Goal: Task Accomplishment & Management: Complete application form

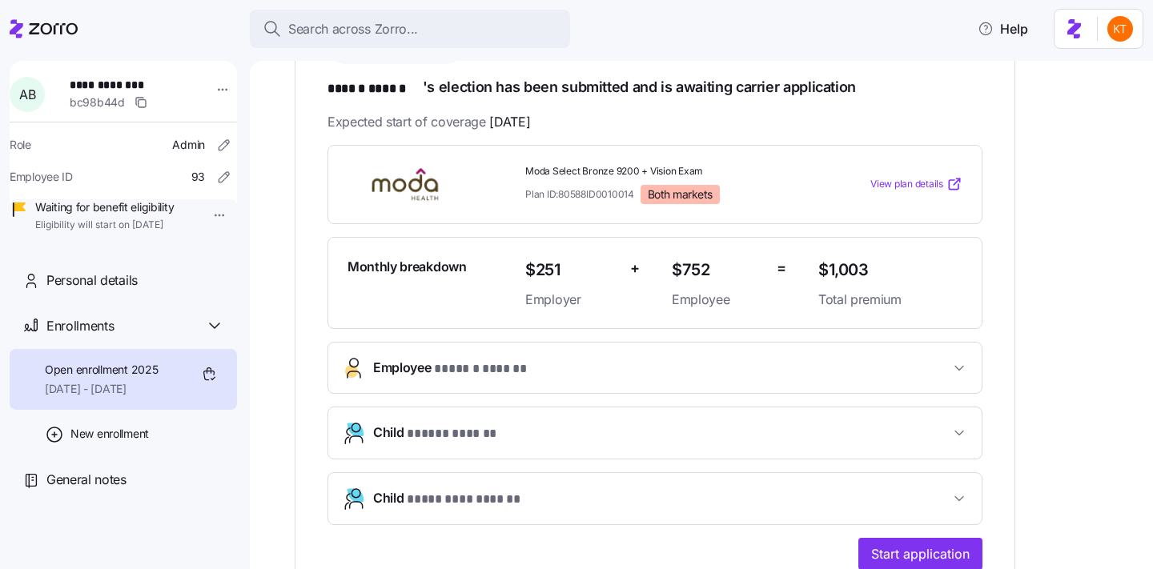
scroll to position [285, 0]
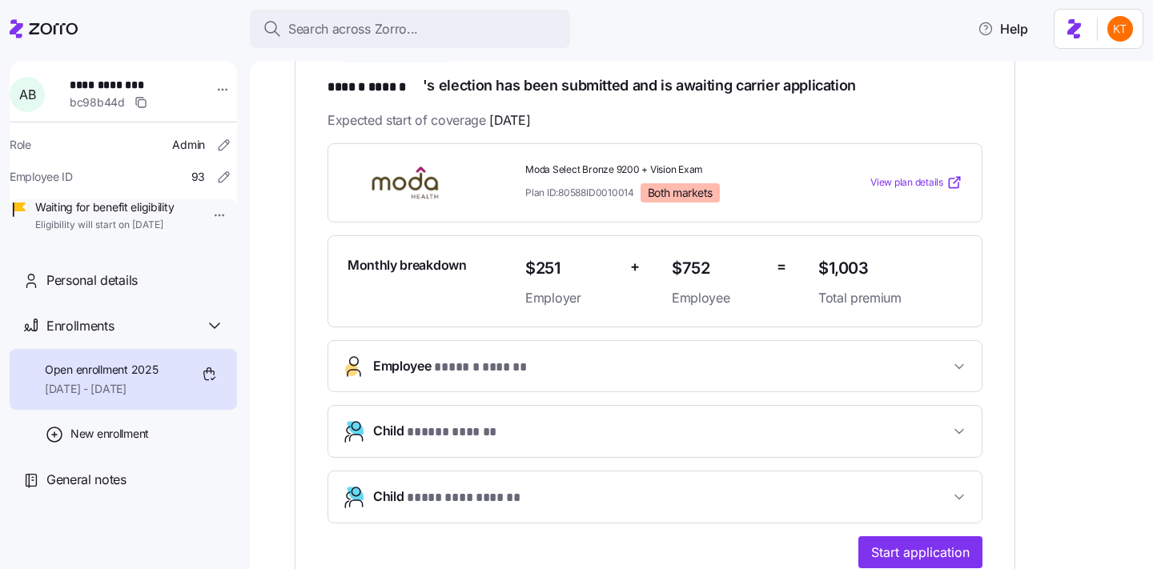
click at [483, 376] on button "Employee * ****** ****** *" at bounding box center [654, 366] width 653 height 50
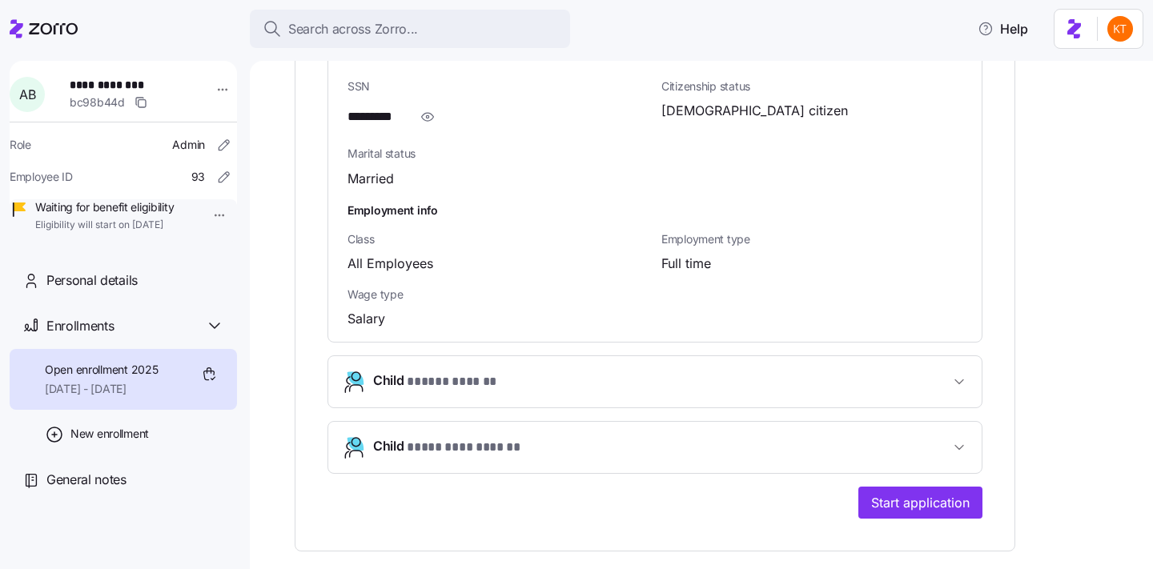
scroll to position [1374, 0]
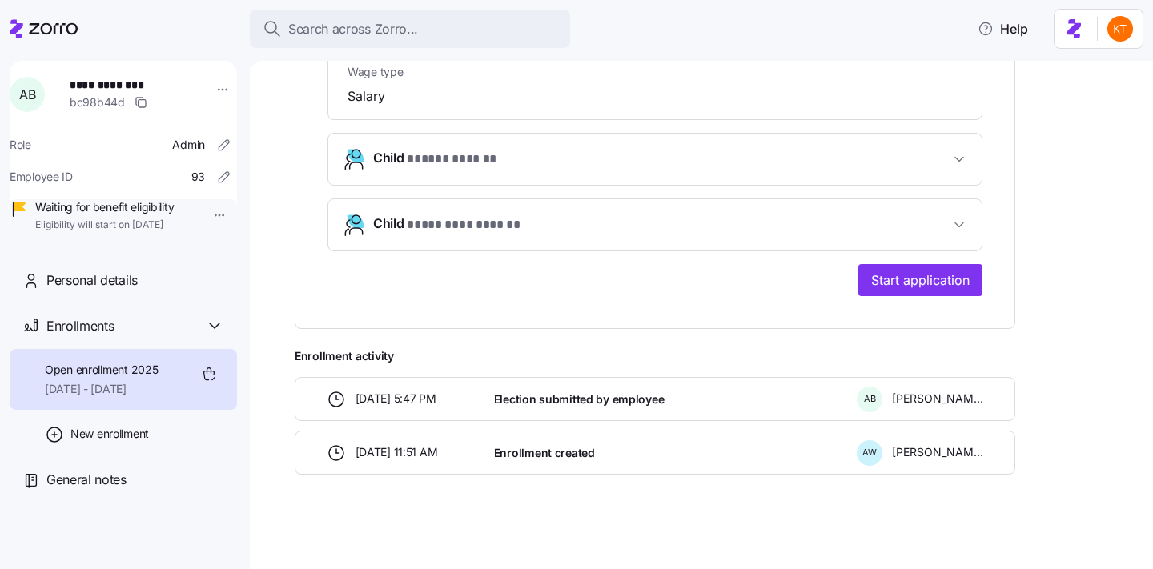
click at [506, 154] on span "Child * ***** ****** *" at bounding box center [661, 159] width 576 height 22
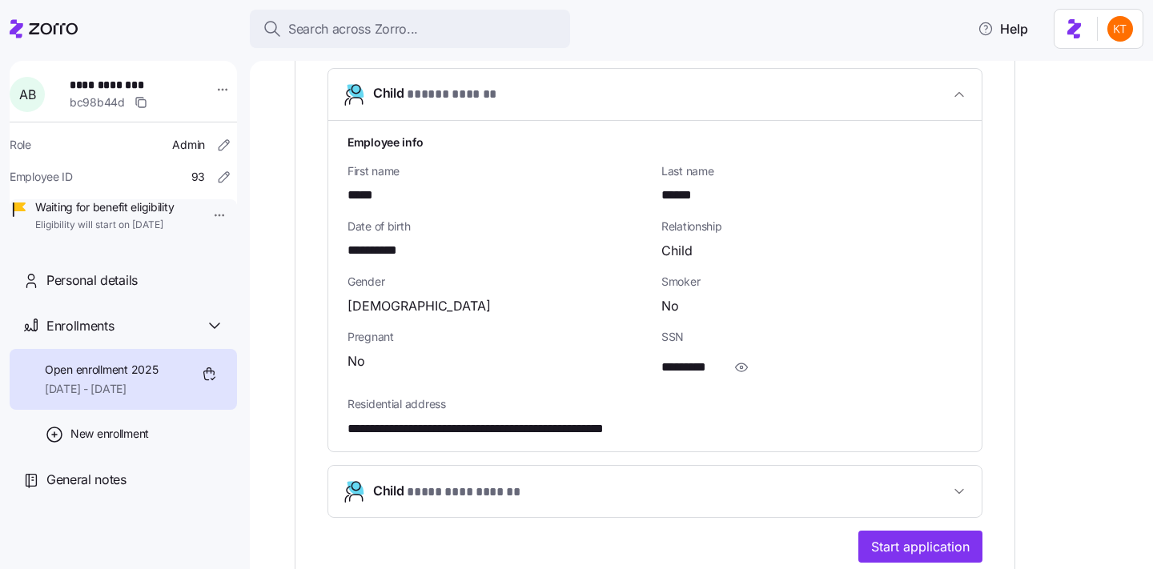
scroll to position [1607, 0]
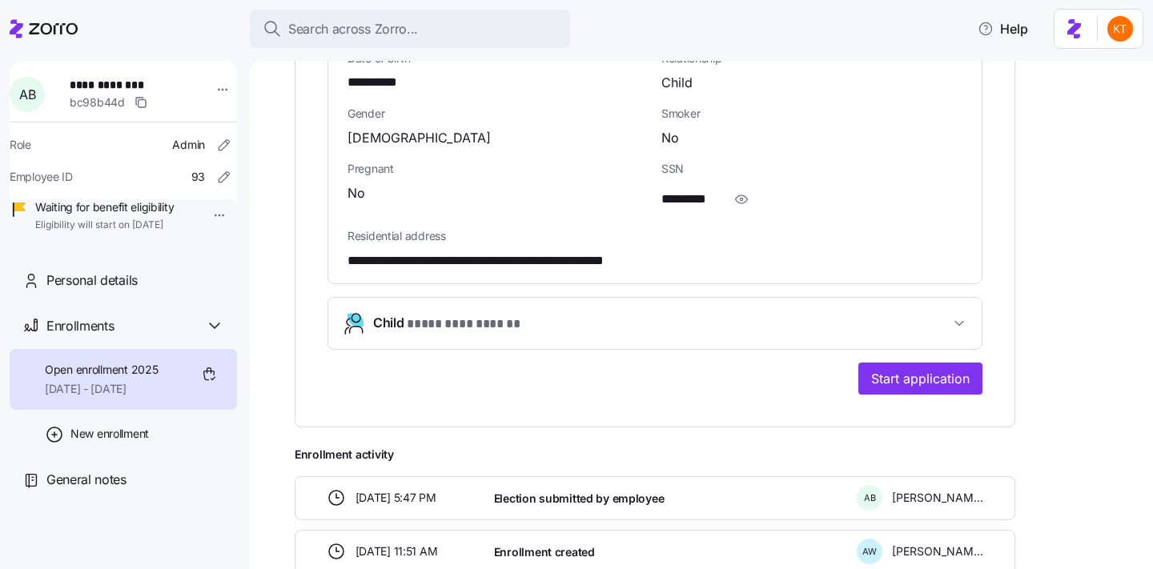
click at [496, 318] on span "* ********* ****** *" at bounding box center [468, 325] width 122 height 20
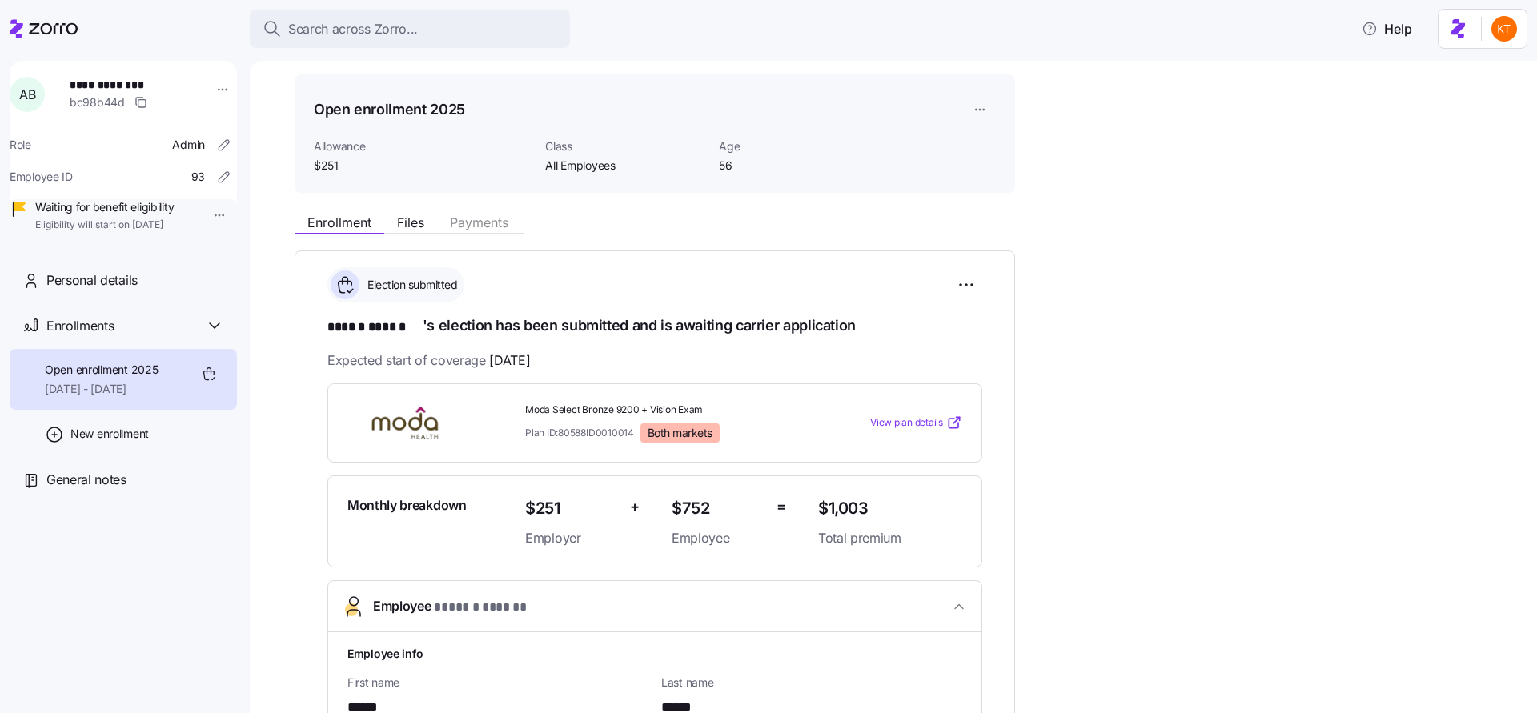
scroll to position [46, 0]
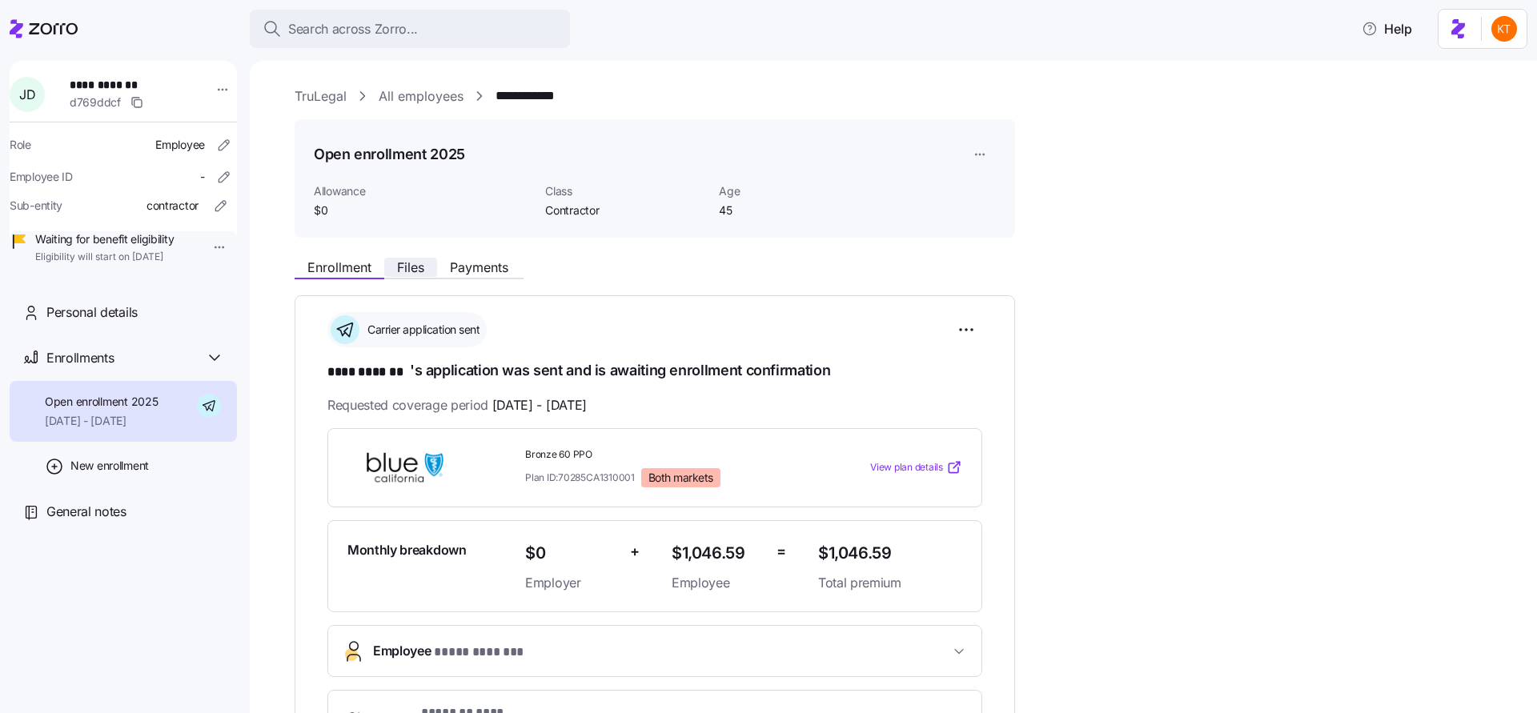
click at [428, 275] on button "Files" at bounding box center [410, 267] width 53 height 19
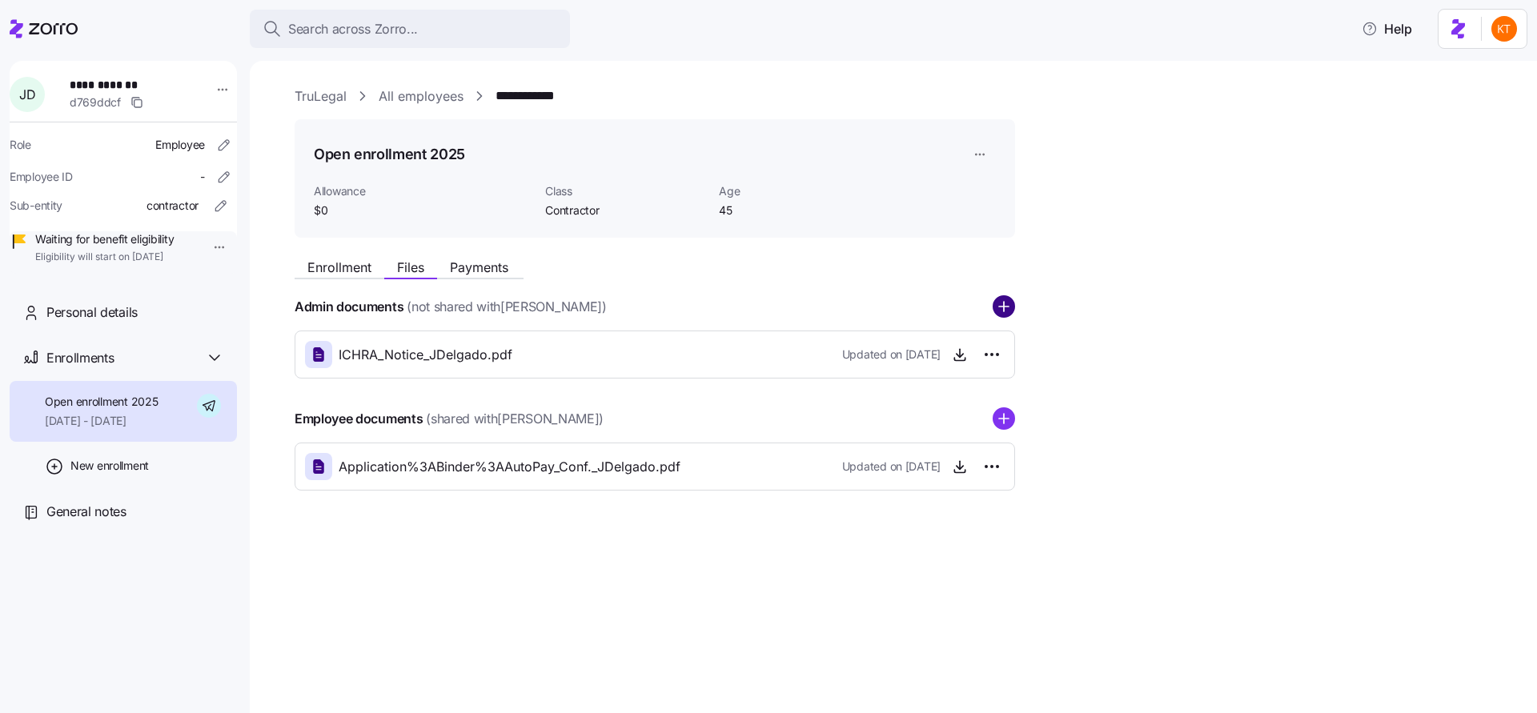
click at [1008, 311] on circle "add icon" at bounding box center [1004, 307] width 21 height 21
click at [1001, 312] on circle "add icon" at bounding box center [1004, 307] width 21 height 21
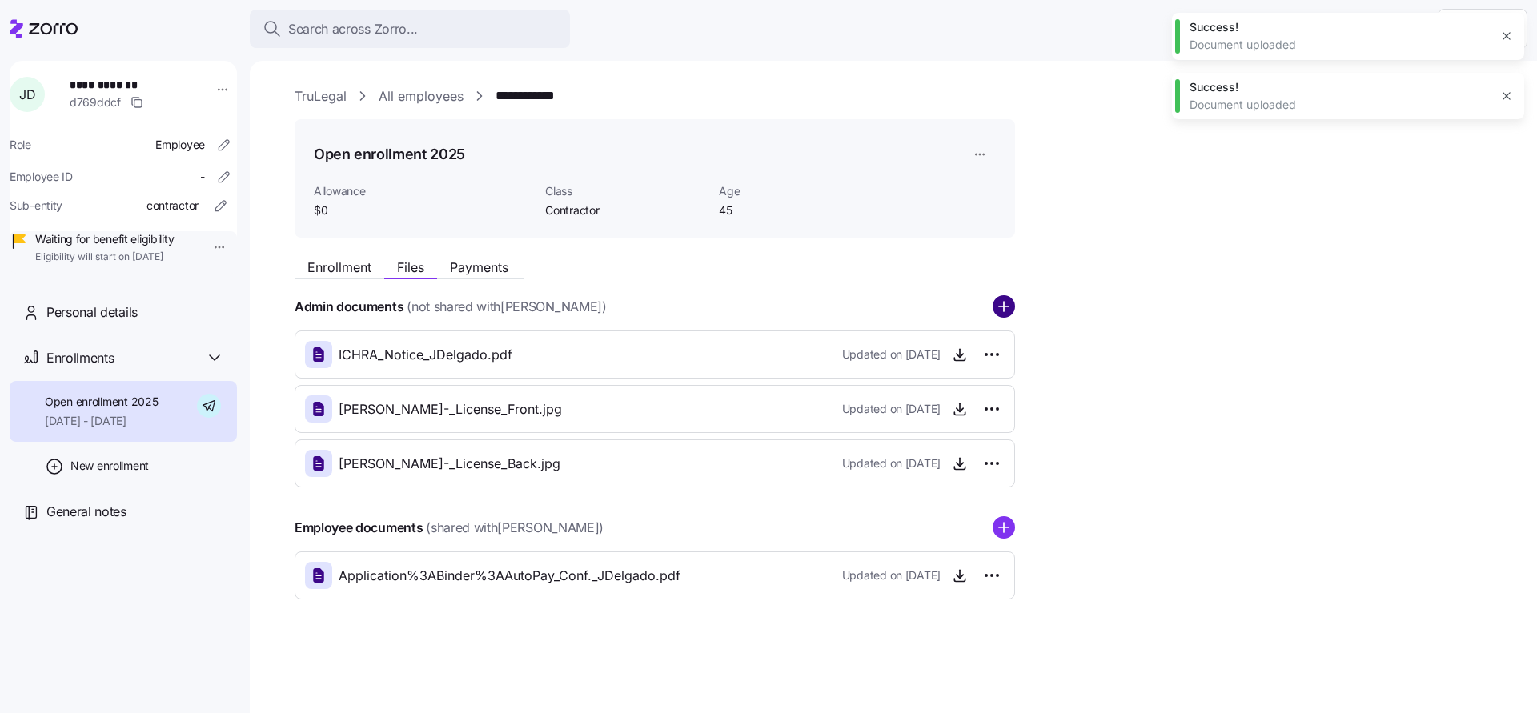
click at [1001, 310] on circle "add icon" at bounding box center [1004, 307] width 21 height 21
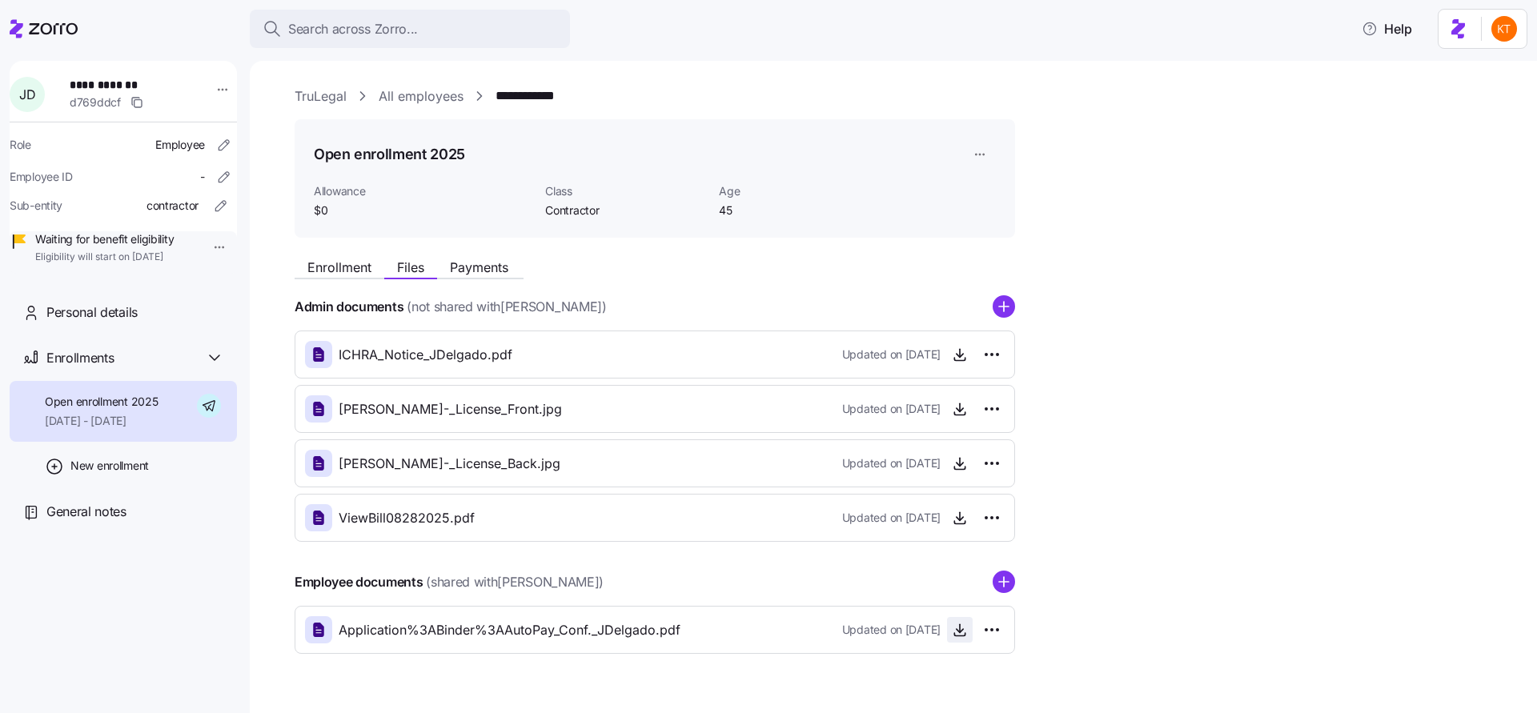
click at [952, 634] on icon "button" at bounding box center [960, 630] width 16 height 16
click at [410, 41] on button "Search across Zorro..." at bounding box center [410, 29] width 320 height 38
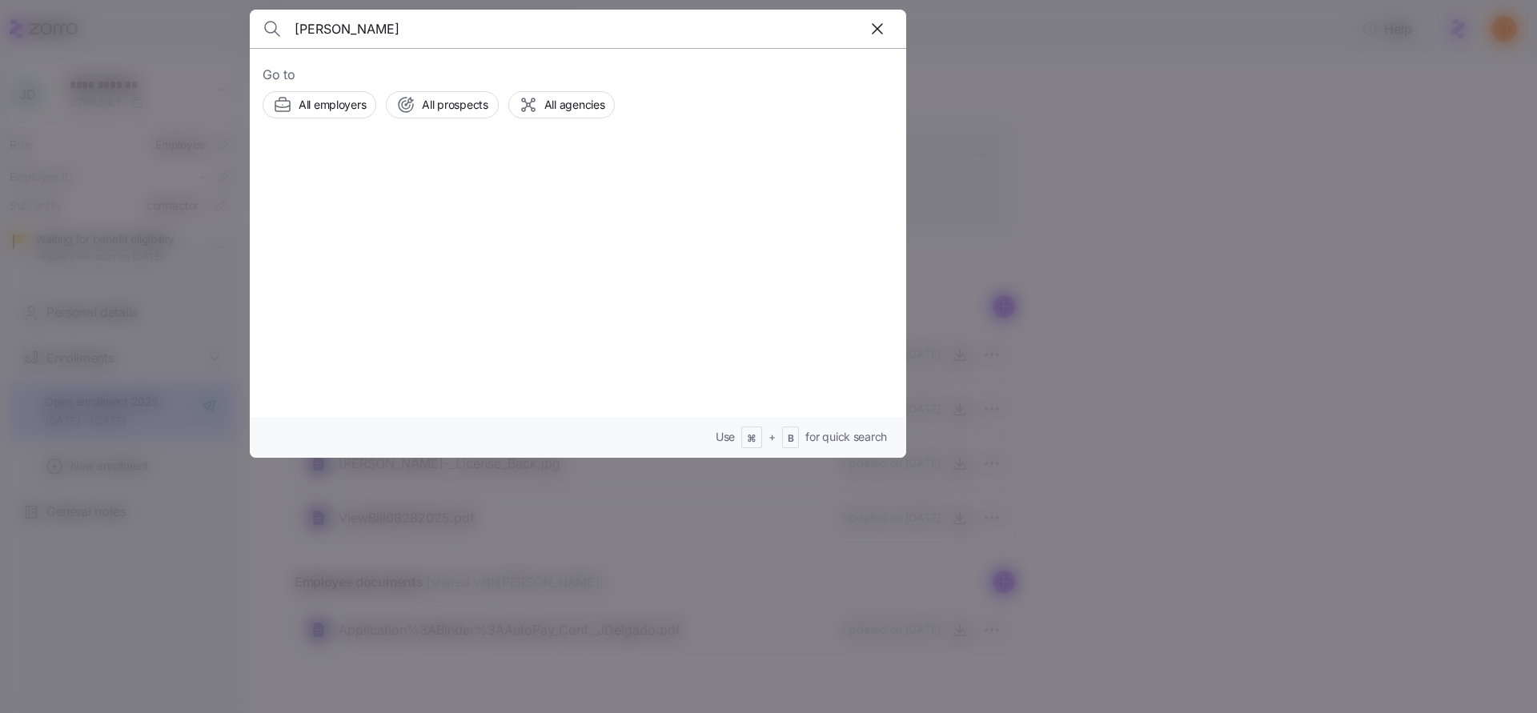
type input "gary applebaum"
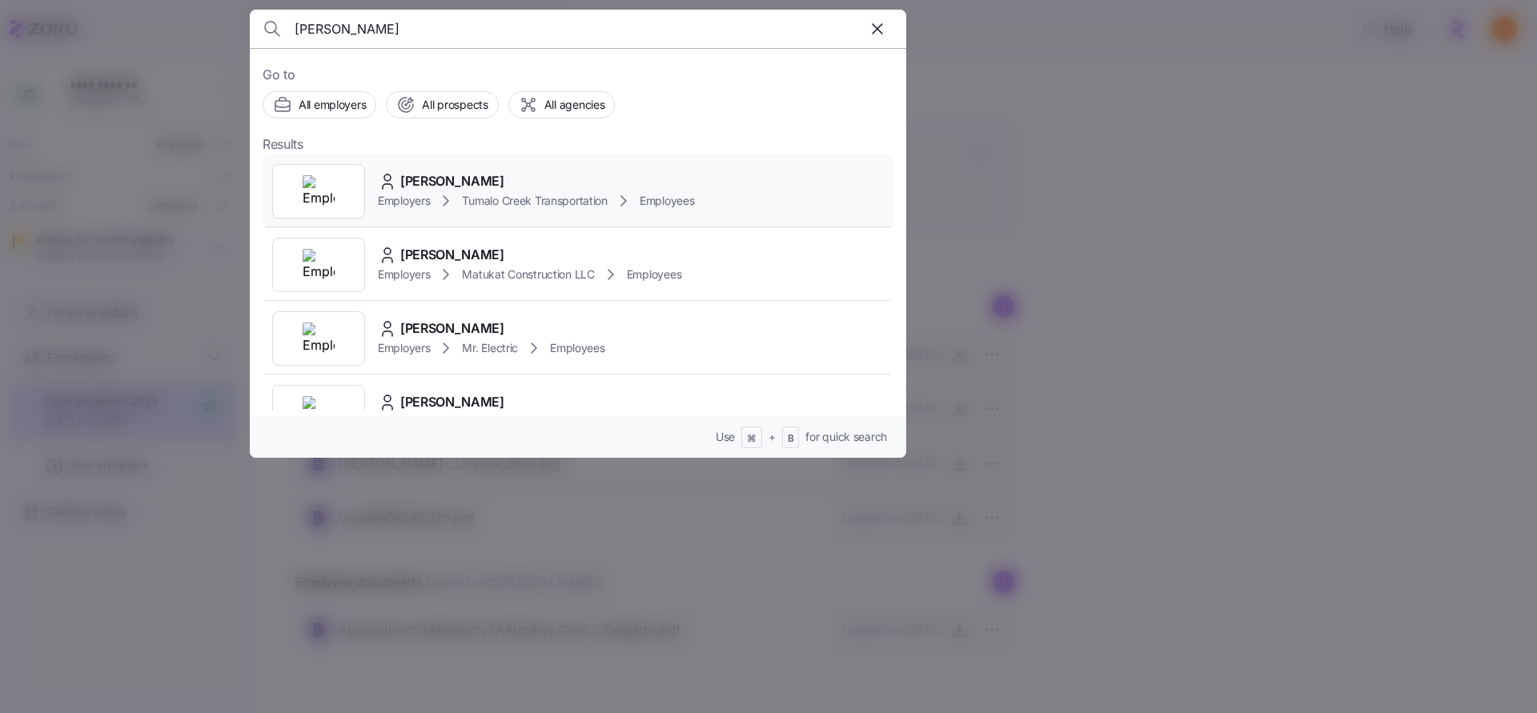
click at [465, 196] on span "Tumalo Creek Transportation" at bounding box center [534, 201] width 145 height 16
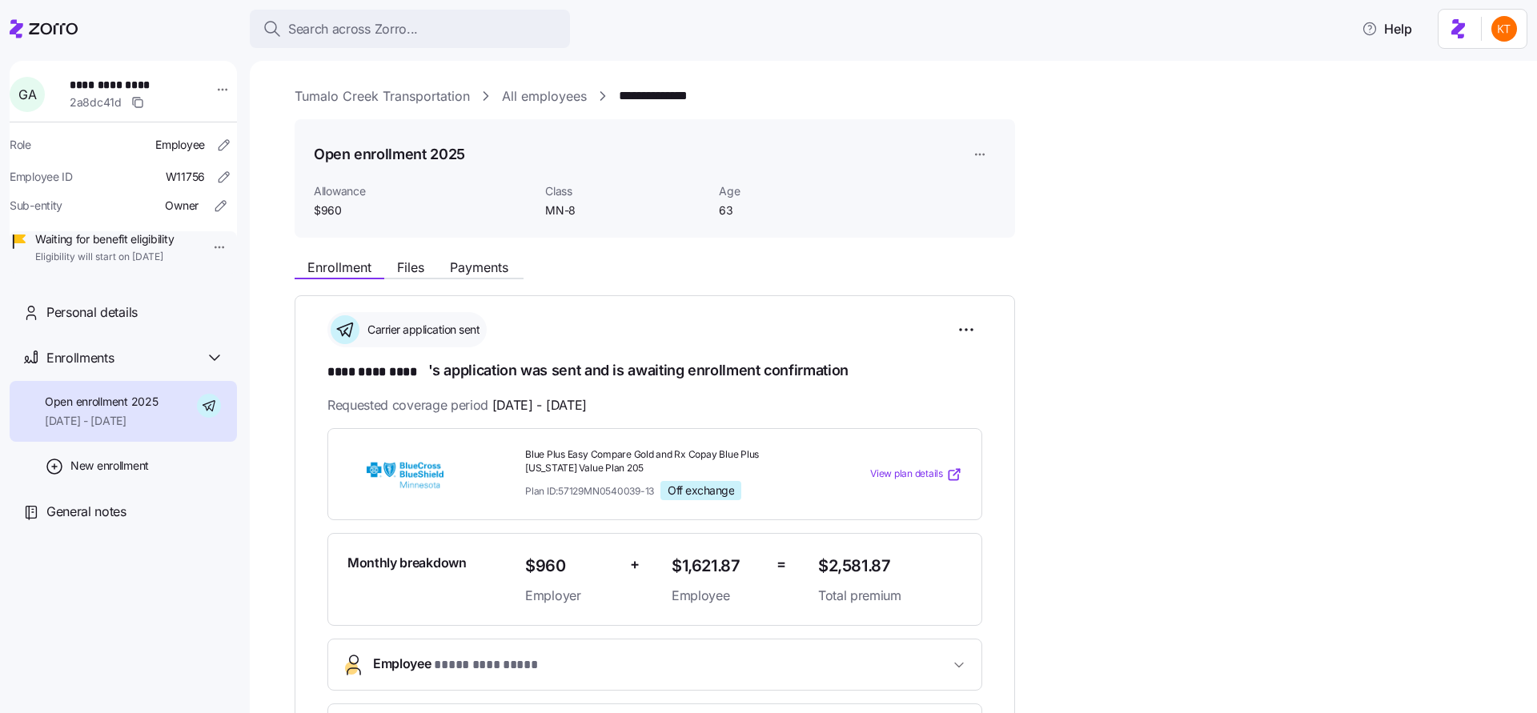
click at [396, 280] on div "**********" at bounding box center [905, 727] width 1220 height 952
click at [402, 271] on span "Files" at bounding box center [410, 267] width 27 height 13
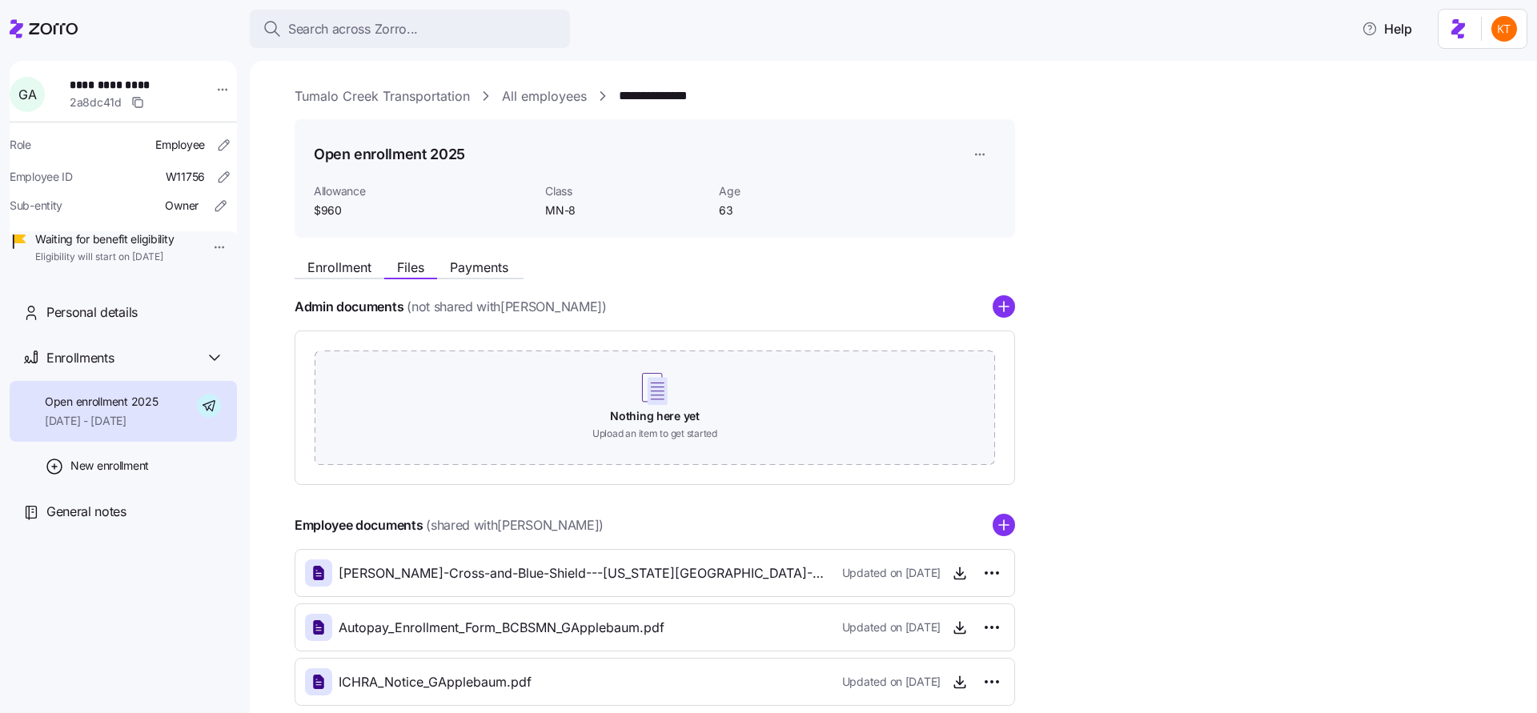
click at [1006, 318] on div "Admin documents (not shared with Gary Applebaum ) Nothing here yet Upload an it…" at bounding box center [655, 390] width 721 height 190
click at [1006, 315] on circle "add icon" at bounding box center [1004, 307] width 21 height 21
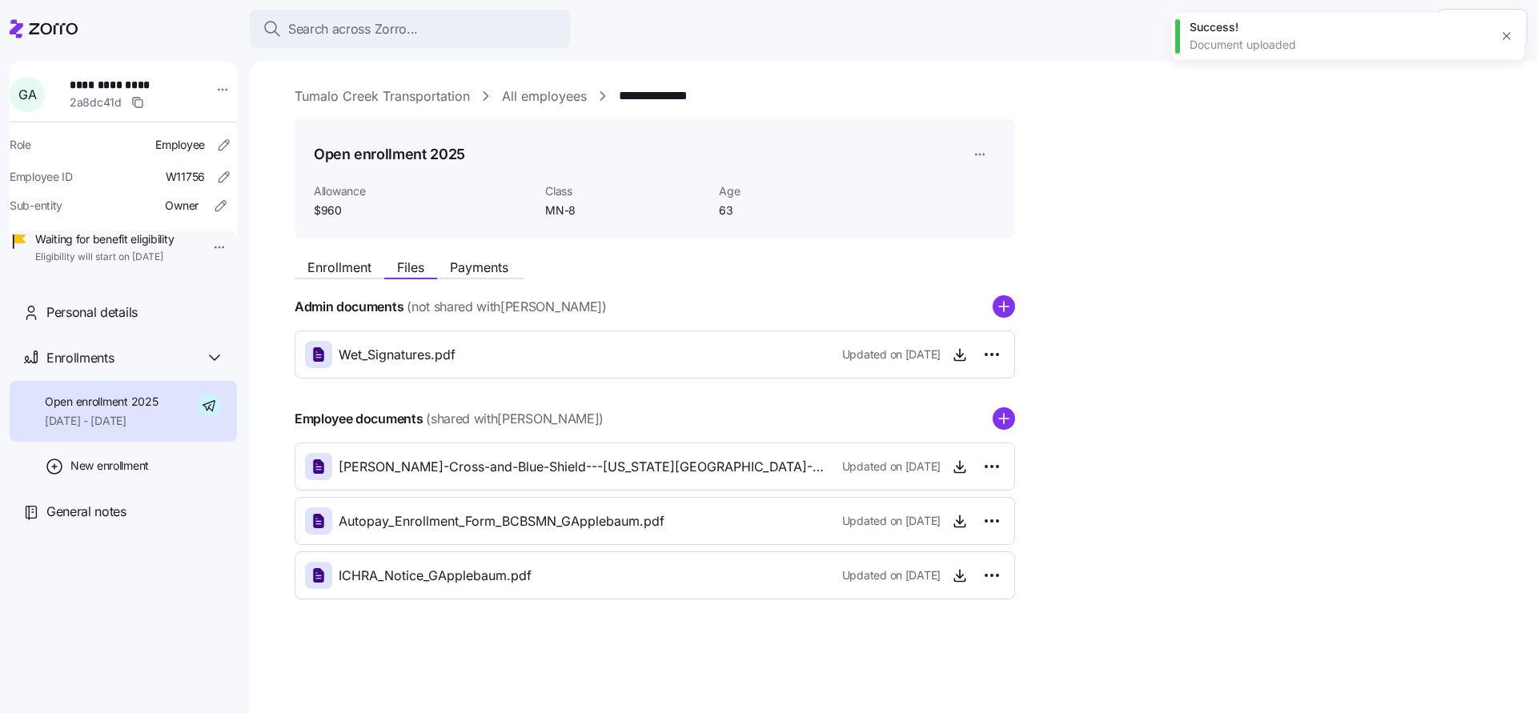
click at [114, 86] on span "**********" at bounding box center [126, 85] width 112 height 16
copy span "**********"
click at [958, 461] on icon "button" at bounding box center [960, 467] width 16 height 16
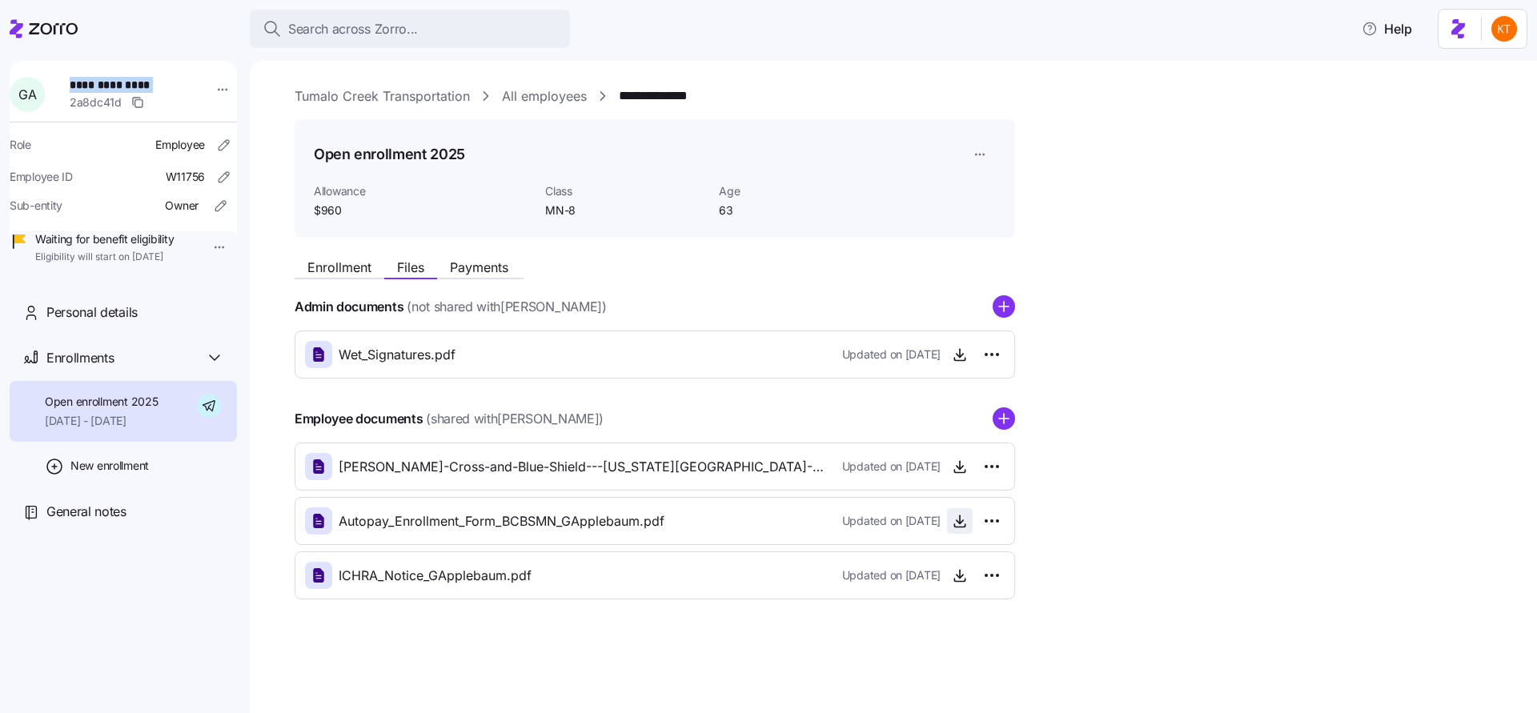
click at [958, 523] on icon "button" at bounding box center [960, 522] width 6 height 3
click at [952, 572] on icon "button" at bounding box center [960, 576] width 16 height 16
click at [398, 35] on span "Search across Zorro..." at bounding box center [353, 29] width 130 height 20
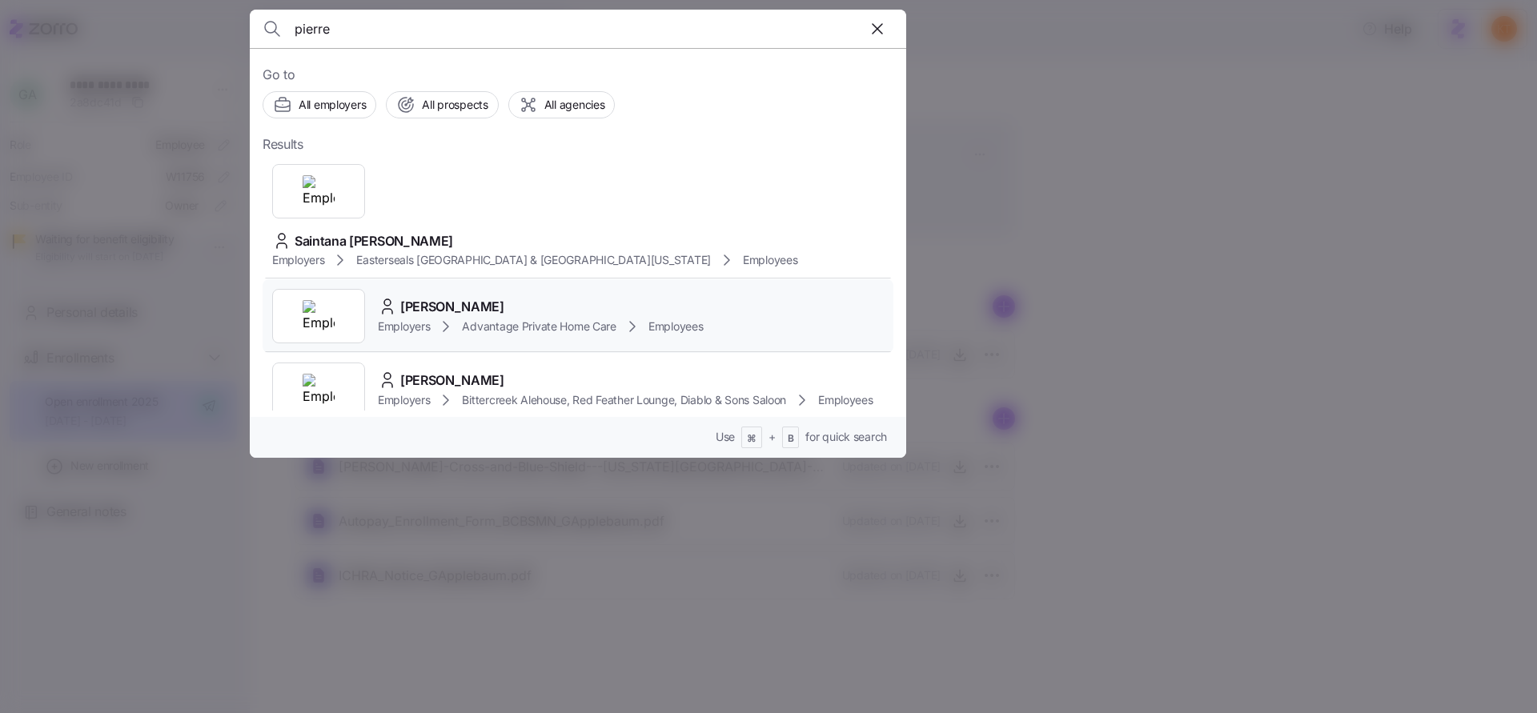
type input "pierre"
click at [459, 297] on span "Pierre Mie Noailles" at bounding box center [452, 307] width 104 height 20
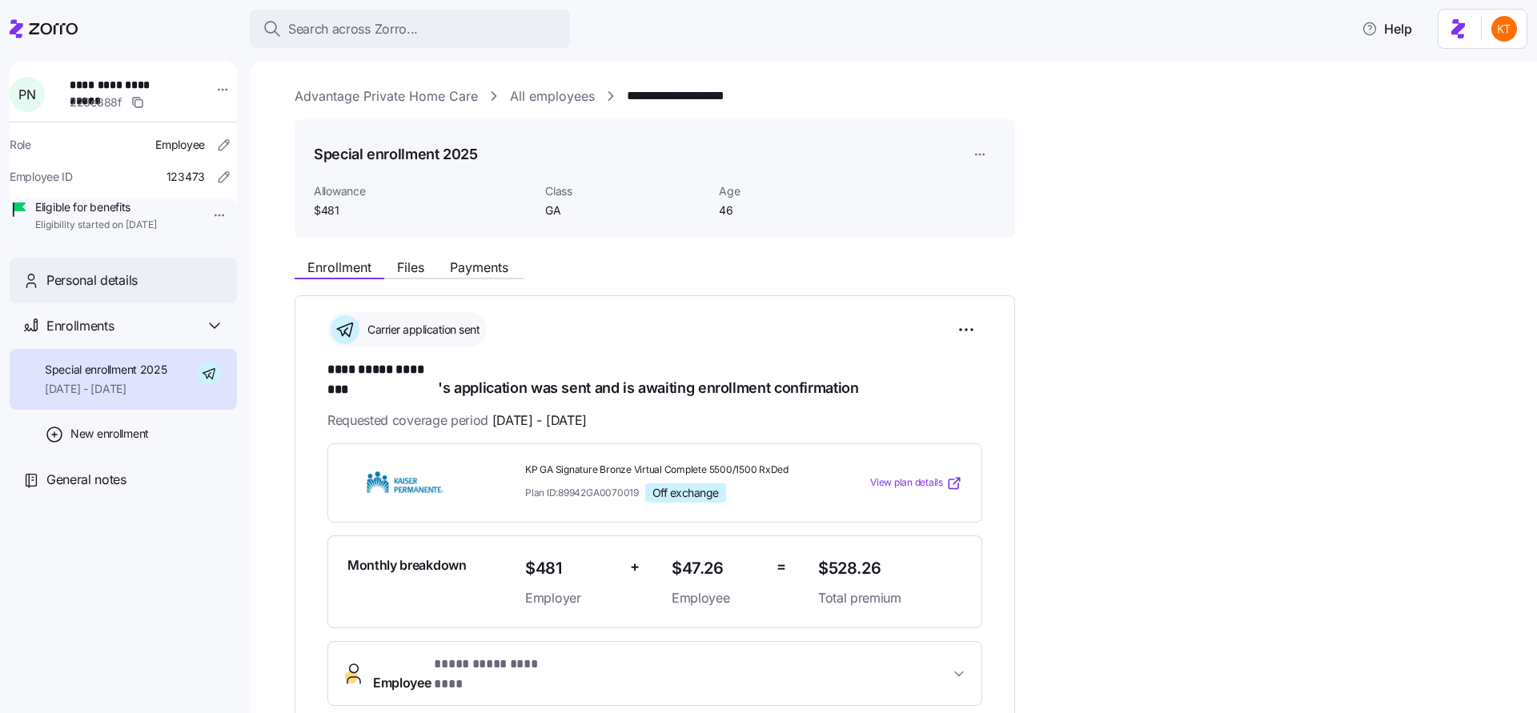
click at [122, 291] on span "Personal details" at bounding box center [91, 281] width 91 height 20
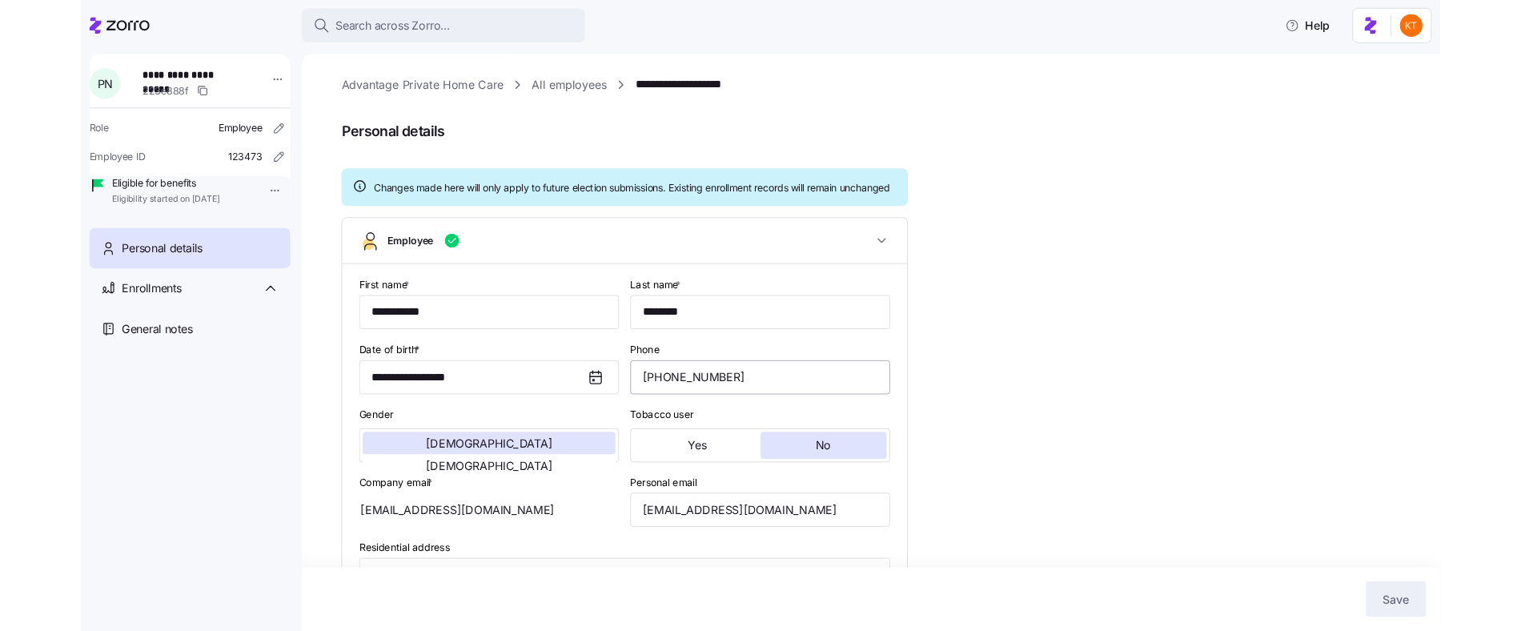
scroll to position [41, 0]
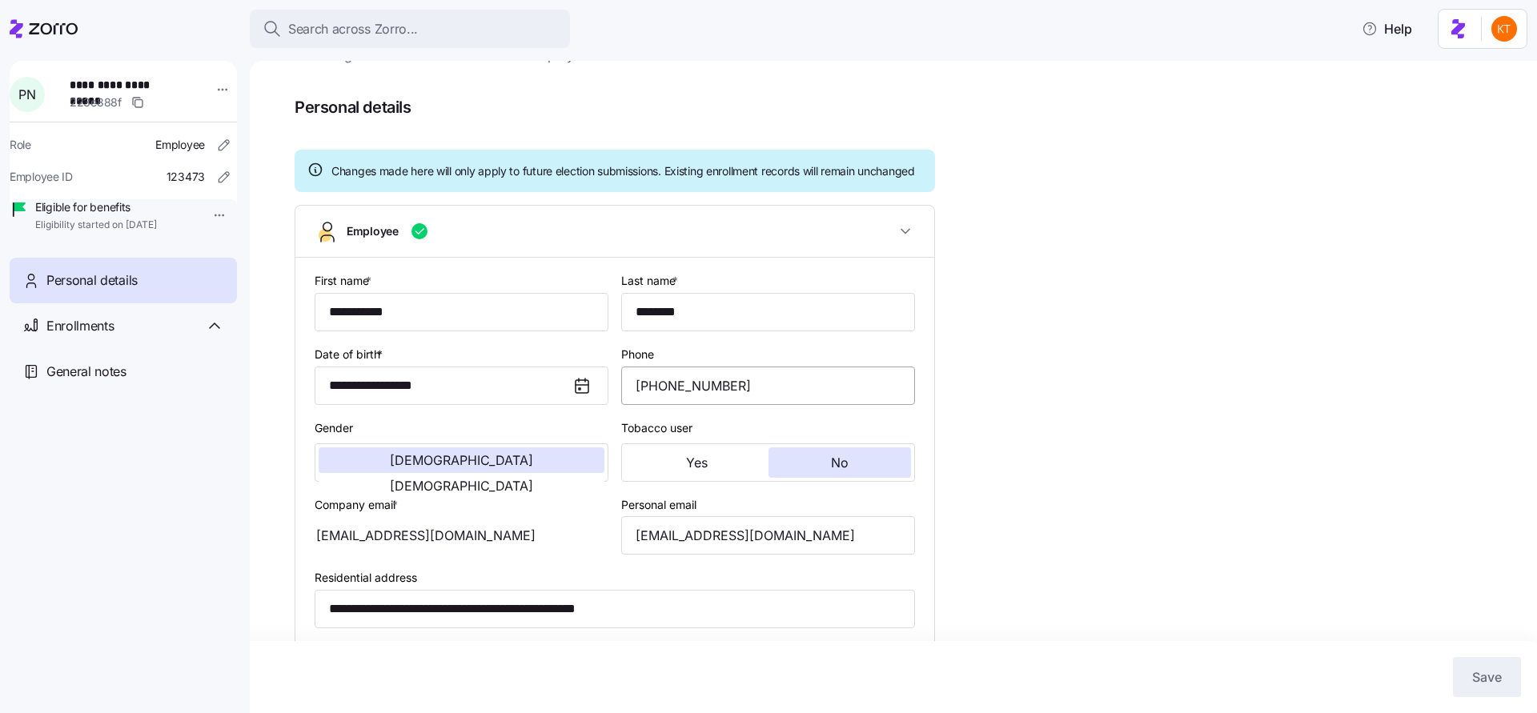
type input "GA"
click at [723, 405] on input "(943) 212-6583" at bounding box center [768, 386] width 294 height 38
click at [725, 405] on input "(943) 212-6583" at bounding box center [768, 386] width 294 height 38
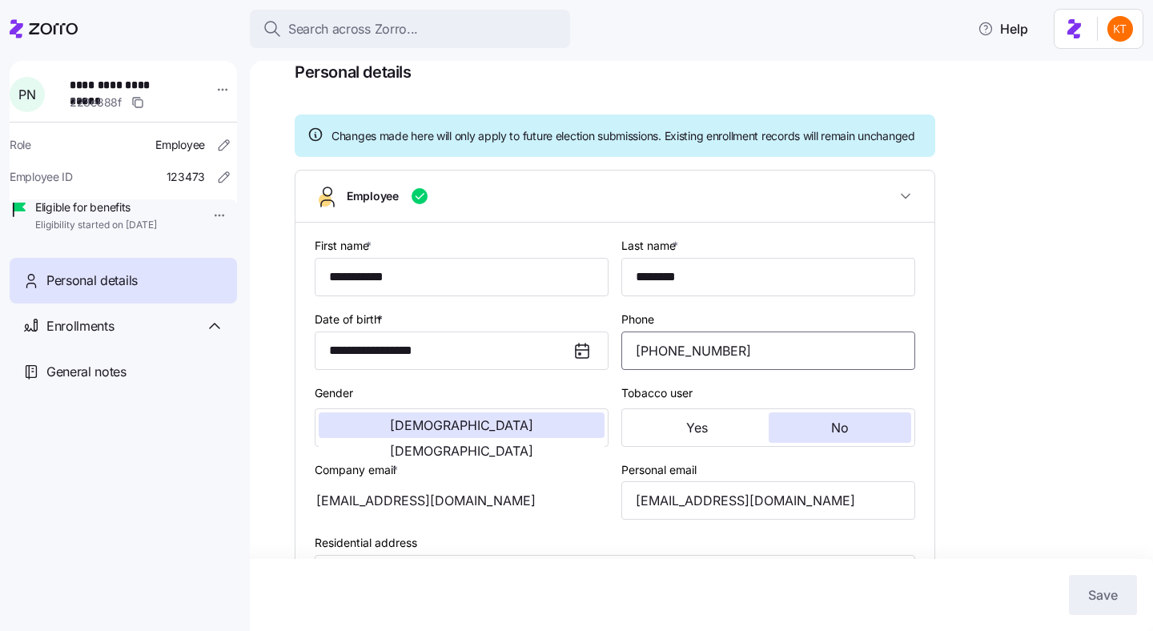
scroll to position [78, 0]
click at [96, 82] on span "**********" at bounding box center [126, 85] width 112 height 16
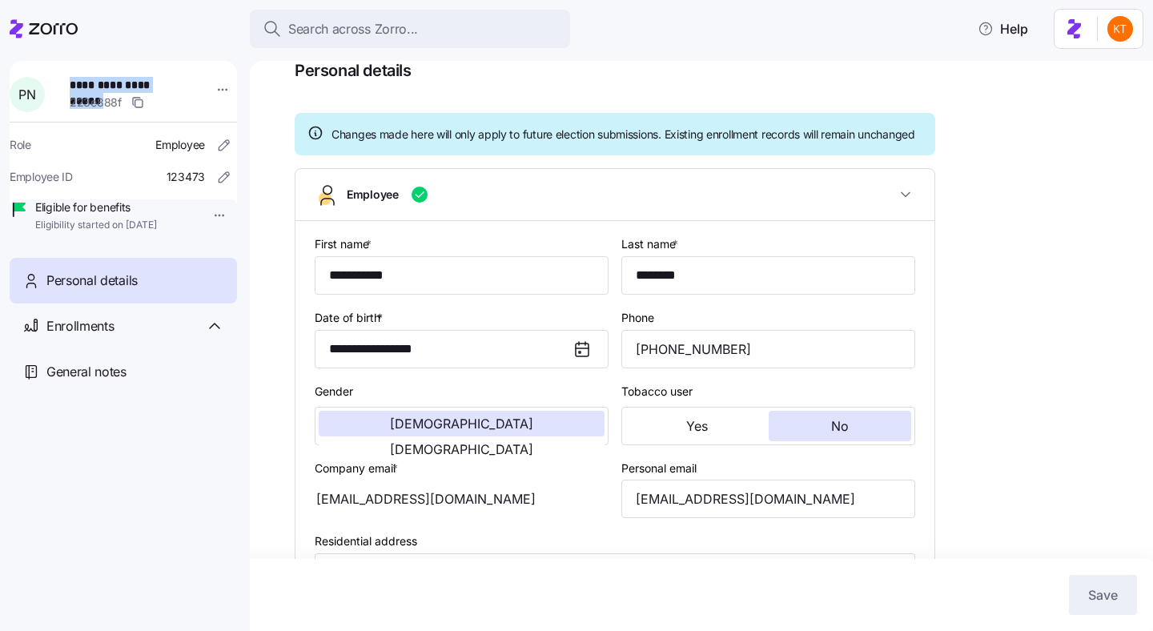
click at [96, 82] on span "**********" at bounding box center [126, 85] width 112 height 16
copy span "**********"
click at [648, 518] on input "carlhes08@gmail.com" at bounding box center [768, 499] width 294 height 38
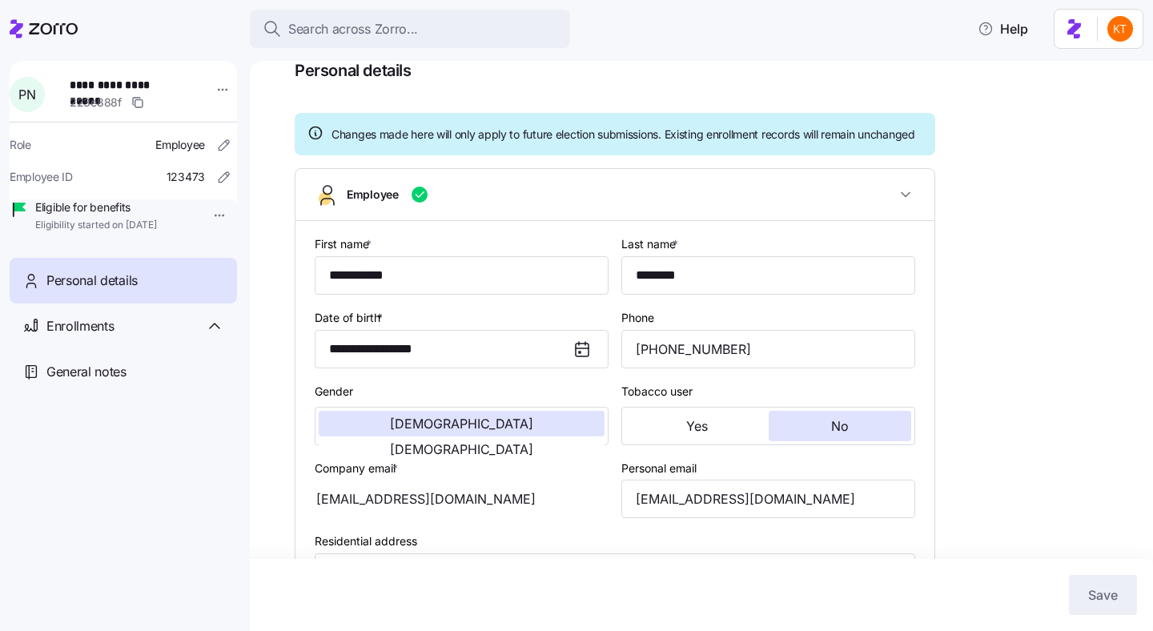
click at [135, 88] on span "**********" at bounding box center [126, 85] width 112 height 16
copy span "**********"
click at [693, 364] on input "(943) 212-6583" at bounding box center [768, 349] width 294 height 38
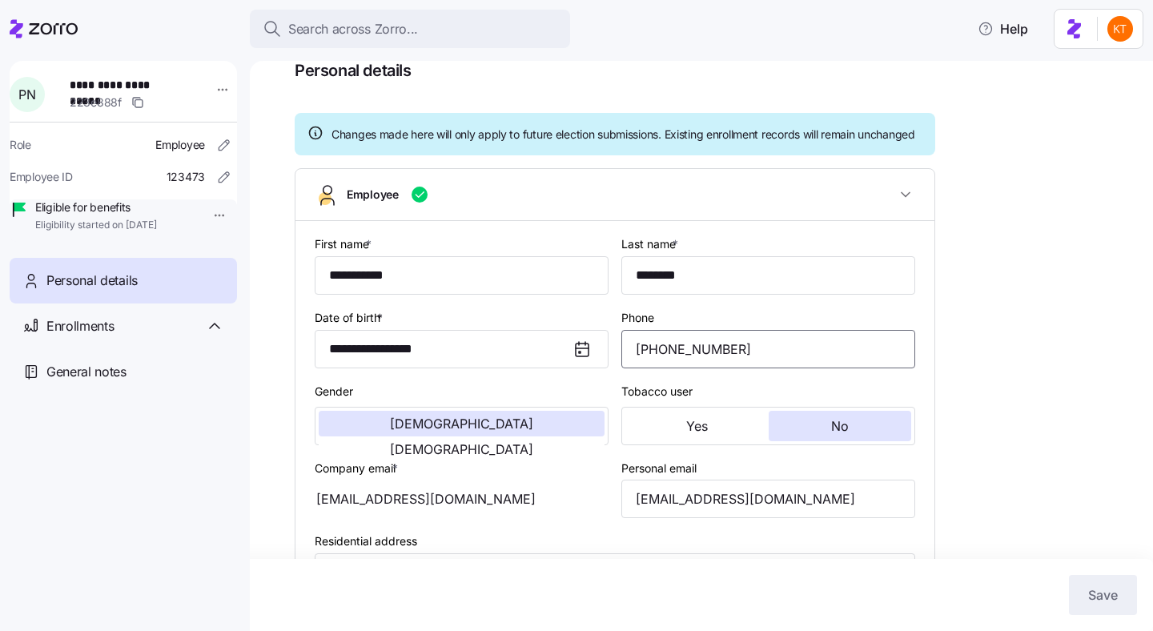
click at [693, 364] on input "(943) 212-6583" at bounding box center [768, 349] width 294 height 38
click at [110, 382] on span "General notes" at bounding box center [86, 372] width 80 height 20
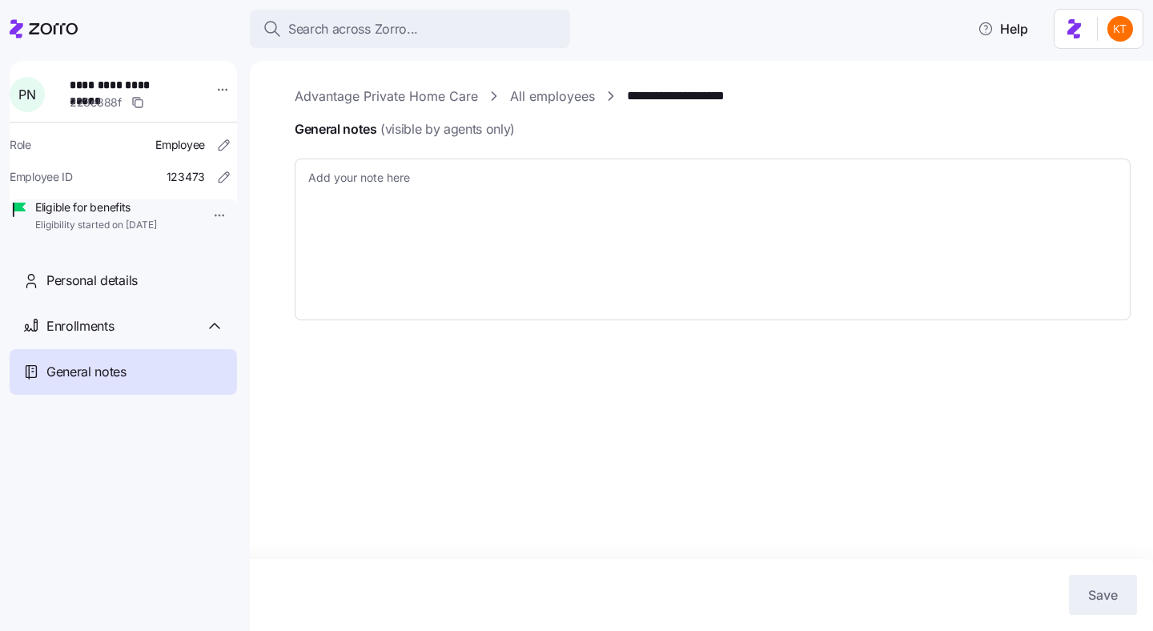
type textarea "x"
type textarea "username is firstname password is Zorroapplication123!"
drag, startPoint x: 128, startPoint y: 85, endPoint x: 75, endPoint y: 86, distance: 52.9
click at [75, 86] on div "**********" at bounding box center [133, 94] width 140 height 48
copy span "**********"
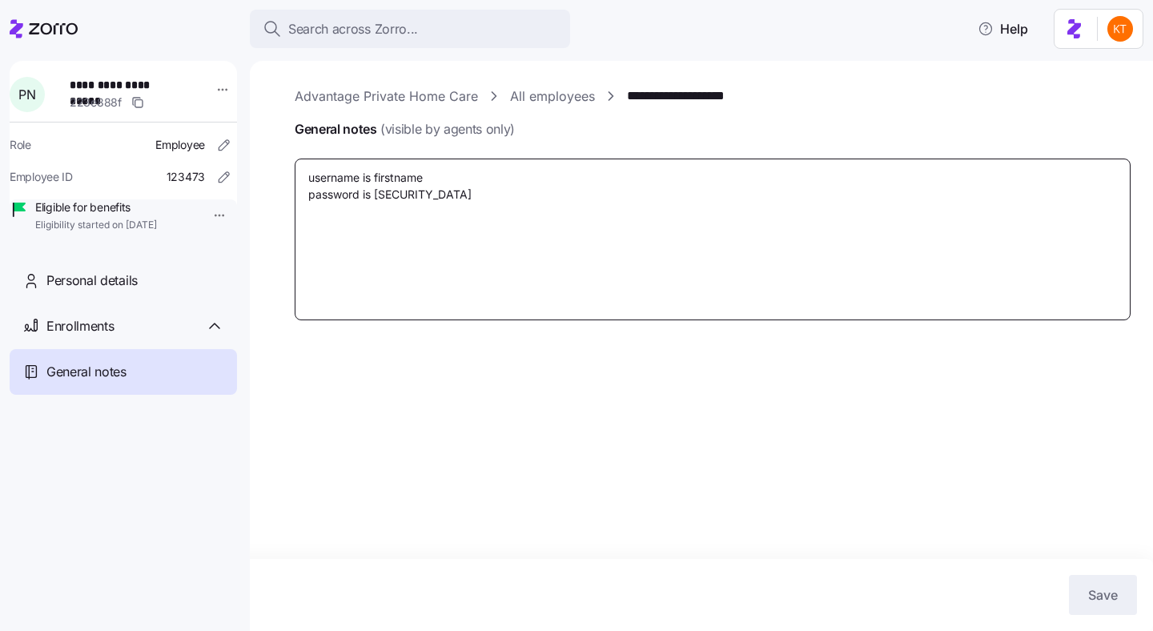
click at [427, 177] on textarea "username is firstname password is Zorroapplication123!" at bounding box center [713, 240] width 836 height 162
drag, startPoint x: 428, startPoint y: 177, endPoint x: 378, endPoint y: 174, distance: 50.5
click at [378, 174] on textarea "username is firstname password is Zorroapplication123!" at bounding box center [713, 240] width 836 height 162
drag, startPoint x: 375, startPoint y: 178, endPoint x: 436, endPoint y: 179, distance: 61.7
click at [436, 179] on textarea "username is firstname password is Zorroapplication123!" at bounding box center [713, 240] width 836 height 162
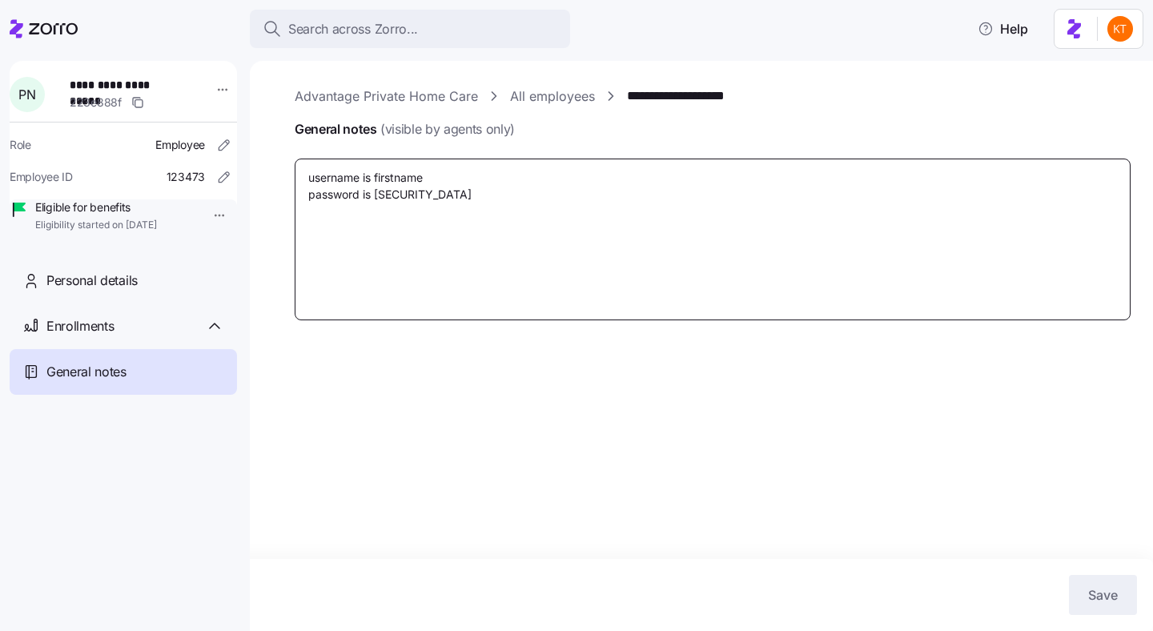
paste textarea "Pierre Mi"
type textarea "x"
type textarea "username is Pierre Mie password is Zorroapplication123!"
click at [413, 179] on textarea "username is Pierre Mie password is Zorroapplication123!" at bounding box center [713, 240] width 836 height 162
type textarea "x"
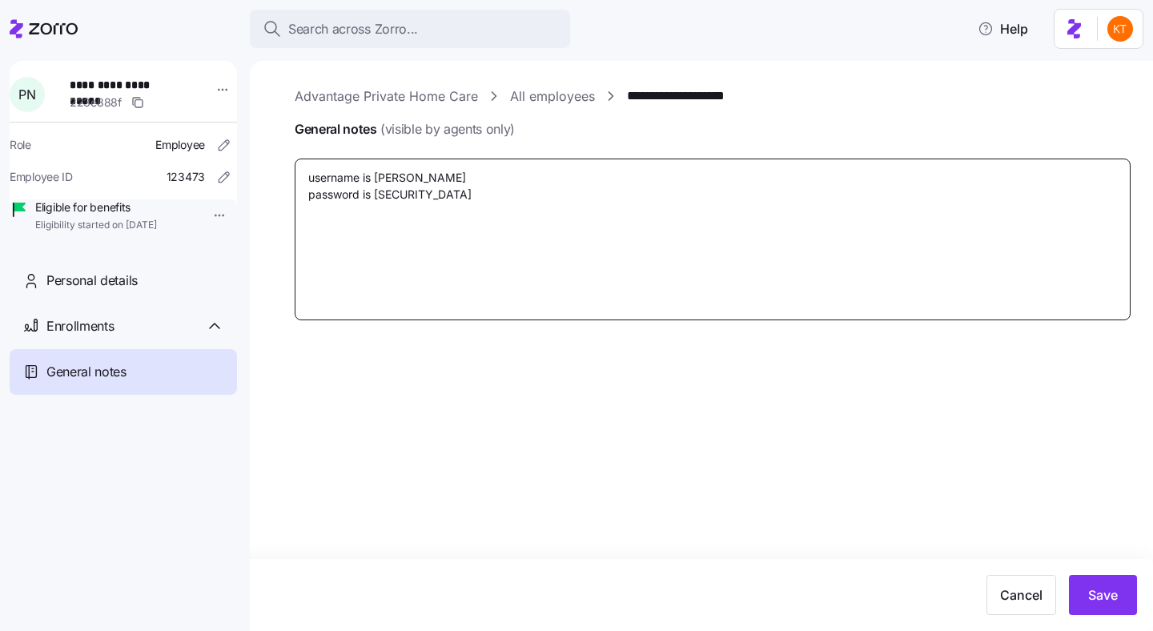
type textarea "username is Pierre ie password is Zorroapplication123!"
type textarea "x"
type textarea "username is Pierreie password is Zorroapplication123!"
type textarea "x"
click at [472, 257] on textarea "username is Pierremie password is Zorroapplication123!" at bounding box center [713, 240] width 836 height 162
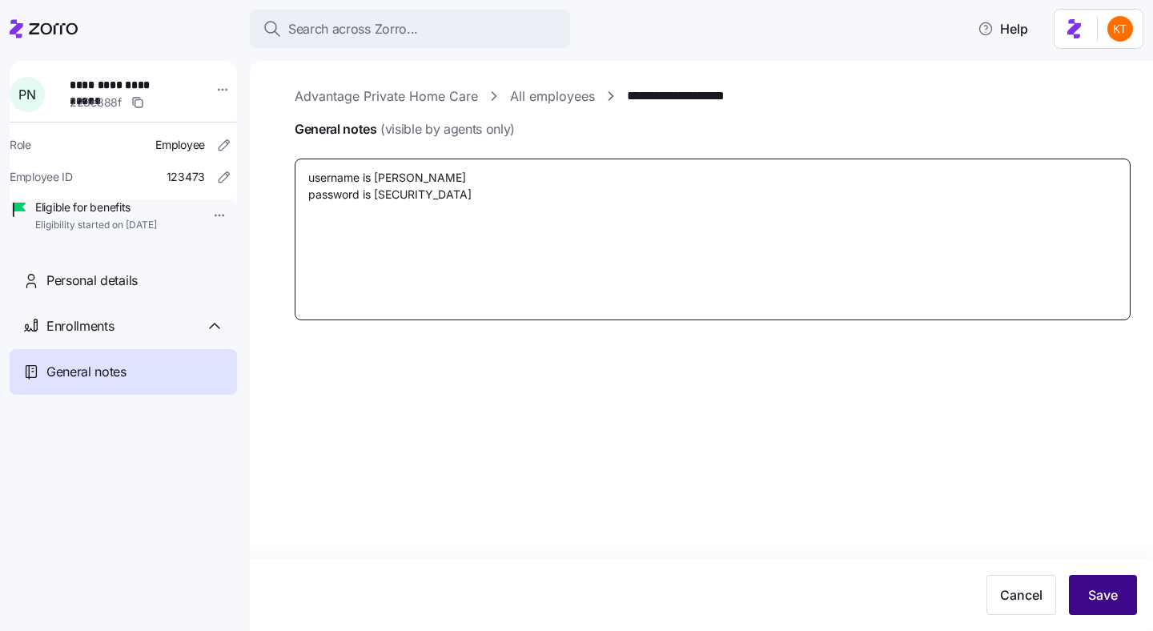
type textarea "username is Pierremie password is Zorroapplication123!"
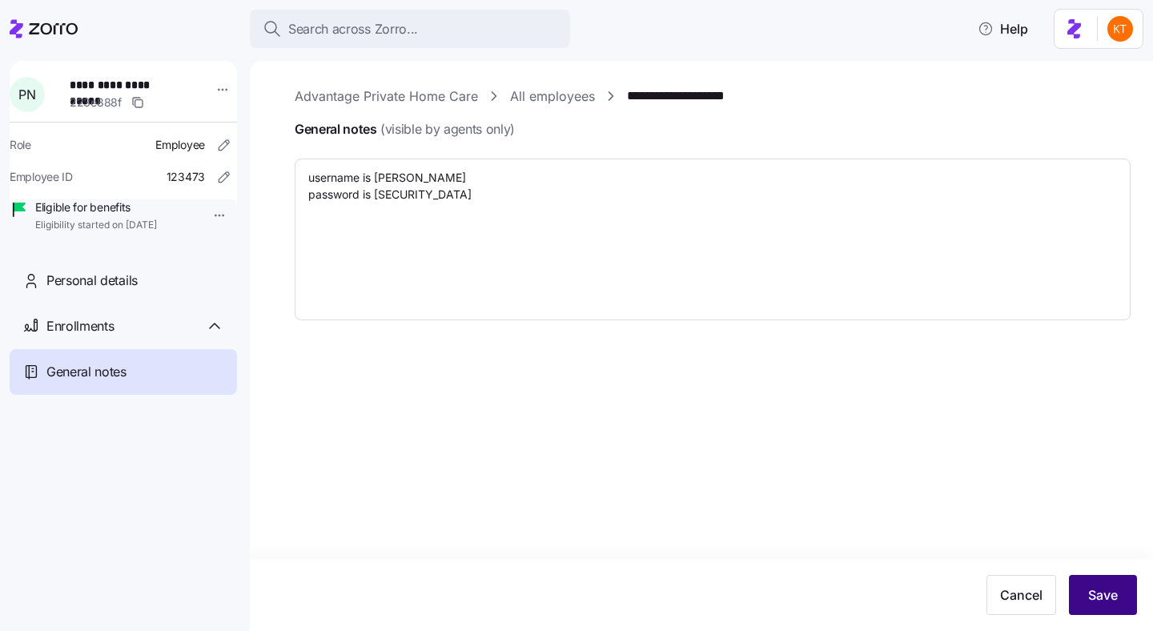
click at [1106, 601] on span "Save" at bounding box center [1103, 594] width 30 height 19
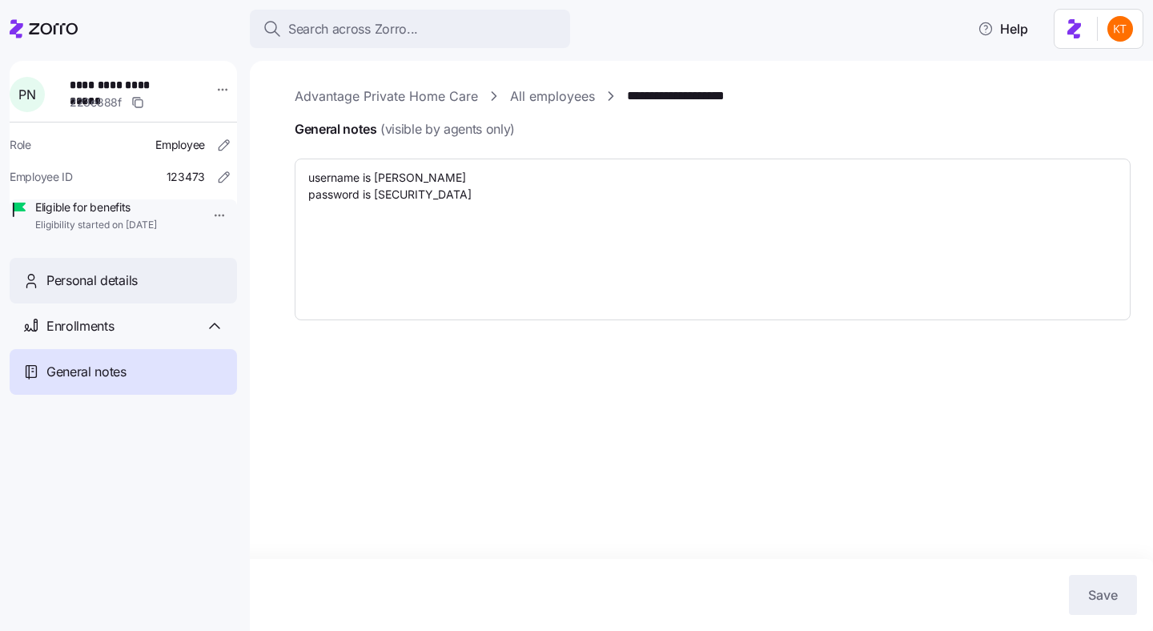
click at [95, 291] on span "Personal details" at bounding box center [91, 281] width 91 height 20
type textarea "x"
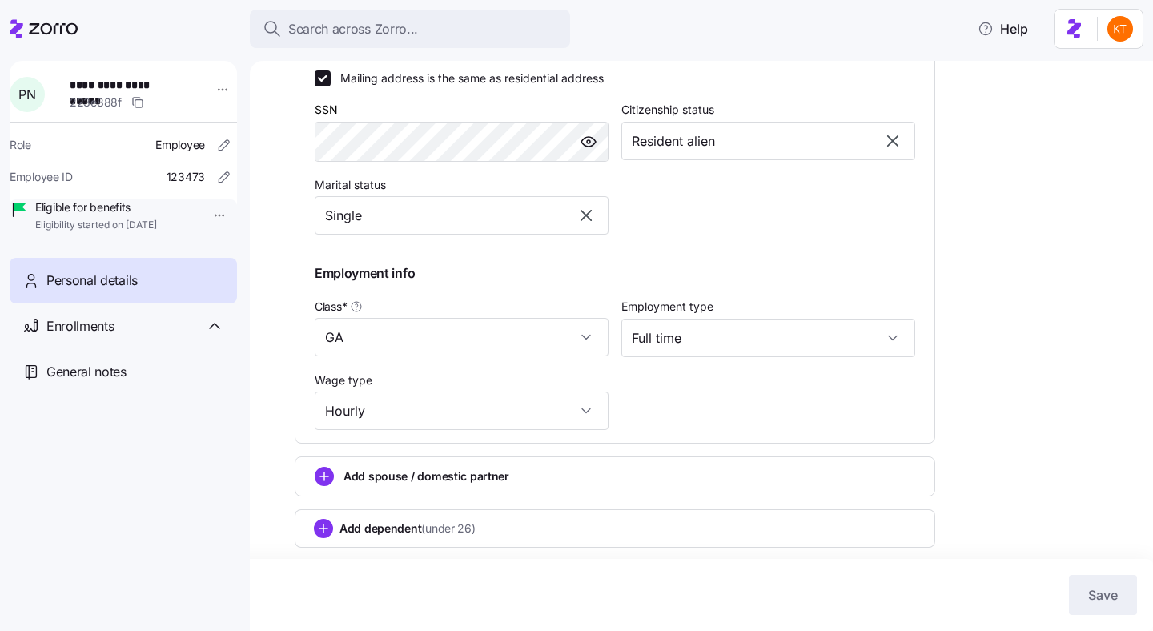
scroll to position [632, 0]
click at [91, 336] on span "Enrollments" at bounding box center [79, 326] width 67 height 20
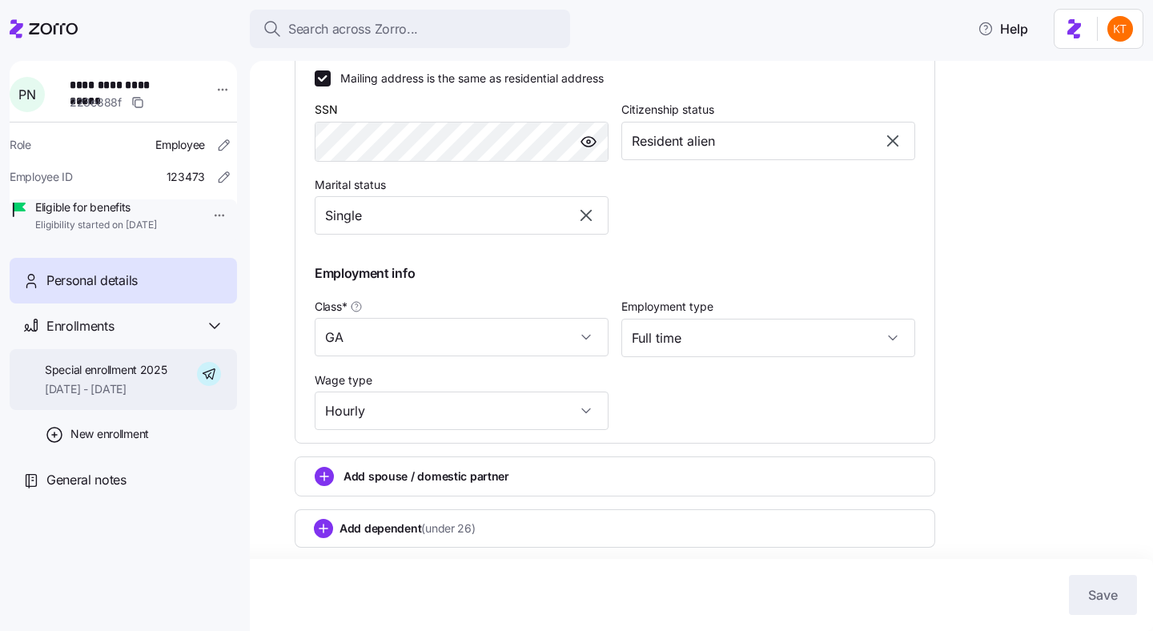
click at [117, 378] on span "Special enrollment 2025" at bounding box center [106, 370] width 122 height 16
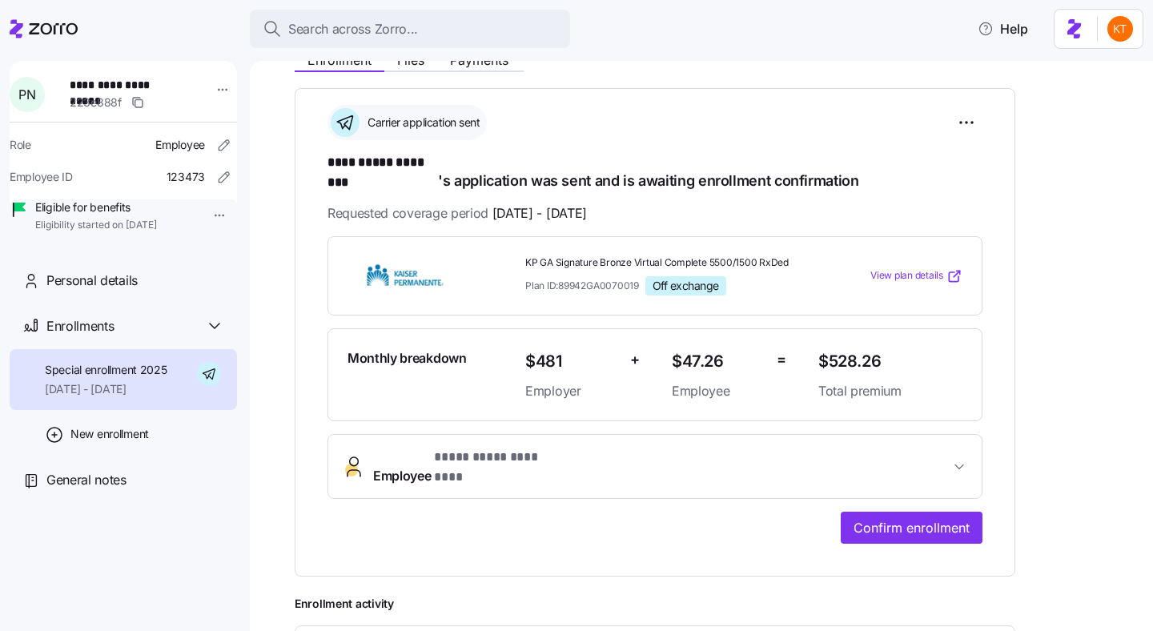
click at [513, 450] on span "**********" at bounding box center [493, 458] width 118 height 20
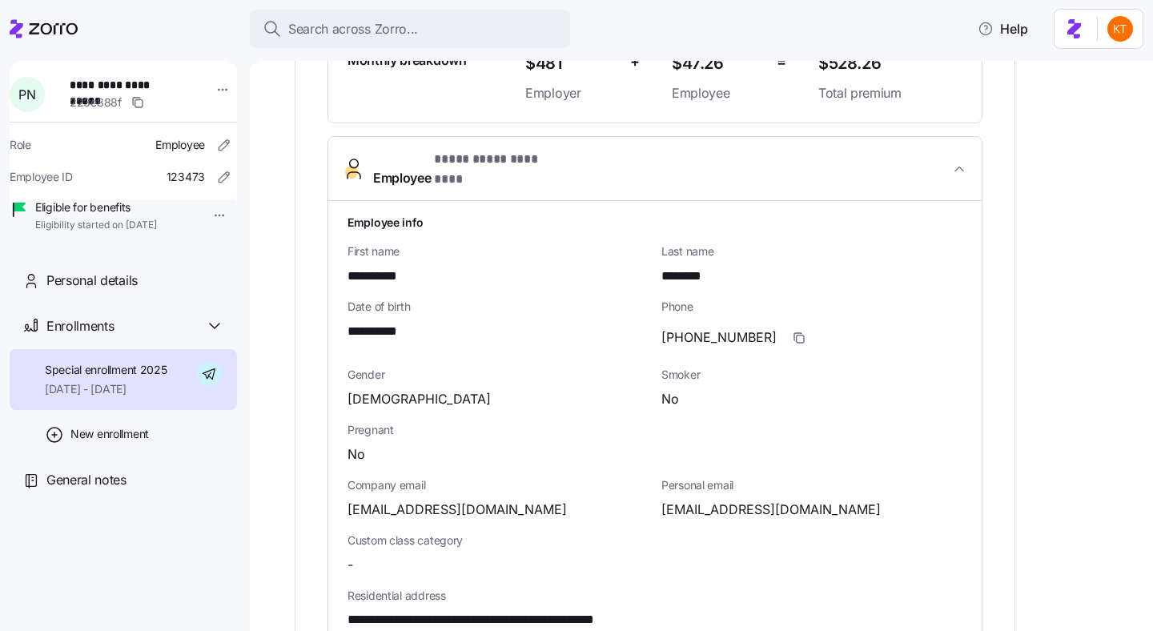
scroll to position [719, 0]
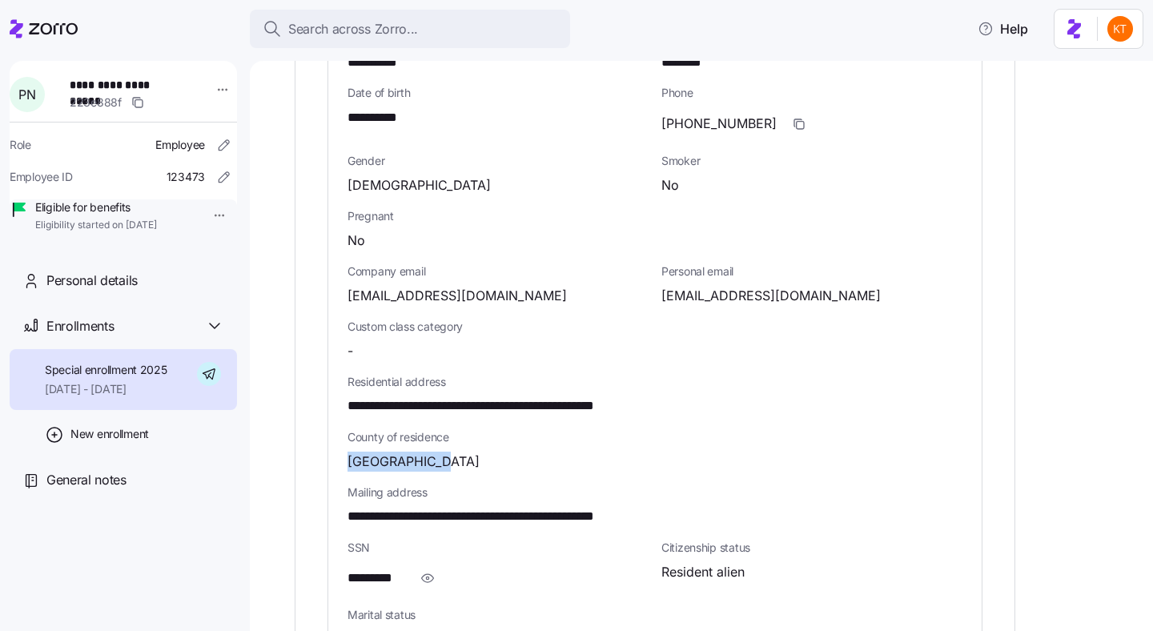
drag, startPoint x: 439, startPoint y: 436, endPoint x: 345, endPoint y: 440, distance: 93.8
click at [345, 440] on div "**********" at bounding box center [654, 394] width 653 height 815
click at [420, 478] on div "**********" at bounding box center [655, 505] width 628 height 55
drag, startPoint x: 385, startPoint y: 434, endPoint x: 329, endPoint y: 434, distance: 56.0
click at [329, 434] on div "**********" at bounding box center [654, 394] width 653 height 815
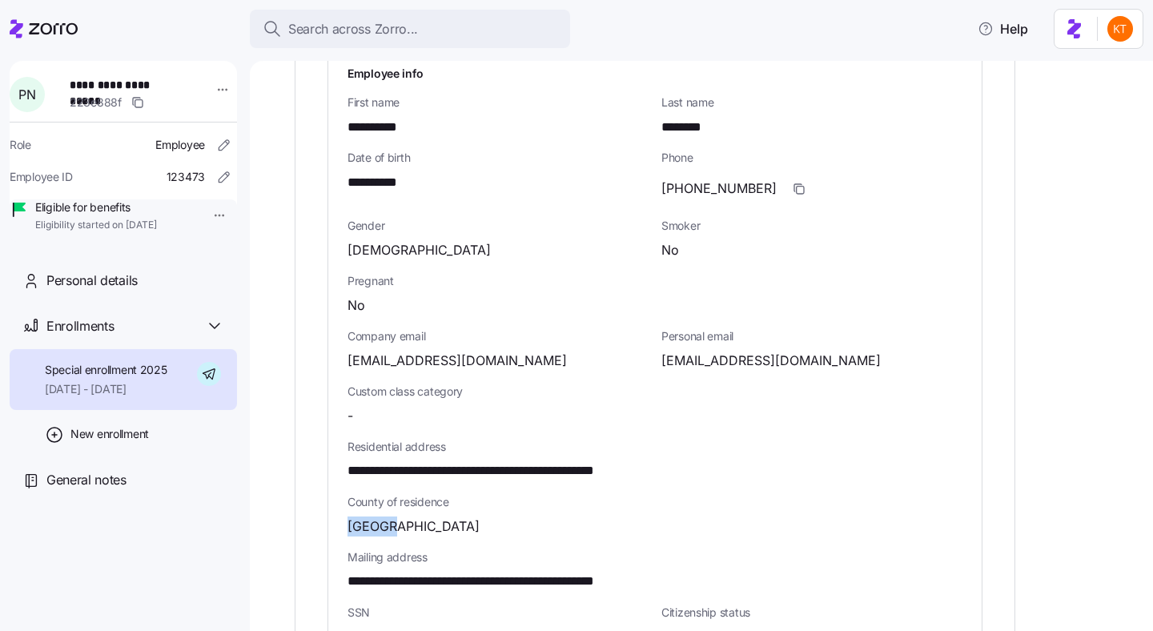
scroll to position [661, 0]
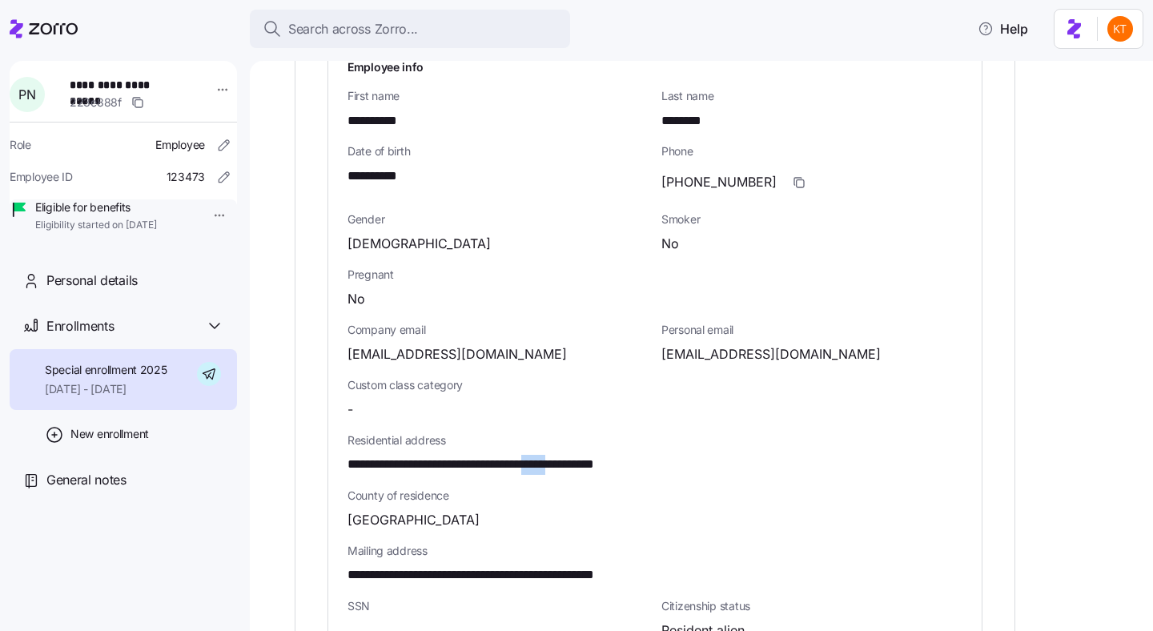
drag, startPoint x: 610, startPoint y: 433, endPoint x: 574, endPoint y: 432, distance: 36.1
click at [574, 455] on span "**********" at bounding box center [514, 465] width 335 height 20
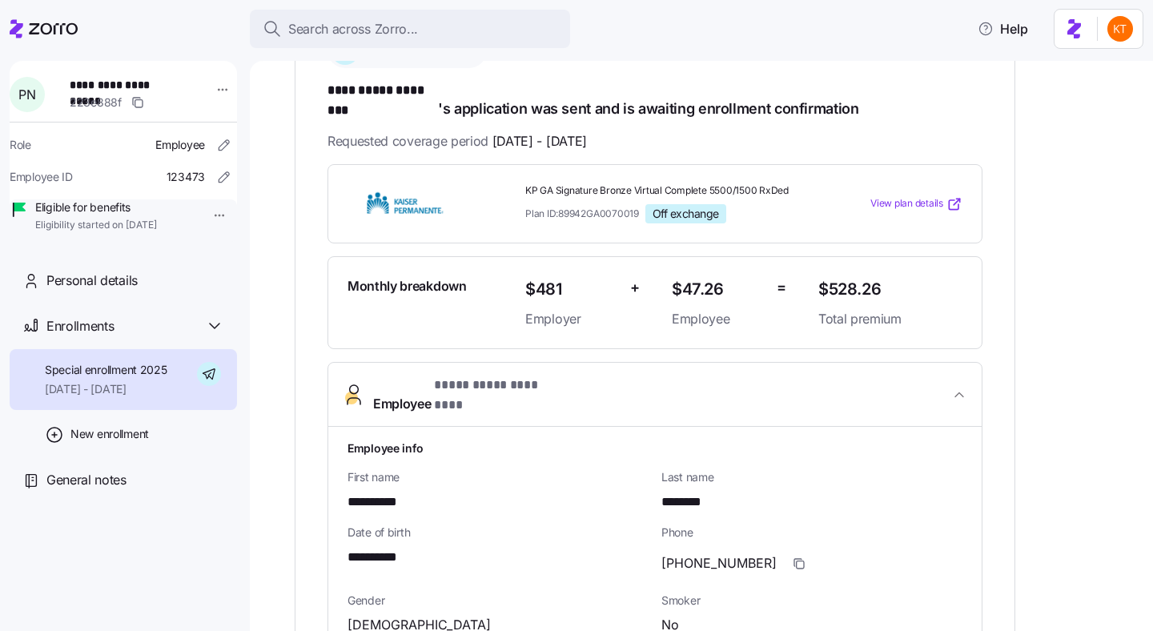
scroll to position [469, 0]
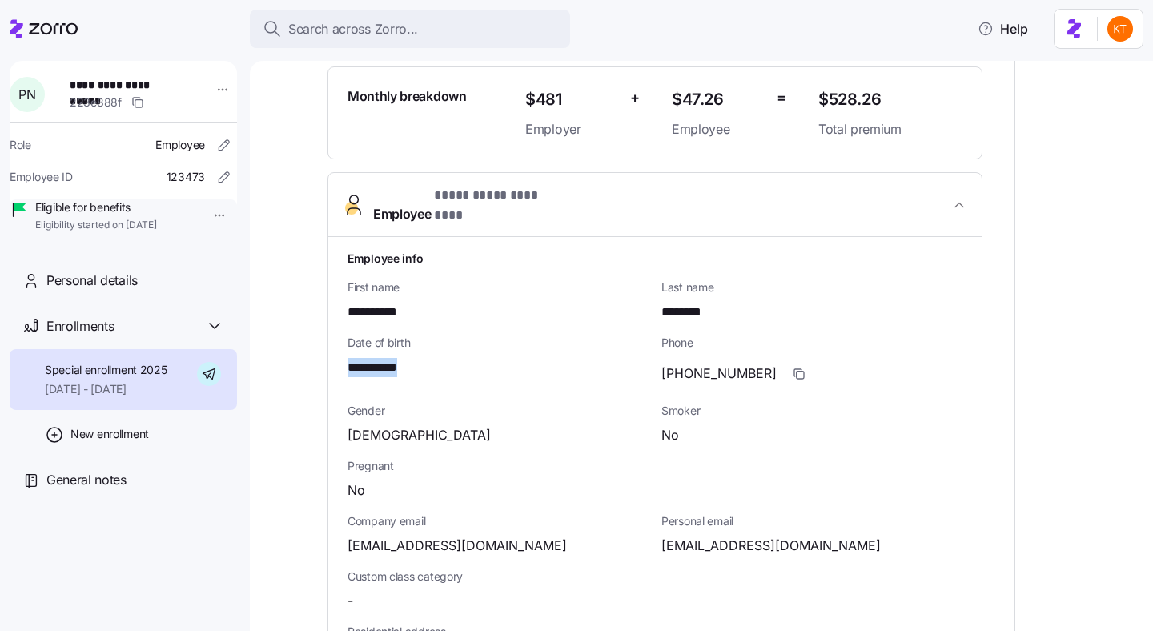
drag, startPoint x: 408, startPoint y: 338, endPoint x: 327, endPoint y: 336, distance: 80.9
click at [327, 336] on div "**********" at bounding box center [654, 612] width 655 height 881
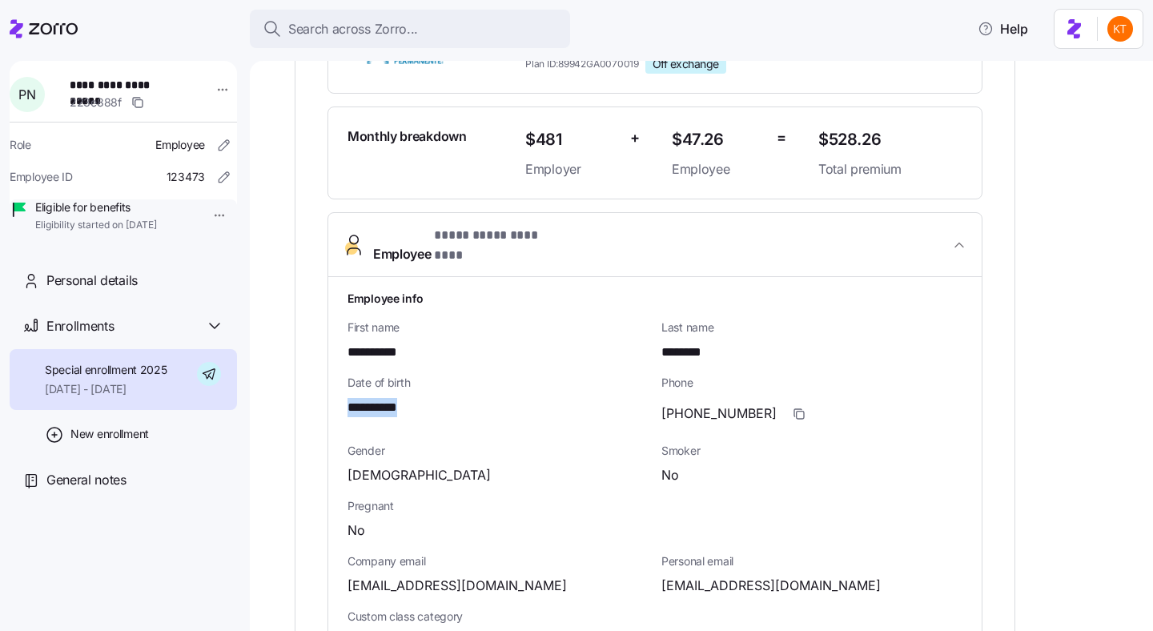
scroll to position [428, 0]
click at [110, 86] on span "**********" at bounding box center [126, 85] width 112 height 16
copy span "**********"
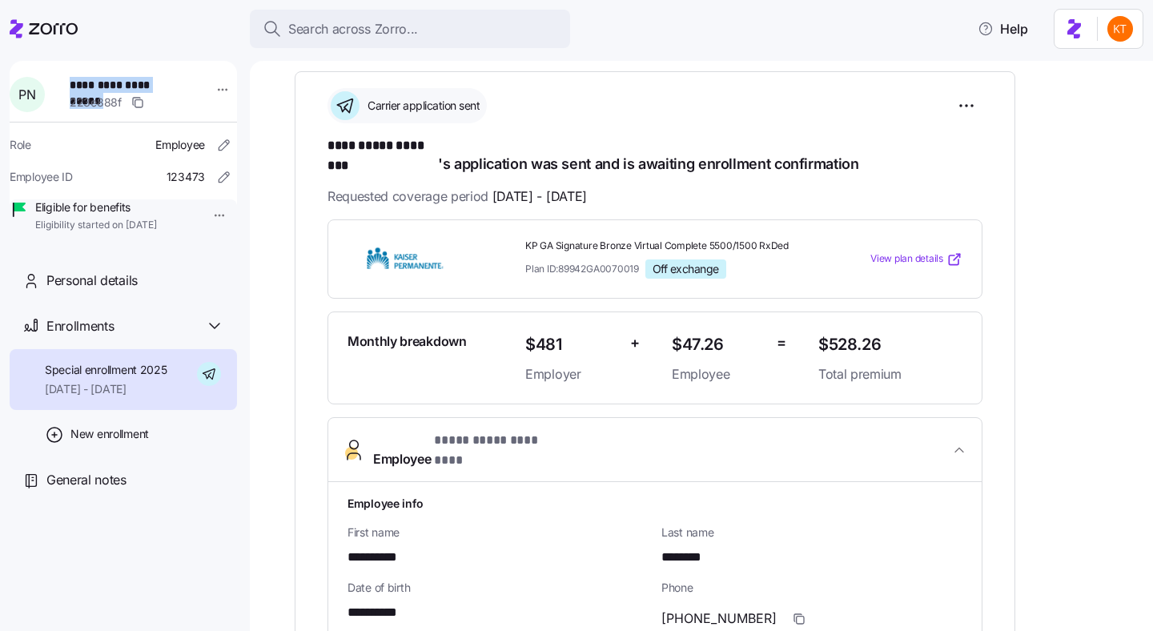
scroll to position [0, 0]
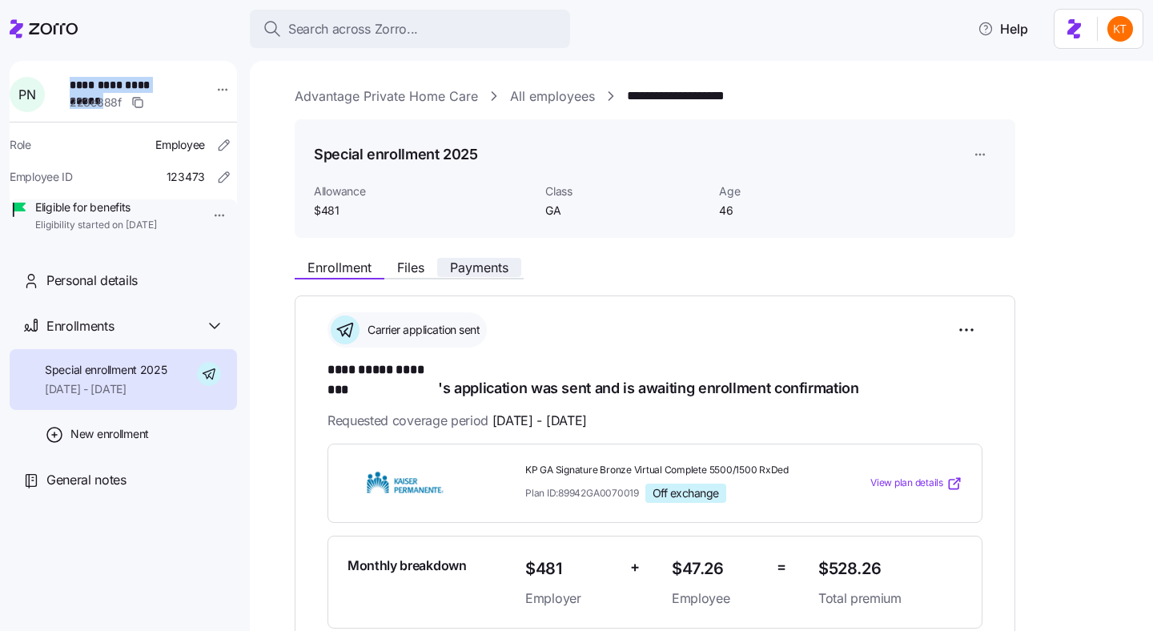
click at [476, 269] on span "Payments" at bounding box center [479, 267] width 58 height 13
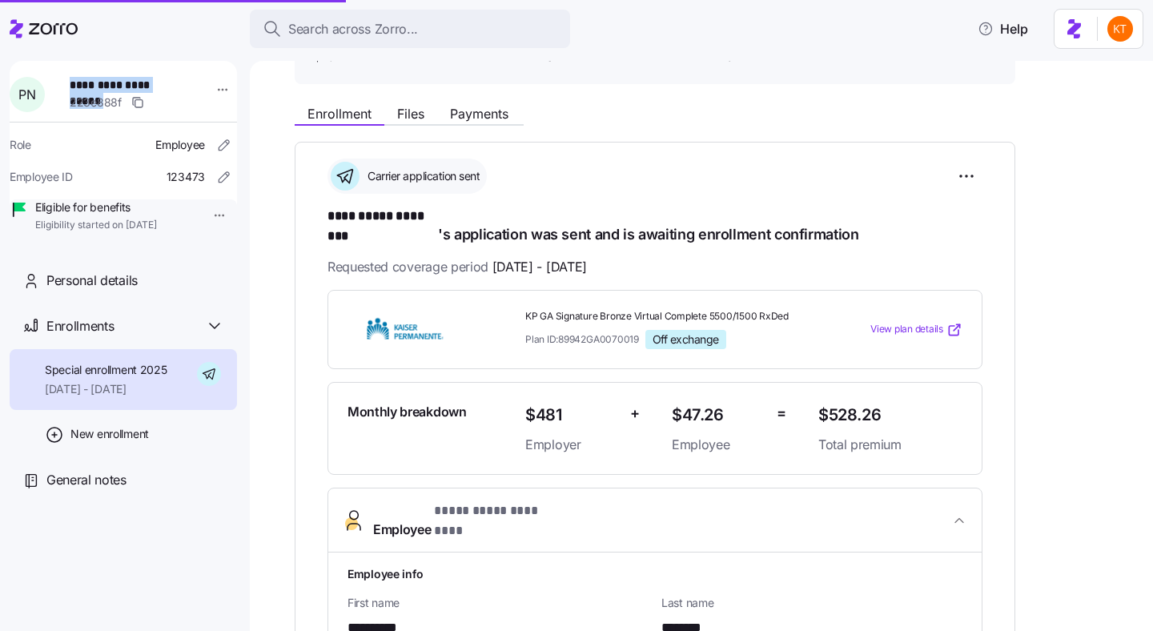
scroll to position [246, 0]
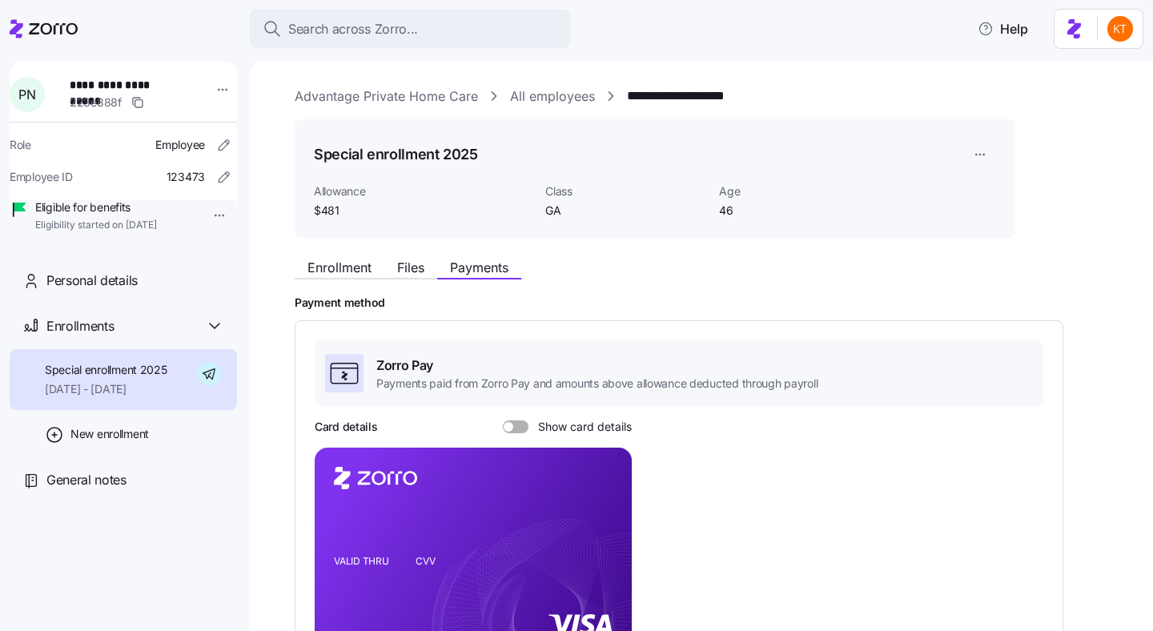
click at [528, 431] on span "Show card details" at bounding box center [579, 426] width 103 height 13
click at [503, 420] on input "Show card details" at bounding box center [503, 420] width 0 height 0
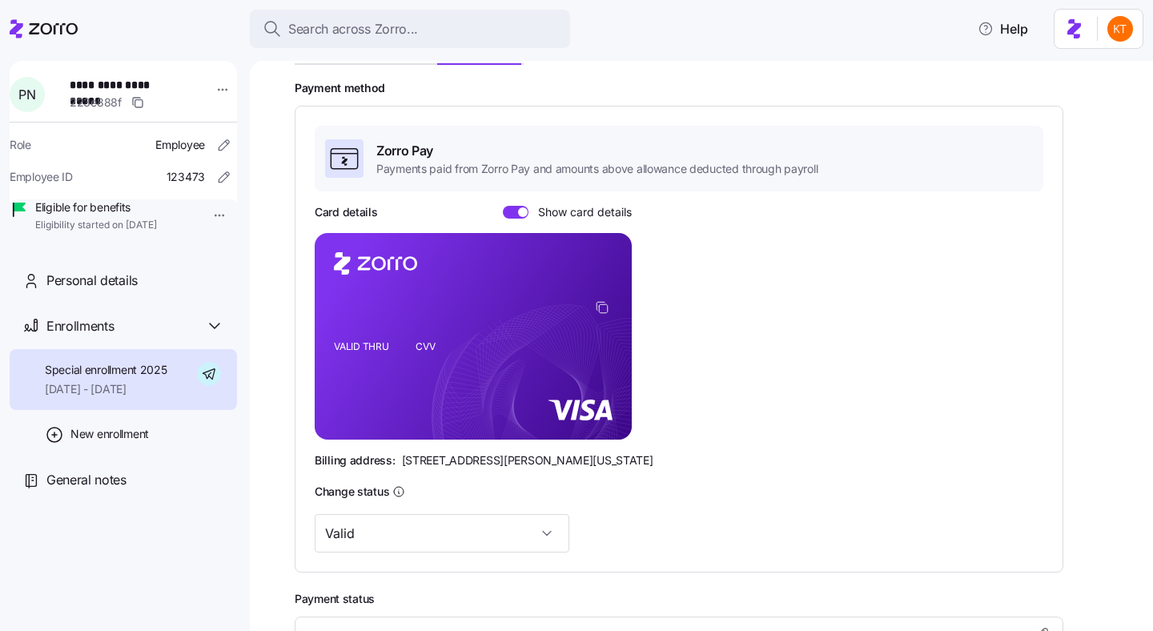
scroll to position [239, 0]
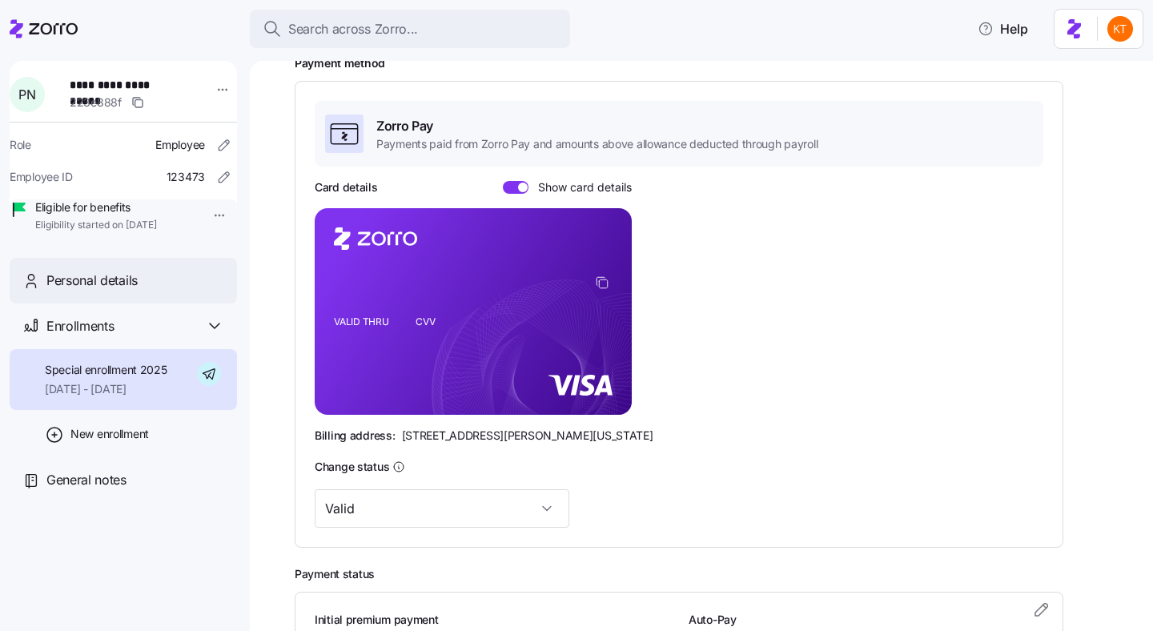
click at [151, 303] on div "Personal details" at bounding box center [123, 281] width 227 height 46
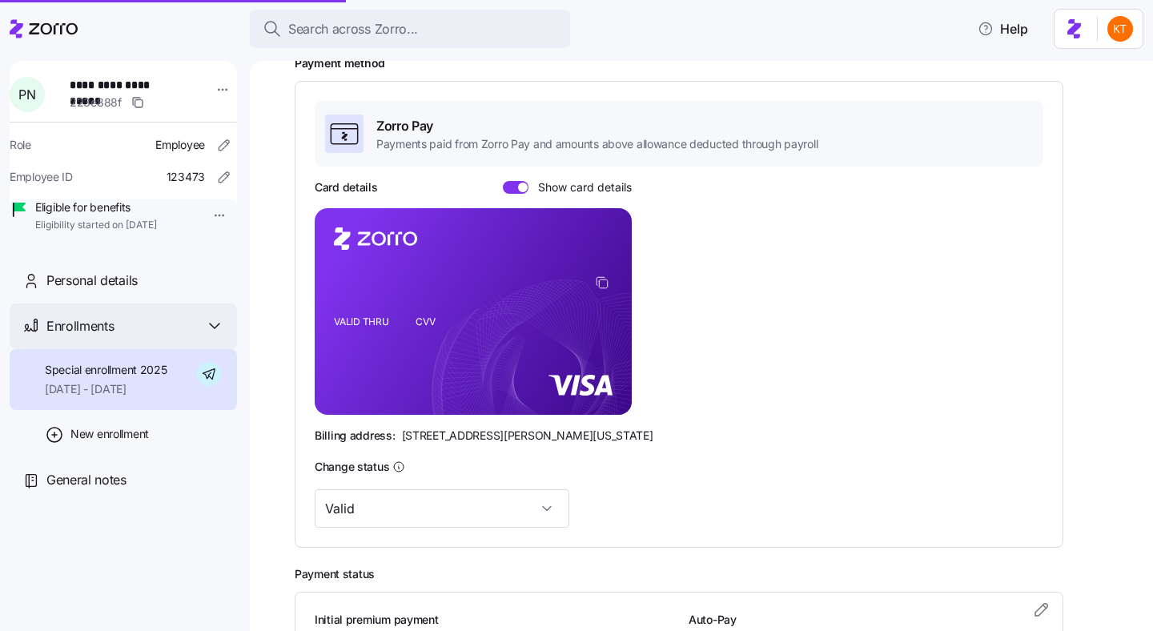
click at [151, 336] on div "Enrollments" at bounding box center [135, 326] width 178 height 20
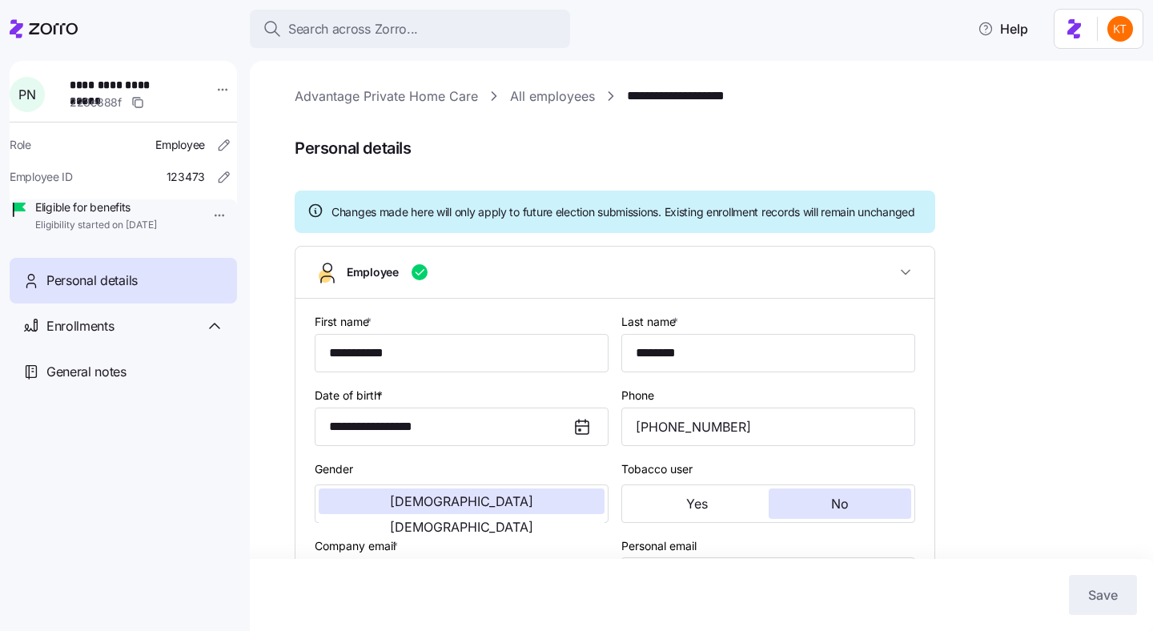
type input "GA"
click at [118, 336] on div "Enrollments" at bounding box center [135, 326] width 178 height 20
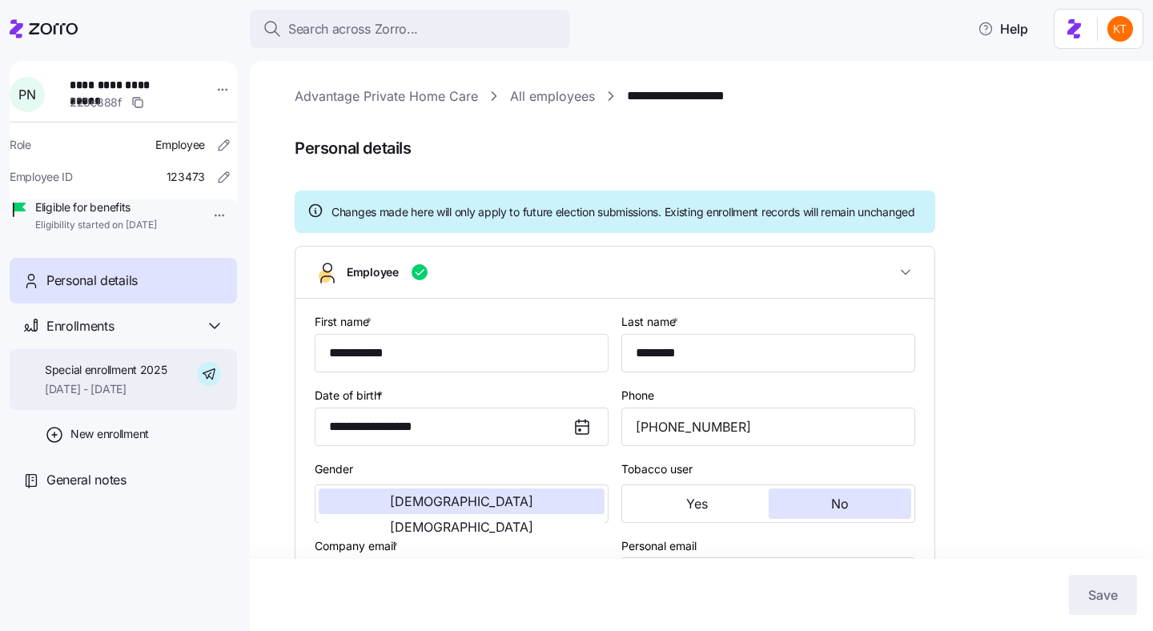
click at [139, 378] on span "Special enrollment 2025" at bounding box center [106, 370] width 122 height 16
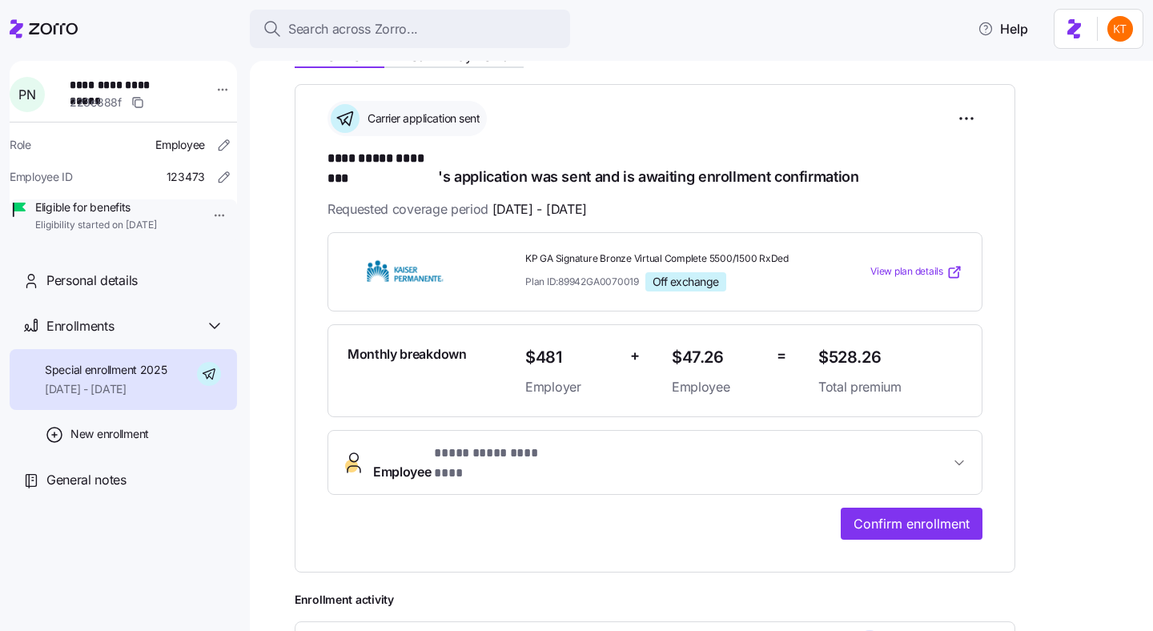
scroll to position [183, 0]
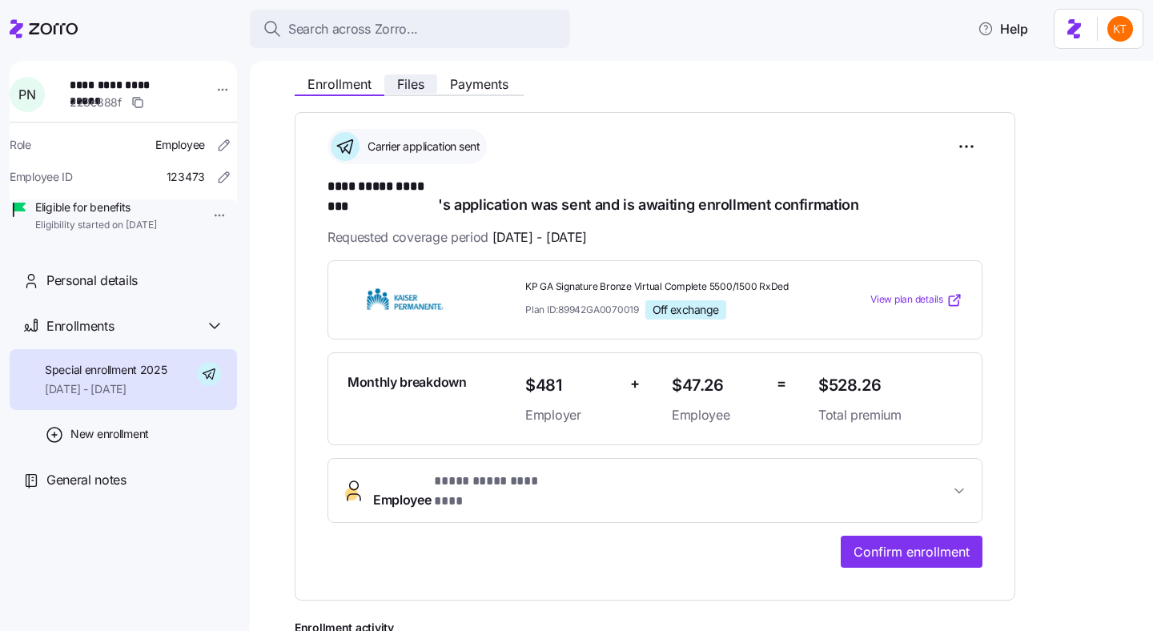
click at [414, 90] on span "Files" at bounding box center [410, 84] width 27 height 13
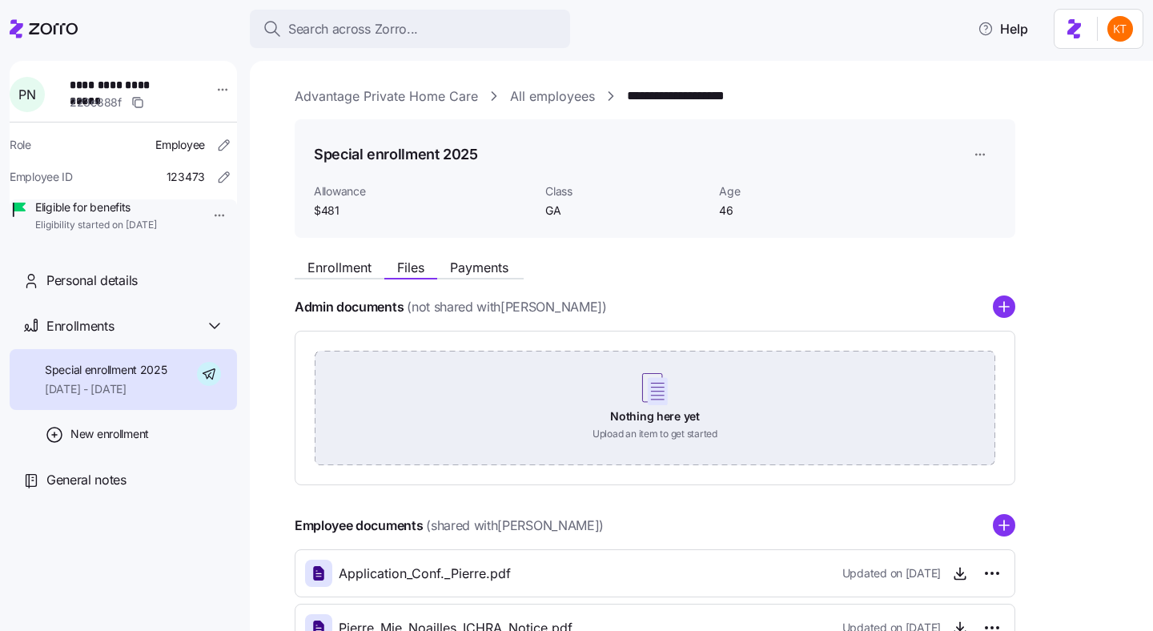
scroll to position [171, 0]
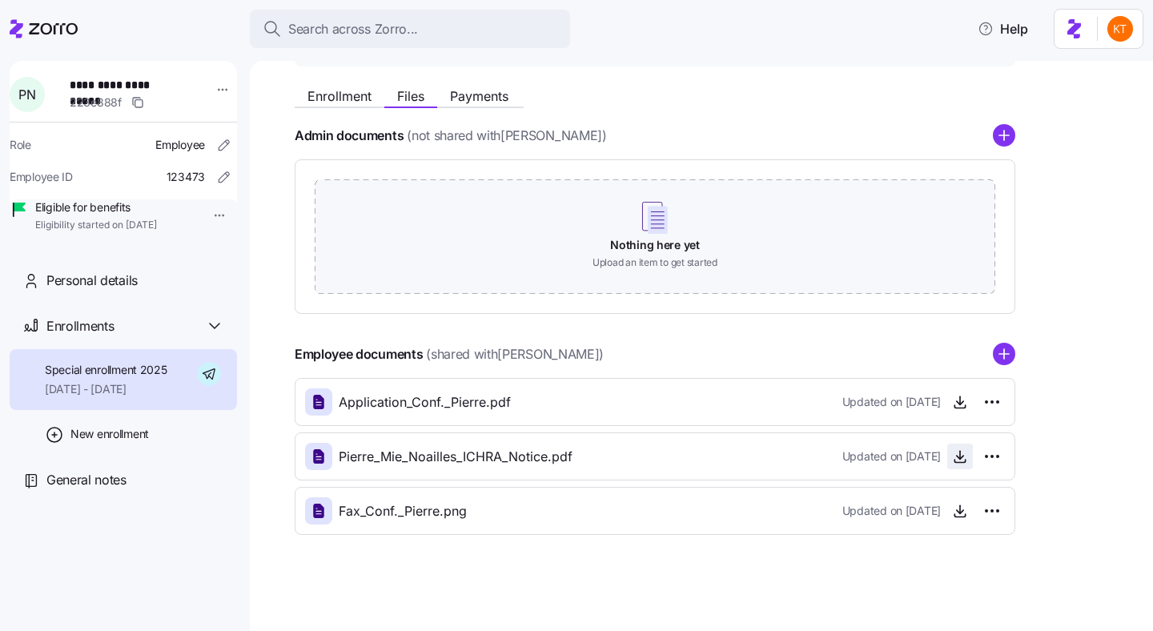
click at [955, 456] on icon "button" at bounding box center [960, 456] width 16 height 16
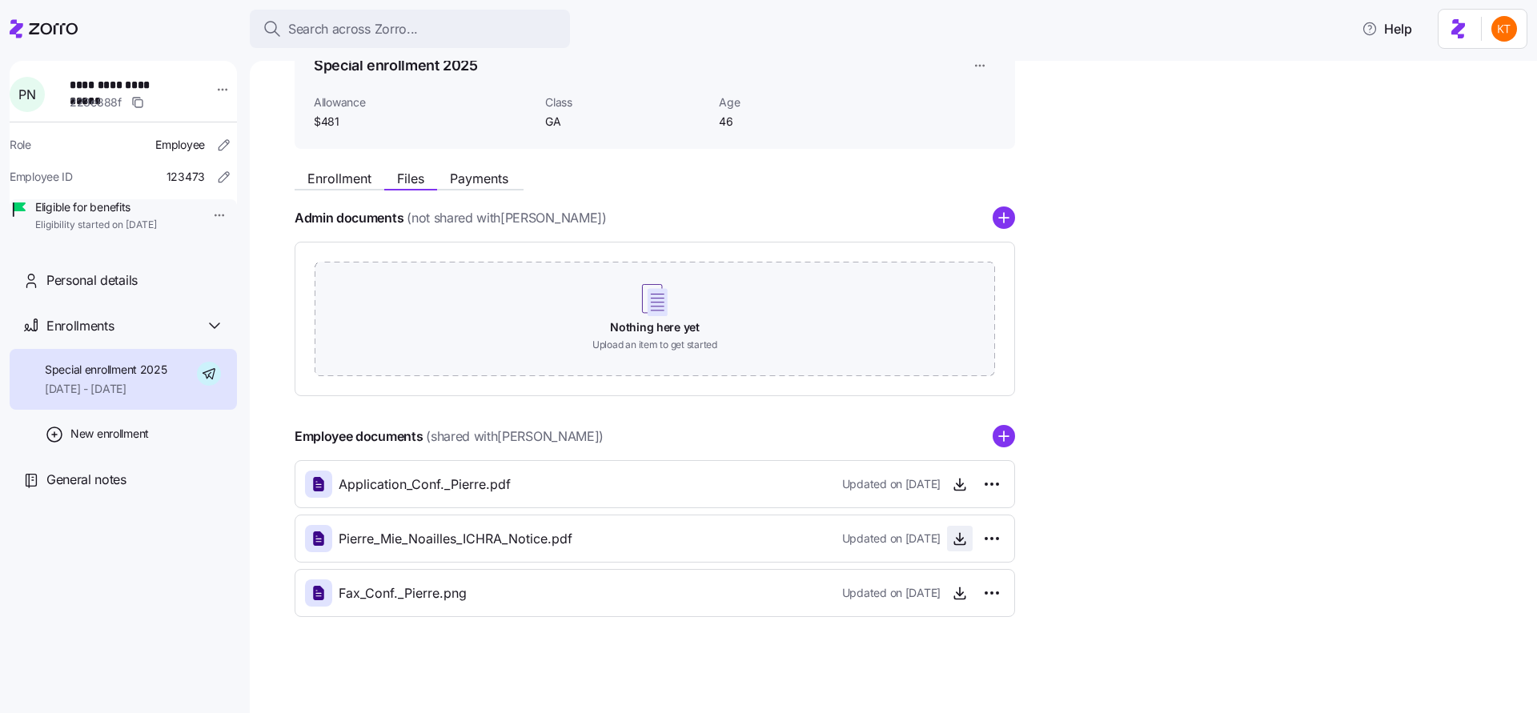
scroll to position [89, 0]
click at [1004, 438] on icon "add icon" at bounding box center [1004, 437] width 0 height 10
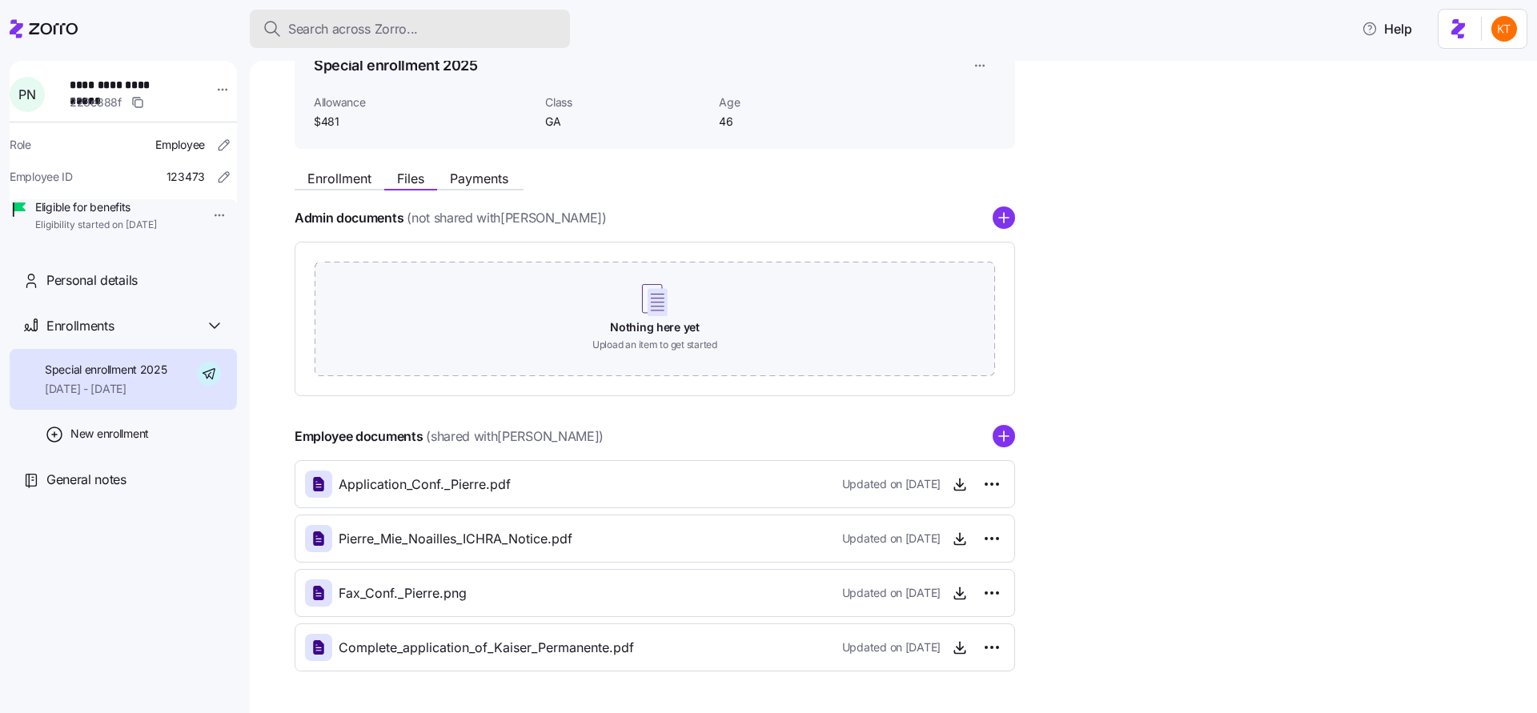
click at [462, 31] on div "Search across Zorro..." at bounding box center [410, 29] width 295 height 20
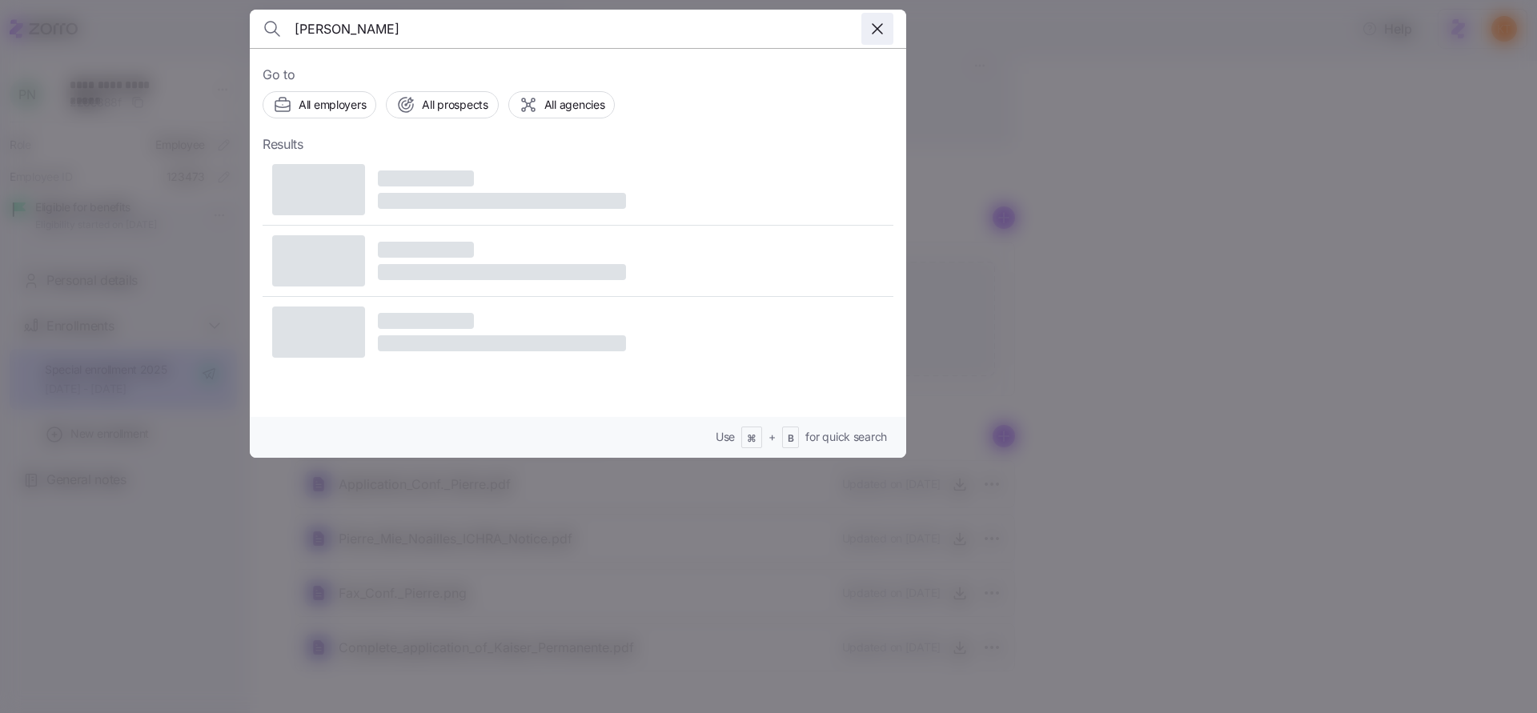
type input "miriam staggs"
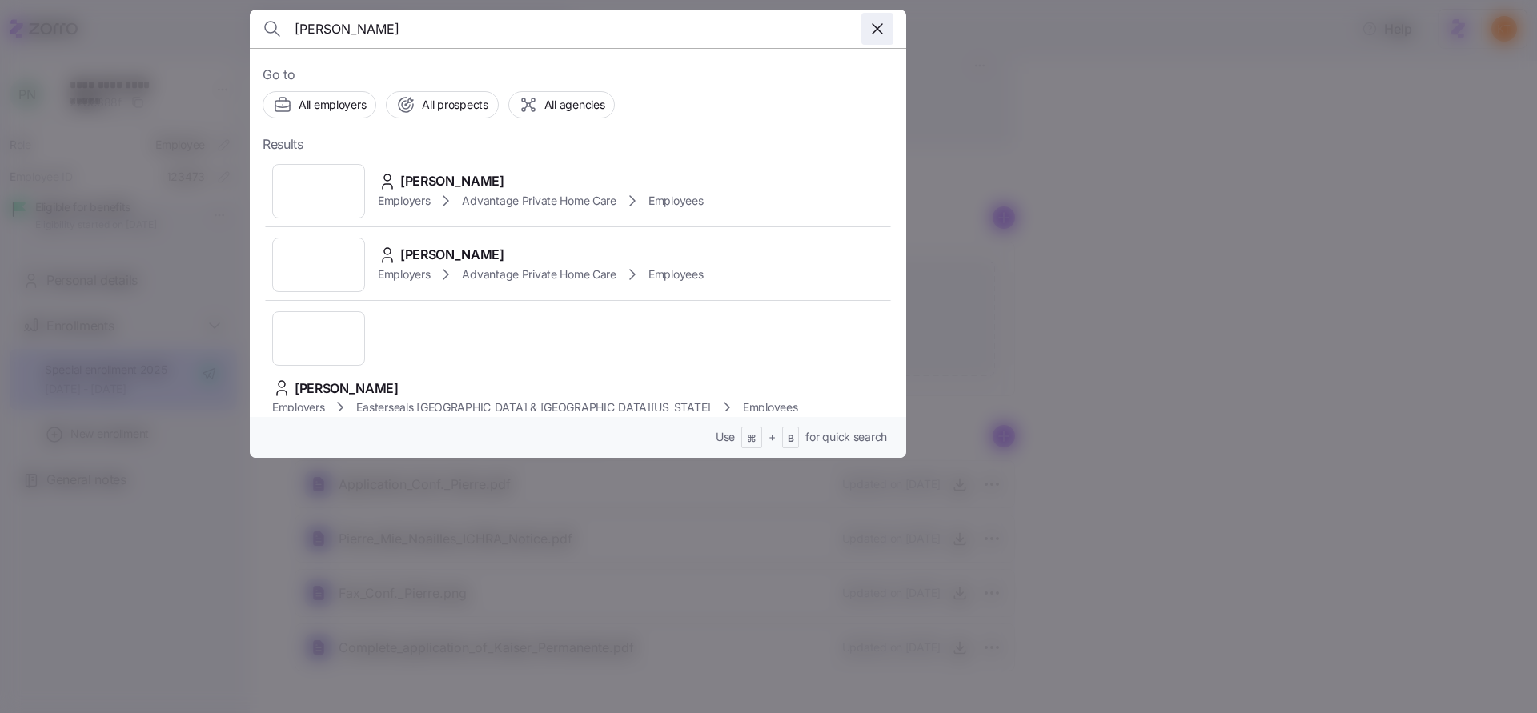
click at [878, 32] on icon "button" at bounding box center [877, 28] width 19 height 19
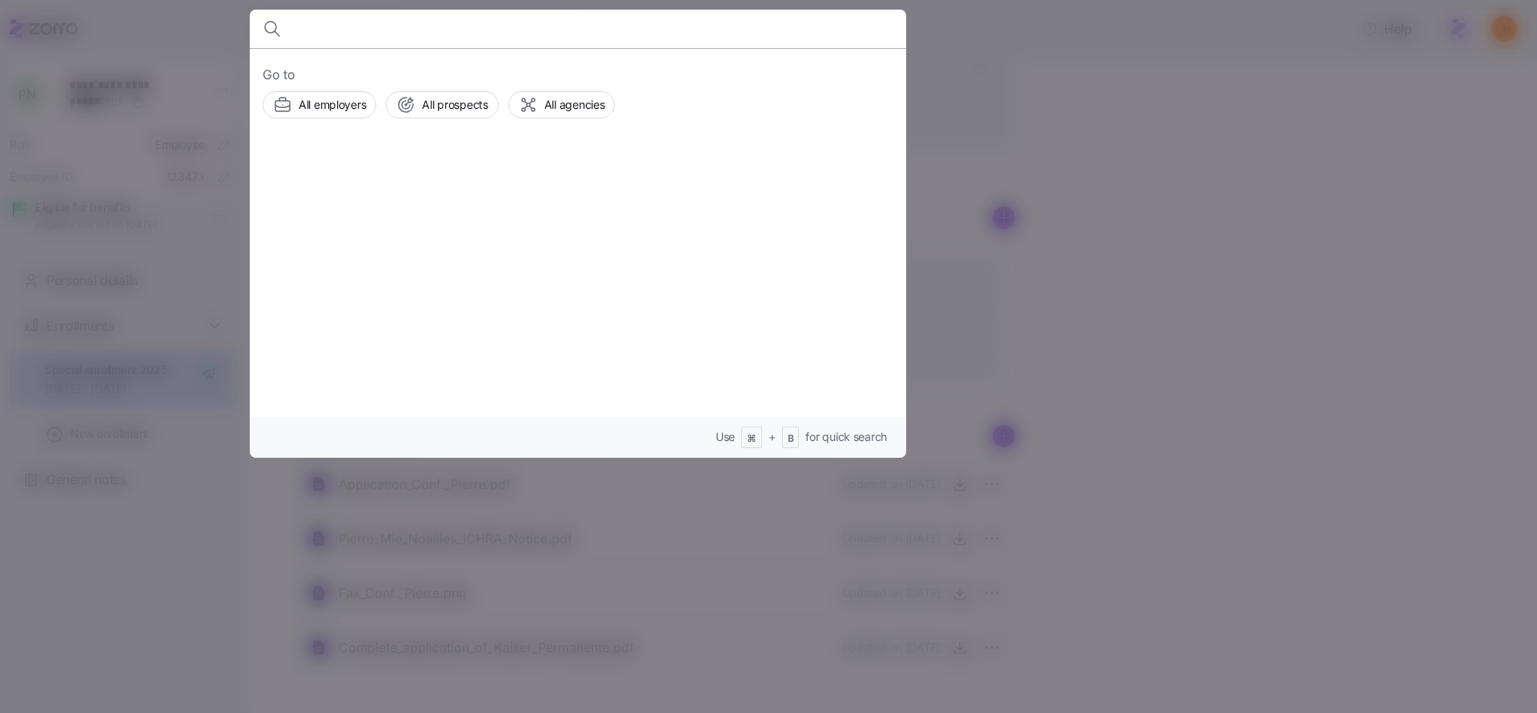
drag, startPoint x: 1282, startPoint y: 301, endPoint x: 1121, endPoint y: 323, distance: 162.4
click at [1282, 300] on div at bounding box center [768, 356] width 1537 height 713
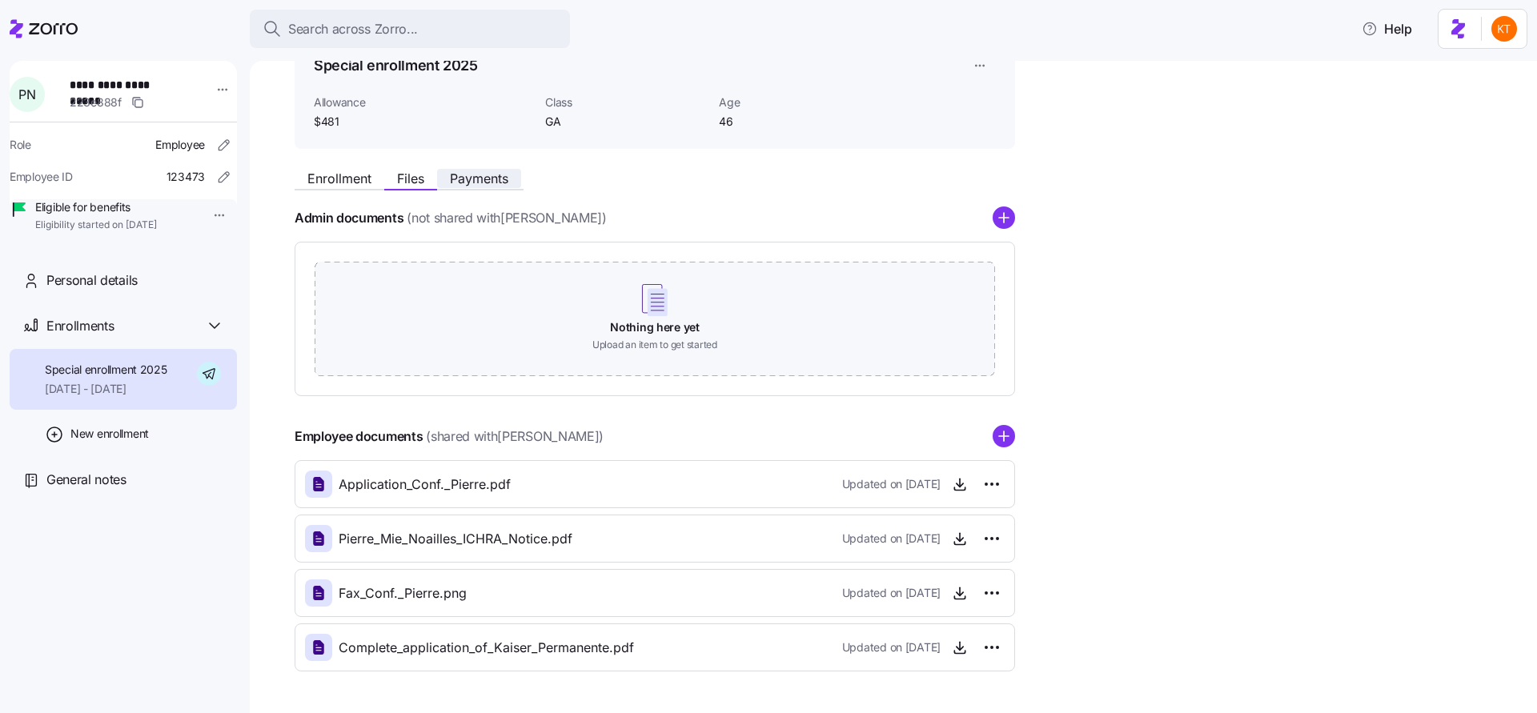
click at [501, 182] on span "Payments" at bounding box center [479, 178] width 58 height 13
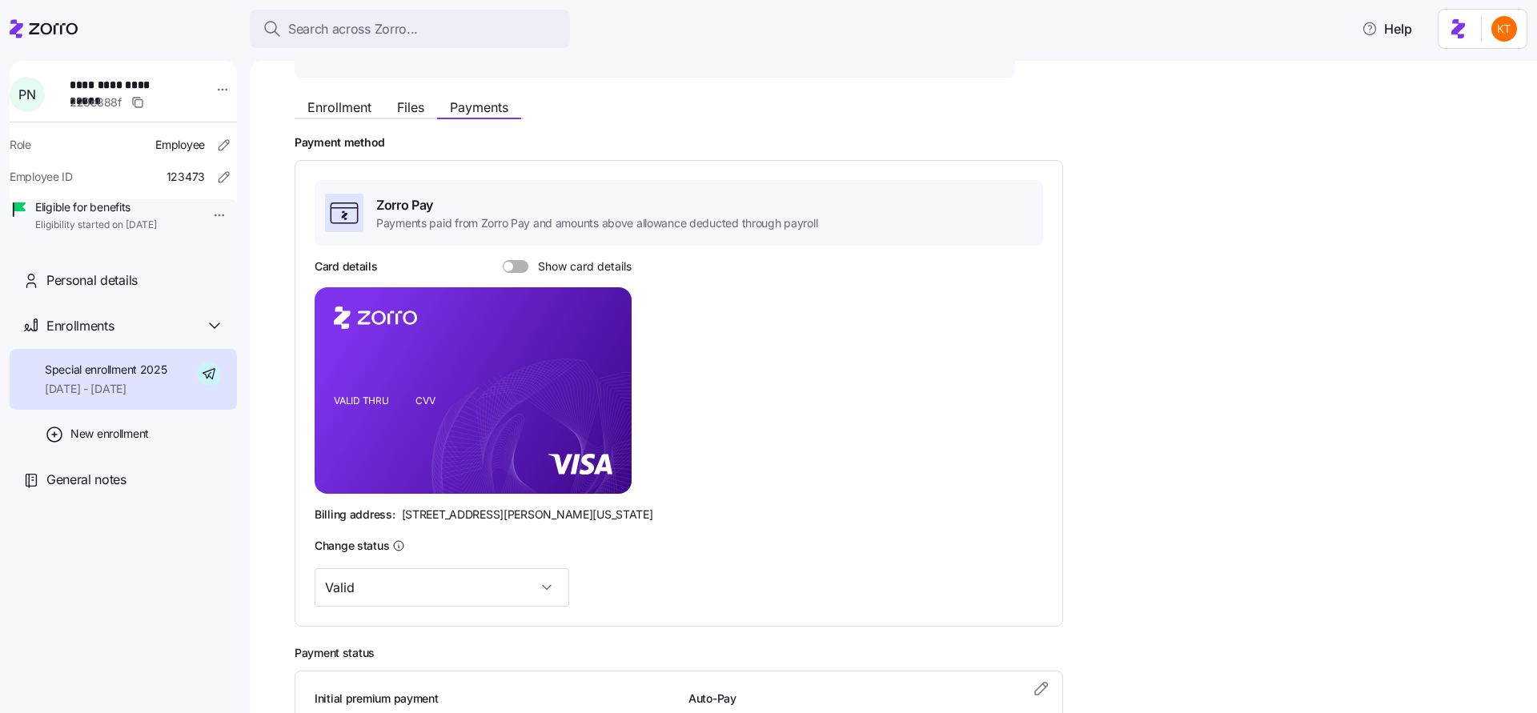
scroll to position [307, 0]
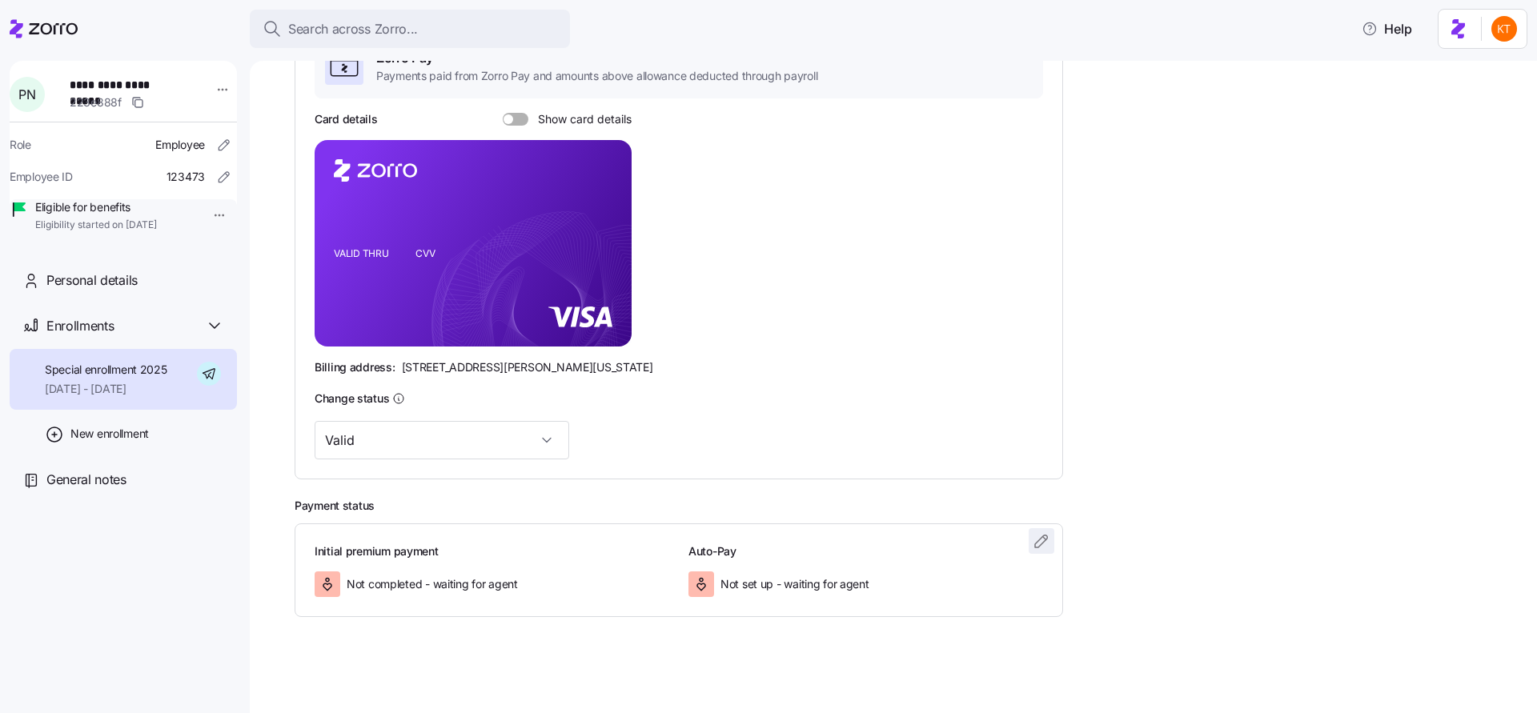
click at [1050, 544] on icon "button" at bounding box center [1041, 541] width 19 height 19
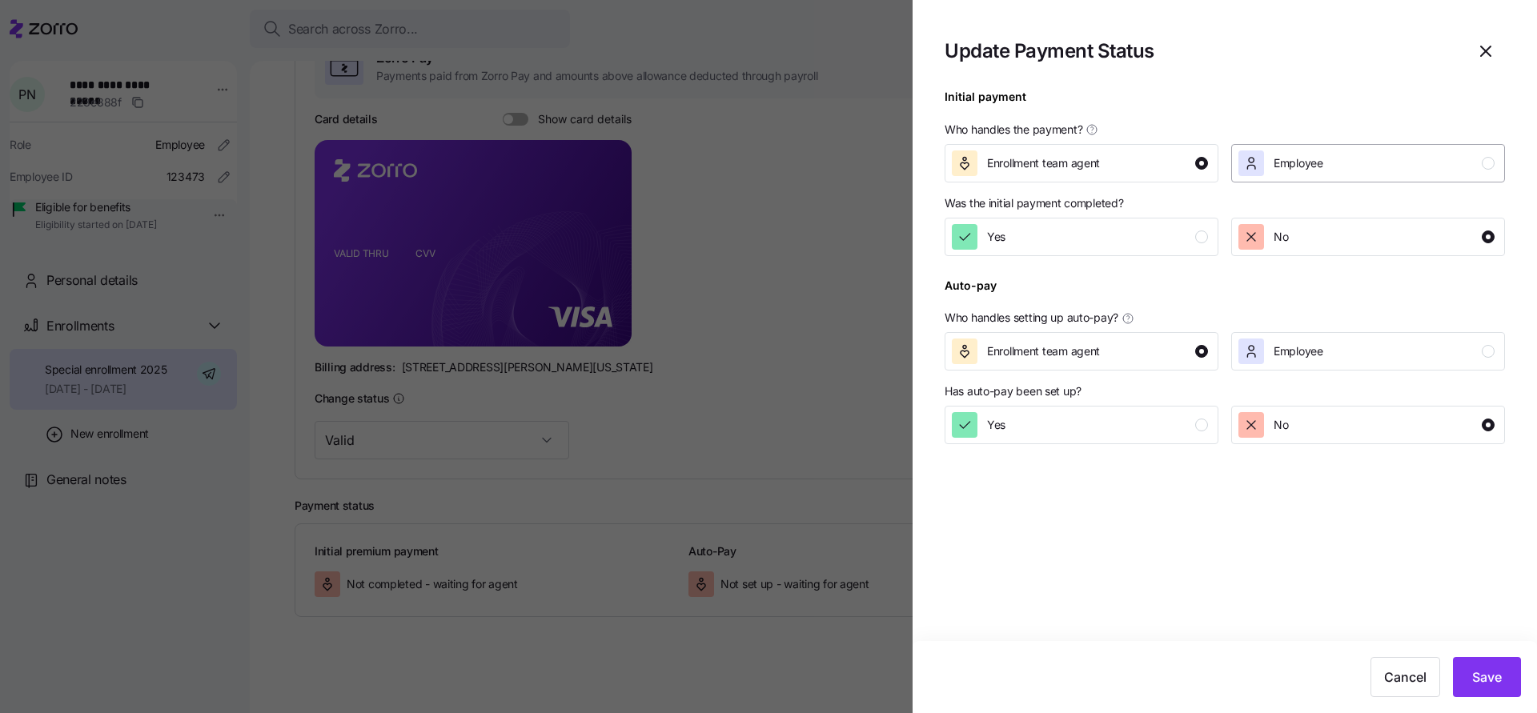
click at [1345, 179] on button "Employee" at bounding box center [1368, 163] width 274 height 38
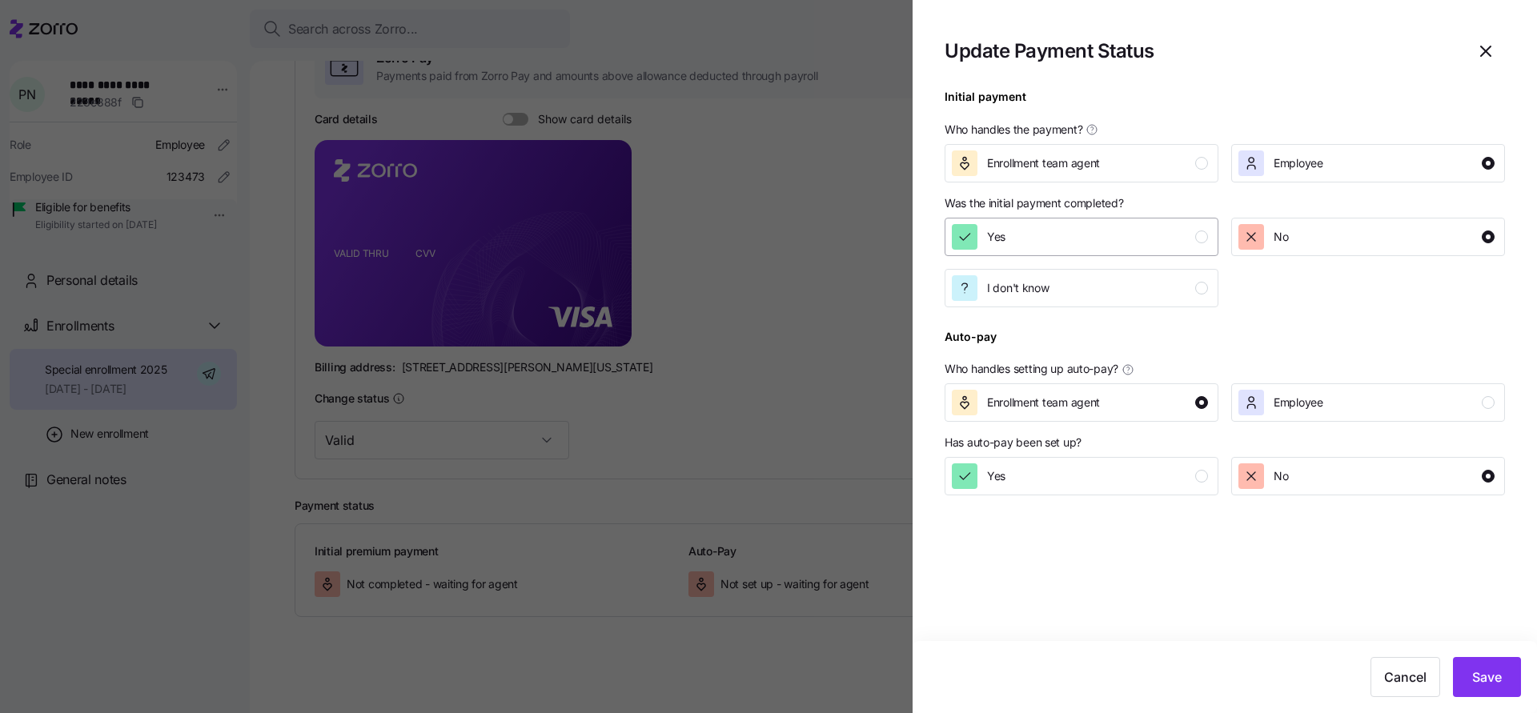
click at [1129, 245] on div "Yes" at bounding box center [1080, 237] width 256 height 26
click at [1341, 393] on div "Employee" at bounding box center [1367, 403] width 256 height 26
click at [1163, 476] on div "Yes" at bounding box center [1080, 477] width 256 height 26
click at [1491, 673] on span "Save" at bounding box center [1487, 677] width 30 height 19
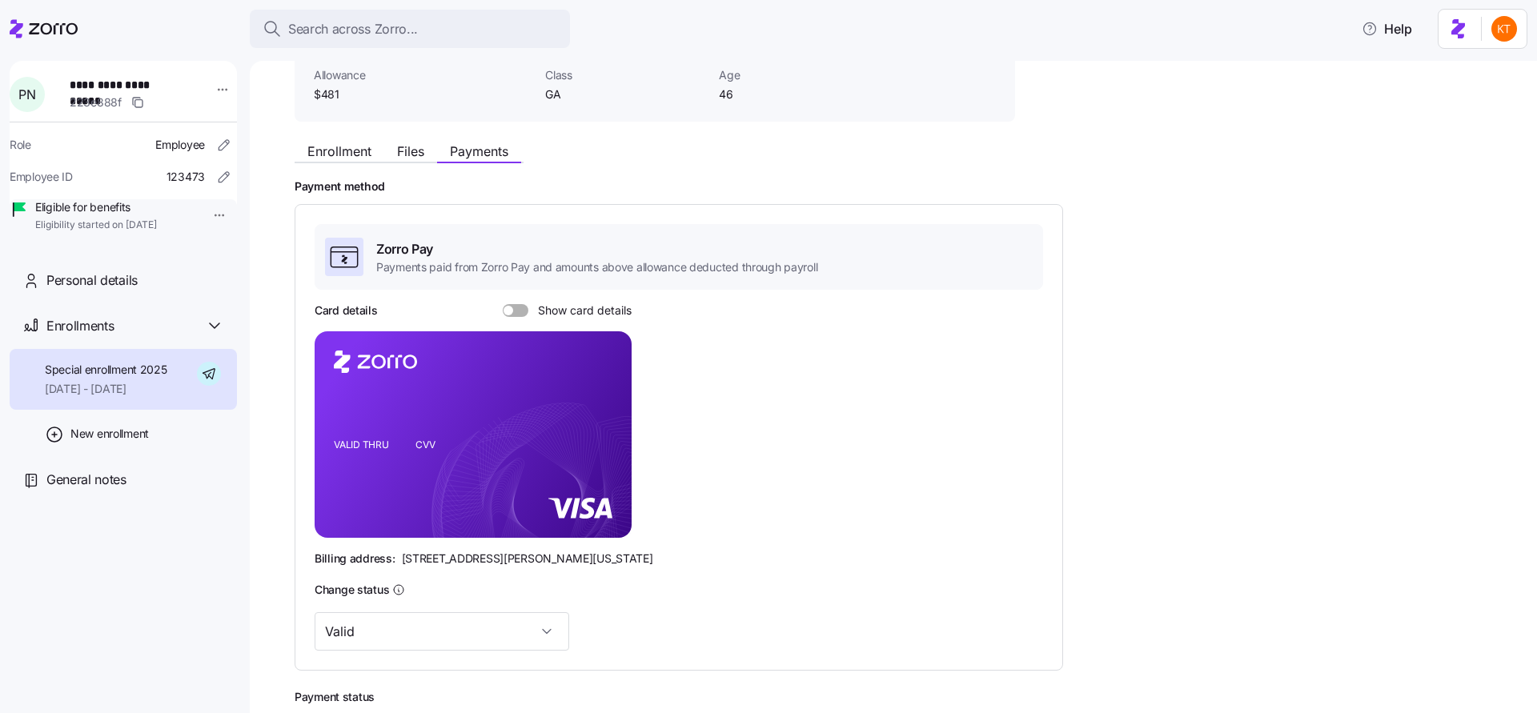
scroll to position [114, 0]
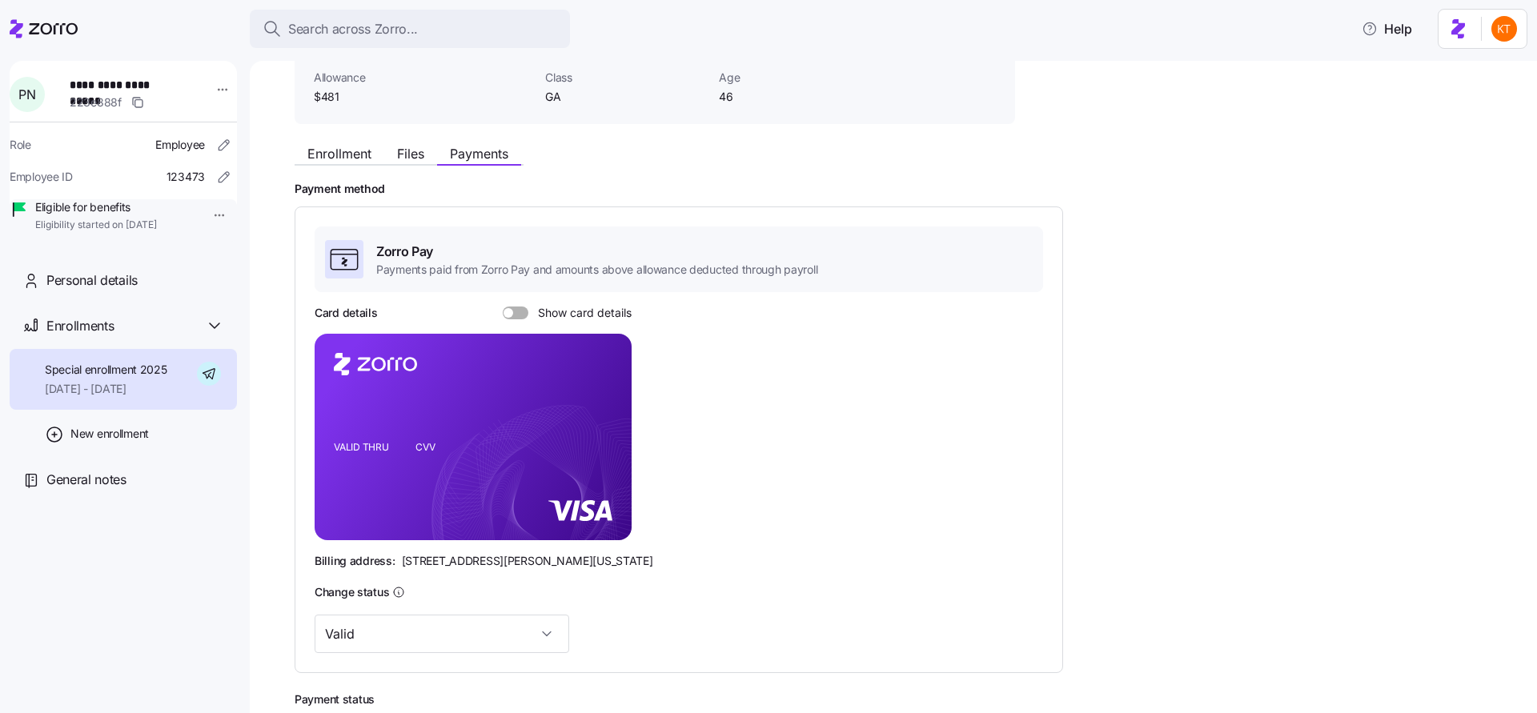
click at [365, 172] on div "Enrollment Files Payments Payment method Zorro Pay Payments paid from Zorro Pay…" at bounding box center [905, 474] width 1220 height 674
click at [364, 158] on span "Enrollment" at bounding box center [339, 153] width 64 height 13
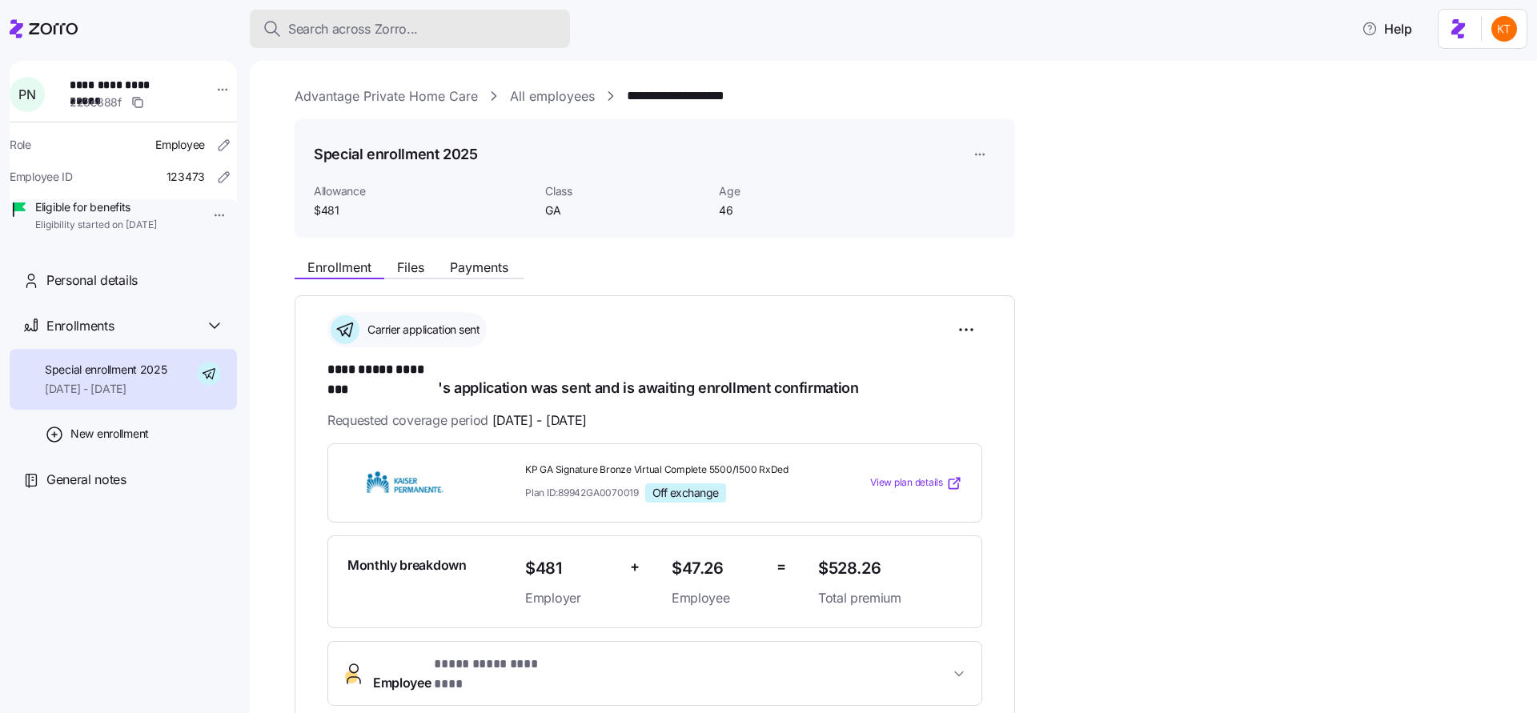
click at [347, 28] on span "Search across Zorro..." at bounding box center [353, 29] width 130 height 20
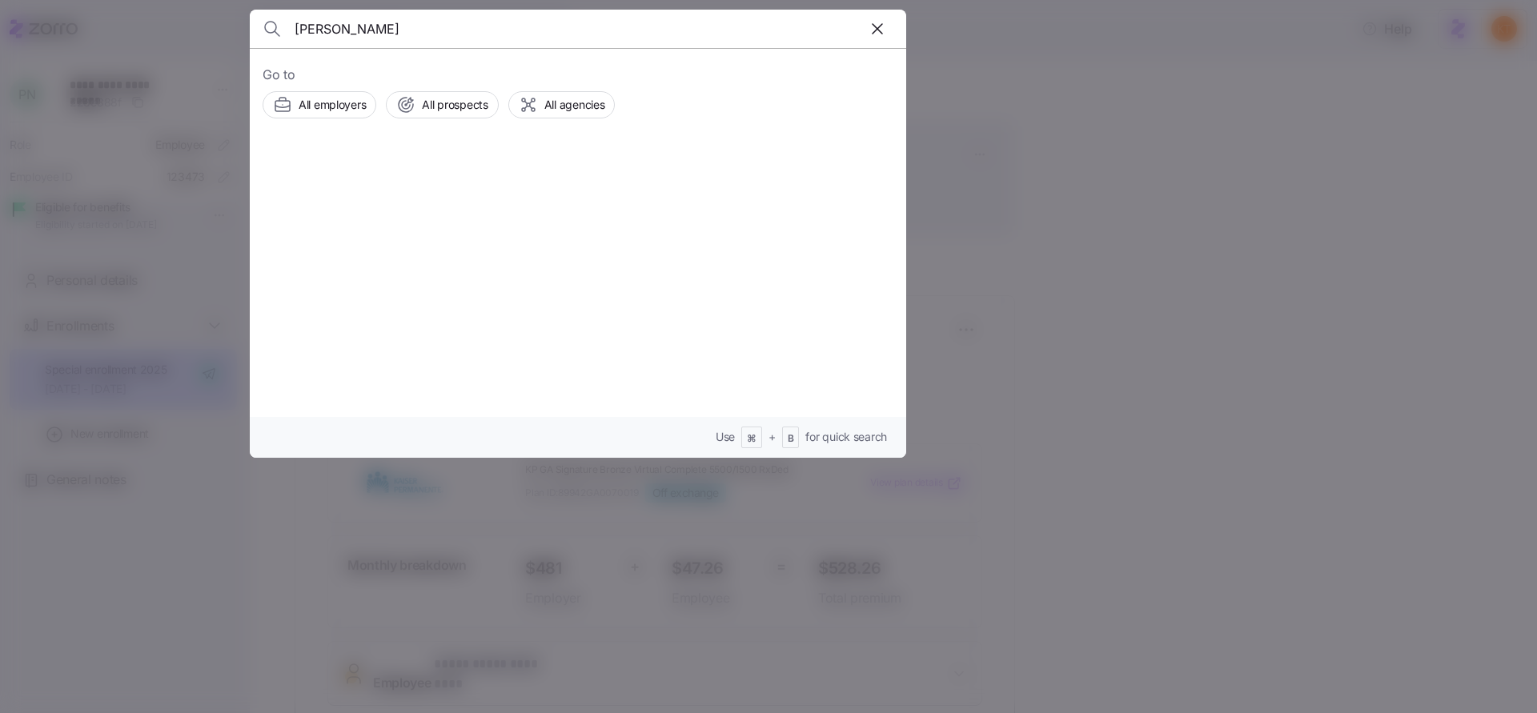
type input "miriam staggs"
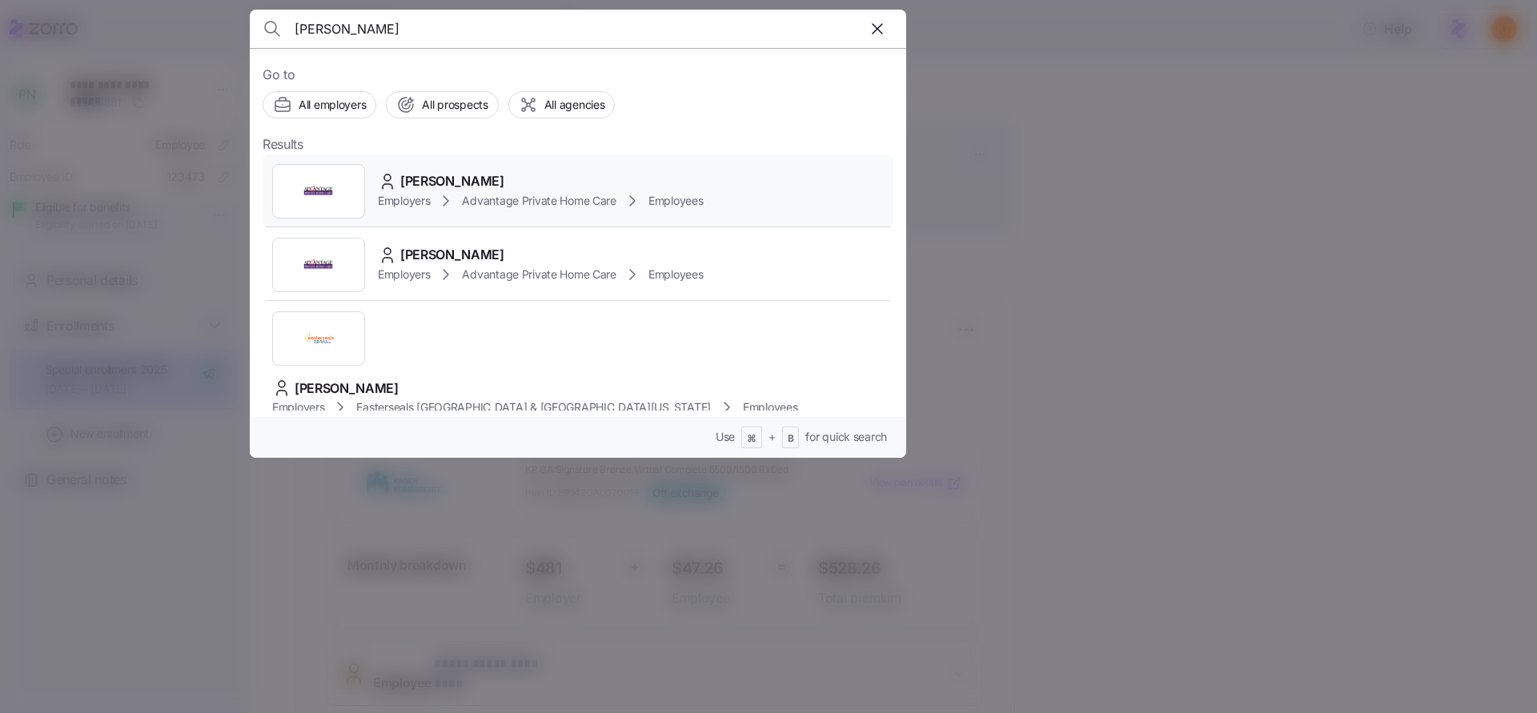
click at [422, 195] on span "Employers" at bounding box center [404, 201] width 52 height 16
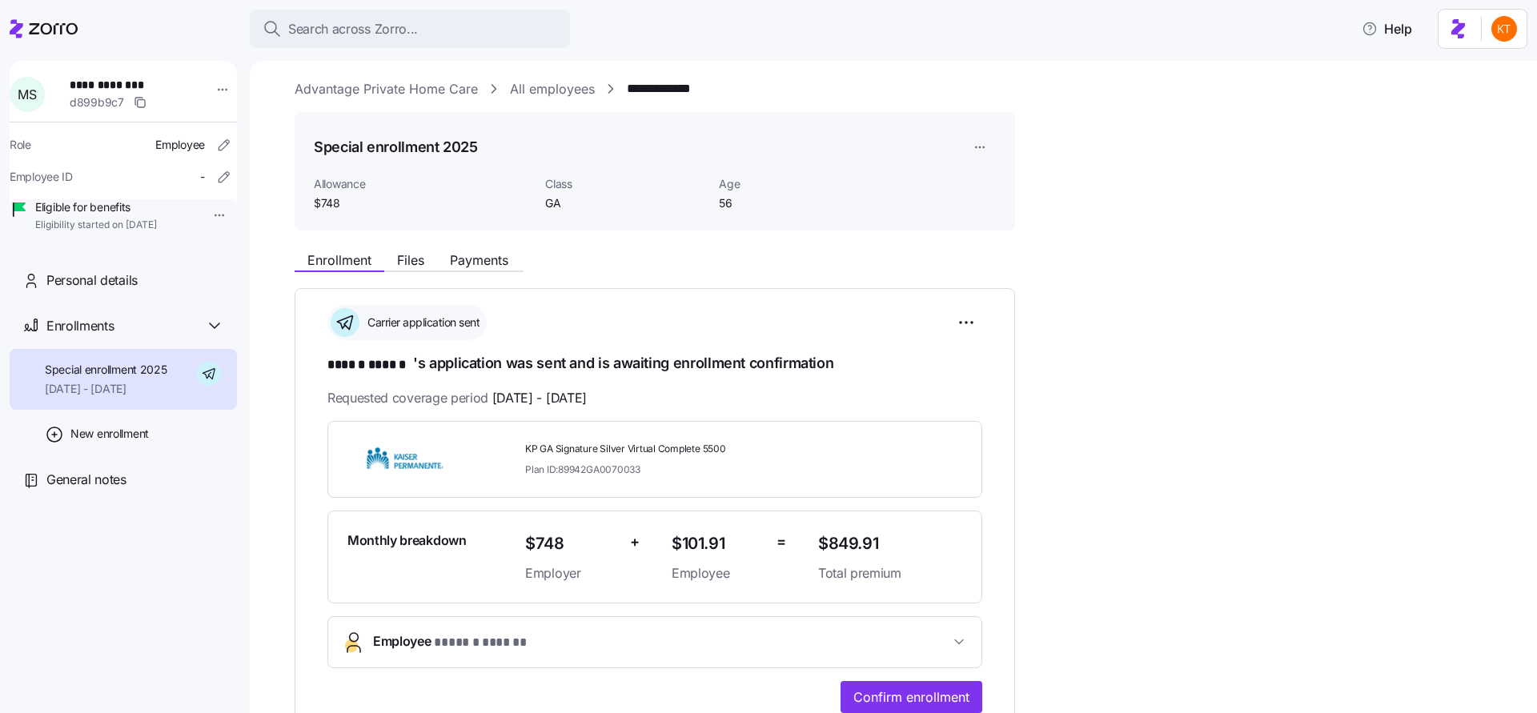
scroll to position [22, 0]
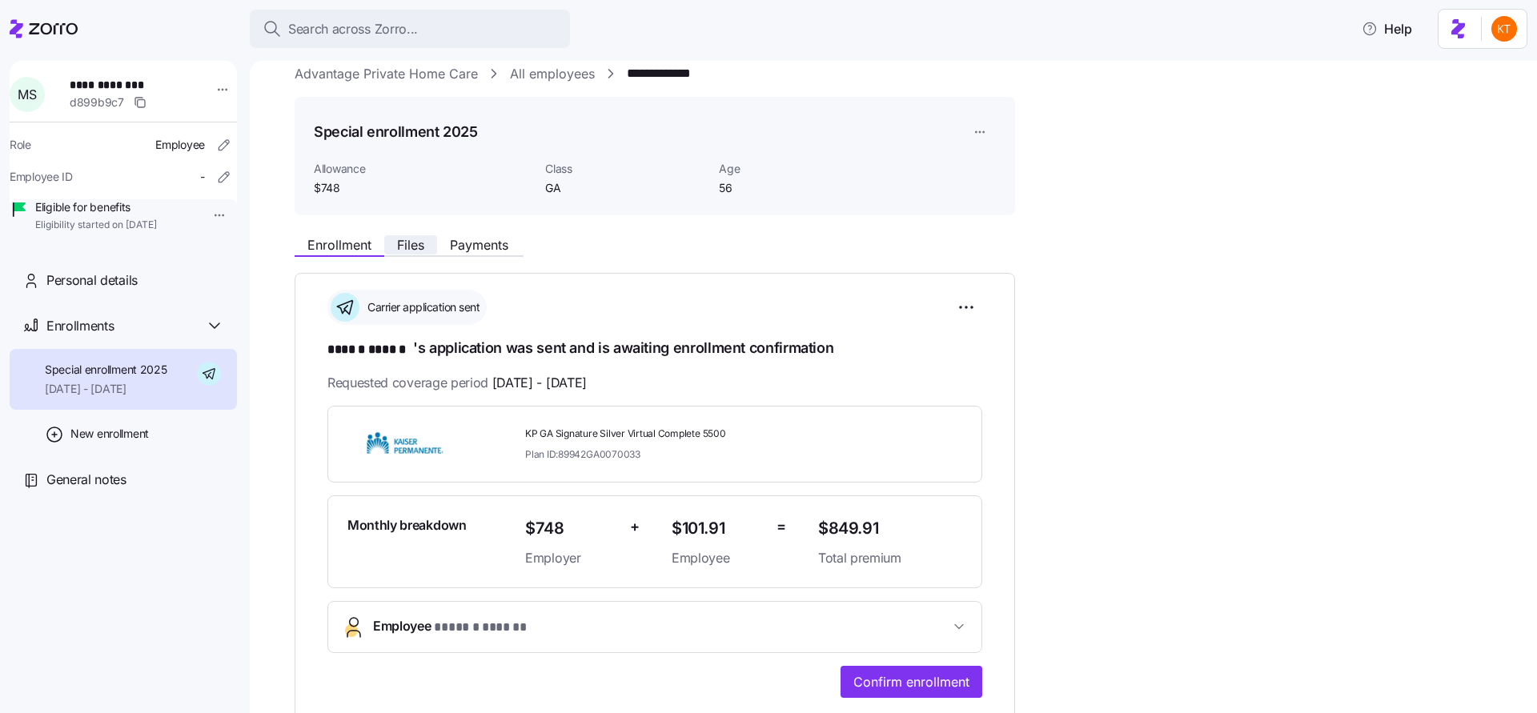
click at [408, 250] on span "Files" at bounding box center [410, 245] width 27 height 13
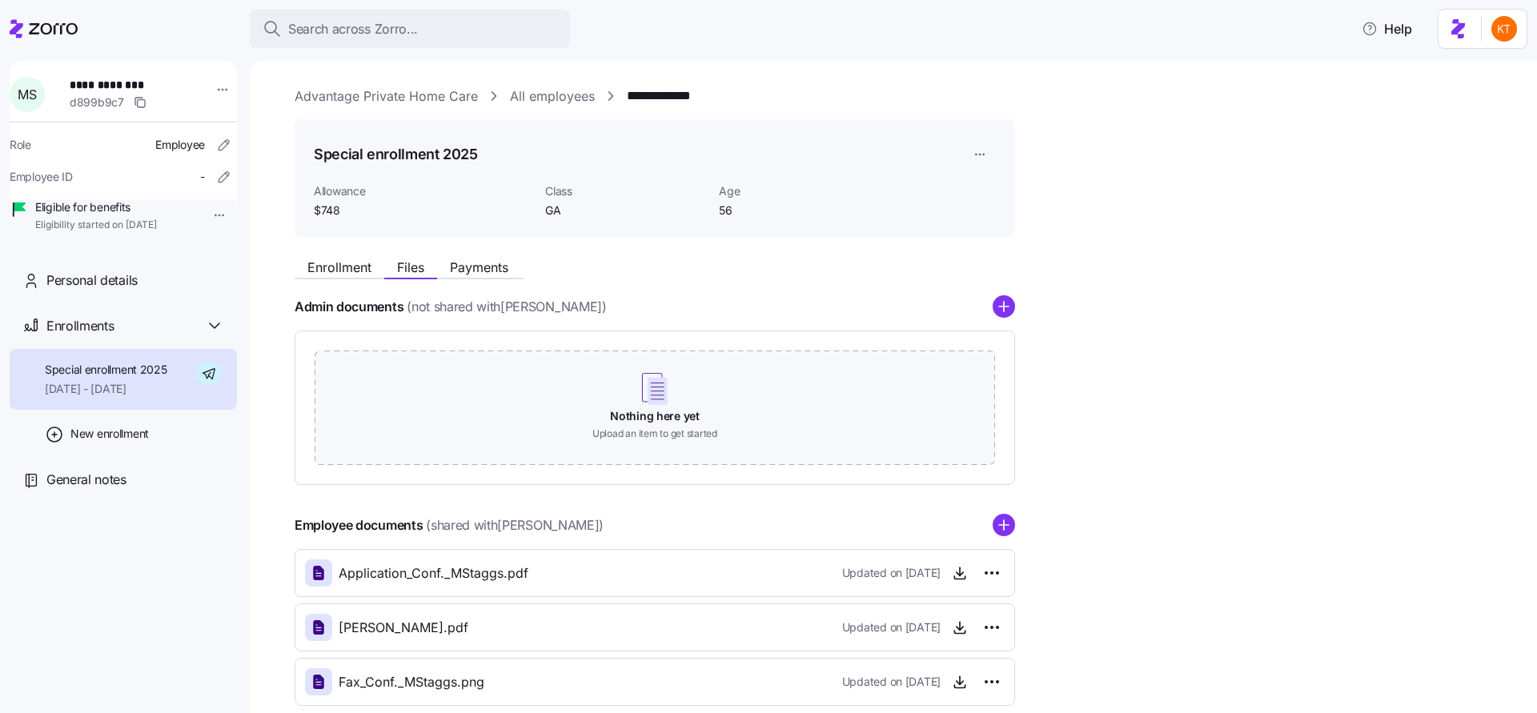
click at [355, 257] on div "Enrollment Files Payments" at bounding box center [655, 265] width 721 height 29
click at [94, 291] on span "Personal details" at bounding box center [91, 281] width 91 height 20
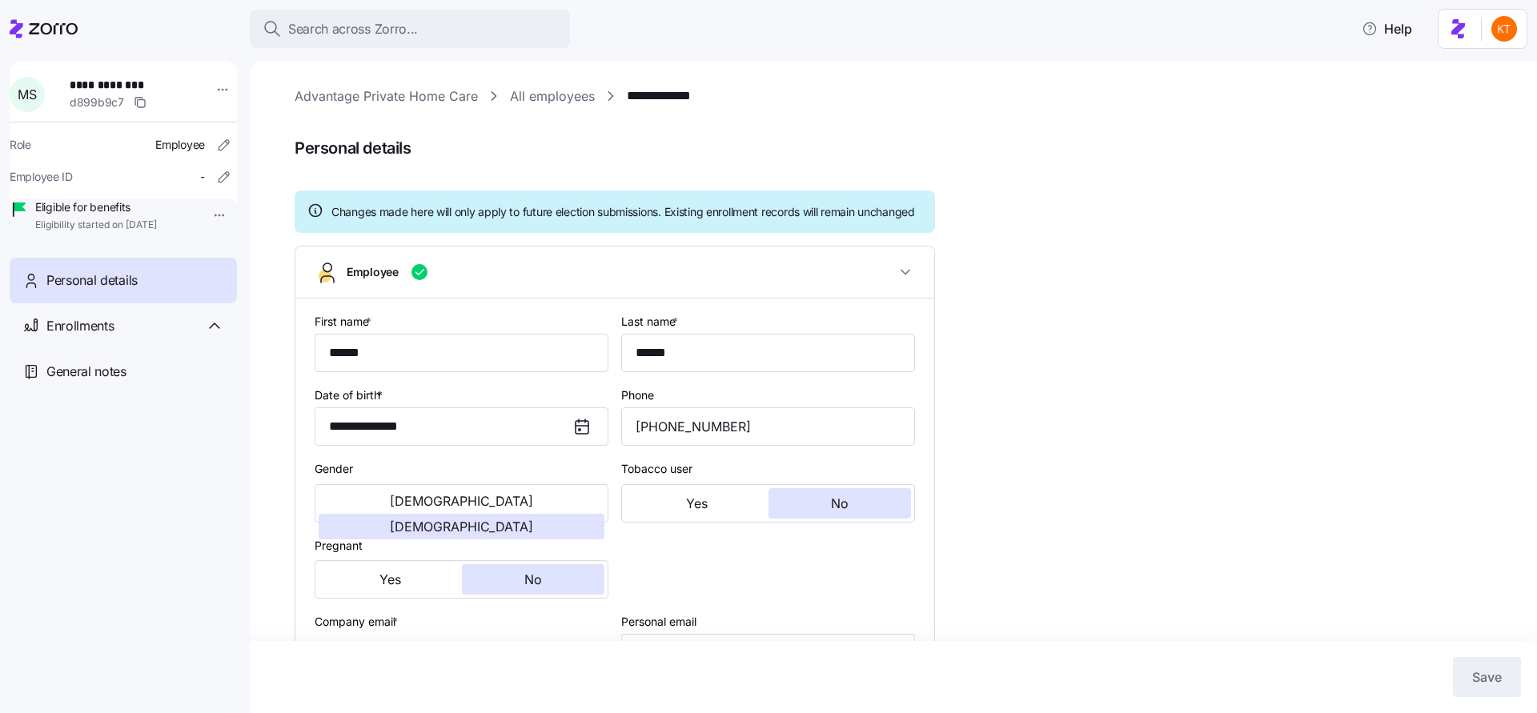
type input "GA"
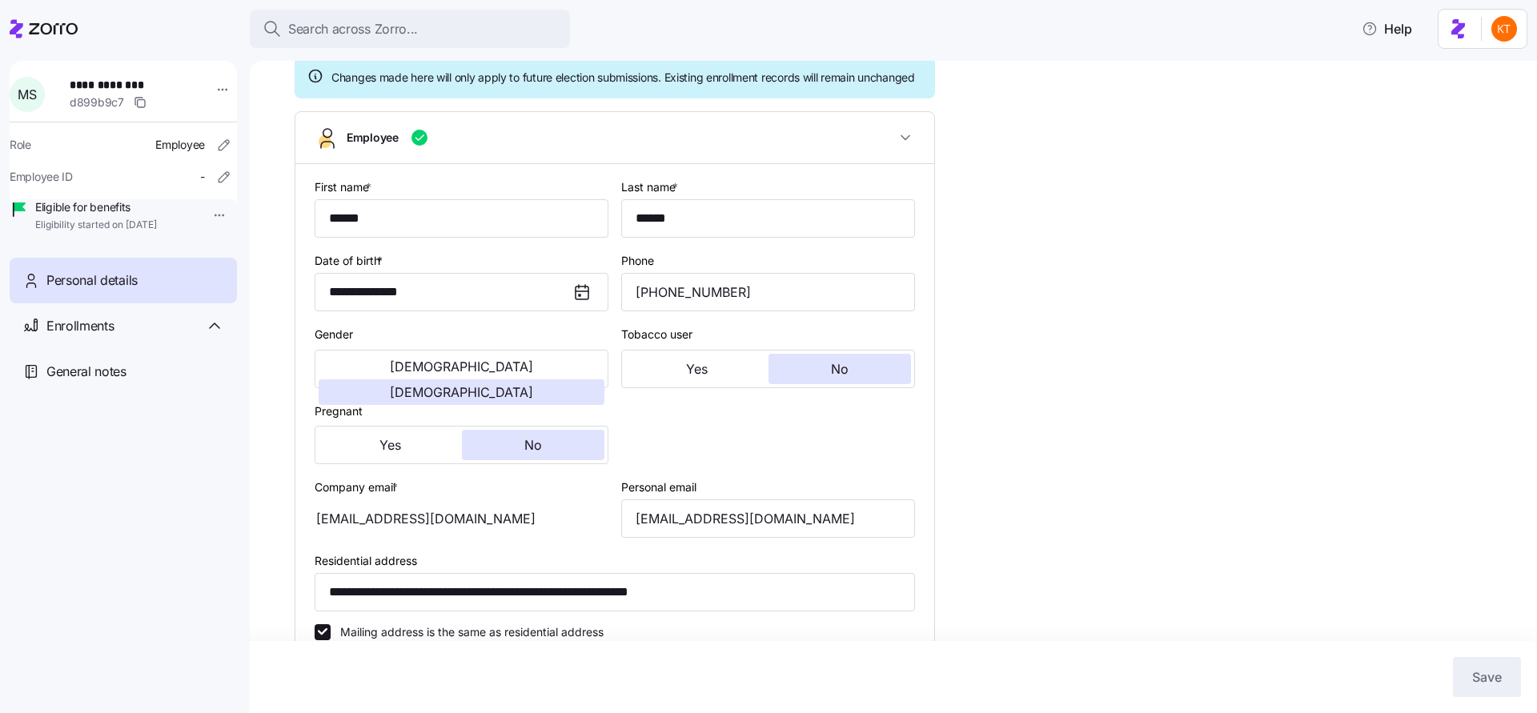
scroll to position [143, 0]
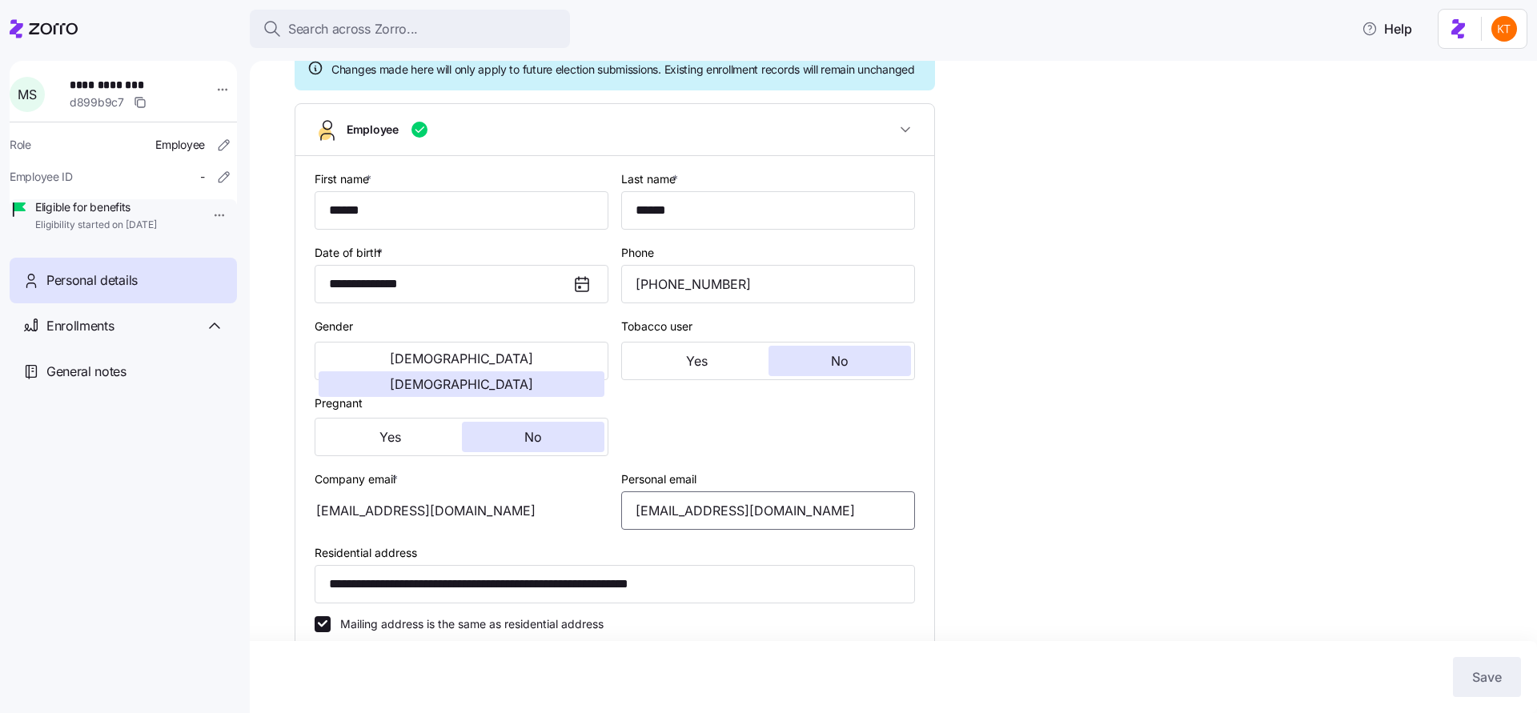
click at [745, 528] on input "chinatraveguide2025@gmail.com" at bounding box center [768, 511] width 294 height 38
drag, startPoint x: 75, startPoint y: 82, endPoint x: 155, endPoint y: 85, distance: 80.1
click at [158, 84] on span "**********" at bounding box center [126, 85] width 112 height 16
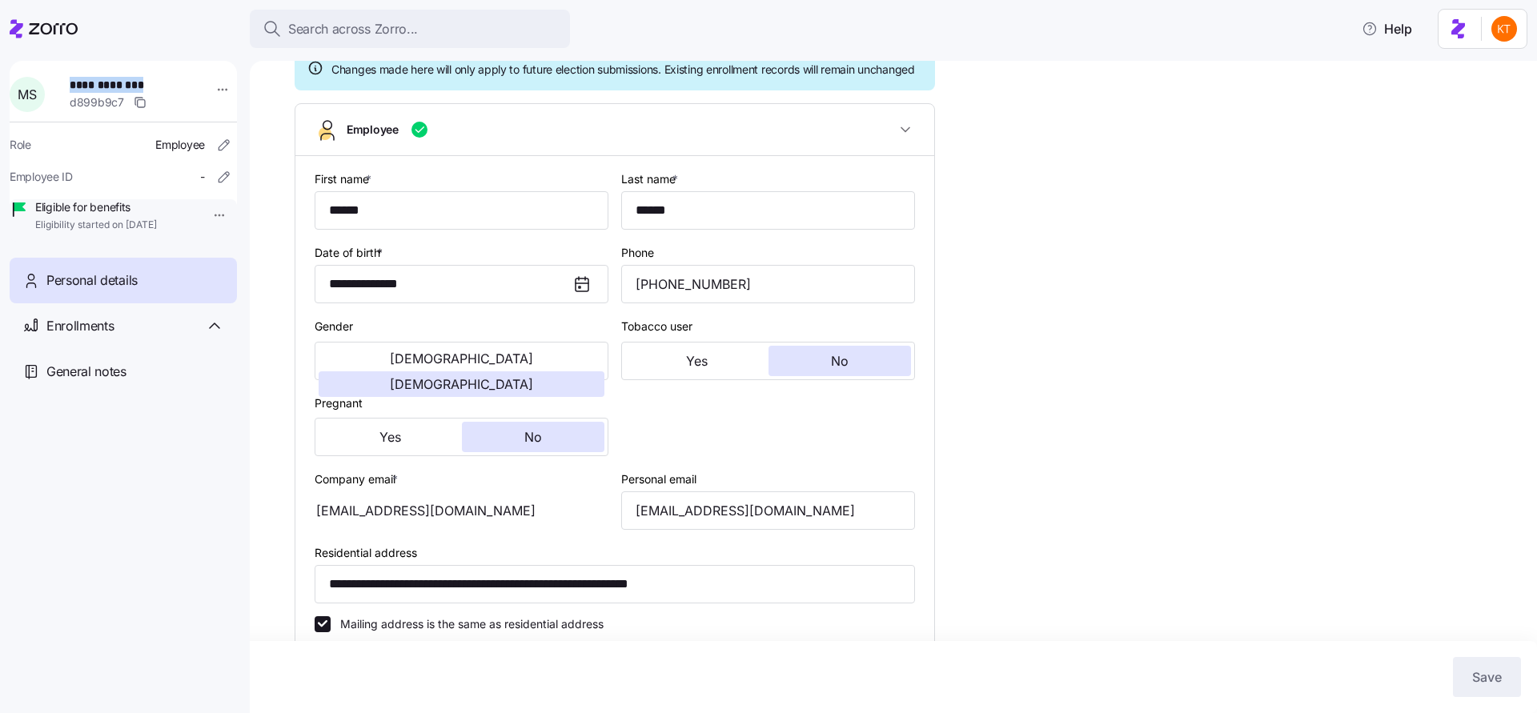
copy span "**********"
click at [657, 294] on input "(678) 893-2411" at bounding box center [768, 284] width 294 height 38
click at [656, 299] on input "(678) 893-2411" at bounding box center [768, 284] width 294 height 38
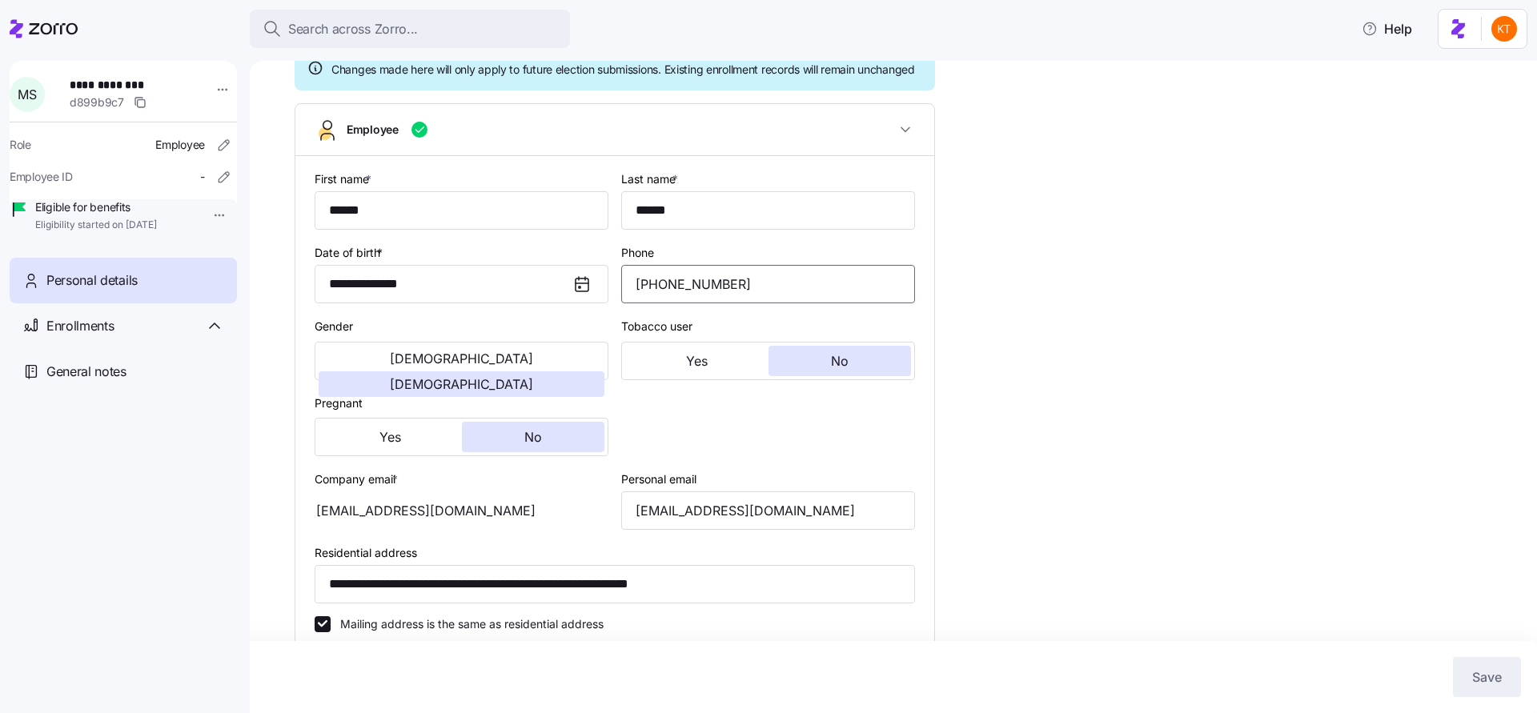
click at [656, 299] on input "(678) 893-2411" at bounding box center [768, 284] width 294 height 38
click at [736, 303] on input "(678) 893-2411" at bounding box center [768, 284] width 294 height 38
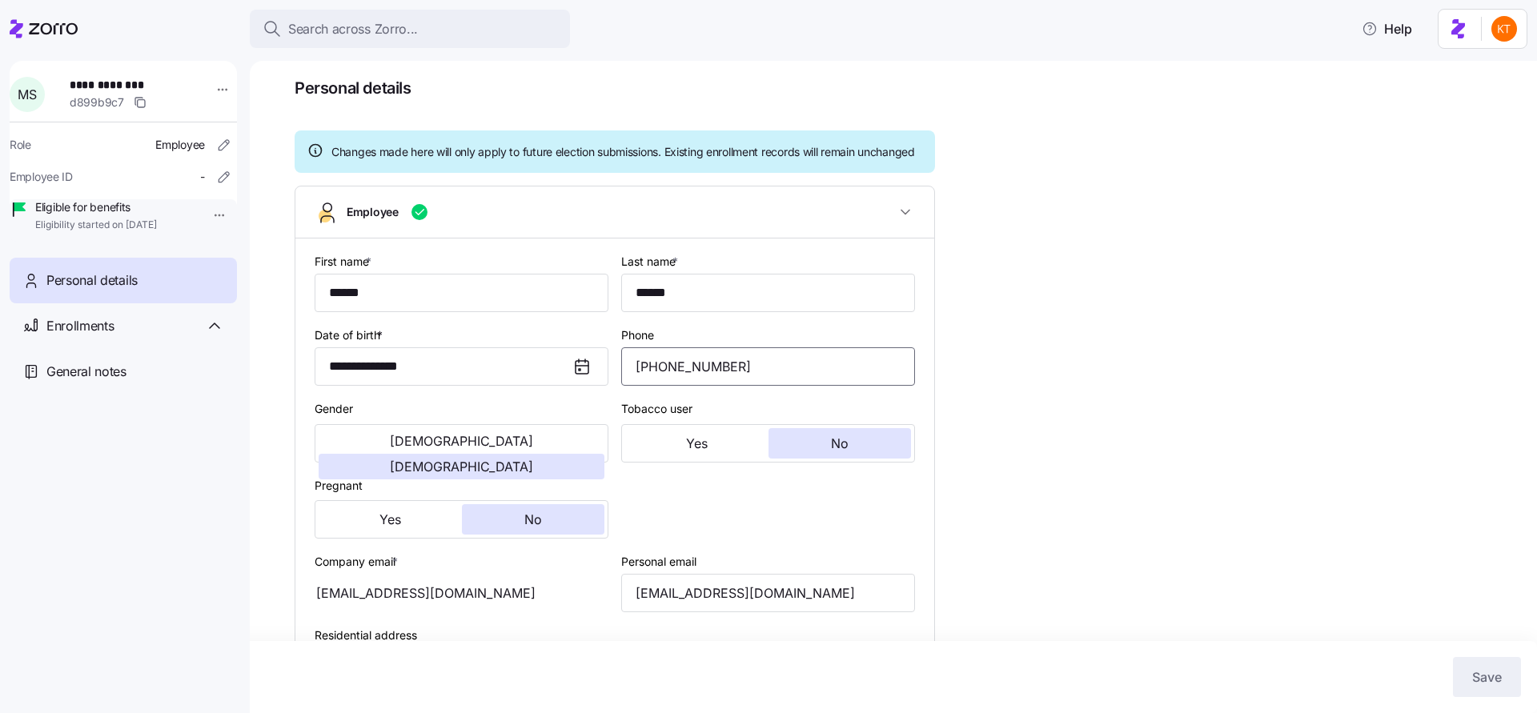
scroll to position [62, 0]
click at [1074, 385] on div "**********" at bounding box center [905, 631] width 1220 height 1214
click at [765, 383] on input "(678) 893-2411" at bounding box center [768, 364] width 294 height 38
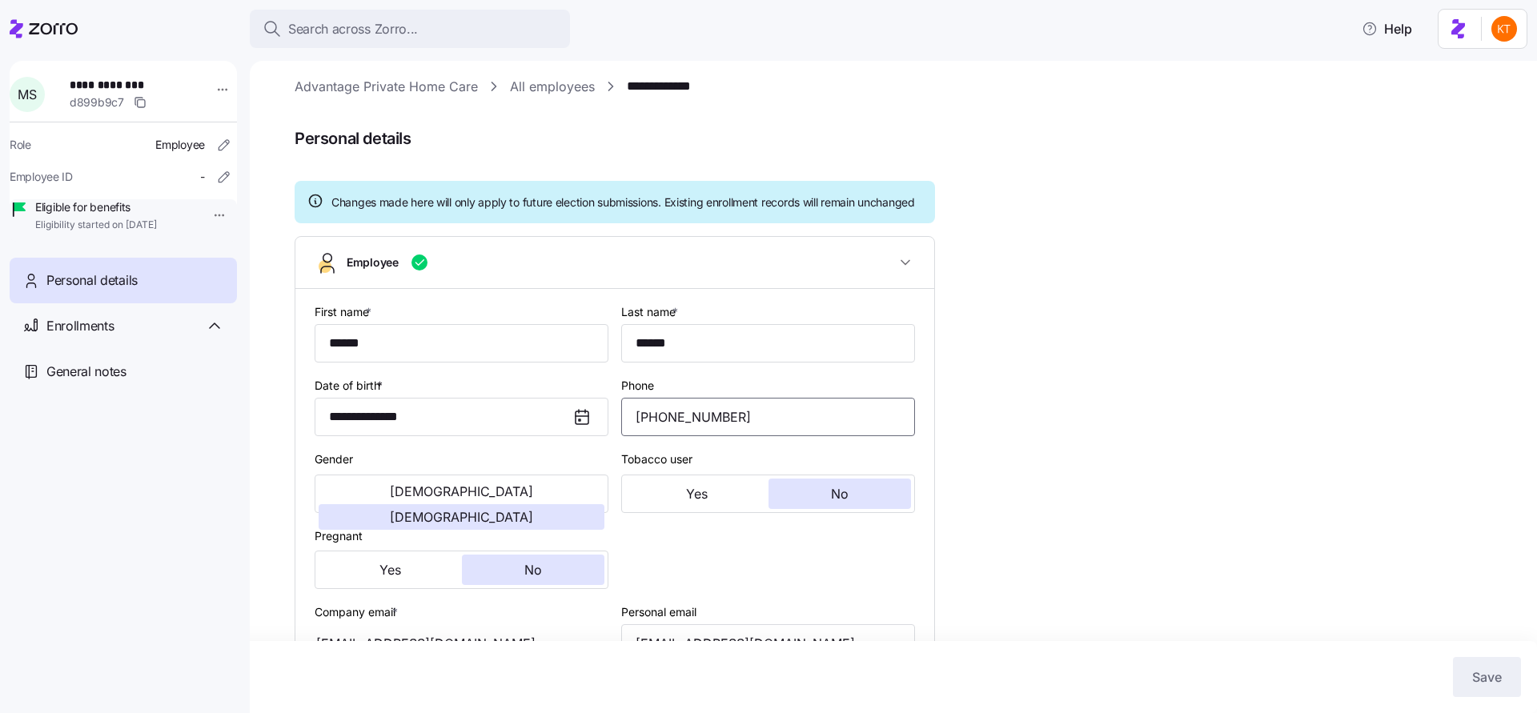
scroll to position [0, 0]
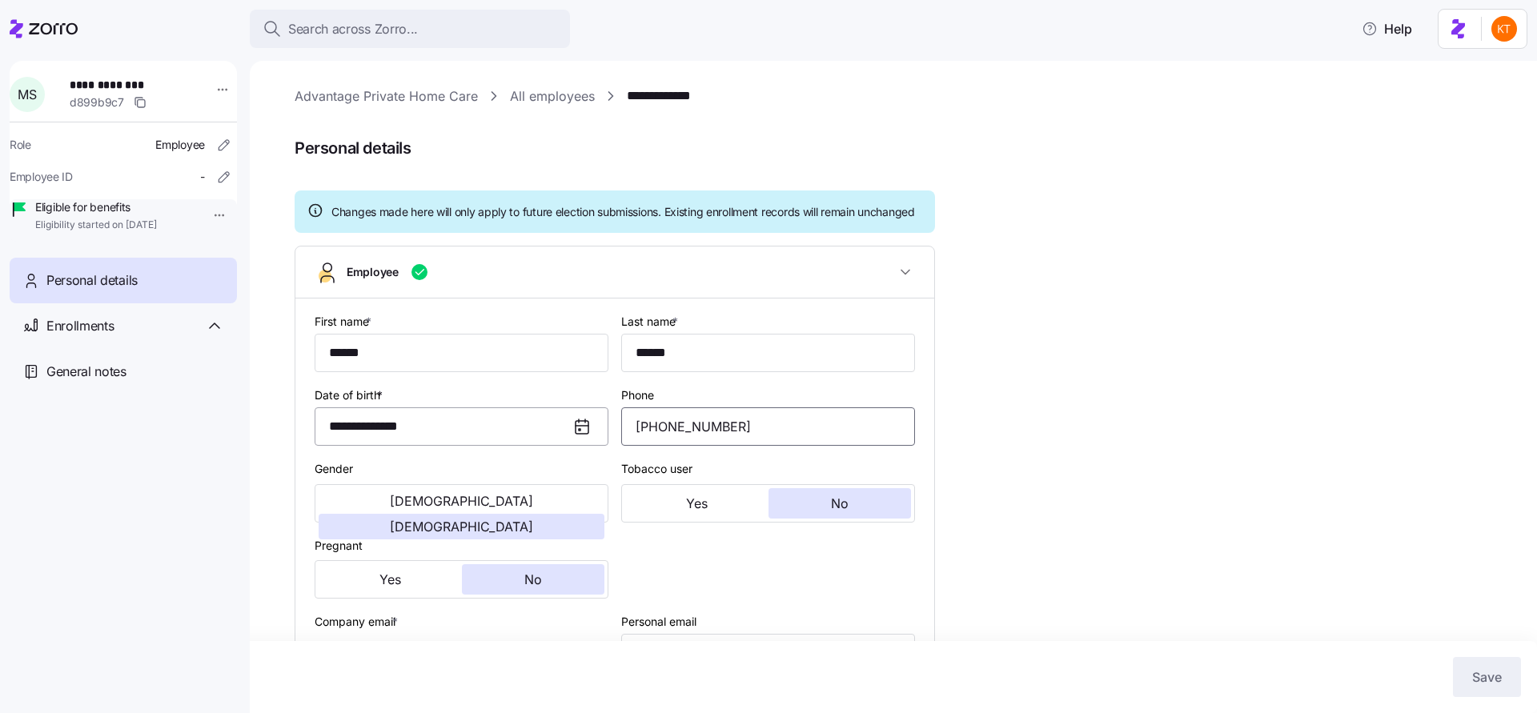
drag, startPoint x: 729, startPoint y: 442, endPoint x: 563, endPoint y: 442, distance: 165.7
click at [563, 442] on div "**********" at bounding box center [614, 715] width 613 height 820
click at [1210, 441] on div "**********" at bounding box center [905, 693] width 1220 height 1214
drag, startPoint x: 732, startPoint y: 444, endPoint x: 618, endPoint y: 444, distance: 113.7
click at [618, 444] on div "Phone (678) 893-2411" at bounding box center [768, 416] width 307 height 74
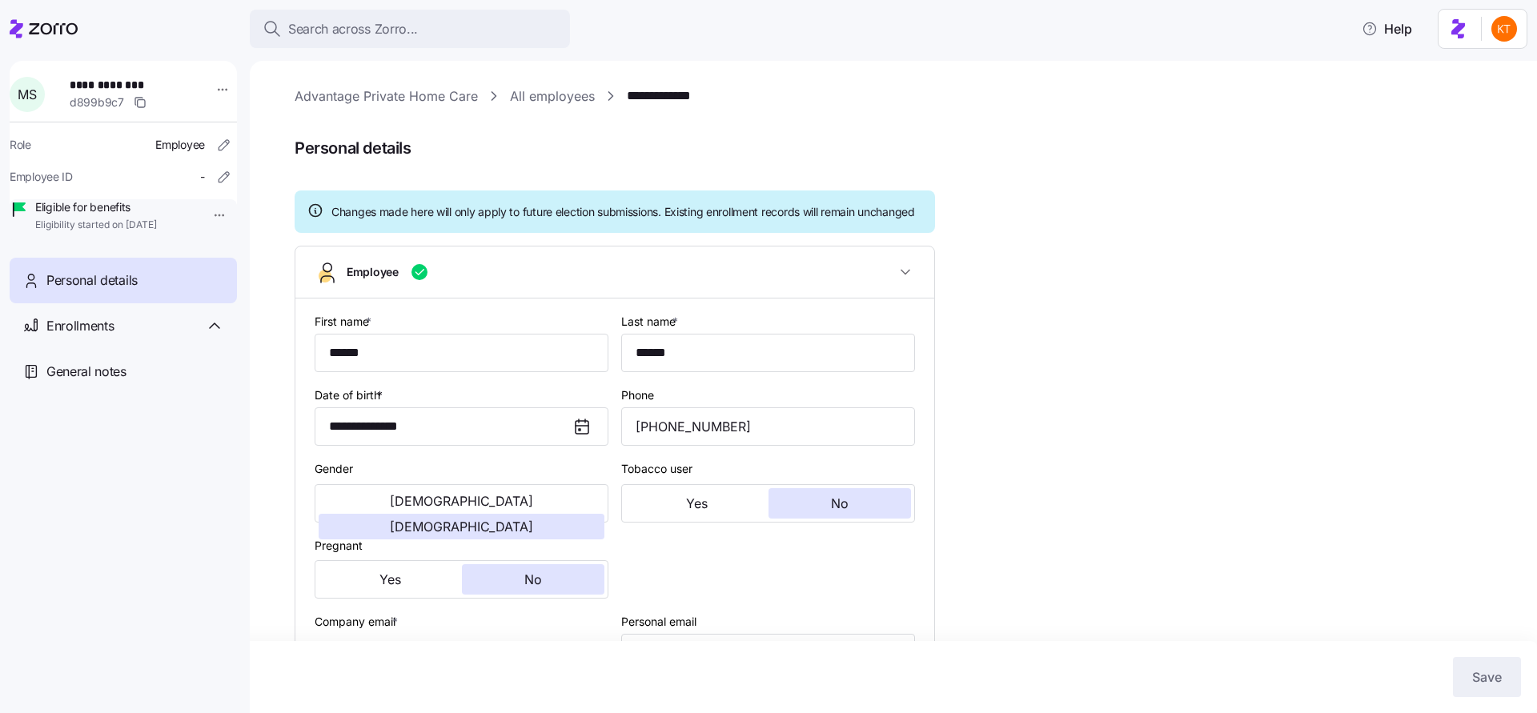
click at [1146, 455] on div "**********" at bounding box center [905, 693] width 1220 height 1214
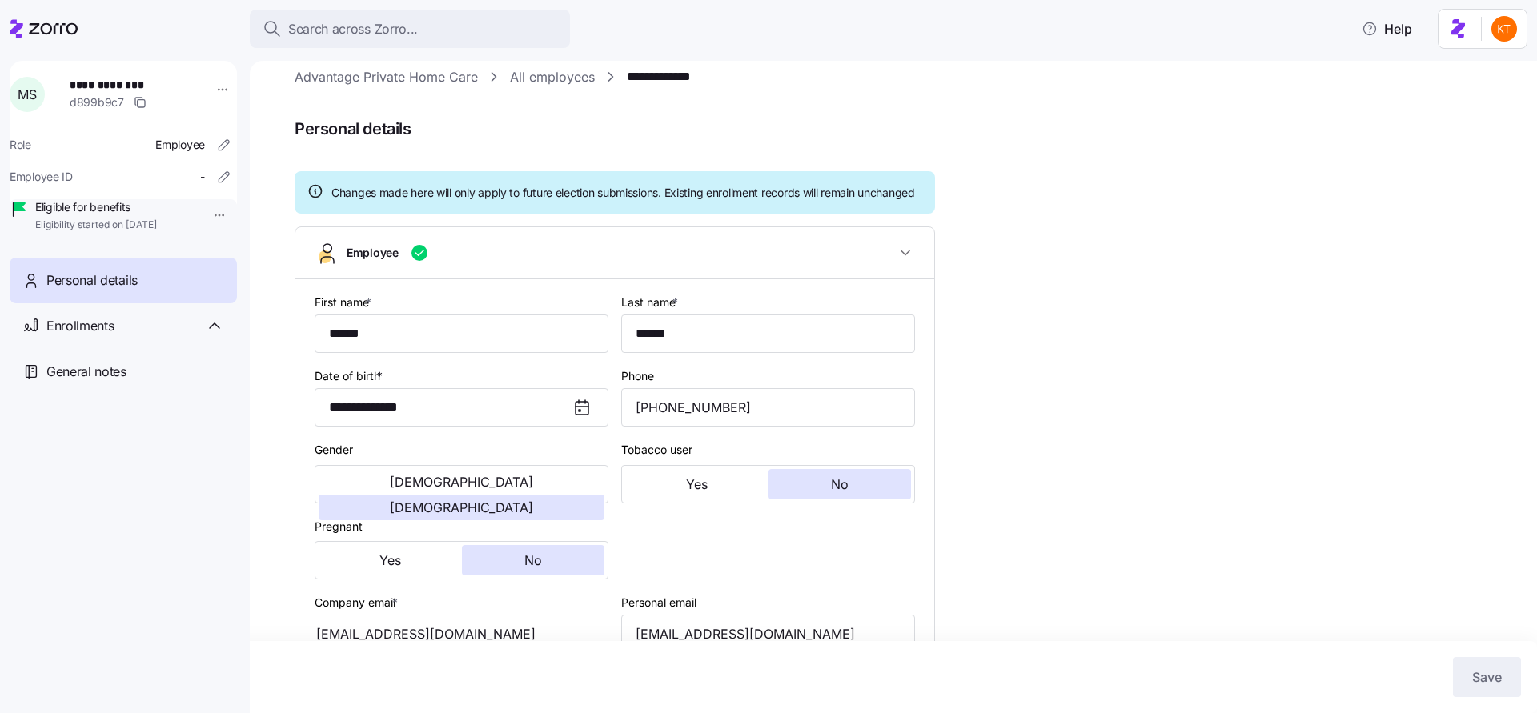
scroll to position [41, 0]
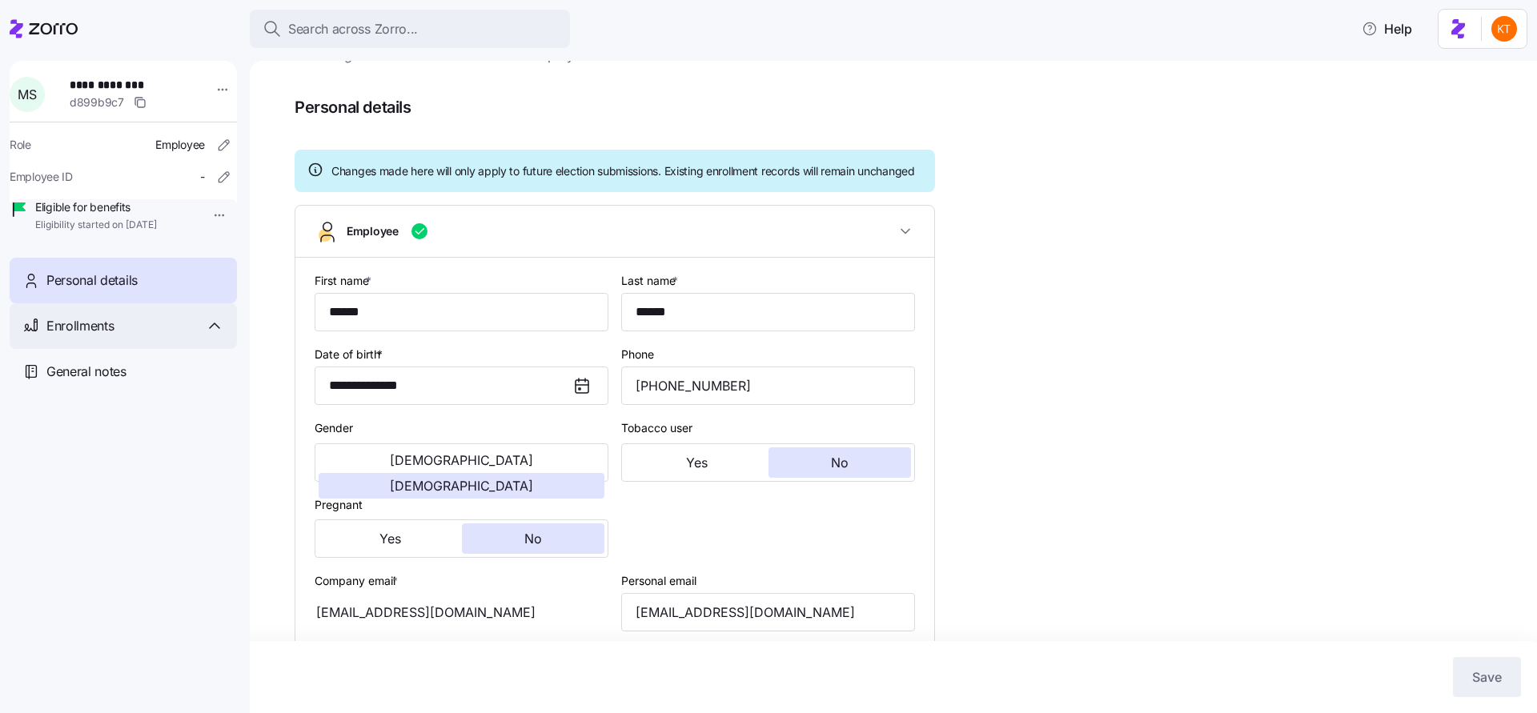
click at [100, 349] on div "Enrollments" at bounding box center [123, 326] width 227 height 46
click at [135, 291] on span "Personal details" at bounding box center [91, 281] width 91 height 20
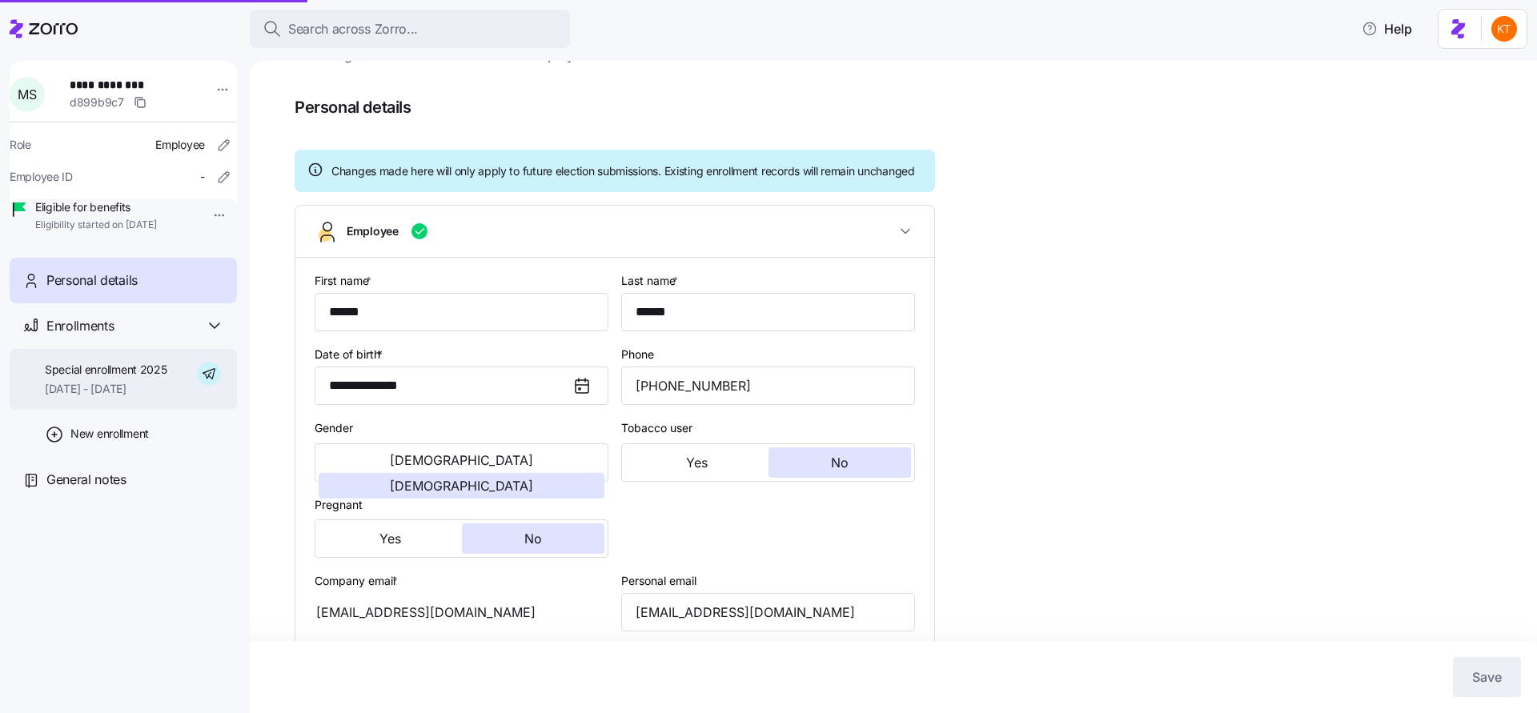
click at [119, 398] on div "Special enrollment 2025 10/01/2025 - 12/31/2025" at bounding box center [106, 380] width 122 height 36
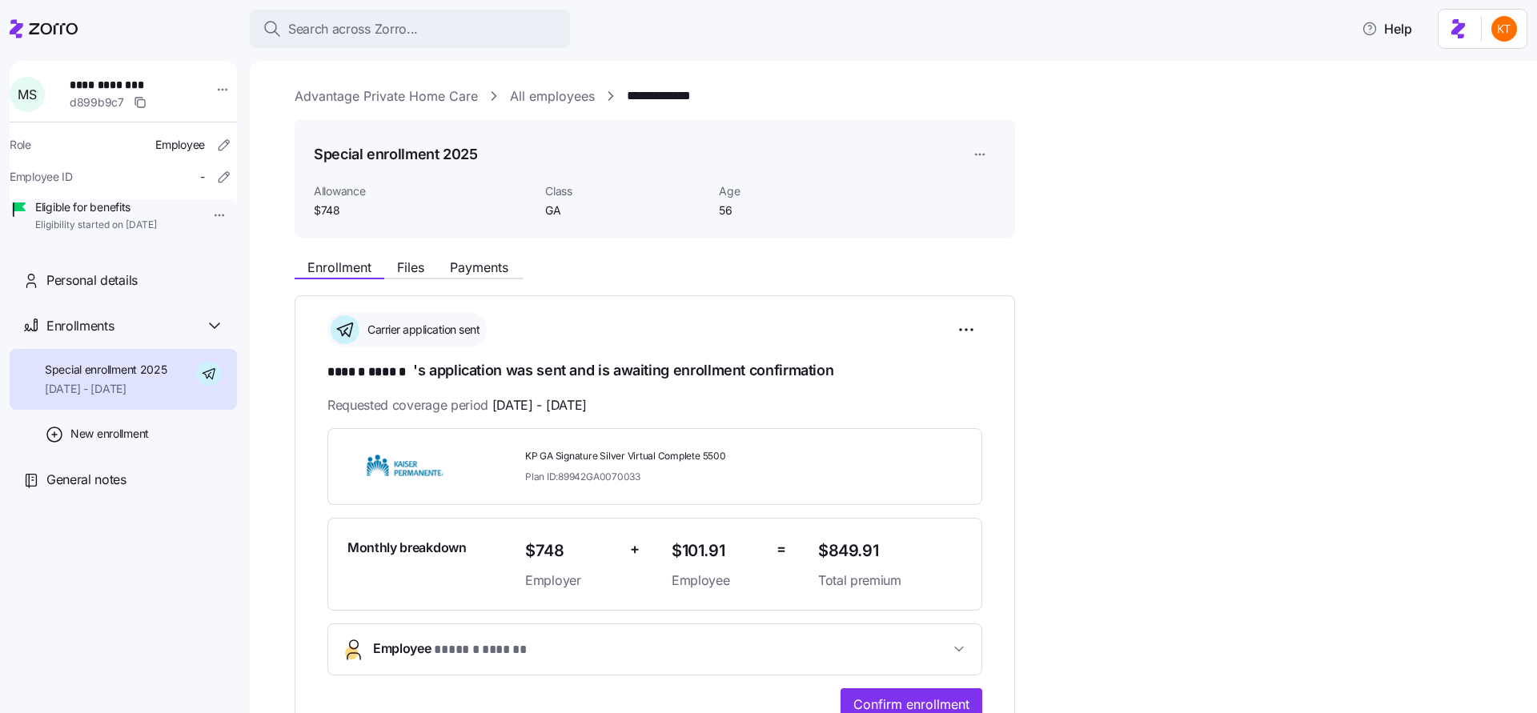
click at [947, 645] on span "Employee * ****** ****** *" at bounding box center [661, 650] width 576 height 22
click at [421, 273] on span "Files" at bounding box center [410, 267] width 27 height 13
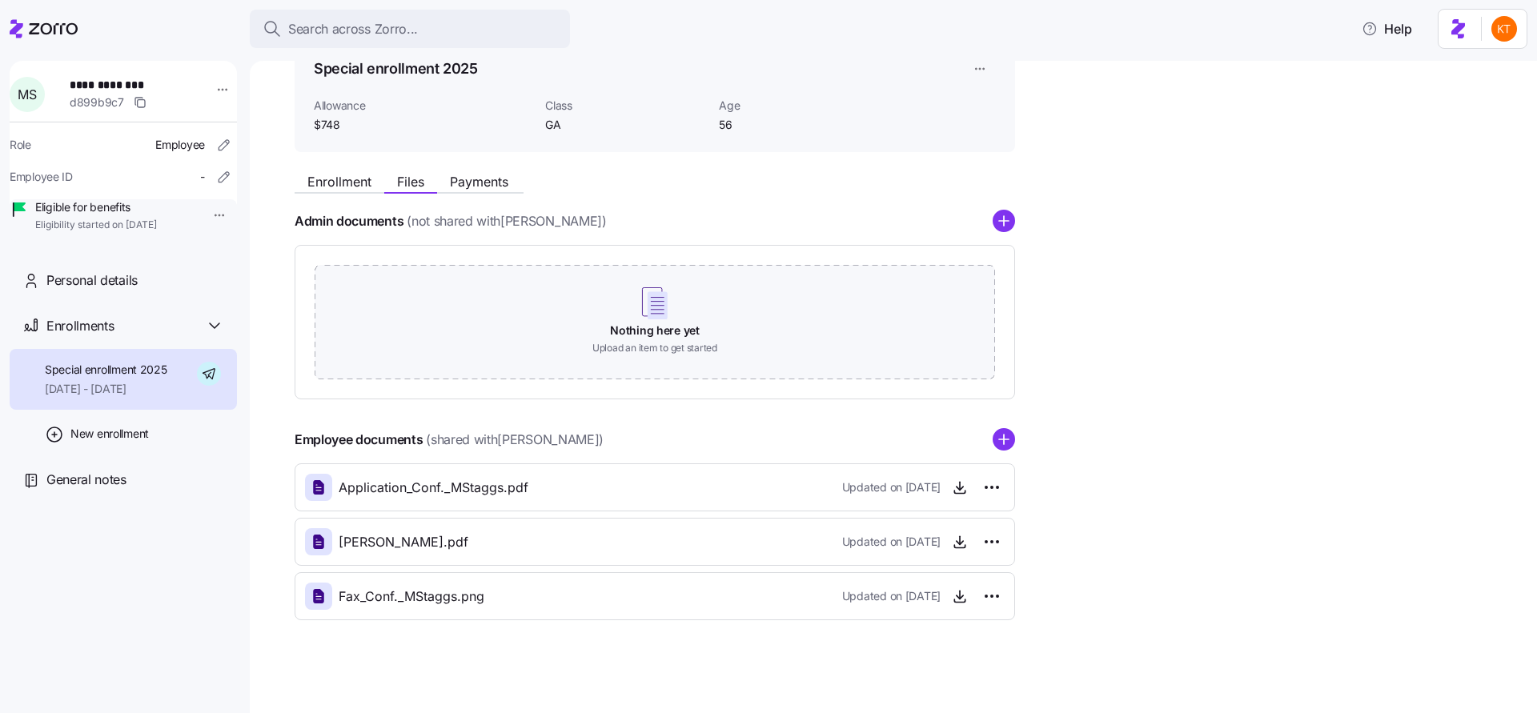
scroll to position [89, 0]
click at [961, 592] on icon "button" at bounding box center [960, 593] width 16 height 16
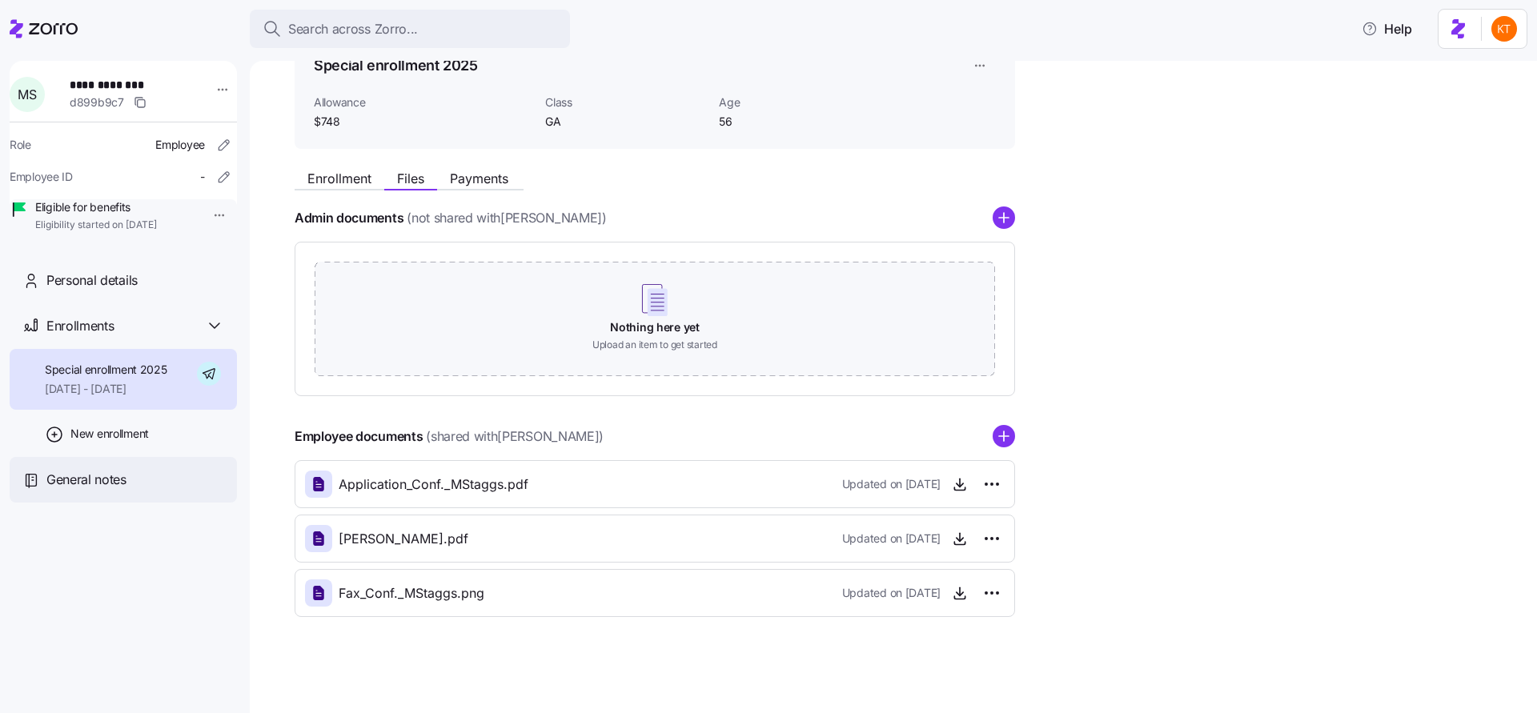
click at [80, 490] on span "General notes" at bounding box center [86, 480] width 80 height 20
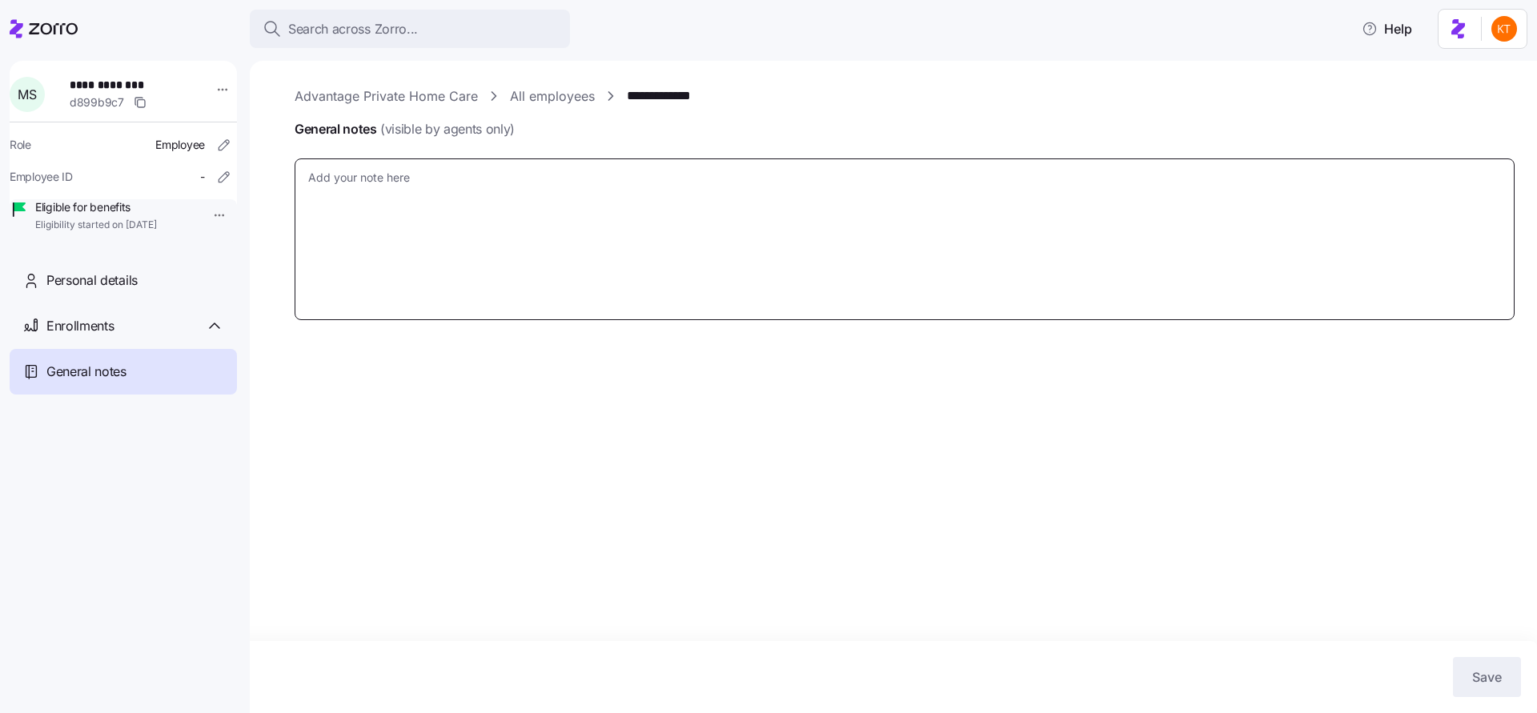
click at [384, 197] on textarea "General notes (visible by agents only)" at bounding box center [905, 240] width 1220 height 162
type textarea "x"
type textarea "I"
type textarea "x"
type textarea "In"
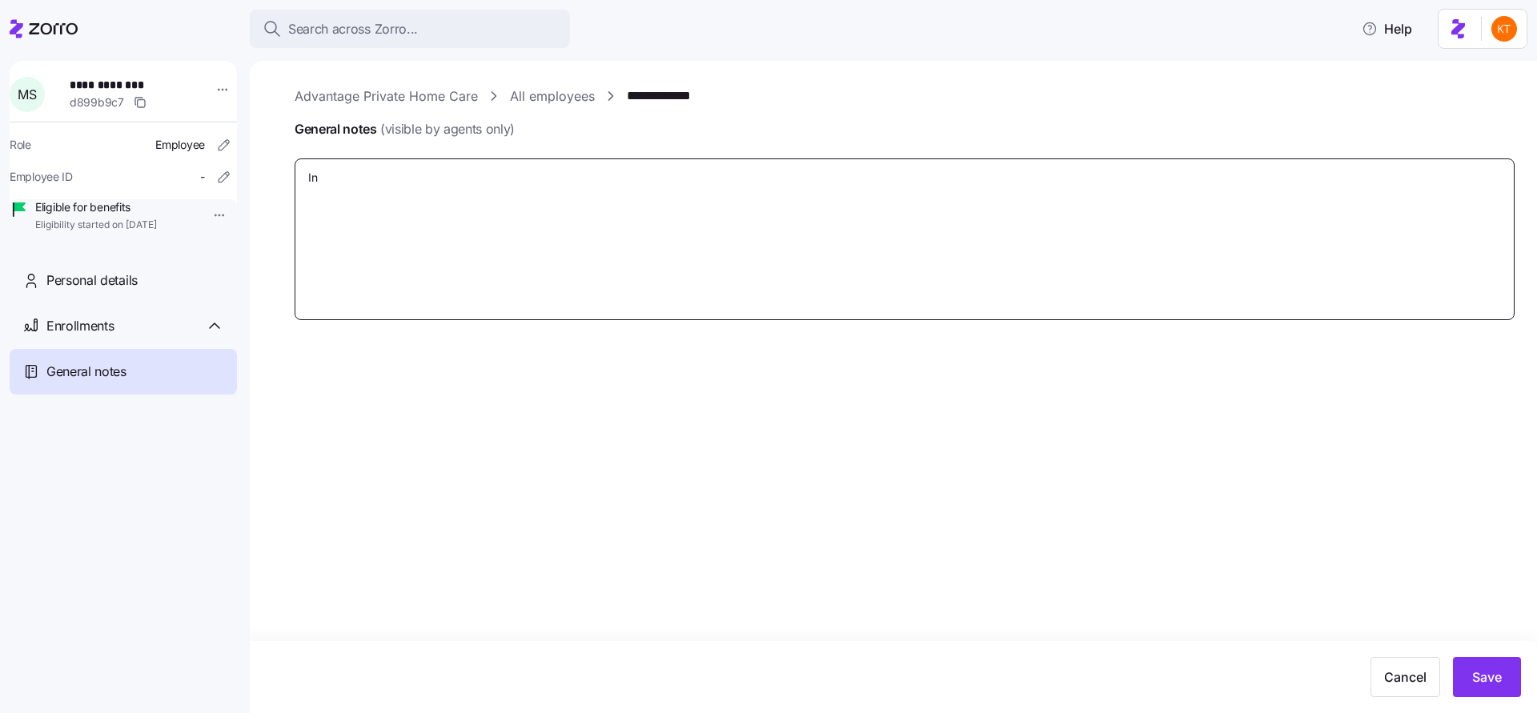
type textarea "x"
type textarea "Int"
type textarea "x"
type textarea "Inte"
type textarea "x"
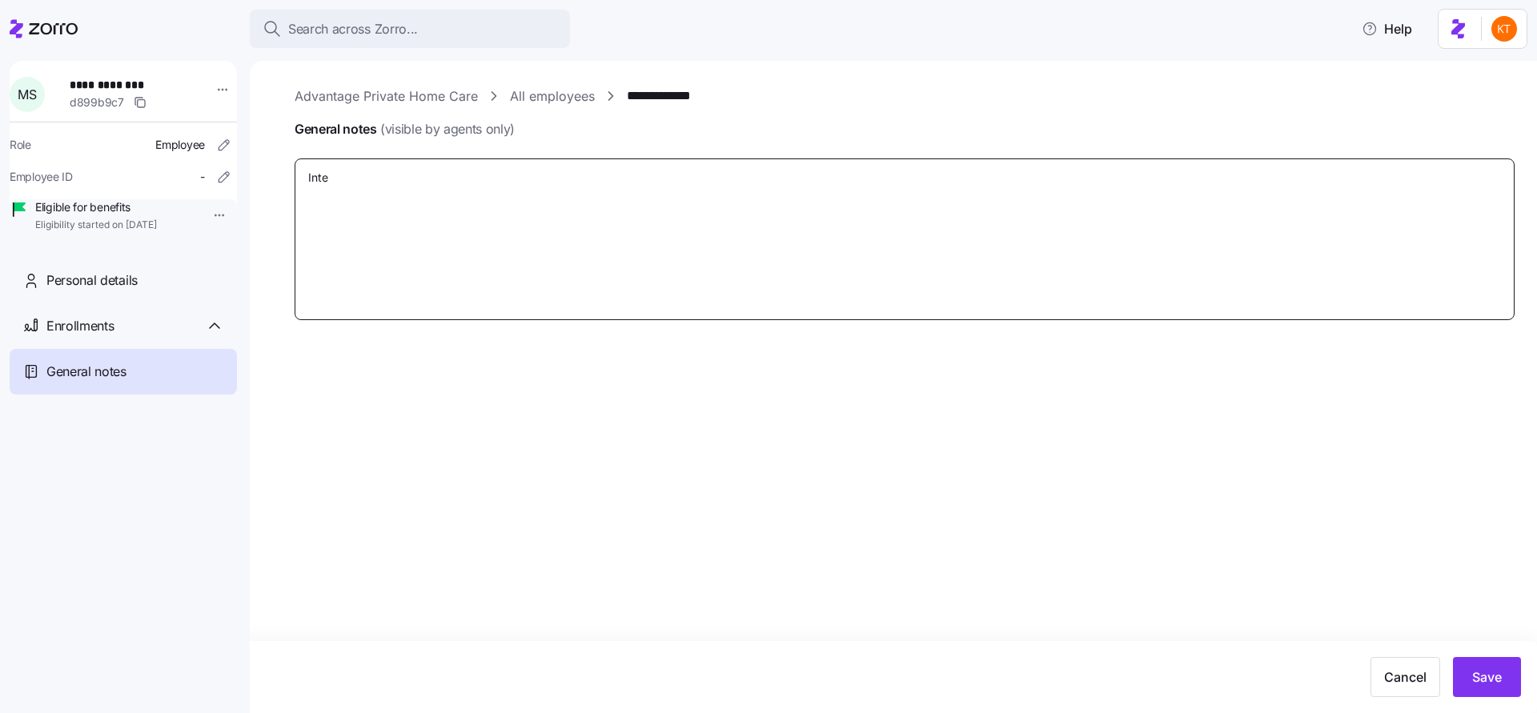
type textarea "Inter"
type textarea "x"
type textarea "Intera"
type textarea "x"
type textarea "Interac"
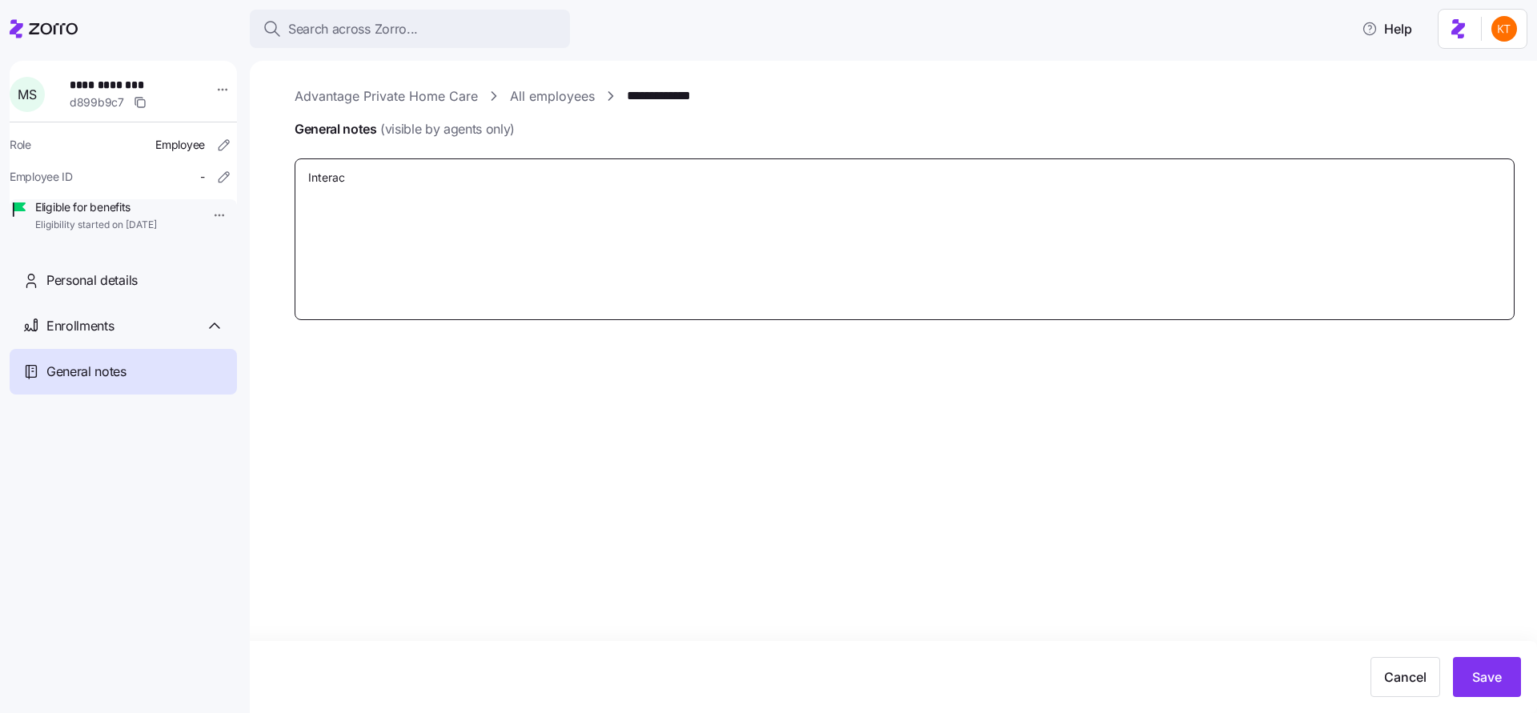
type textarea "x"
type textarea "Interact"
type textarea "x"
type textarea "Interacti"
type textarea "x"
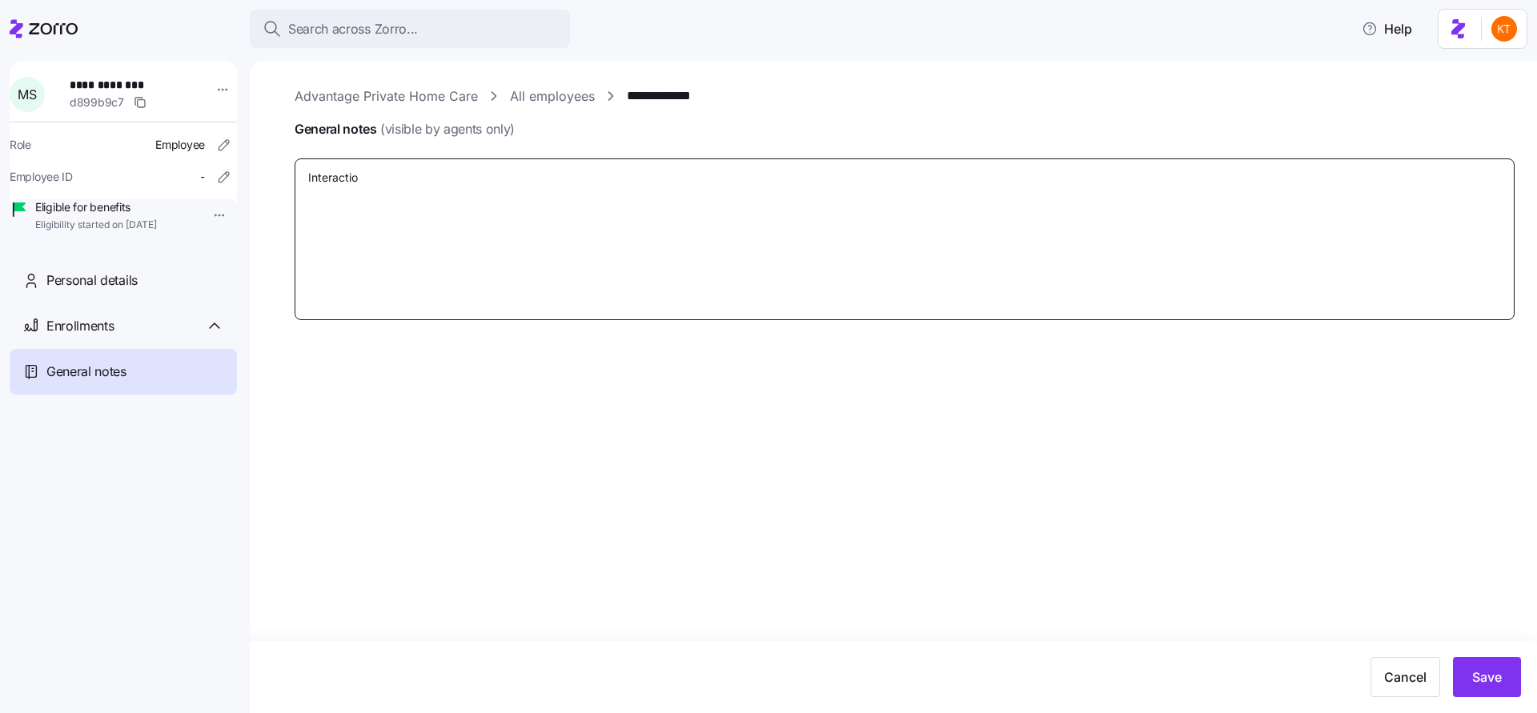
type textarea "Interaction"
type textarea "x"
type textarea "Interaction"
type textarea "x"
type textarea "Interaction w"
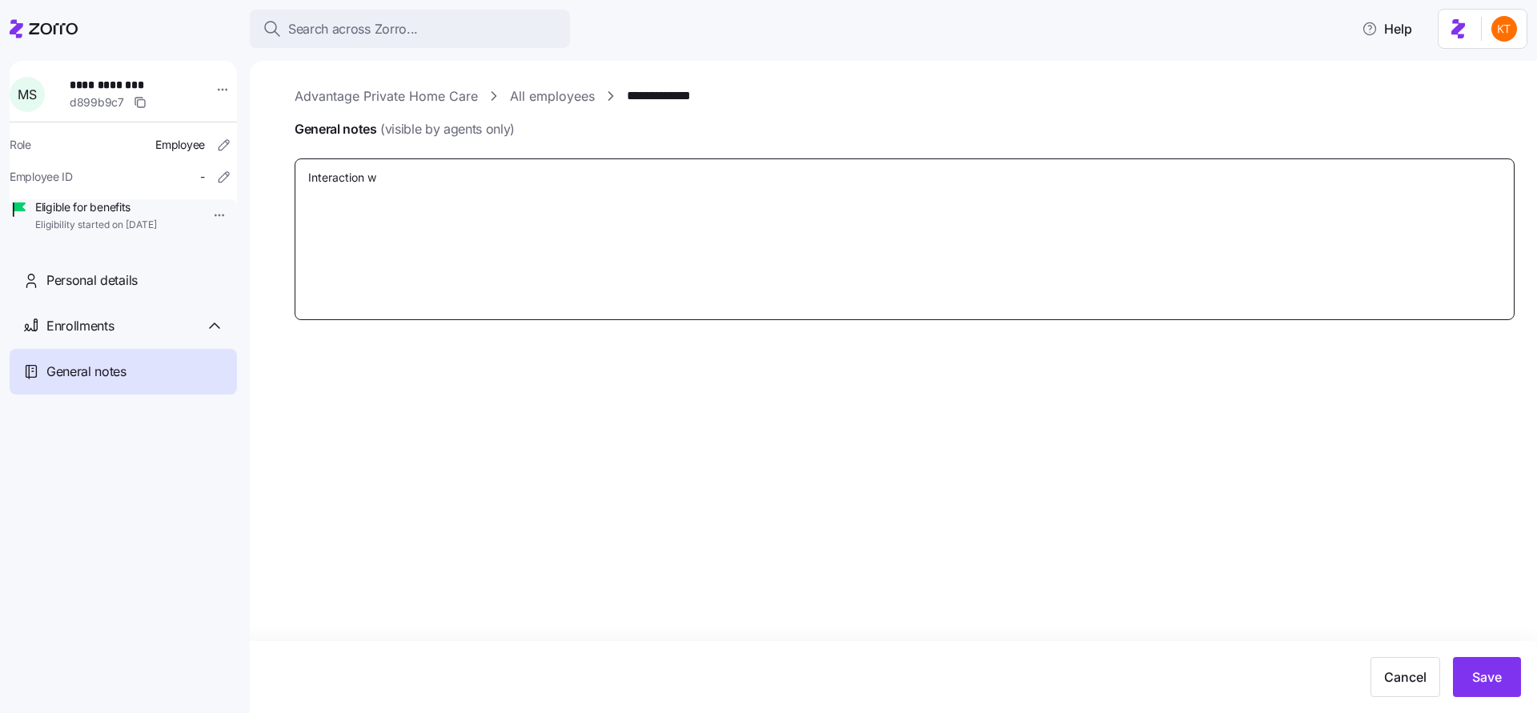
type textarea "x"
type textarea "Interaction wi"
type textarea "x"
type textarea "Interaction wit"
type textarea "x"
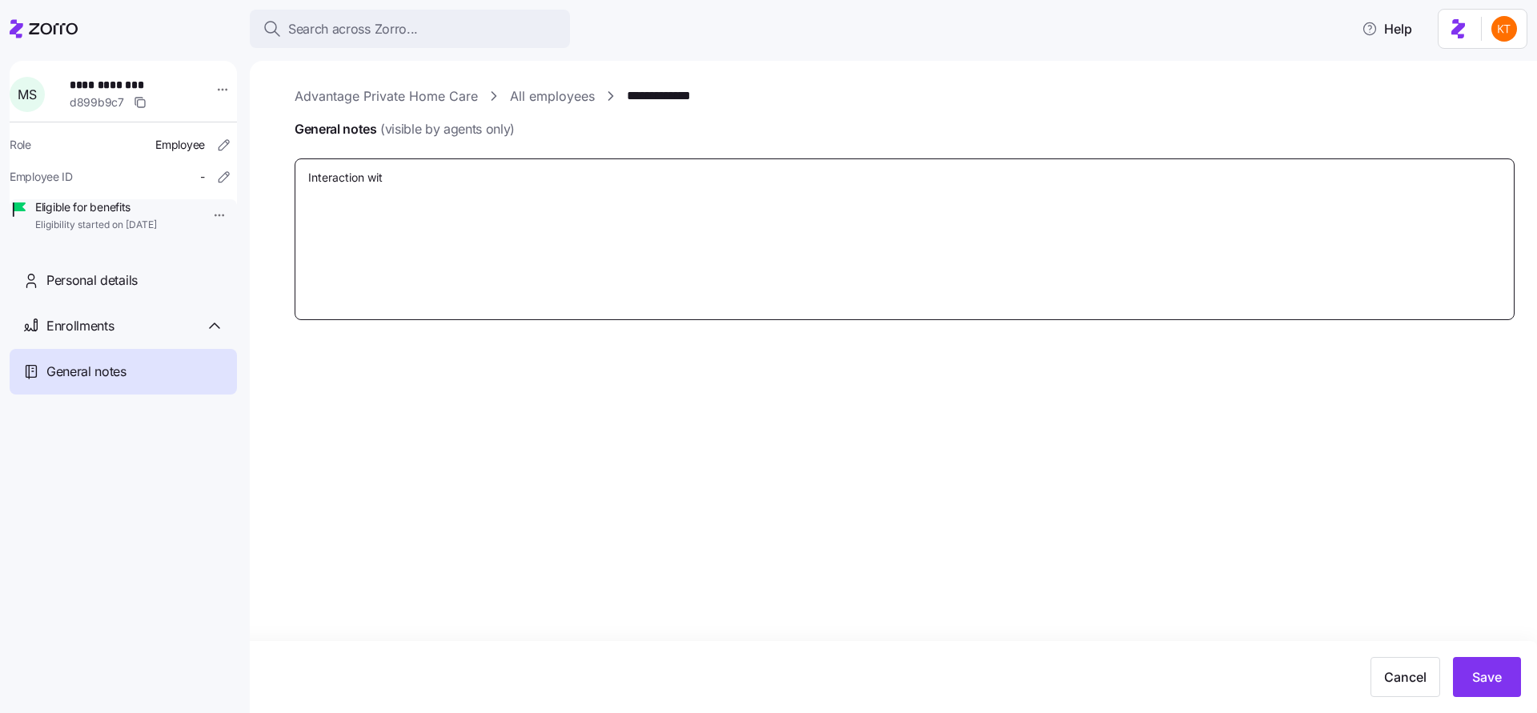
type textarea "Interaction with"
type textarea "x"
type textarea "Interaction with"
type textarea "x"
type textarea "Interaction with T"
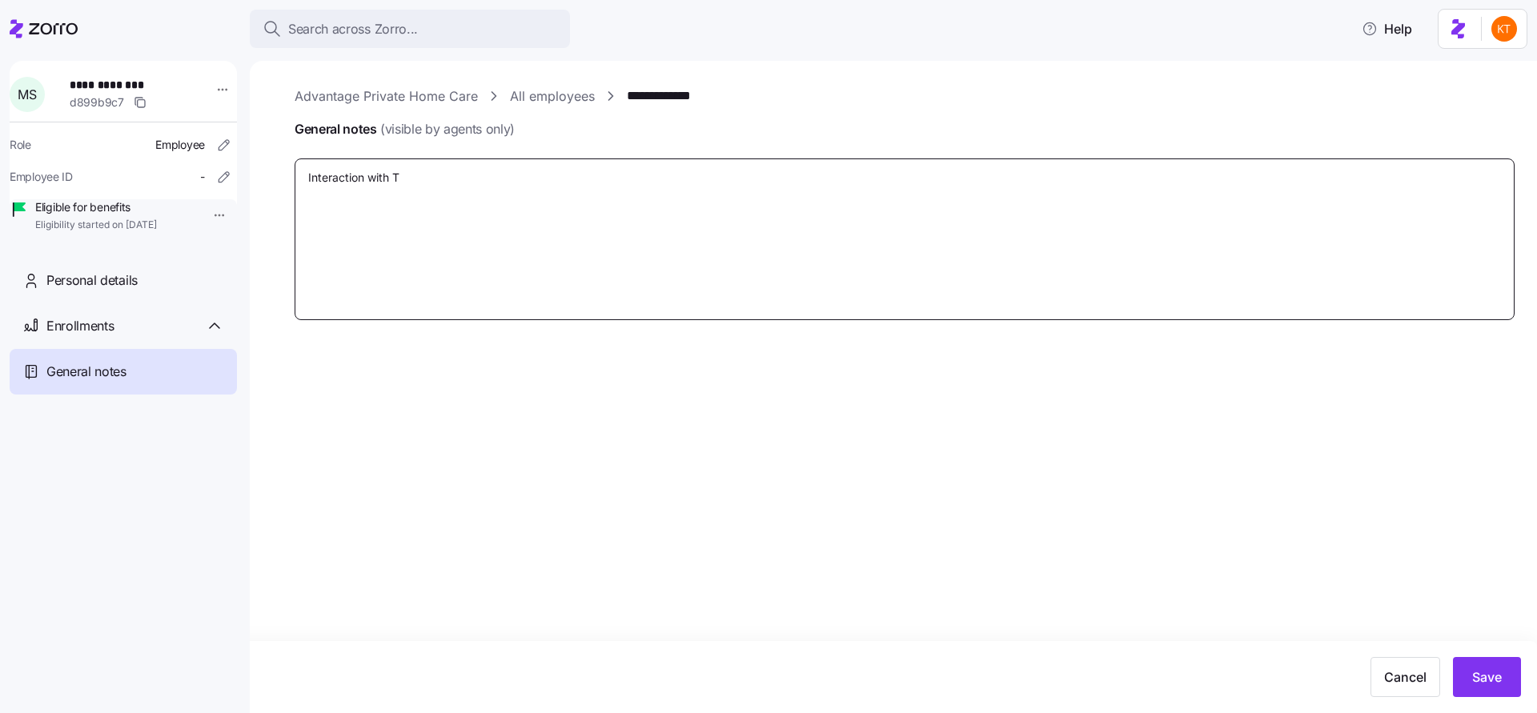
type textarea "x"
type textarea "Interaction with Ta"
type textarea "x"
type textarea "Interaction with Tas"
type textarea "x"
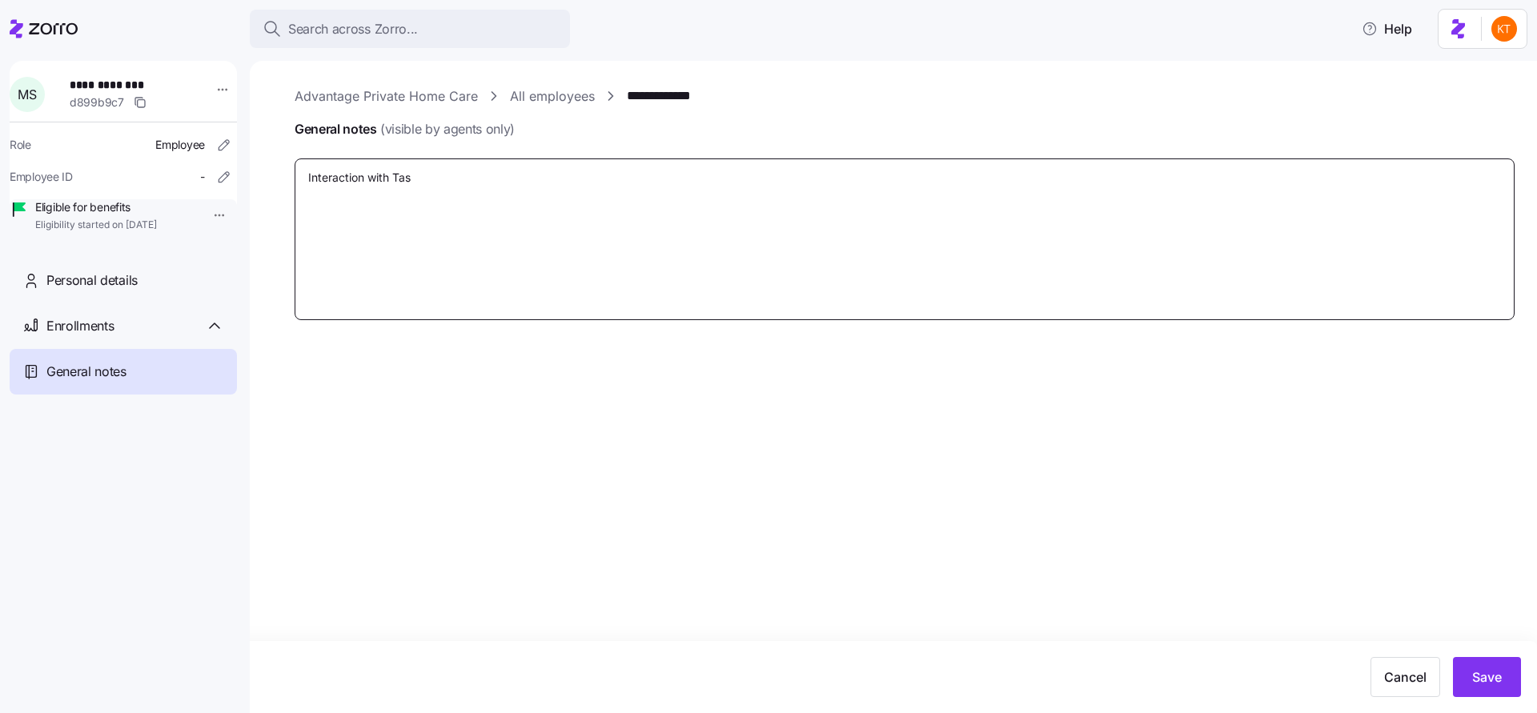
type textarea "Interaction with Tash"
type textarea "x"
type textarea "Interaction with Tasha"
type textarea "x"
type textarea "Interaction with Tashaw"
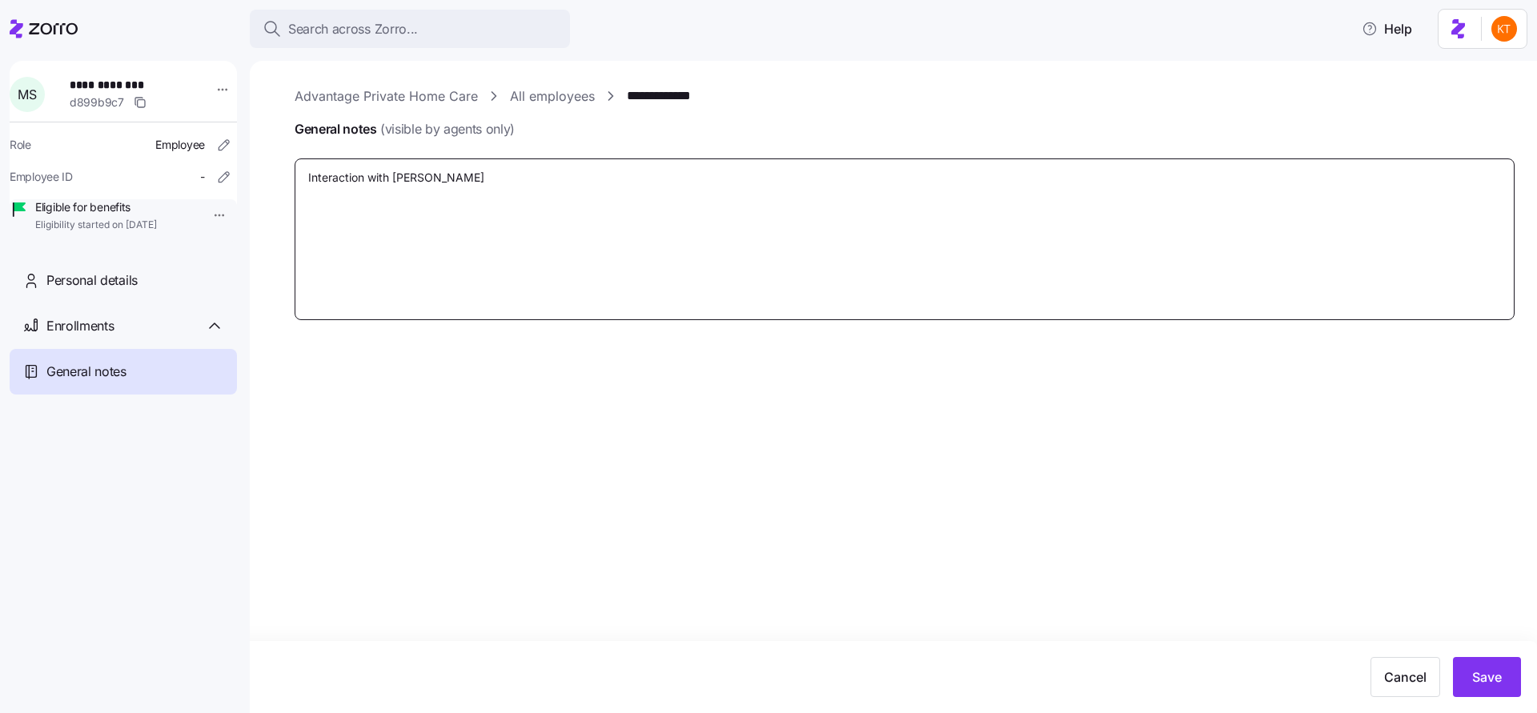
type textarea "x"
type textarea "Interaction with Tashawn"
type textarea "x"
type textarea "Interaction with Tashawn"
type textarea "x"
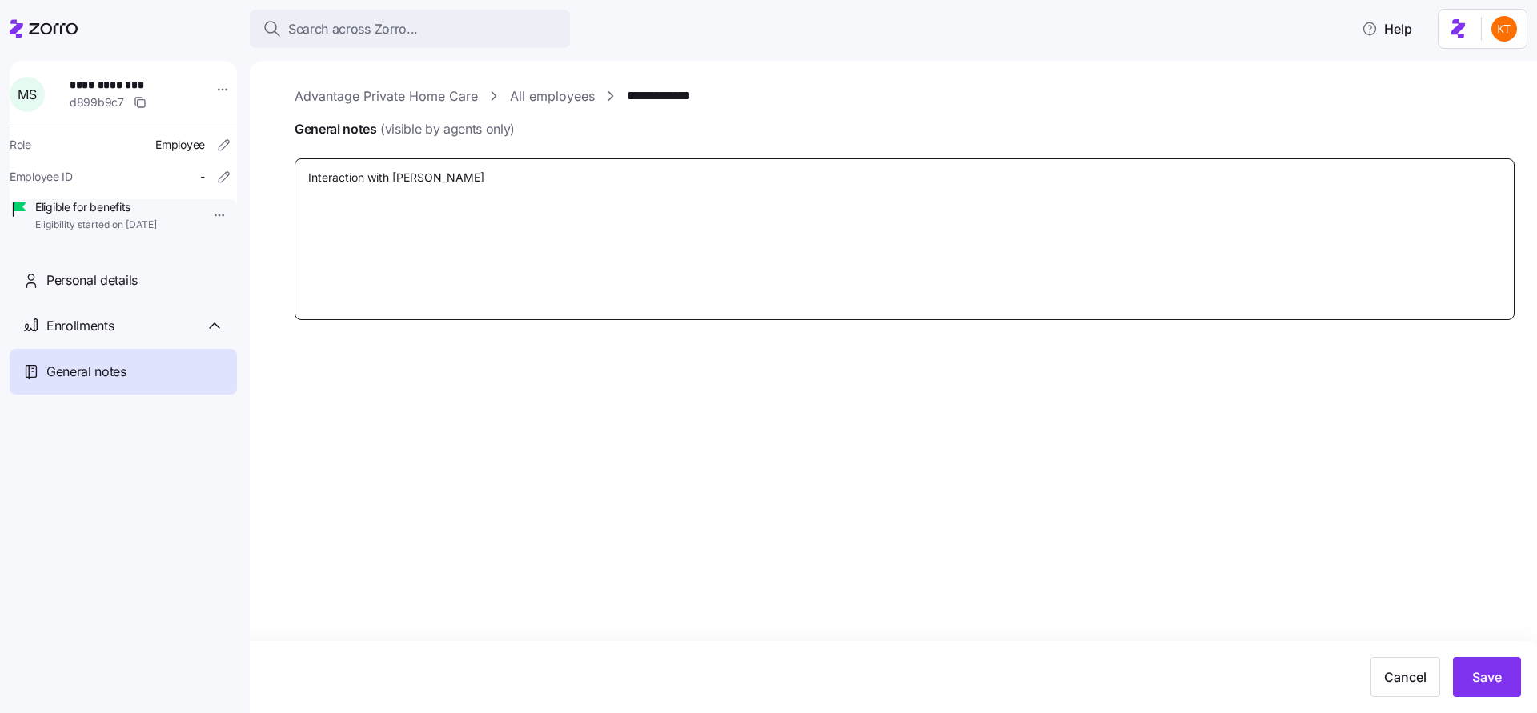
type textarea "Interaction with Tashawn B"
type textarea "x"
type textarea "Interaction with Tashawn B."
type textarea "x"
type textarea "Interaction with Tashawn B."
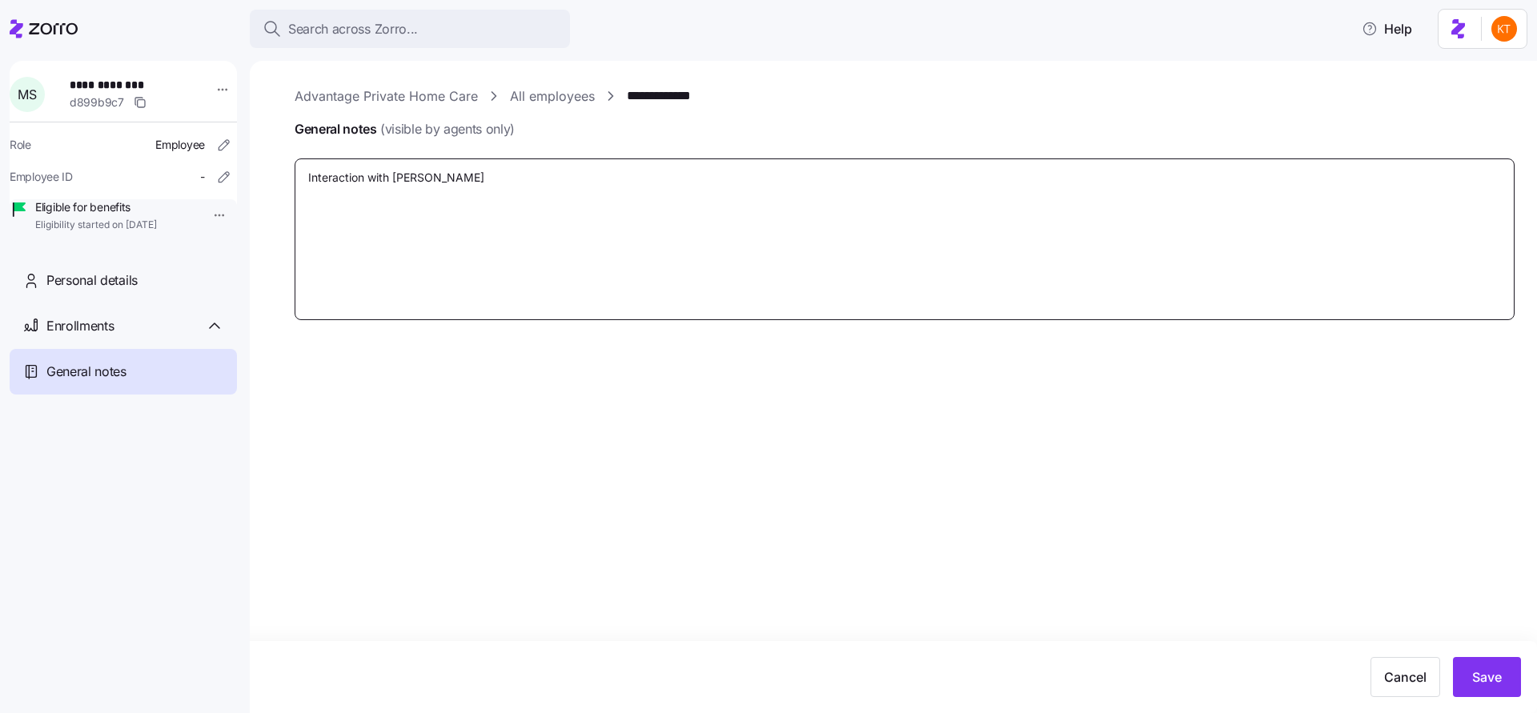
type textarea "x"
type textarea "Interaction with Tashawn B."
type textarea "x"
type textarea "Interaction with Tashawn B. C"
type textarea "x"
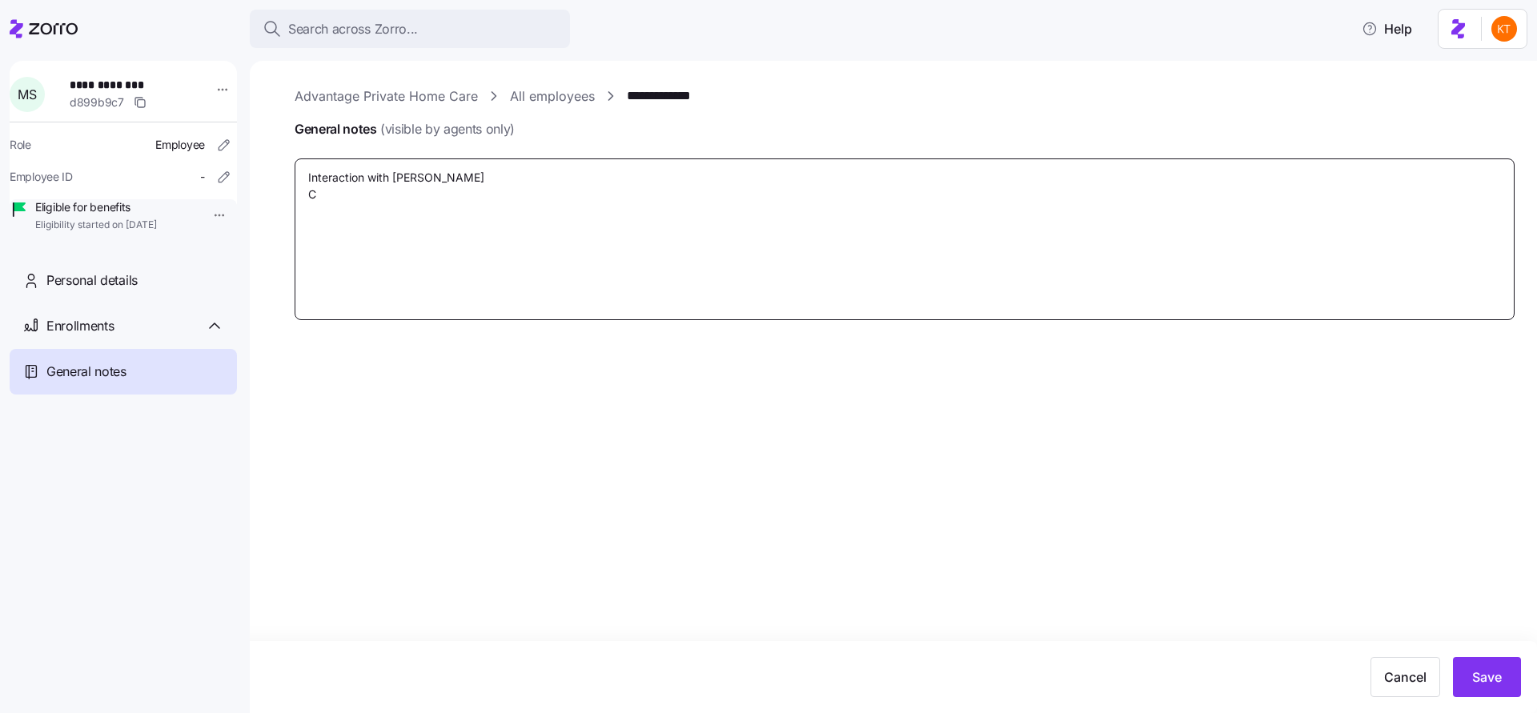
type textarea "Interaction with Tashawn B. Ca"
type textarea "x"
type textarea "Interaction with Tashawn B. Cal"
type textarea "x"
type textarea "Interaction with Tashawn B. Call"
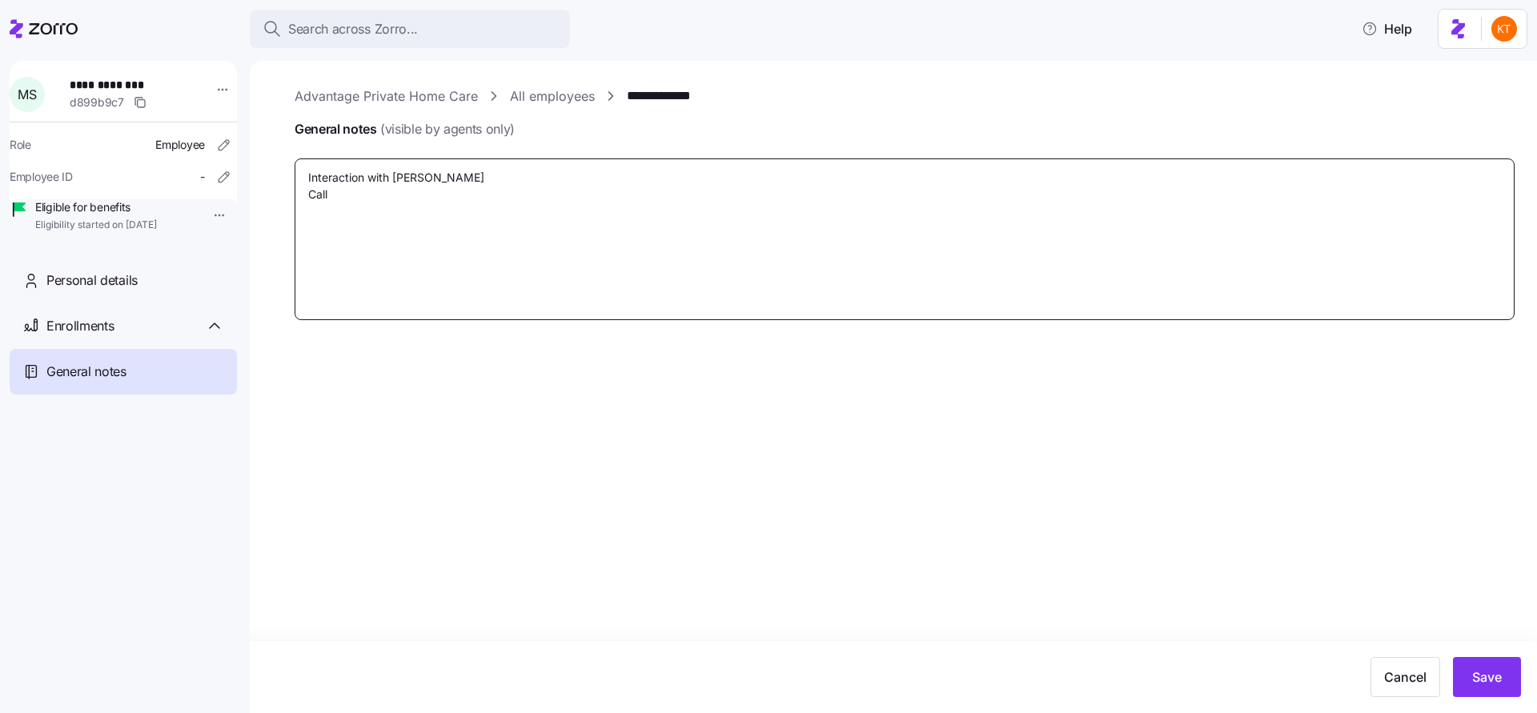
type textarea "x"
type textarea "Interaction with Tashawn B. Call"
type textarea "x"
type textarea "Interaction with Tashawn B. Call R"
type textarea "x"
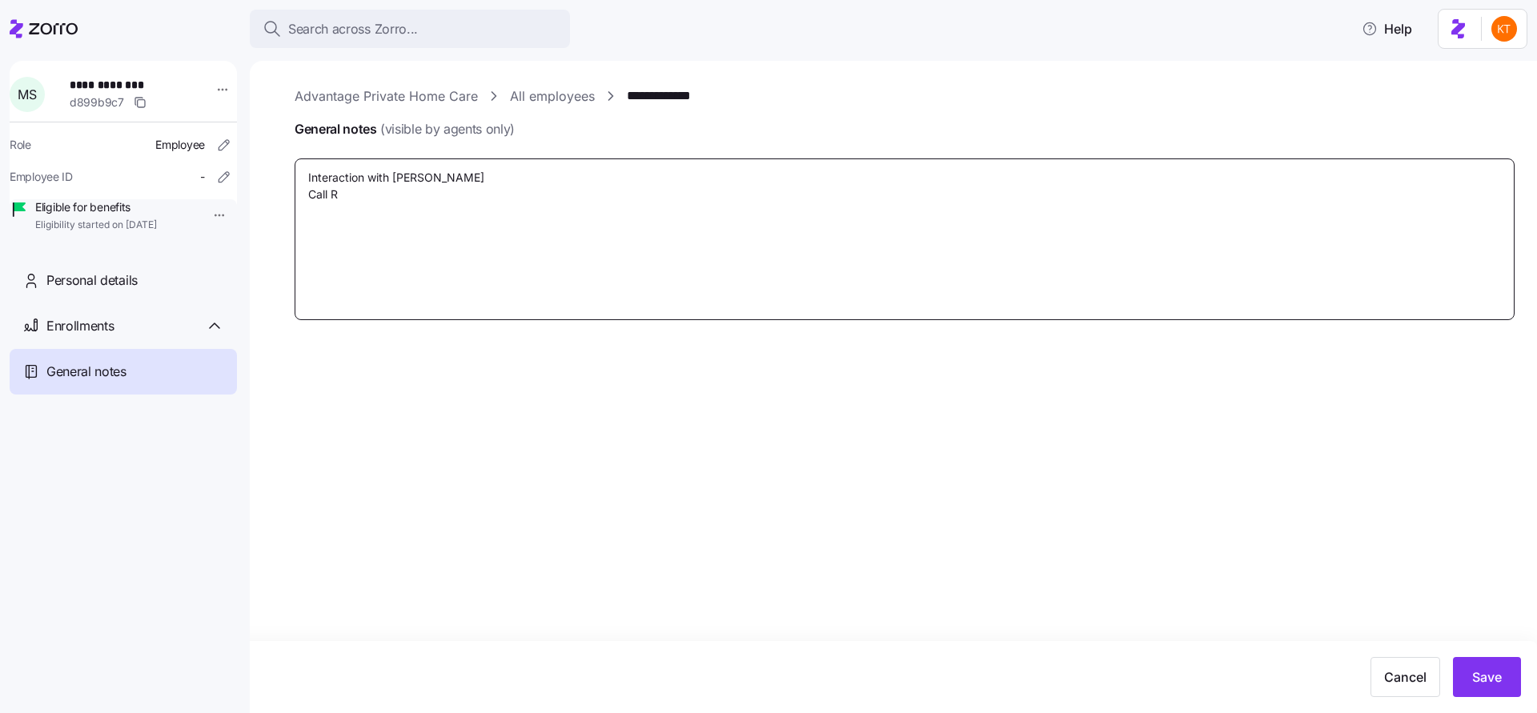
type textarea "Interaction with Tashawn B. Call Re"
type textarea "x"
type textarea "Interaction with Tashawn B. Call Ref"
type textarea "x"
type textarea "Interaction with Tashawn B. Call Ref#"
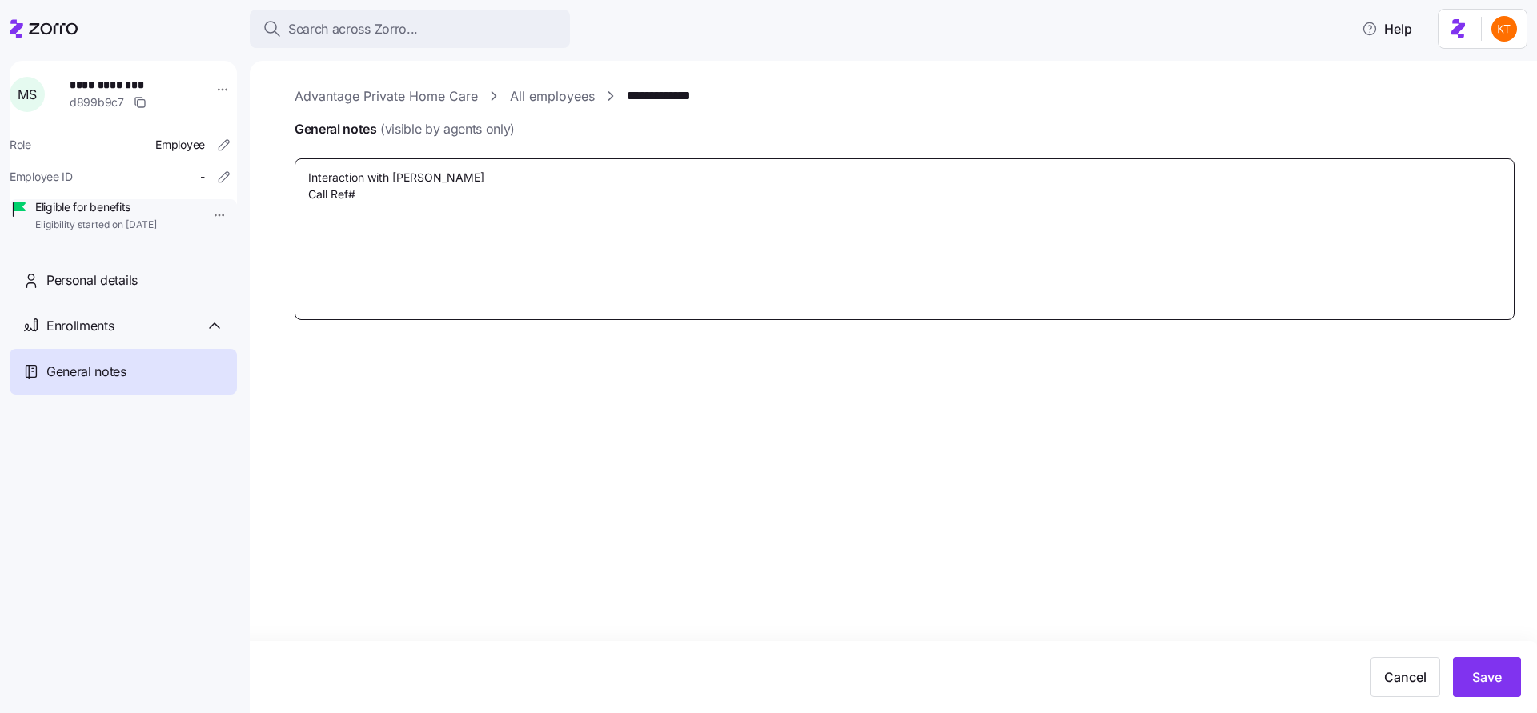
type textarea "x"
type textarea "Interaction with Tashawn B. Call Ref#"
click at [567, 160] on textarea "Interaction with Tashawn B. Call Ref#" at bounding box center [905, 240] width 1220 height 162
click at [562, 180] on textarea "Interaction with Tashawn B. Call Ref#" at bounding box center [905, 240] width 1220 height 162
click at [526, 195] on textarea "Interaction with Tashawn B. Call Ref#" at bounding box center [905, 240] width 1220 height 162
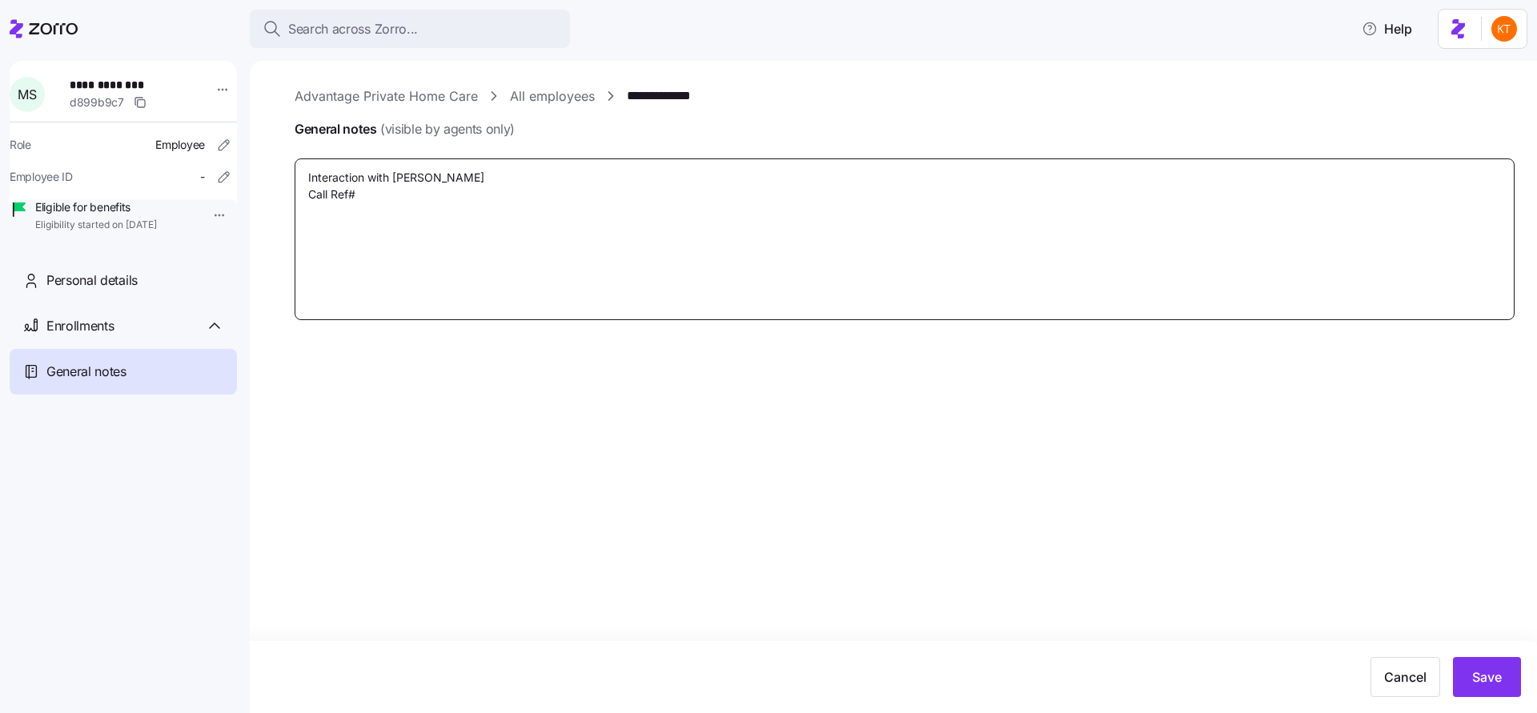
type textarea "x"
type textarea "Interaction with Tashawn B. Call Ref# S"
type textarea "x"
type textarea "Interaction with Tashawn B. Call Ref# S0"
type textarea "x"
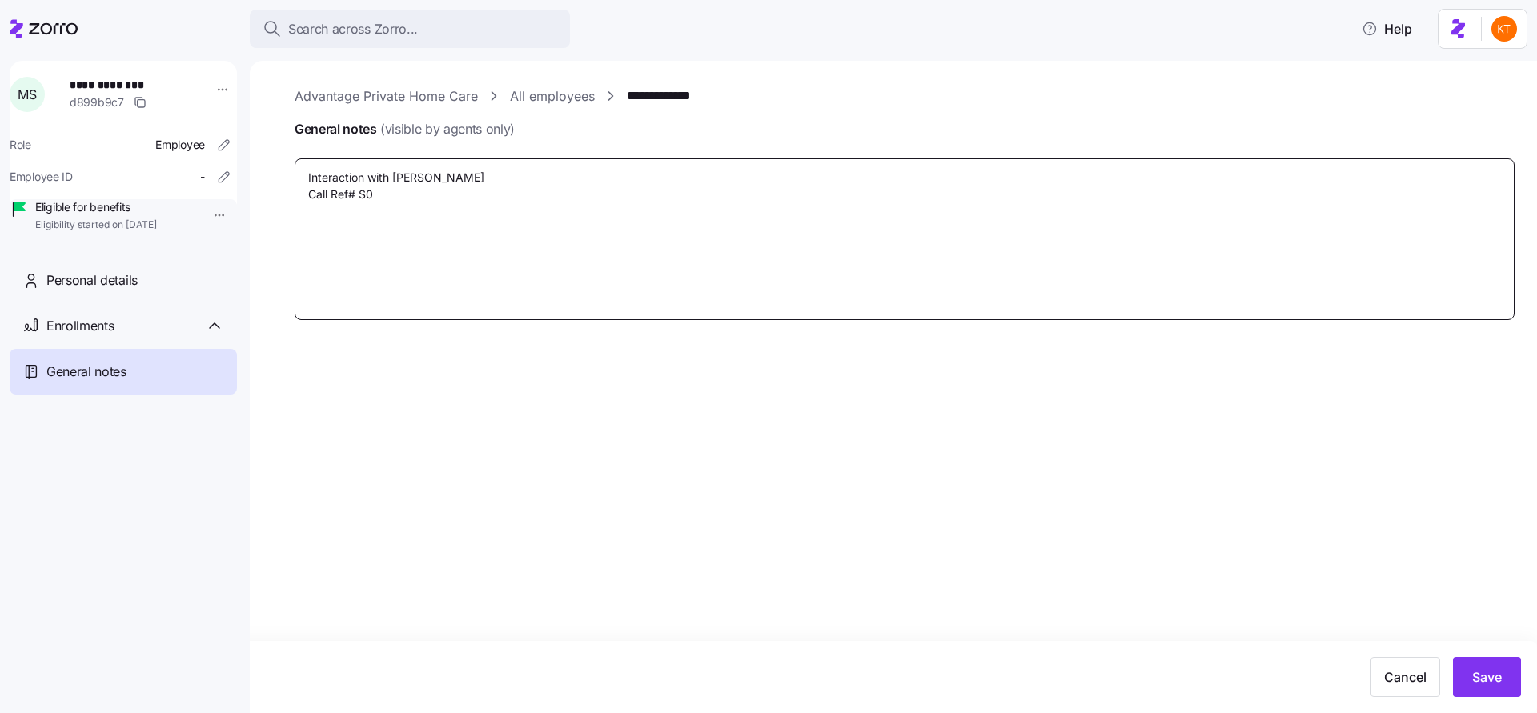
type textarea "Interaction with Tashawn B. Call Ref# S"
type textarea "x"
type textarea "Interaction with Tashawn B. Call Ref# S-"
type textarea "x"
type textarea "Interaction with Tashawn B. Call Ref# S-4"
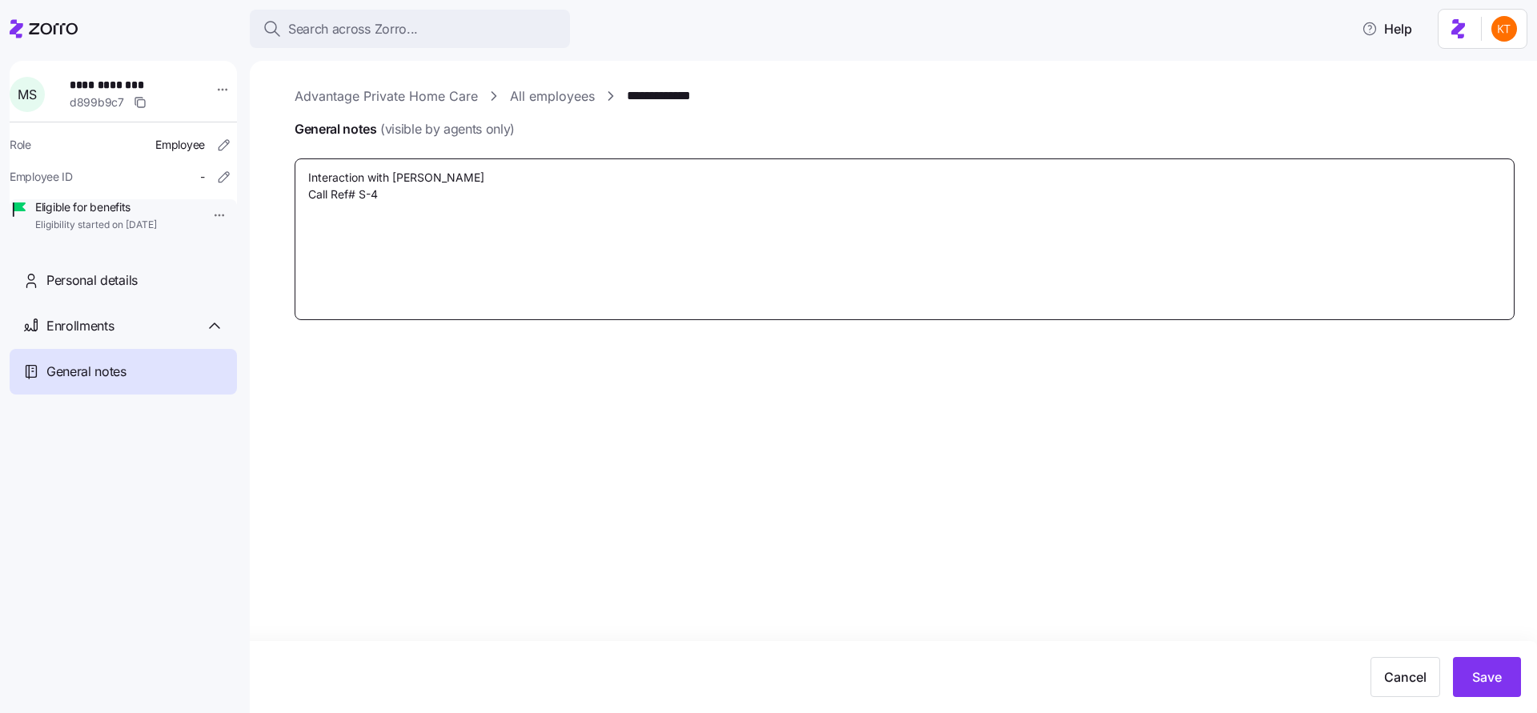
type textarea "x"
type textarea "Interaction with Tashawn B. Call Ref# S-47"
type textarea "x"
type textarea "Interaction with Tashawn B. Call Ref# S-479"
type textarea "x"
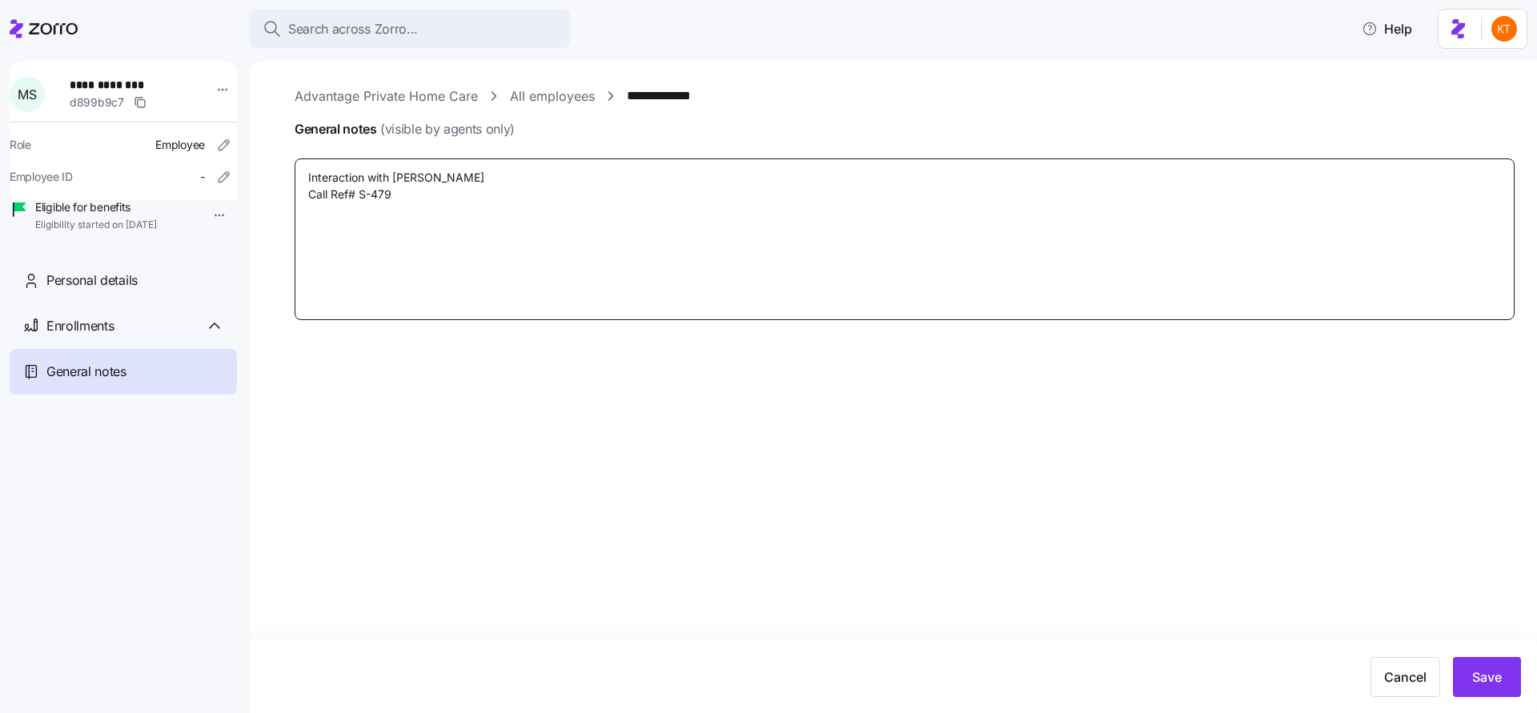
type textarea "Interaction with Tashawn B. Call Ref# S-4791"
type textarea "x"
type textarea "Interaction with Tashawn B. Call Ref# S-47919"
type textarea "x"
type textarea "Interaction with Tashawn B. Call Ref# S-479197"
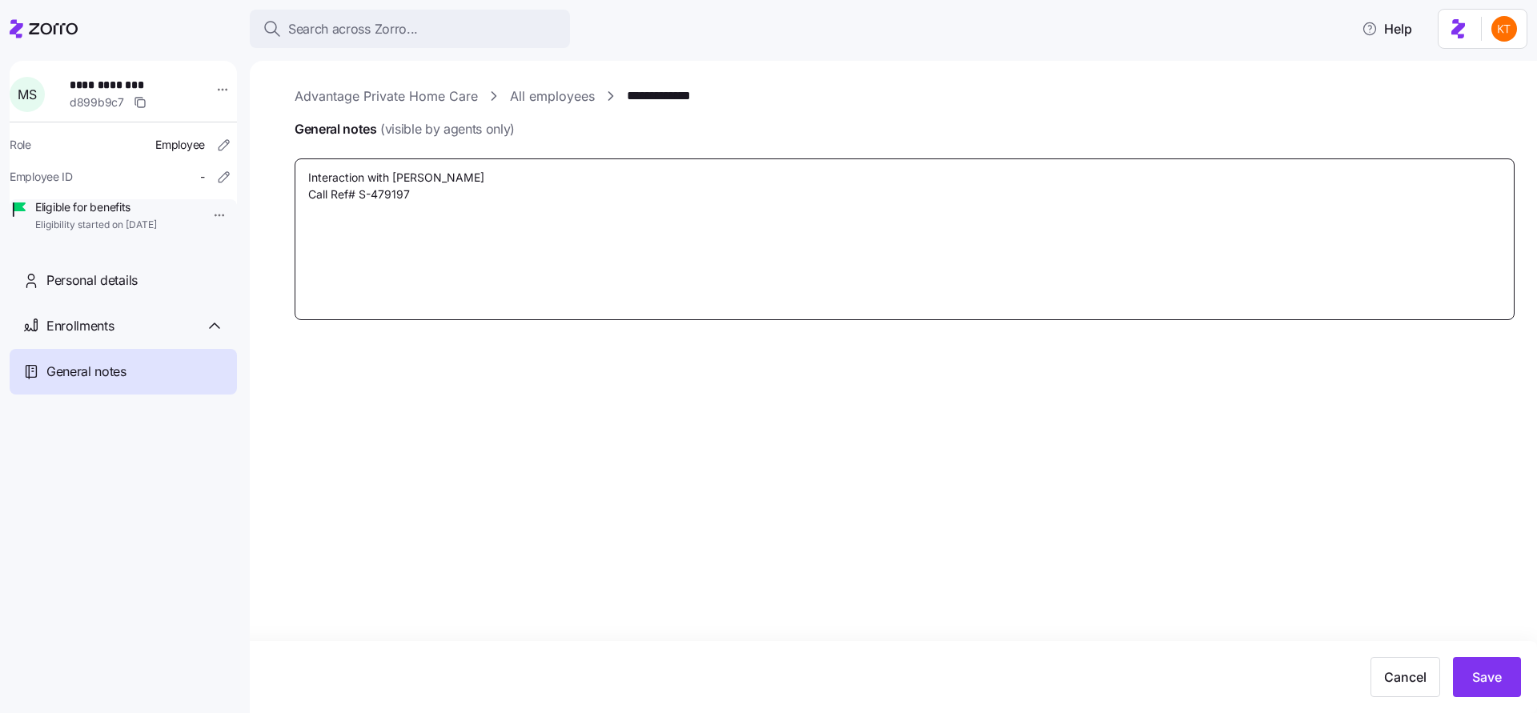
type textarea "x"
type textarea "Interaction with Tashawn B. Call Ref# S-4791971"
type textarea "x"
type textarea "Interaction with Tashawn B. Call Ref# S-47919718"
type textarea "x"
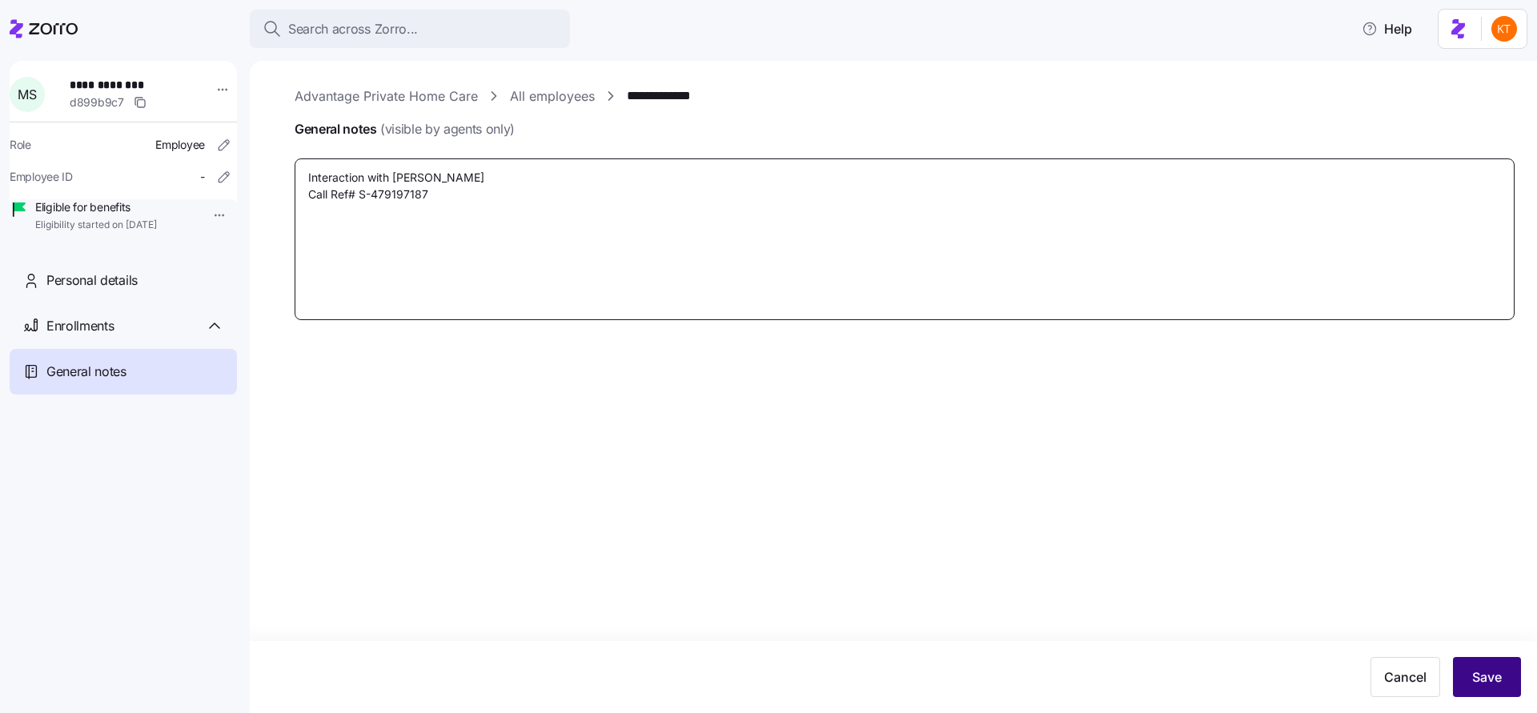
type textarea "Interaction with Tashawn B. Call Ref# S-479197187"
click at [1488, 660] on button "Save" at bounding box center [1487, 677] width 68 height 40
click at [133, 291] on span "Personal details" at bounding box center [91, 281] width 91 height 20
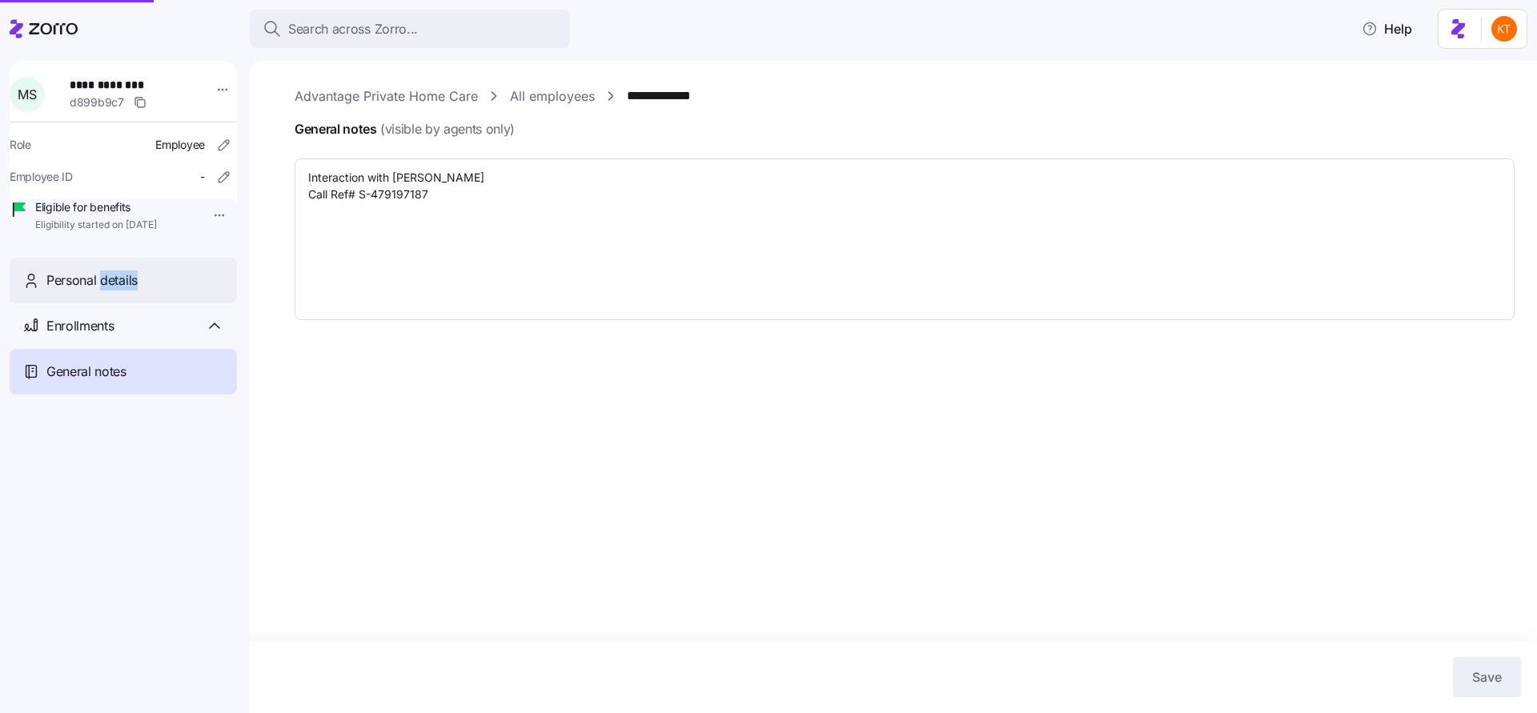
click at [133, 291] on span "Personal details" at bounding box center [91, 281] width 91 height 20
type textarea "x"
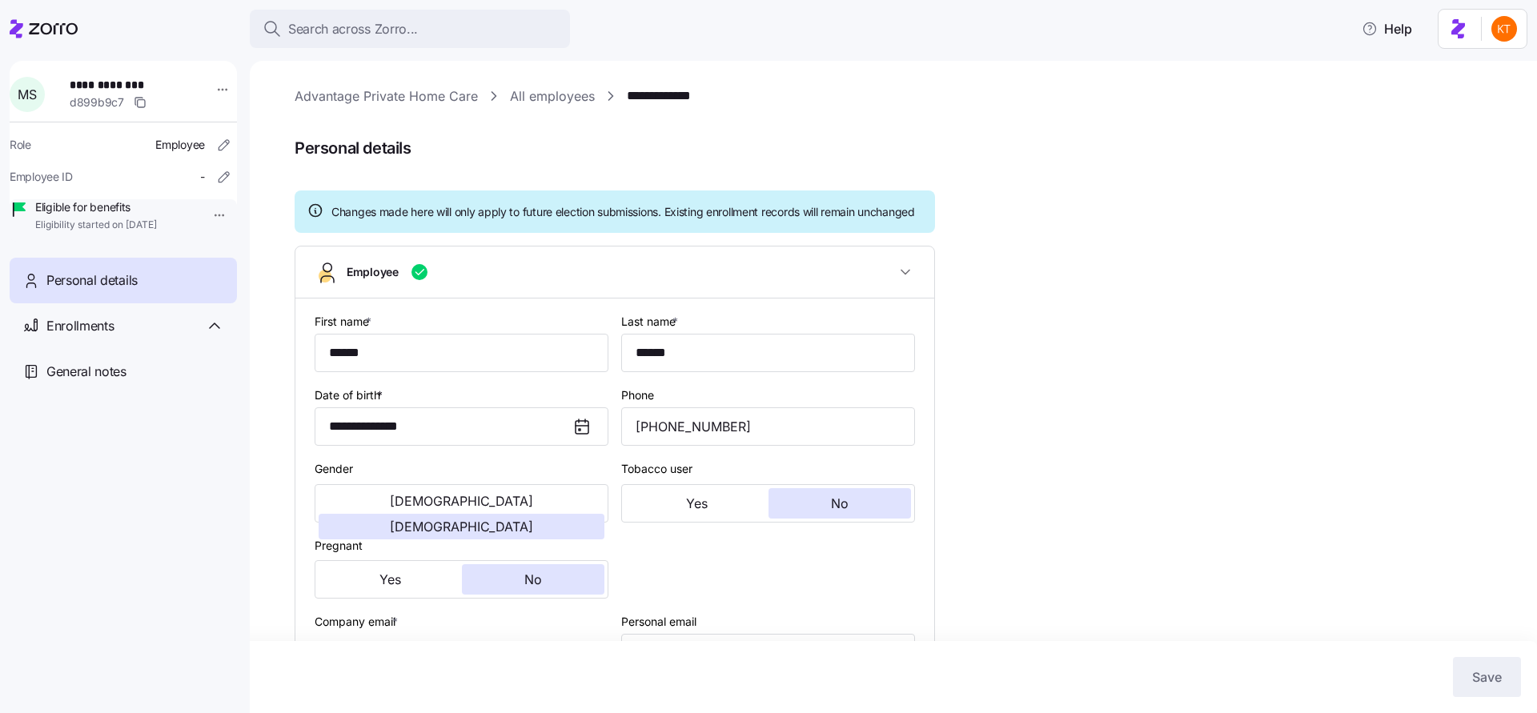
type input "GA"
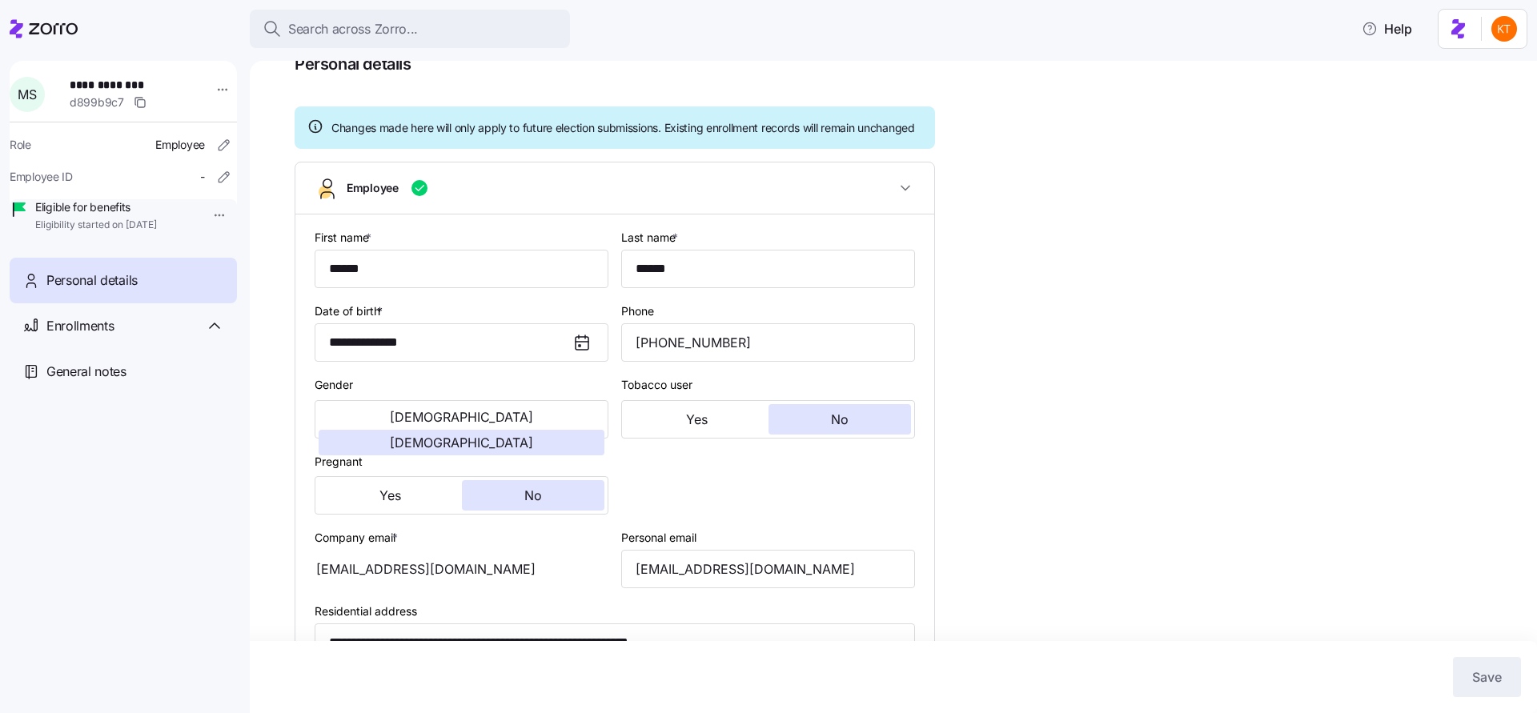
scroll to position [229, 0]
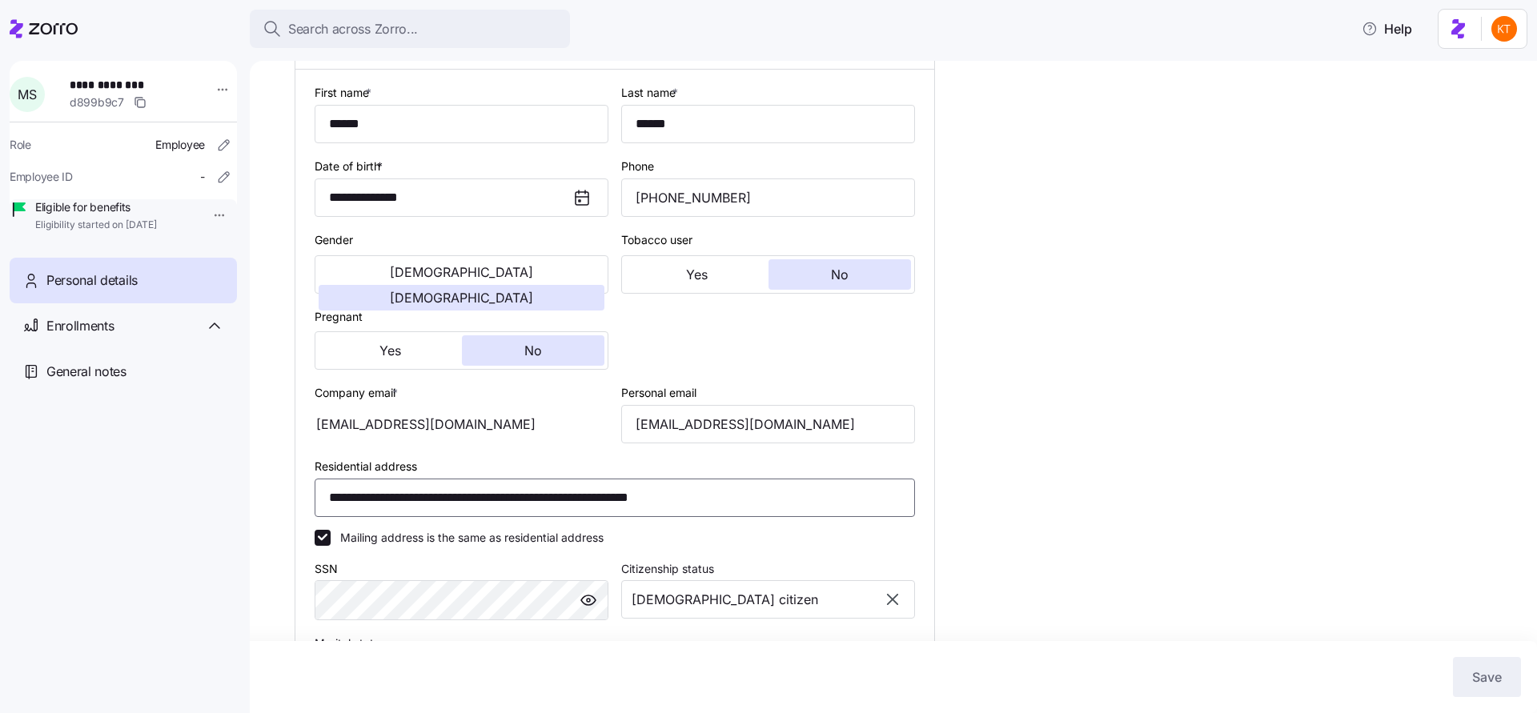
drag, startPoint x: 729, startPoint y: 515, endPoint x: 296, endPoint y: 510, distance: 432.4
click at [296, 510] on div "**********" at bounding box center [614, 486] width 639 height 833
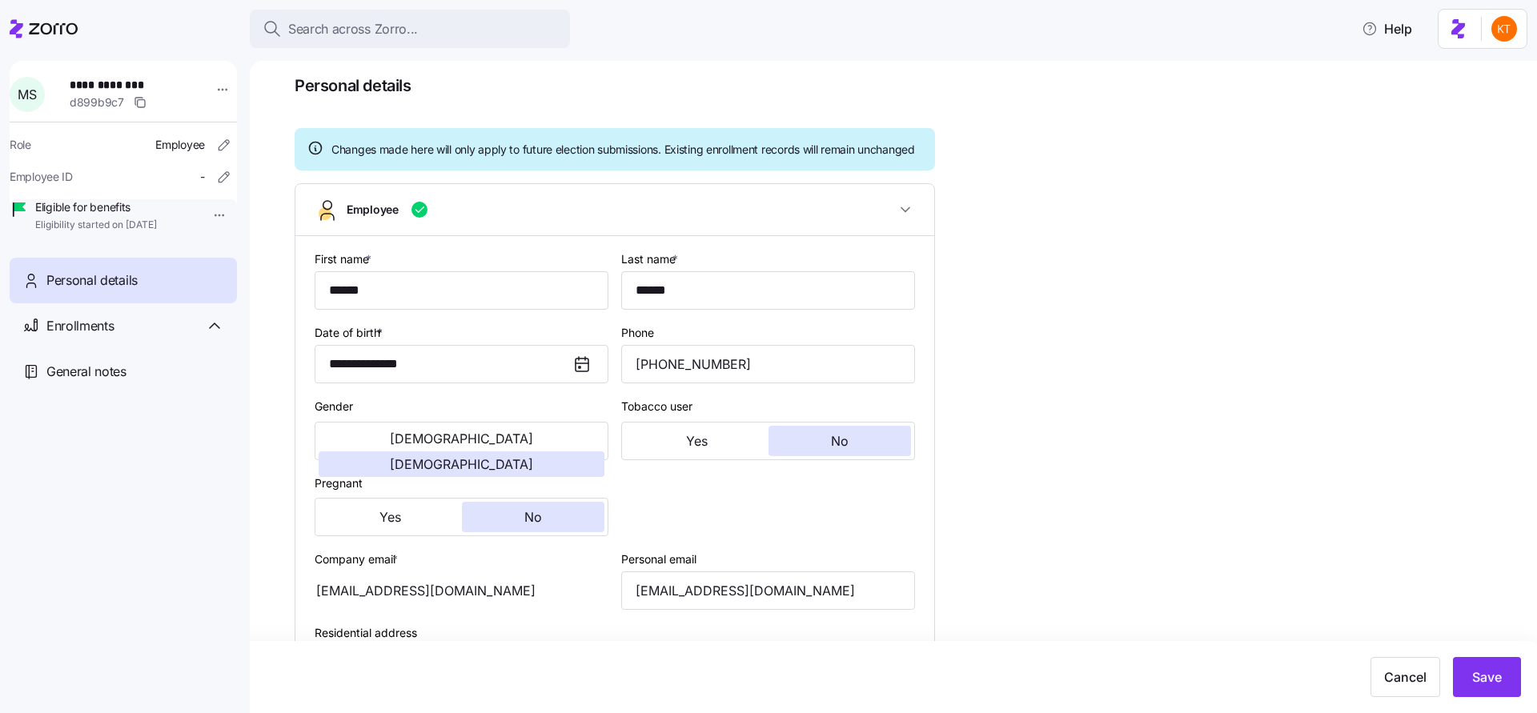
scroll to position [0, 0]
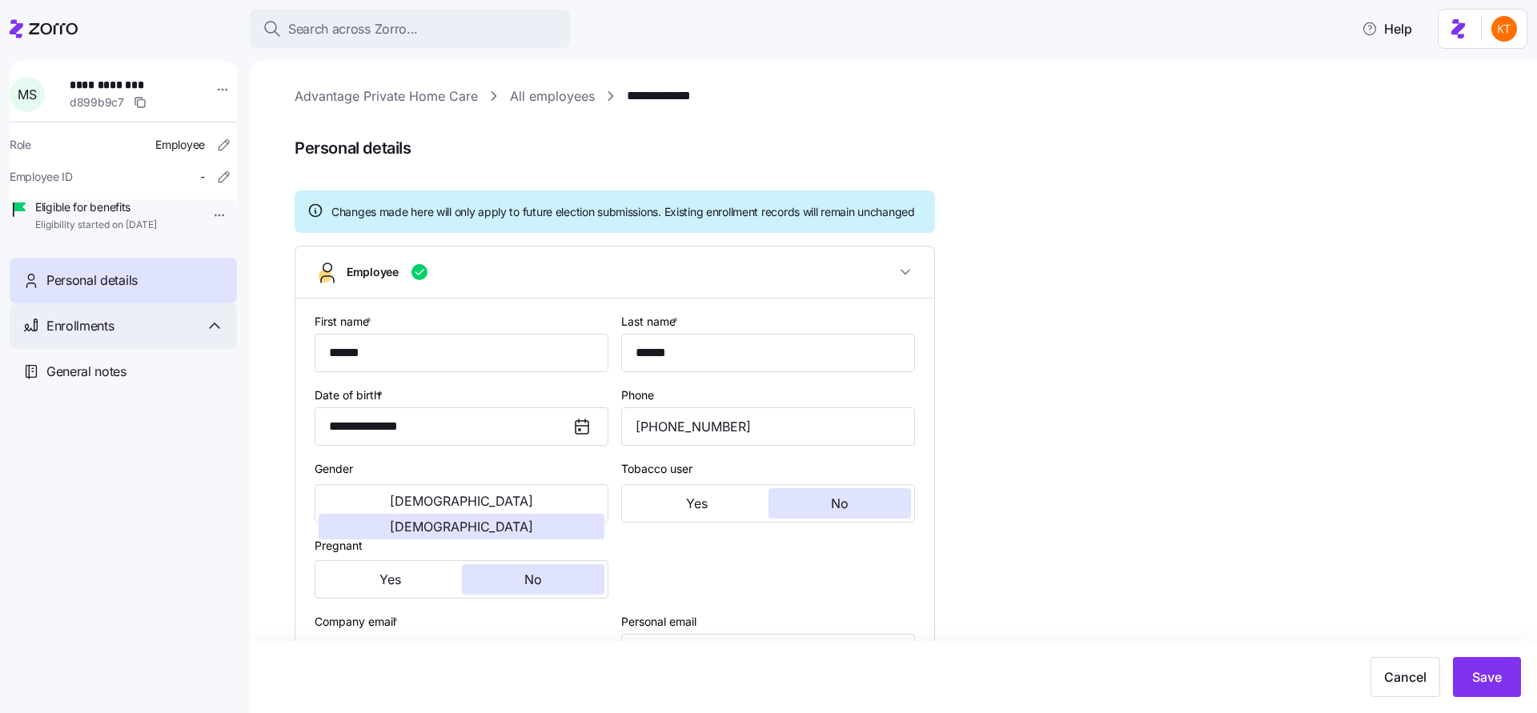
click at [61, 336] on span "Enrollments" at bounding box center [79, 326] width 67 height 20
click at [118, 291] on span "Personal details" at bounding box center [91, 281] width 91 height 20
click at [187, 336] on div "Enrollments" at bounding box center [135, 326] width 178 height 20
click at [168, 371] on div "General notes" at bounding box center [123, 372] width 227 height 46
click at [161, 336] on div "Enrollments" at bounding box center [135, 326] width 178 height 20
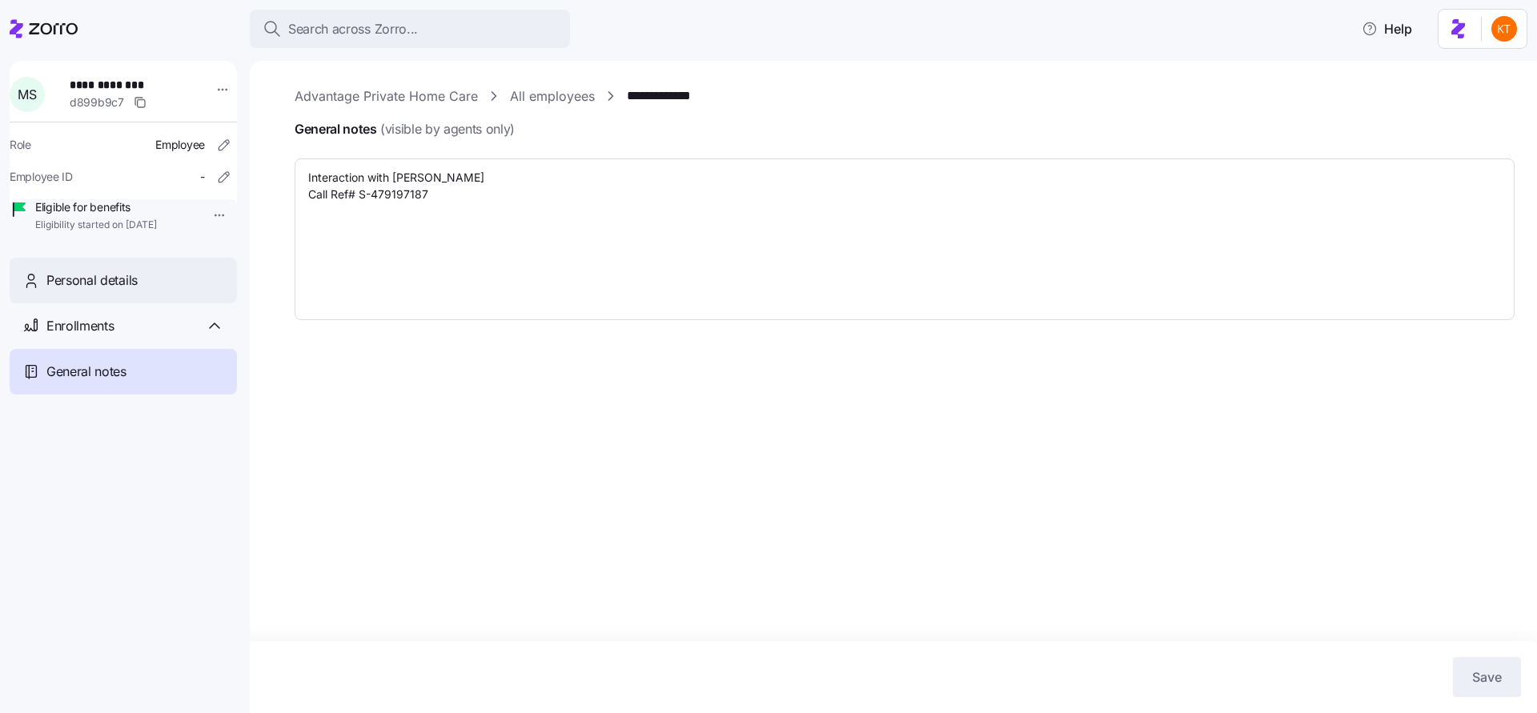
click at [136, 291] on span "Personal details" at bounding box center [91, 281] width 91 height 20
type textarea "x"
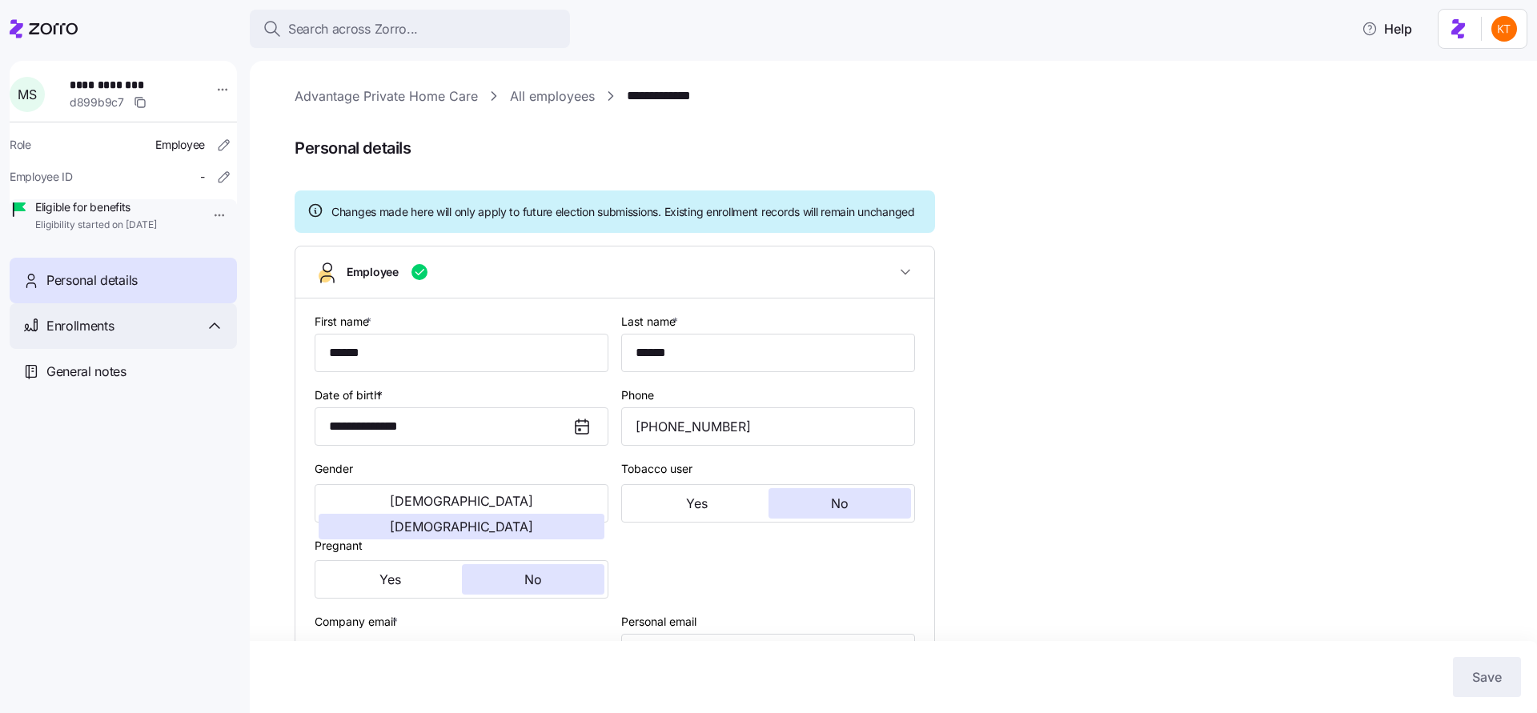
click at [98, 336] on span "Enrollments" at bounding box center [79, 326] width 67 height 20
click at [98, 378] on span "Special enrollment 2025" at bounding box center [106, 370] width 122 height 16
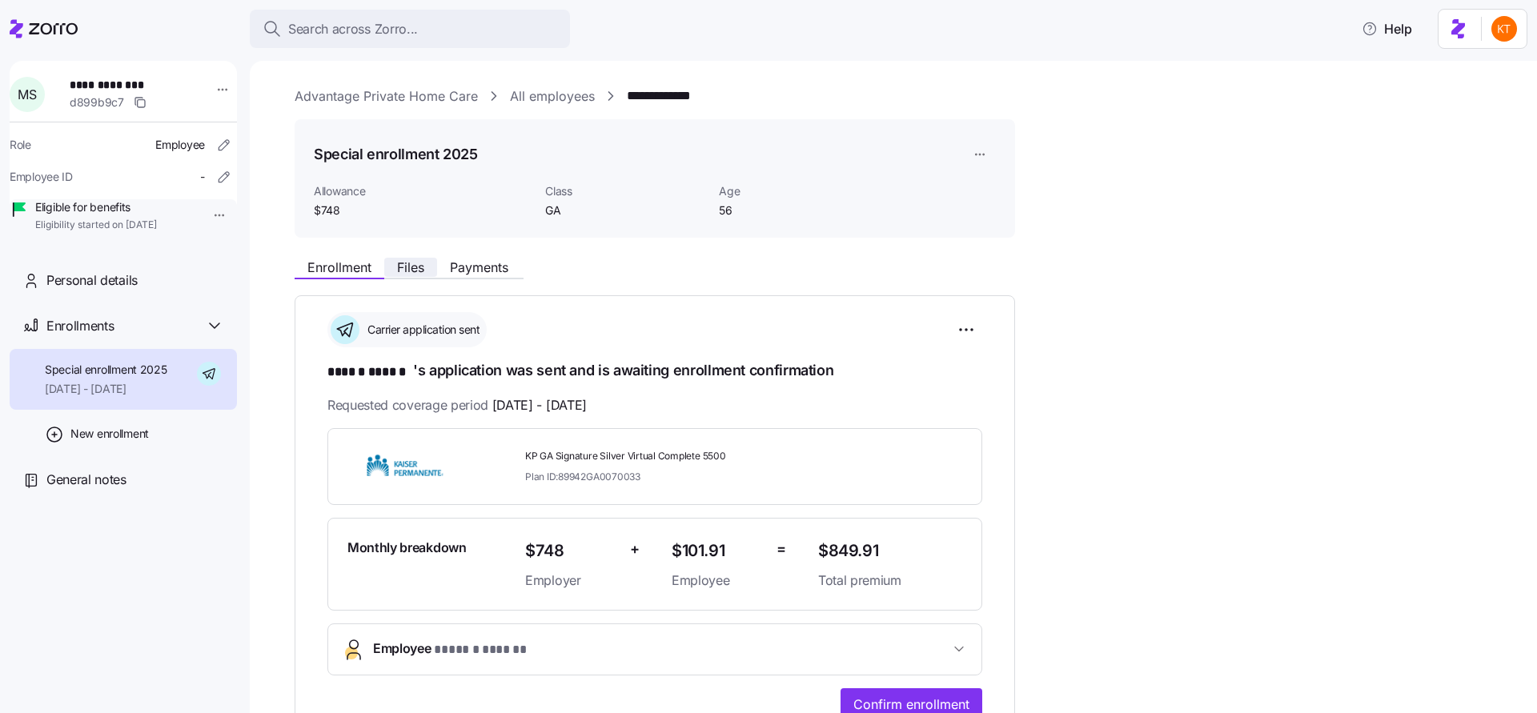
click at [407, 259] on button "Files" at bounding box center [410, 267] width 53 height 19
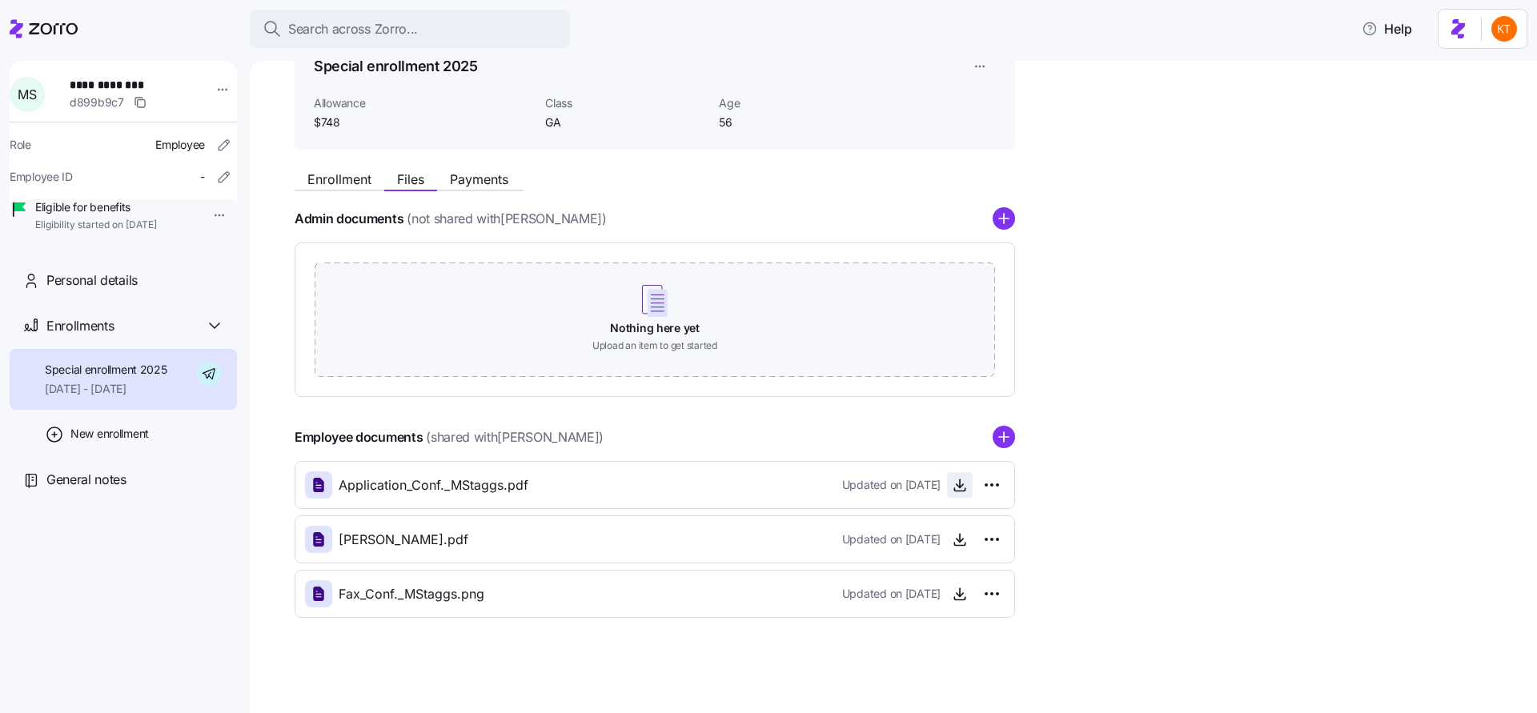
scroll to position [89, 0]
click at [966, 543] on icon "button" at bounding box center [960, 539] width 16 height 16
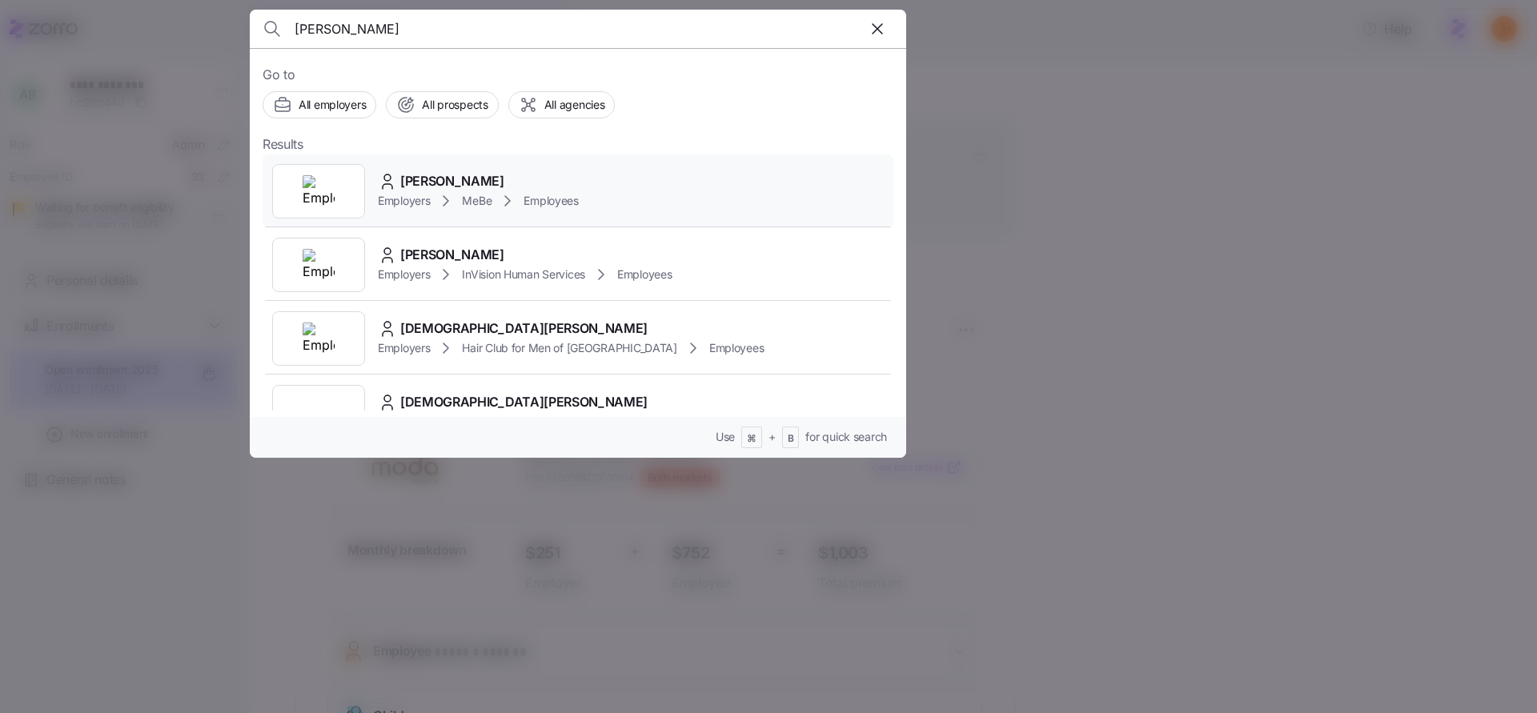
type input "[PERSON_NAME]"
click at [443, 182] on span "Kristen Cobb" at bounding box center [452, 181] width 104 height 20
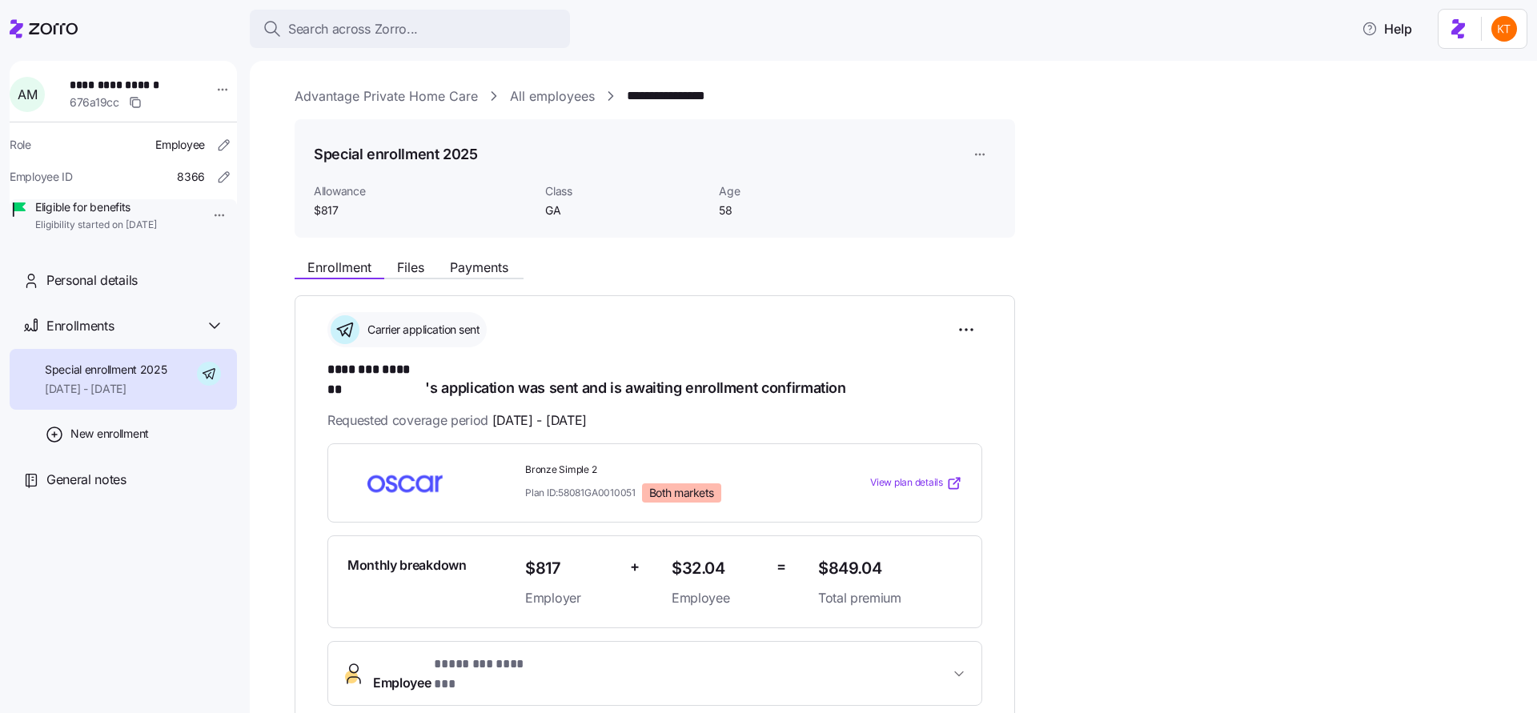
click at [505, 255] on div "Enrollment Files Payments" at bounding box center [655, 265] width 721 height 29
click at [504, 261] on span "Payments" at bounding box center [479, 267] width 58 height 13
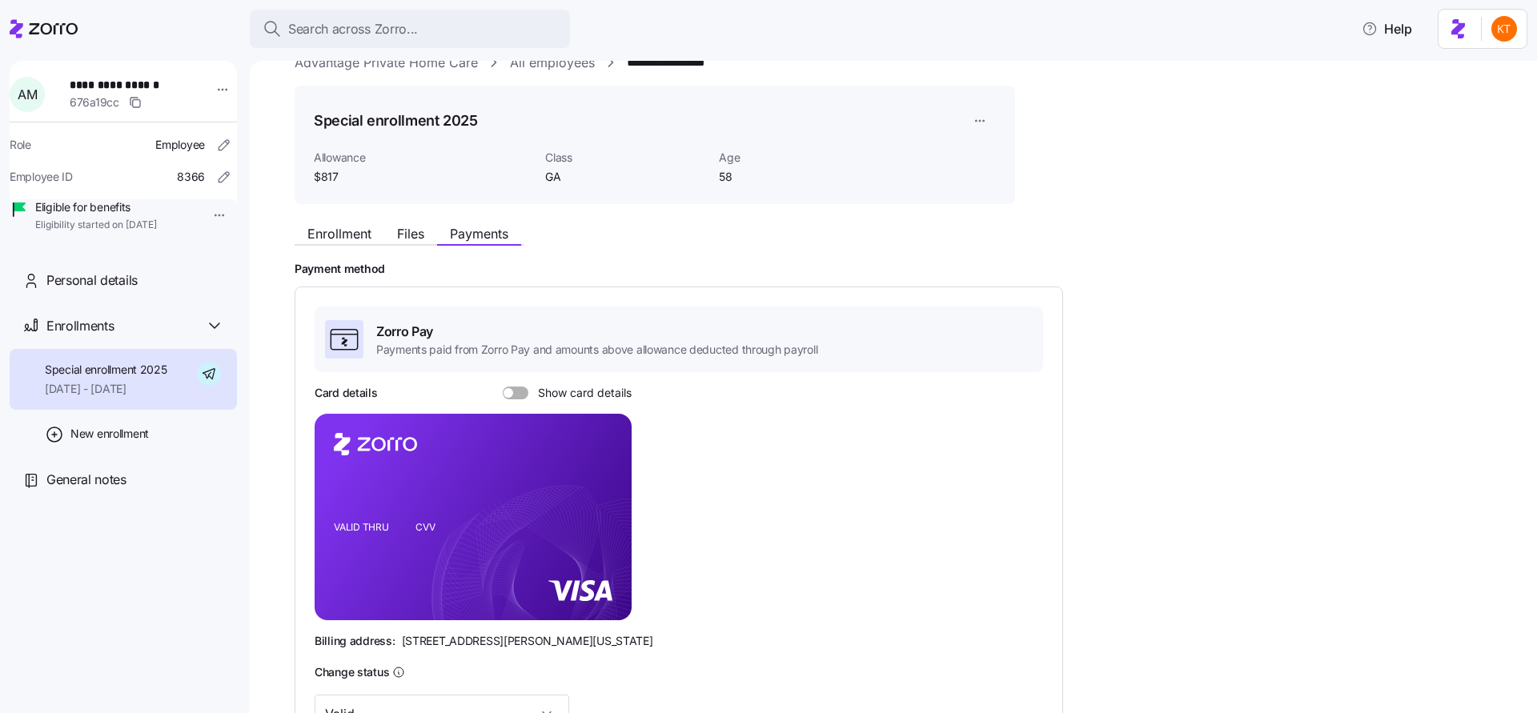
scroll to position [82, 0]
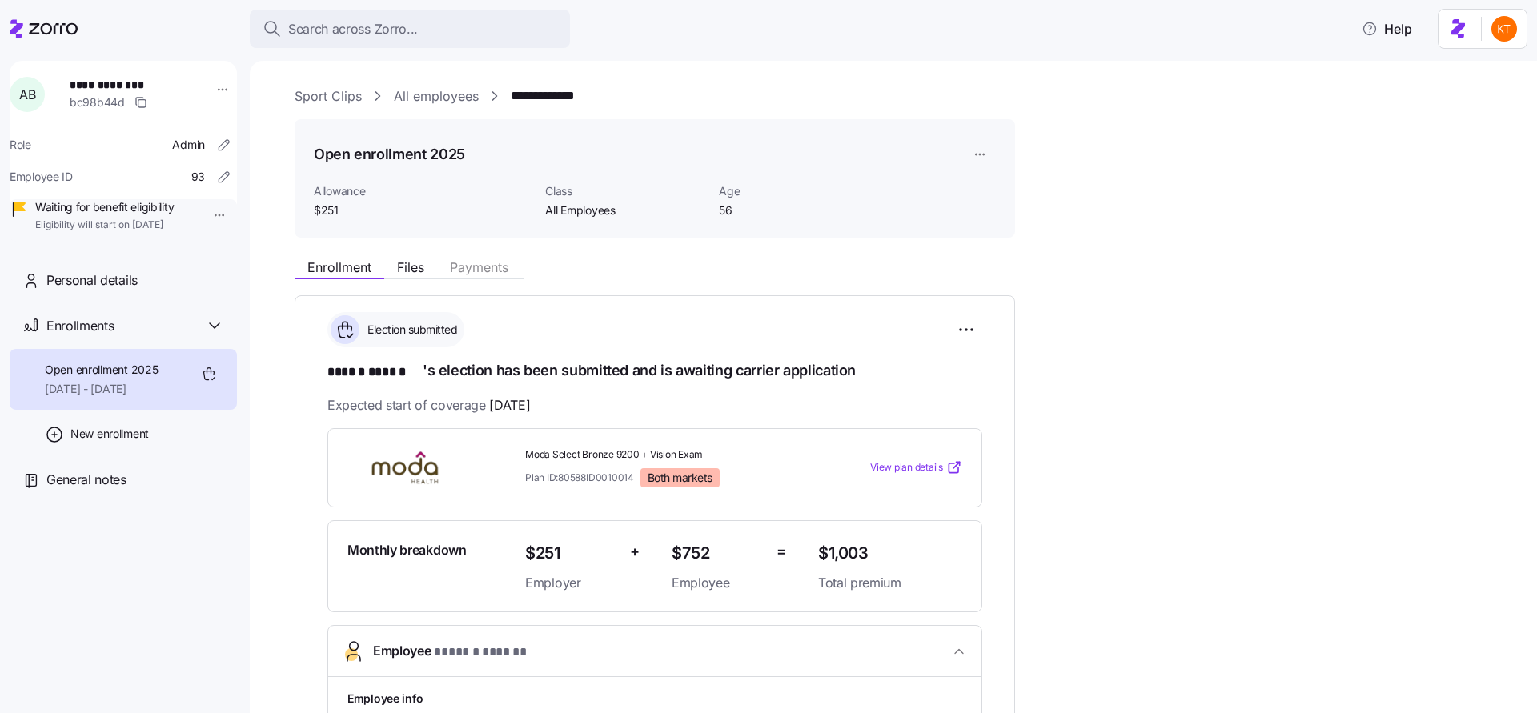
scroll to position [46, 0]
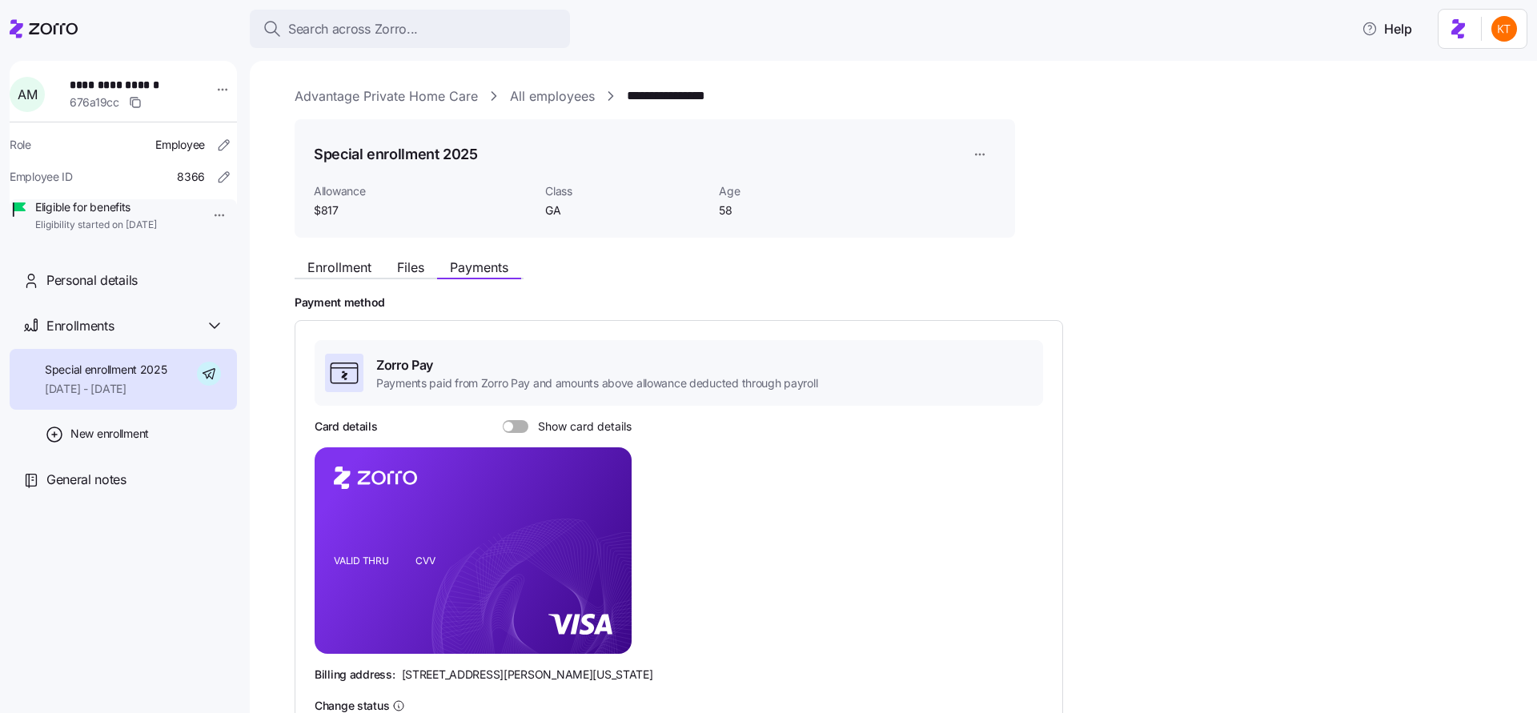
scroll to position [82, 0]
click at [487, 27] on div "Search across Zorro..." at bounding box center [410, 29] width 295 height 20
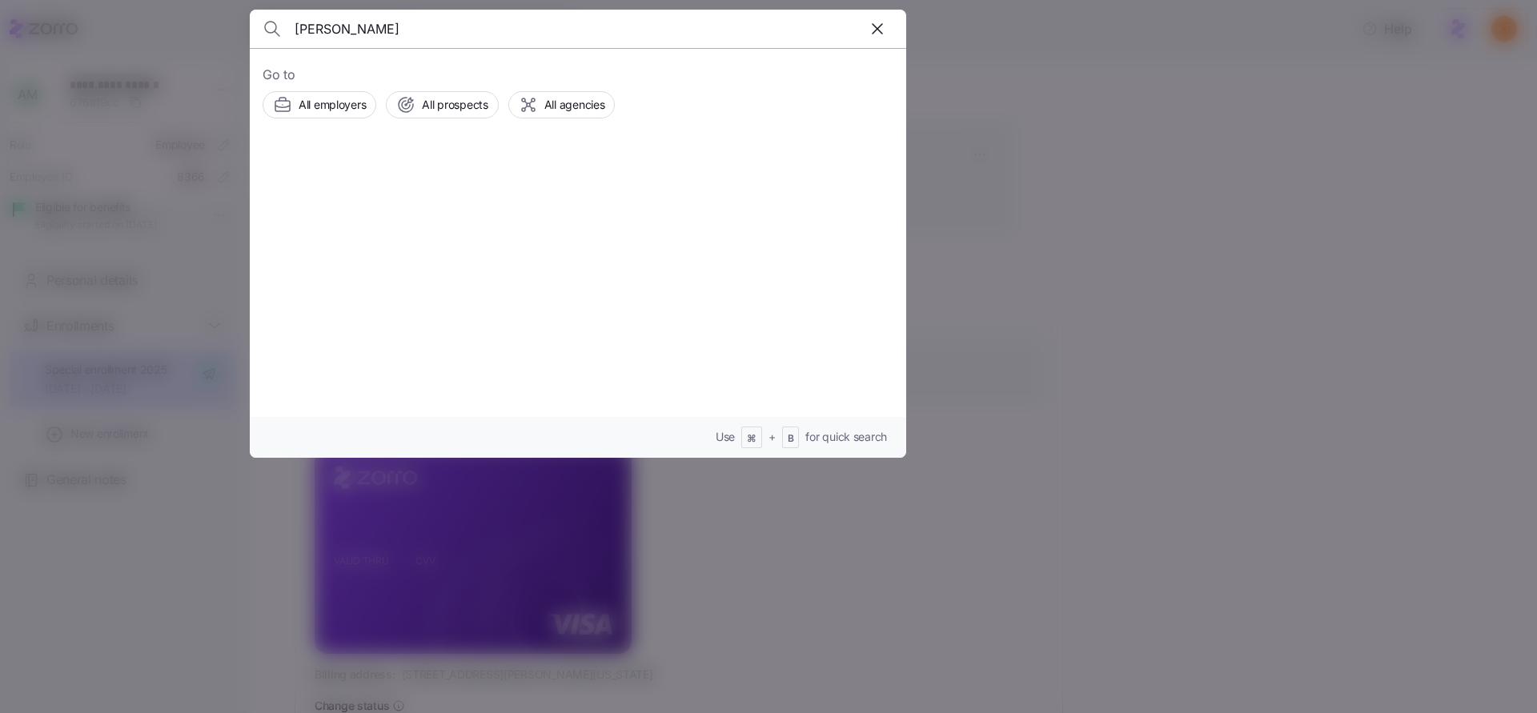
type input "john delgado"
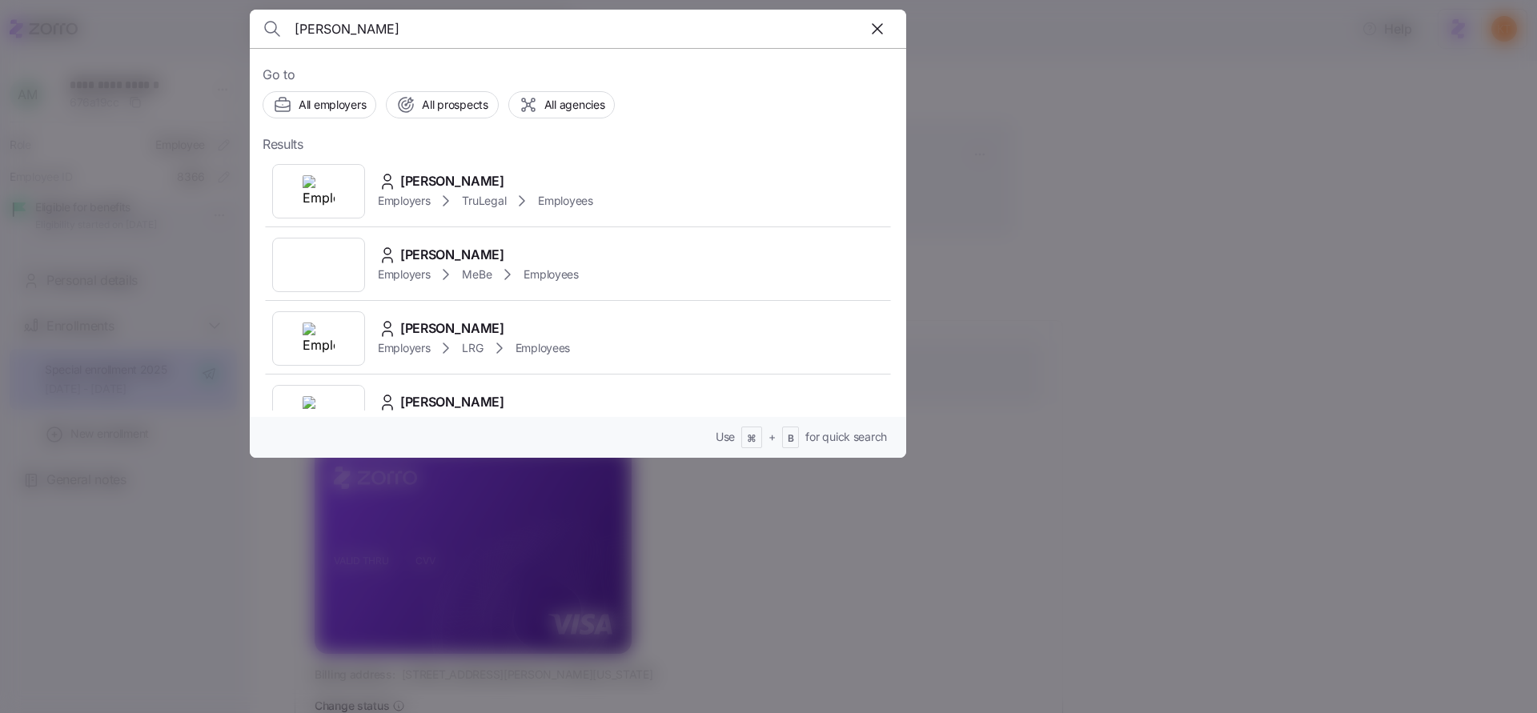
click at [316, 191] on img at bounding box center [319, 191] width 32 height 32
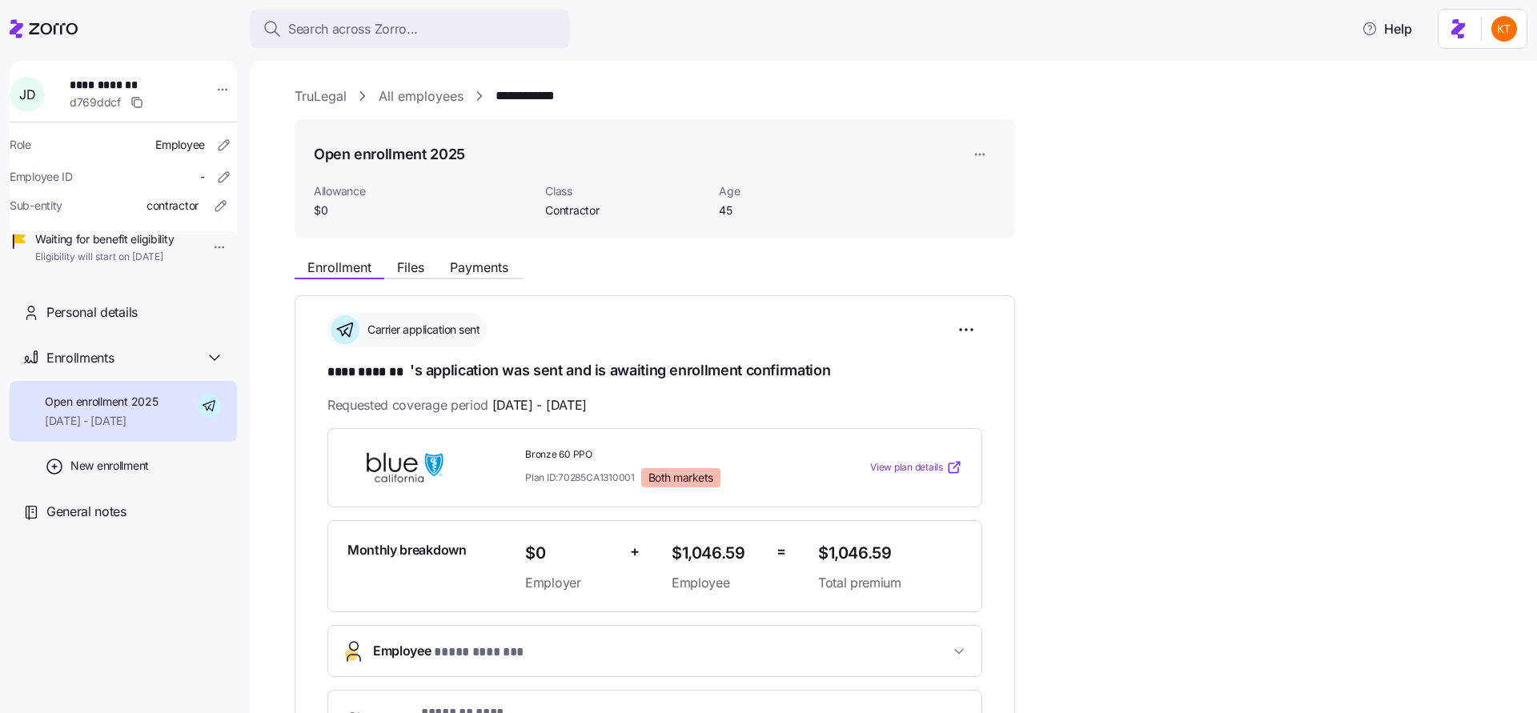
click at [331, 94] on link "TruLegal" at bounding box center [321, 96] width 52 height 20
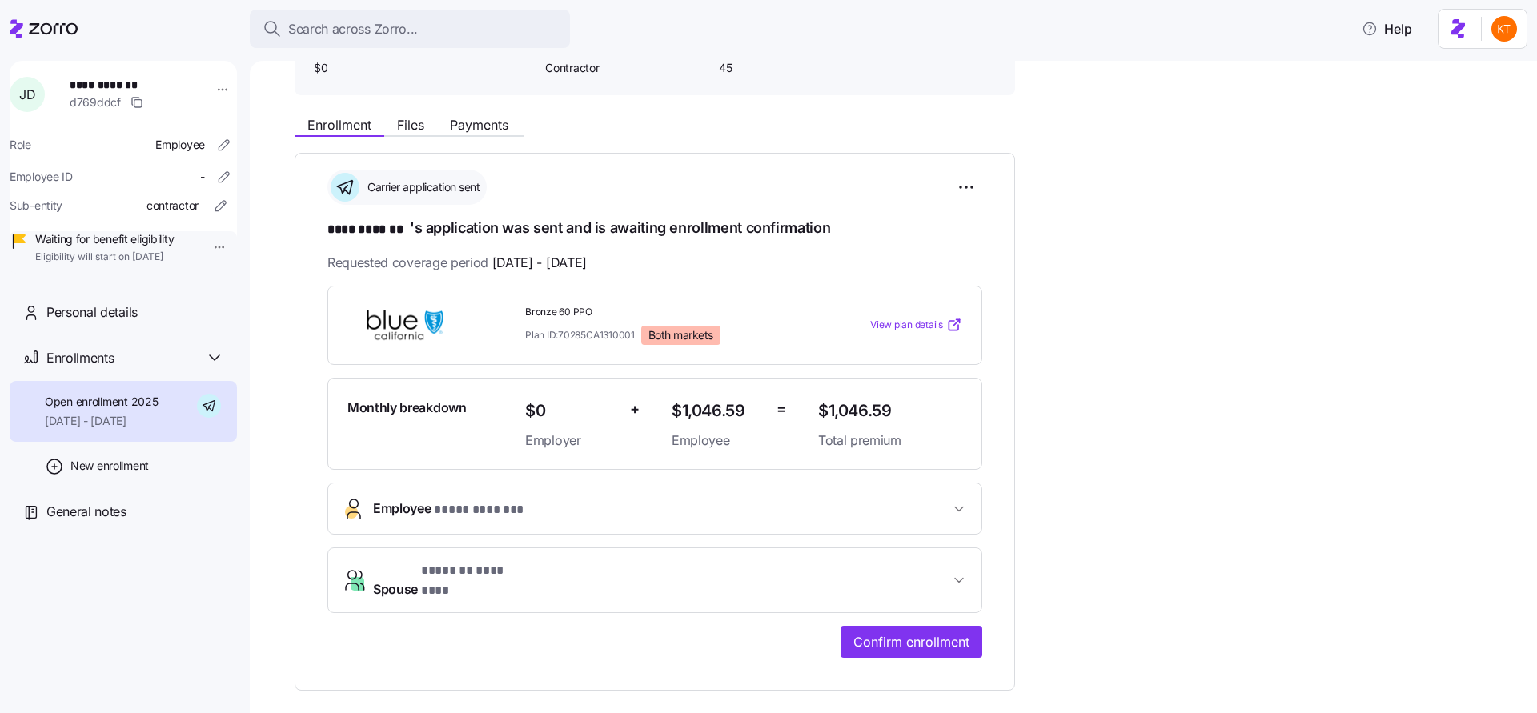
scroll to position [19, 0]
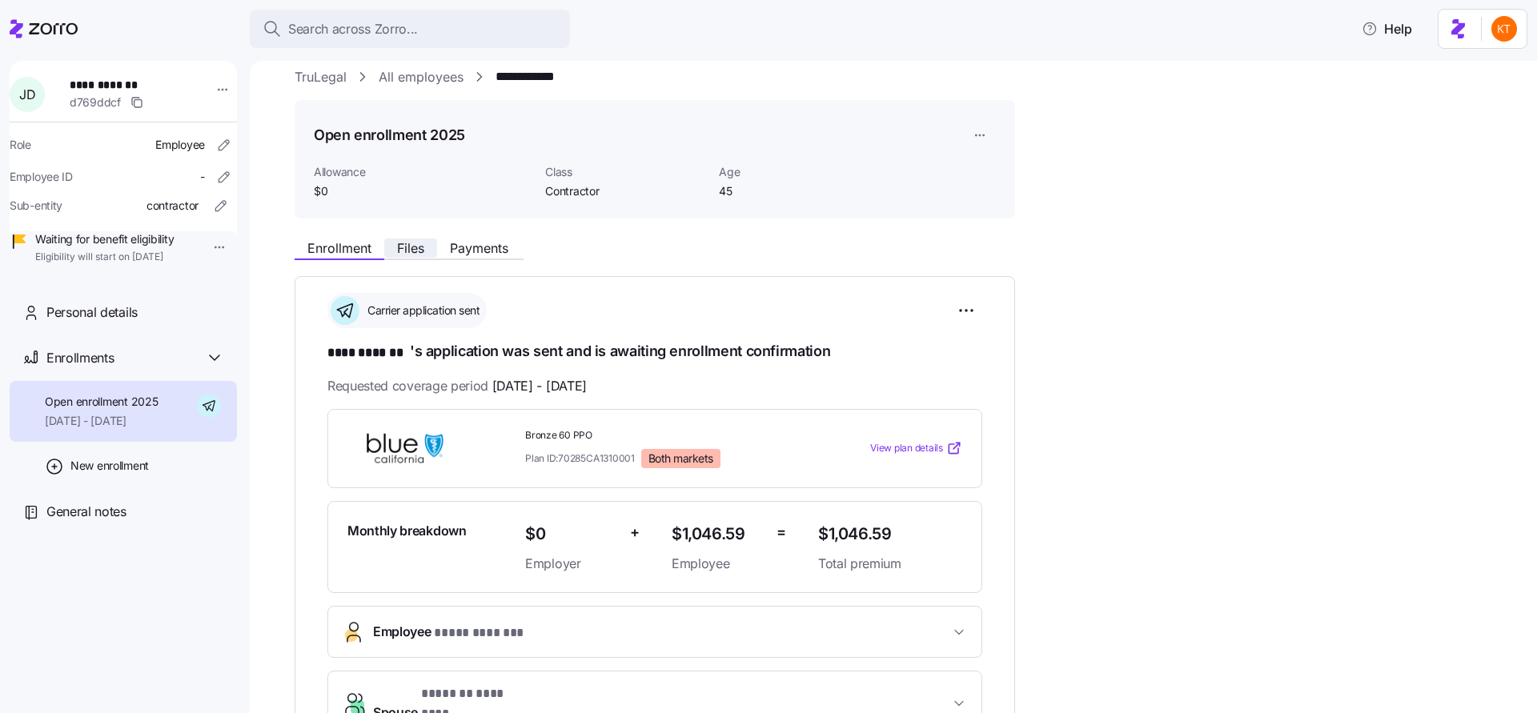
click at [404, 256] on button "Files" at bounding box center [410, 248] width 53 height 19
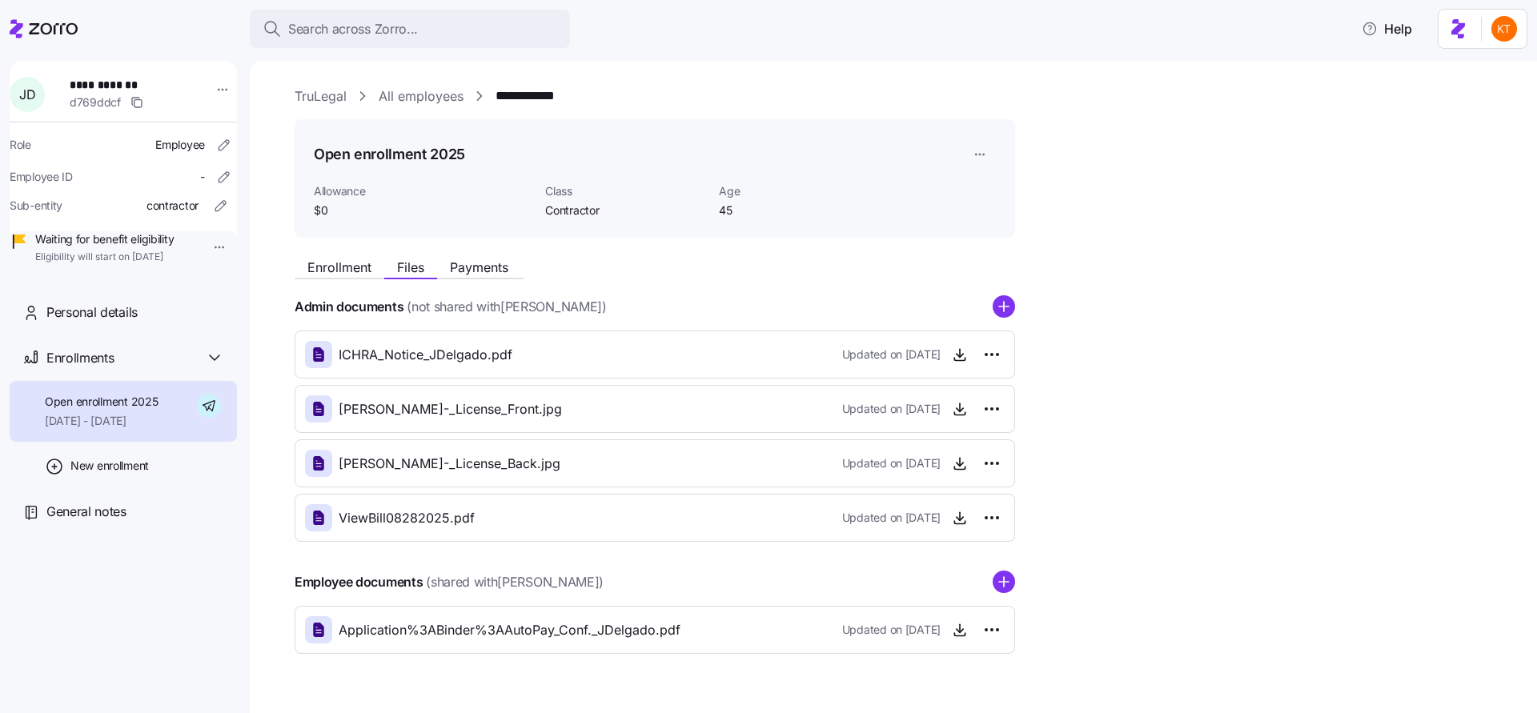
scroll to position [3, 0]
click at [363, 277] on div "Enrollment Files Payments Admin documents (not shared with John Delgado ) ICHRA…" at bounding box center [905, 449] width 1220 height 404
click at [362, 271] on span "Enrollment" at bounding box center [339, 264] width 64 height 13
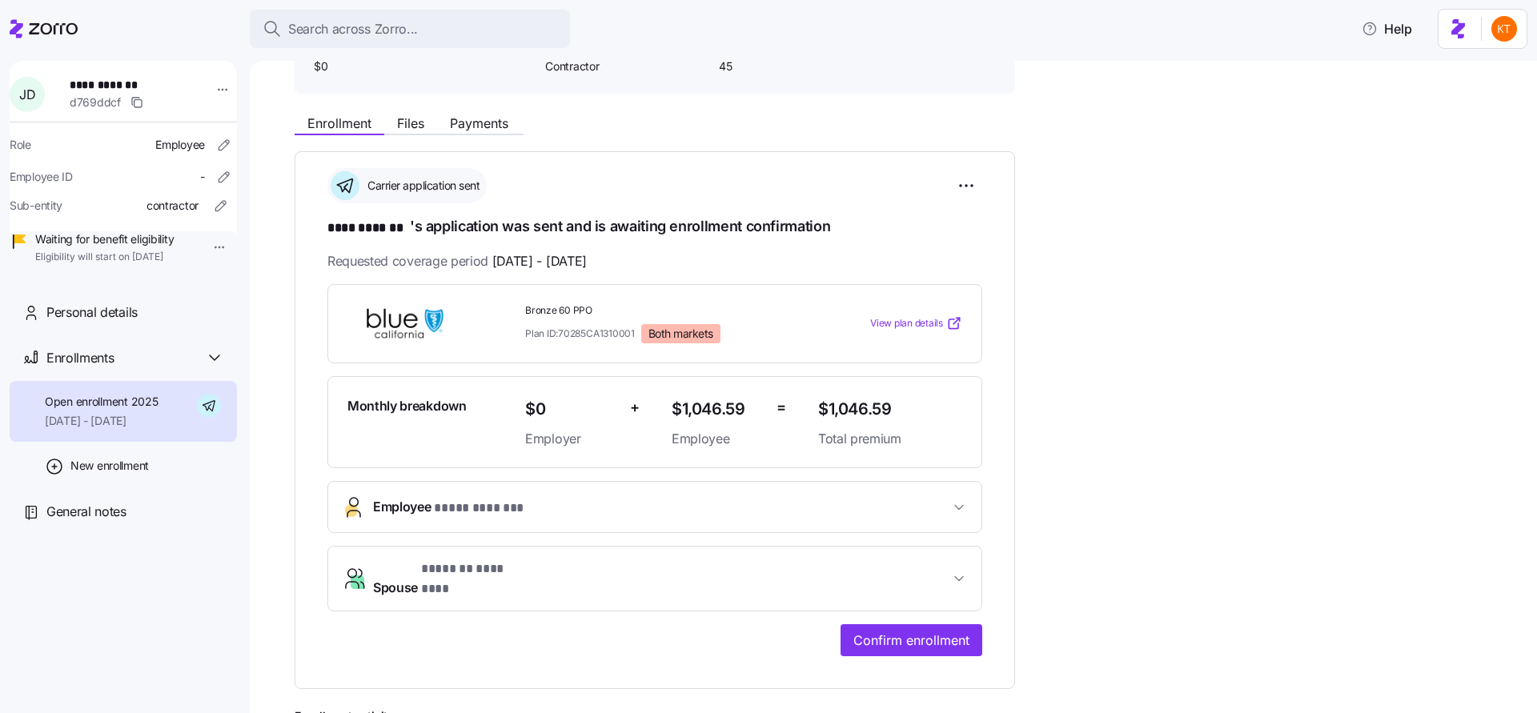
scroll to position [175, 0]
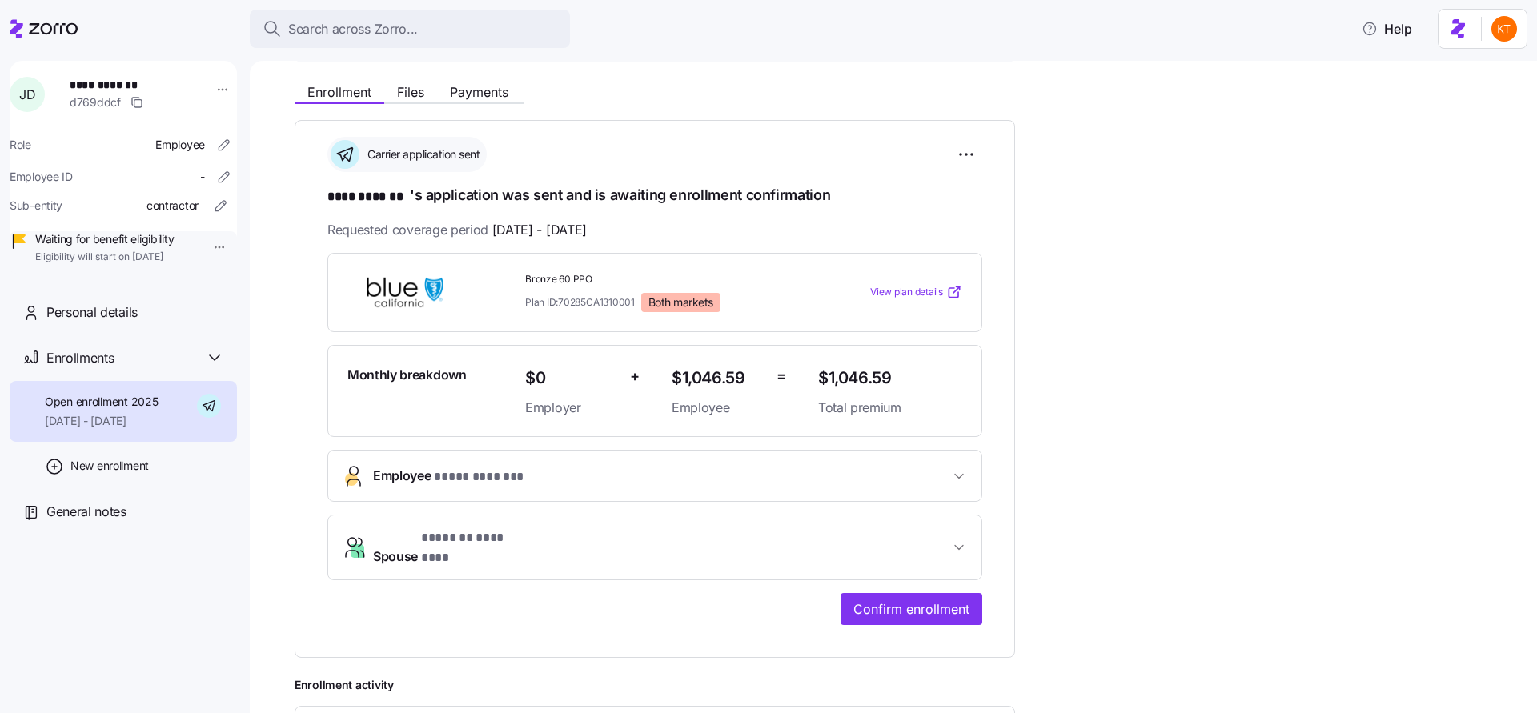
click at [896, 475] on span "Employee * **** ******* *" at bounding box center [661, 477] width 576 height 22
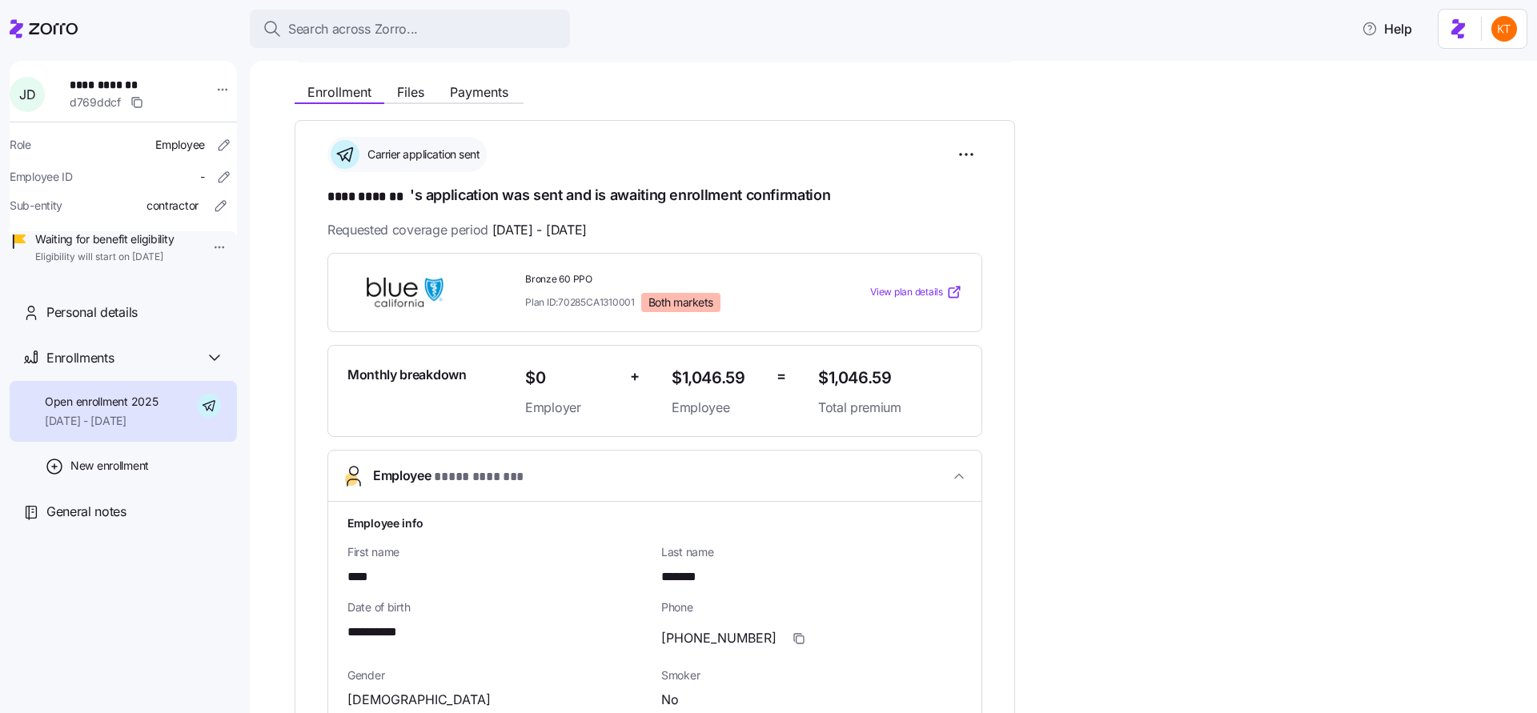
scroll to position [753, 0]
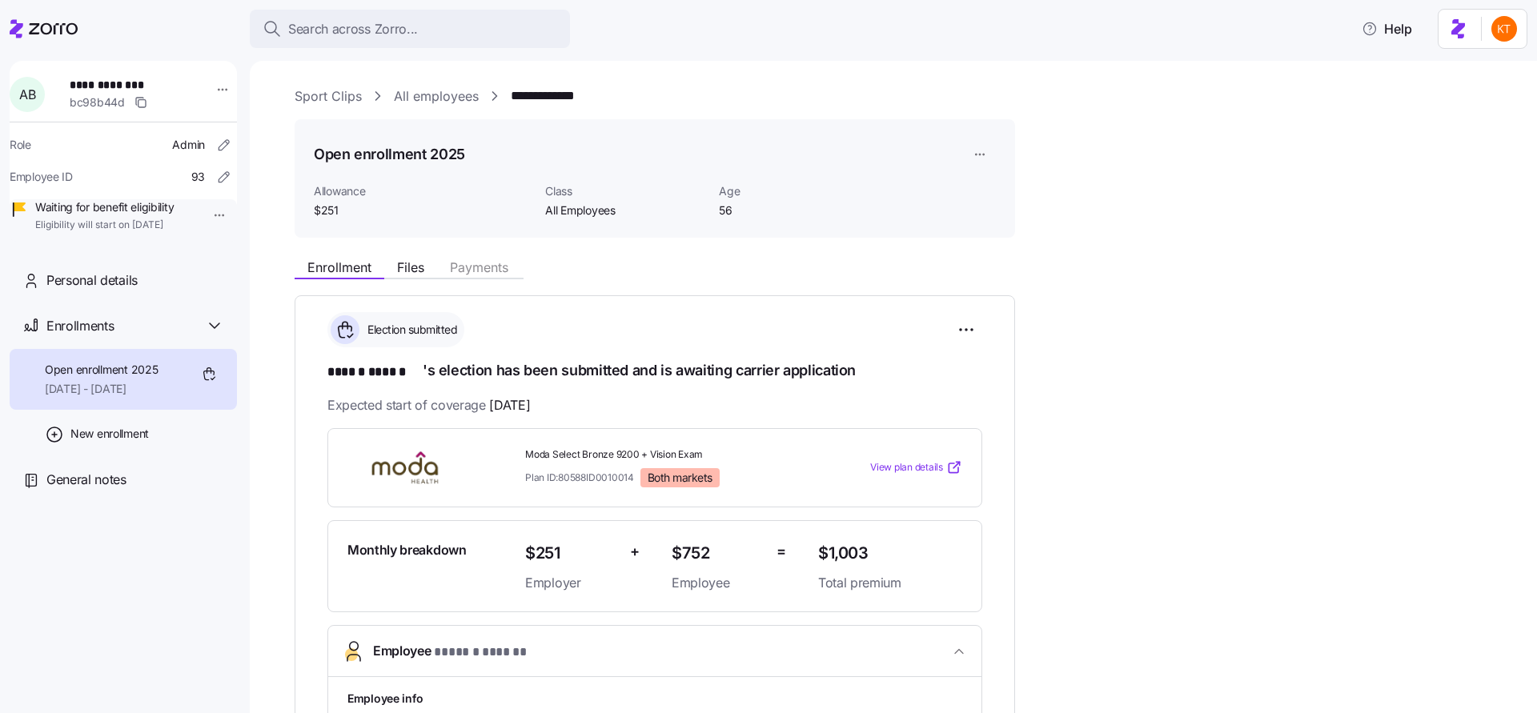
scroll to position [46, 0]
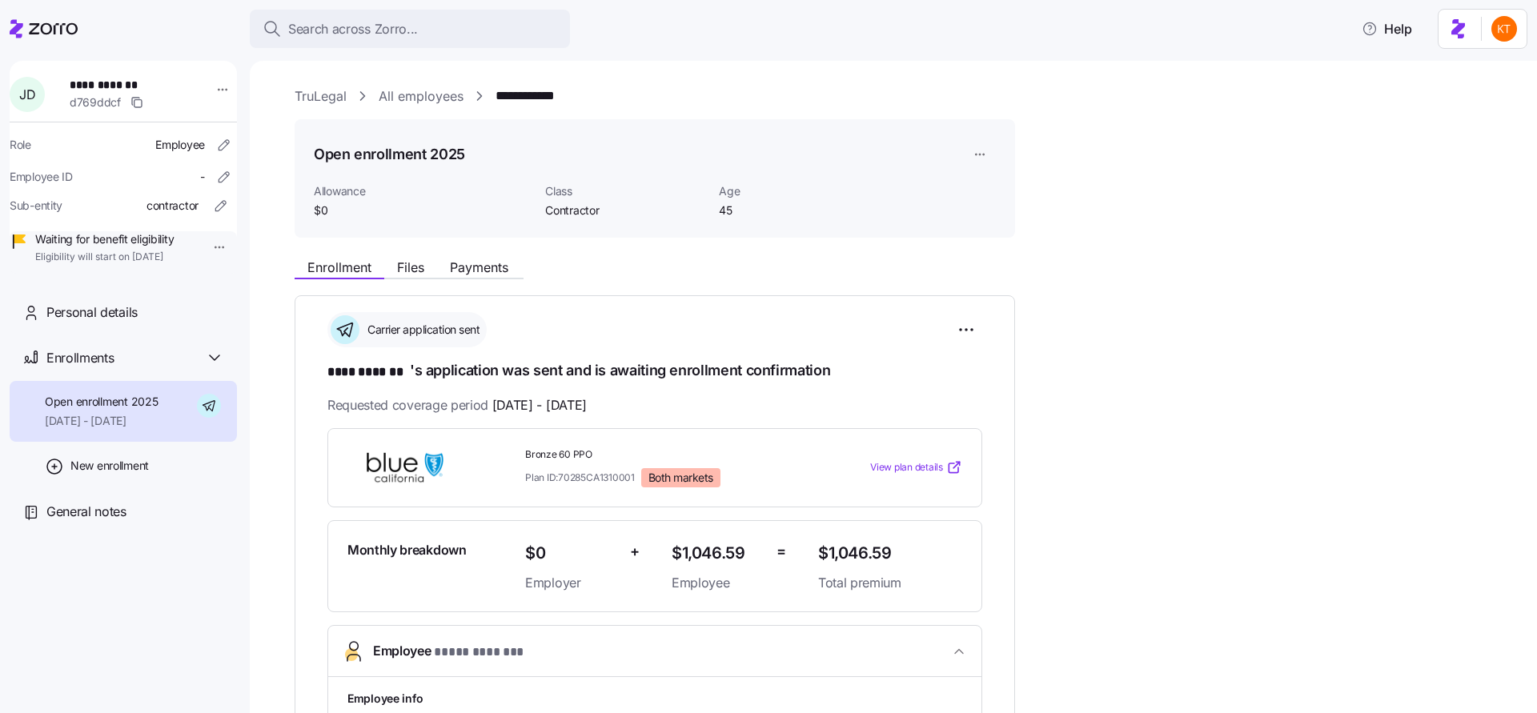
scroll to position [753, 0]
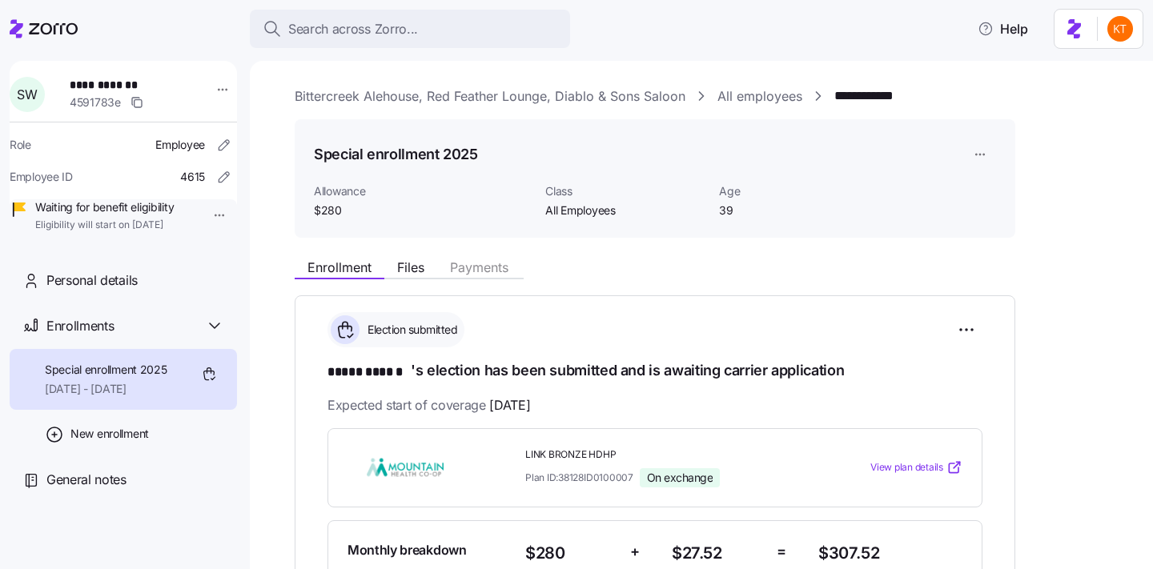
click at [355, 94] on link "Bittercreek Alehouse, Red Feather Lounge, Diablo & Sons Saloon" at bounding box center [490, 96] width 391 height 20
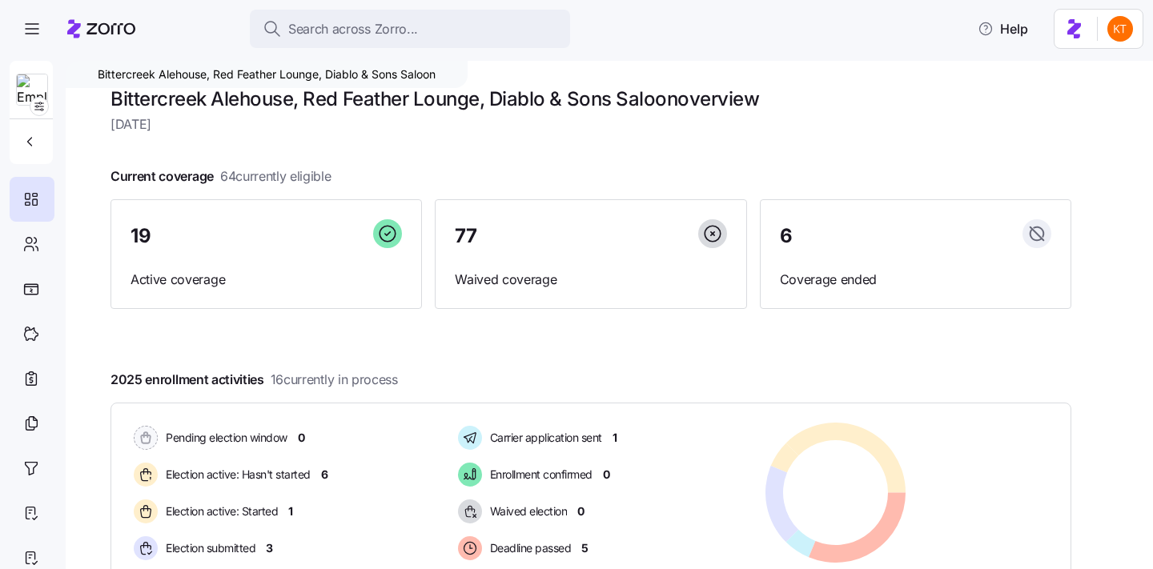
click at [50, 98] on div at bounding box center [32, 90] width 45 height 58
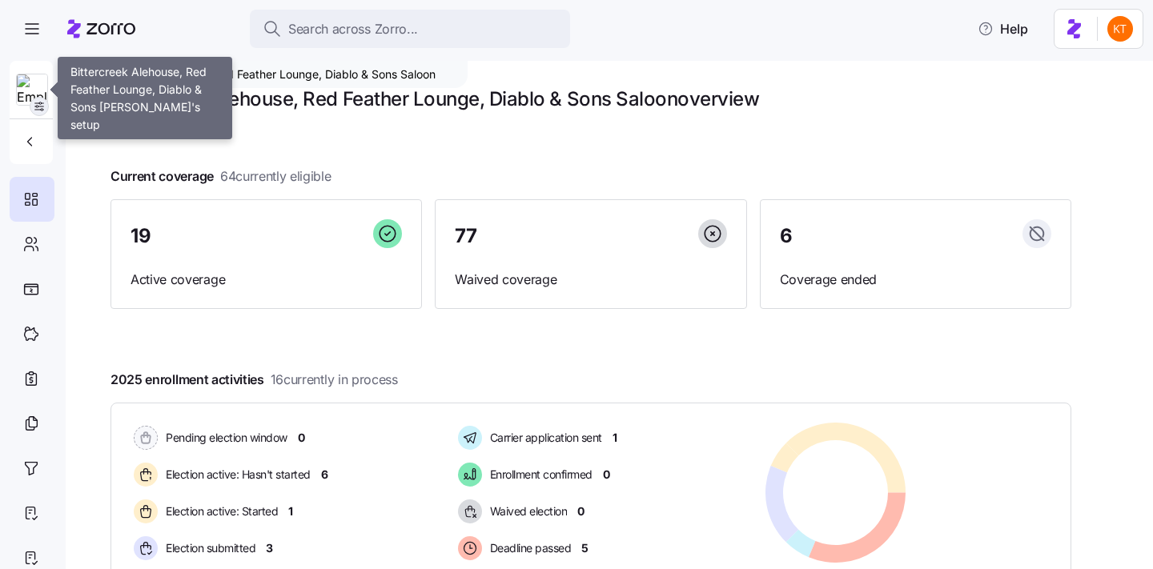
click at [46, 106] on span "button" at bounding box center [39, 107] width 18 height 18
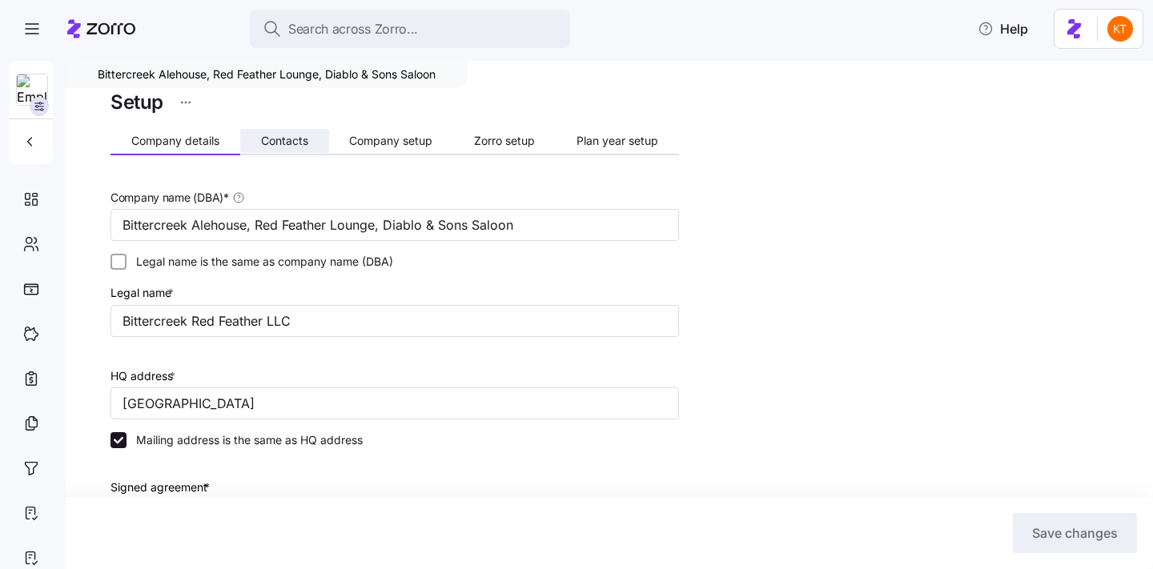
click at [314, 145] on button "Contacts" at bounding box center [284, 141] width 89 height 24
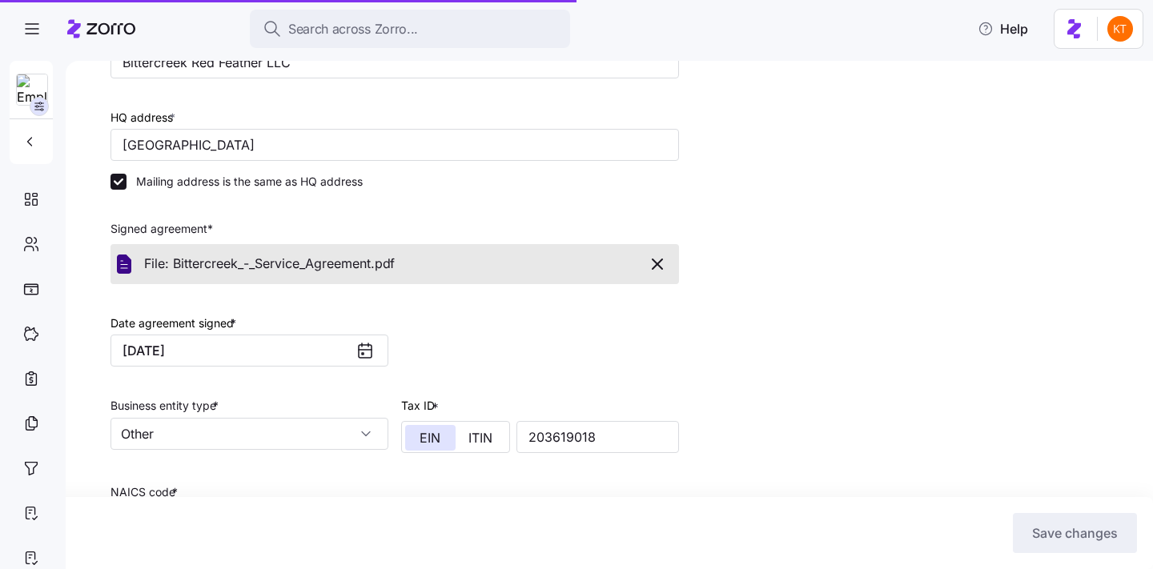
scroll to position [523, 0]
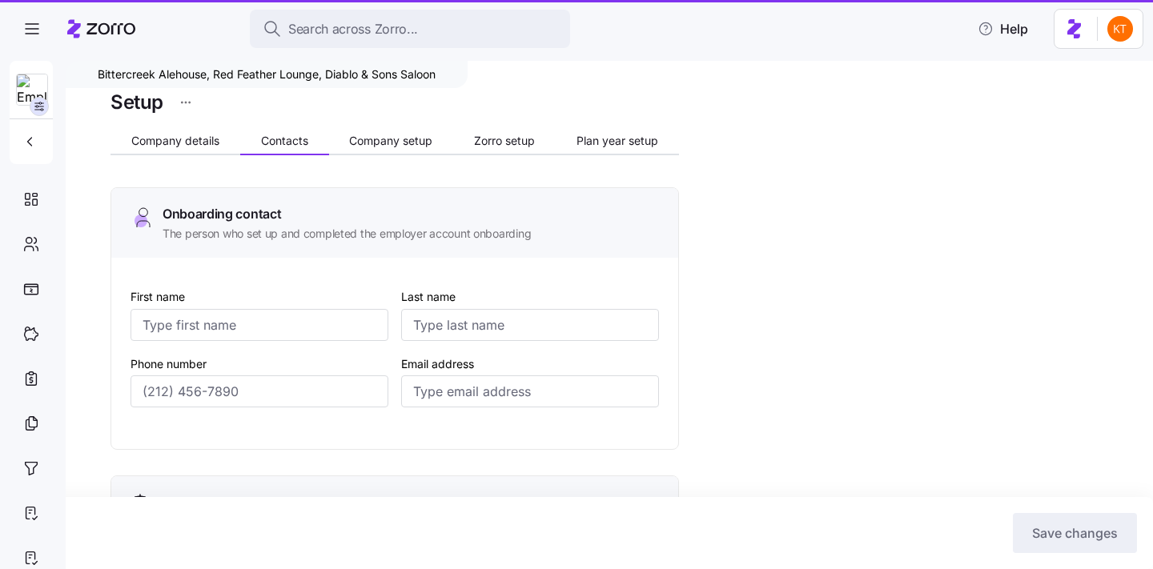
type input "Jami"
type input "Adams"
type input "jmax820@yahoo.com"
type input "Jami"
type input "Adams"
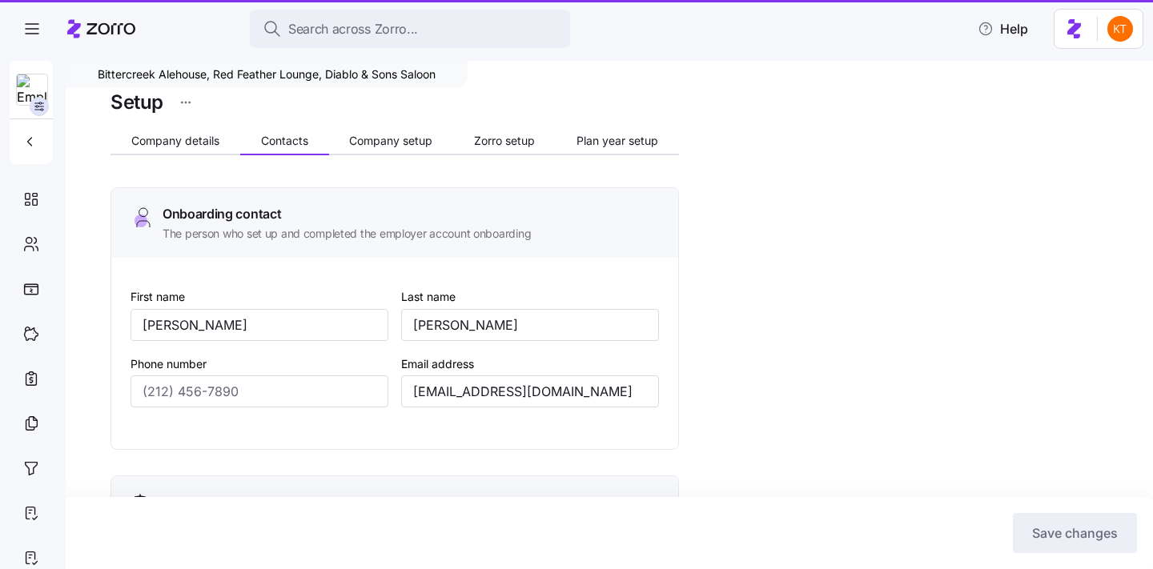
type input "jmax820@yahoo.com"
type input "Jami"
type input "Adams"
type input "jmax820@yahoo.com"
type input "Jami"
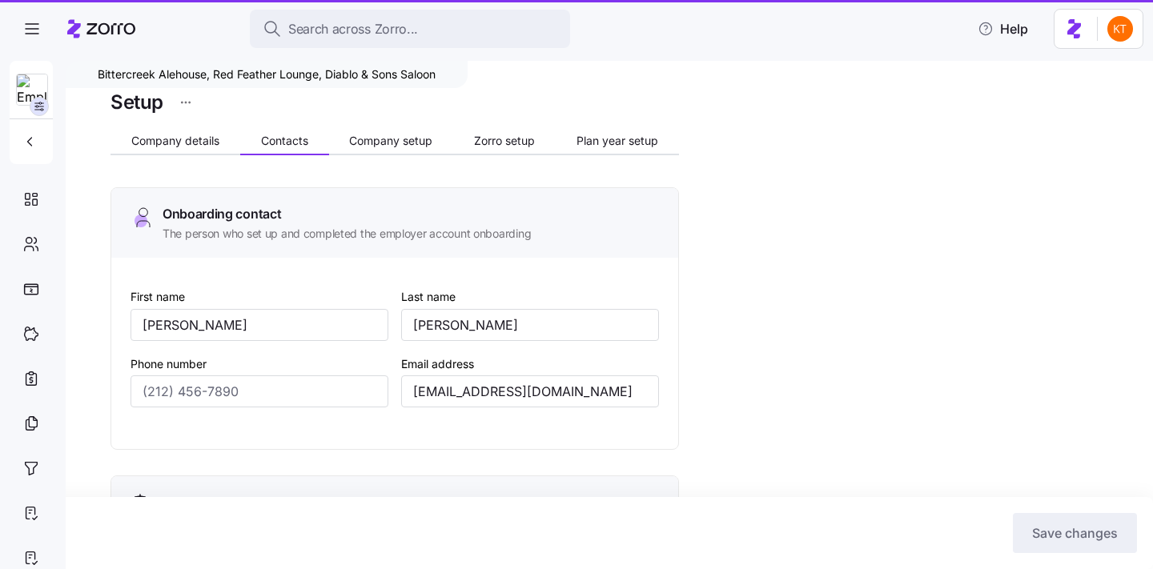
type input "Adams"
type input "jmax820@yahoo.com"
type input "(208) 861-0152"
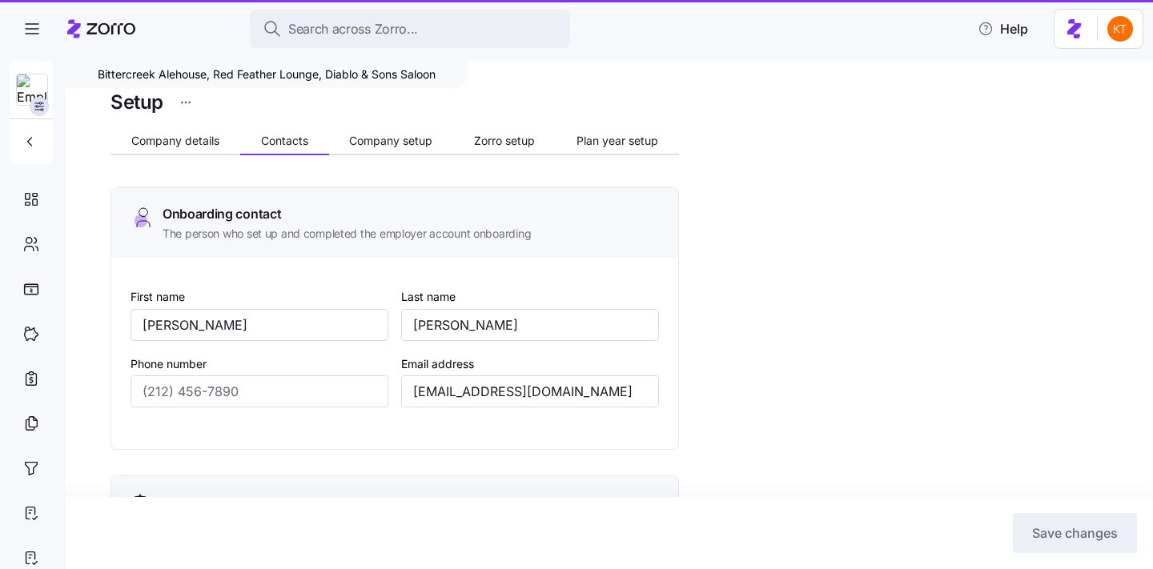
type input "(208) 861-0152"
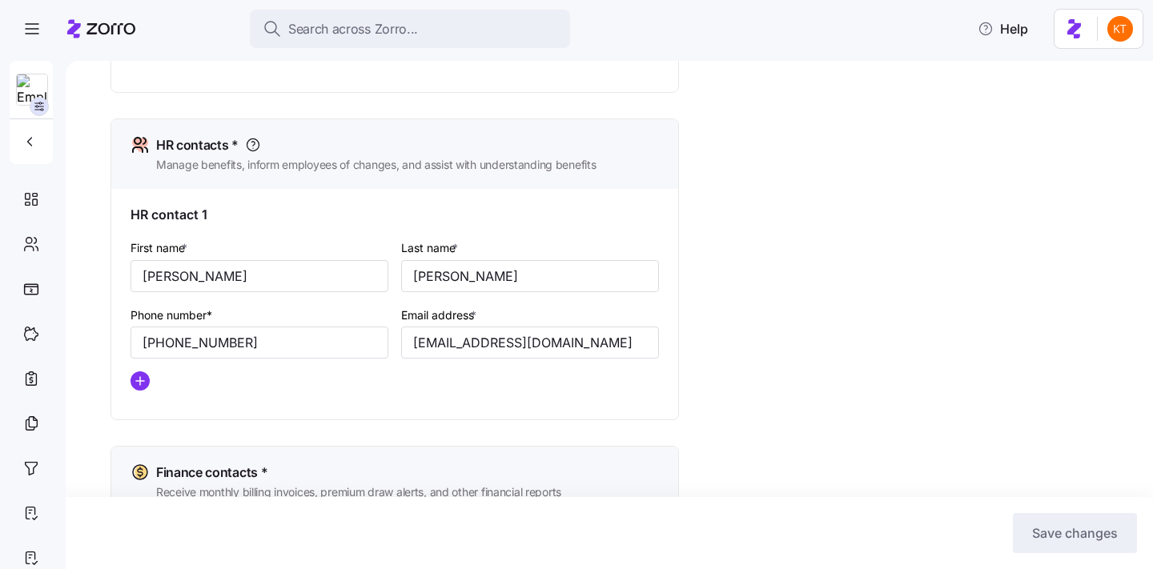
scroll to position [649, 0]
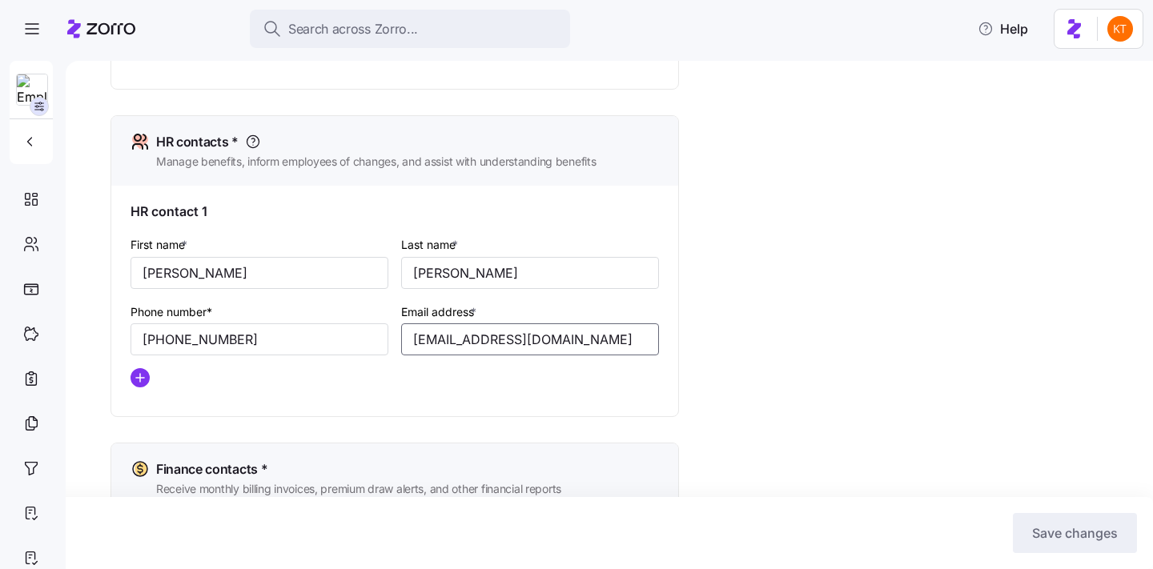
click at [458, 349] on input "jmax820@yahoo.com" at bounding box center [530, 339] width 258 height 32
drag, startPoint x: 458, startPoint y: 349, endPoint x: 444, endPoint y: 345, distance: 14.2
click at [444, 345] on input "jmax820@yahoo.com" at bounding box center [530, 339] width 258 height 32
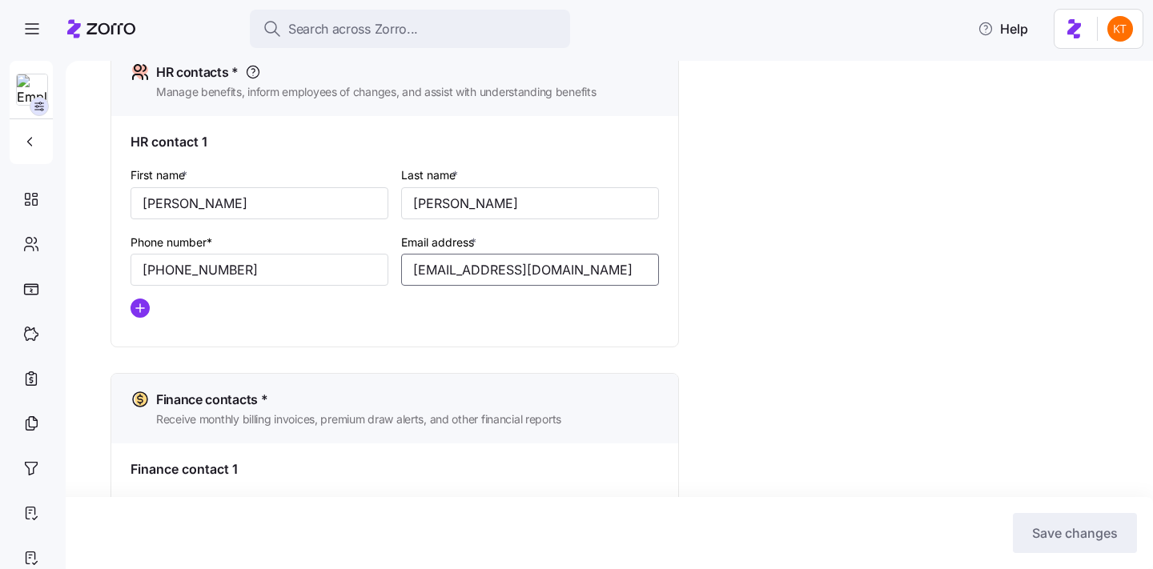
scroll to position [924, 0]
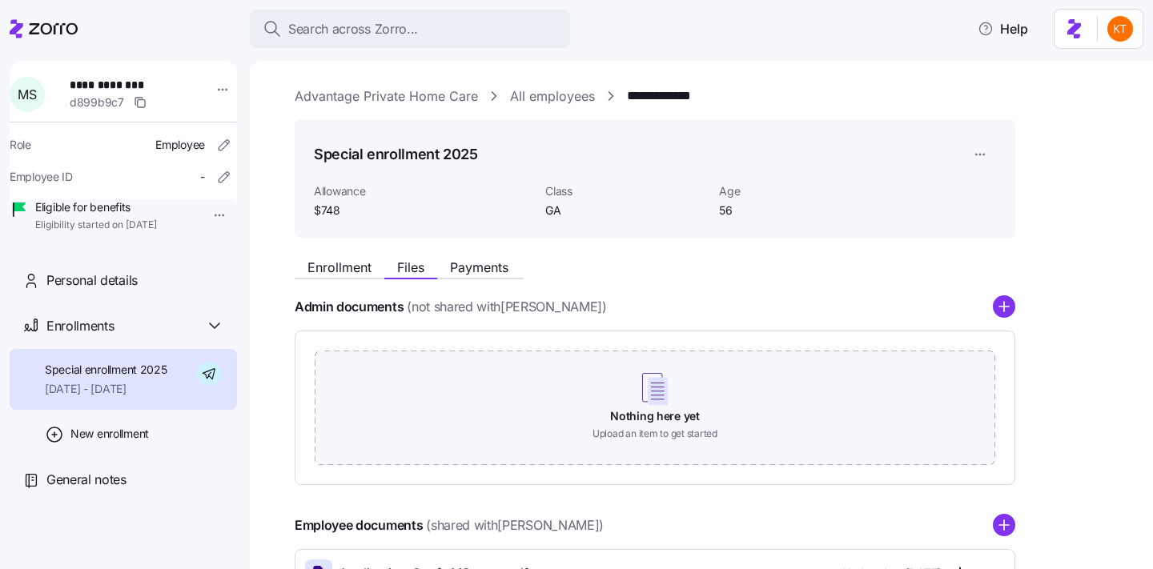
scroll to position [89, 0]
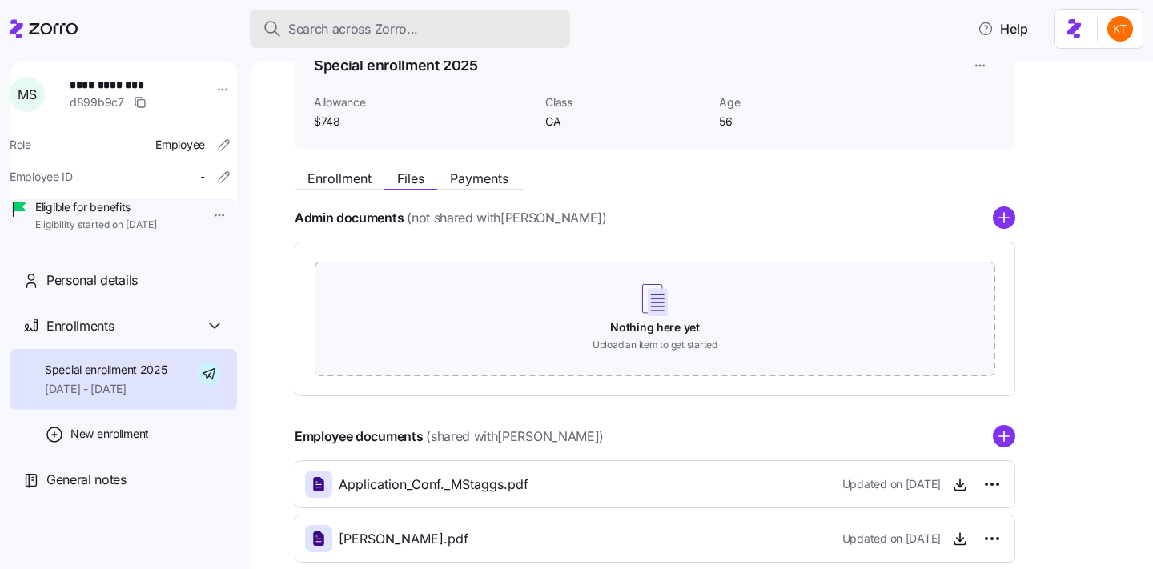
click at [329, 37] on span "Search across Zorro..." at bounding box center [353, 29] width 130 height 20
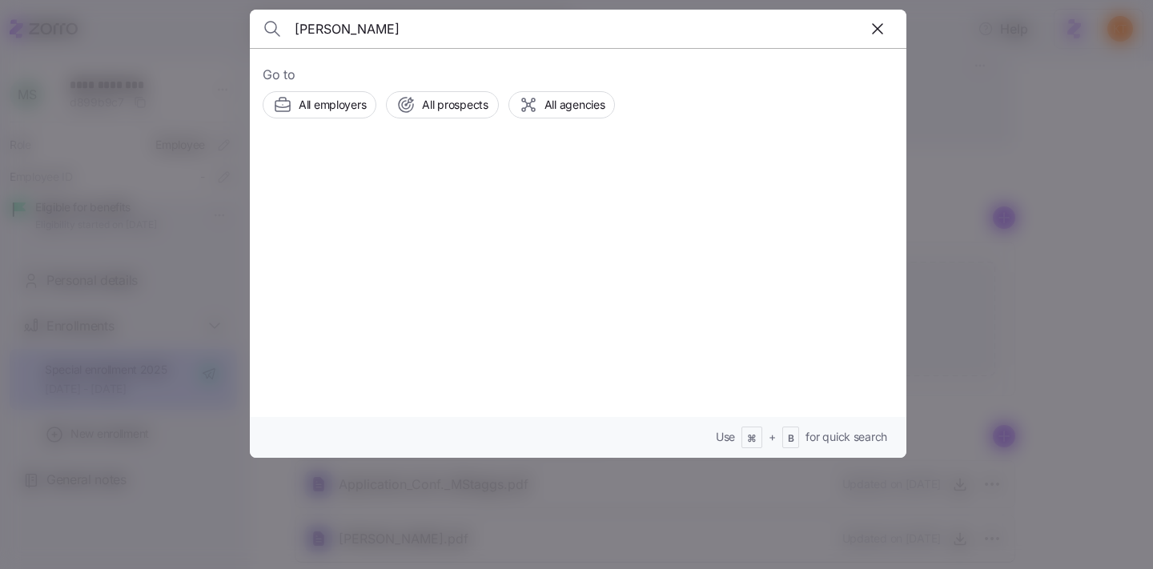
type input "[PERSON_NAME]"
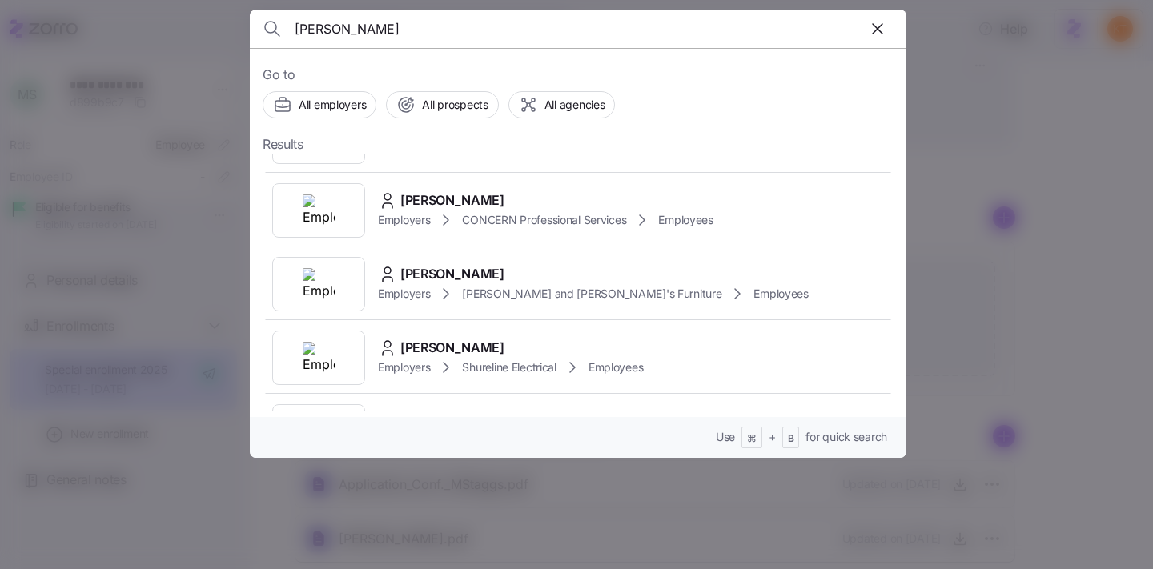
scroll to position [500, 0]
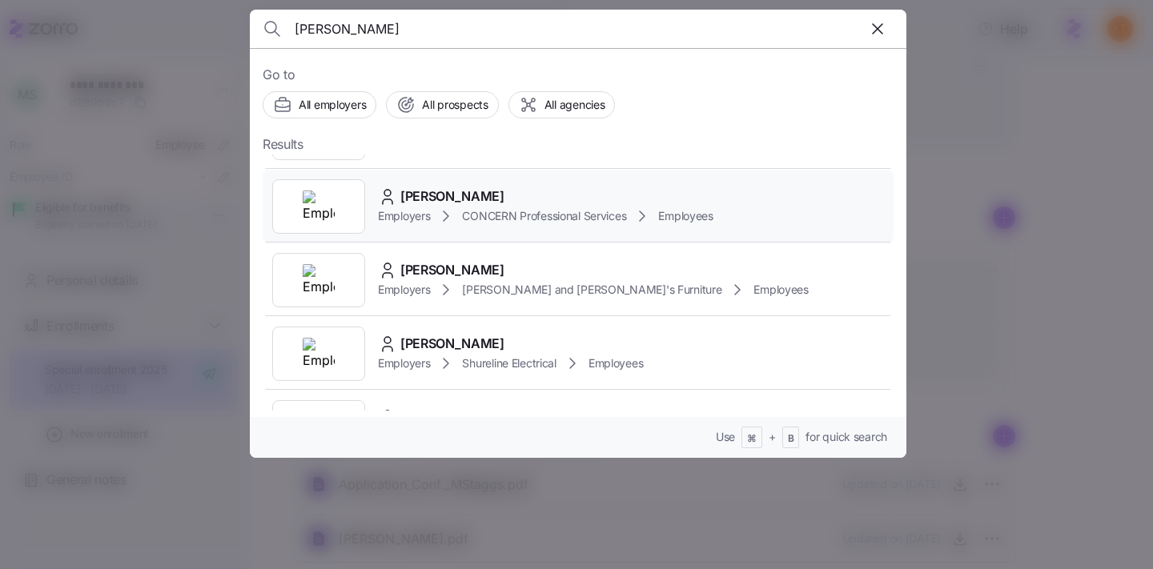
click at [419, 207] on span "[PERSON_NAME]" at bounding box center [452, 197] width 104 height 20
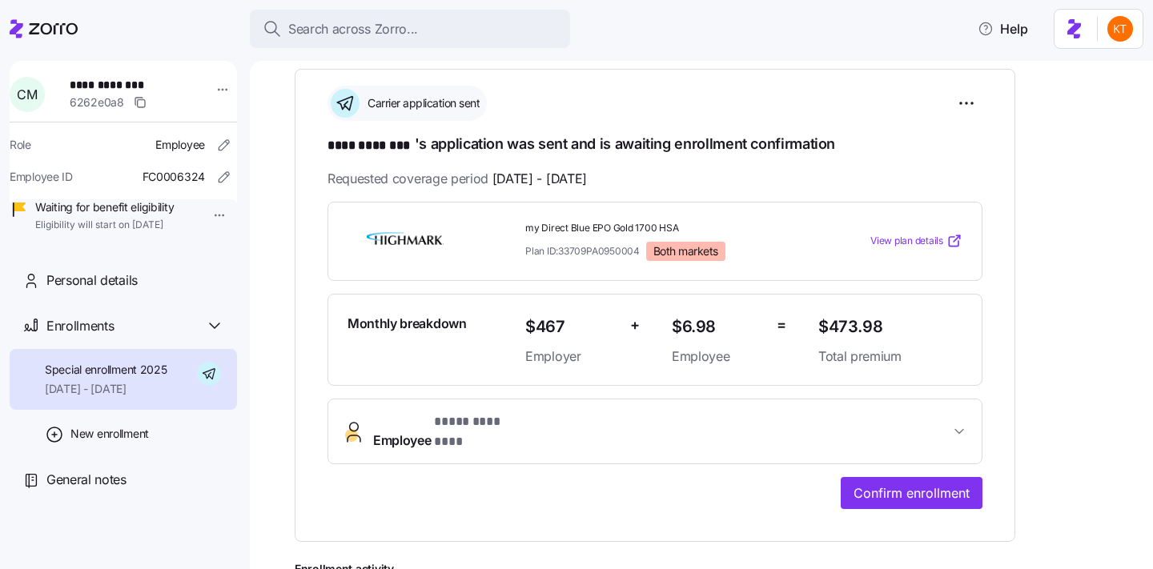
scroll to position [234, 0]
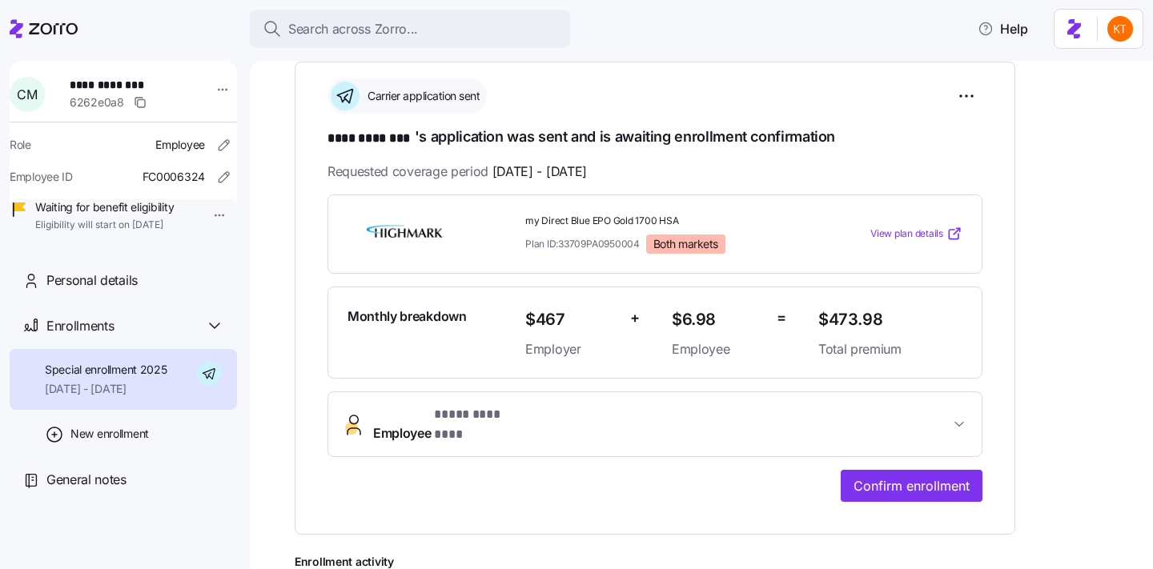
click at [463, 443] on div "**********" at bounding box center [654, 348] width 655 height 307
click at [455, 428] on button "Employee * **** ******** *" at bounding box center [654, 424] width 653 height 64
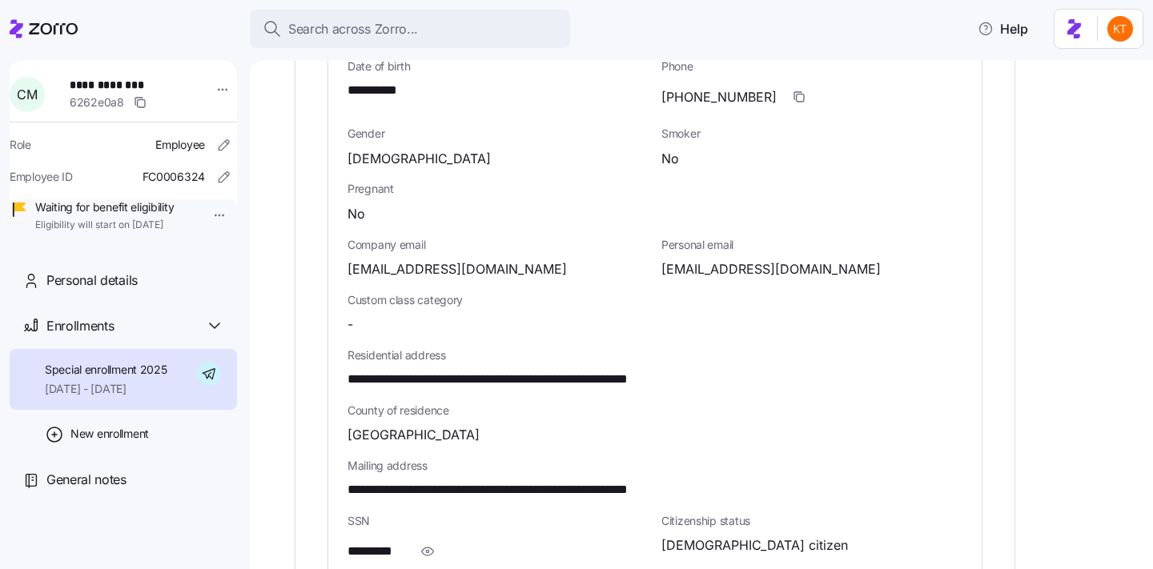
scroll to position [807, 0]
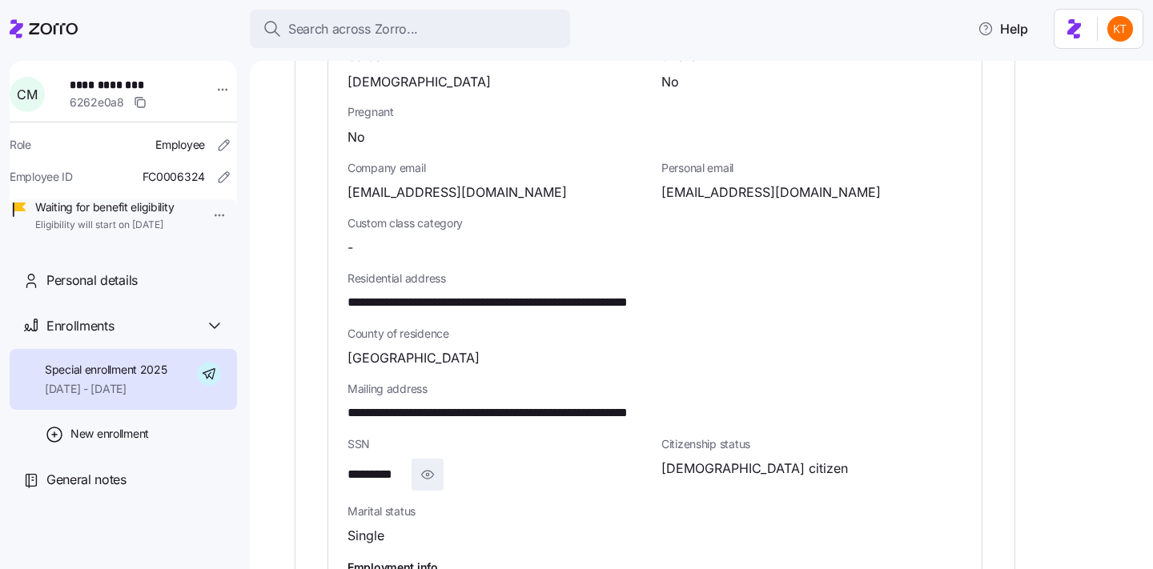
click at [437, 460] on span "button" at bounding box center [427, 475] width 30 height 30
click at [393, 465] on span "**********" at bounding box center [388, 475] width 82 height 20
copy span "*"
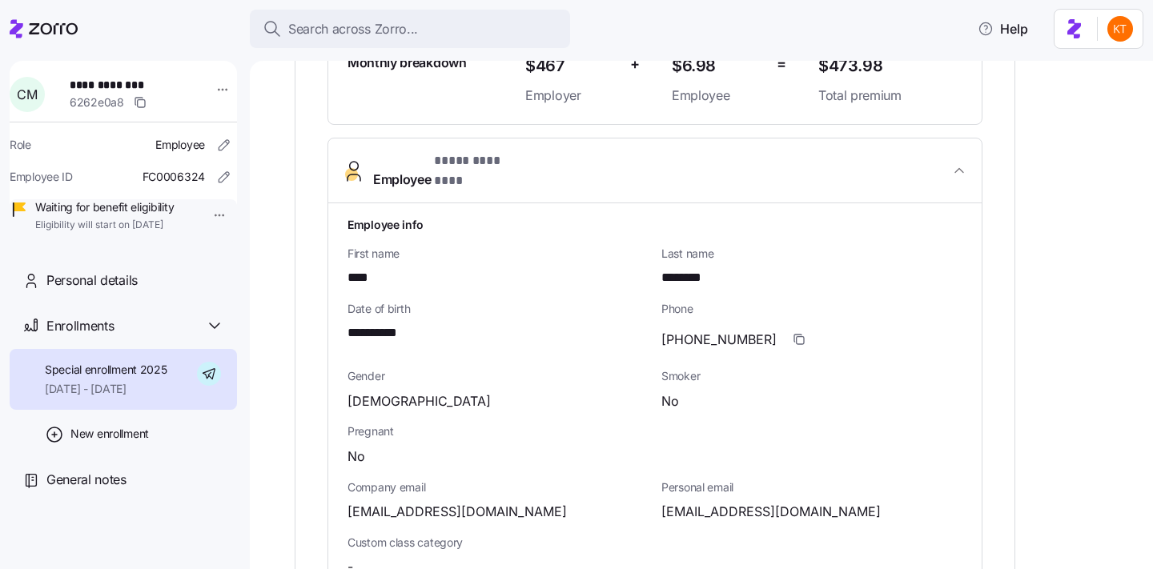
scroll to position [0, 0]
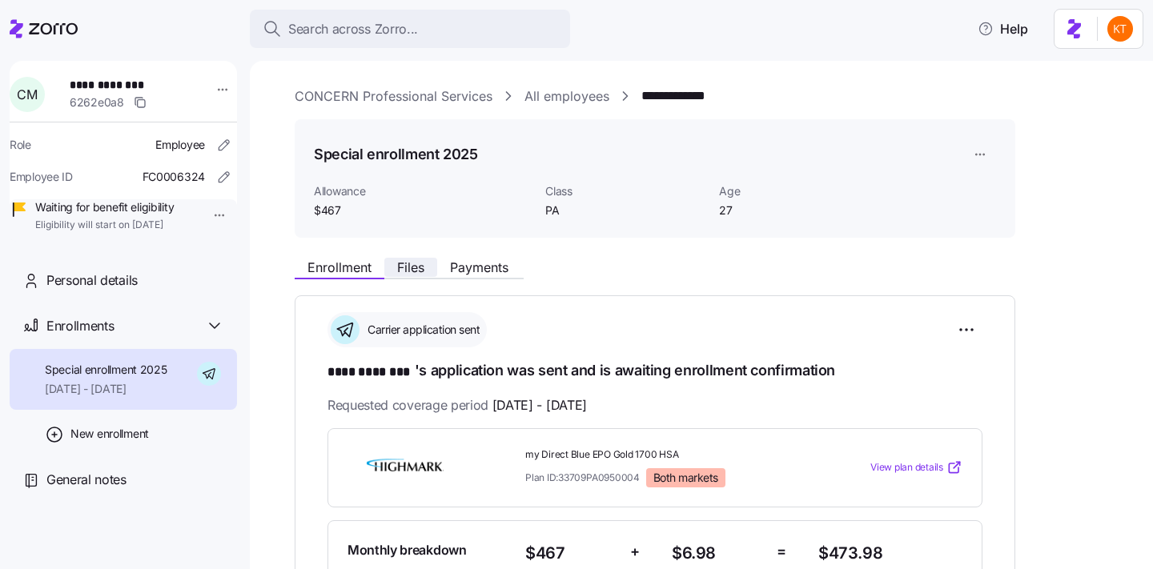
click at [404, 262] on span "Files" at bounding box center [410, 267] width 27 height 13
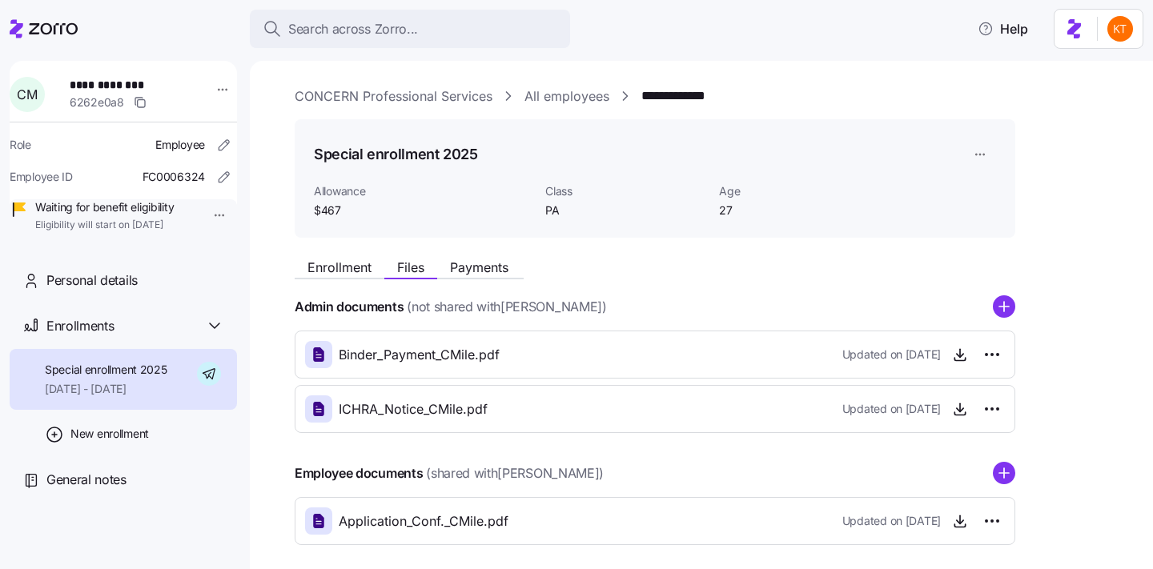
scroll to position [72, 0]
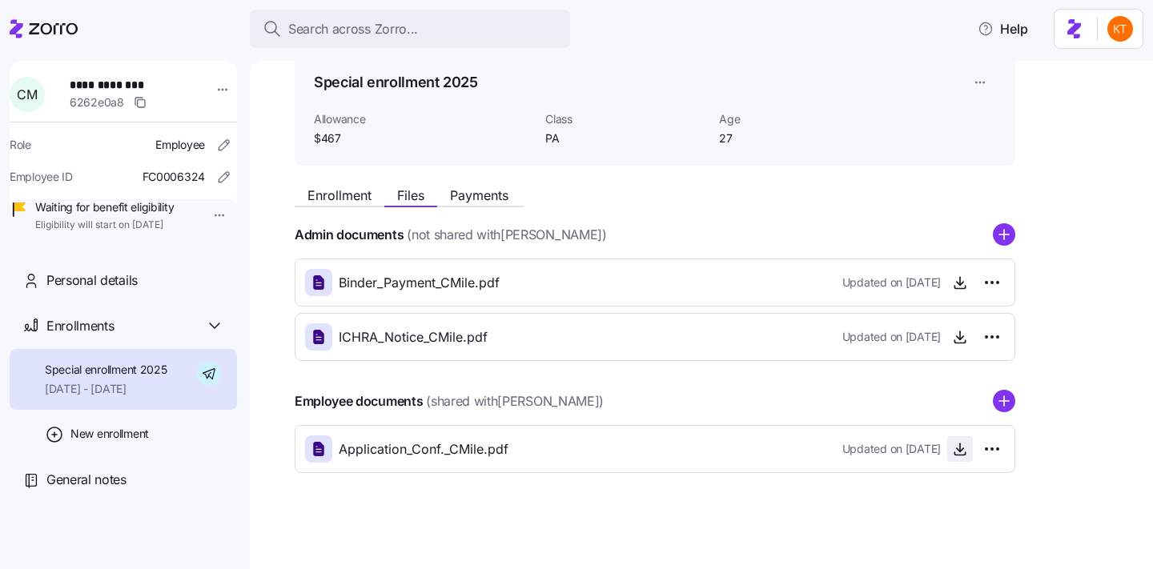
click at [956, 452] on icon "button" at bounding box center [960, 449] width 16 height 16
click at [126, 80] on span "**********" at bounding box center [126, 85] width 112 height 16
copy span "**********"
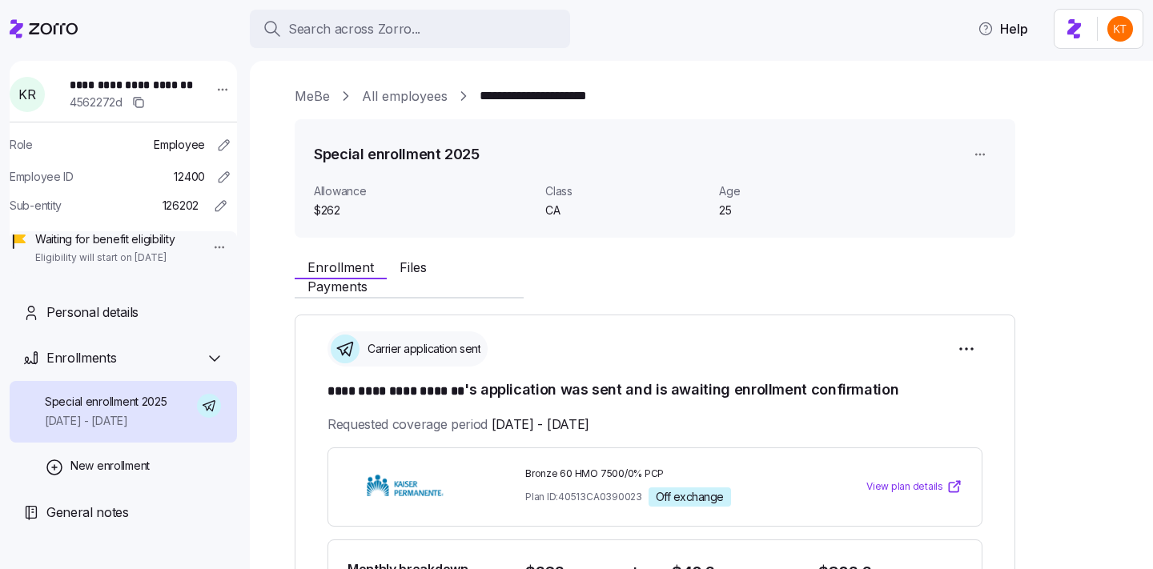
click at [408, 264] on span "Files" at bounding box center [413, 267] width 27 height 13
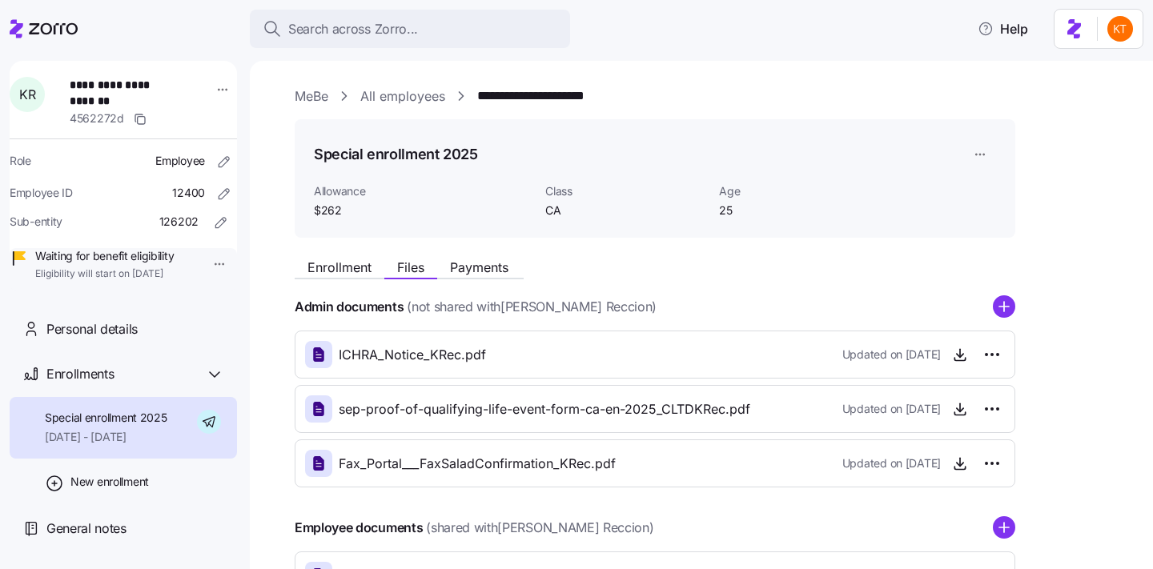
scroll to position [126, 0]
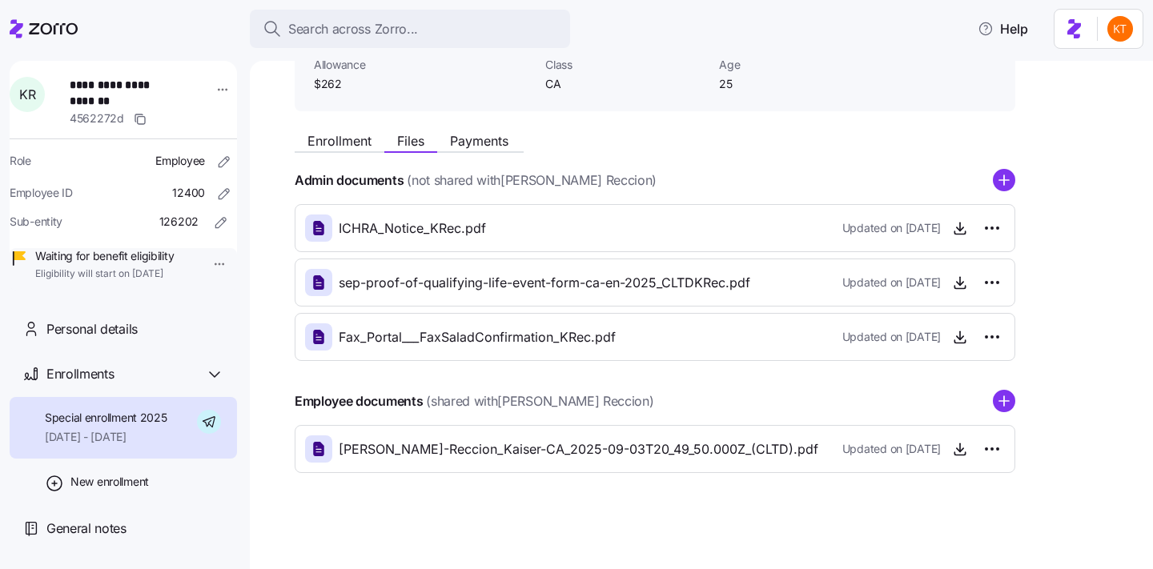
click at [327, 151] on div "Enrollment Files Payments" at bounding box center [409, 143] width 229 height 19
click at [323, 147] on span "Enrollment" at bounding box center [339, 141] width 64 height 13
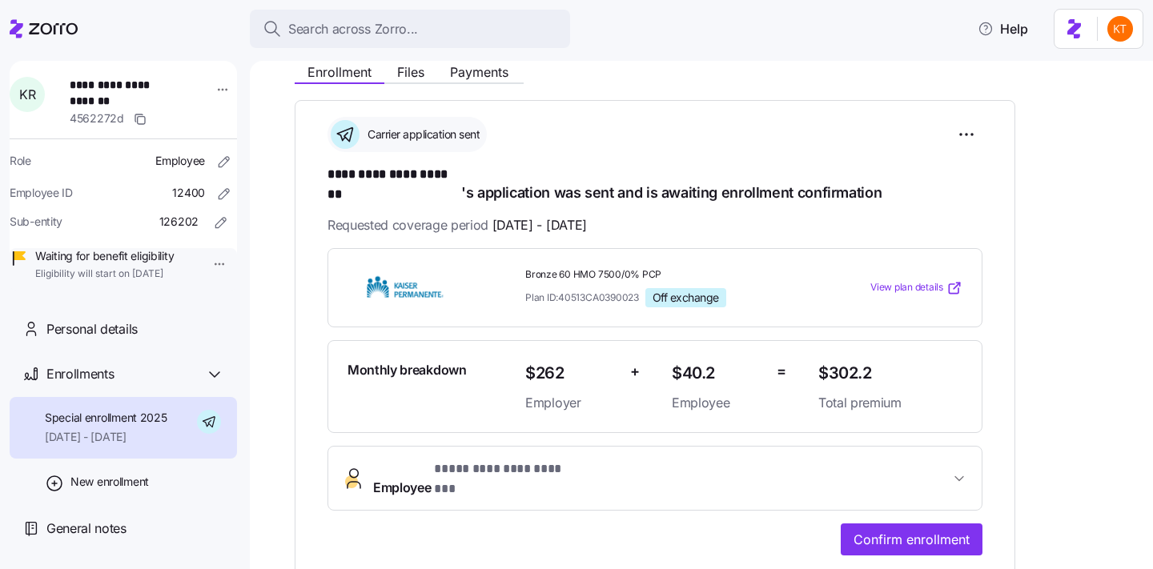
scroll to position [317, 0]
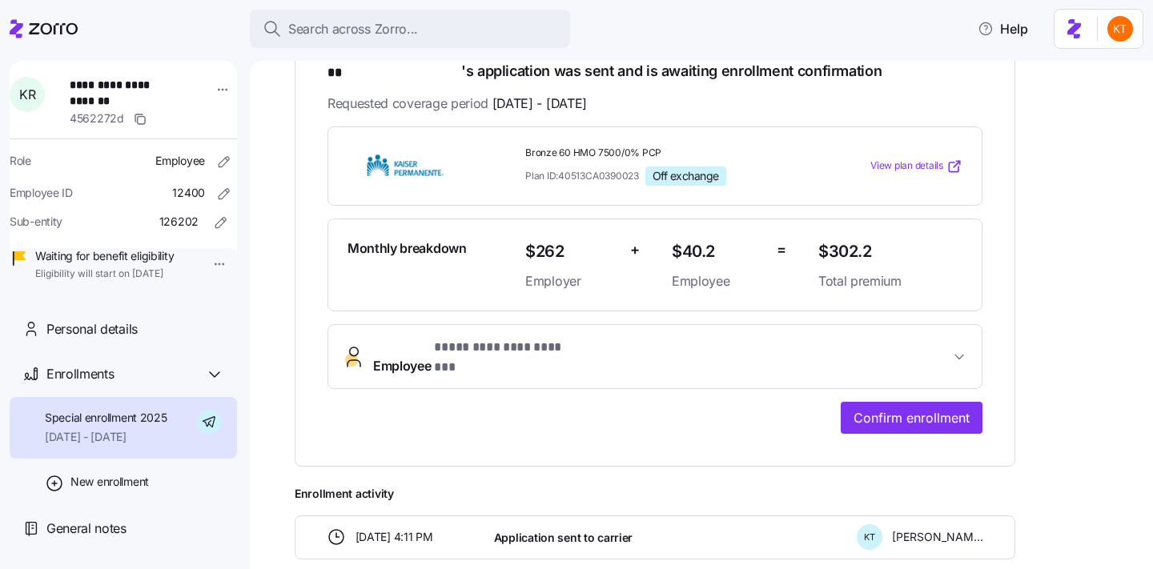
click at [435, 341] on span "**********" at bounding box center [503, 348] width 139 height 20
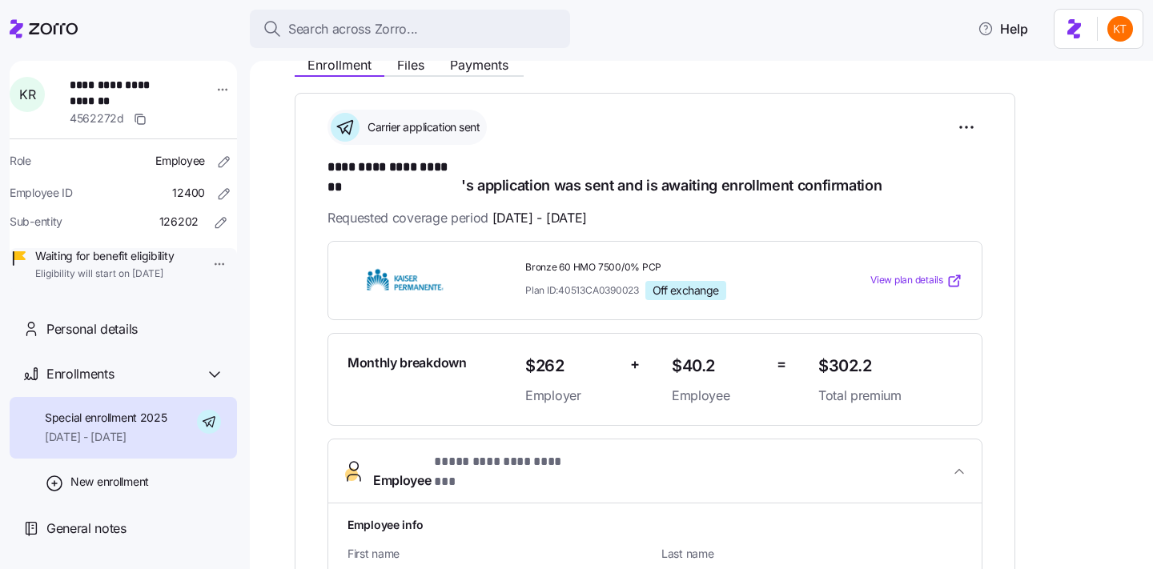
scroll to position [71, 0]
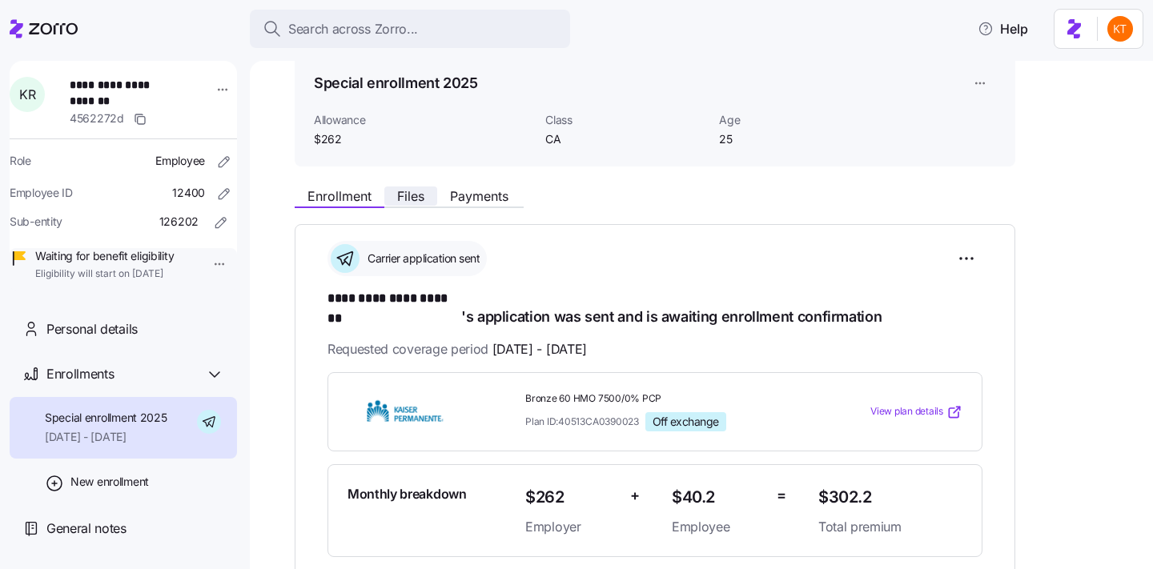
click at [408, 193] on span "Files" at bounding box center [410, 196] width 27 height 13
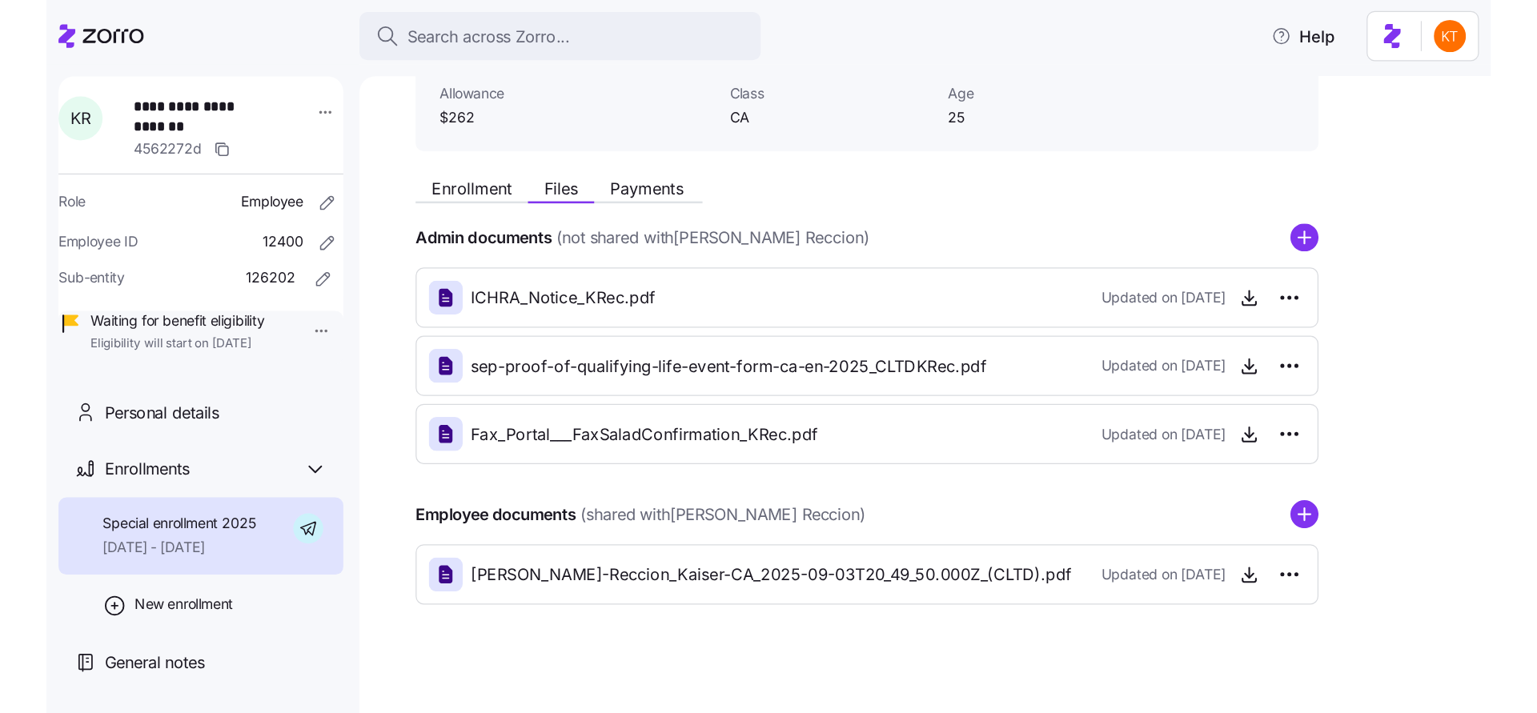
scroll to position [125, 0]
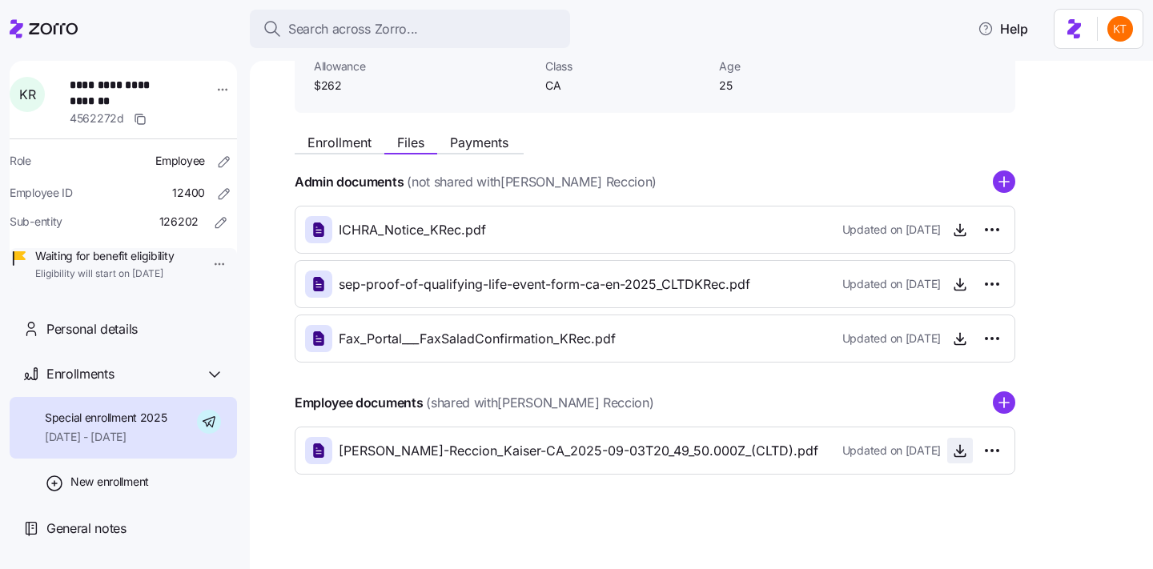
click at [966, 450] on icon "button" at bounding box center [960, 451] width 16 height 16
click at [956, 283] on icon "button" at bounding box center [960, 284] width 16 height 16
click at [960, 233] on icon "button" at bounding box center [960, 230] width 16 height 16
click at [955, 332] on icon "button" at bounding box center [960, 339] width 16 height 16
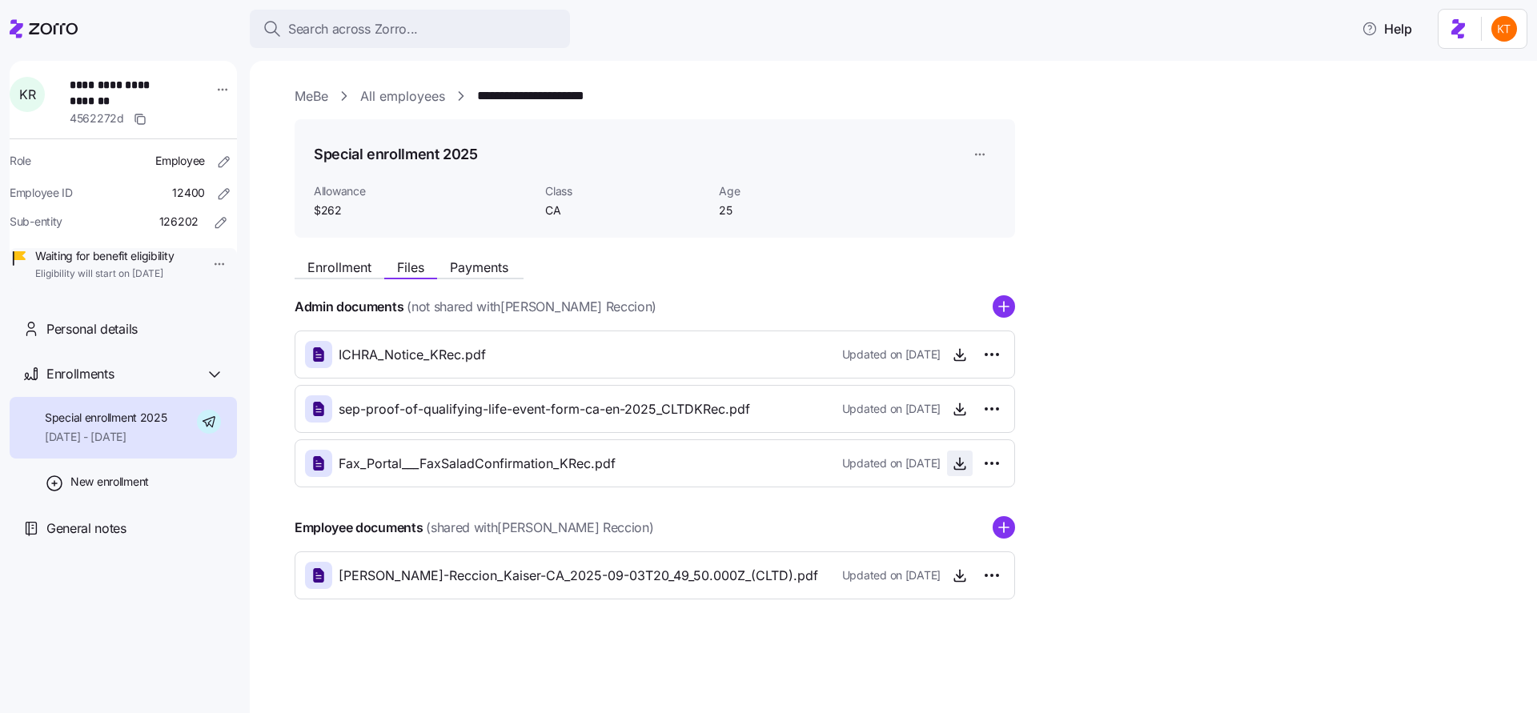
scroll to position [0, 0]
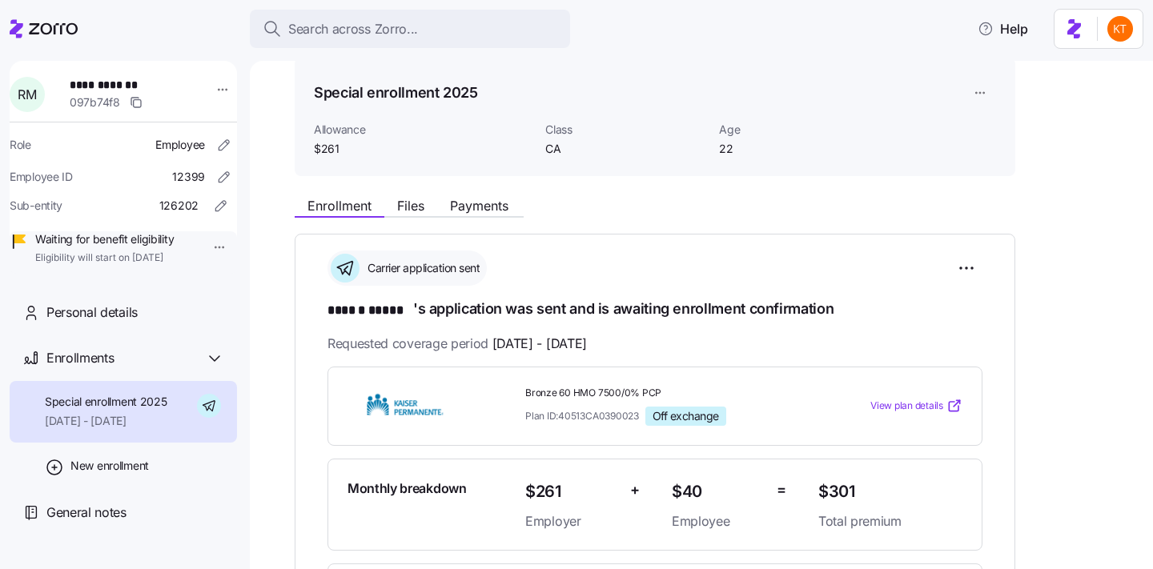
scroll to position [323, 0]
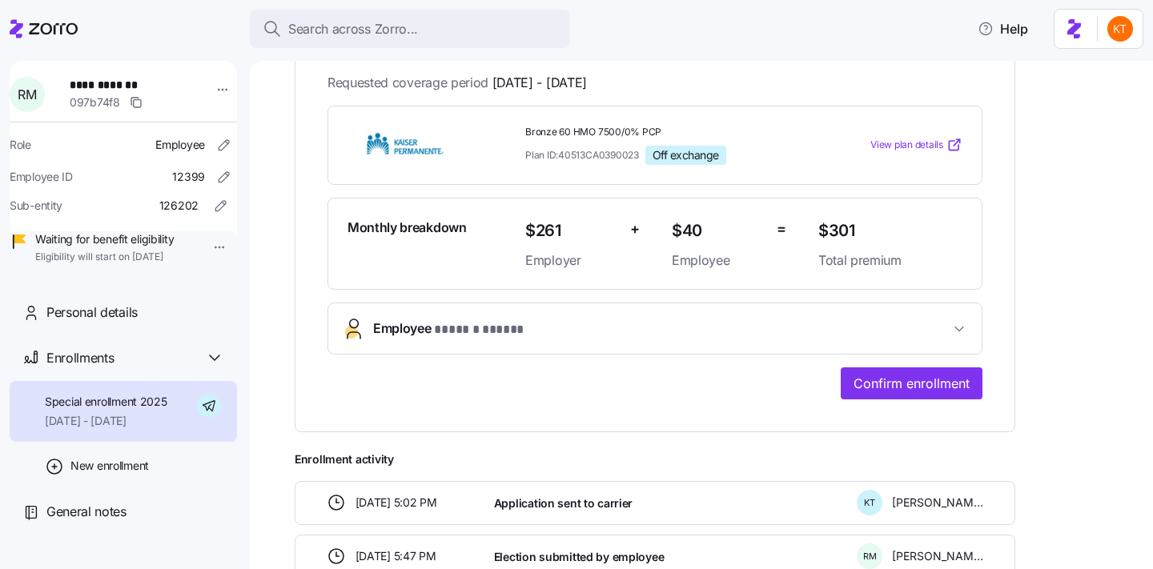
click at [459, 327] on span "* ****** ***** *" at bounding box center [480, 330] width 93 height 20
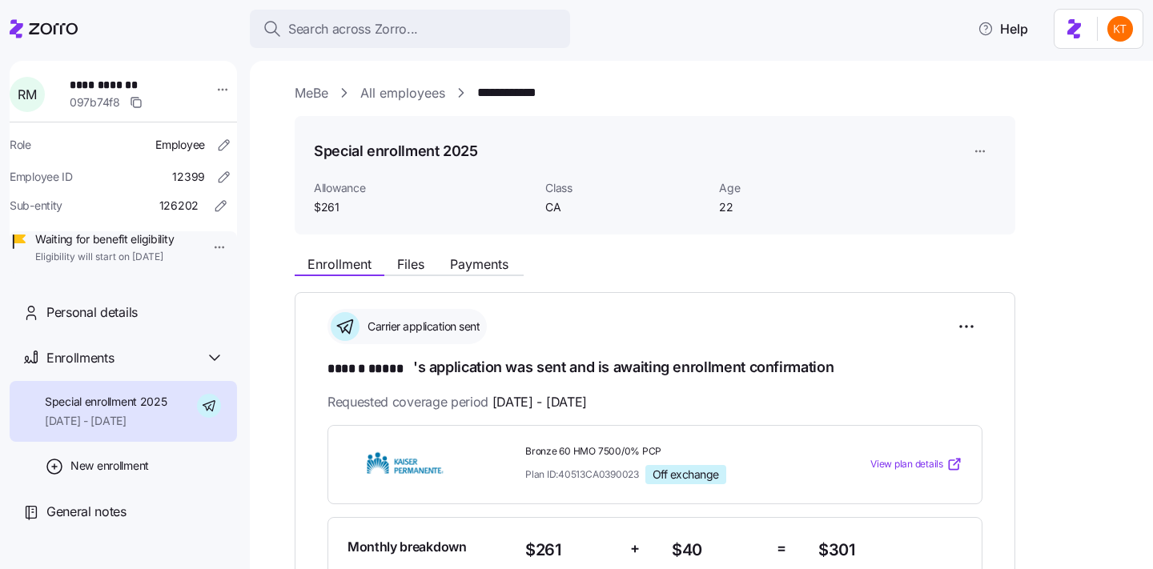
scroll to position [0, 0]
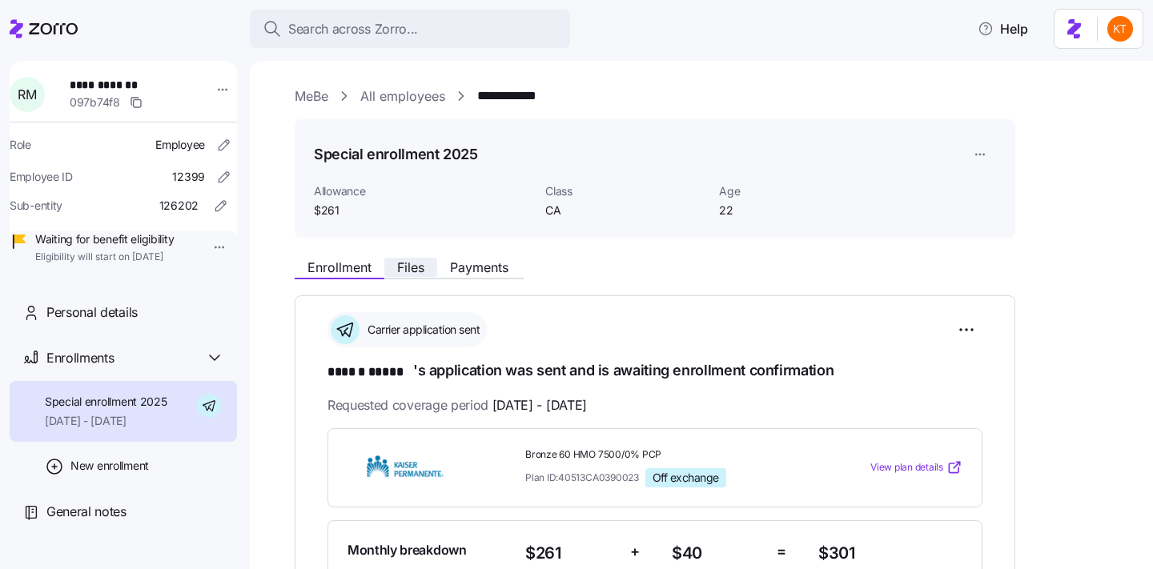
click at [405, 268] on span "Files" at bounding box center [410, 267] width 27 height 13
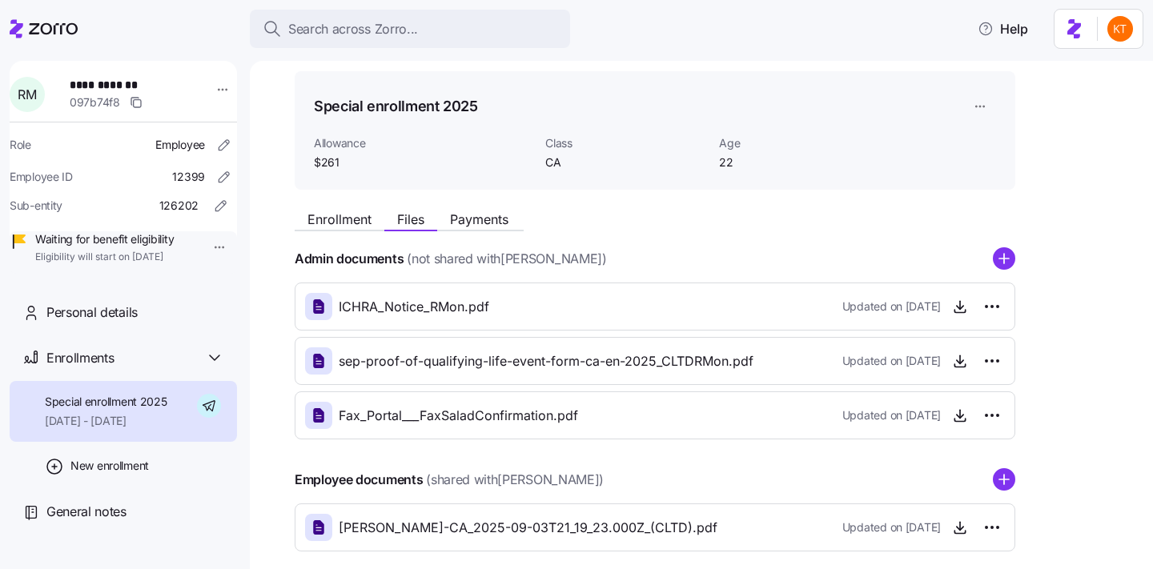
scroll to position [33, 0]
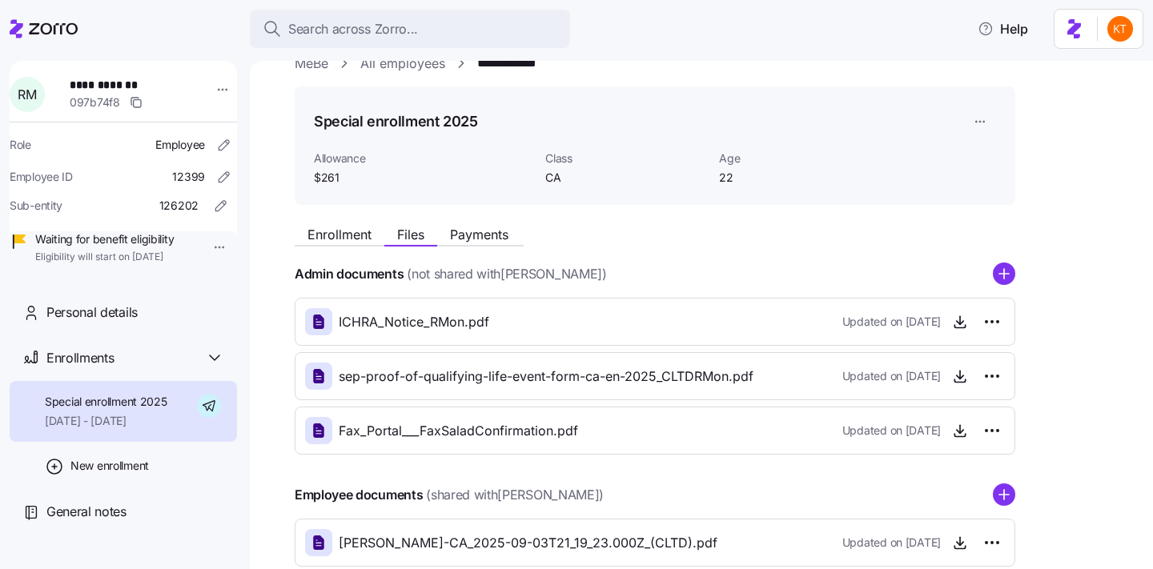
click at [720, 433] on div "Fax_Portal___FaxSaladConfirmation.pdf Updated on 09/04/2025" at bounding box center [655, 430] width 700 height 27
click at [954, 440] on span "button" at bounding box center [960, 431] width 24 height 24
click at [951, 430] on span "button" at bounding box center [960, 431] width 24 height 24
click at [473, 423] on span "Fax_Portal___FaxSaladConfirmation.pdf" at bounding box center [458, 431] width 239 height 20
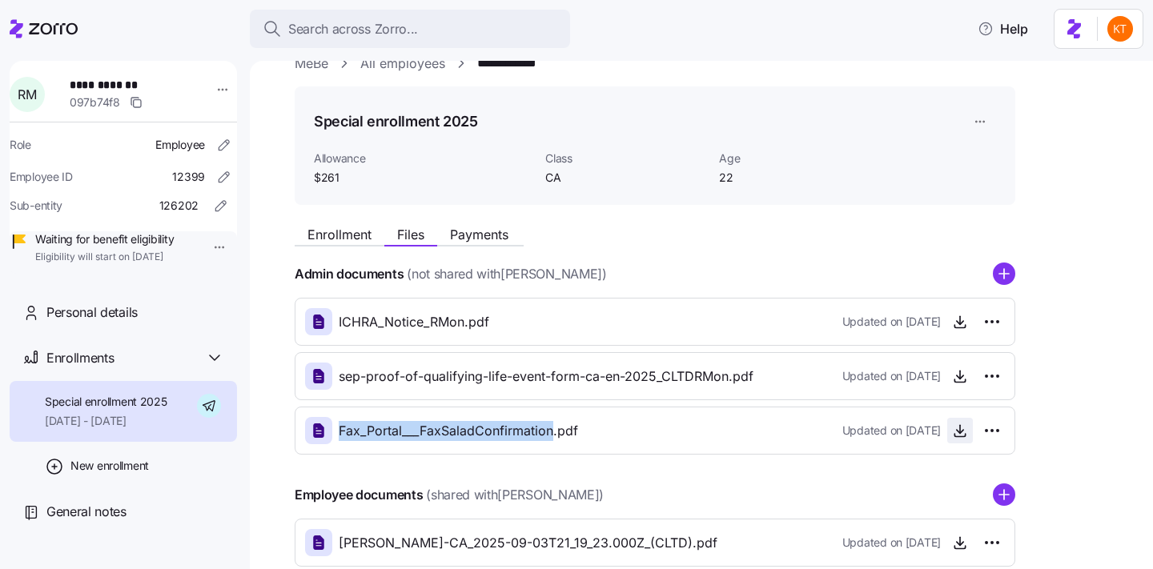
click at [956, 440] on span "button" at bounding box center [960, 431] width 24 height 24
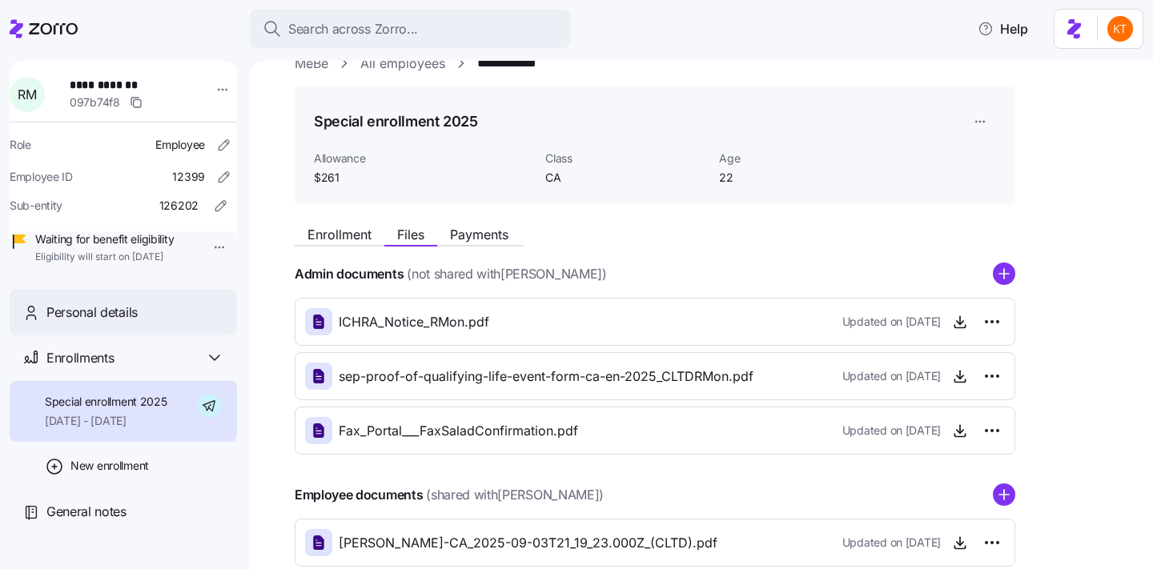
click at [141, 335] on div "Personal details" at bounding box center [123, 313] width 227 height 46
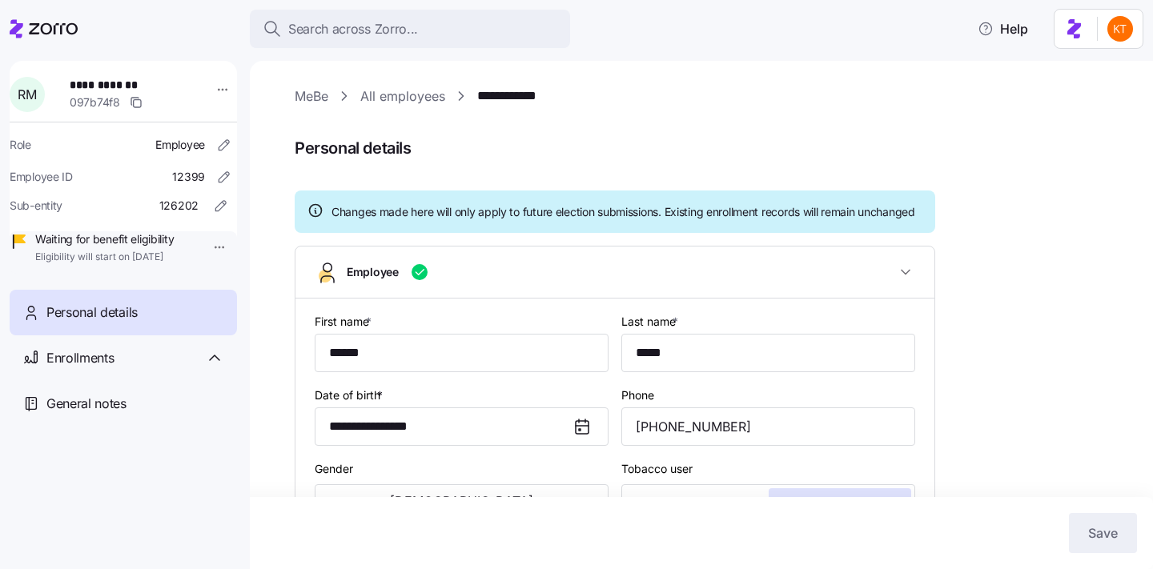
type input "CA"
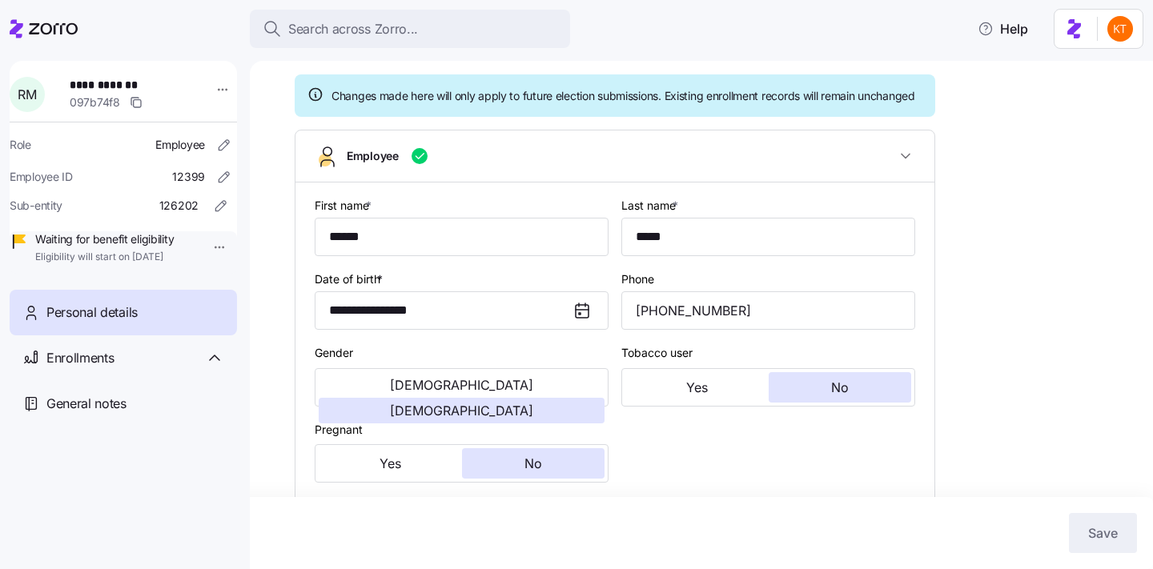
scroll to position [121, 0]
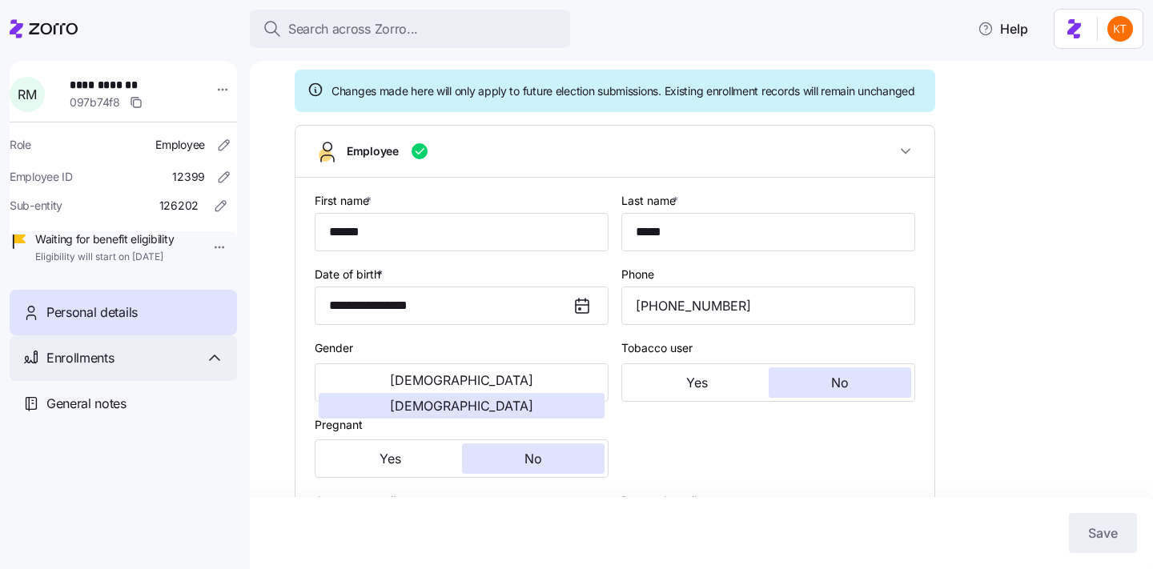
click at [157, 368] on div "Enrollments" at bounding box center [135, 358] width 178 height 20
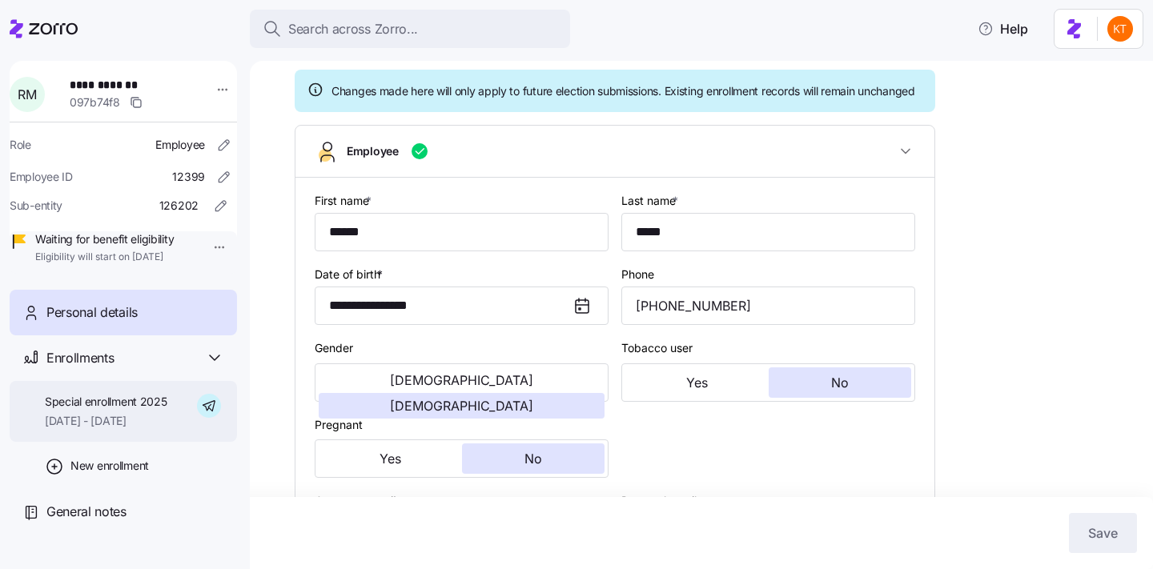
click at [179, 436] on div "Special enrollment 2025 10/01/2025 - 12/31/2025" at bounding box center [123, 412] width 227 height 62
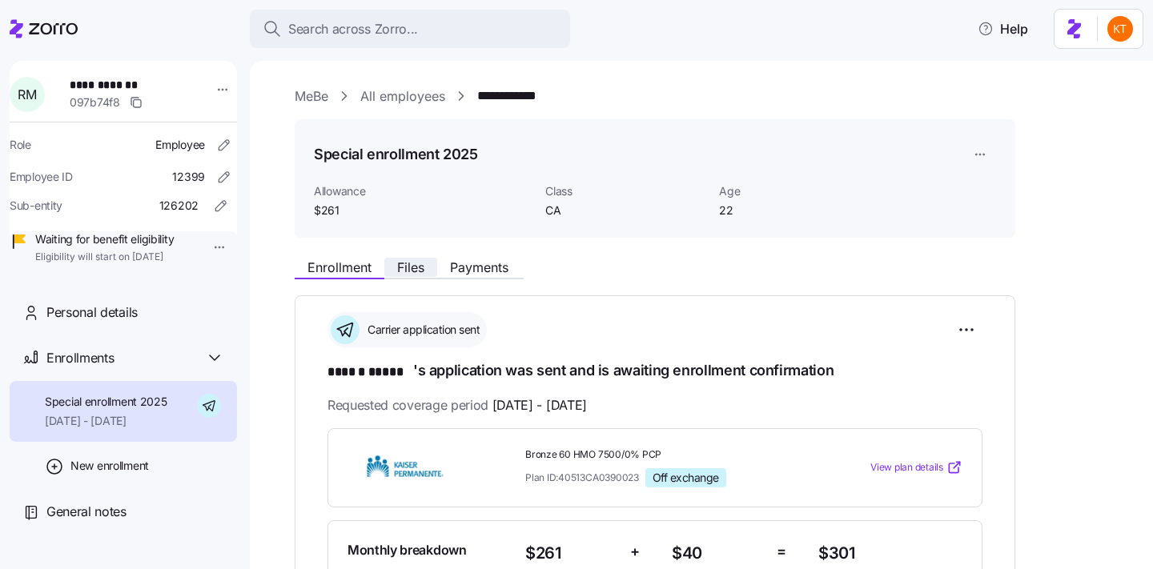
click at [416, 262] on span "Files" at bounding box center [410, 267] width 27 height 13
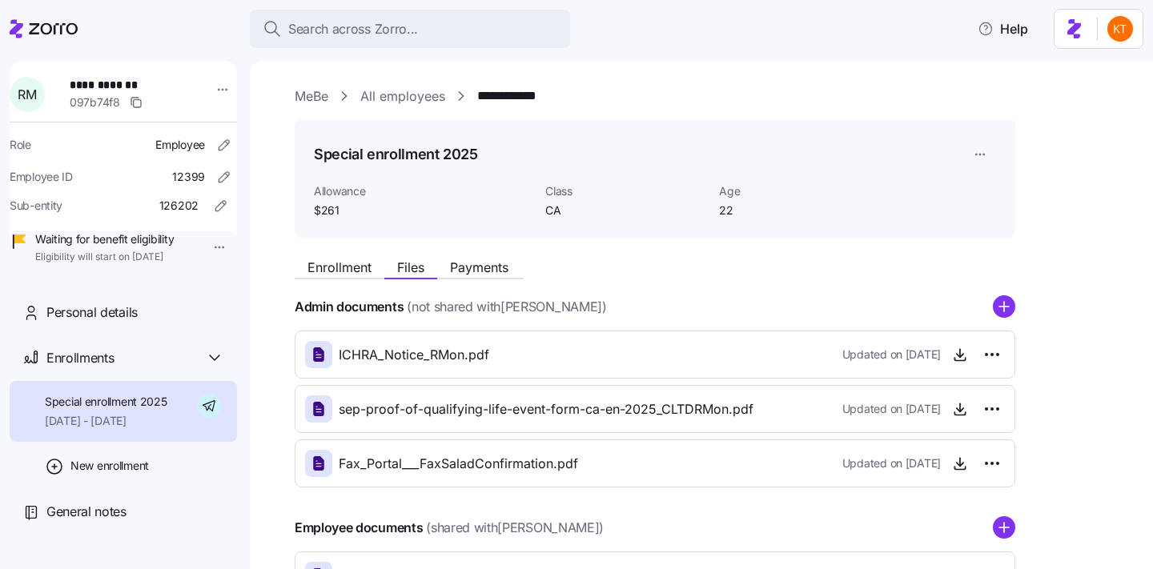
scroll to position [126, 0]
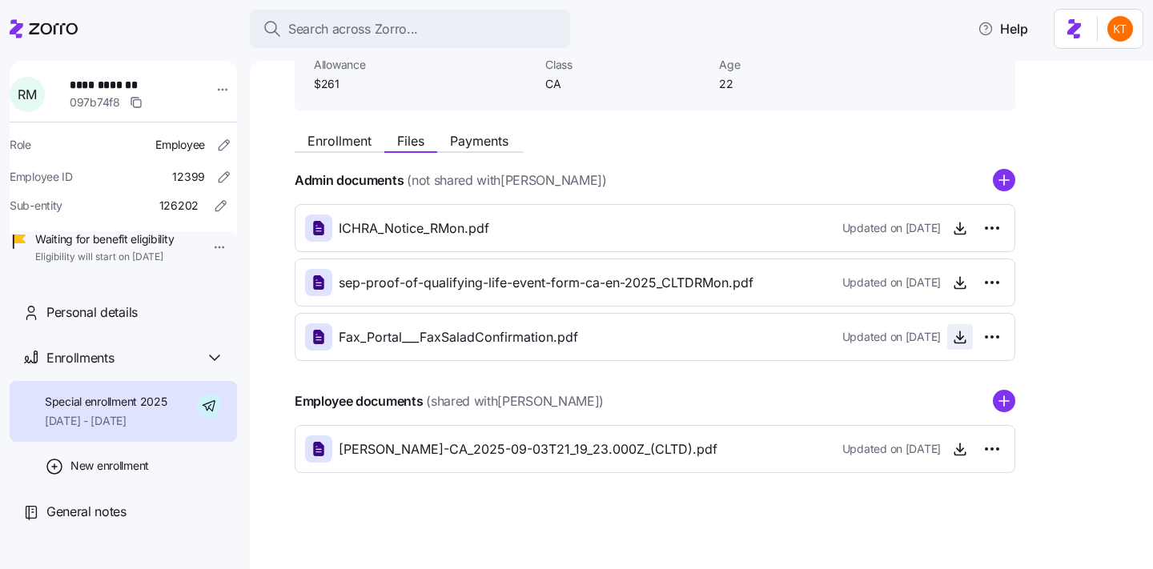
click at [962, 333] on icon "button" at bounding box center [960, 337] width 16 height 16
click at [350, 146] on span "Enrollment" at bounding box center [339, 141] width 64 height 13
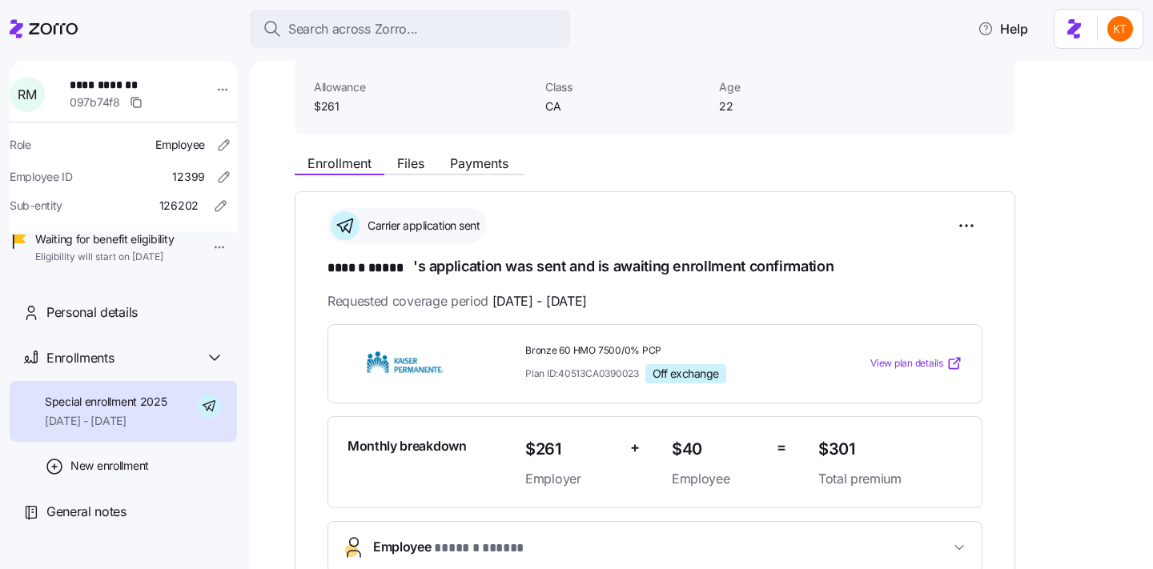
scroll to position [113, 0]
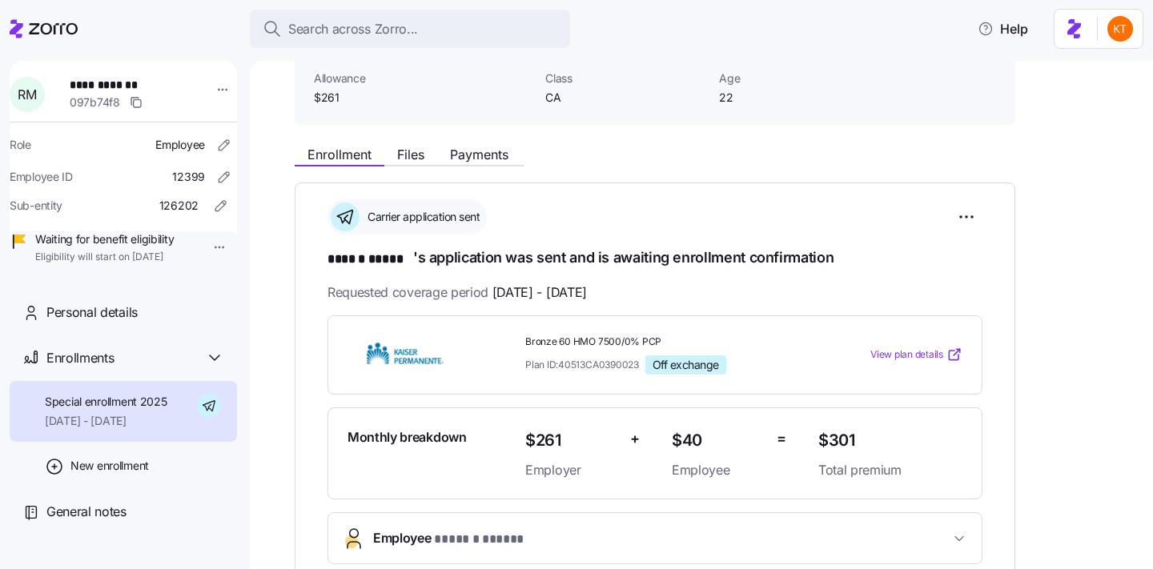
click at [464, 515] on button "Employee * ****** ***** *" at bounding box center [654, 538] width 653 height 50
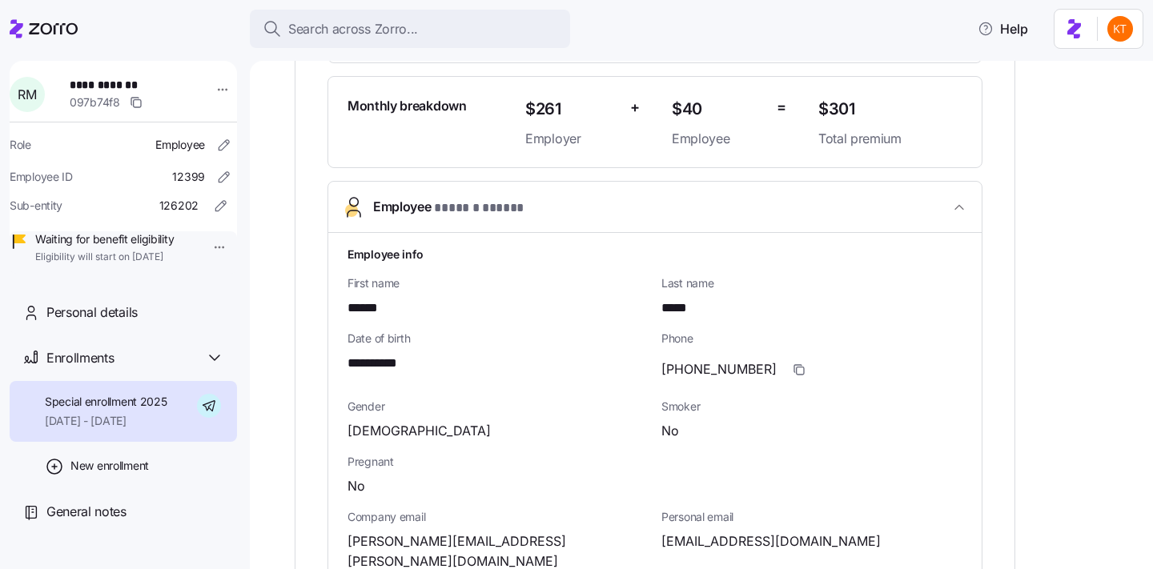
scroll to position [449, 0]
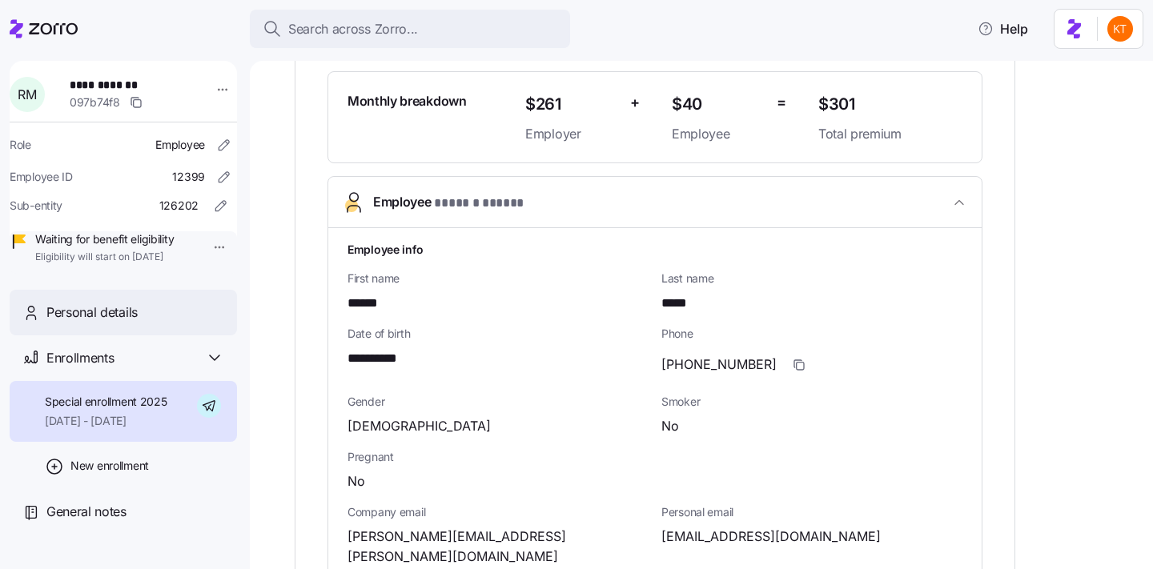
click at [207, 320] on div "Personal details" at bounding box center [123, 313] width 227 height 46
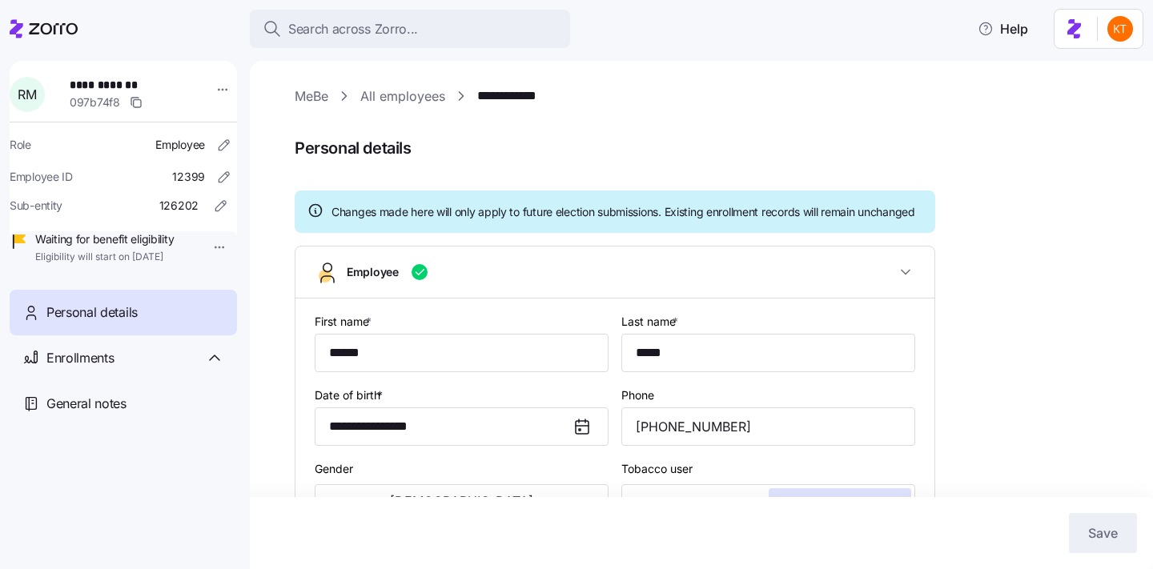
scroll to position [42, 0]
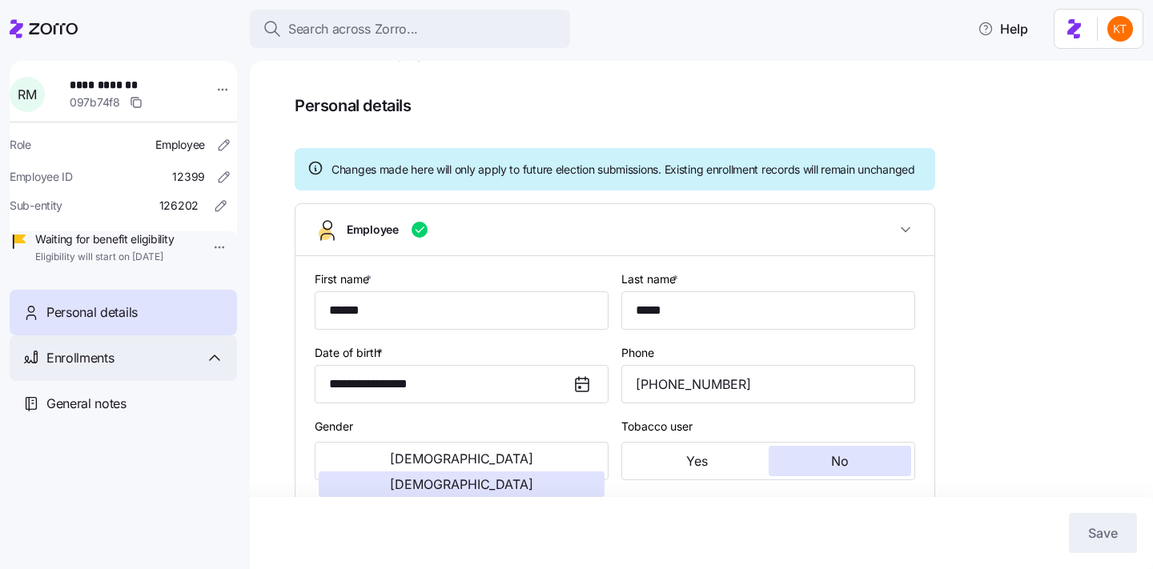
click at [164, 368] on div "Enrollments" at bounding box center [135, 358] width 178 height 20
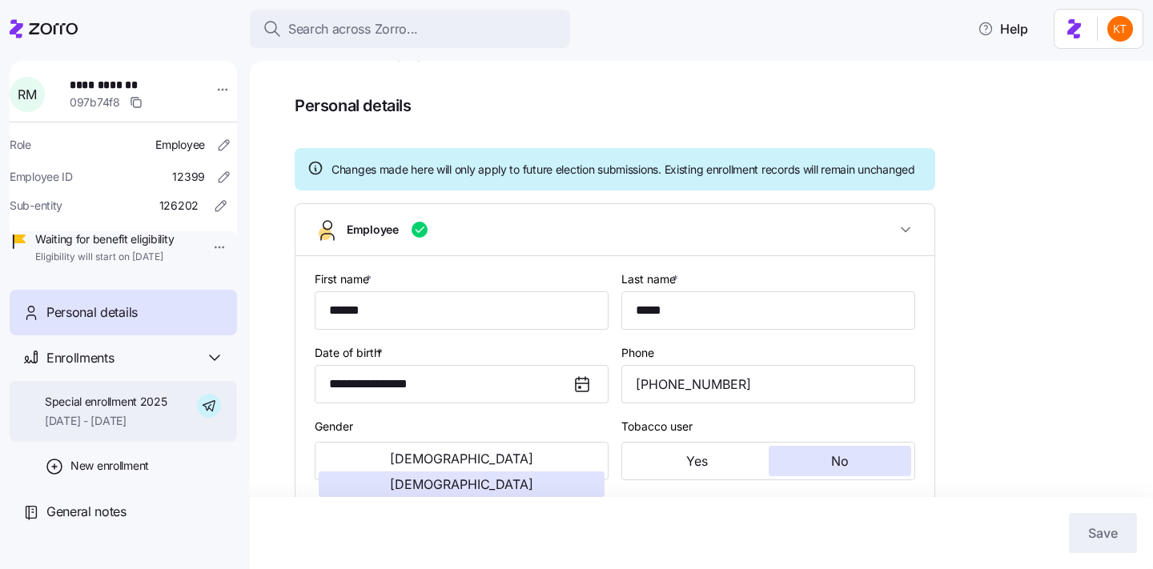
click at [164, 430] on div "Special enrollment 2025 10/01/2025 - 12/31/2025" at bounding box center [106, 412] width 122 height 36
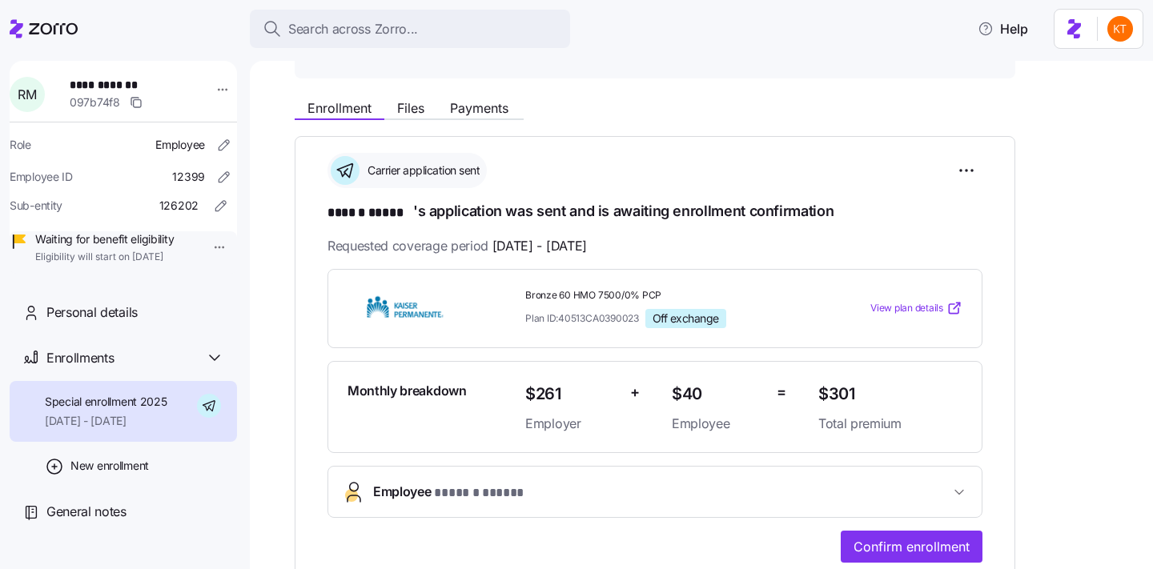
scroll to position [96, 0]
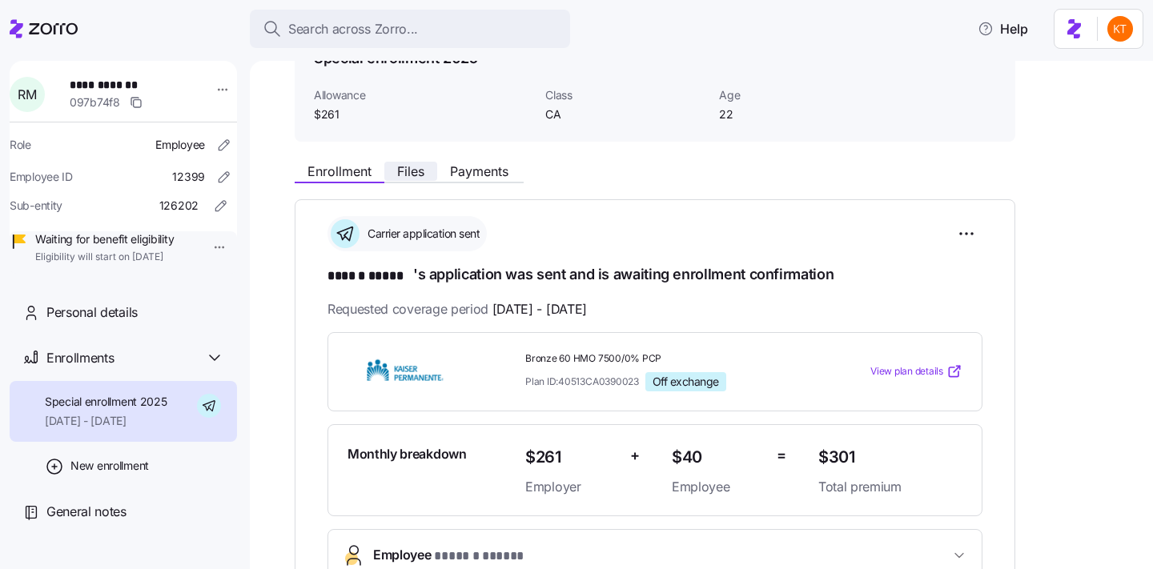
click at [415, 177] on span "Files" at bounding box center [410, 171] width 27 height 13
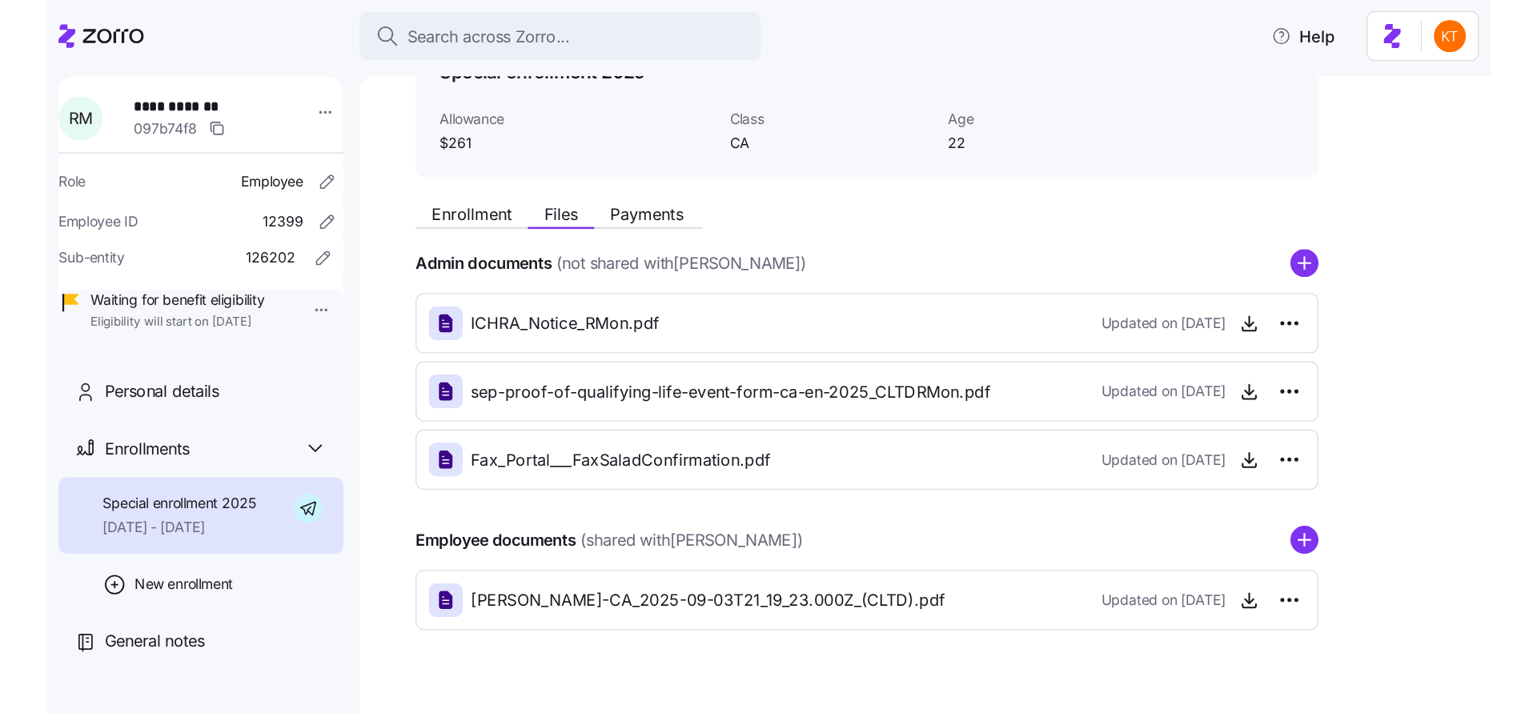
scroll to position [100, 0]
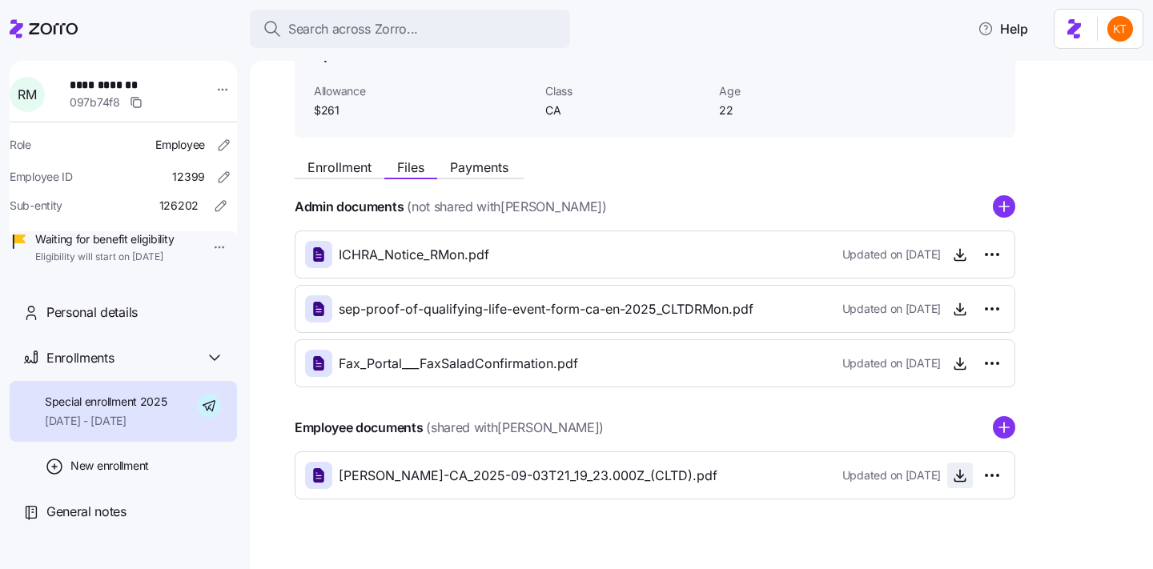
click at [960, 472] on icon "button" at bounding box center [960, 475] width 0 height 8
click at [962, 315] on icon "button" at bounding box center [959, 314] width 10 height 2
click at [962, 245] on span "button" at bounding box center [960, 255] width 24 height 24
click at [963, 252] on icon "button" at bounding box center [960, 255] width 16 height 16
click at [957, 366] on icon "button" at bounding box center [960, 363] width 16 height 16
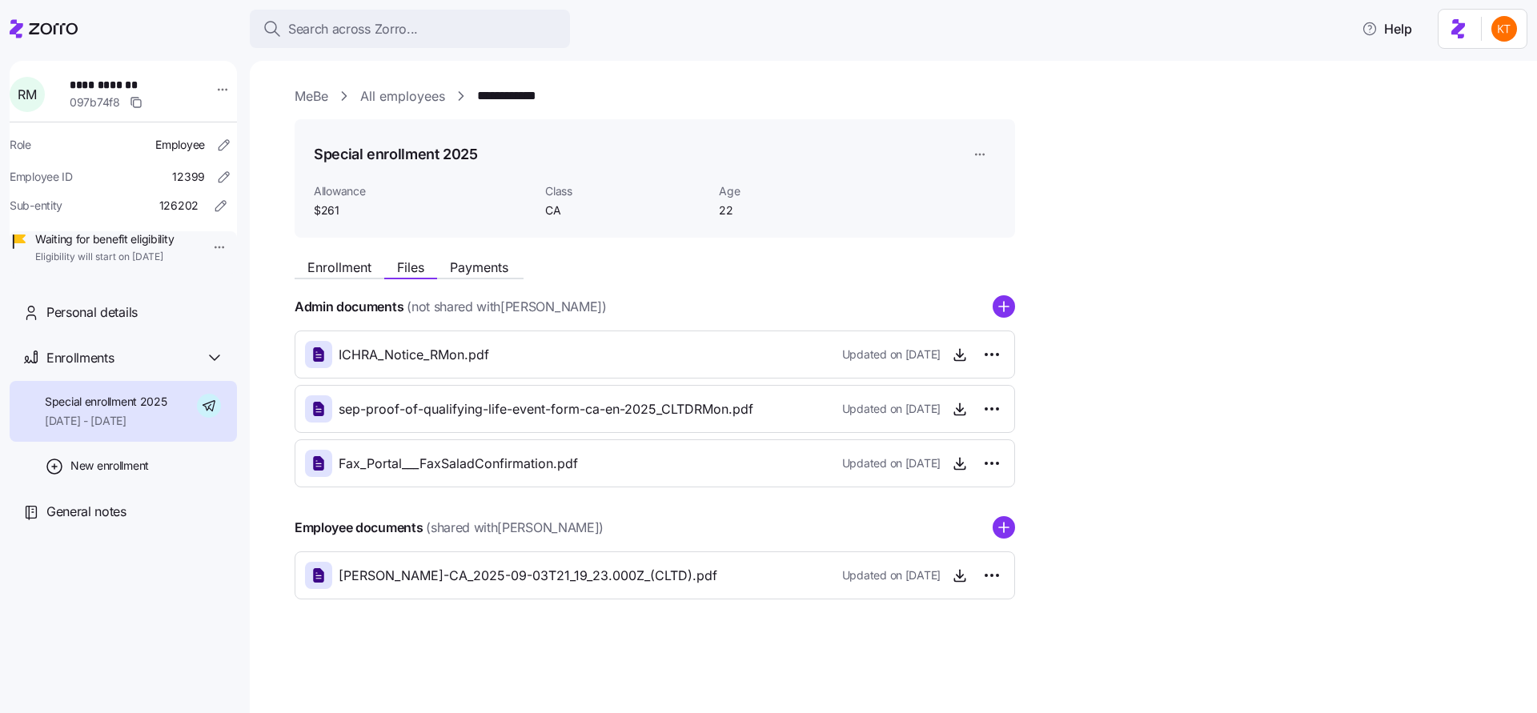
scroll to position [0, 0]
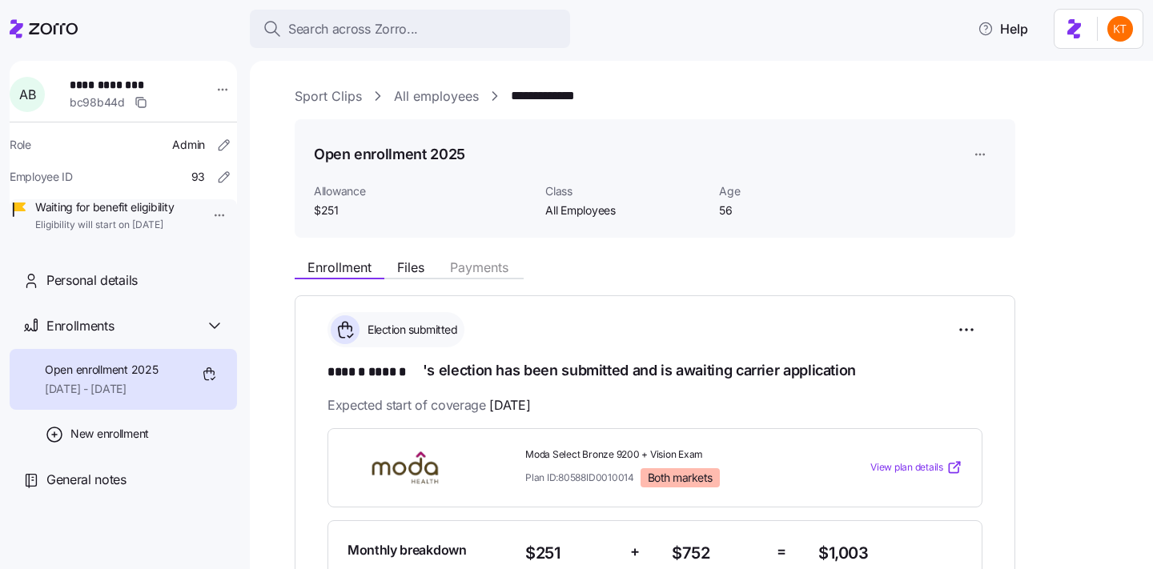
scroll to position [46, 0]
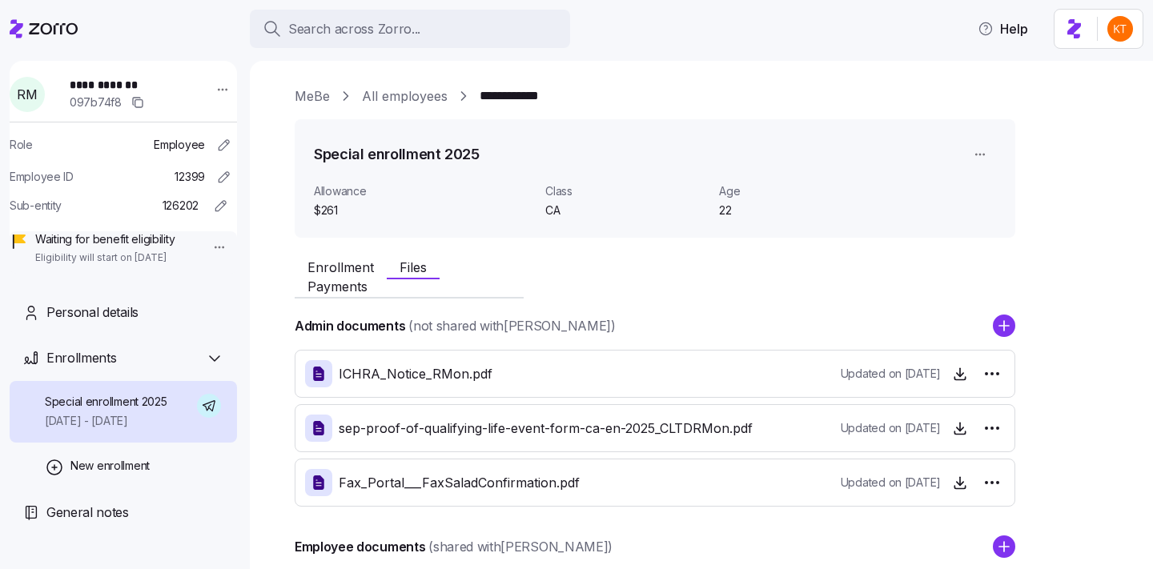
click at [402, 17] on button "Search across Zorro..." at bounding box center [410, 29] width 320 height 38
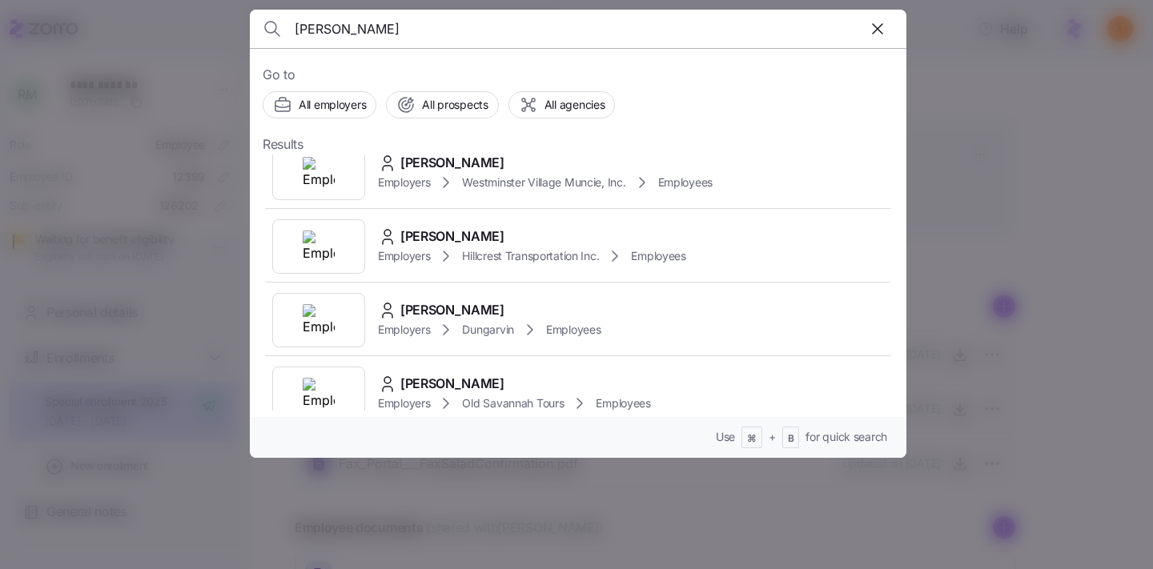
scroll to position [1645, 0]
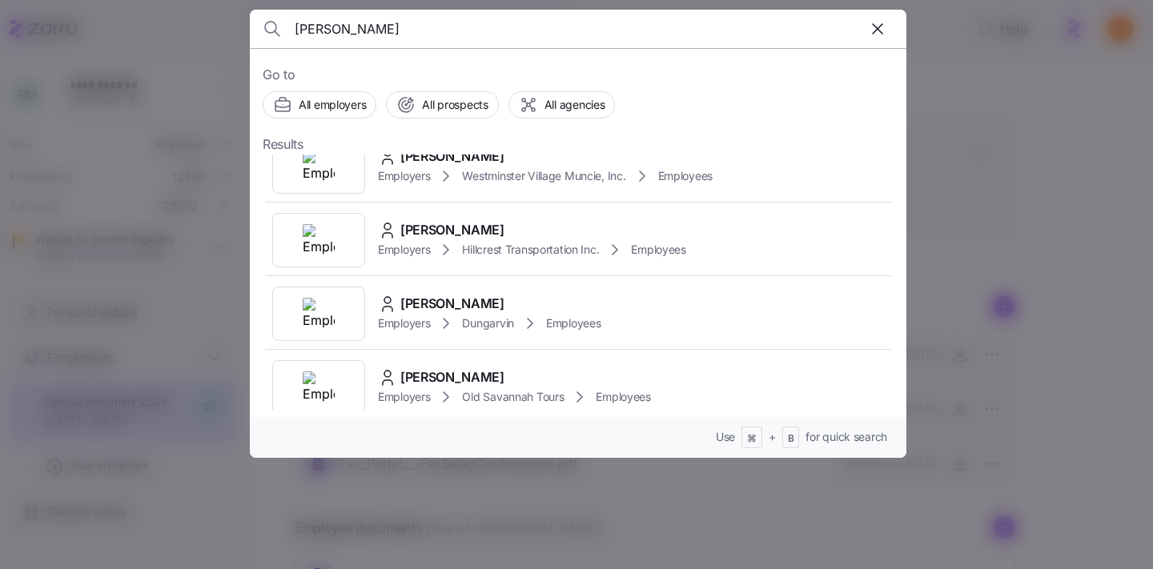
type input "[PERSON_NAME]"
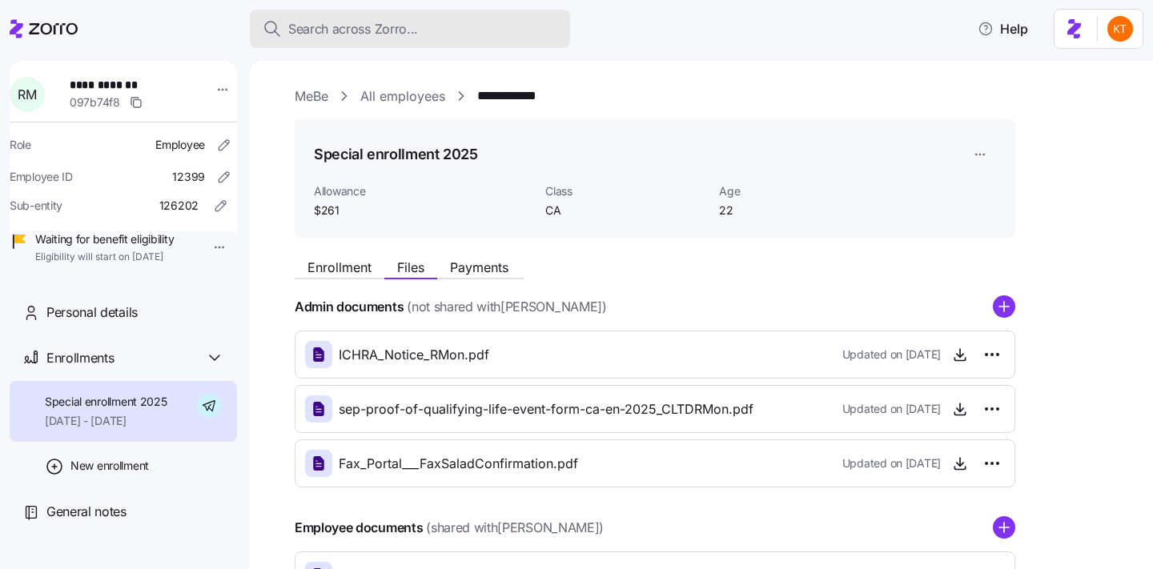
click at [394, 36] on span "Search across Zorro..." at bounding box center [353, 29] width 130 height 20
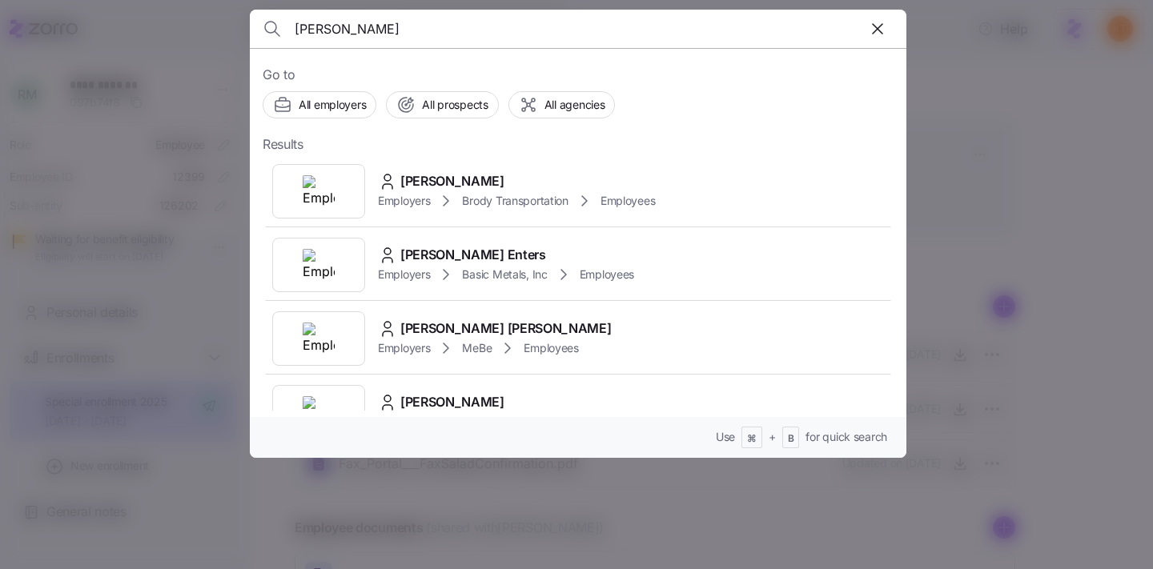
type input "[PERSON_NAME]"
click at [441, 197] on icon at bounding box center [445, 200] width 19 height 19
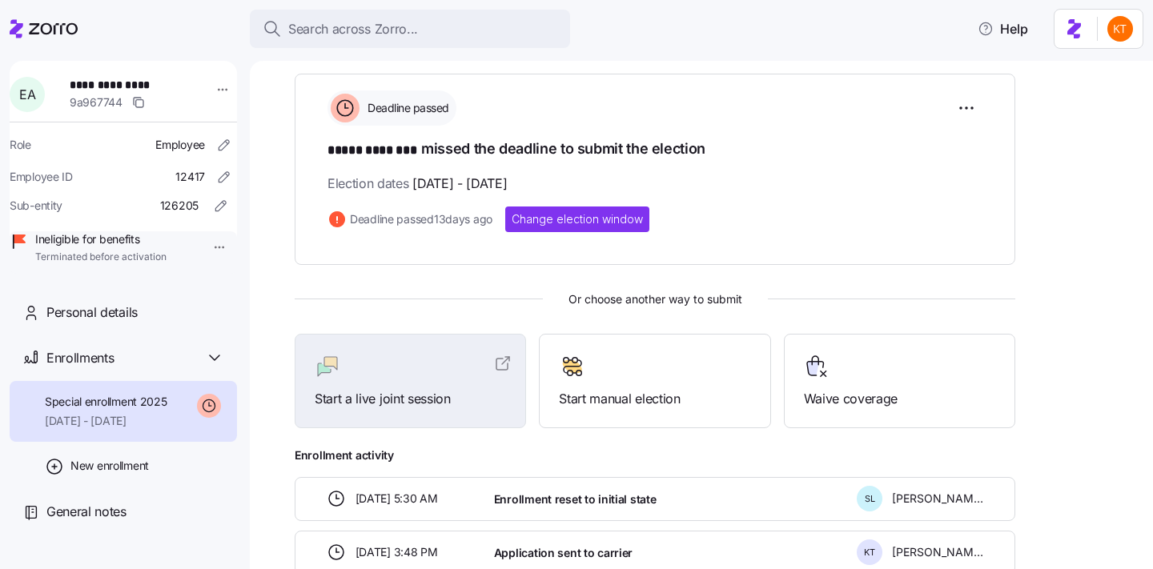
scroll to position [429, 0]
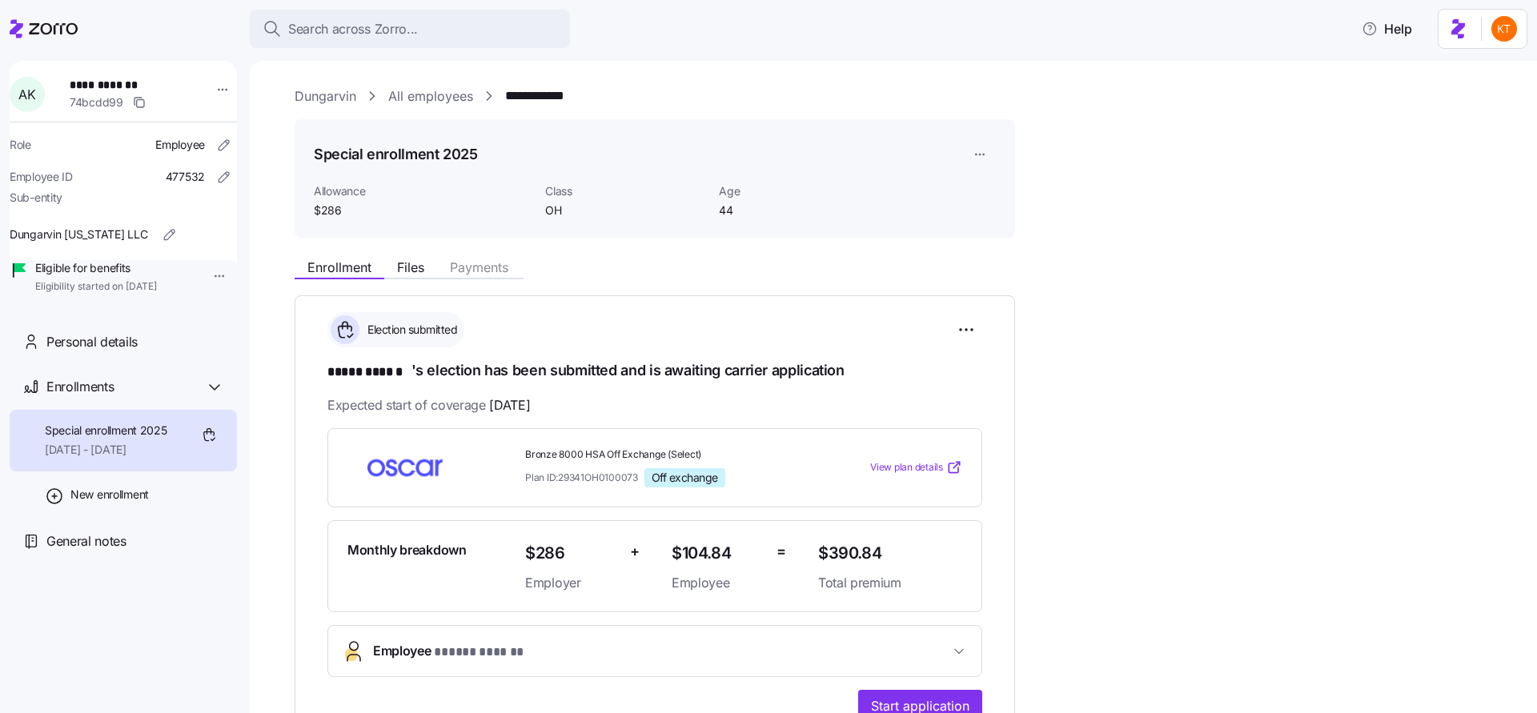
click at [99, 86] on span "**********" at bounding box center [126, 85] width 112 height 16
click at [99, 85] on span "**********" at bounding box center [126, 85] width 112 height 16
copy span "**********"
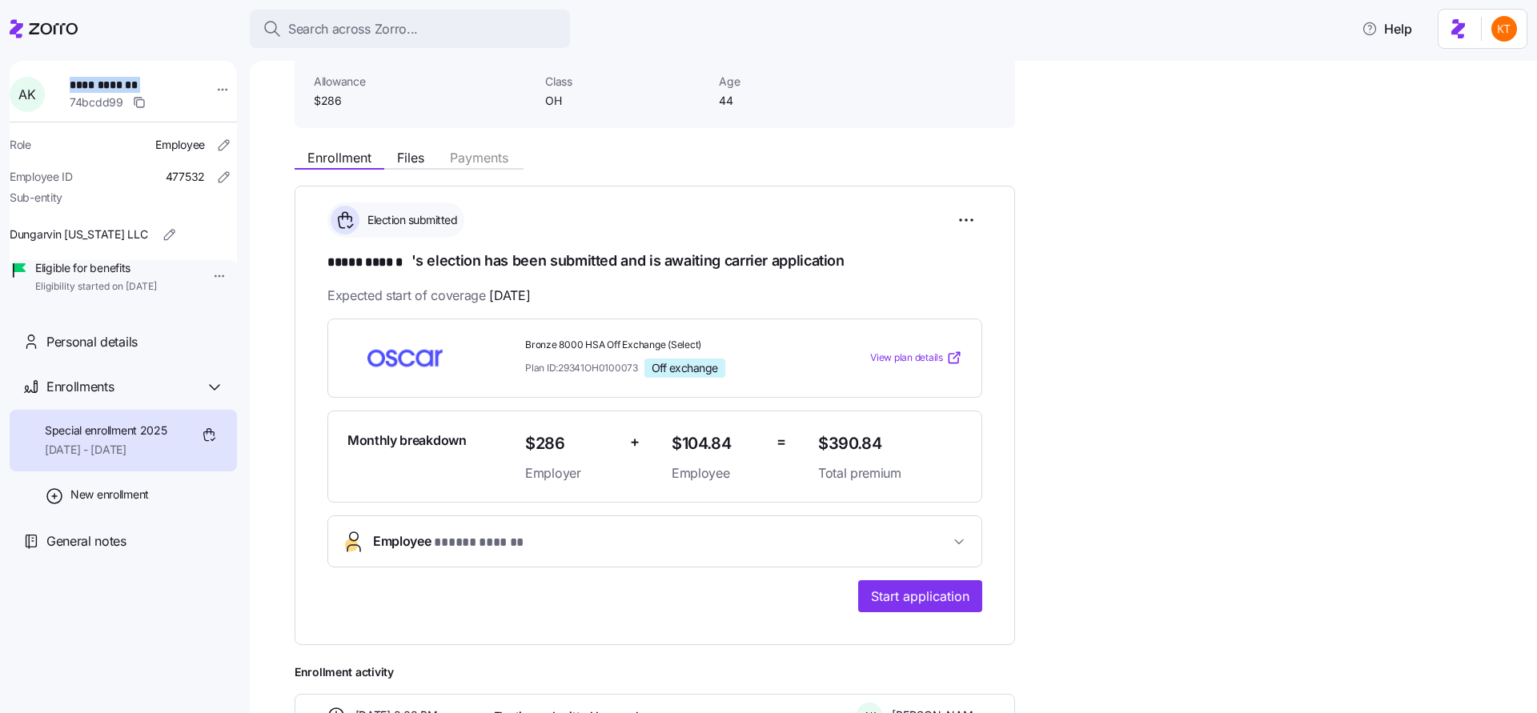
scroll to position [246, 0]
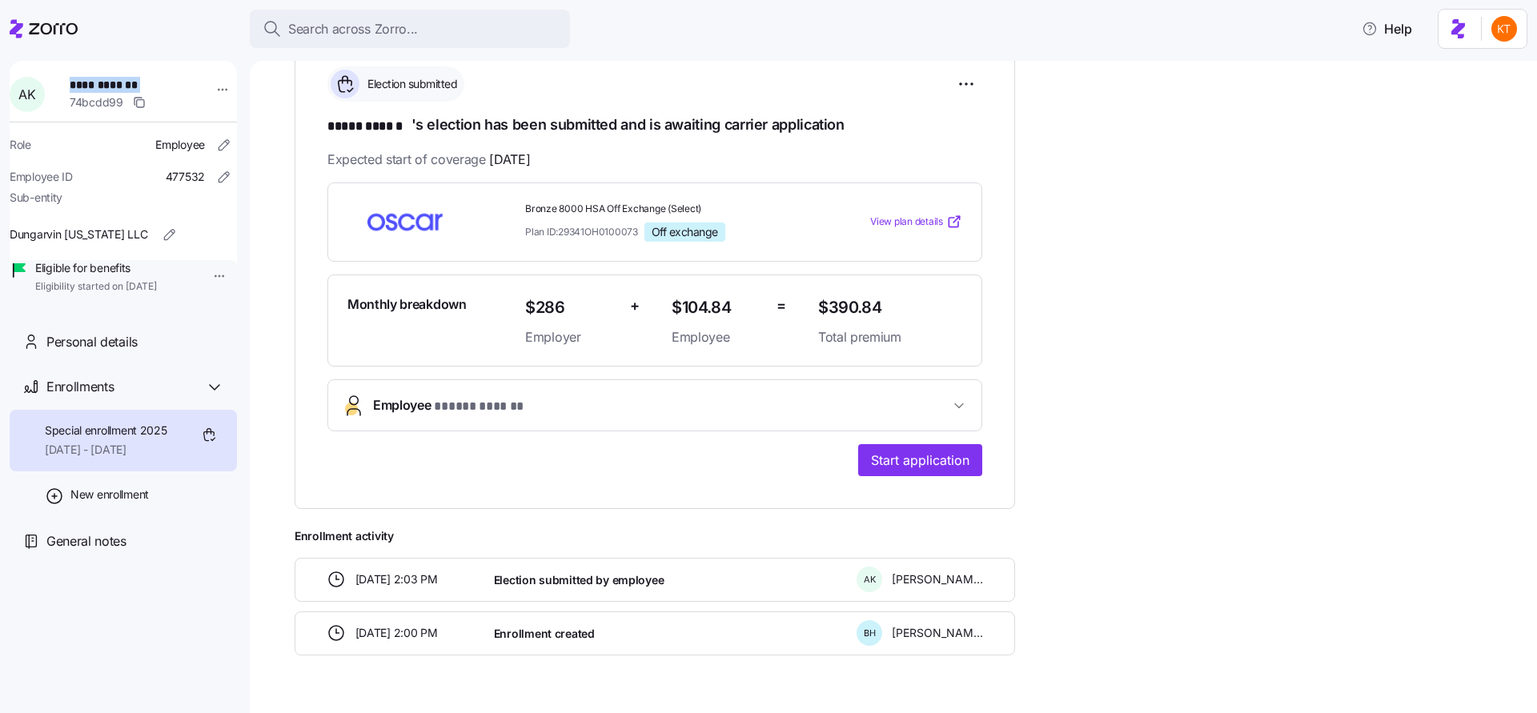
click at [498, 424] on button "Employee * ***** ****** *" at bounding box center [654, 405] width 653 height 50
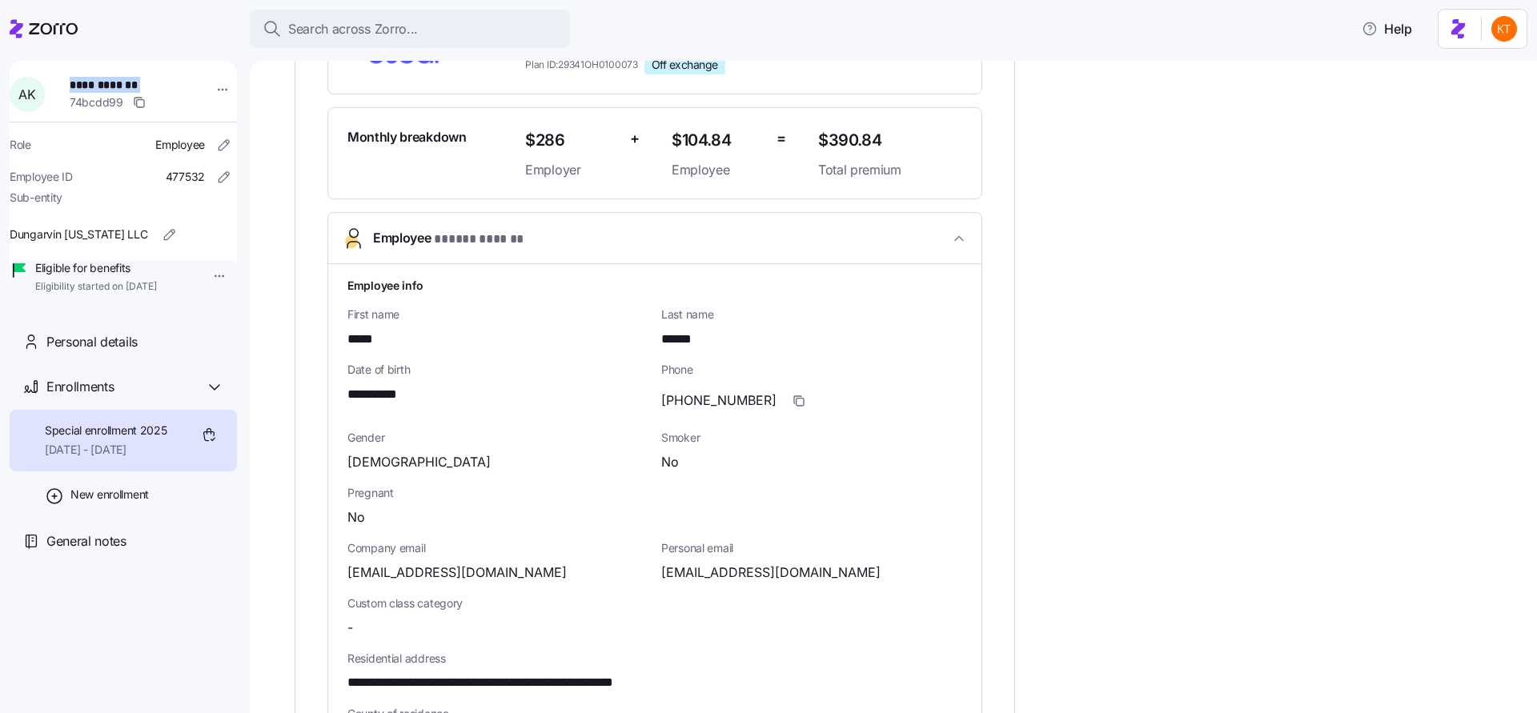
scroll to position [499, 0]
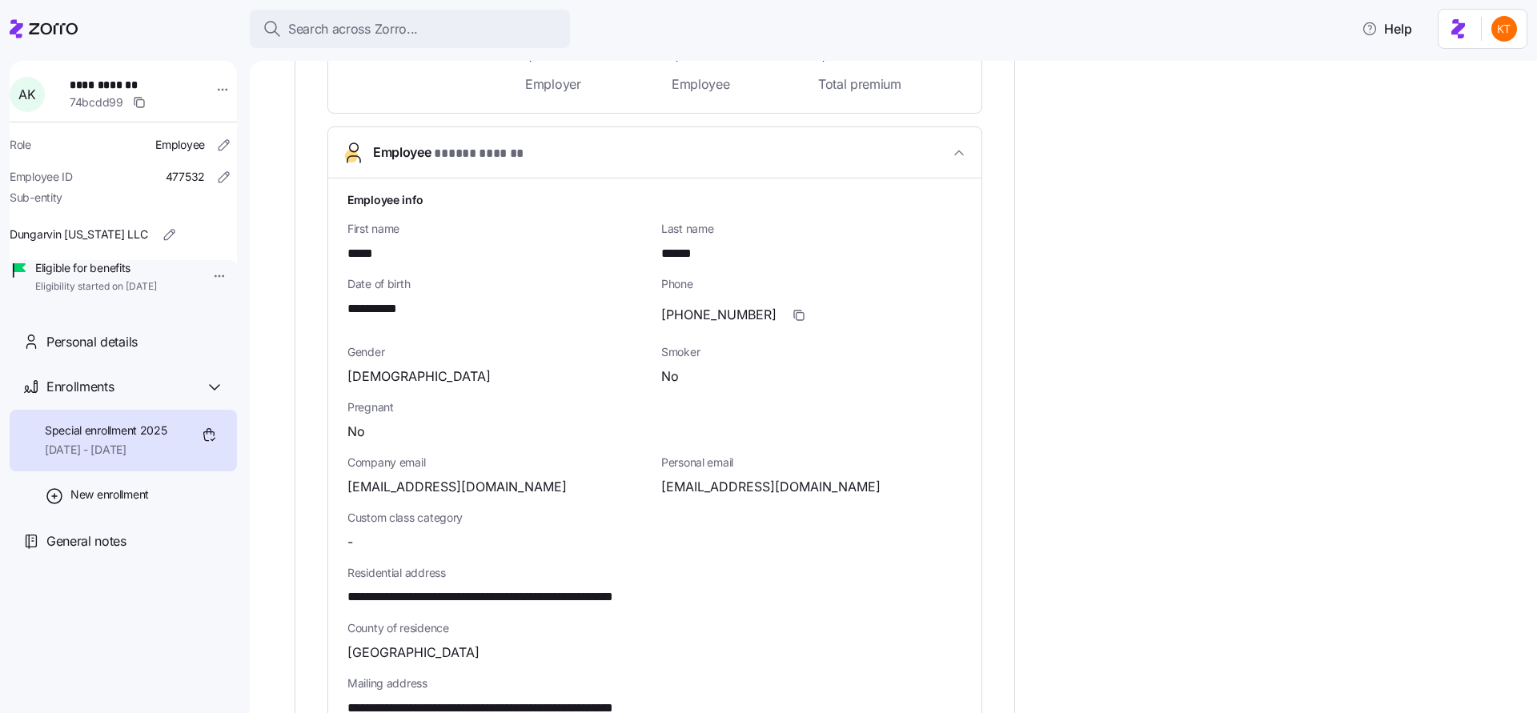
click at [628, 596] on span "**********" at bounding box center [531, 598] width 368 height 20
copy span "*****"
click at [397, 308] on span "**********" at bounding box center [379, 309] width 65 height 20
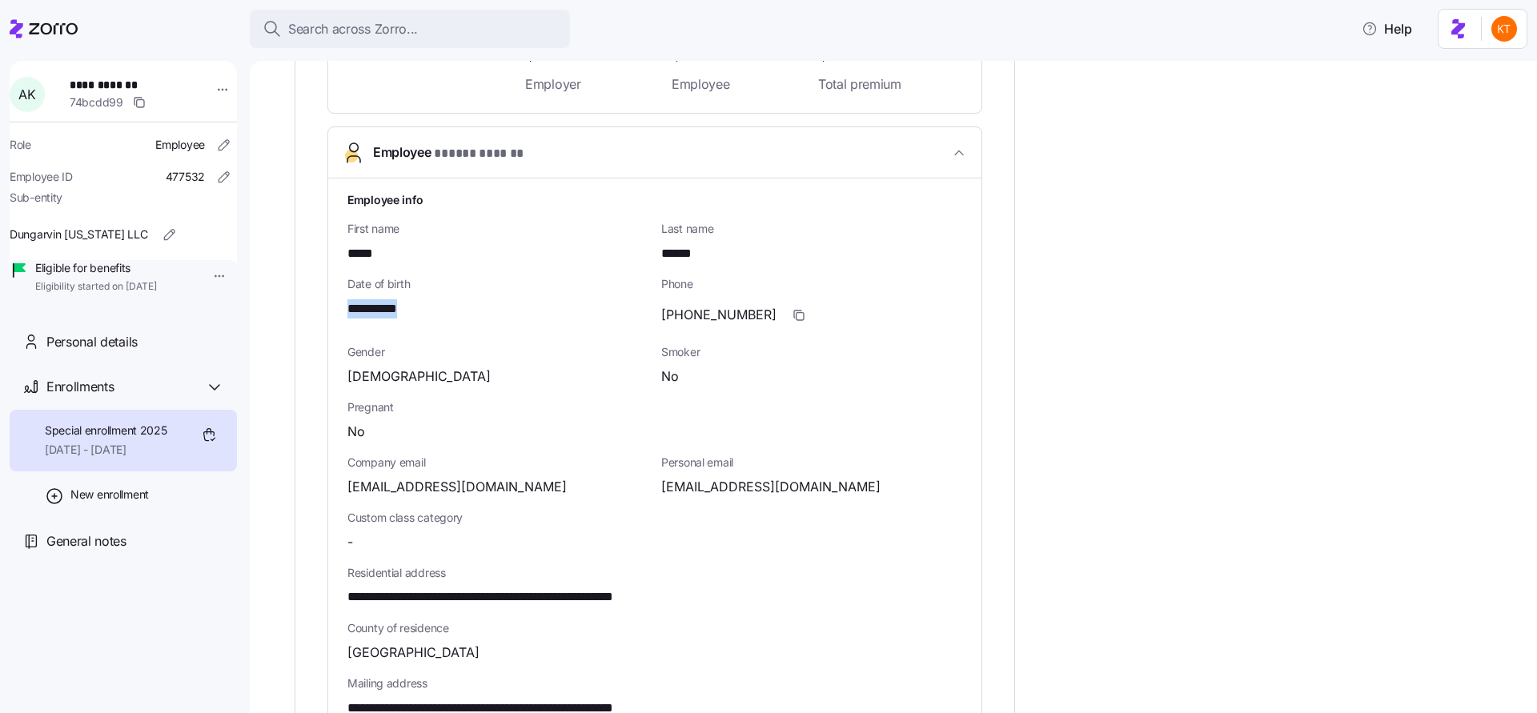
click at [397, 308] on span "**********" at bounding box center [379, 309] width 65 height 20
copy span "****"
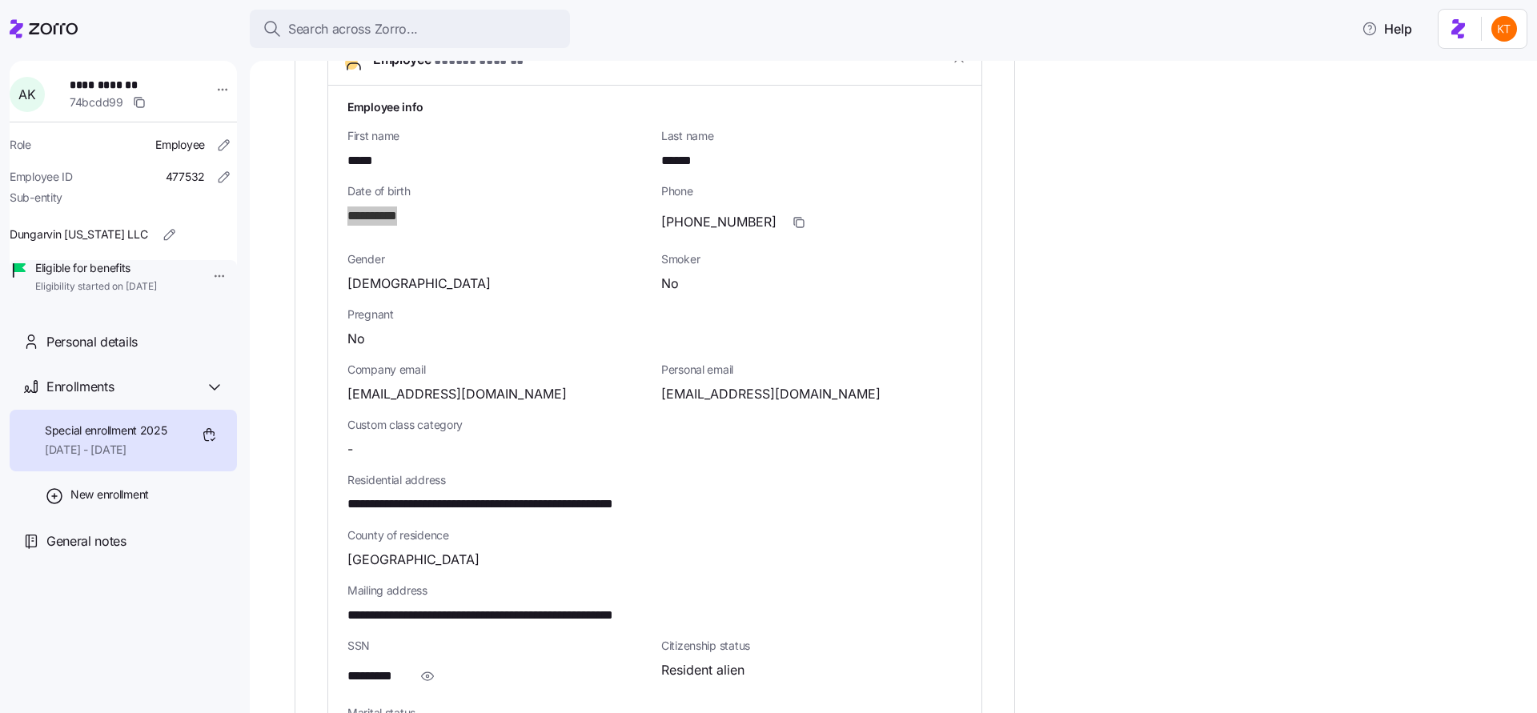
scroll to position [617, 0]
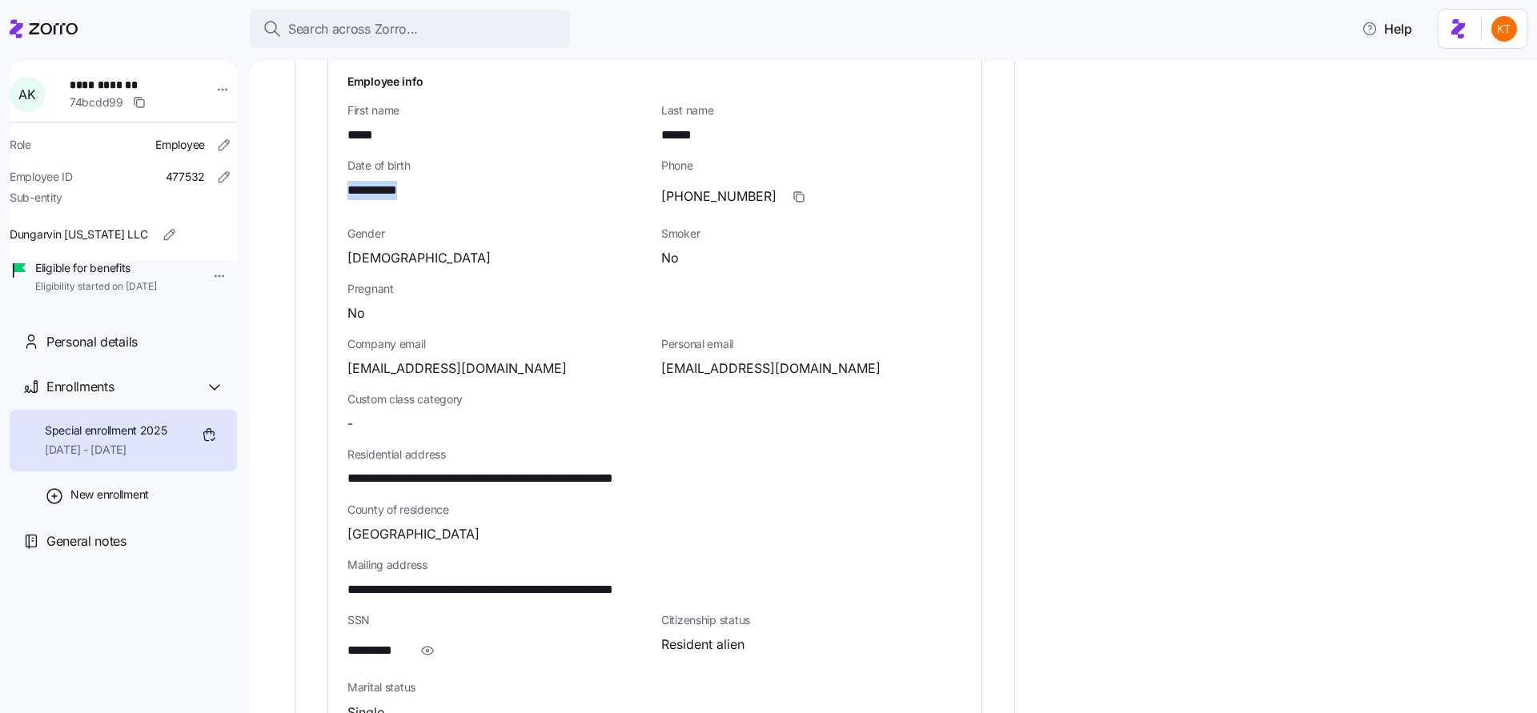
click at [632, 480] on span "**********" at bounding box center [531, 479] width 368 height 20
copy span "*****"
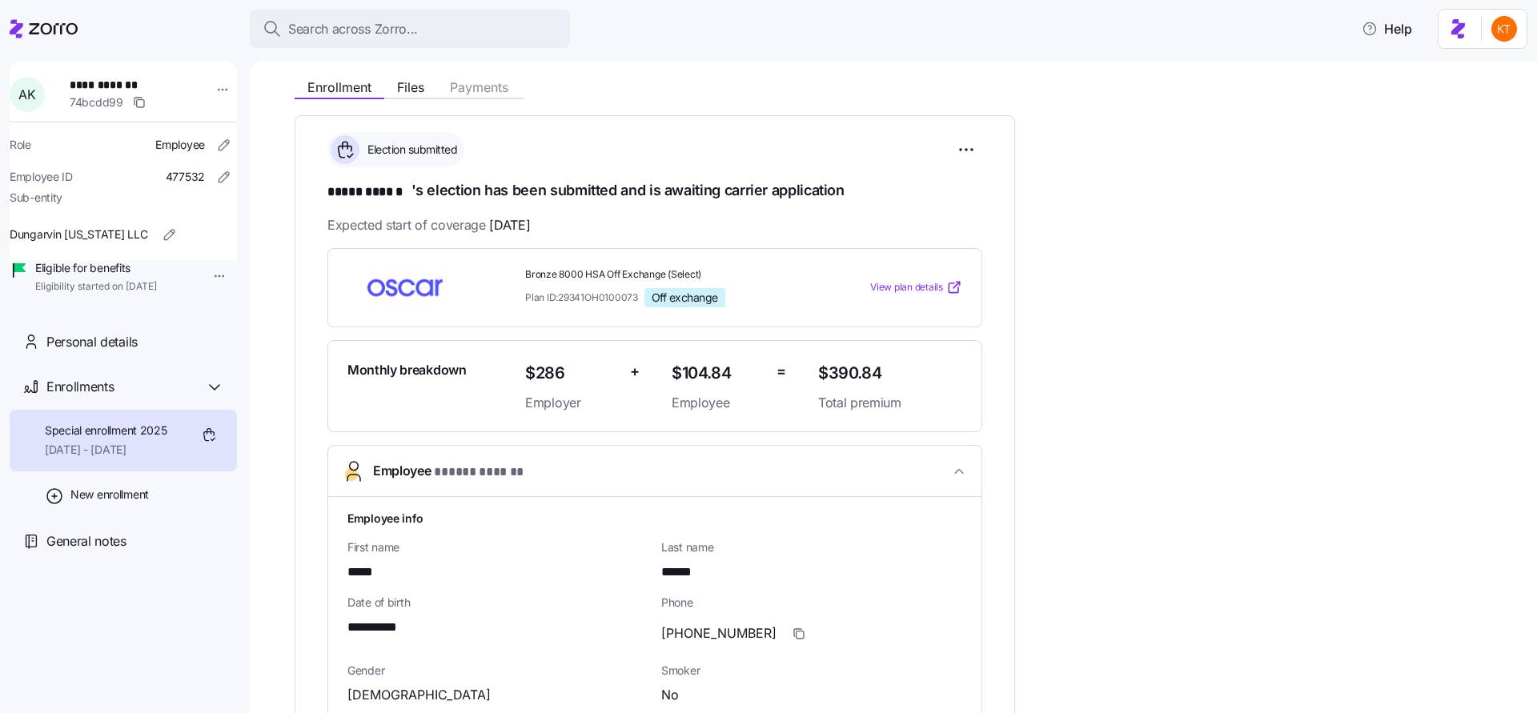
scroll to position [441, 0]
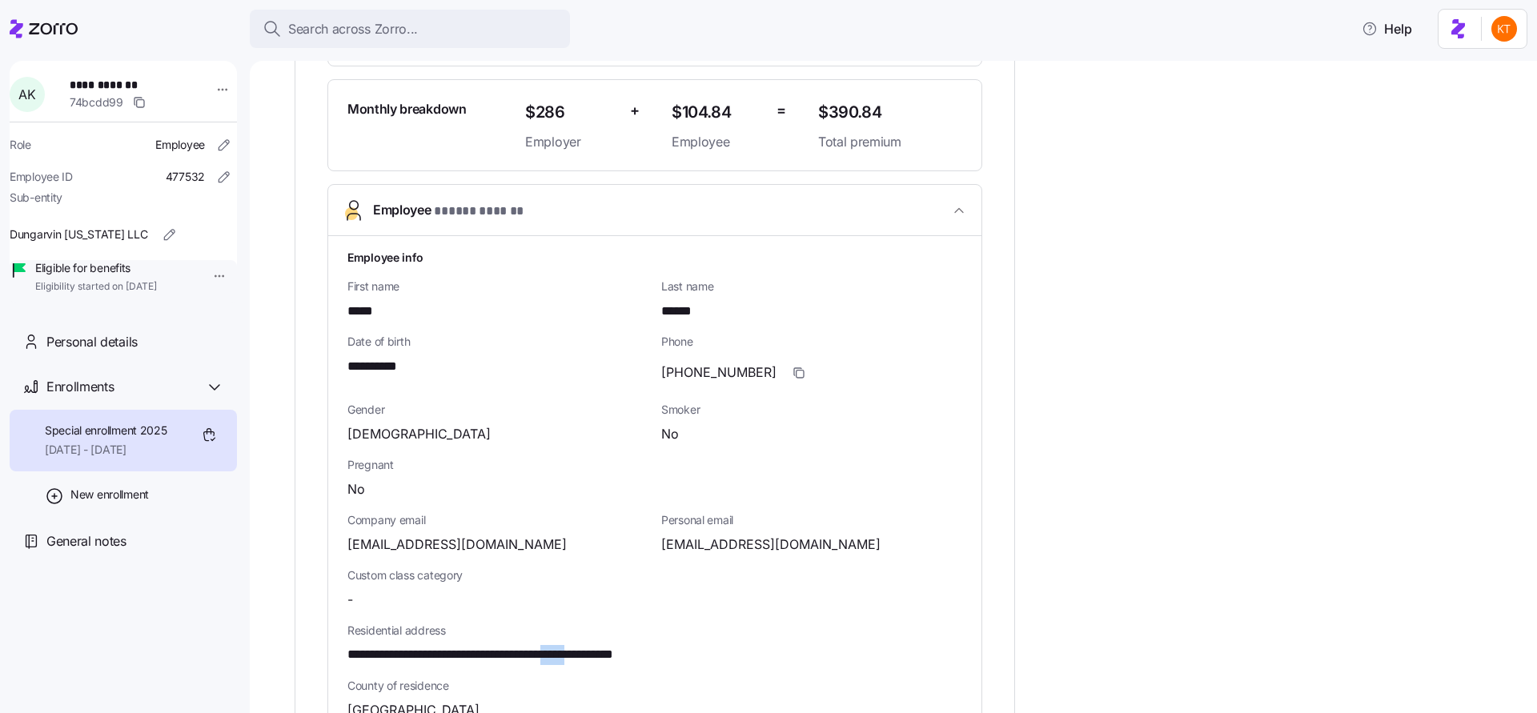
click at [697, 544] on span "[EMAIL_ADDRESS][DOMAIN_NAME]" at bounding box center [770, 545] width 219 height 20
copy span "anniethorpe2000"
click at [784, 371] on span "button" at bounding box center [799, 373] width 30 height 30
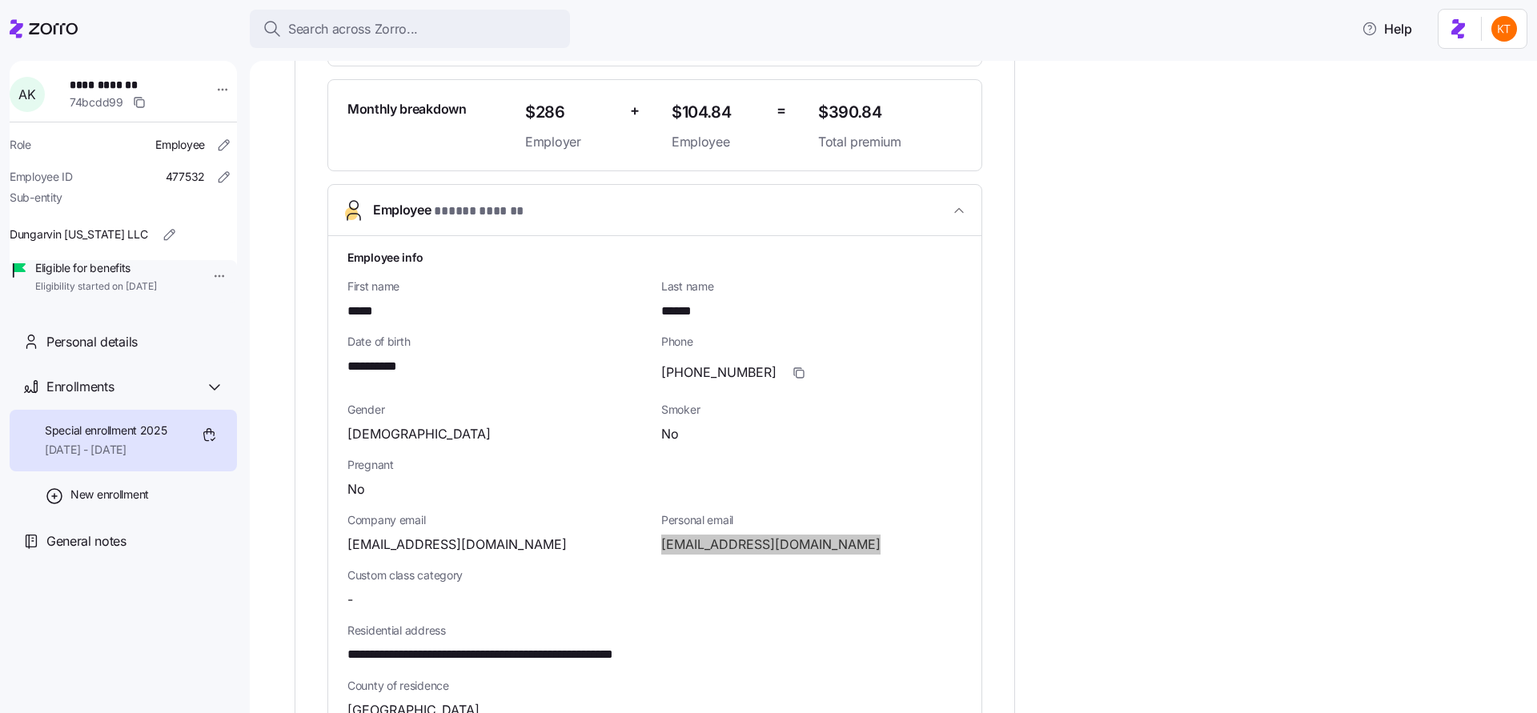
scroll to position [682, 0]
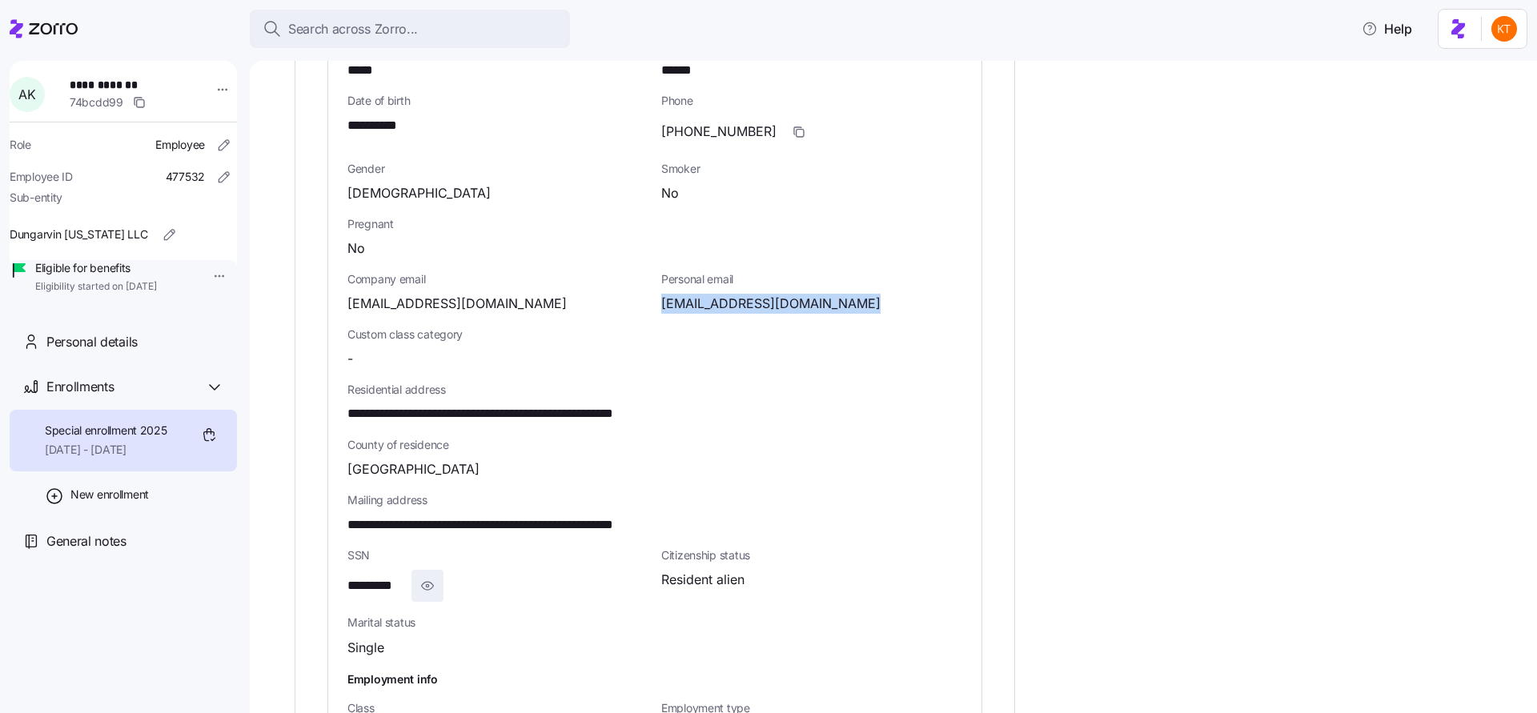
click at [423, 584] on icon "button" at bounding box center [428, 585] width 16 height 19
click at [394, 590] on span "**********" at bounding box center [384, 586] width 74 height 20
click at [394, 591] on span "**********" at bounding box center [384, 586] width 74 height 20
copy span "****"
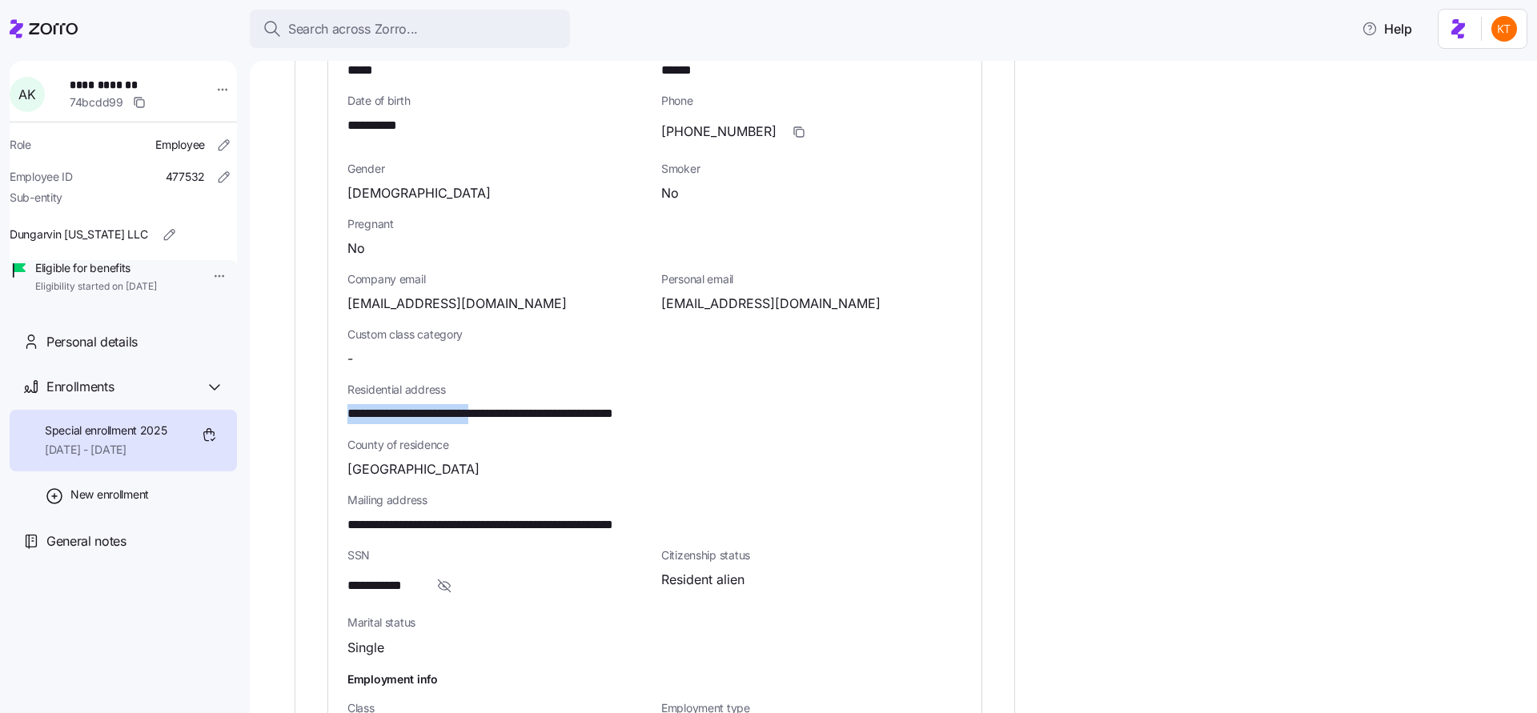
drag, startPoint x: 347, startPoint y: 414, endPoint x: 511, endPoint y: 412, distance: 163.3
click at [511, 412] on span "**********" at bounding box center [531, 414] width 368 height 20
copy span "**********"
drag, startPoint x: 520, startPoint y: 412, endPoint x: 576, endPoint y: 412, distance: 56.0
click at [576, 412] on span "**********" at bounding box center [531, 414] width 368 height 20
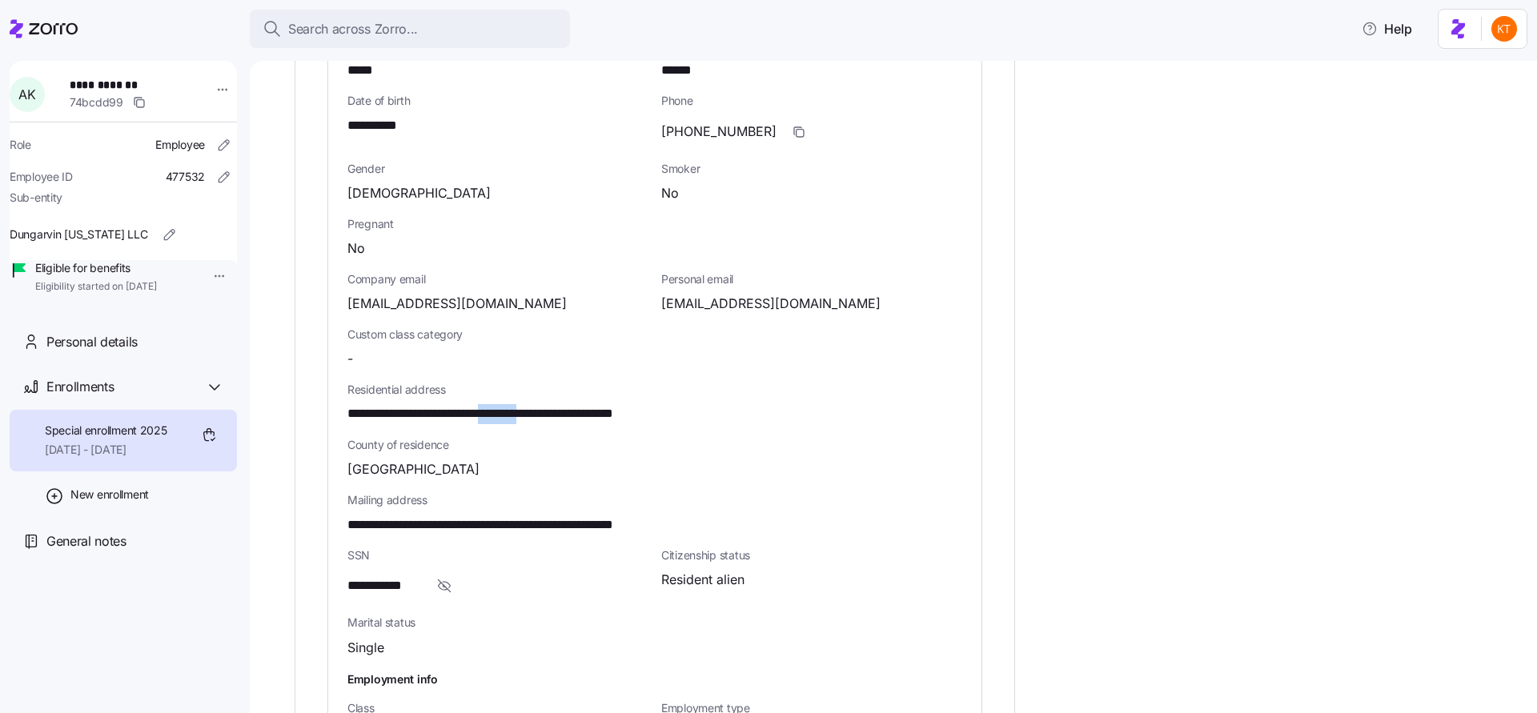
copy span "********"
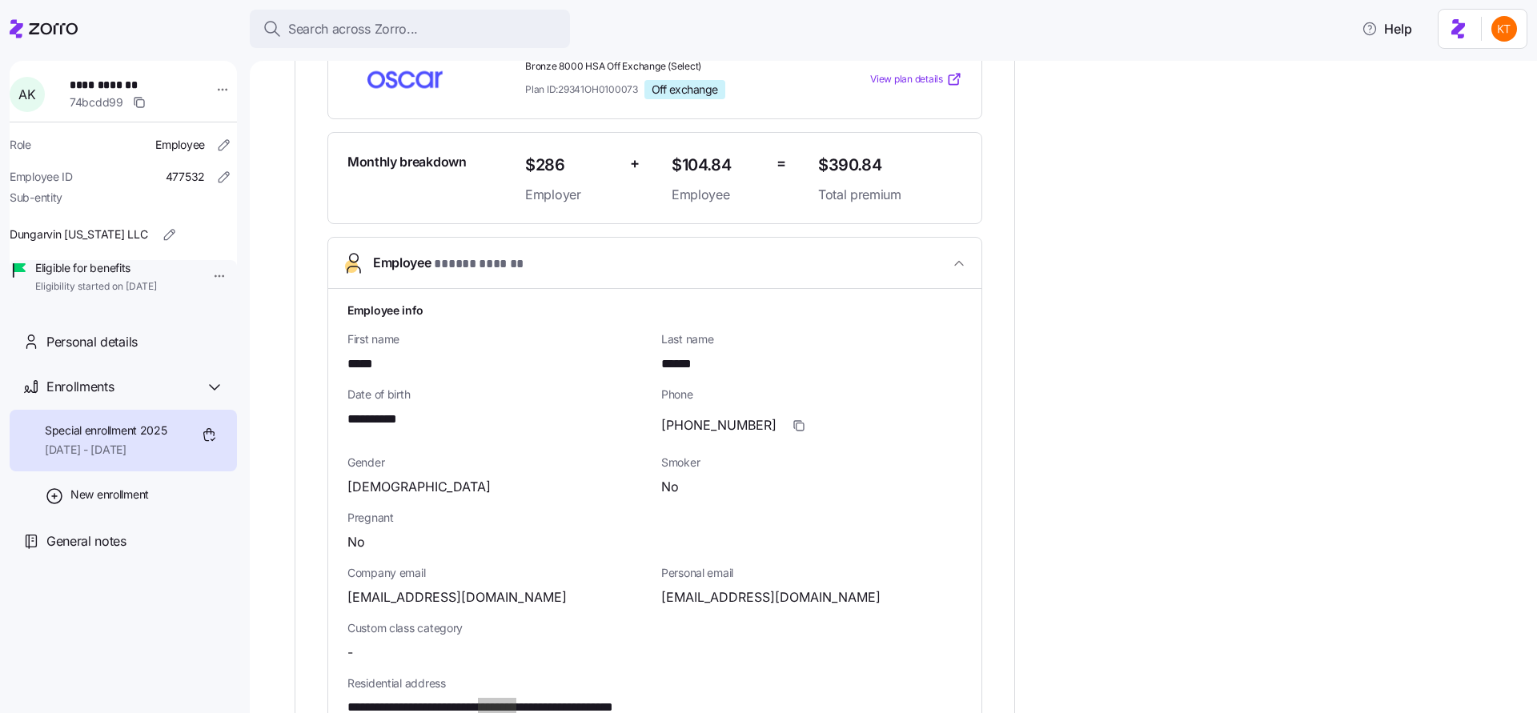
scroll to position [0, 0]
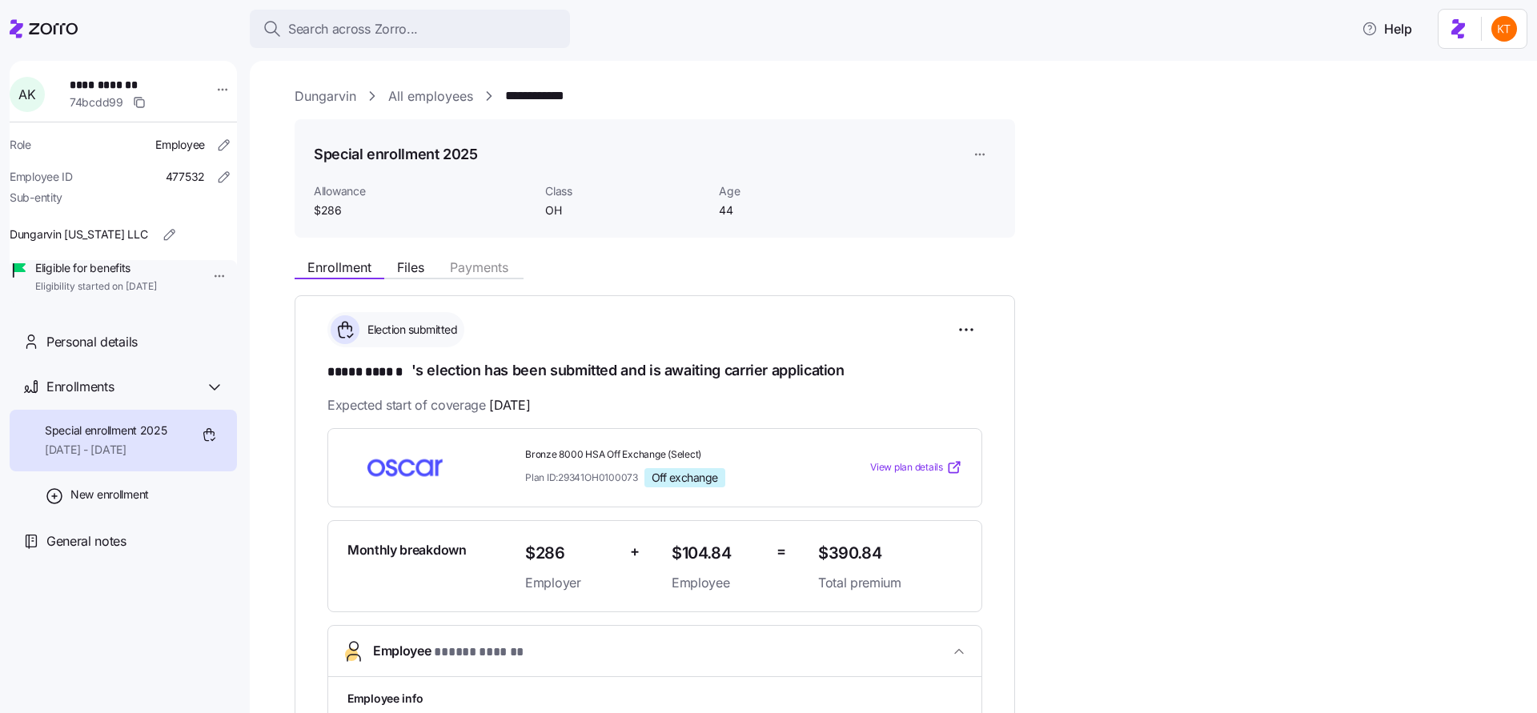
click at [118, 85] on span "**********" at bounding box center [126, 85] width 112 height 16
copy span "**********"
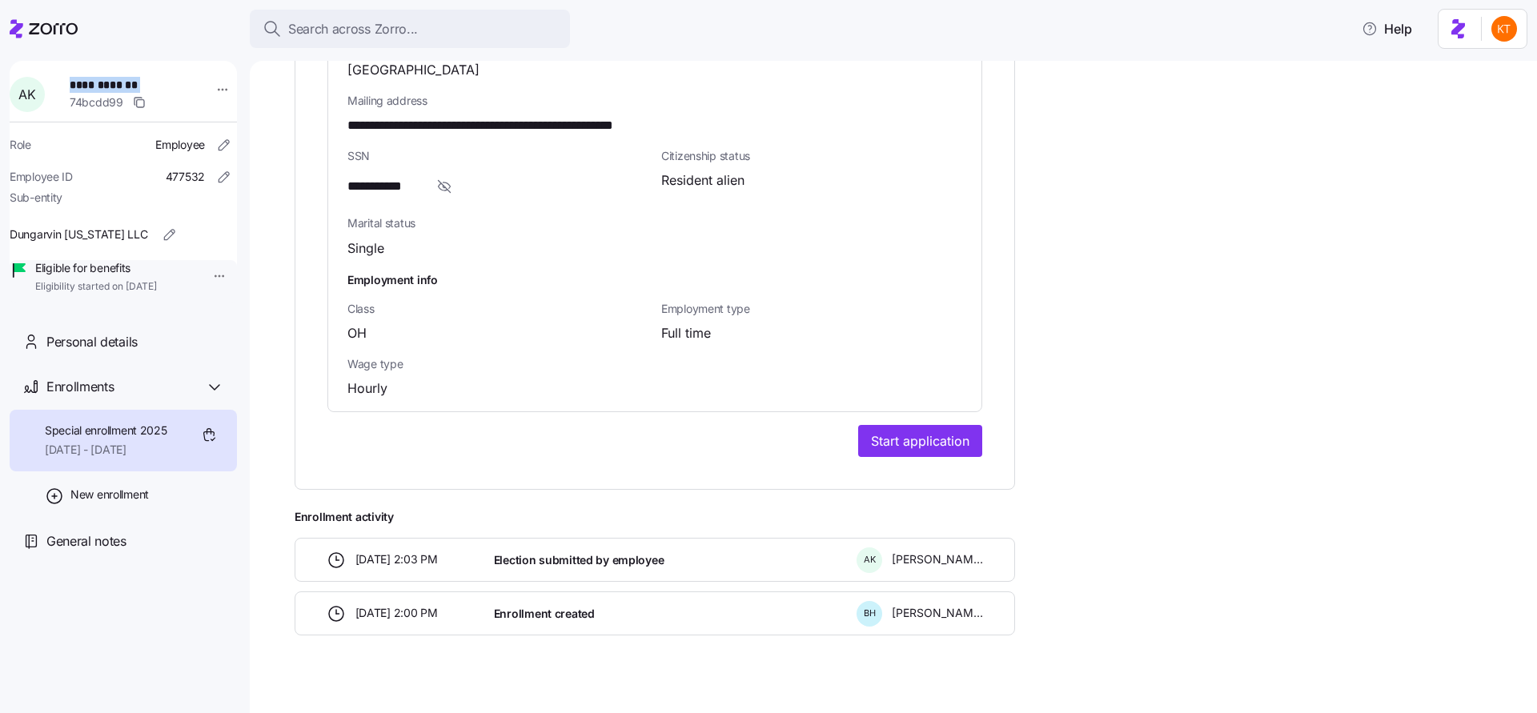
scroll to position [1099, 0]
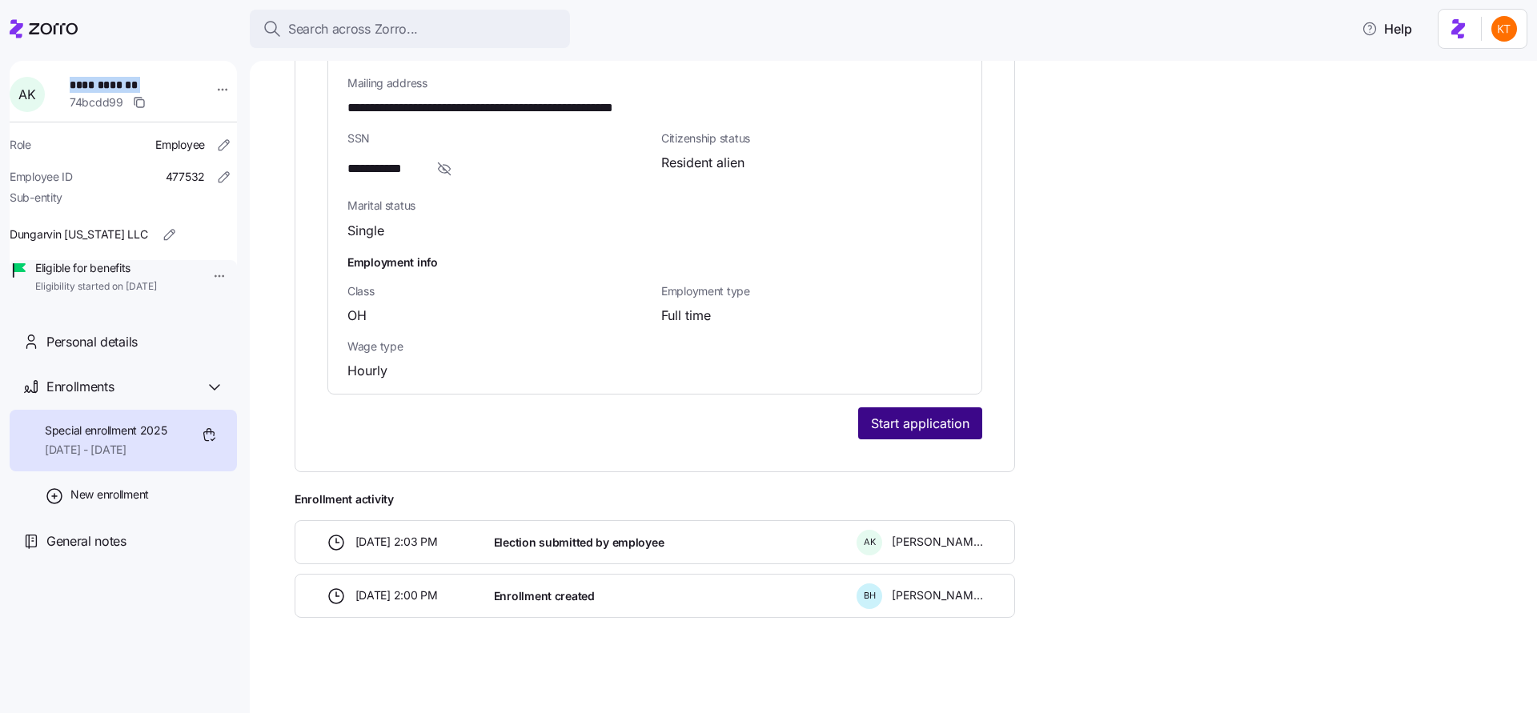
click at [906, 408] on button "Start application" at bounding box center [920, 424] width 124 height 32
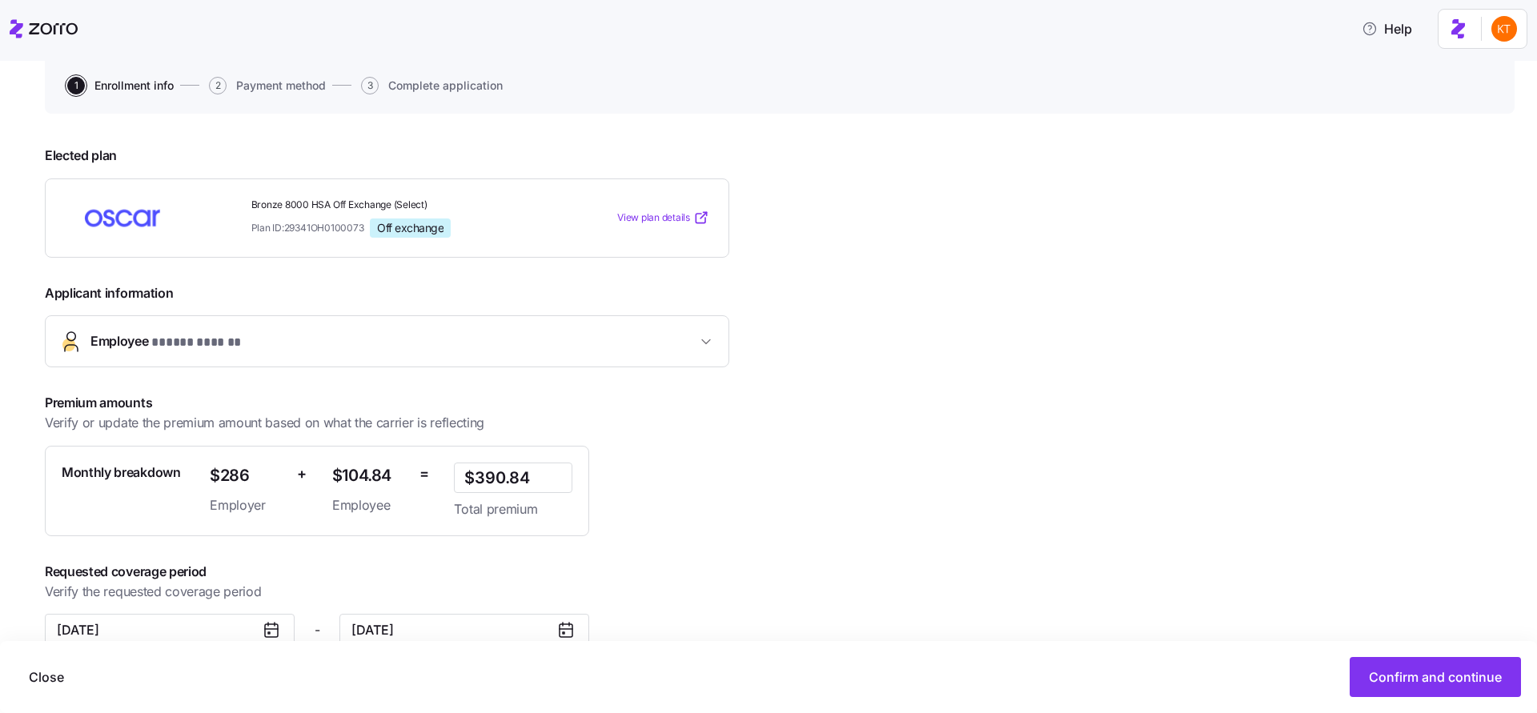
scroll to position [186, 0]
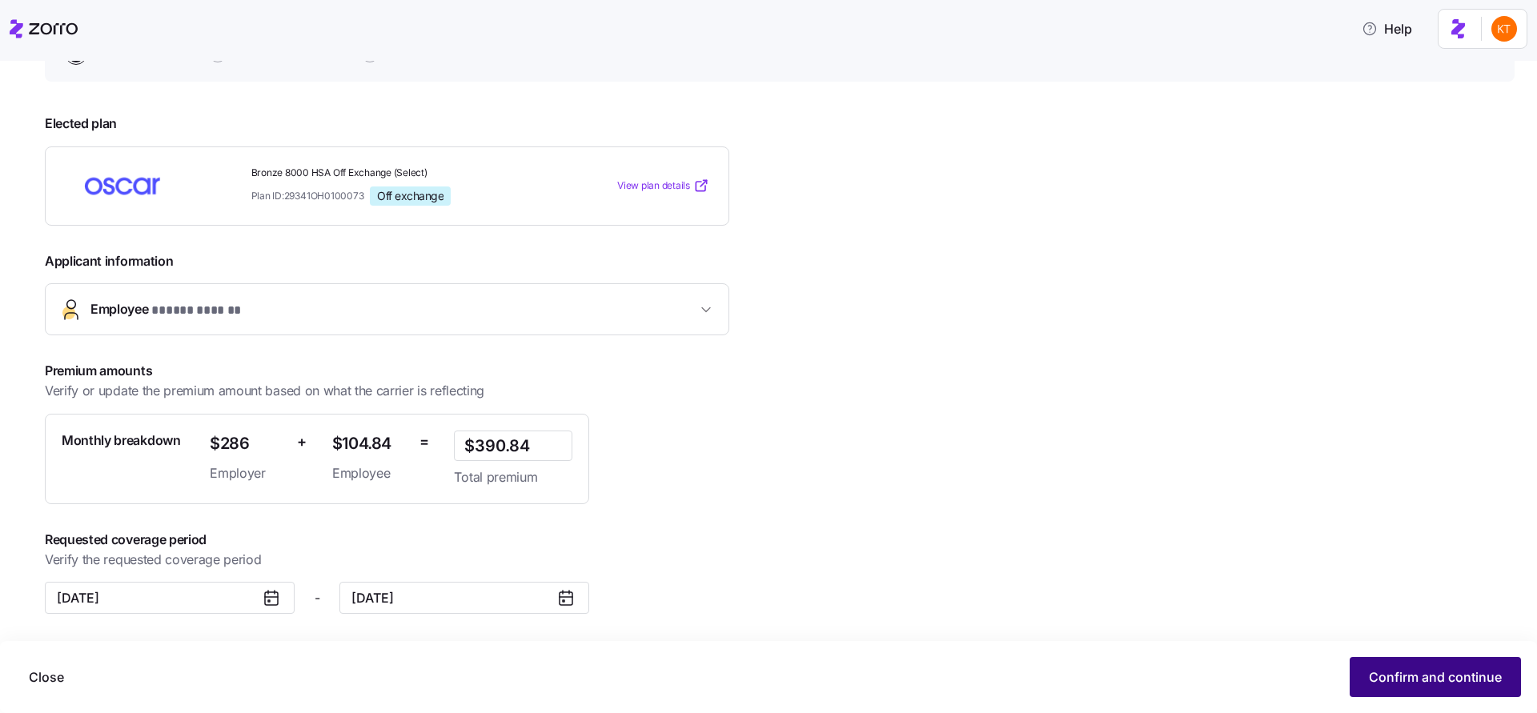
click at [1399, 665] on button "Confirm and continue" at bounding box center [1435, 677] width 171 height 40
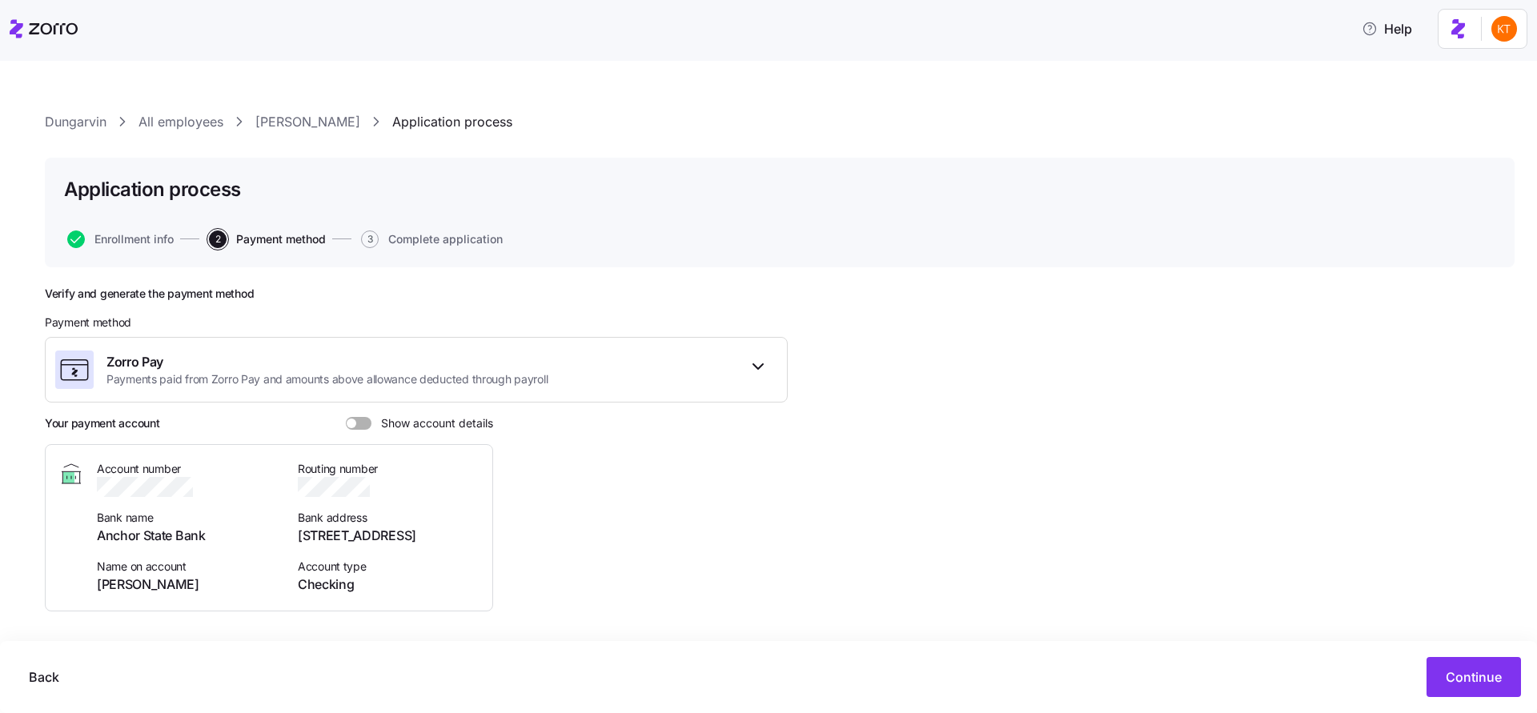
click at [359, 424] on span at bounding box center [364, 423] width 16 height 13
click at [346, 417] on input "Show account details" at bounding box center [346, 417] width 0 height 0
click at [122, 576] on span "Annie Kamara" at bounding box center [188, 585] width 182 height 20
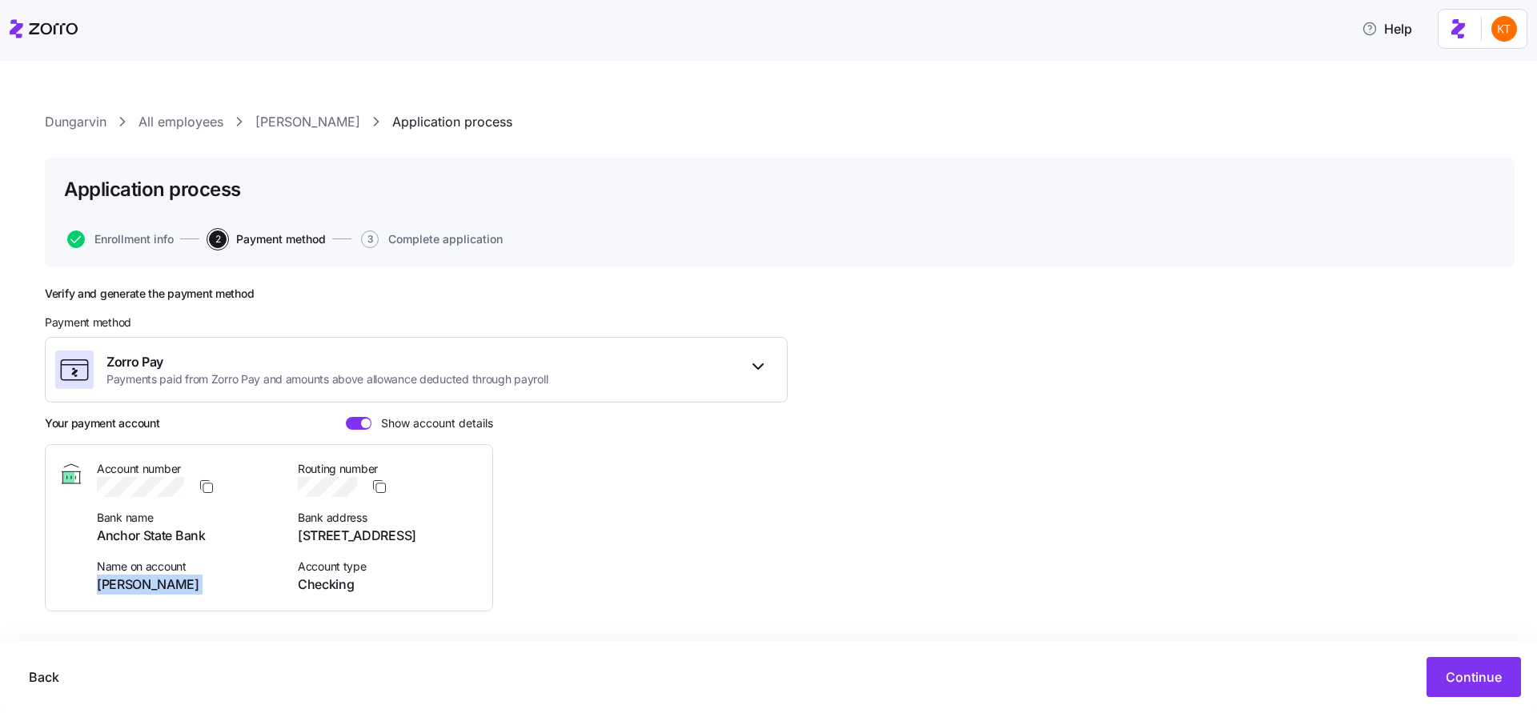
copy span "Annie Kamara"
click at [153, 527] on span "Anchor State Bank" at bounding box center [188, 536] width 182 height 20
click at [153, 528] on span "Anchor State Bank" at bounding box center [188, 536] width 182 height 20
click at [211, 488] on icon "button" at bounding box center [207, 487] width 16 height 16
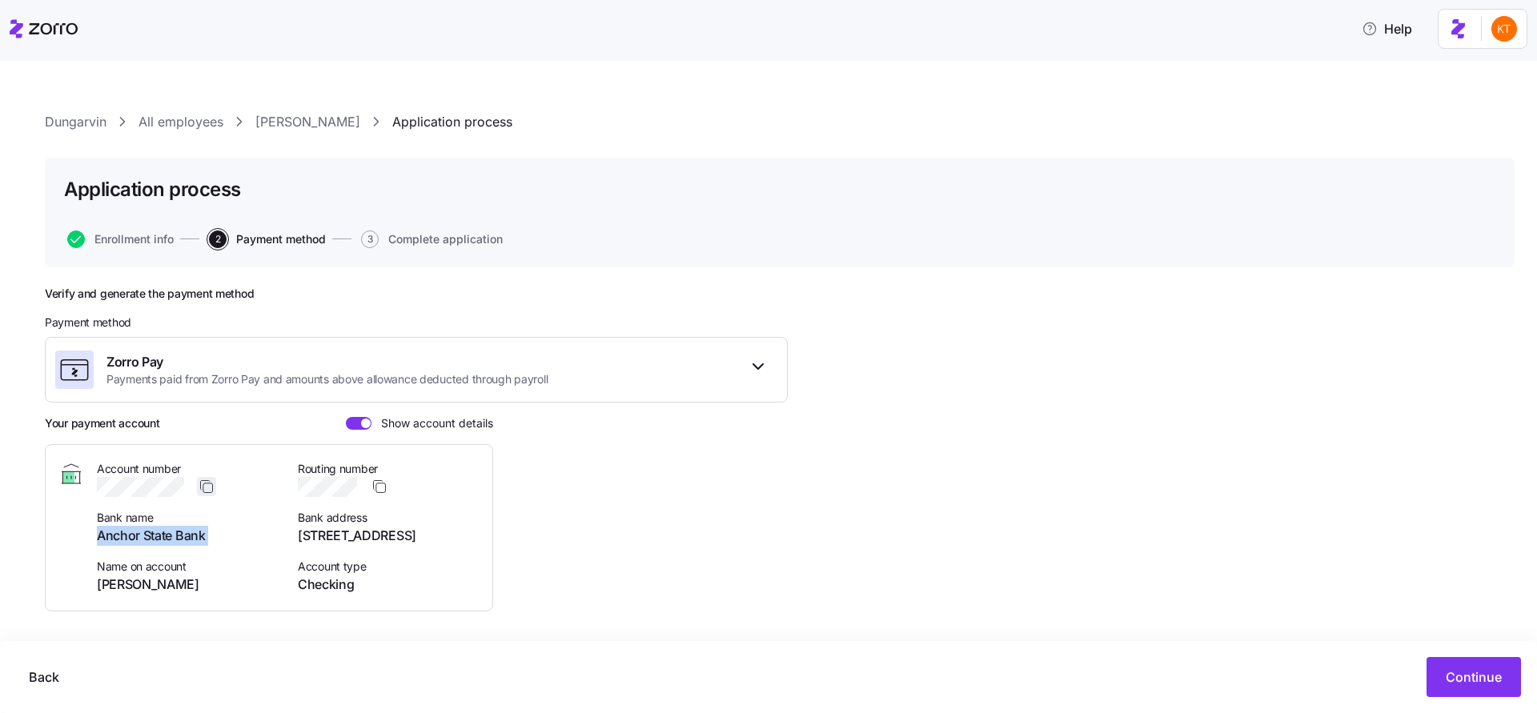
click at [206, 488] on icon "button" at bounding box center [207, 487] width 16 height 16
click at [382, 487] on icon "button" at bounding box center [379, 487] width 16 height 16
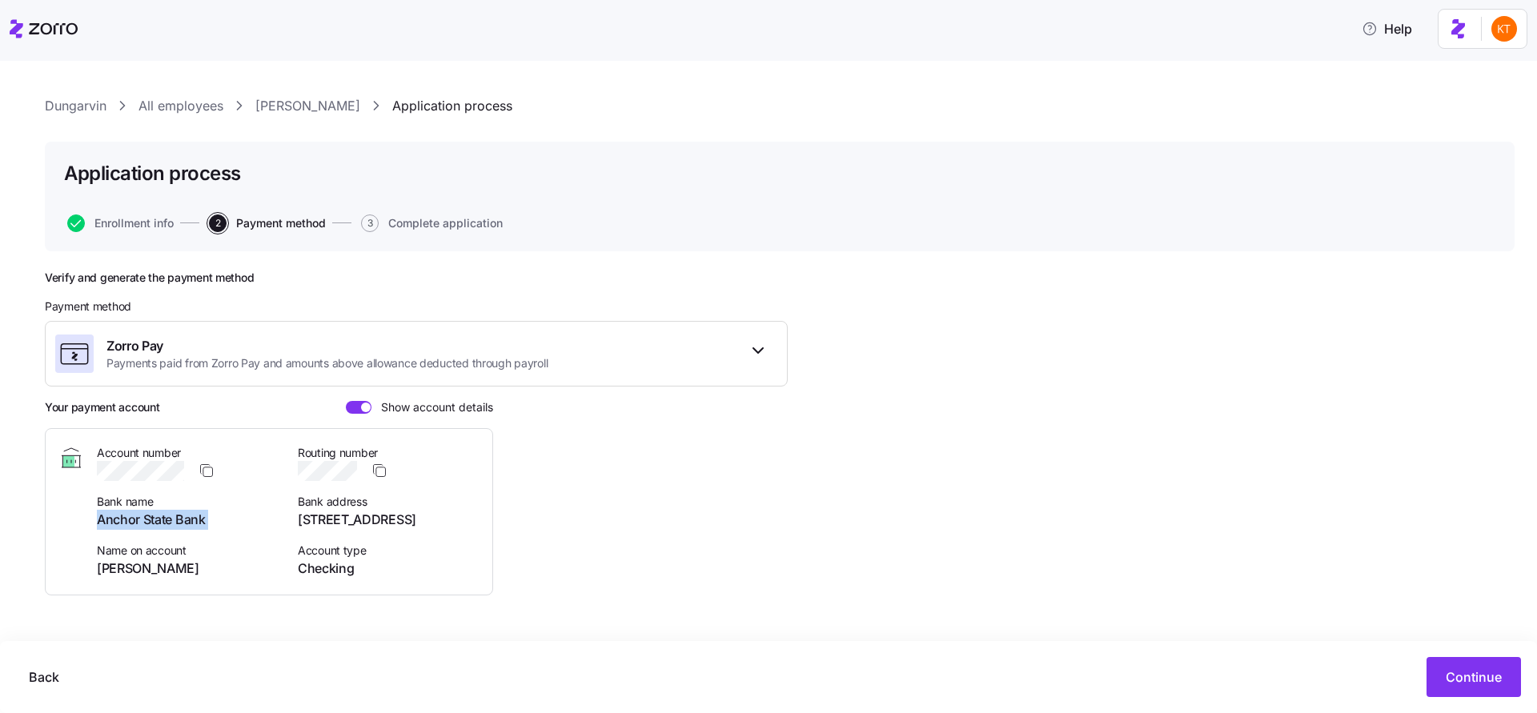
scroll to position [23, 0]
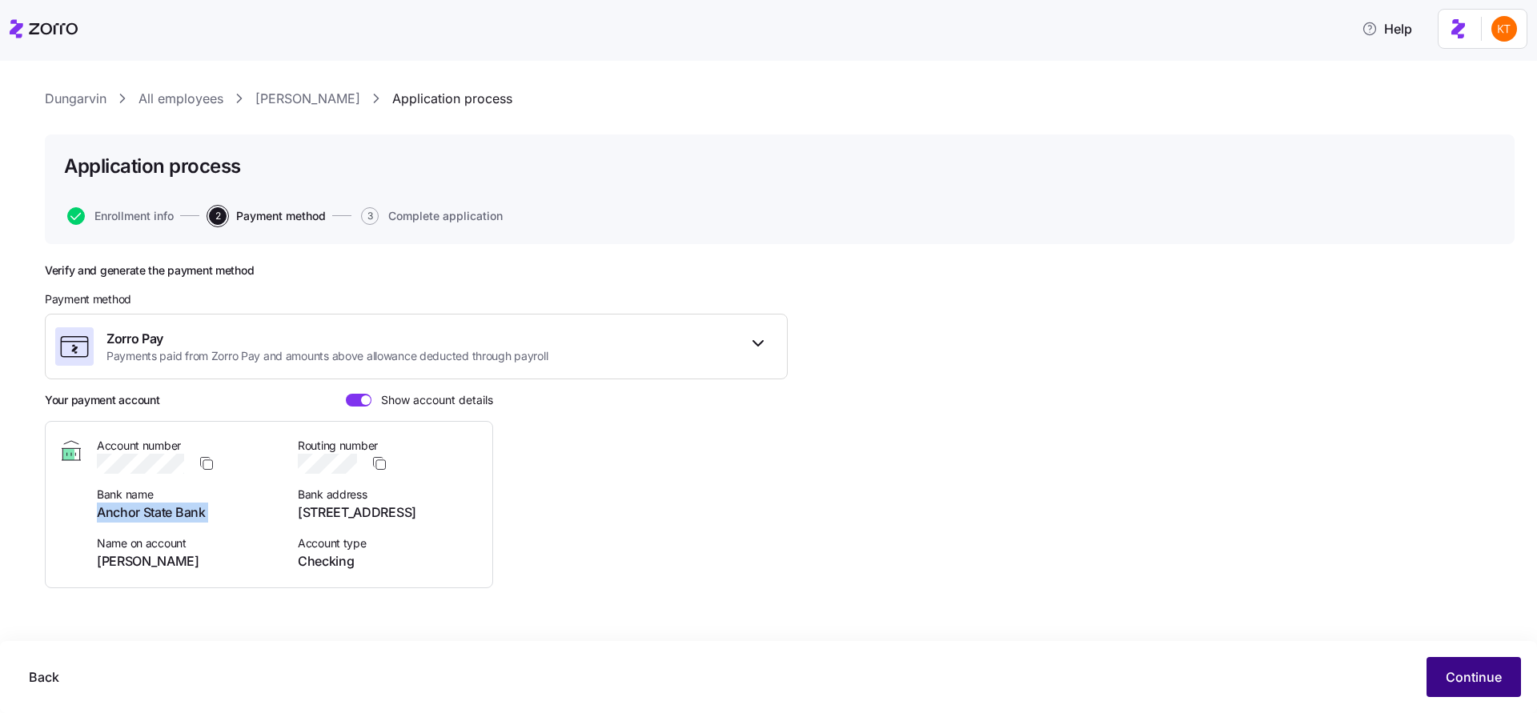
click at [1444, 689] on button "Continue" at bounding box center [1474, 677] width 94 height 40
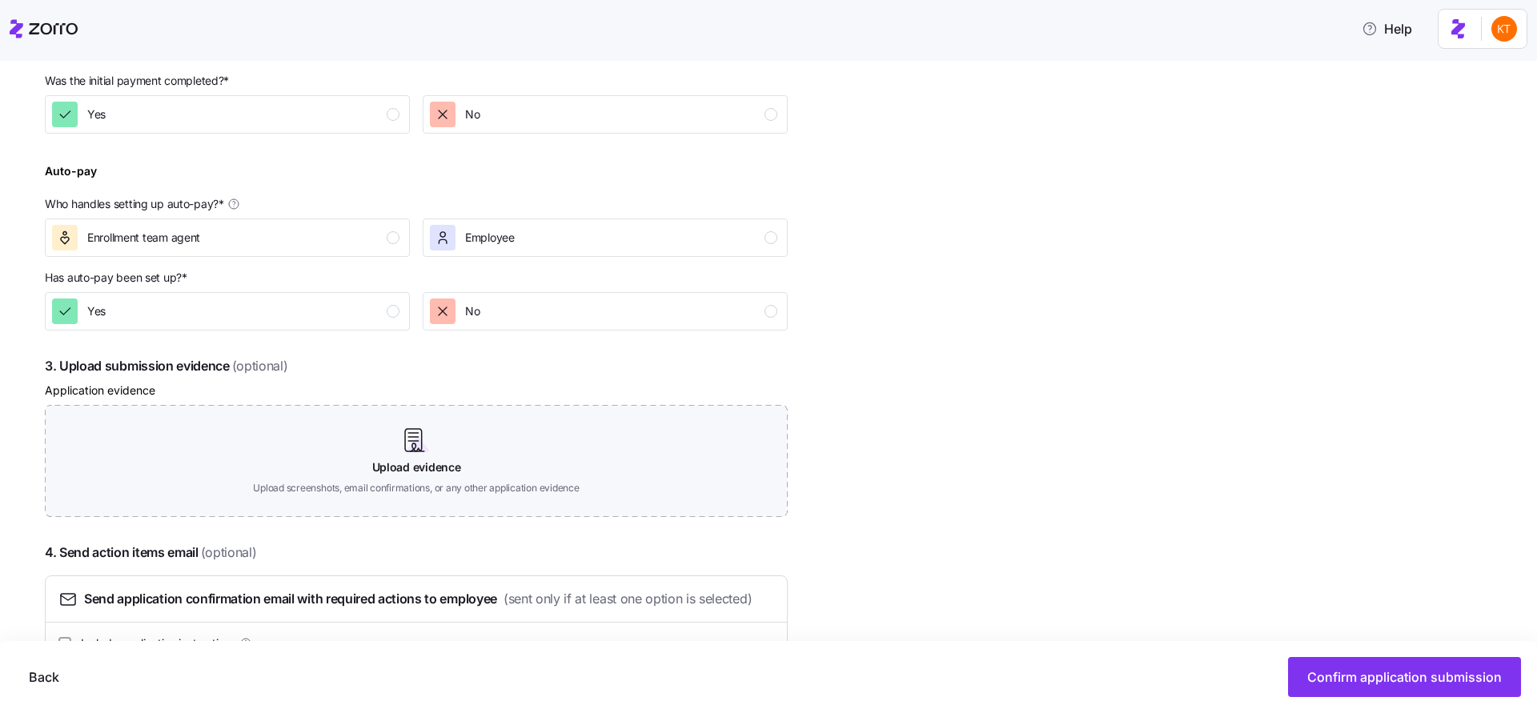
scroll to position [392, 0]
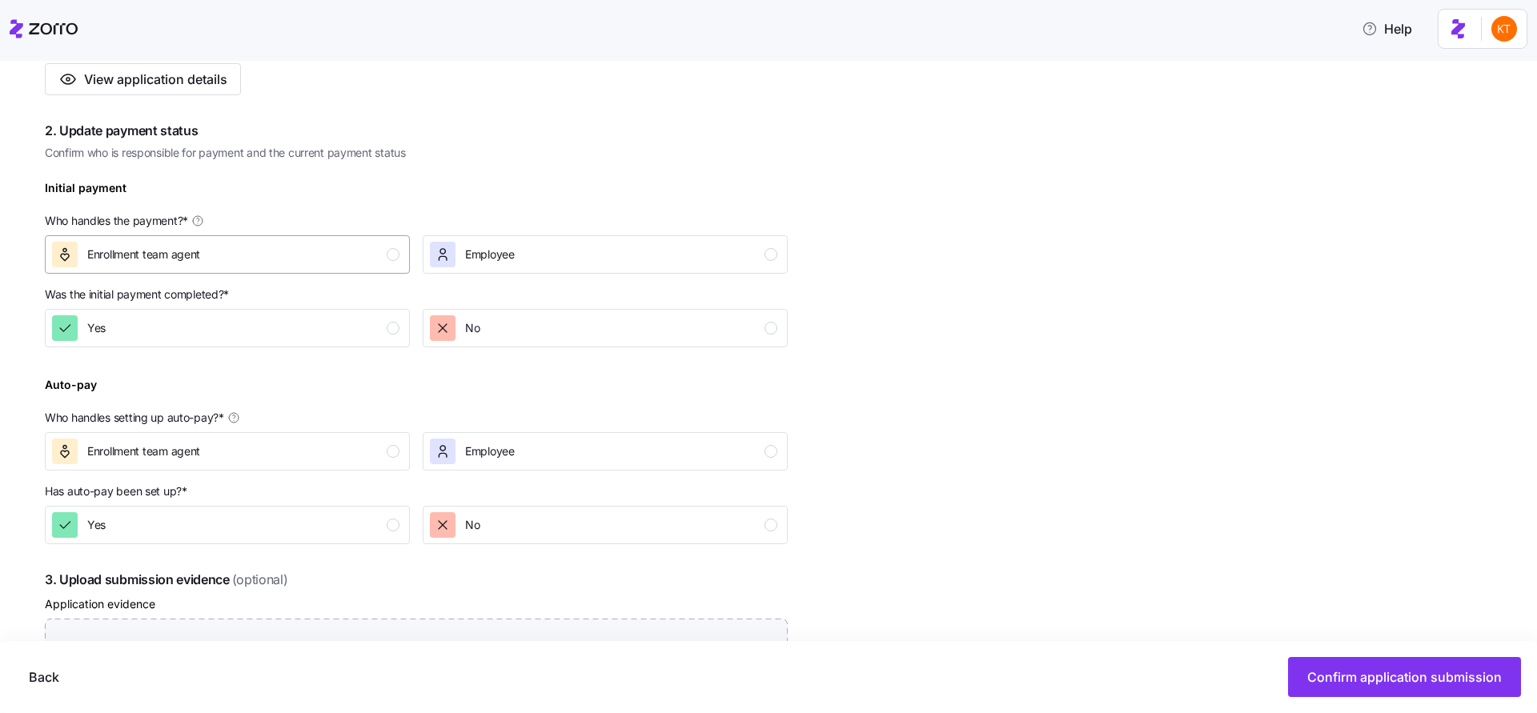
click at [371, 247] on div "Enrollment team agent" at bounding box center [225, 255] width 347 height 26
click at [388, 332] on div "button" at bounding box center [393, 328] width 13 height 13
drag, startPoint x: 387, startPoint y: 449, endPoint x: 377, endPoint y: 505, distance: 56.9
click at [387, 449] on div "button" at bounding box center [393, 451] width 13 height 13
click at [377, 523] on div "Yes" at bounding box center [225, 525] width 347 height 26
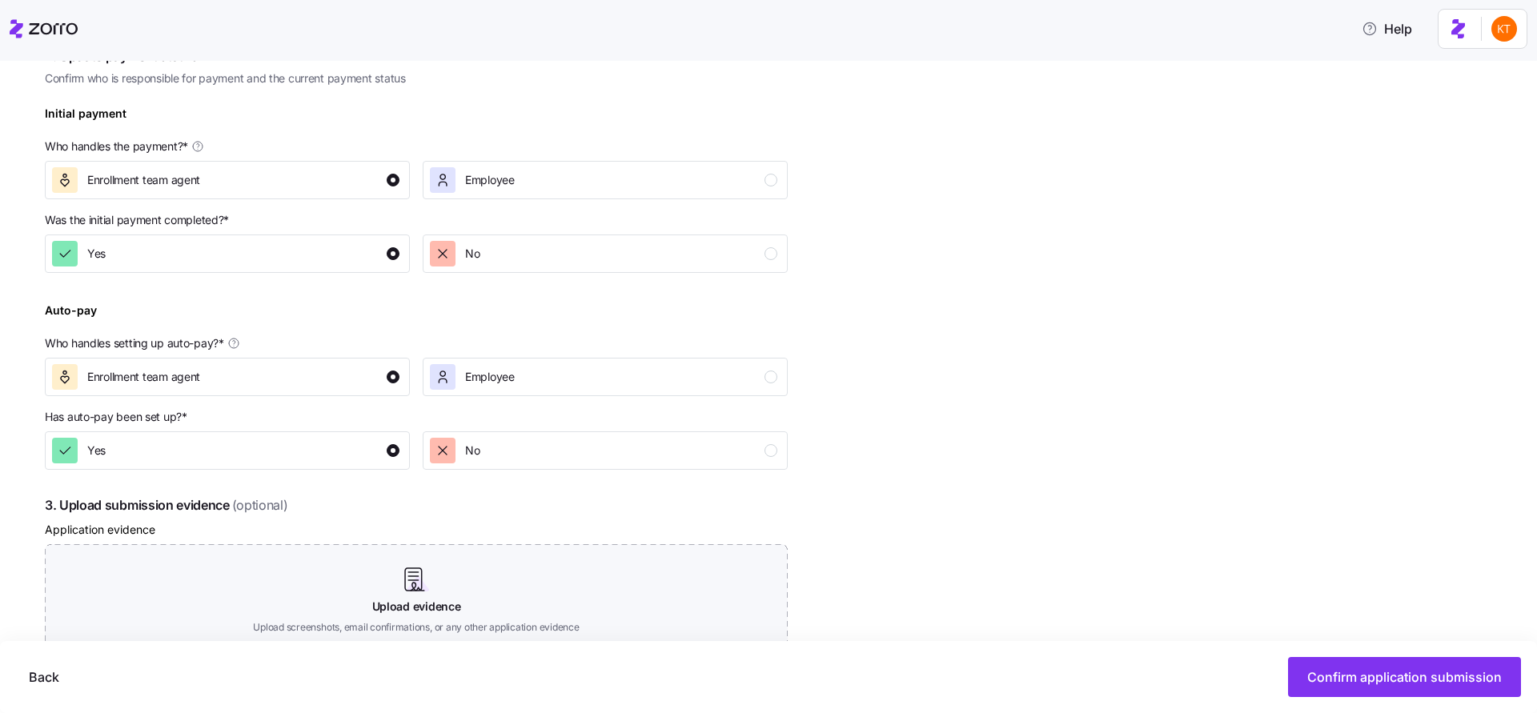
scroll to position [628, 0]
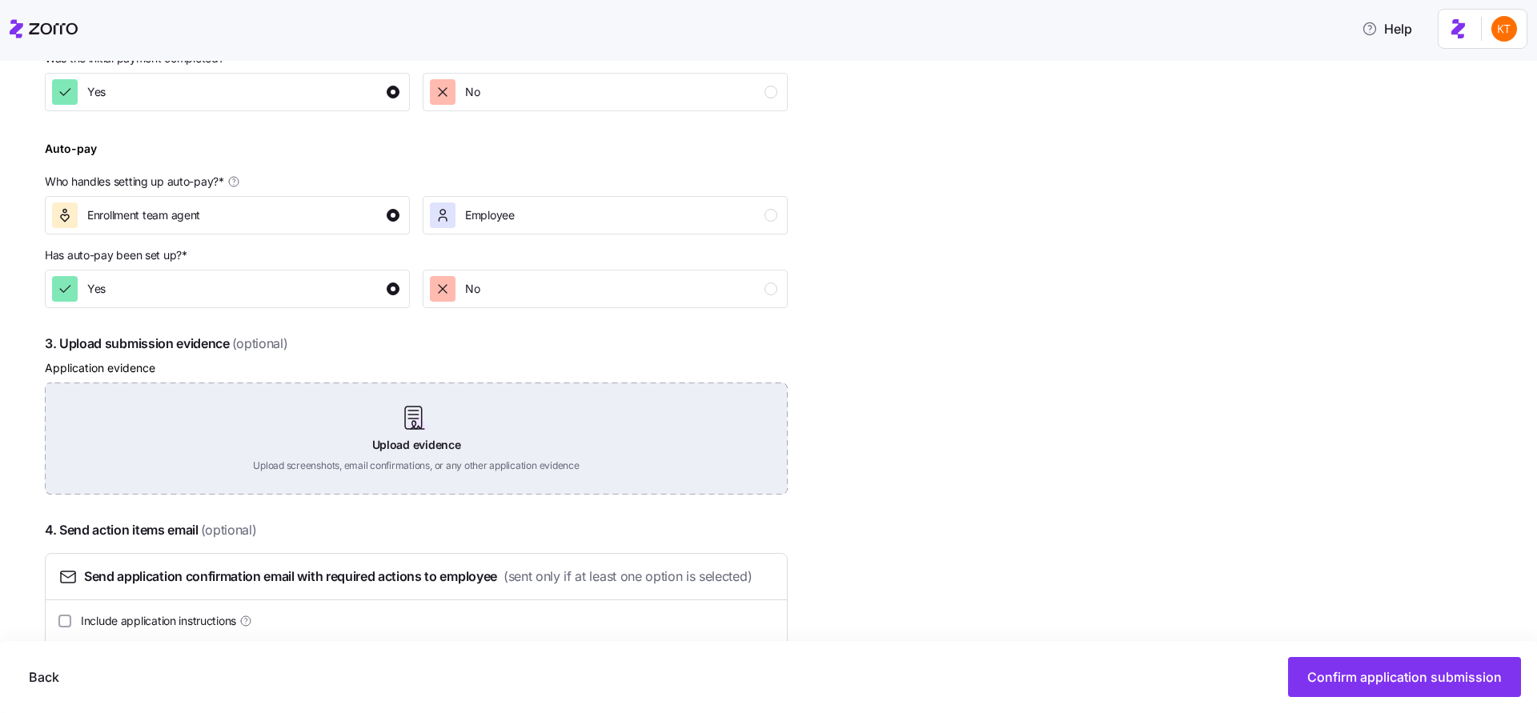
click at [430, 419] on div "Upload evidence Upload screenshots, email confirmations, or any other applicati…" at bounding box center [416, 439] width 743 height 112
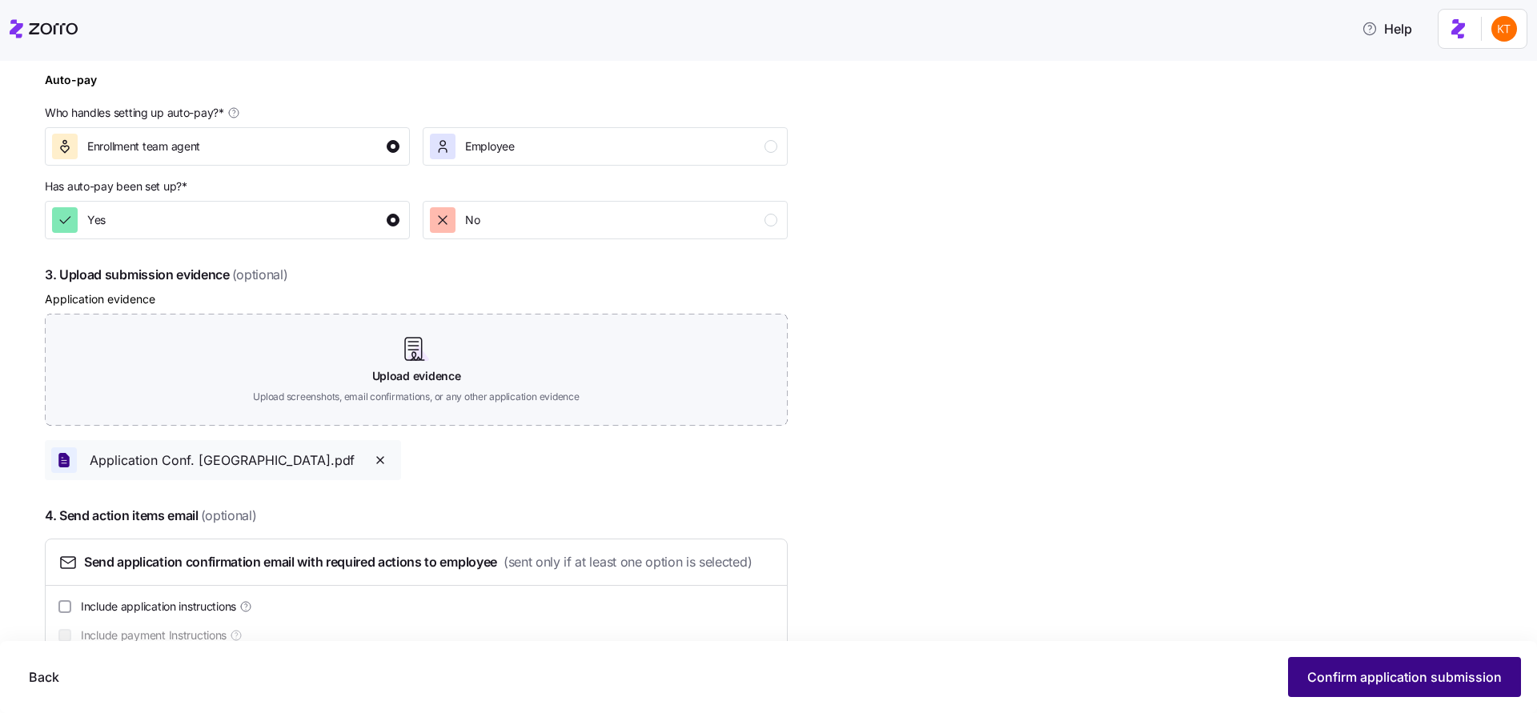
scroll to position [744, 0]
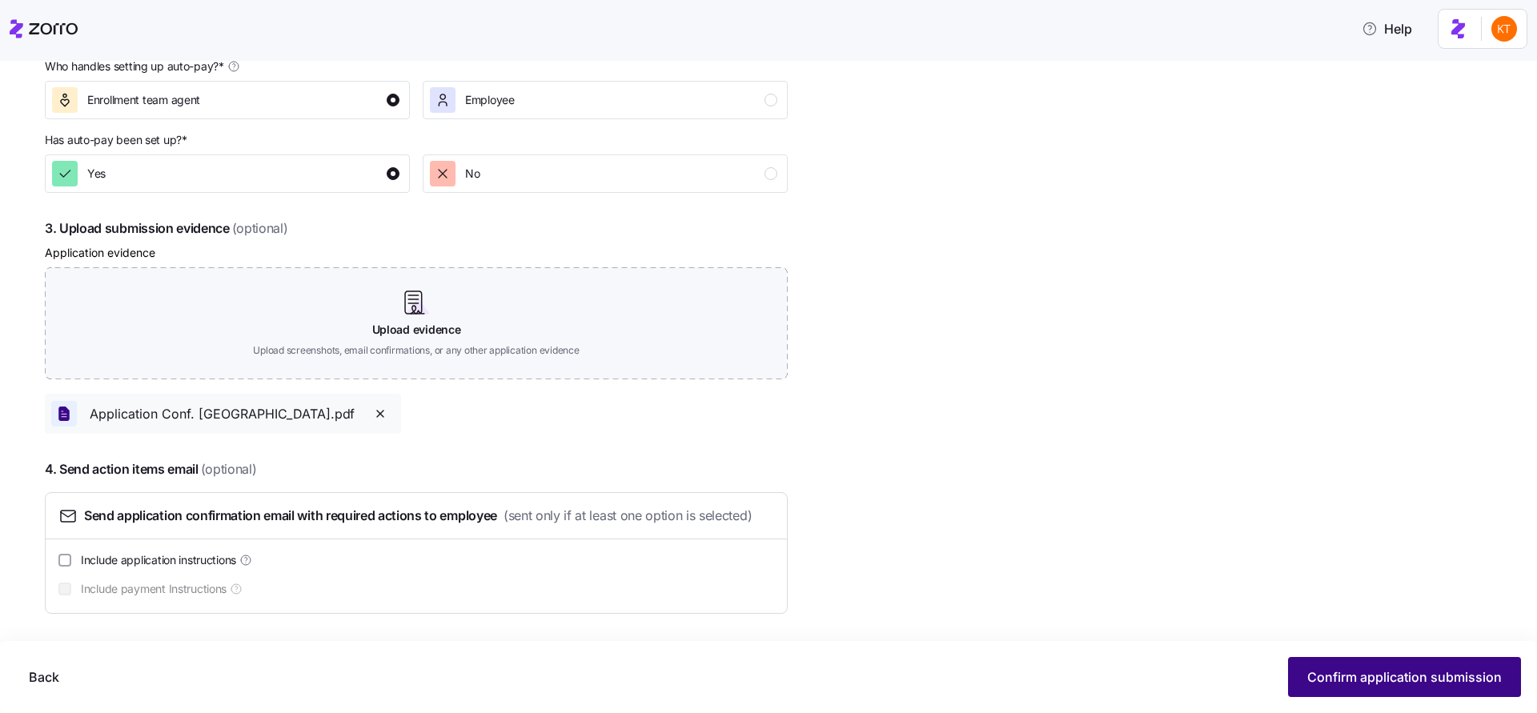
click at [1353, 658] on button "Confirm application submission" at bounding box center [1404, 677] width 233 height 40
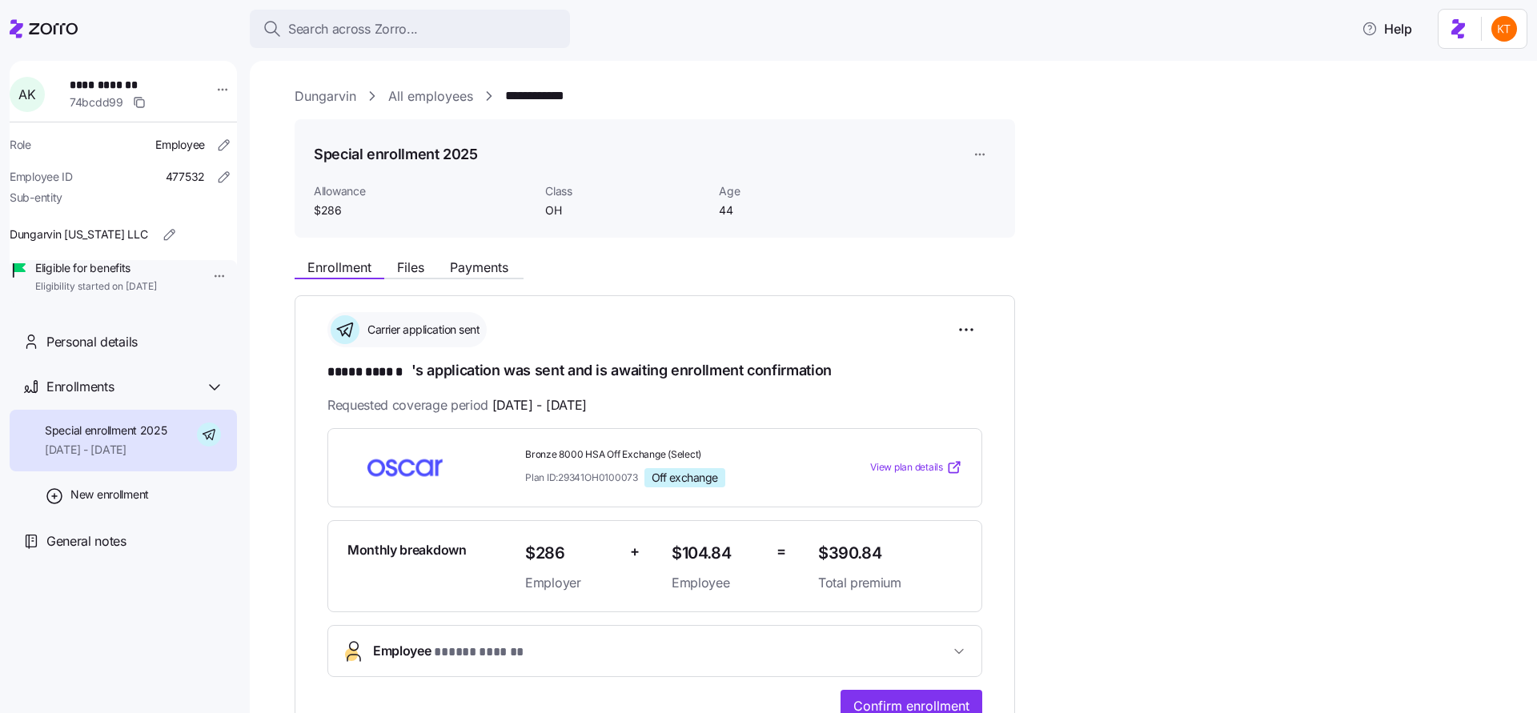
click at [409, 257] on div "Enrollment Files Payments" at bounding box center [655, 265] width 721 height 29
click at [411, 261] on span "Files" at bounding box center [410, 267] width 27 height 13
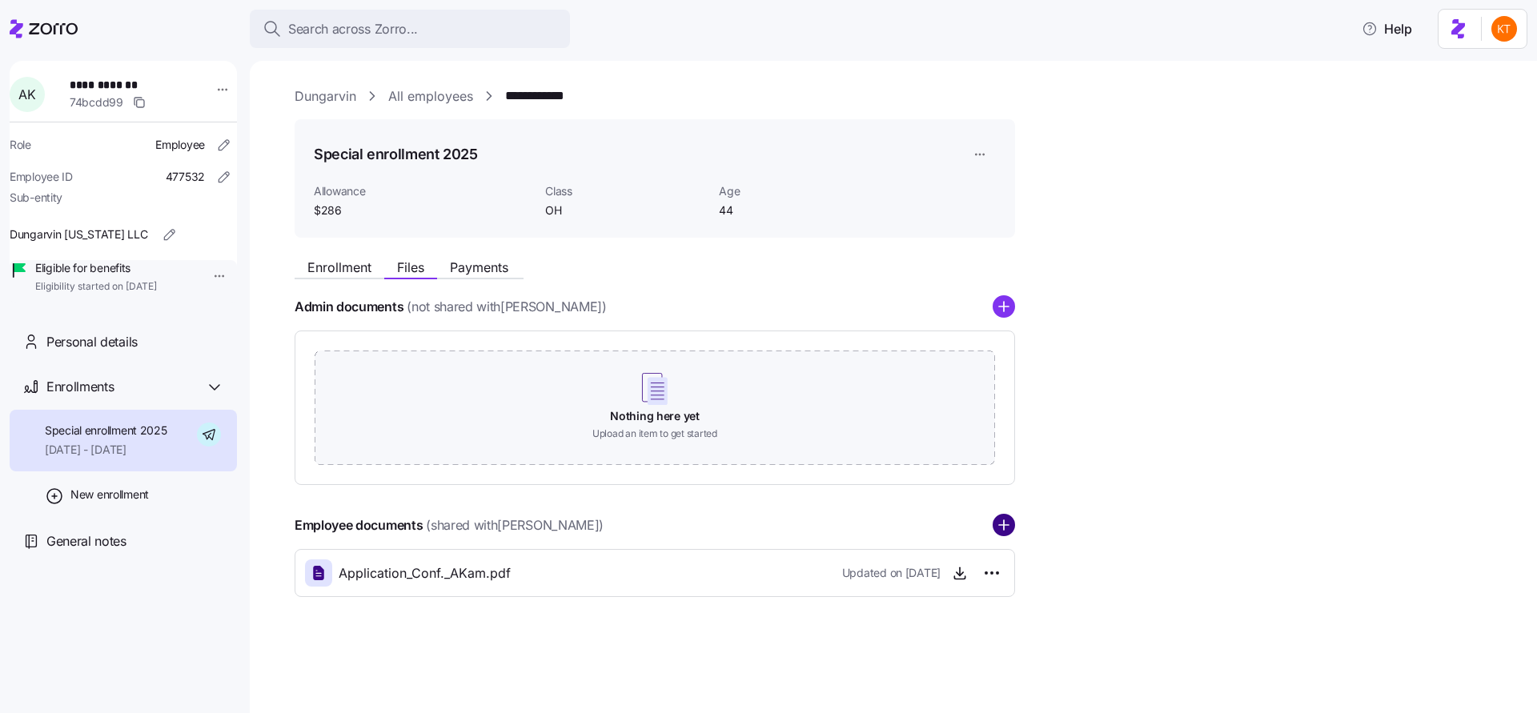
click at [999, 524] on circle "add icon" at bounding box center [1004, 526] width 21 height 21
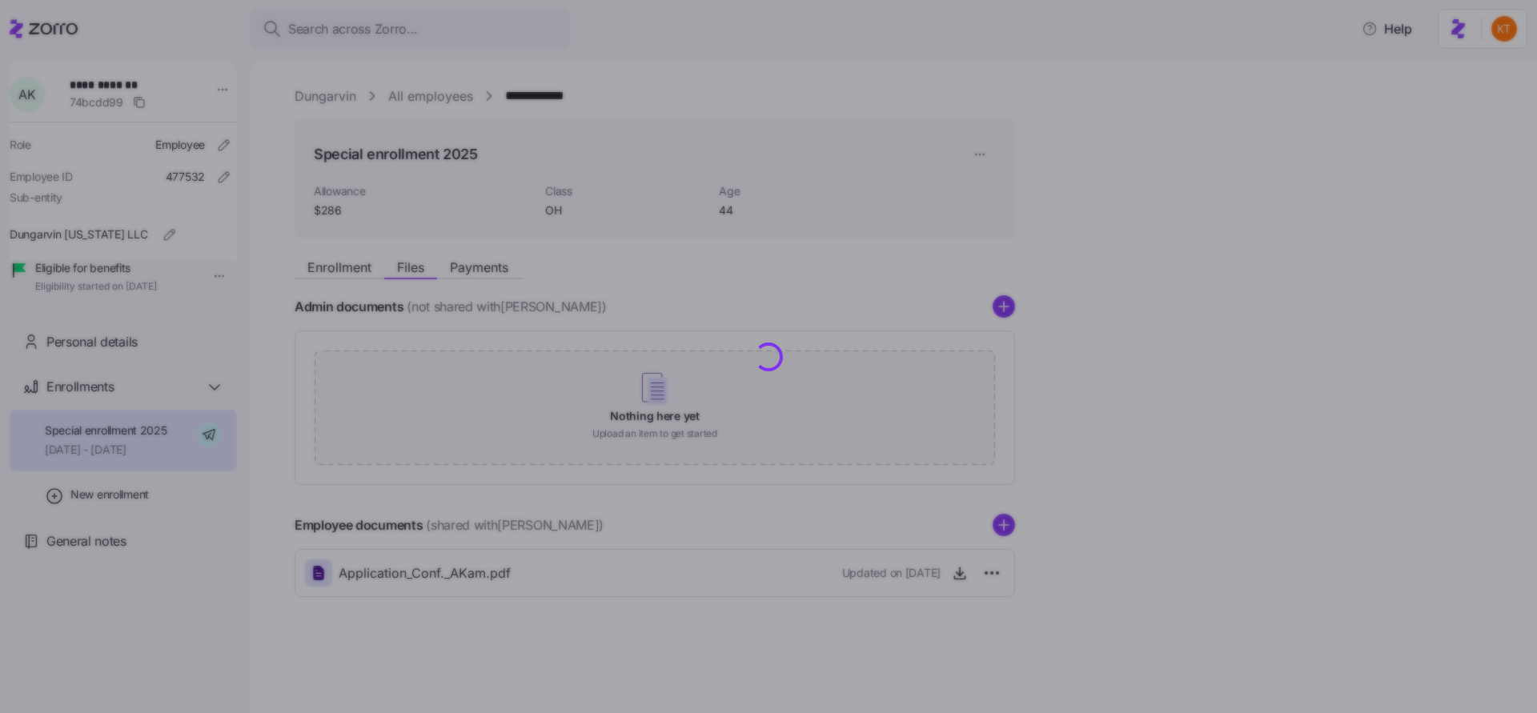
click at [1002, 525] on icon "add icon" at bounding box center [1004, 525] width 10 height 0
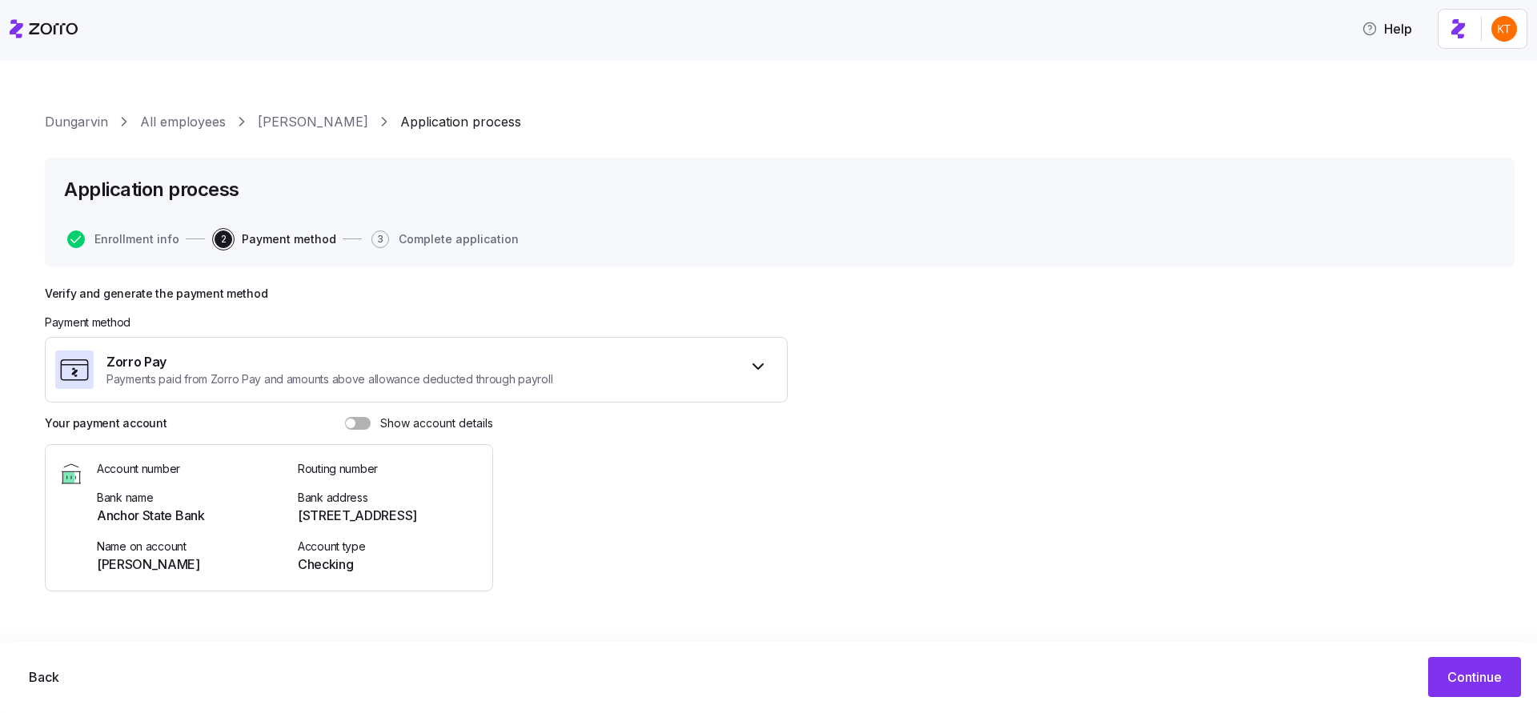
click at [295, 121] on link "[PERSON_NAME]" at bounding box center [313, 122] width 110 height 20
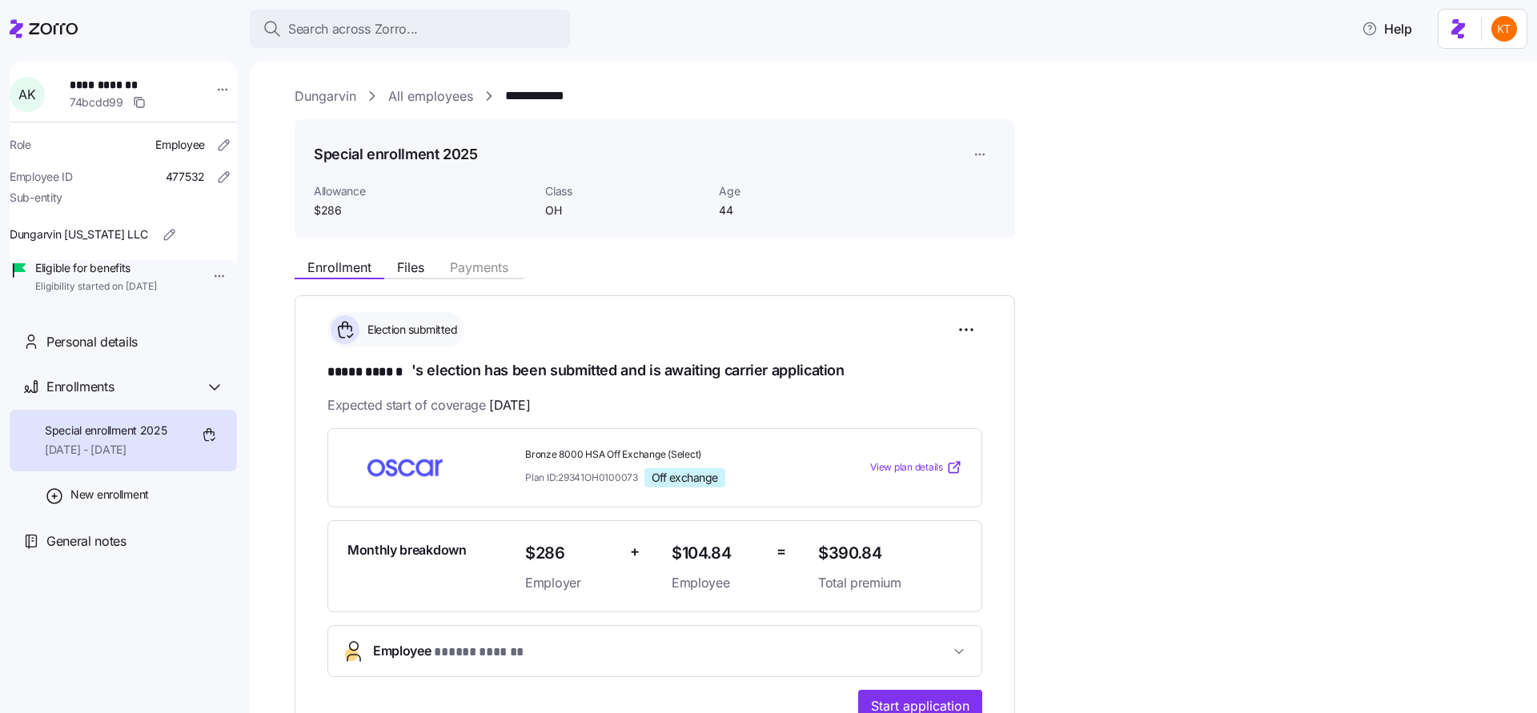
scroll to position [283, 0]
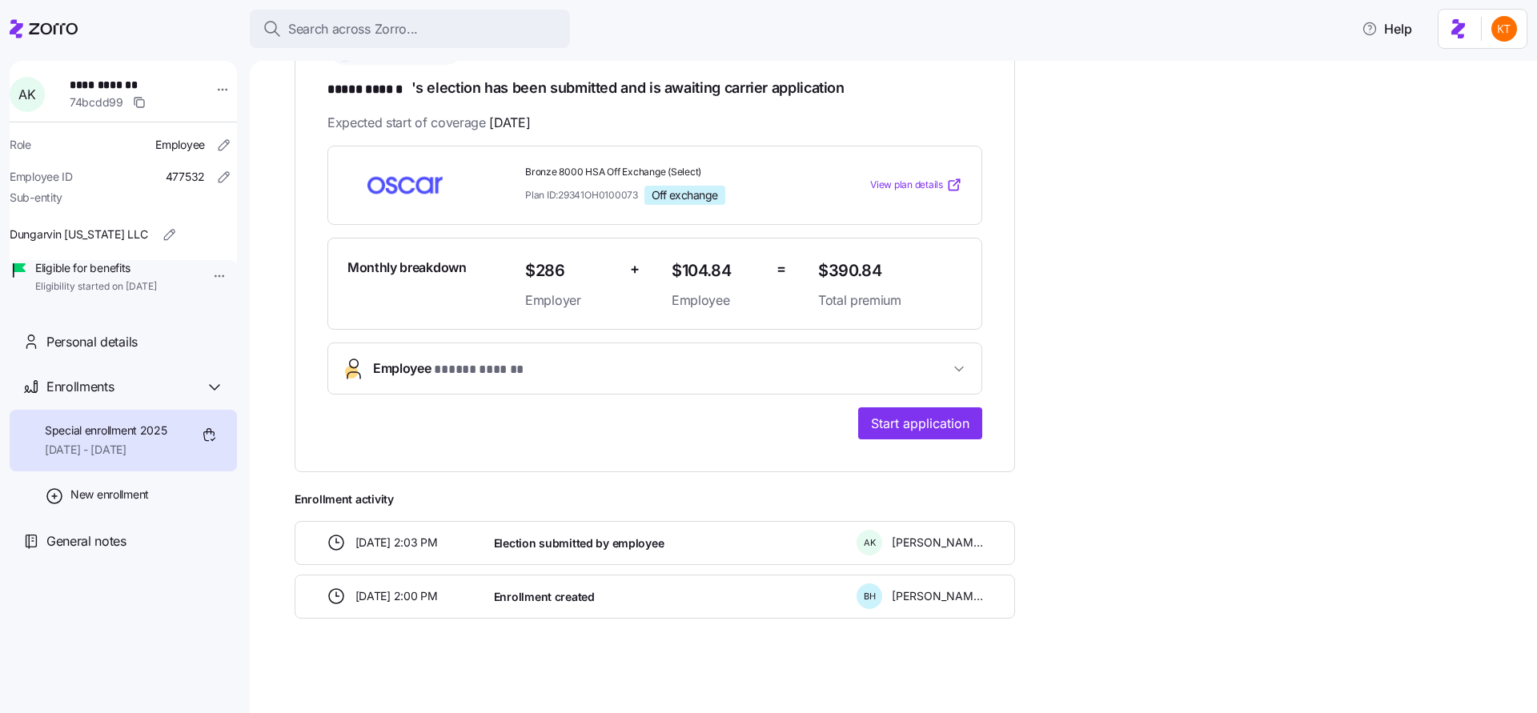
click at [456, 379] on button "Employee * ***** ****** *" at bounding box center [654, 368] width 653 height 50
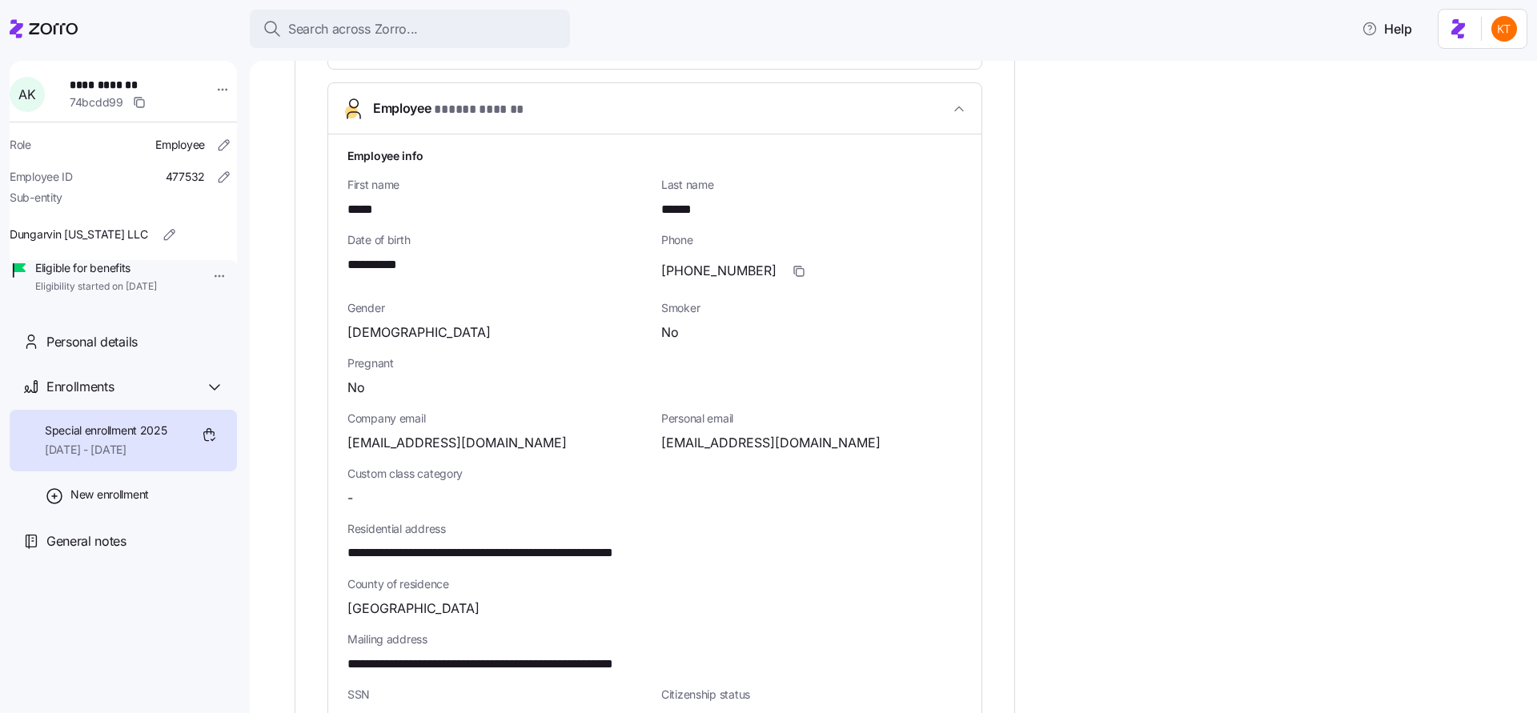
scroll to position [891, 0]
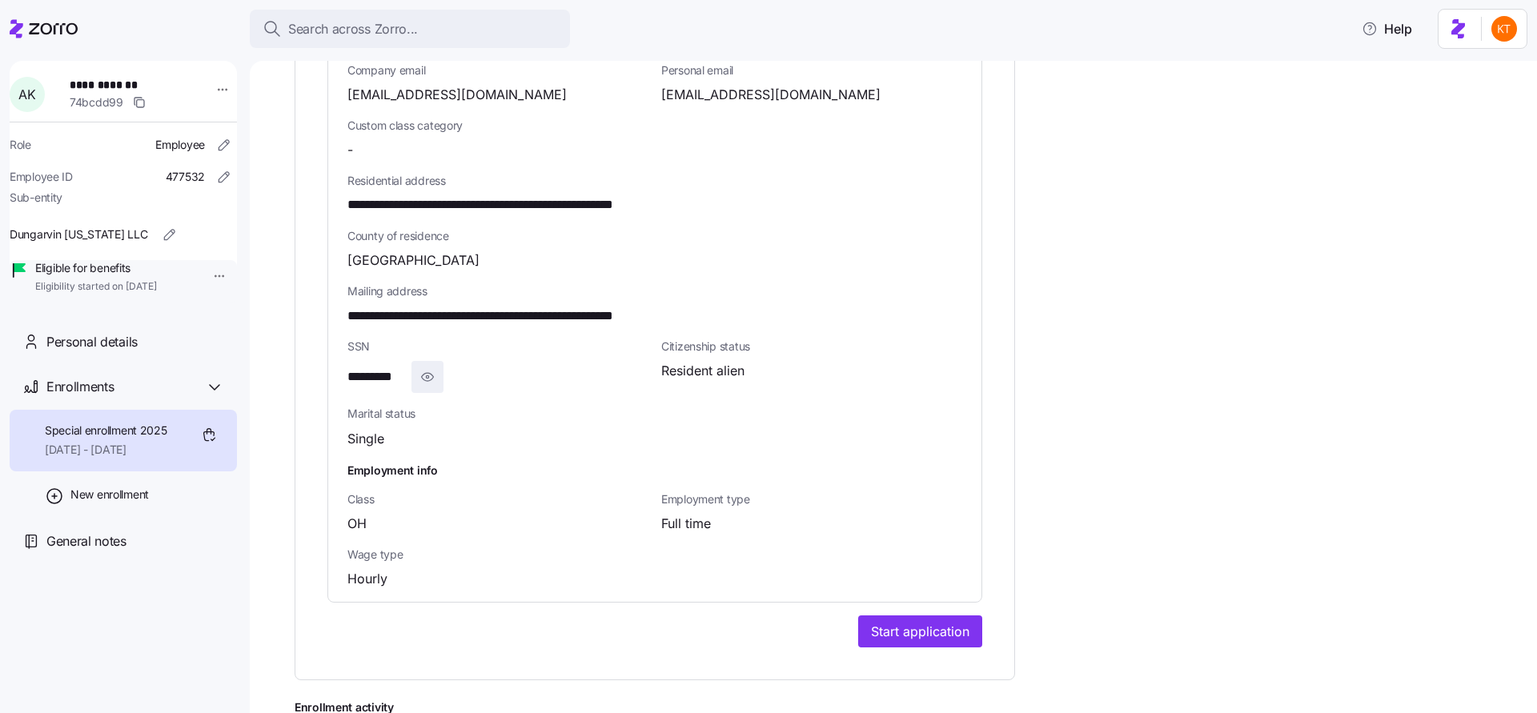
click at [421, 377] on icon "button" at bounding box center [428, 376] width 16 height 19
click at [359, 377] on span "**********" at bounding box center [384, 377] width 74 height 20
click at [359, 376] on span "**********" at bounding box center [384, 377] width 74 height 20
copy span "***"
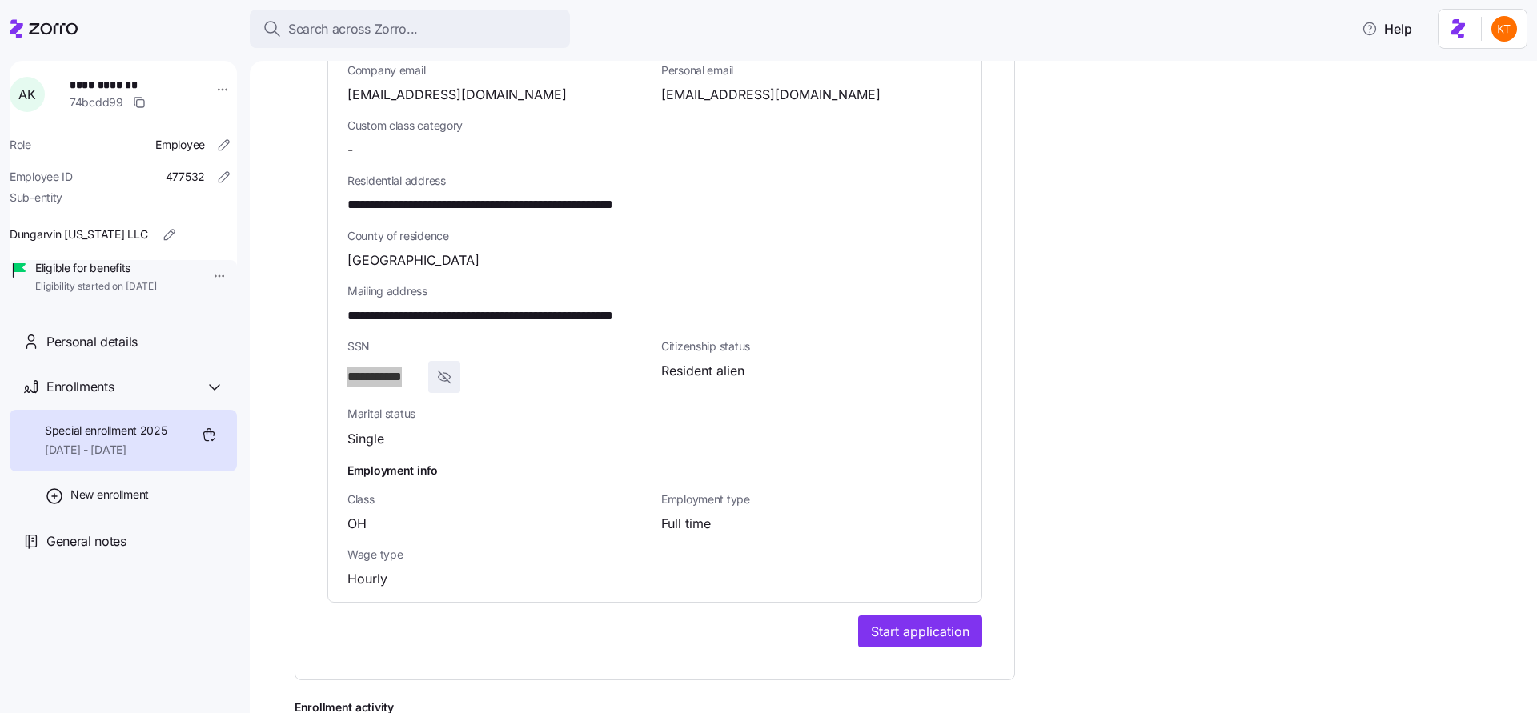
scroll to position [254, 0]
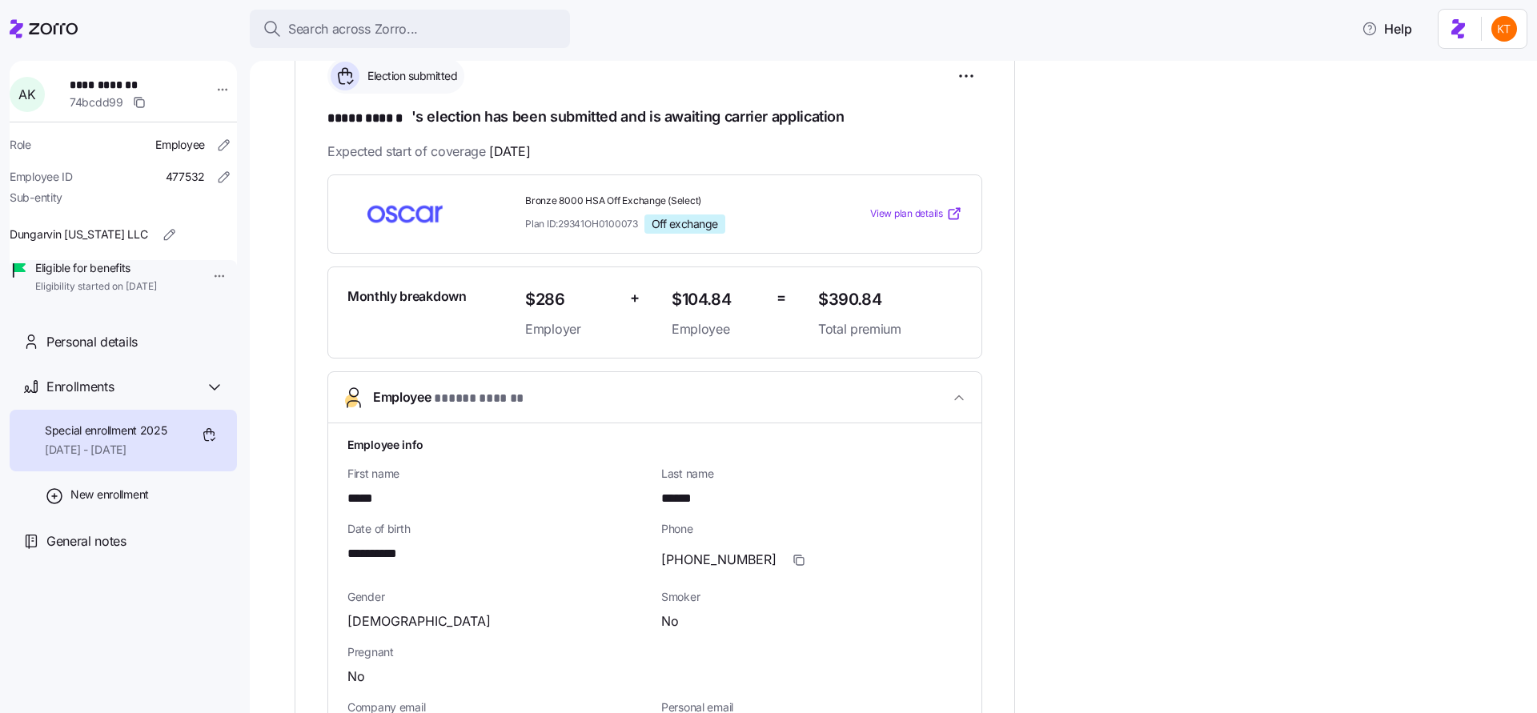
click at [370, 553] on span "**********" at bounding box center [379, 554] width 65 height 20
copy span "**"
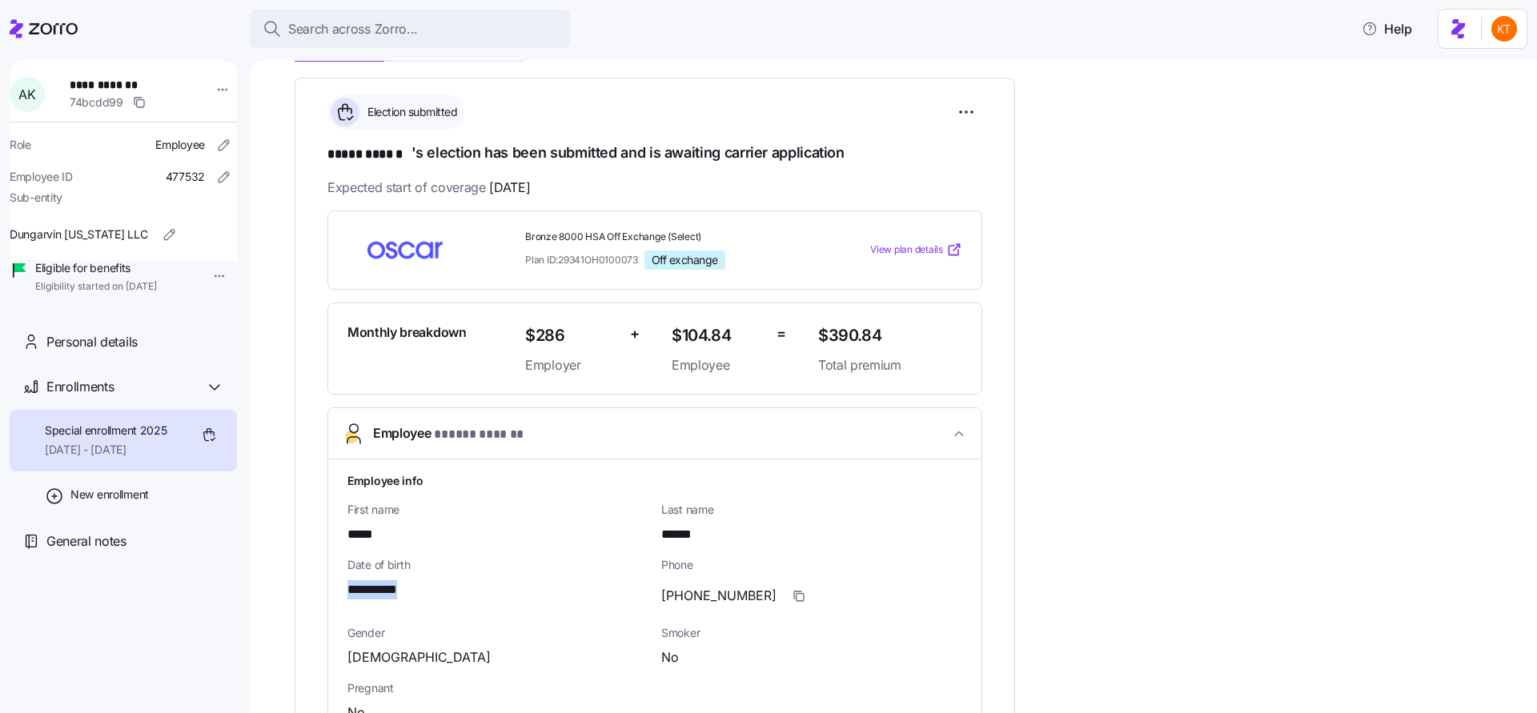
scroll to position [338, 0]
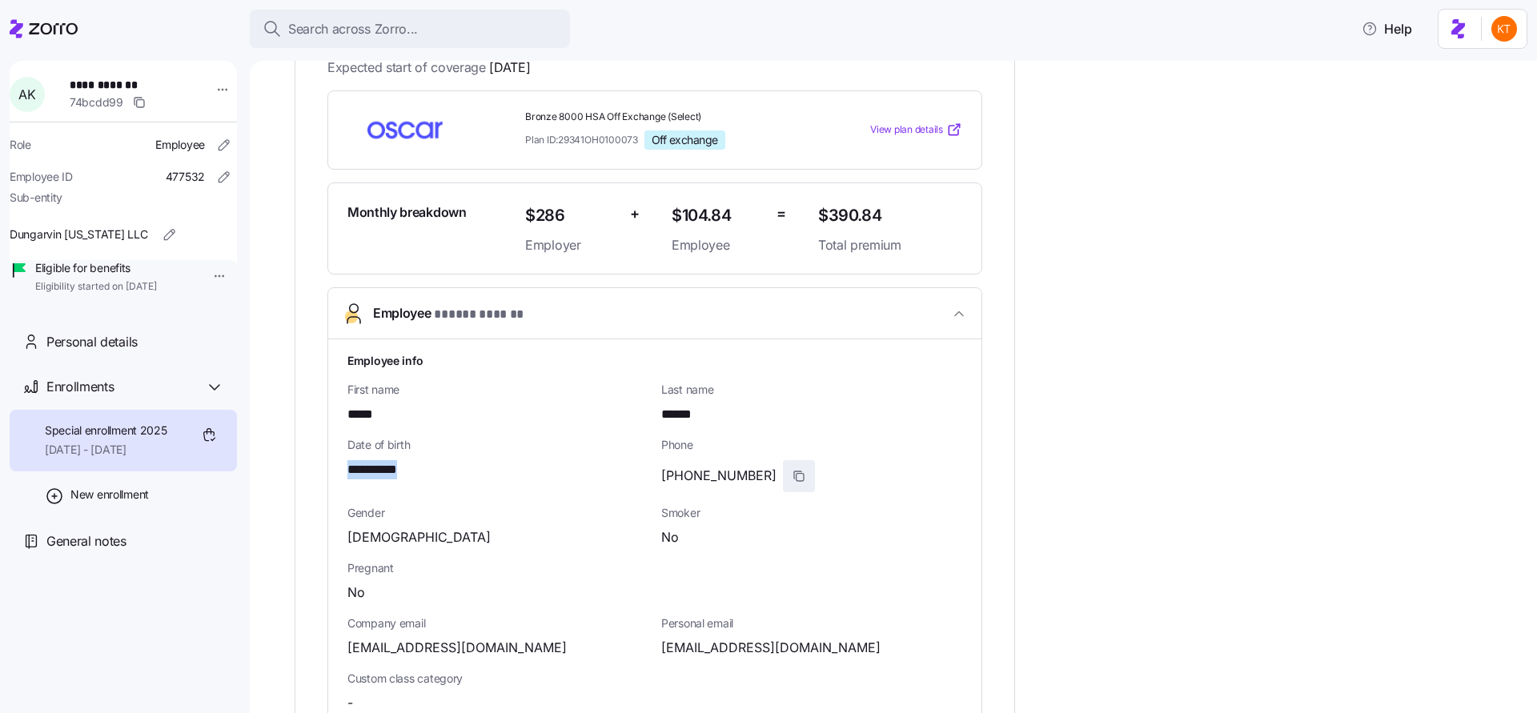
click at [793, 475] on icon "button" at bounding box center [799, 476] width 13 height 13
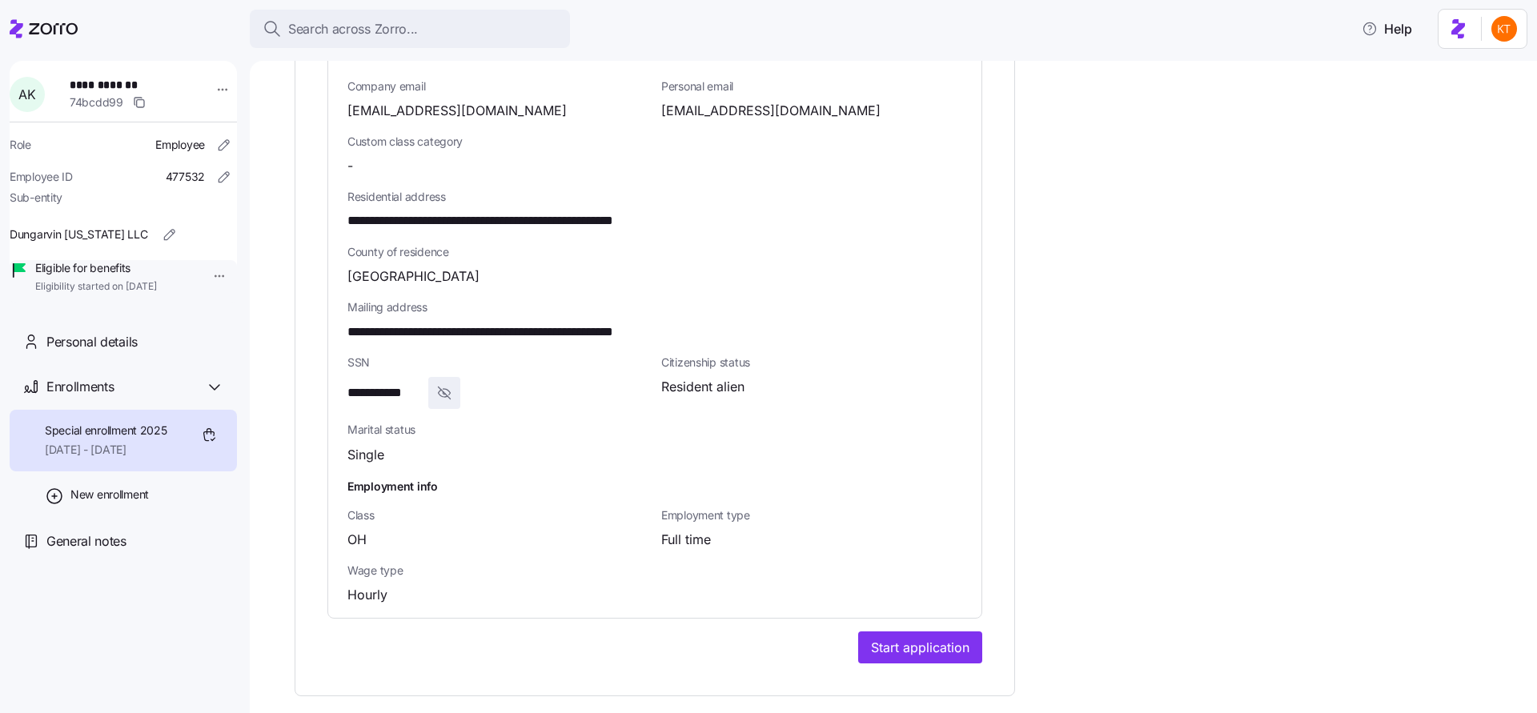
scroll to position [922, 0]
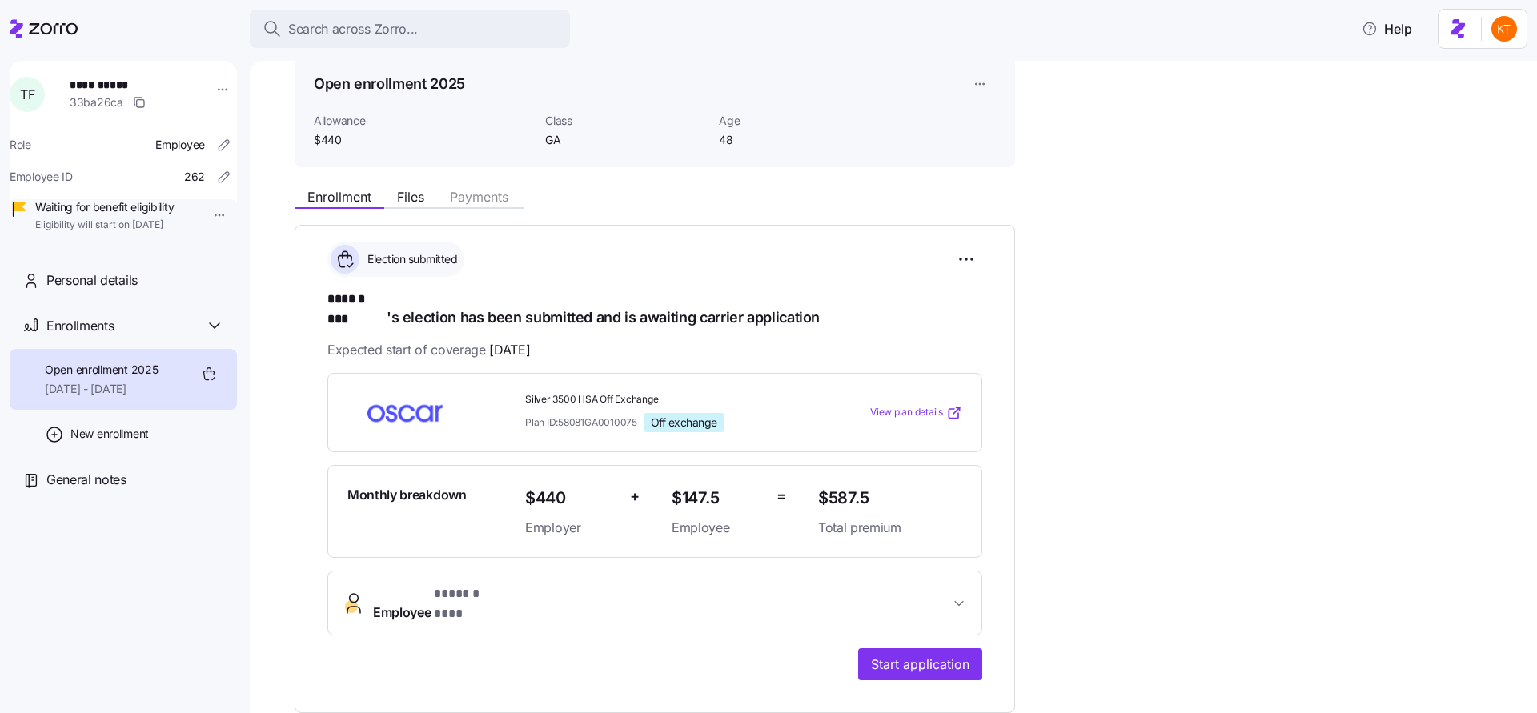
click at [436, 584] on span "* ****** *** *" at bounding box center [467, 594] width 66 height 20
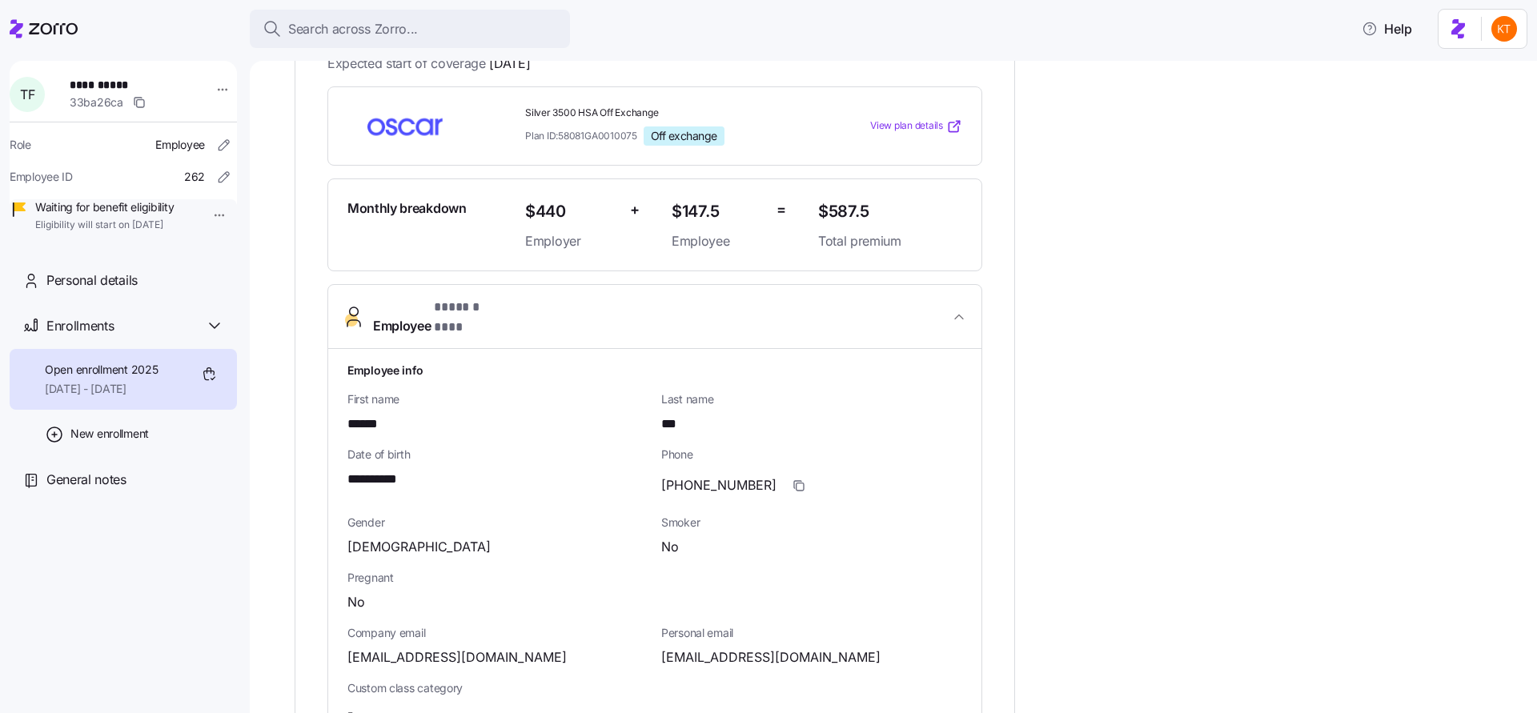
scroll to position [492, 0]
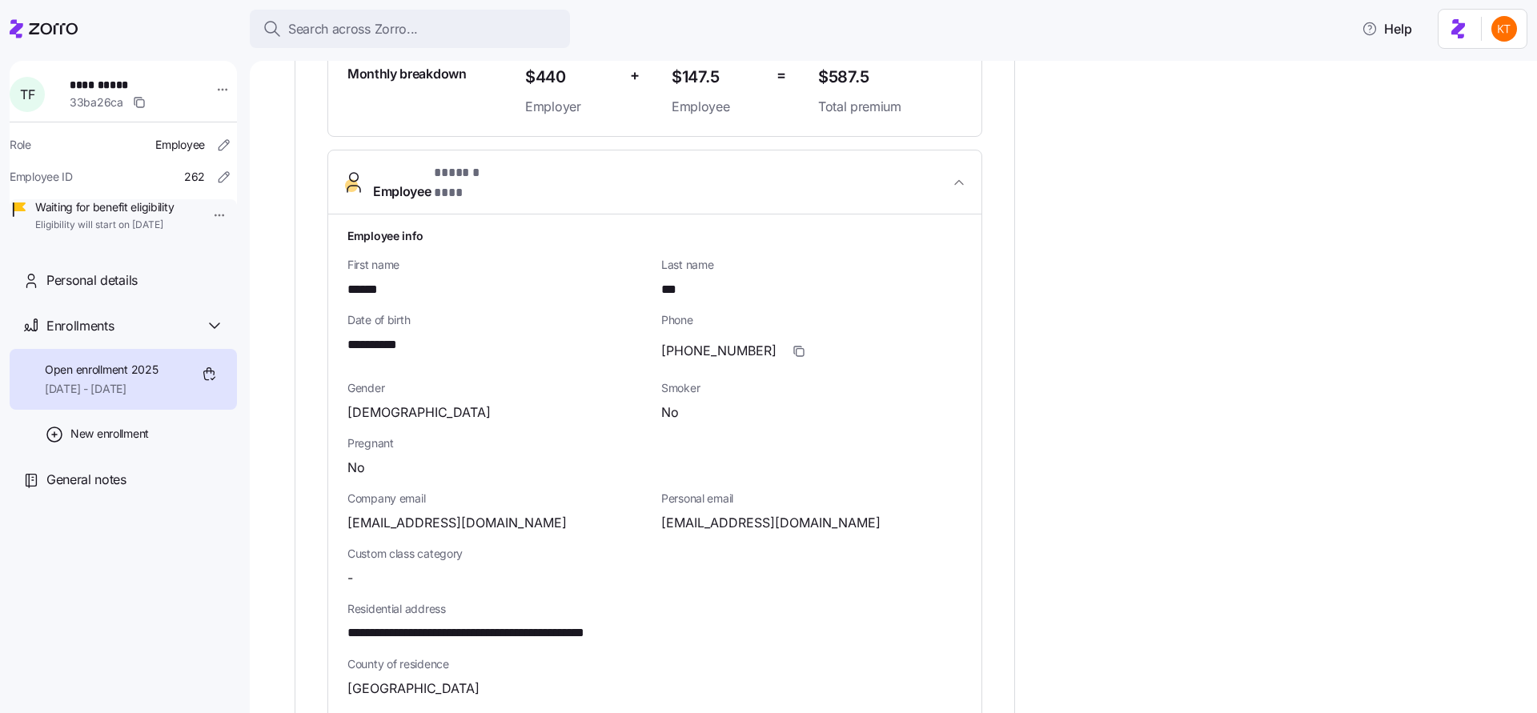
click at [564, 624] on span "**********" at bounding box center [506, 634] width 319 height 20
copy span "*****"
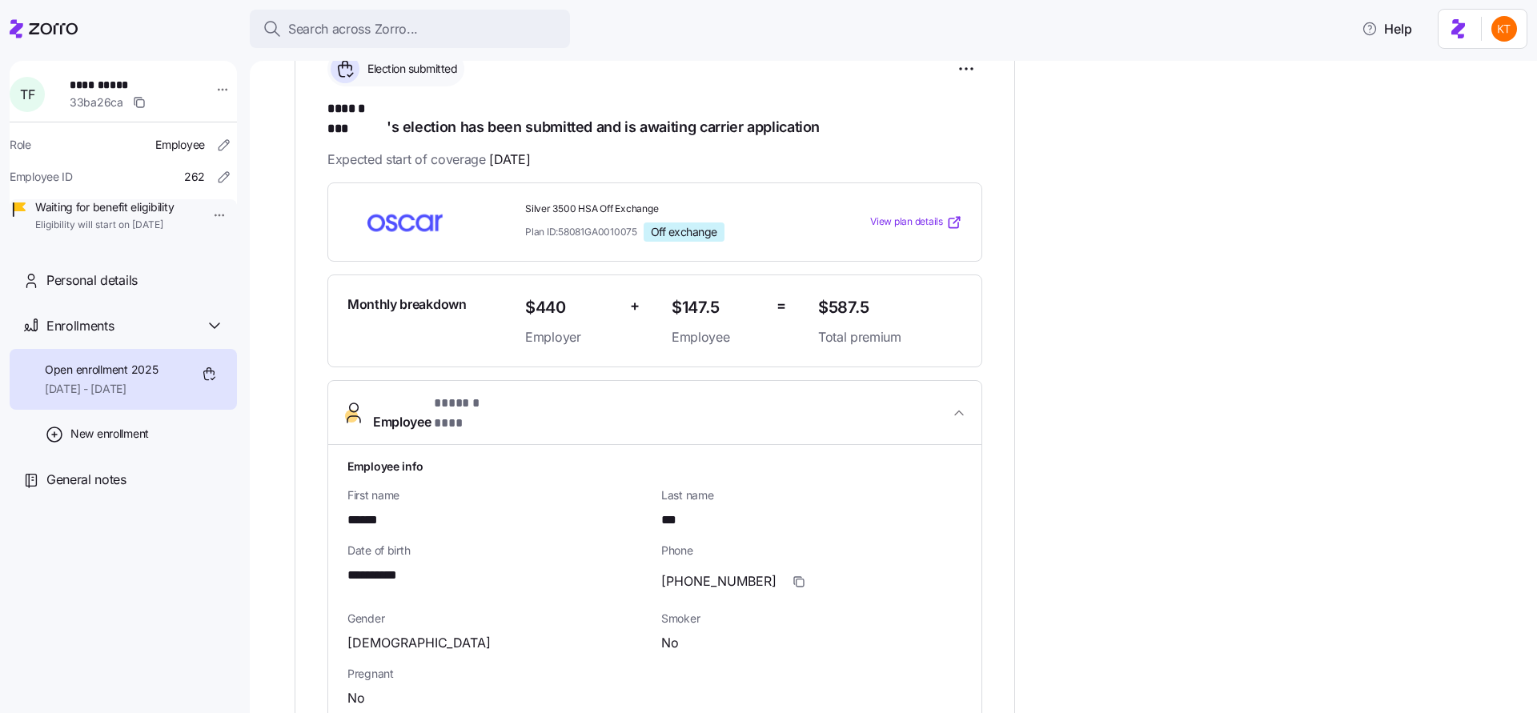
scroll to position [351, 0]
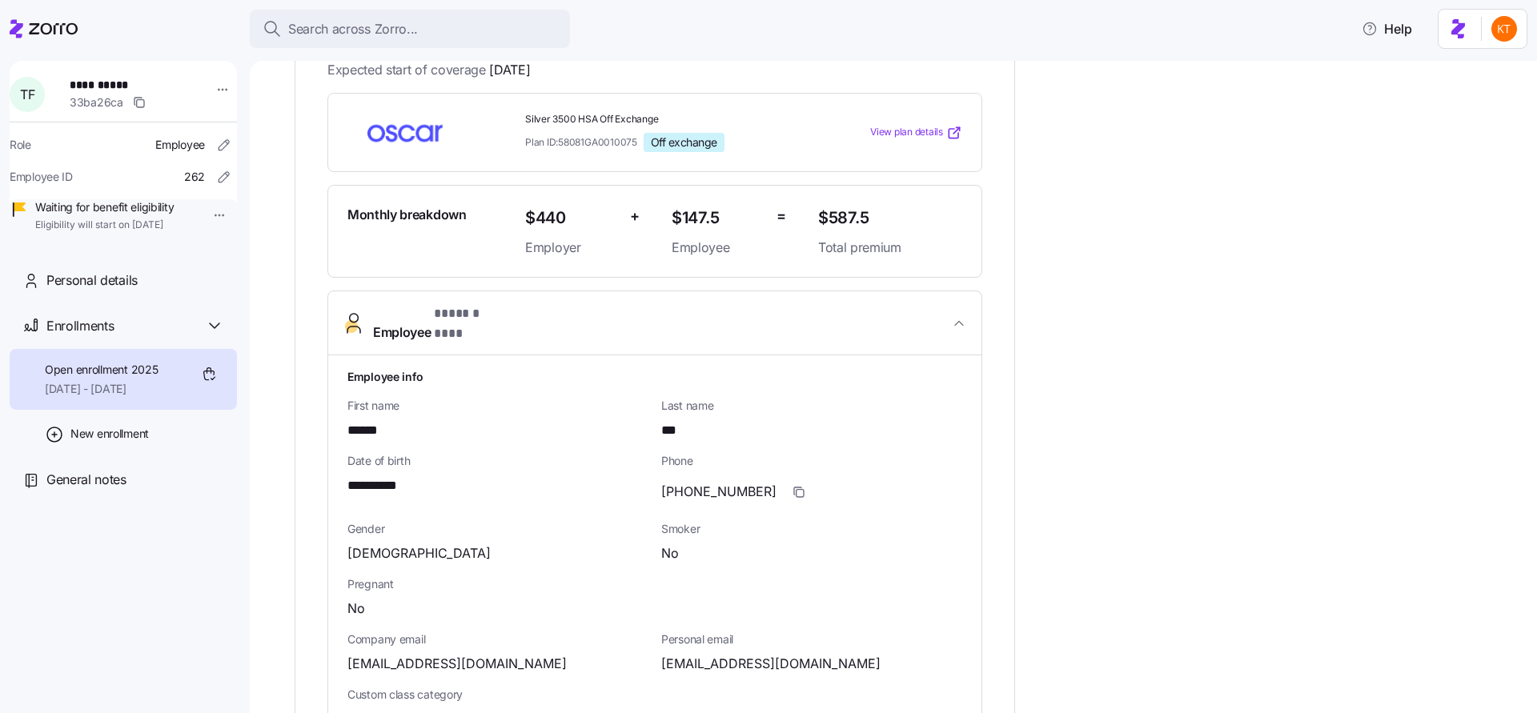
click at [391, 476] on span "**********" at bounding box center [380, 486] width 66 height 20
copy span "****"
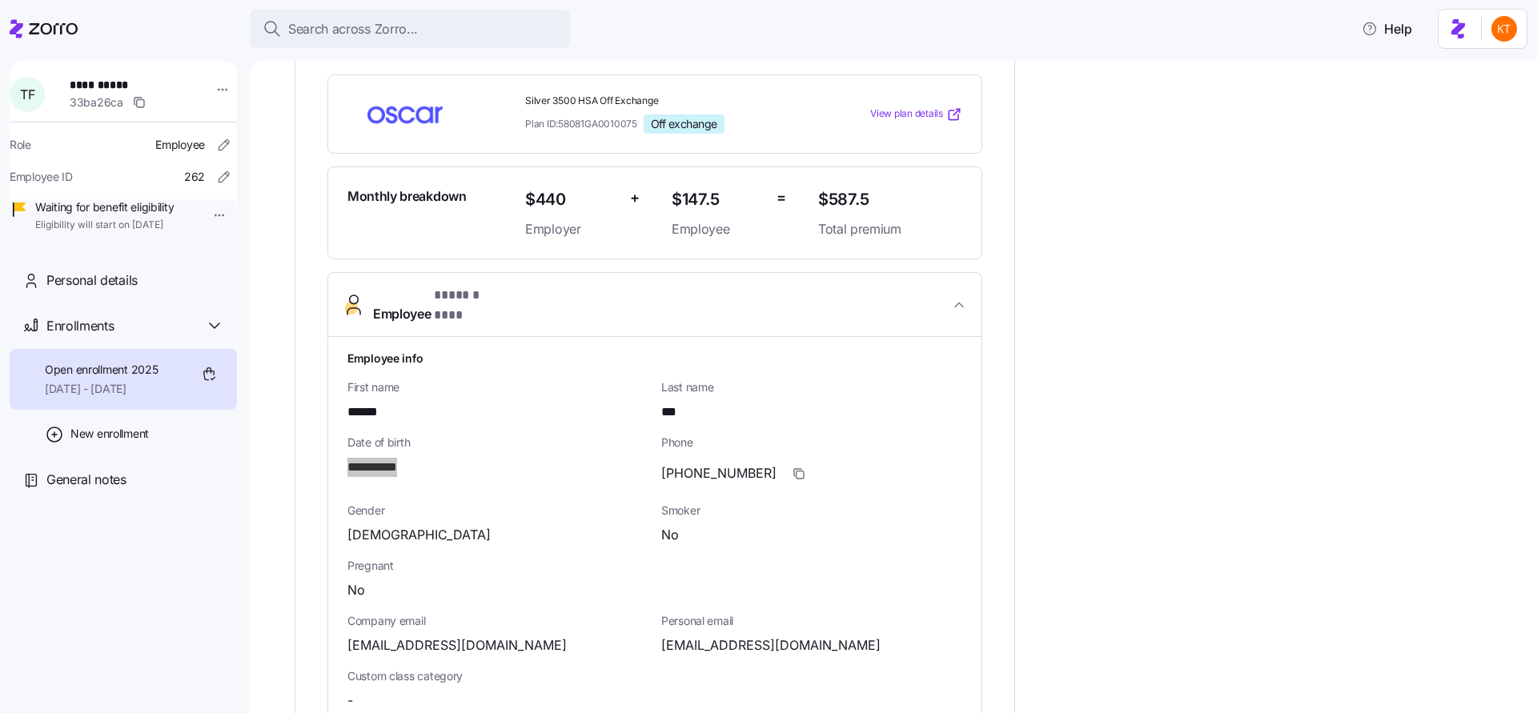
scroll to position [457, 0]
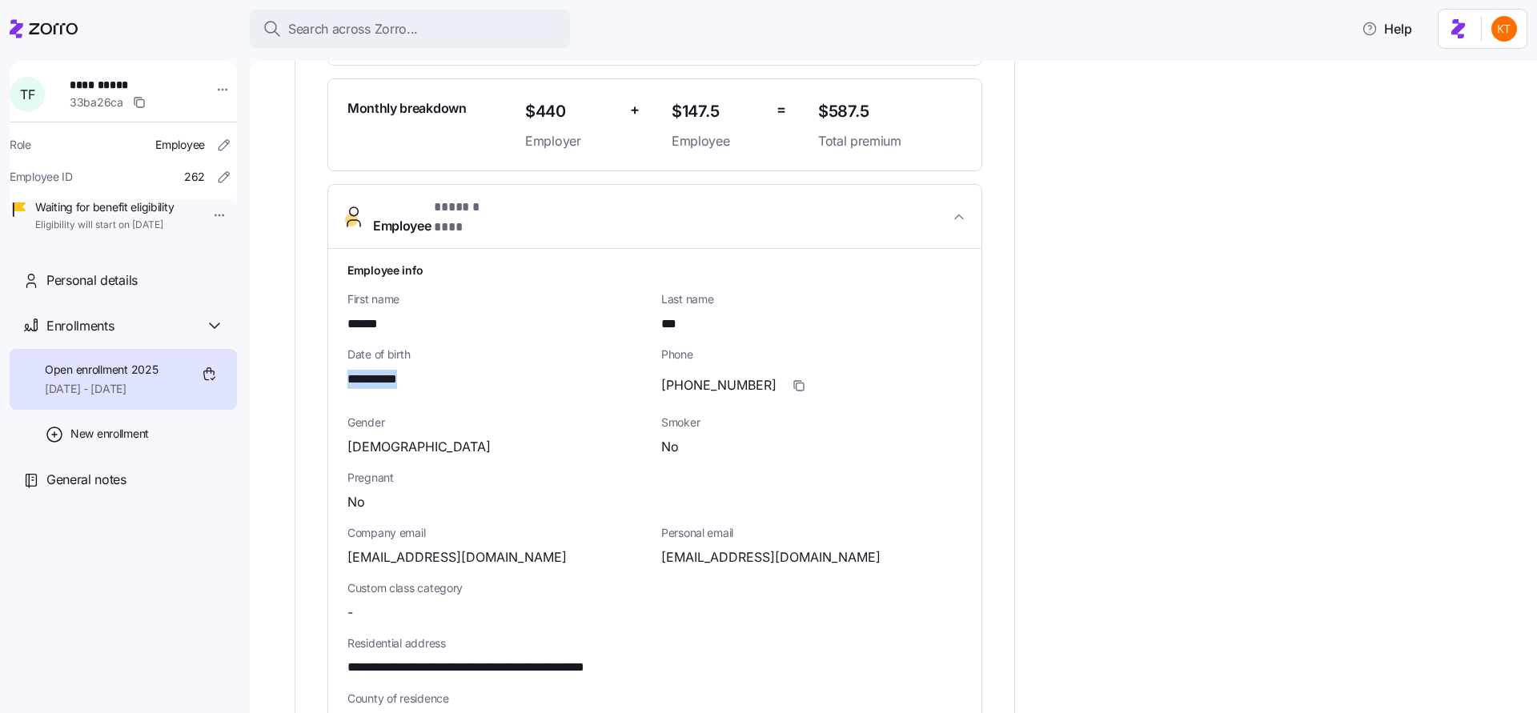
click at [568, 658] on span "**********" at bounding box center [506, 668] width 319 height 20
copy span "*****"
click at [393, 370] on span "**********" at bounding box center [380, 380] width 66 height 20
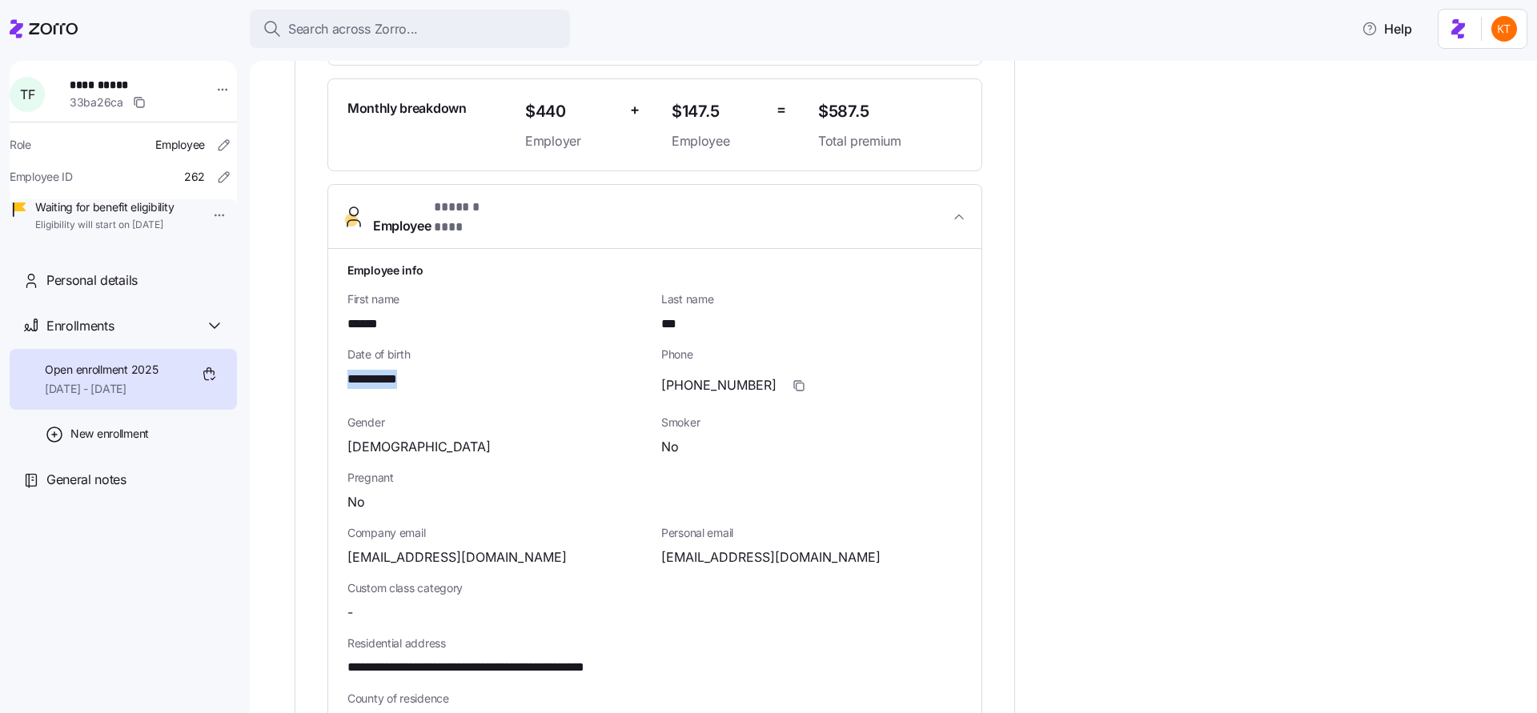
click at [393, 370] on span "**********" at bounding box center [380, 380] width 66 height 20
copy span "****"
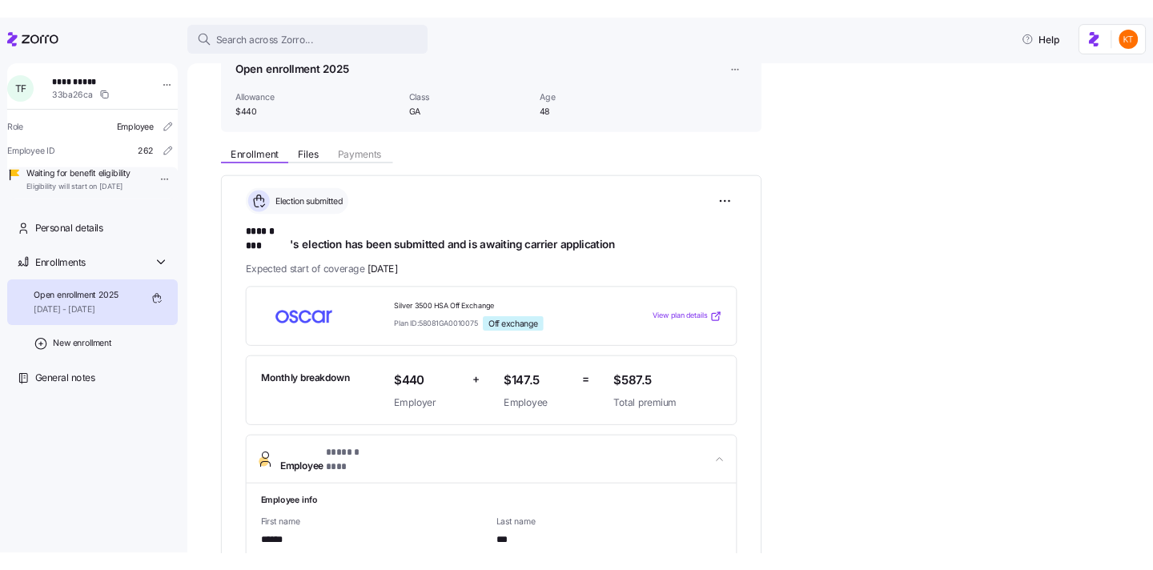
scroll to position [124, 0]
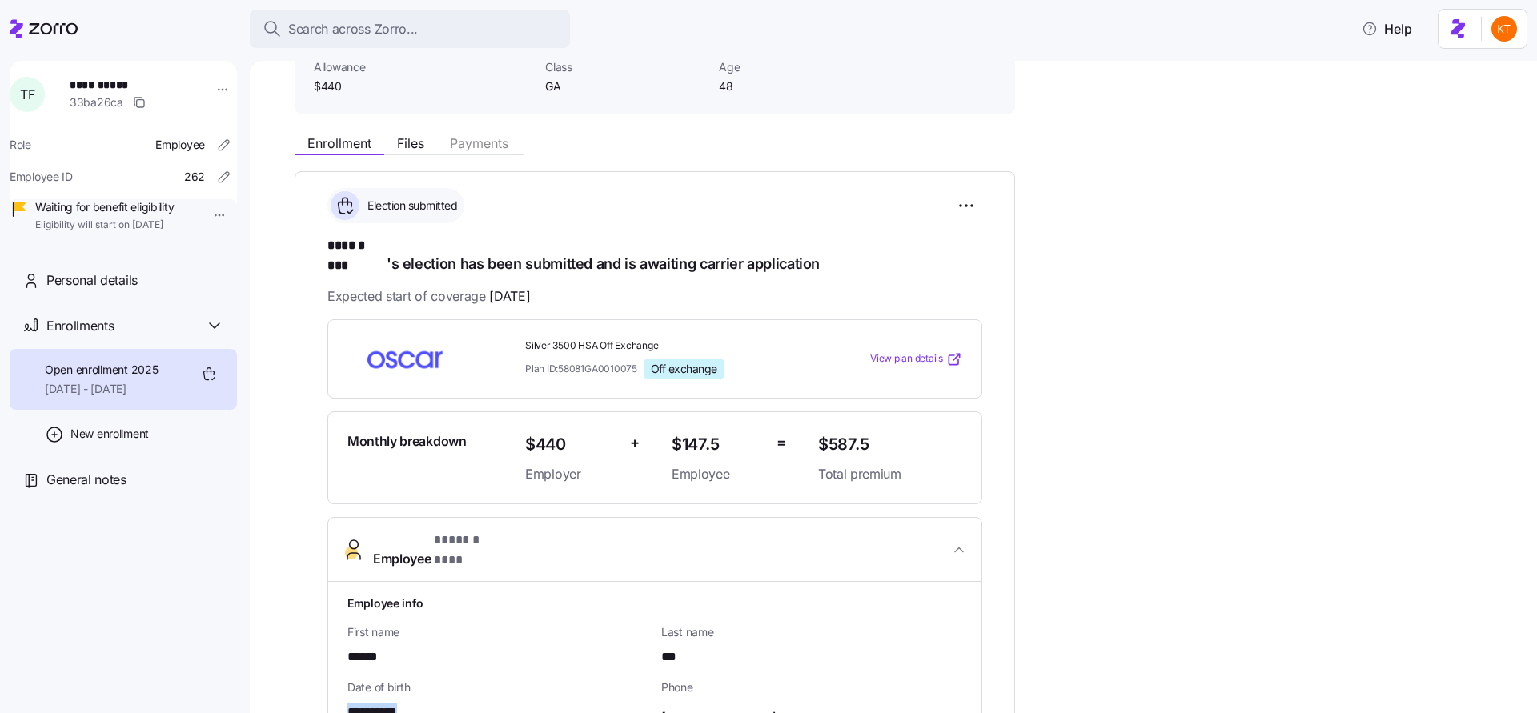
click at [902, 351] on span "View plan details" at bounding box center [906, 358] width 73 height 15
click at [0, 0] on body "**********" at bounding box center [768, 352] width 1537 height 704
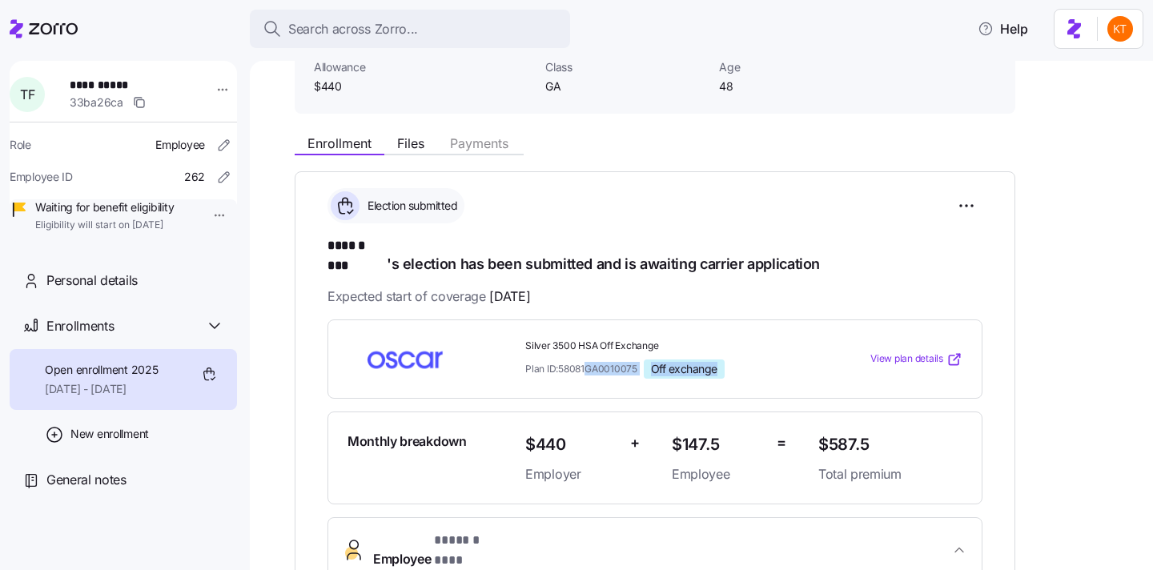
drag, startPoint x: 725, startPoint y: 355, endPoint x: 590, endPoint y: 351, distance: 134.6
click at [590, 359] on div "Plan ID: 58081GA0010075 Off exchange" at bounding box center [665, 368] width 280 height 19
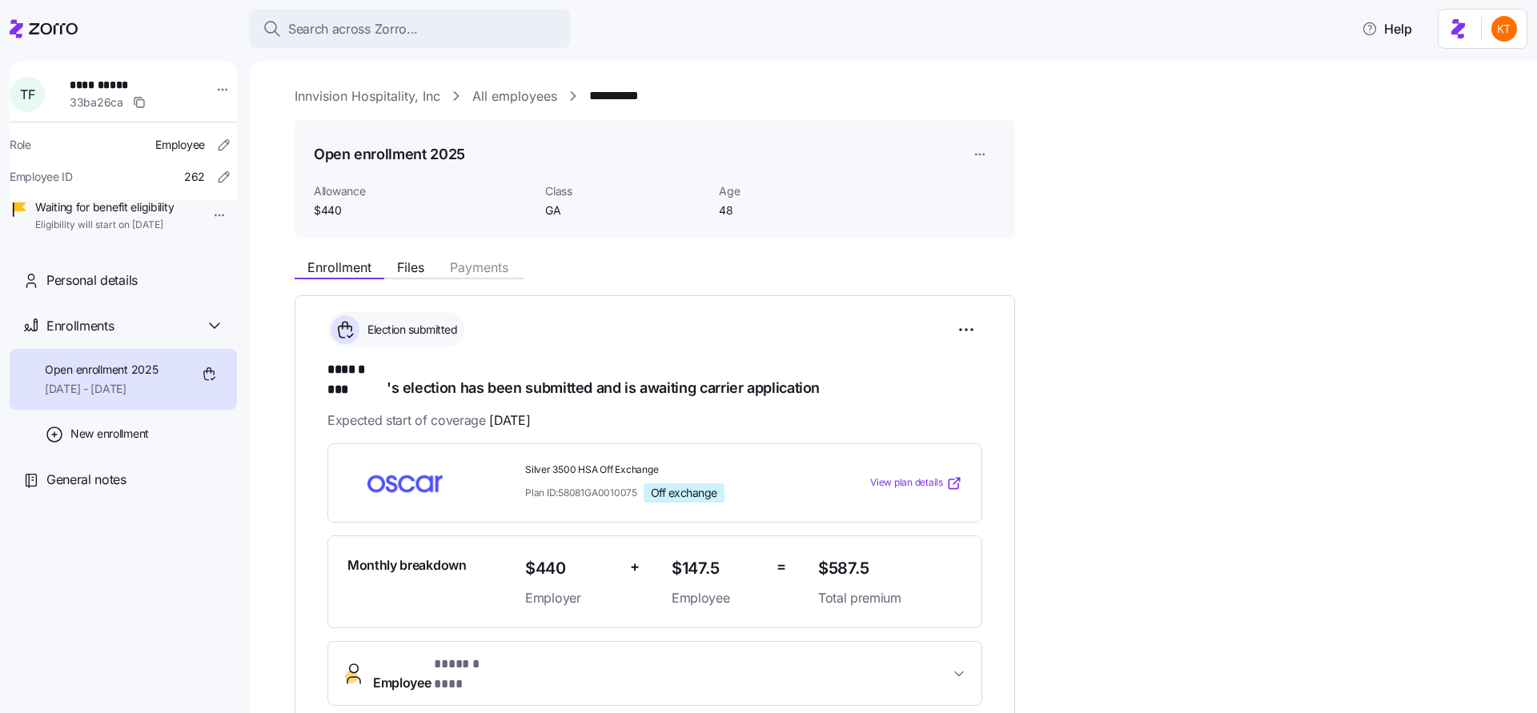
click at [82, 83] on span "**********" at bounding box center [126, 85] width 112 height 16
copy span "**********"
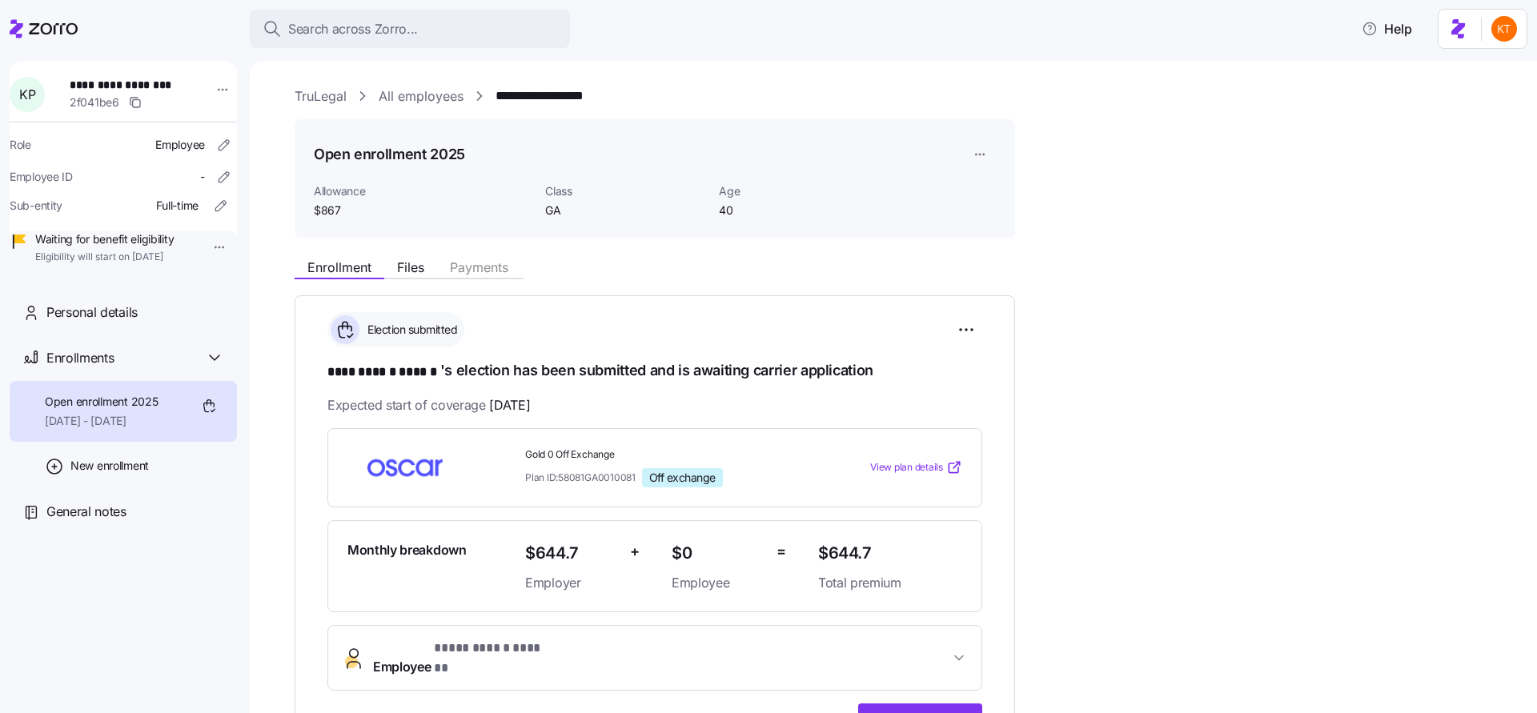
click at [145, 79] on span "**********" at bounding box center [126, 85] width 112 height 16
copy span "**********"
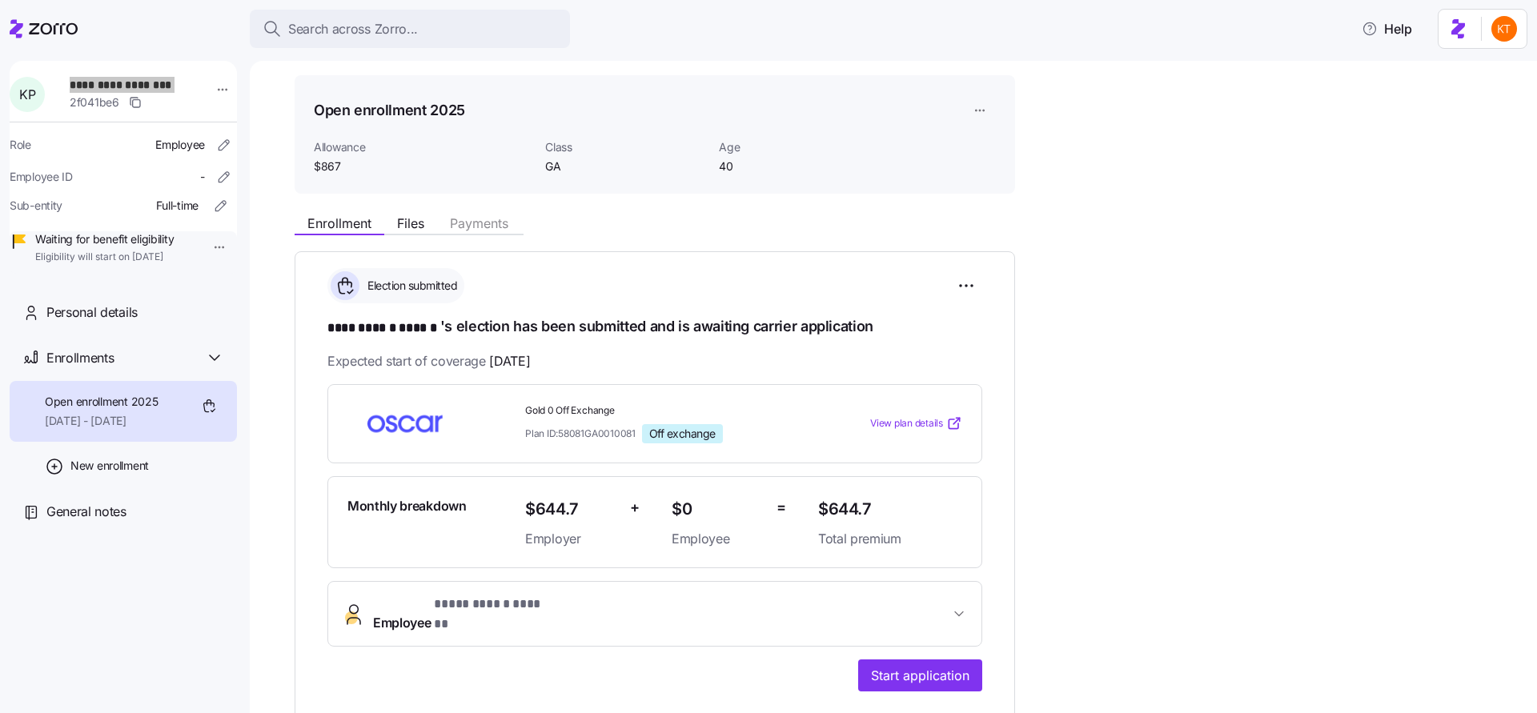
scroll to position [44, 0]
click at [540, 612] on span "**********" at bounding box center [493, 605] width 118 height 20
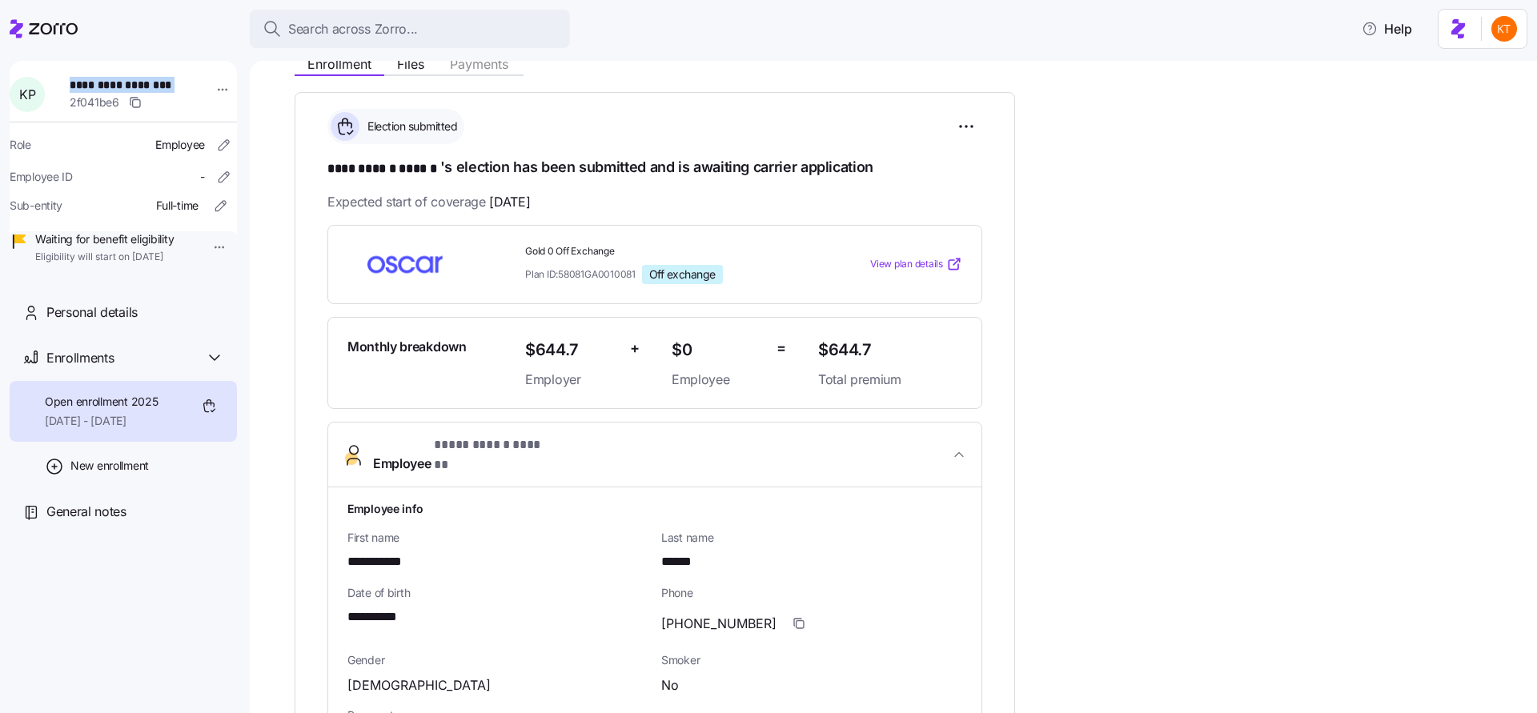
scroll to position [197, 0]
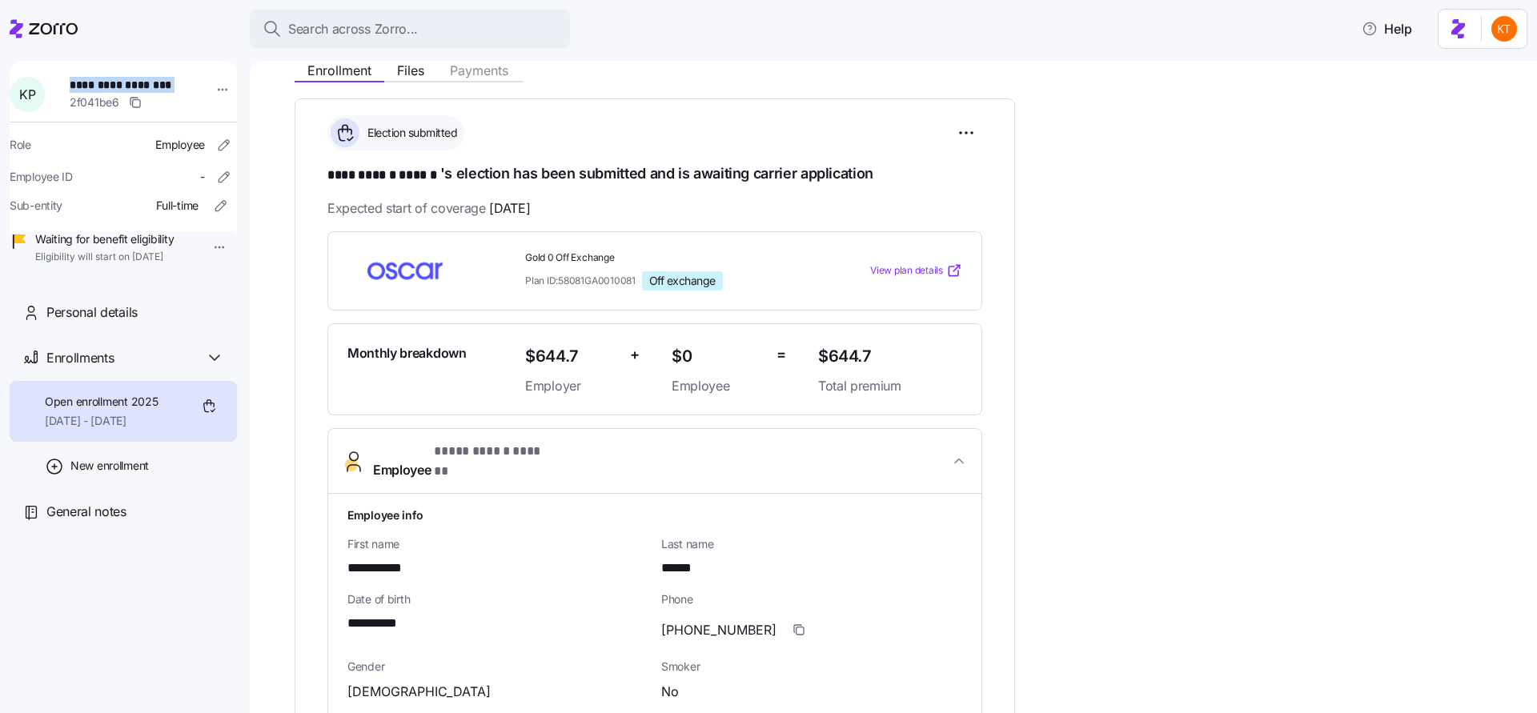
click at [875, 267] on span "View plan details" at bounding box center [906, 270] width 73 height 15
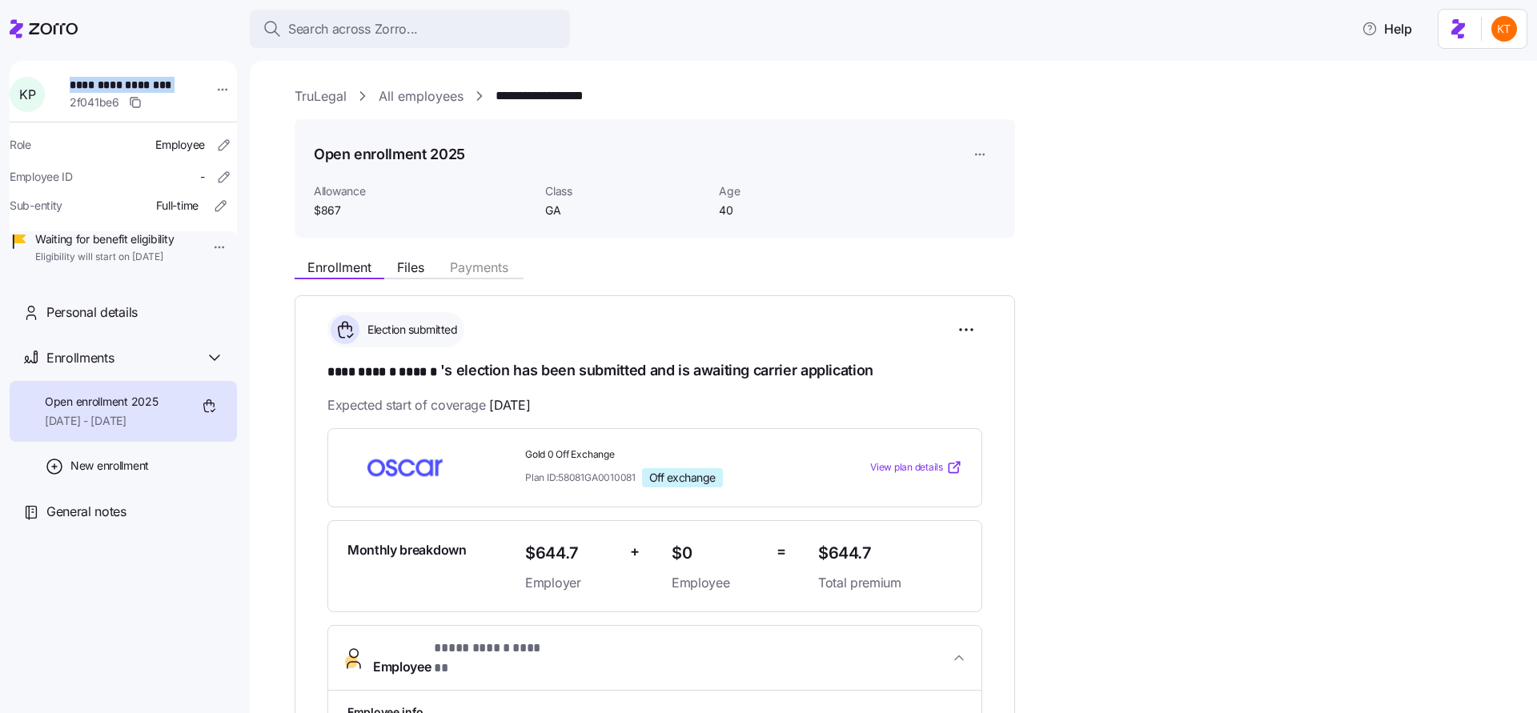
scroll to position [608, 0]
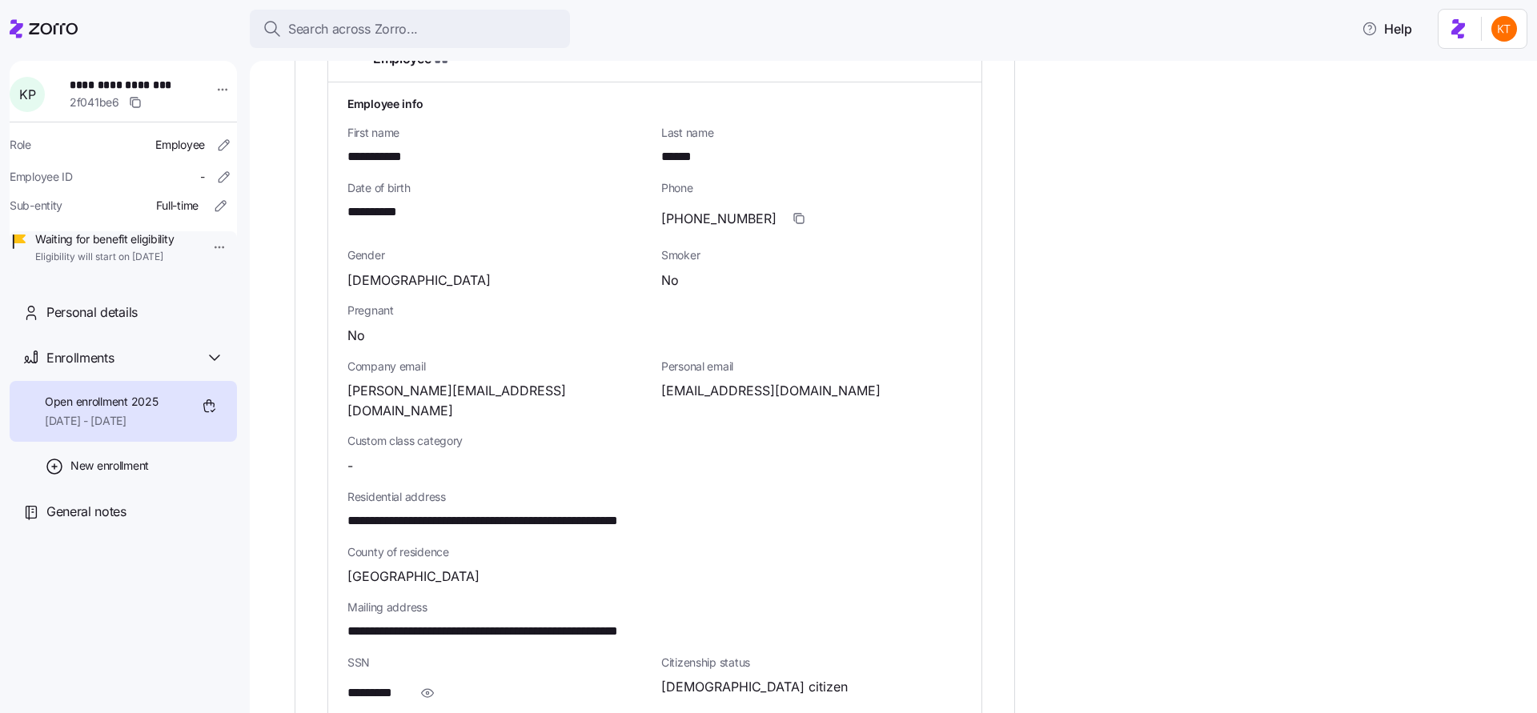
click at [624, 512] on span "**********" at bounding box center [530, 522] width 366 height 20
copy span "*****"
click at [381, 203] on span "**********" at bounding box center [379, 213] width 64 height 20
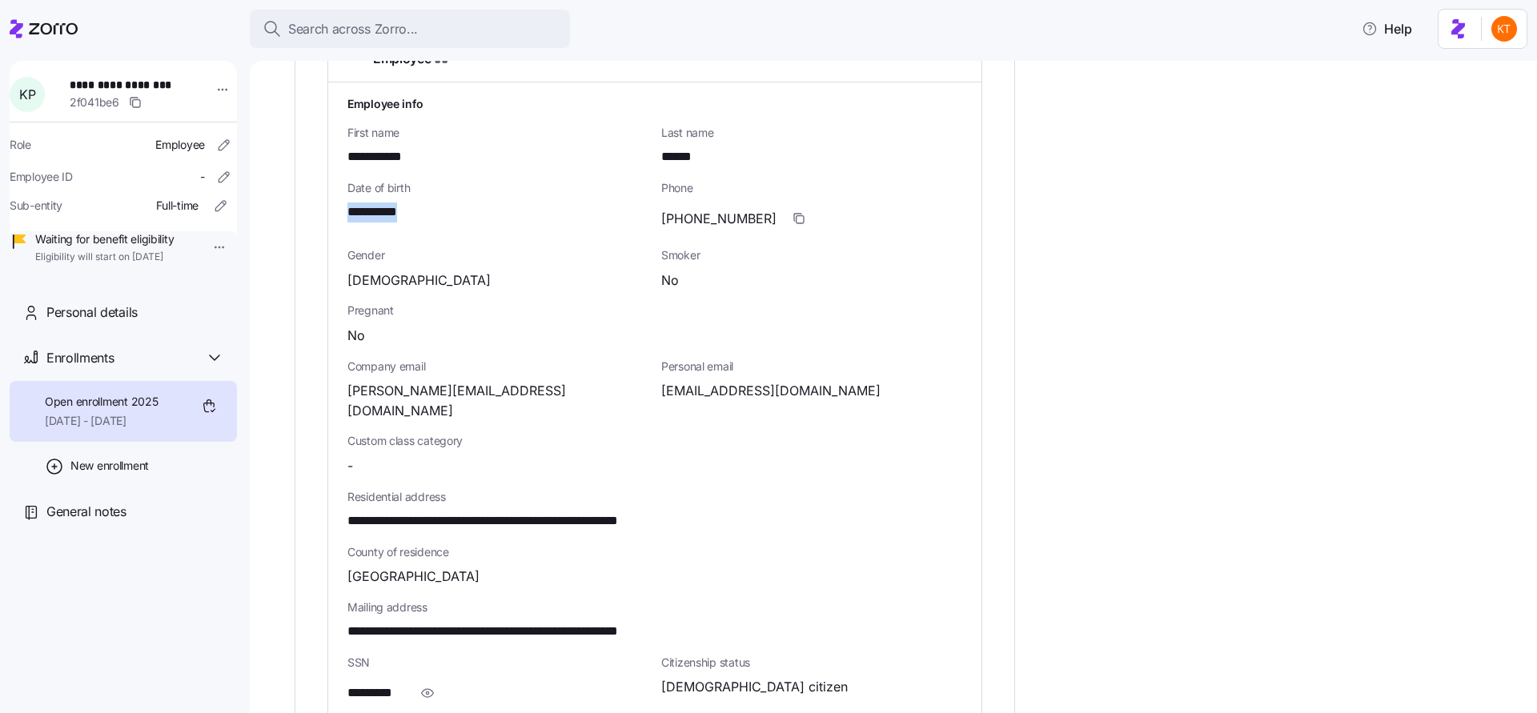
click at [381, 203] on span "**********" at bounding box center [379, 213] width 64 height 20
copy span "****"
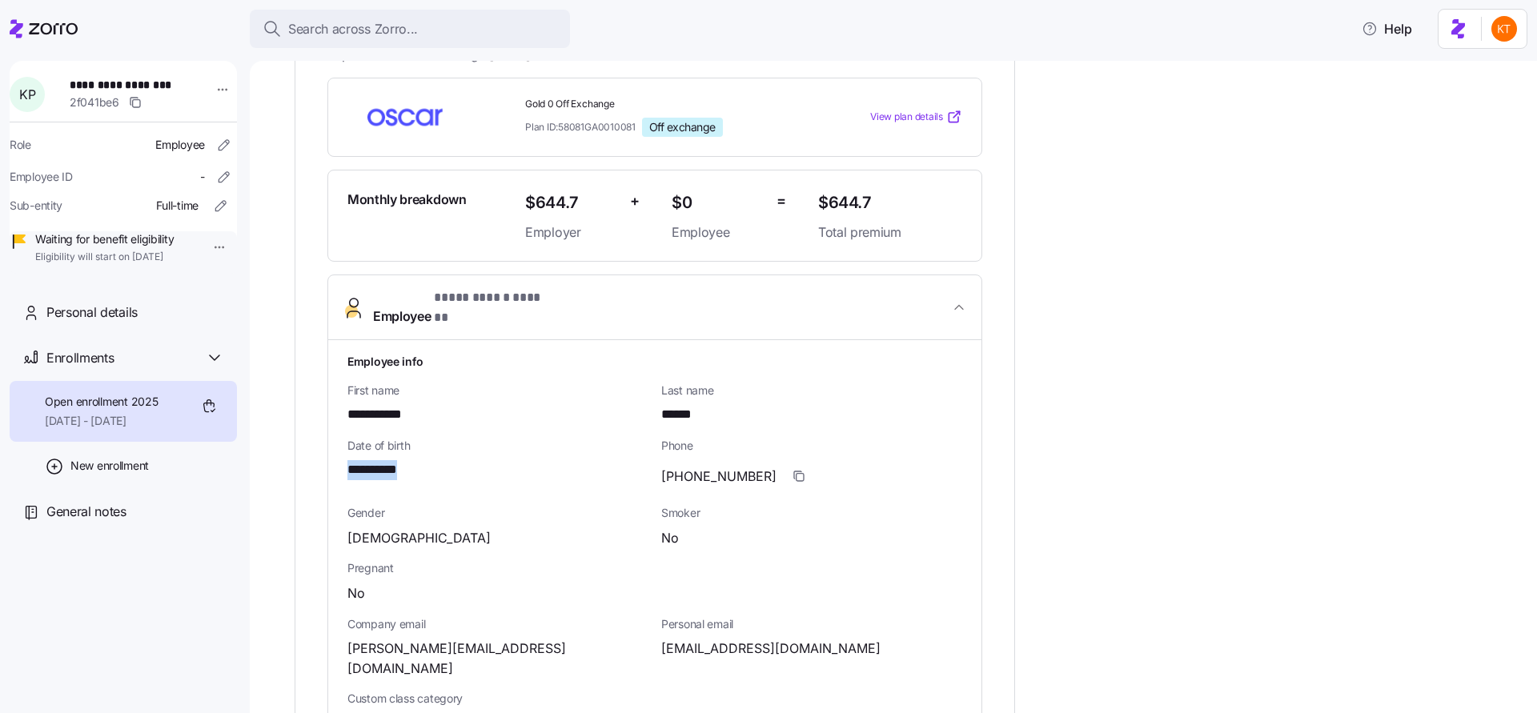
scroll to position [502, 0]
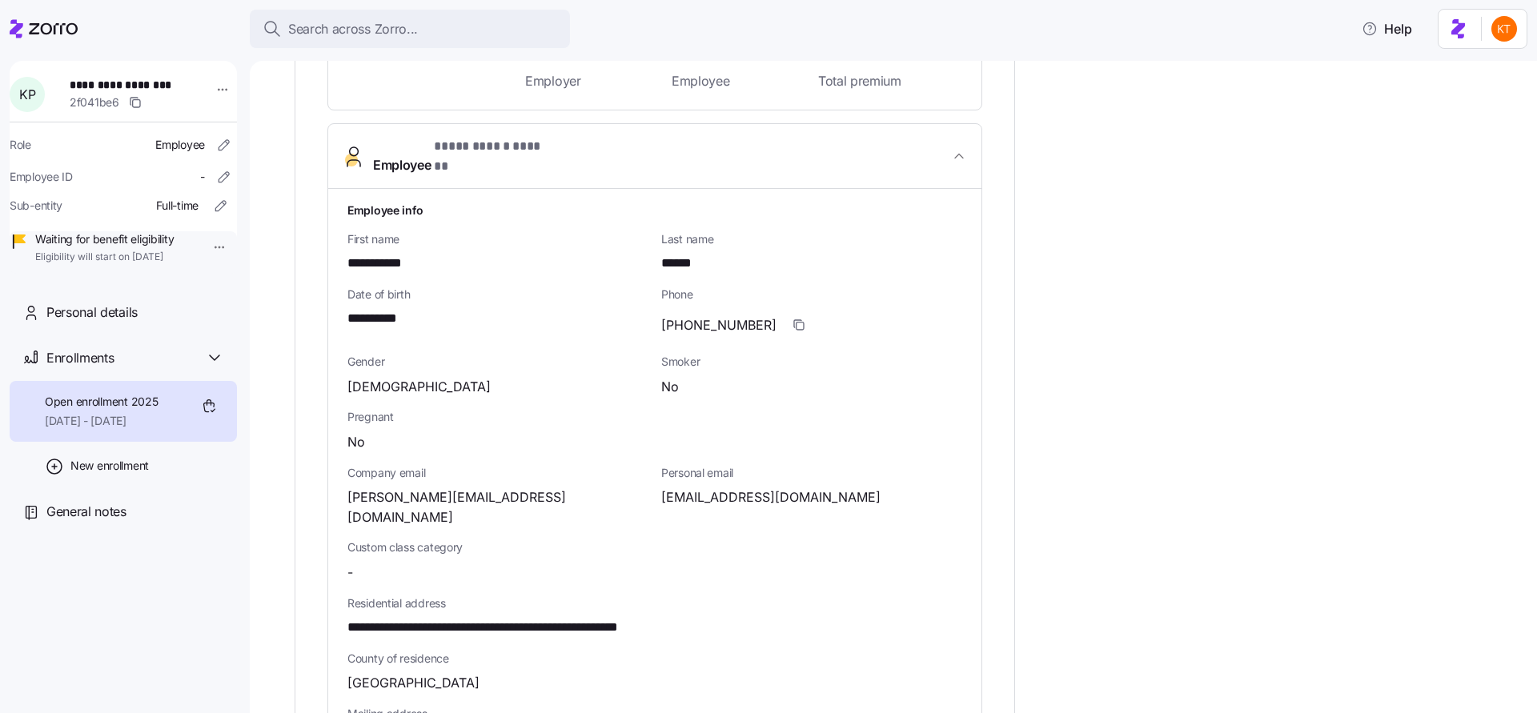
click at [636, 618] on span "**********" at bounding box center [530, 628] width 366 height 20
copy span "*****"
click at [371, 309] on span "**********" at bounding box center [379, 319] width 64 height 20
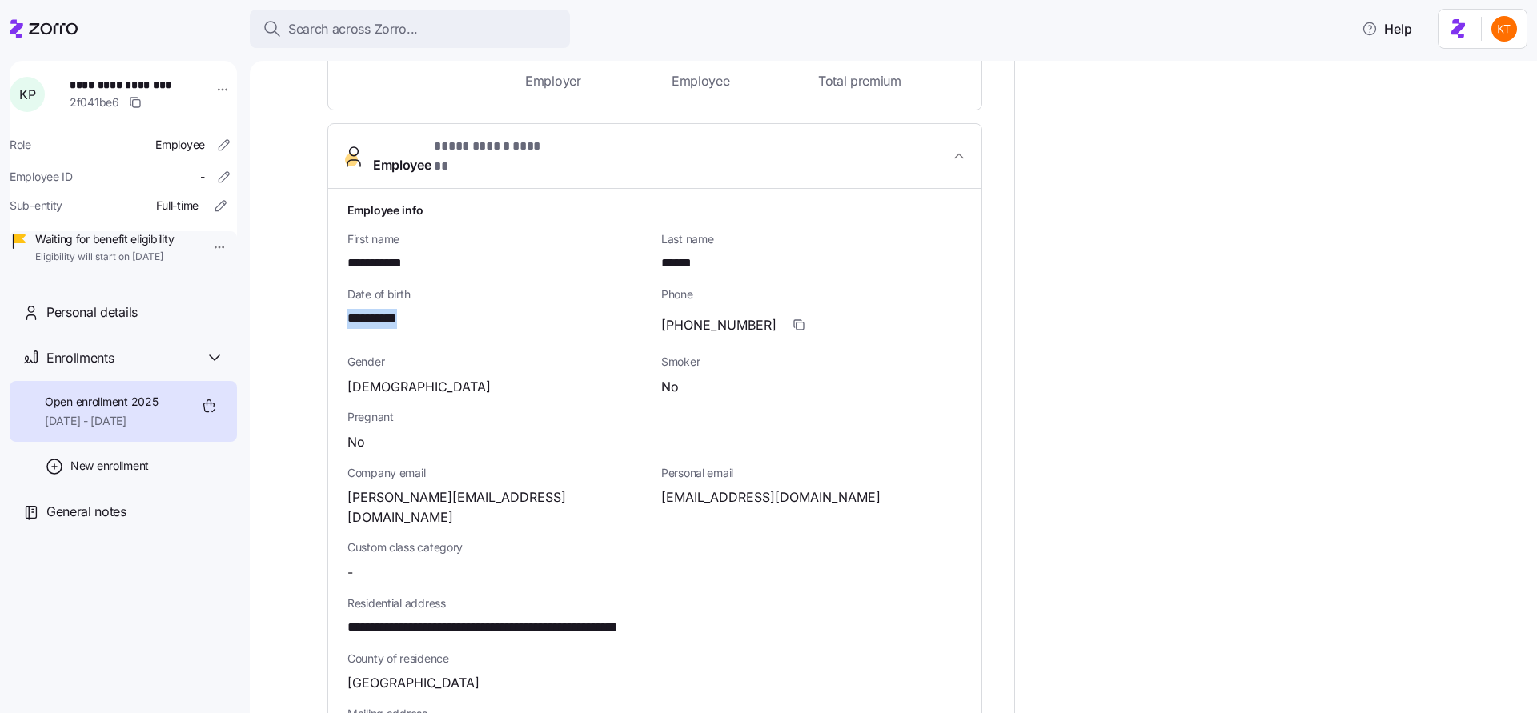
click at [371, 309] on span "**********" at bounding box center [379, 319] width 64 height 20
copy span "**"
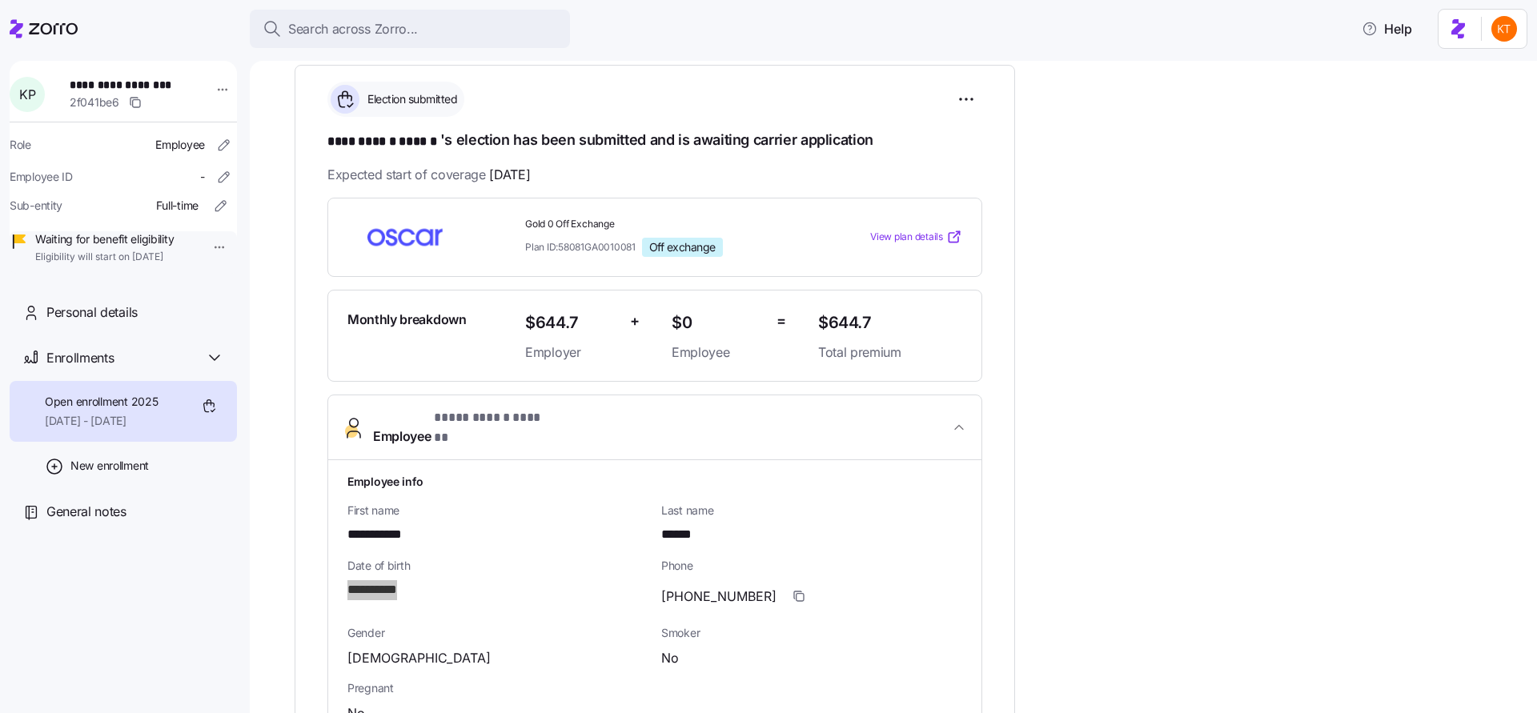
scroll to position [110, 0]
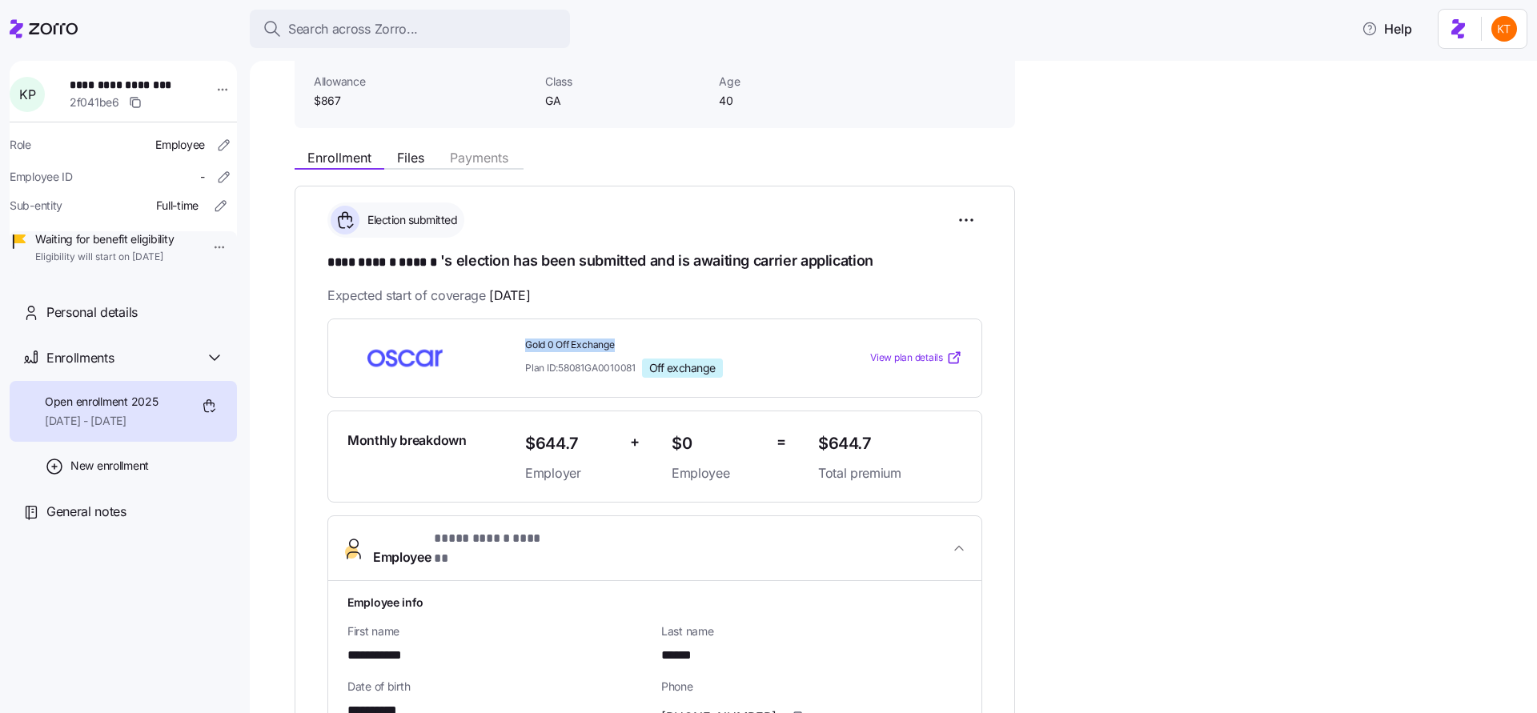
drag, startPoint x: 641, startPoint y: 343, endPoint x: 523, endPoint y: 347, distance: 118.6
click at [523, 347] on div "Gold 0 Off Exchange Plan ID: 58081GA0010081 Off exchange" at bounding box center [665, 358] width 293 height 52
click at [522, 347] on div "Gold 0 Off Exchange Plan ID: 58081GA0010081 Off exchange" at bounding box center [665, 358] width 293 height 52
drag, startPoint x: 522, startPoint y: 344, endPoint x: 600, endPoint y: 345, distance: 78.5
click at [600, 345] on div "Gold 0 Off Exchange Plan ID: 58081GA0010081 Off exchange" at bounding box center [665, 358] width 293 height 52
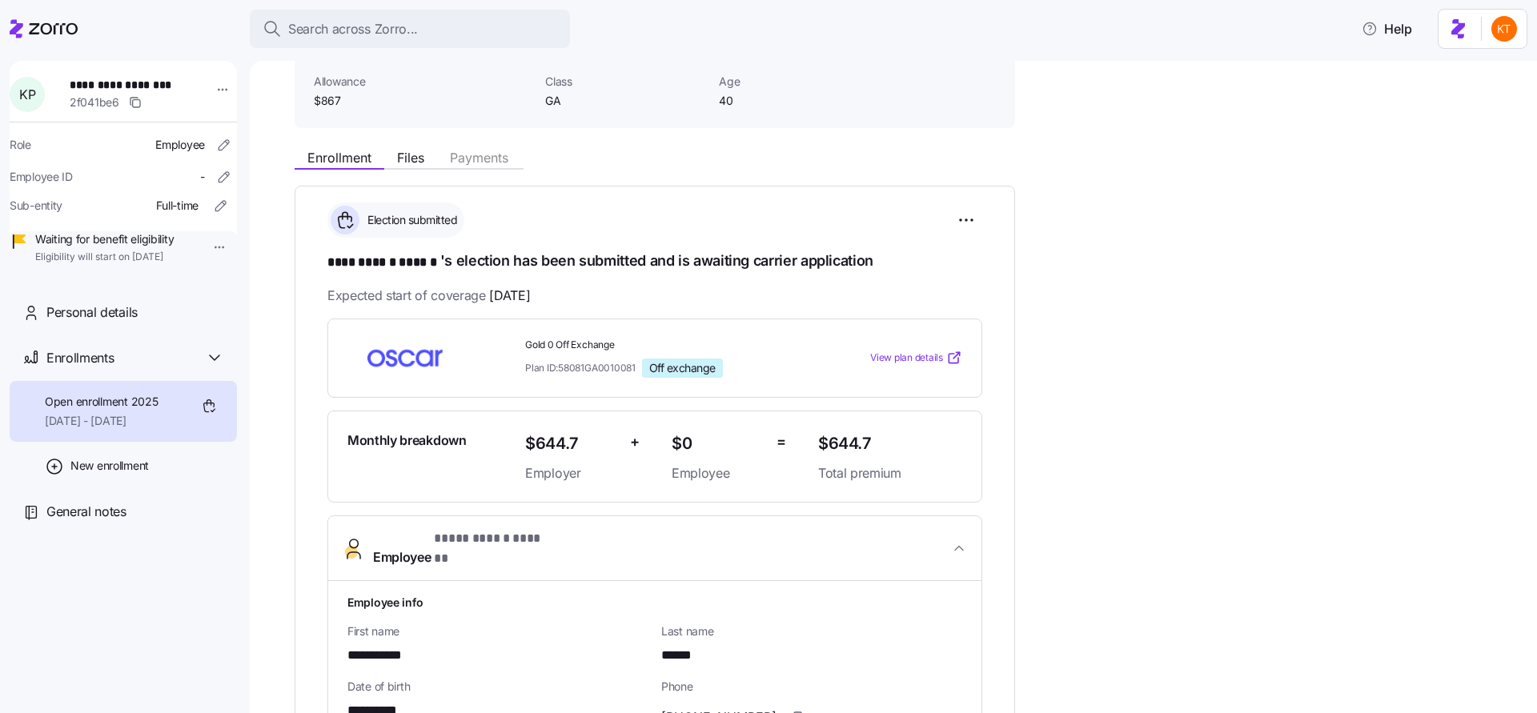
click at [621, 295] on div "Expected start of coverage 10/01/2025" at bounding box center [654, 296] width 655 height 20
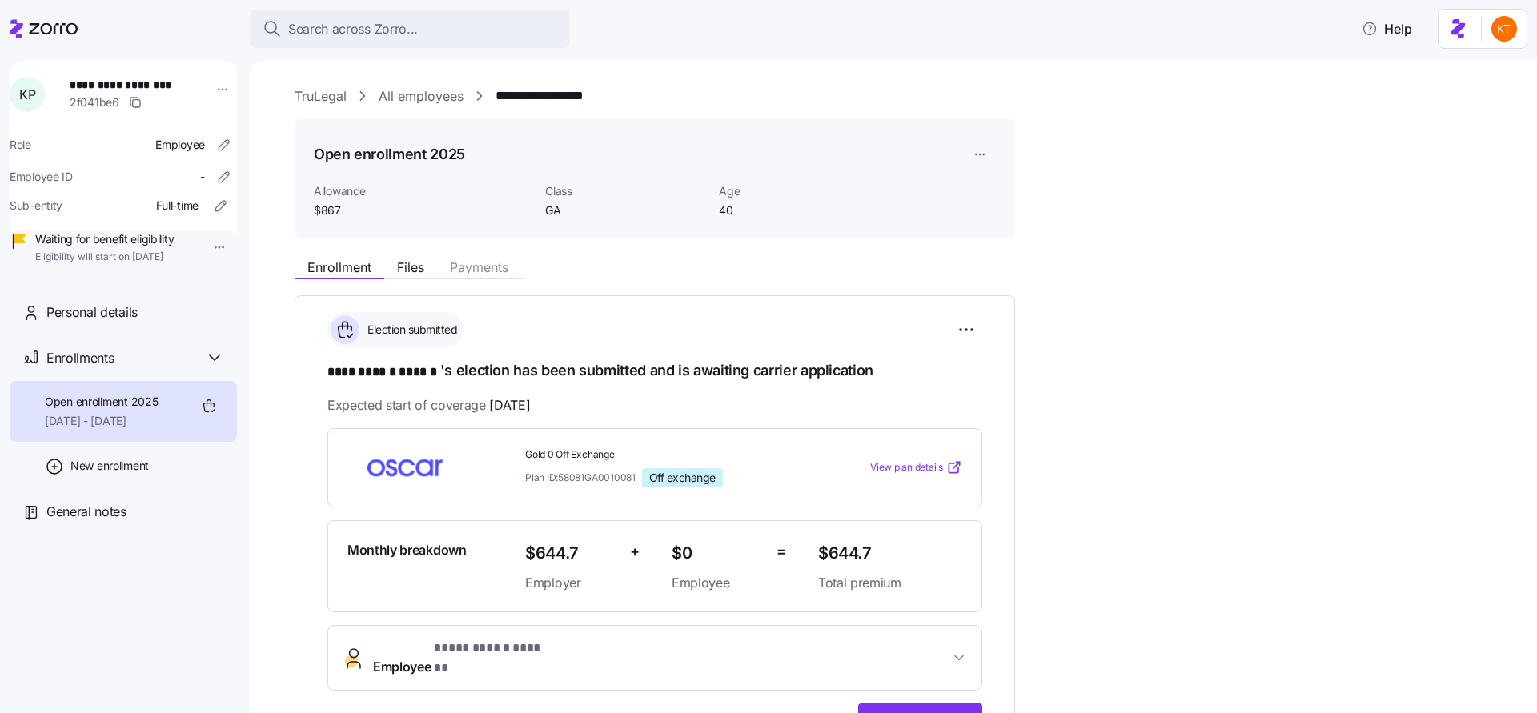
scroll to position [283, 0]
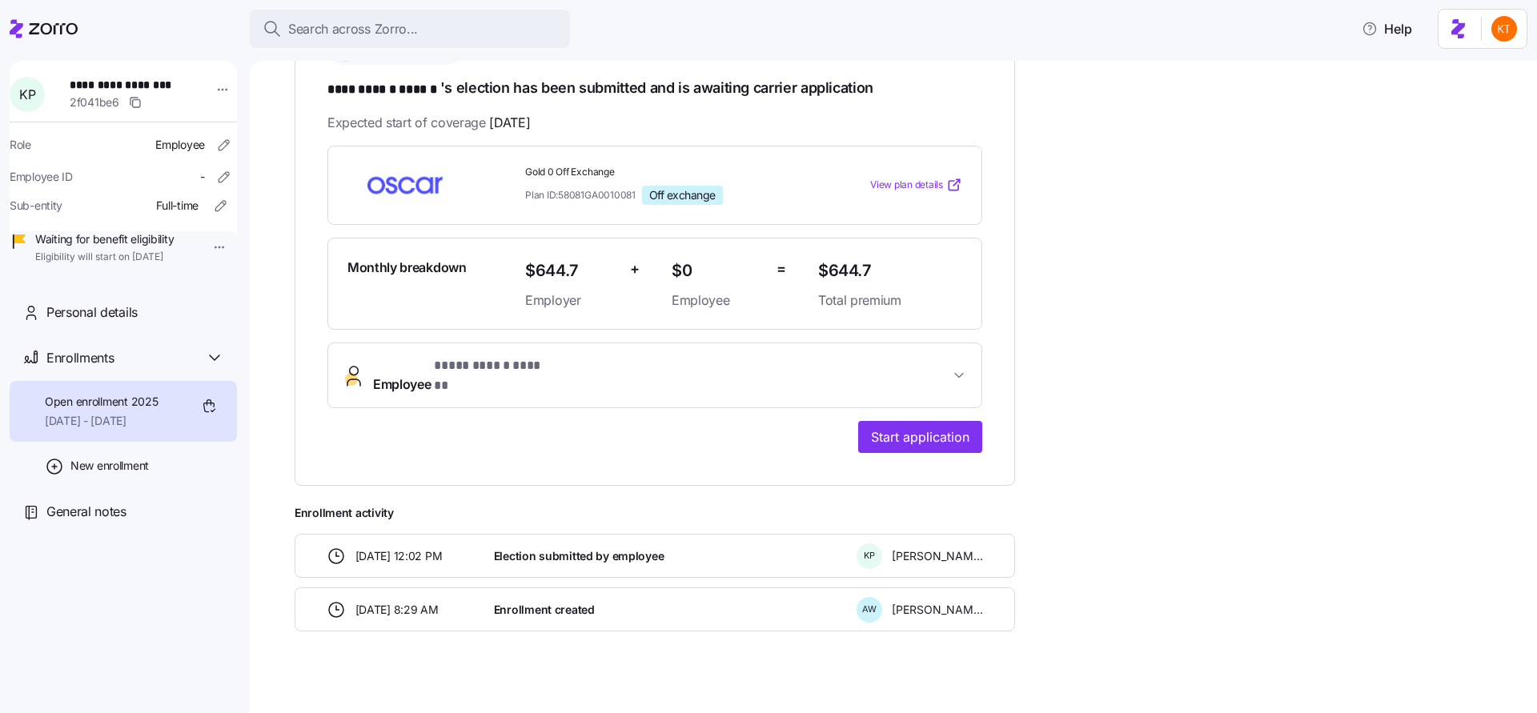
click at [509, 367] on span "**********" at bounding box center [493, 366] width 118 height 20
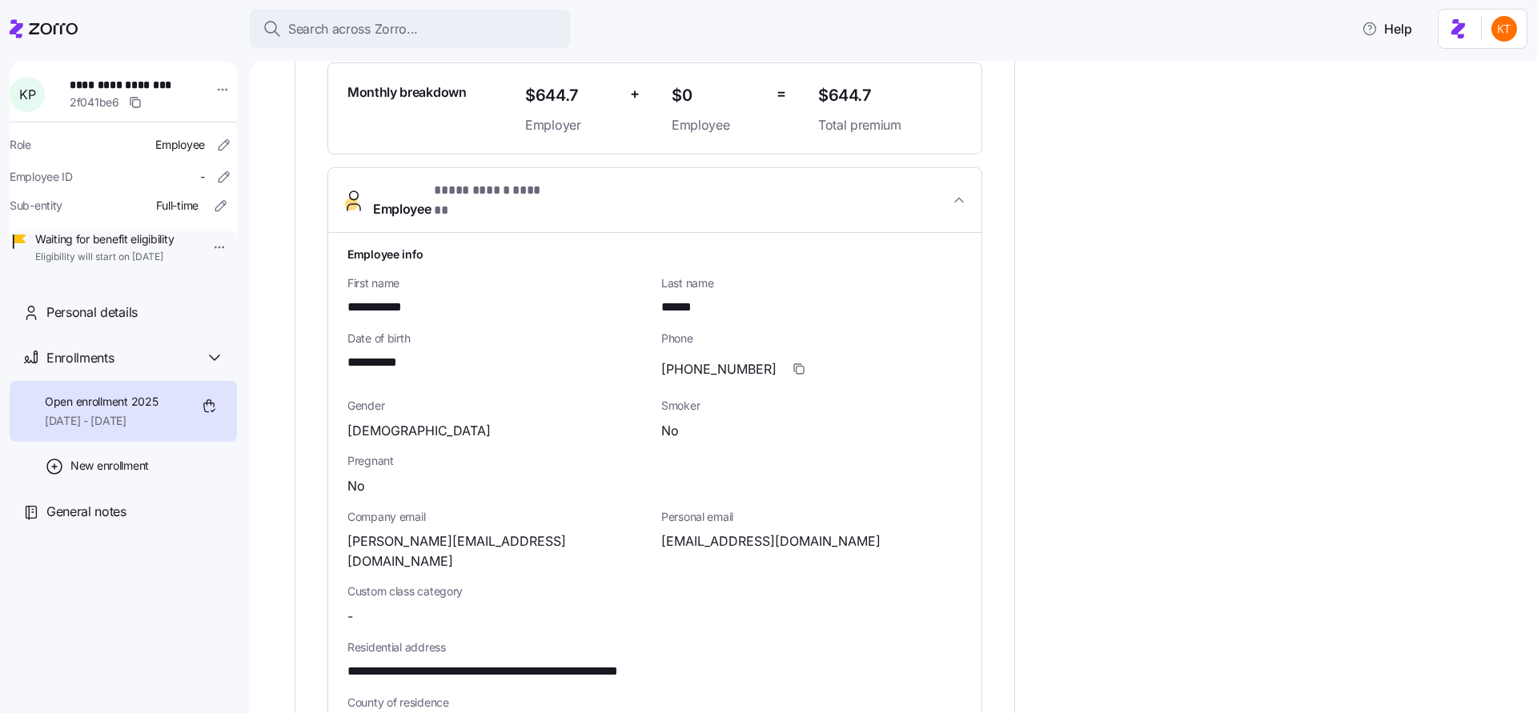
scroll to position [478, 0]
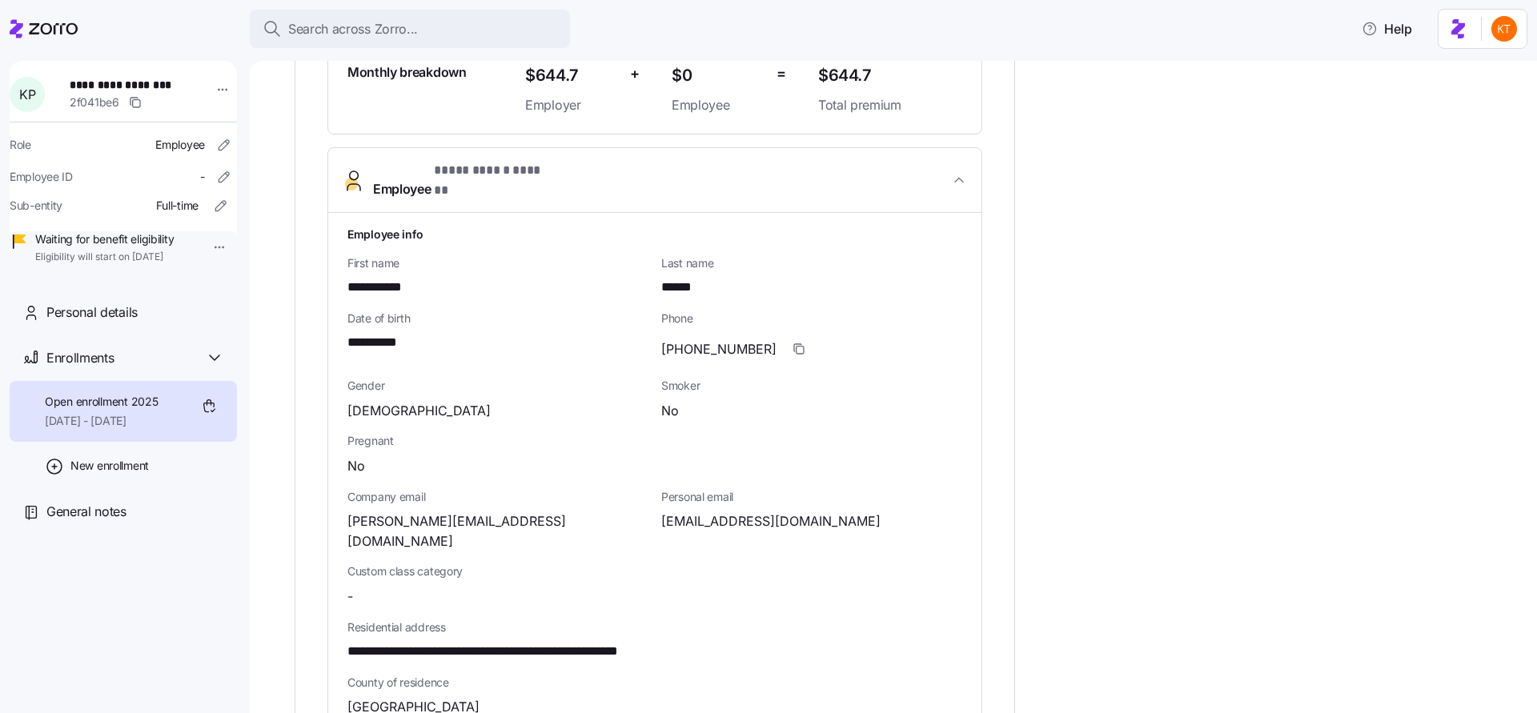
click at [627, 642] on span "**********" at bounding box center [530, 652] width 366 height 20
copy span "*****"
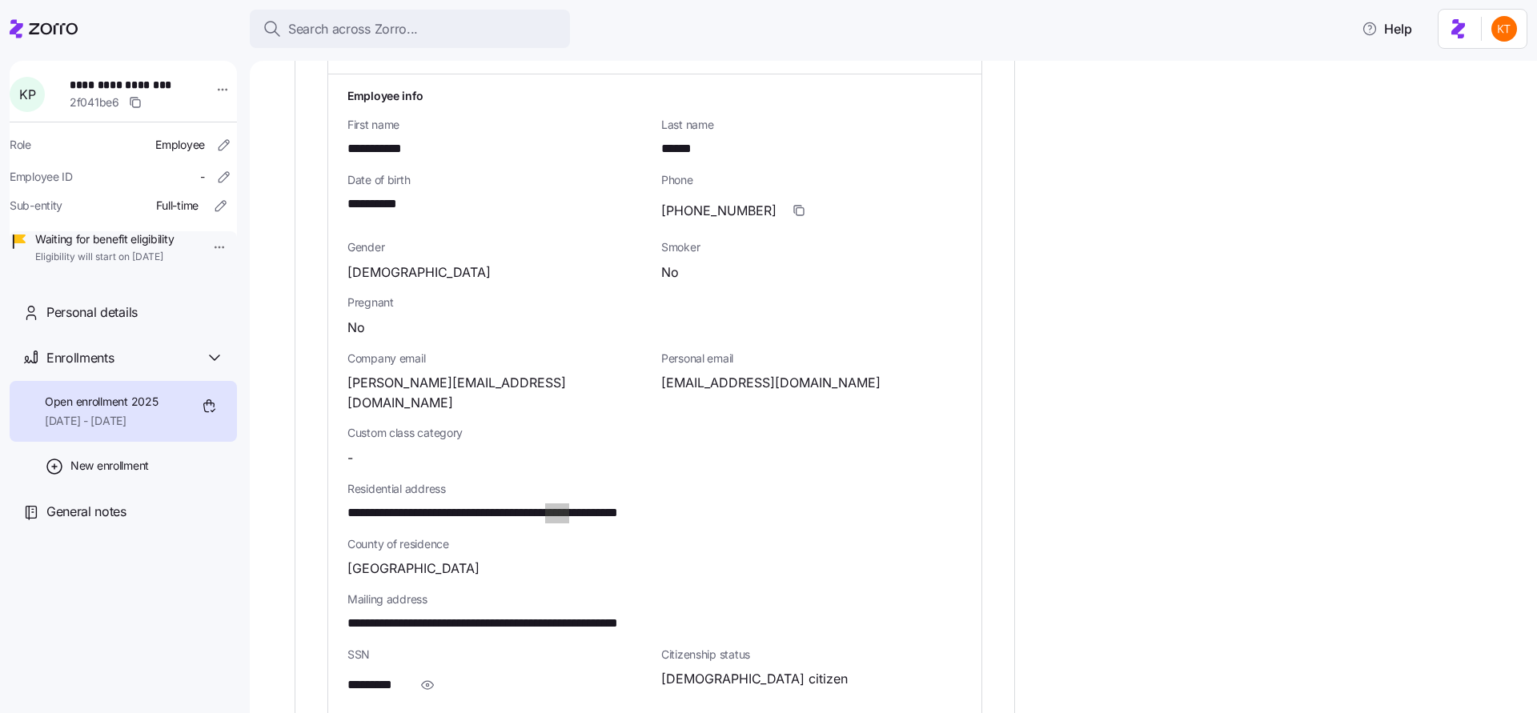
scroll to position [482, 0]
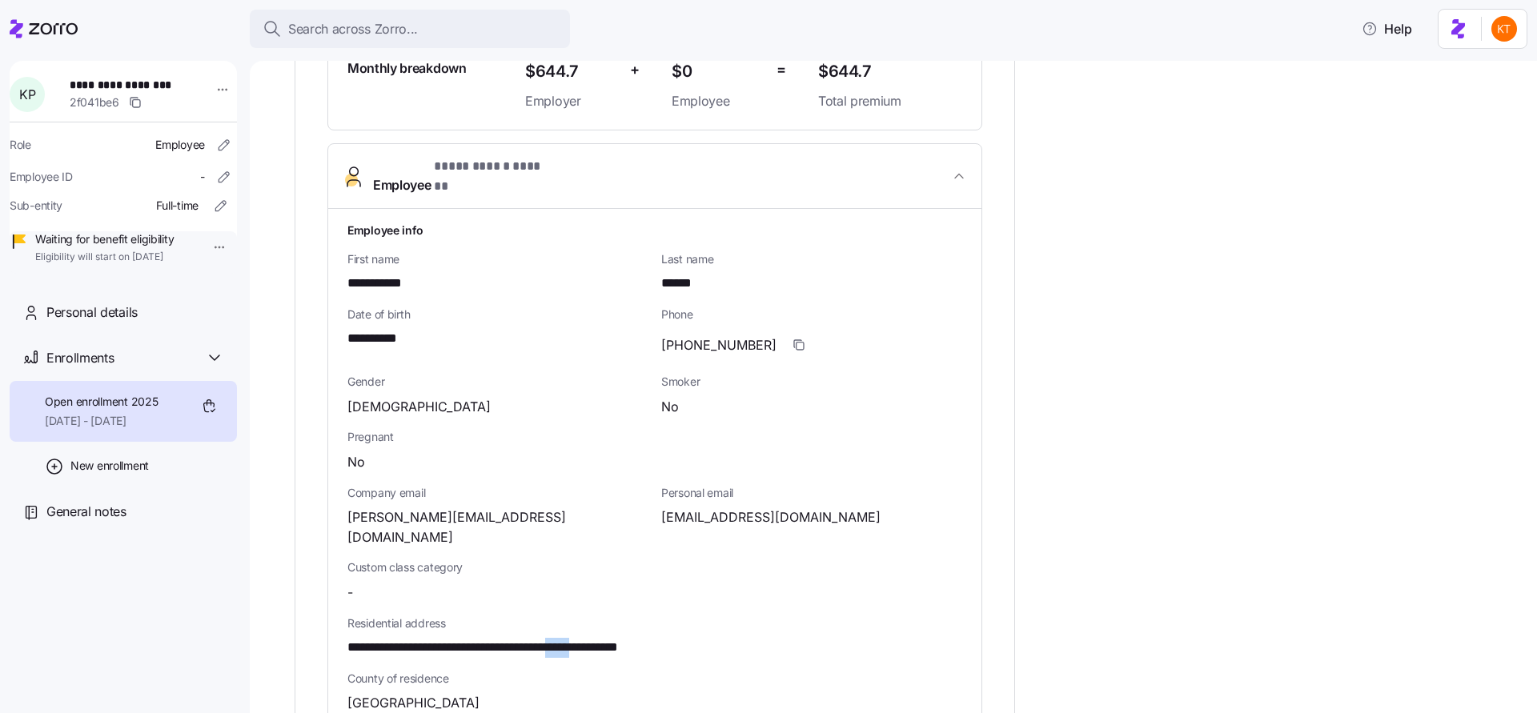
click at [396, 329] on span "**********" at bounding box center [379, 339] width 64 height 20
copy span "****"
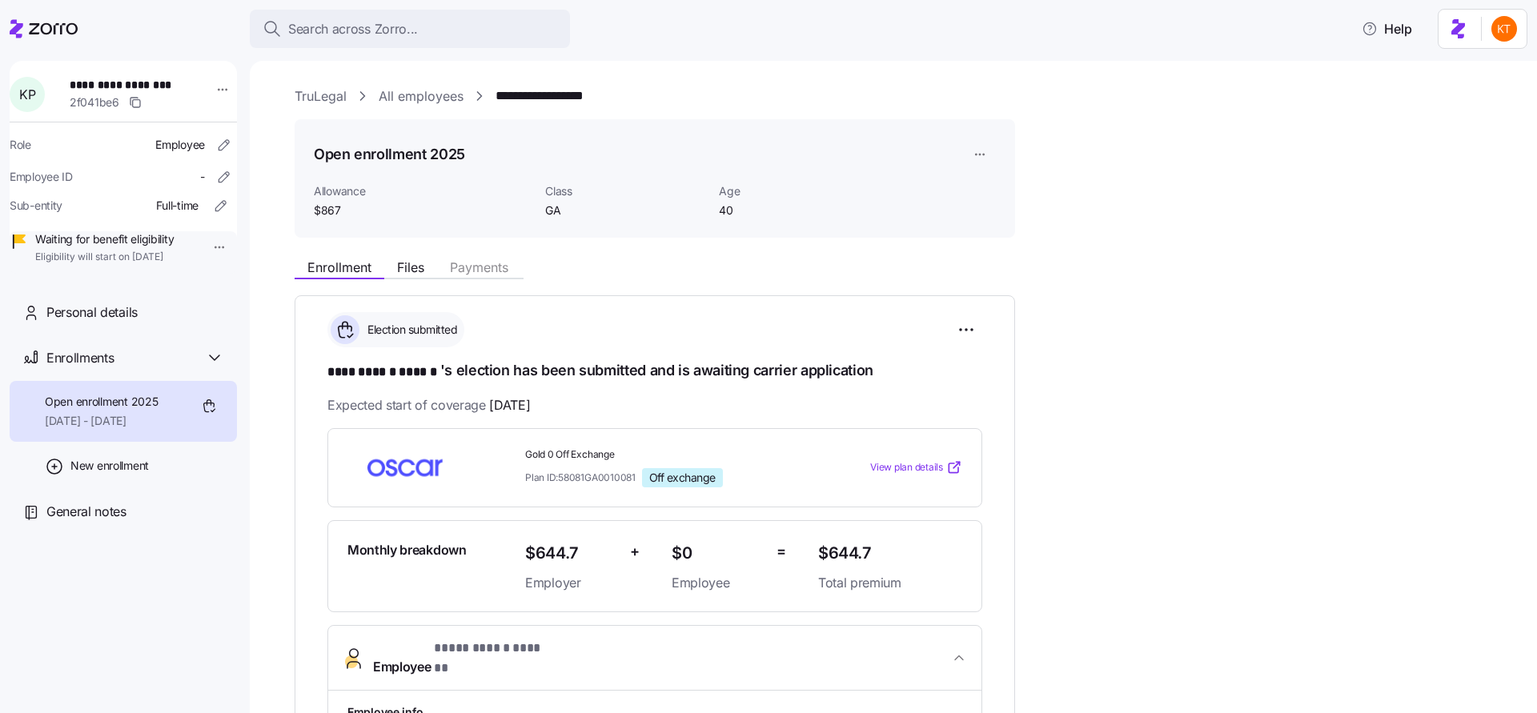
scroll to position [30, 0]
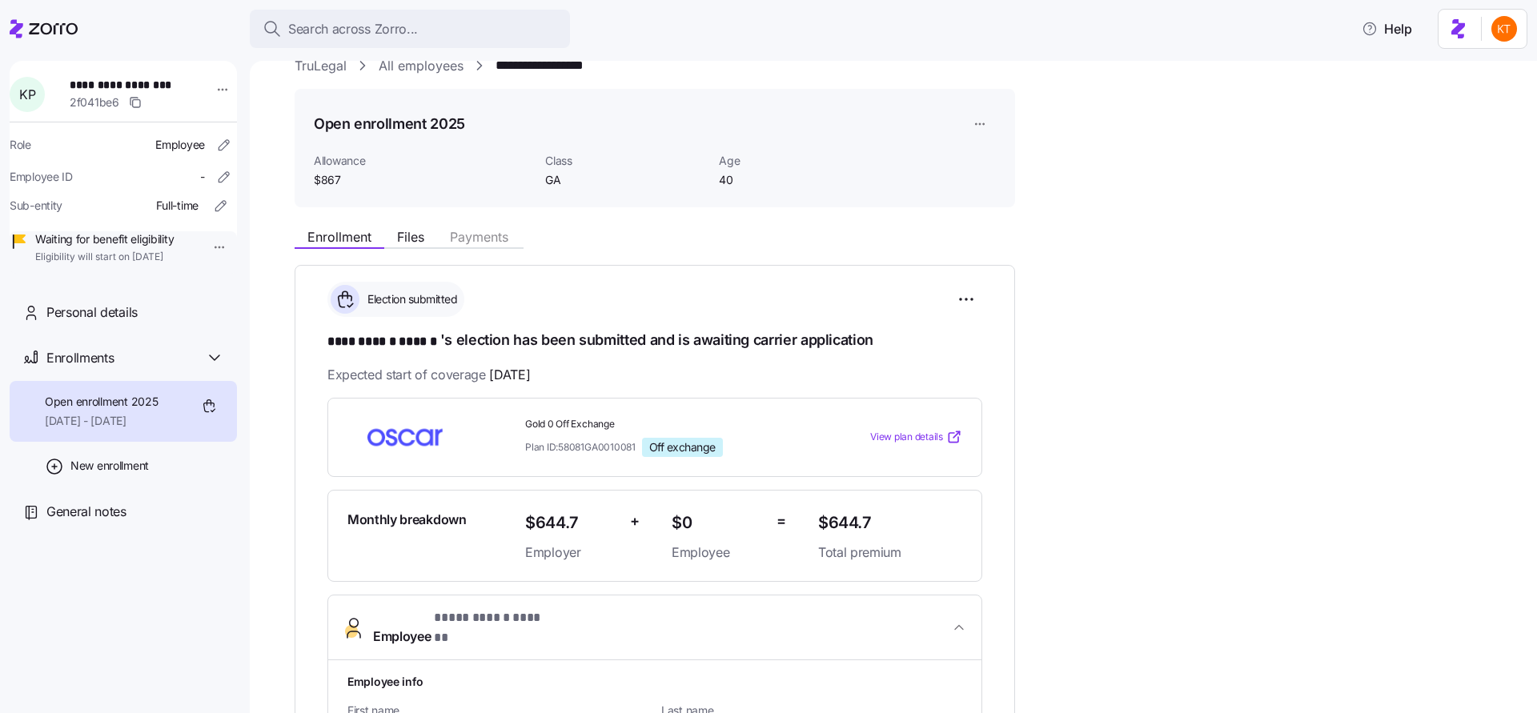
click at [925, 437] on span "View plan details" at bounding box center [906, 437] width 73 height 15
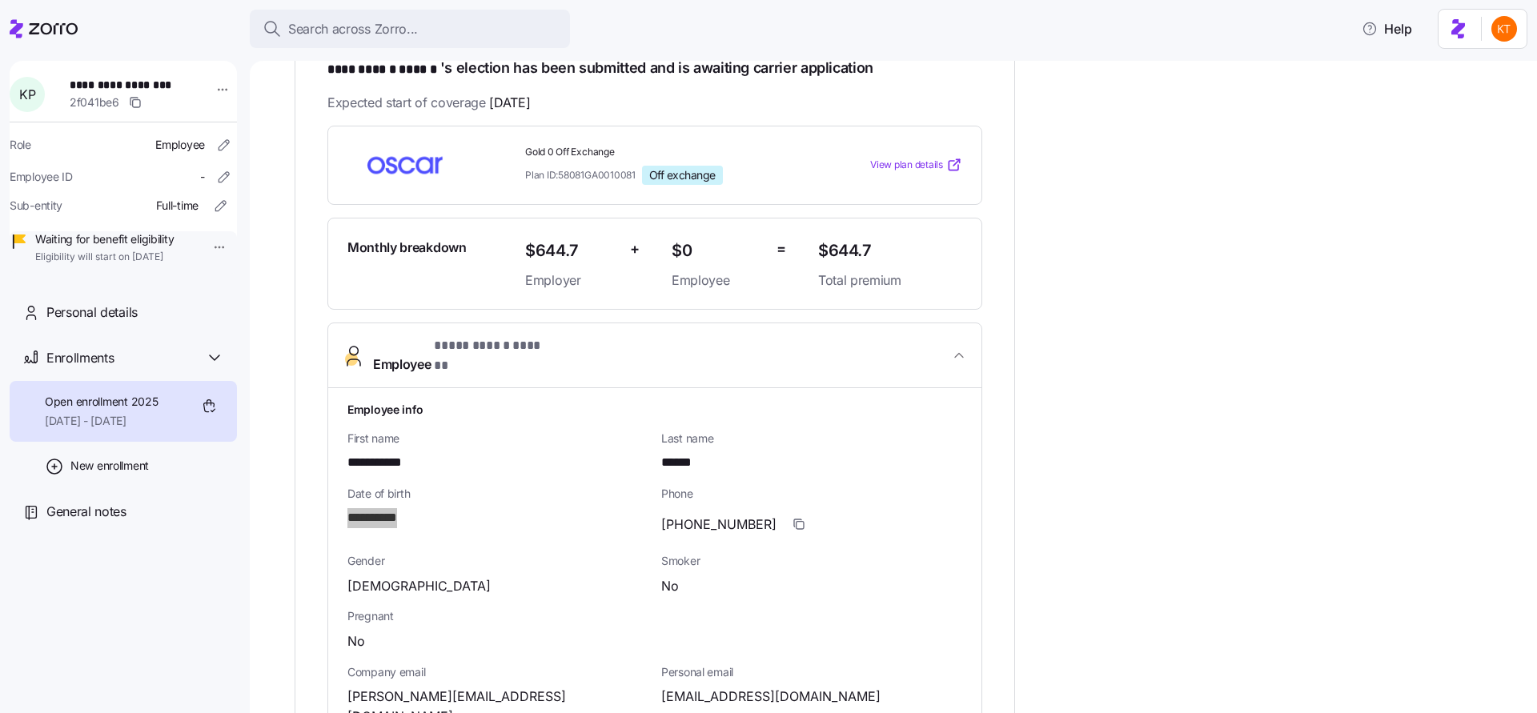
scroll to position [347, 0]
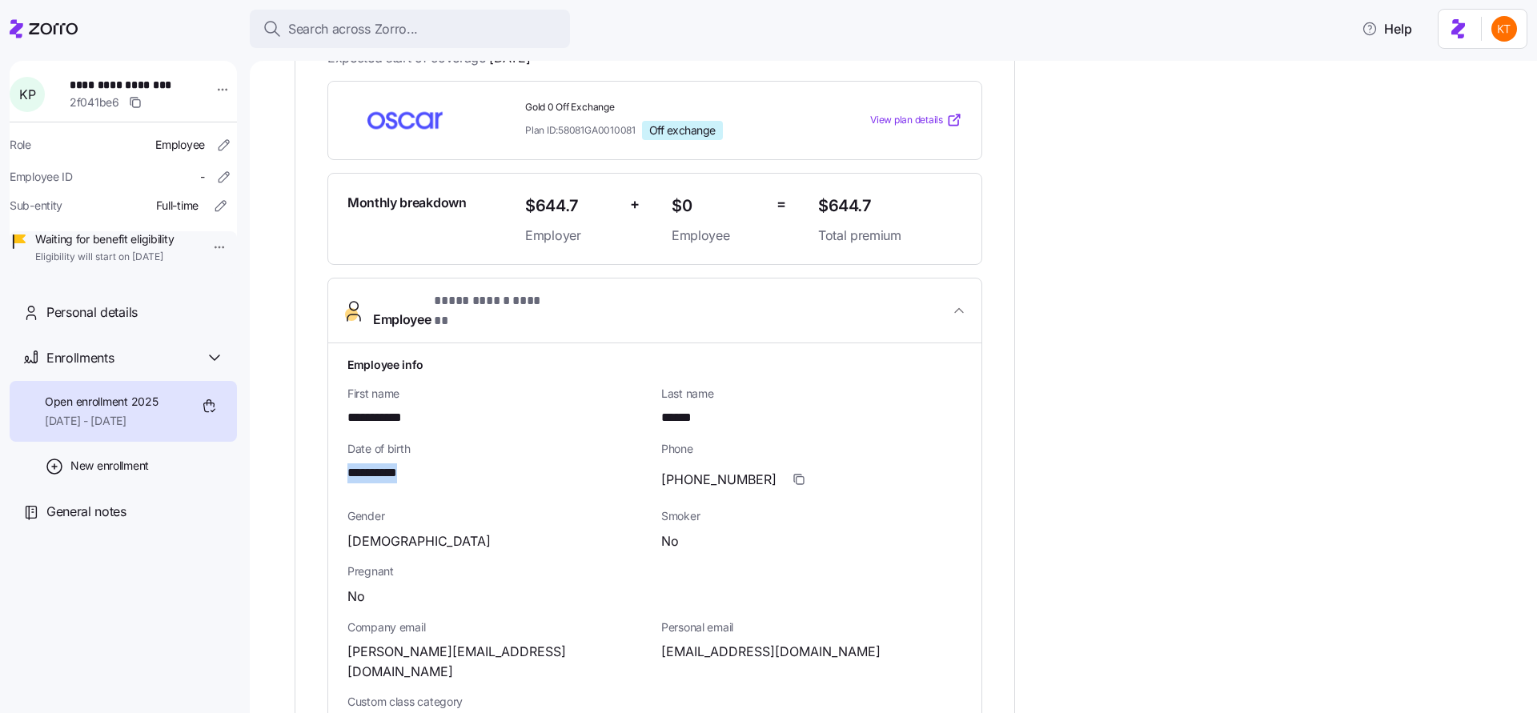
click at [917, 117] on span "View plan details" at bounding box center [906, 120] width 73 height 15
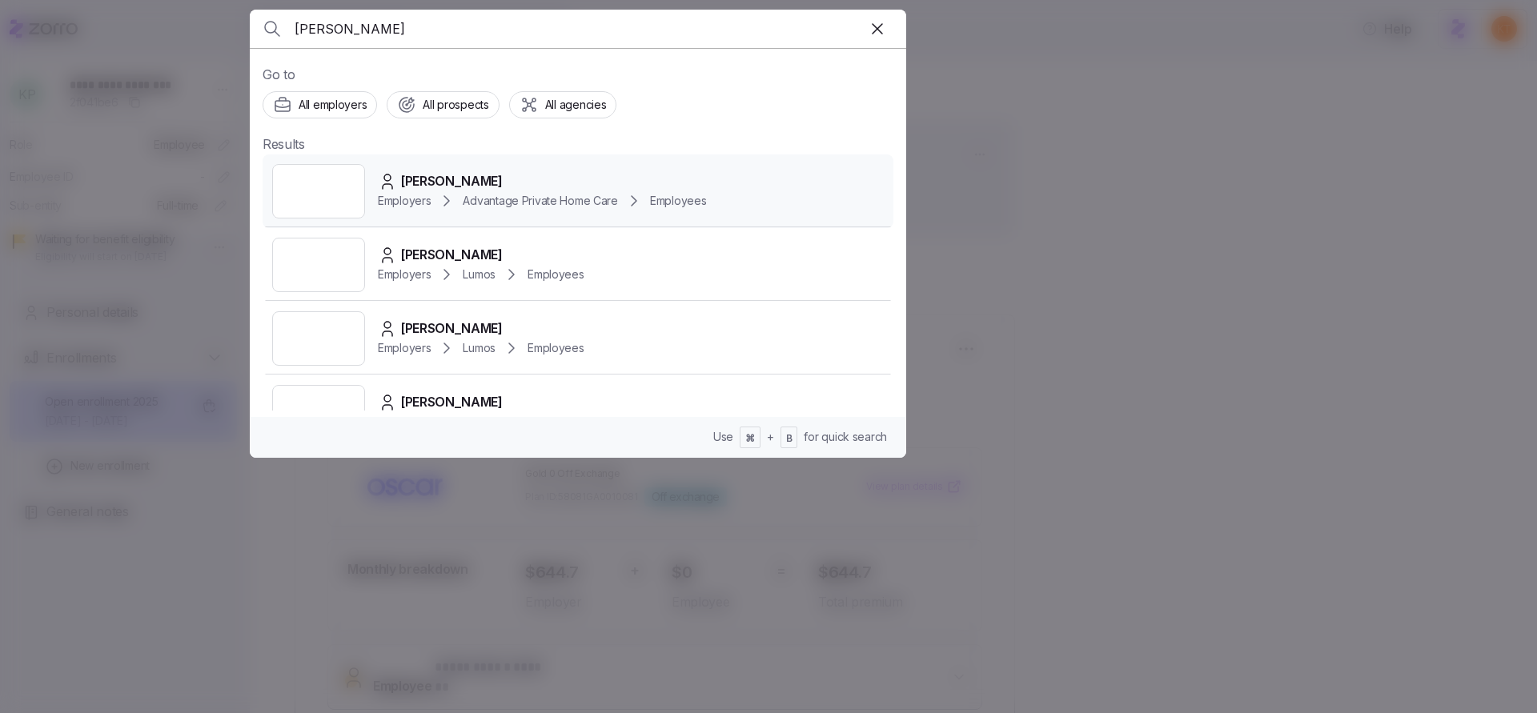
click at [412, 191] on div "Employers Advantage Private Home Care Employees" at bounding box center [542, 200] width 328 height 19
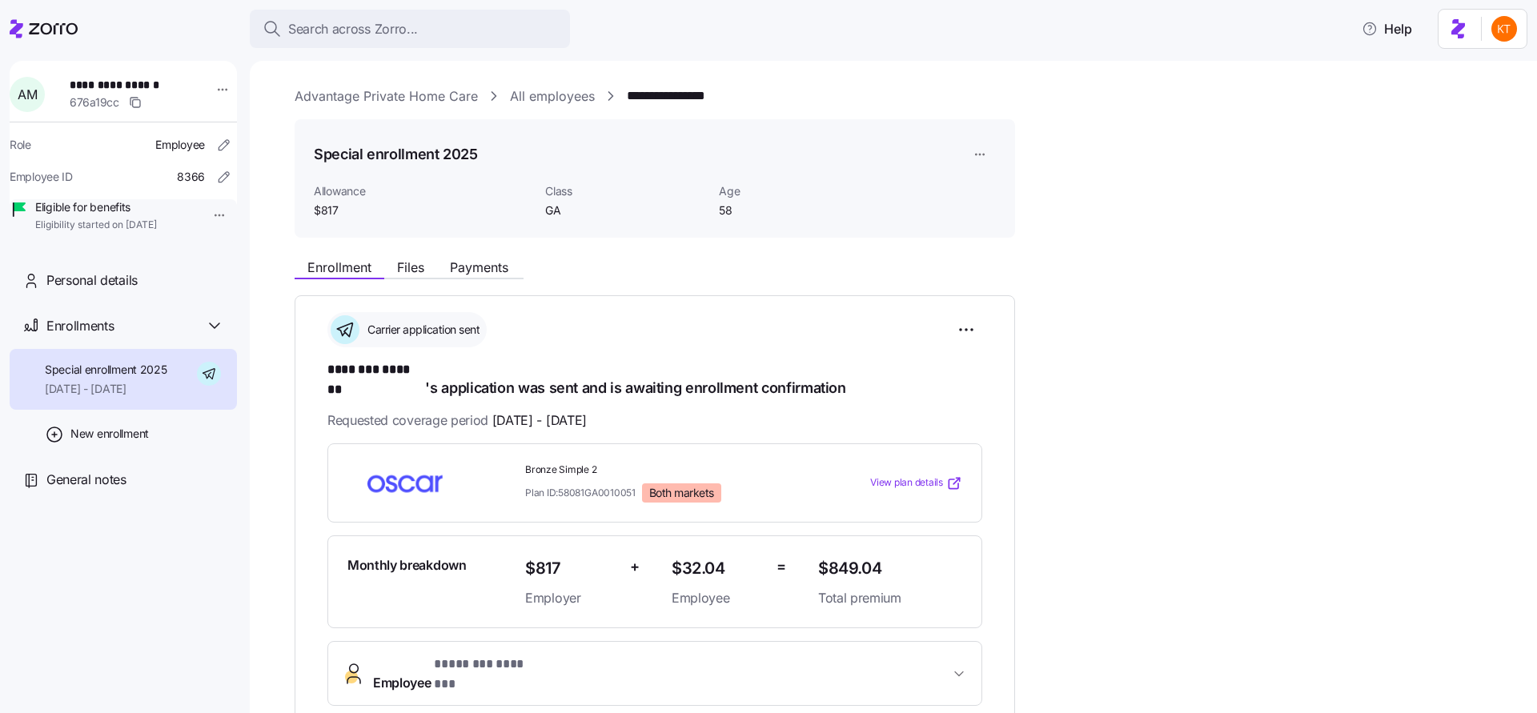
click at [471, 278] on div "Enrollment Files Payments" at bounding box center [409, 269] width 229 height 19
click at [472, 274] on span "Payments" at bounding box center [479, 267] width 58 height 13
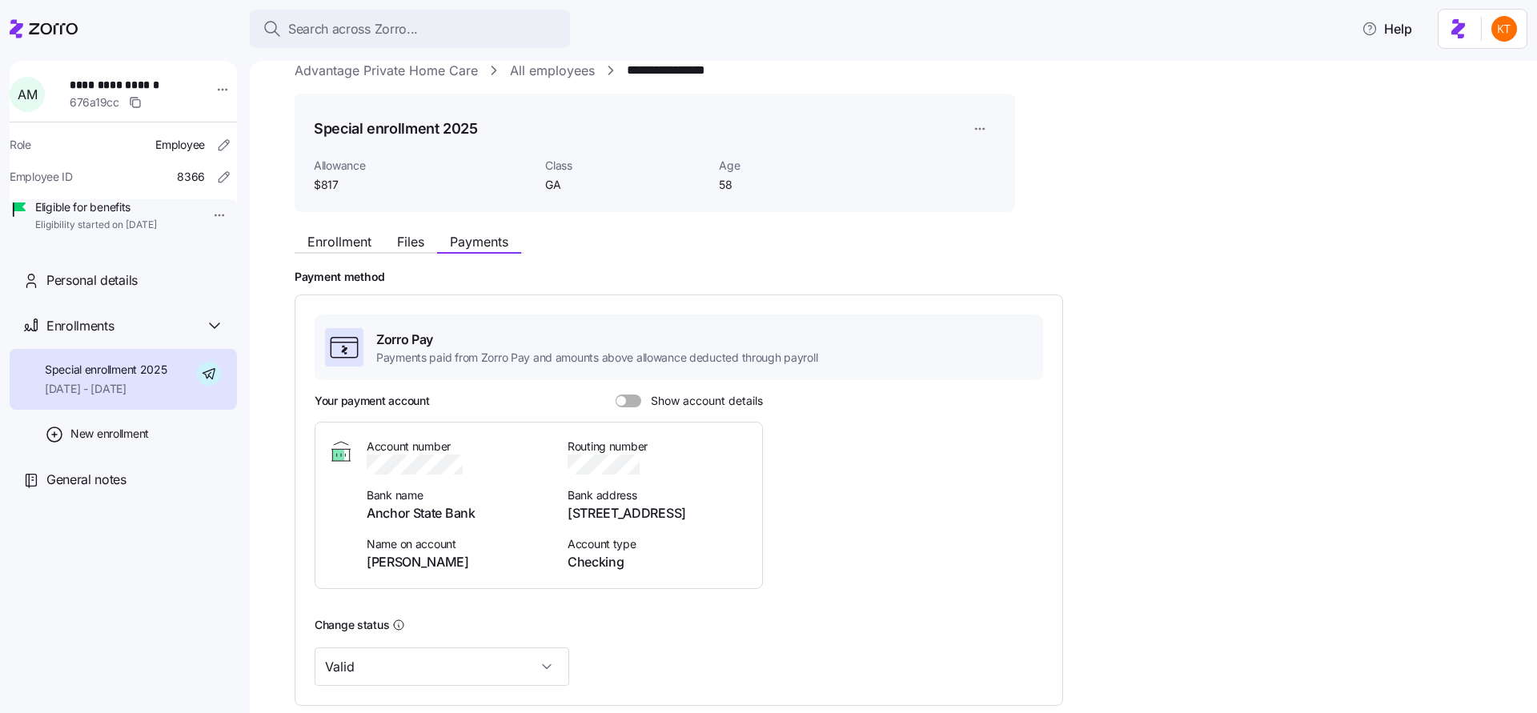
scroll to position [26, 0]
click at [634, 402] on span at bounding box center [634, 400] width 16 height 13
click at [616, 394] on input "Show account details" at bounding box center [616, 394] width 0 height 0
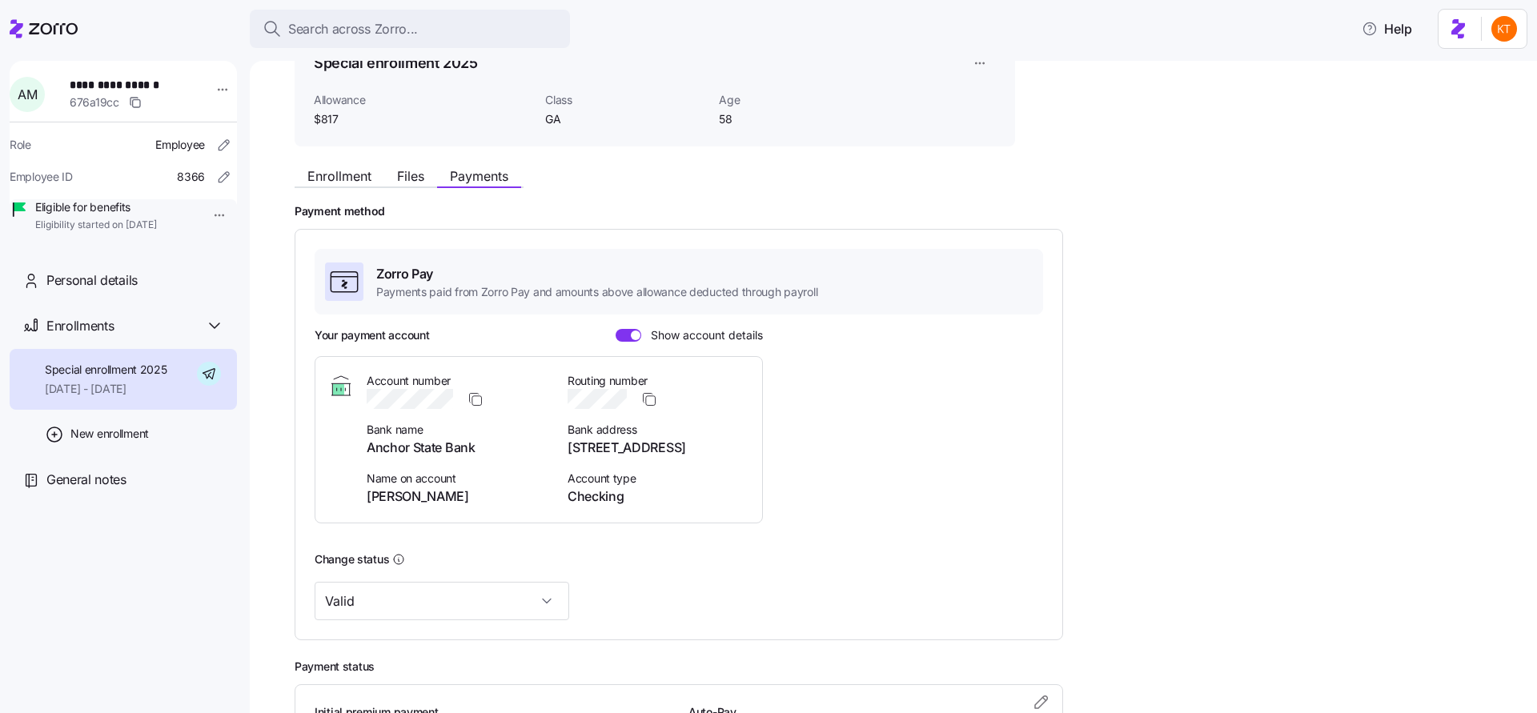
scroll to position [102, 0]
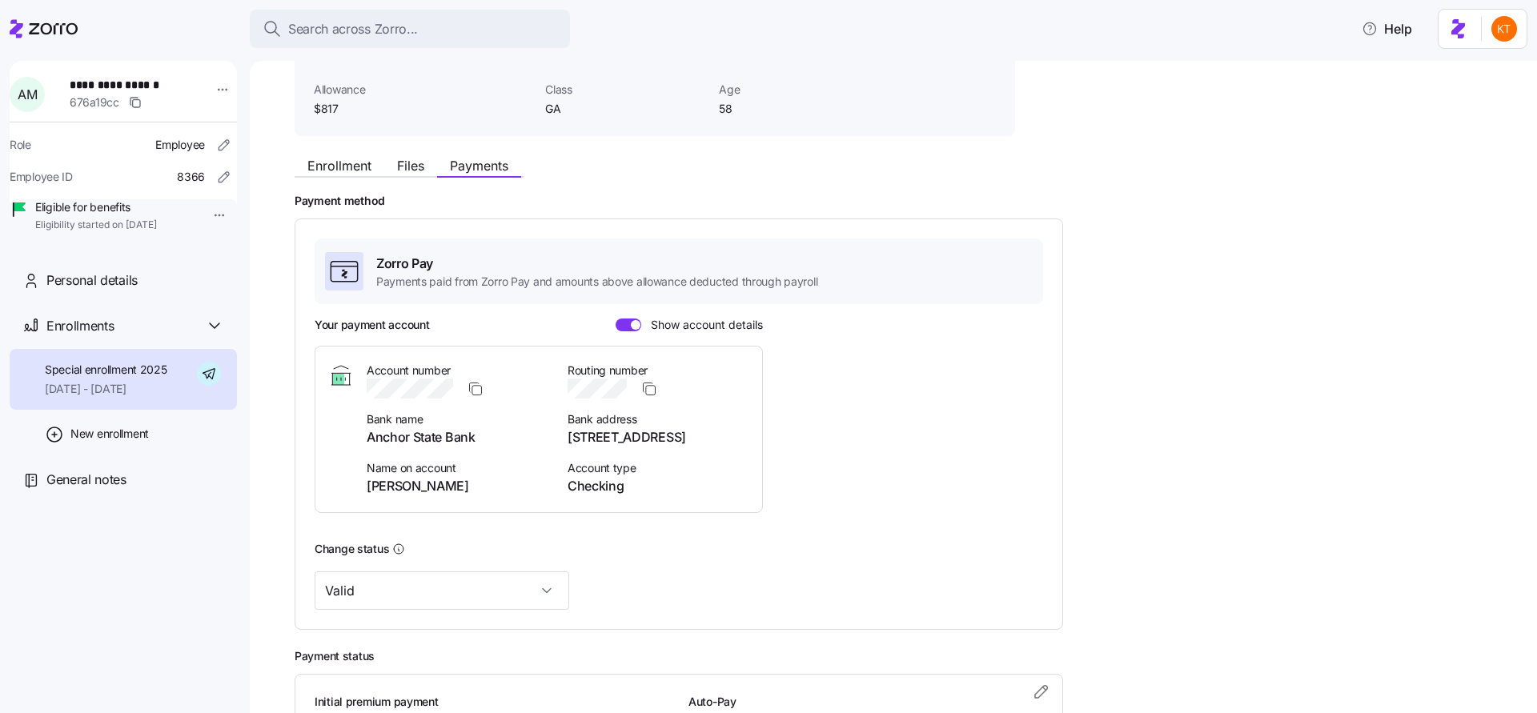
click at [362, 162] on span "Enrollment" at bounding box center [339, 165] width 64 height 13
click at [362, 167] on span "Enrollment" at bounding box center [339, 165] width 64 height 13
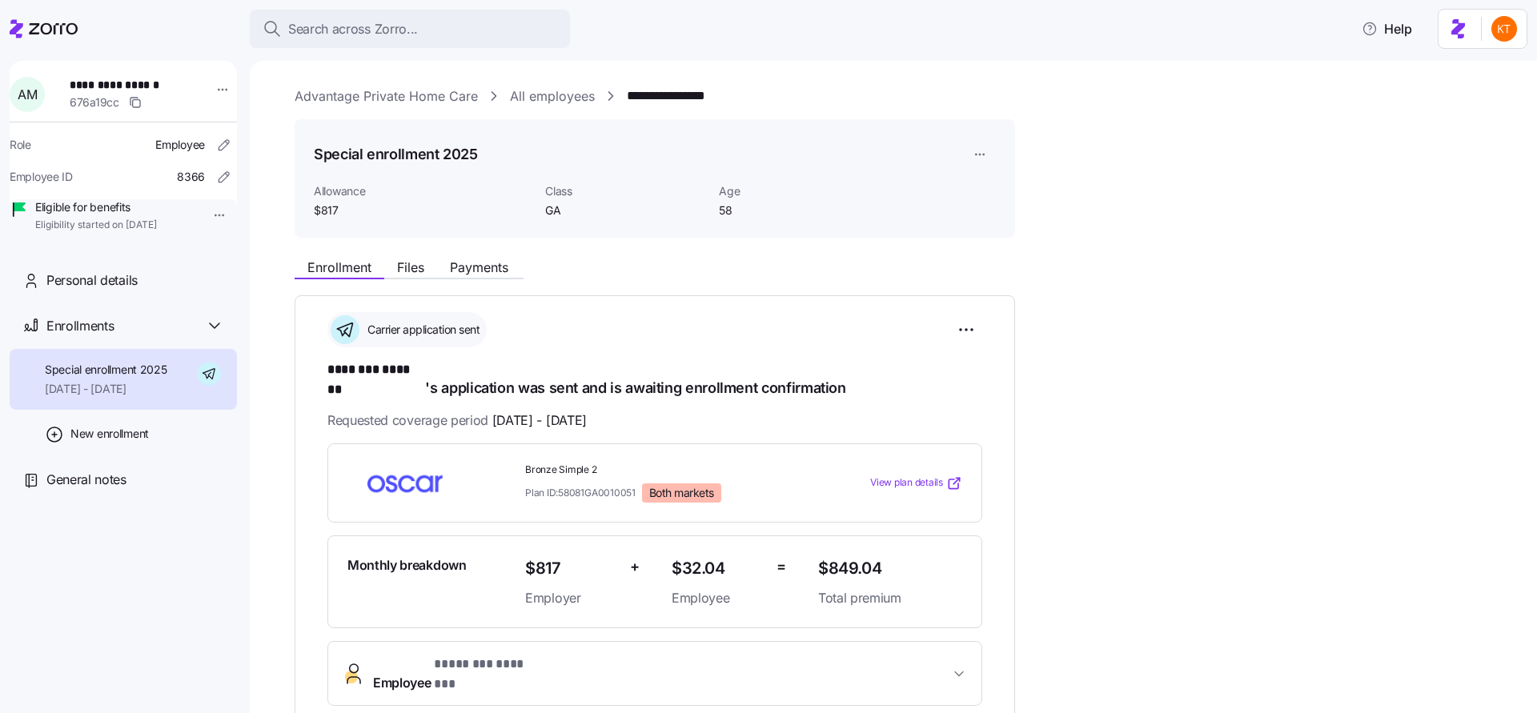
click at [507, 280] on div "**********" at bounding box center [905, 617] width 1220 height 733
click at [507, 278] on div "Enrollment Files Payments" at bounding box center [409, 269] width 229 height 19
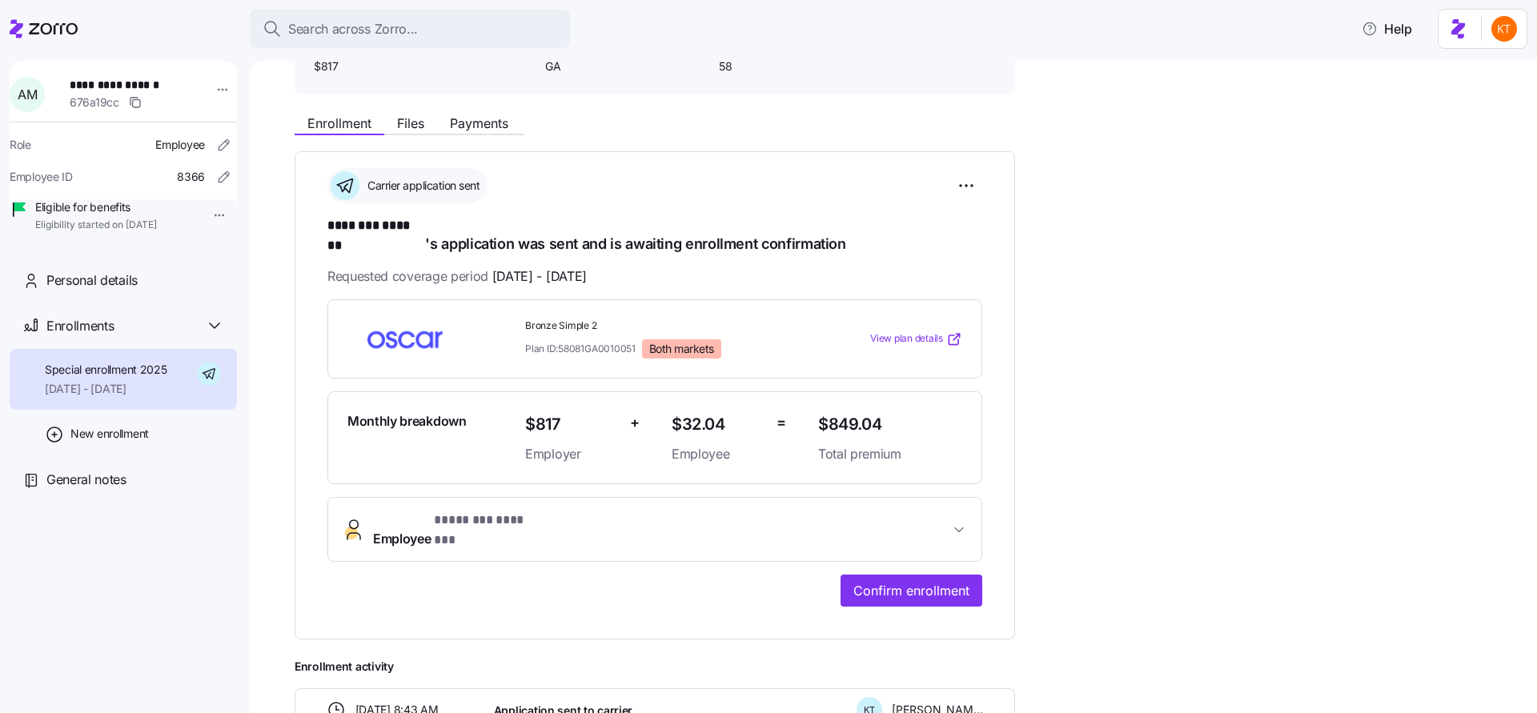
scroll to position [0, 0]
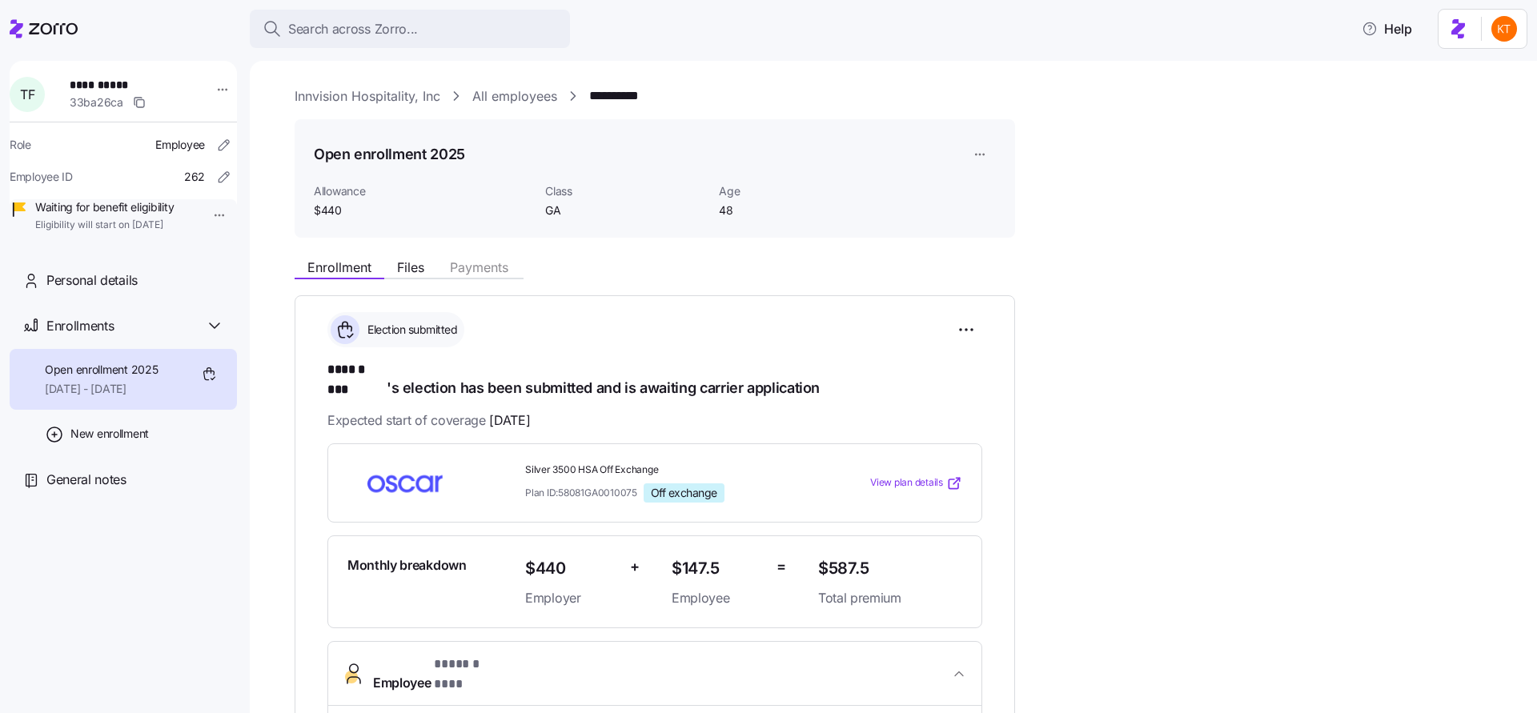
scroll to position [124, 0]
